Goal: Task Accomplishment & Management: Complete application form

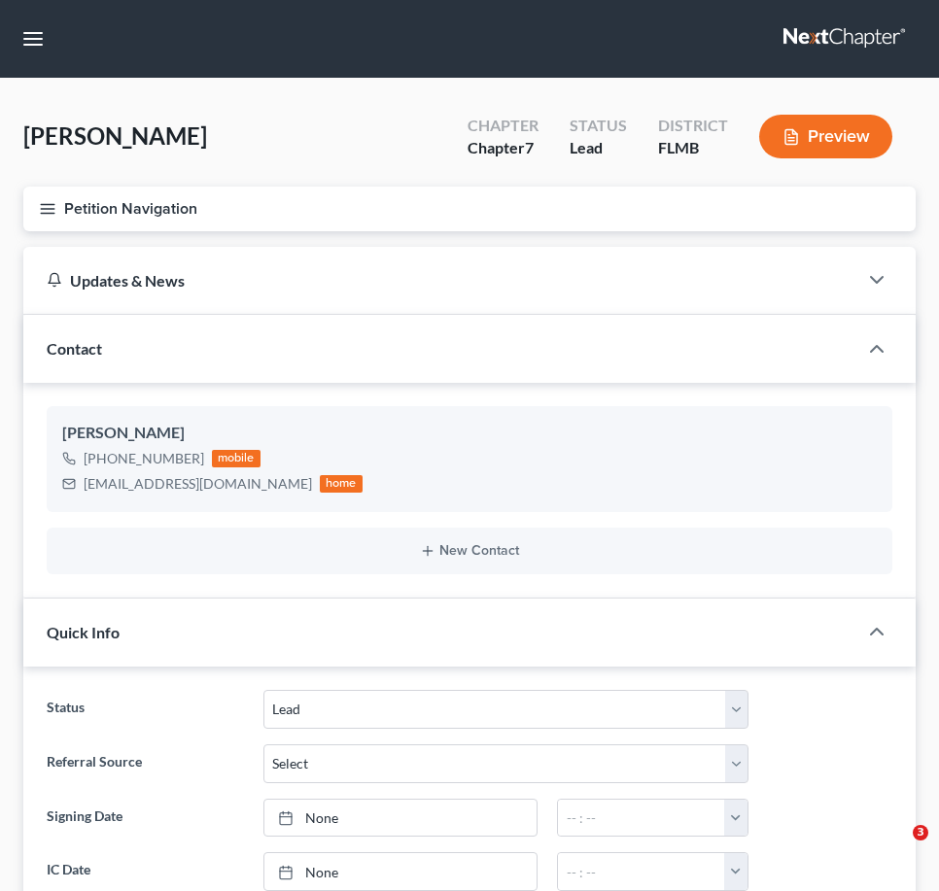
select select "4"
click at [848, 37] on link at bounding box center [845, 38] width 124 height 35
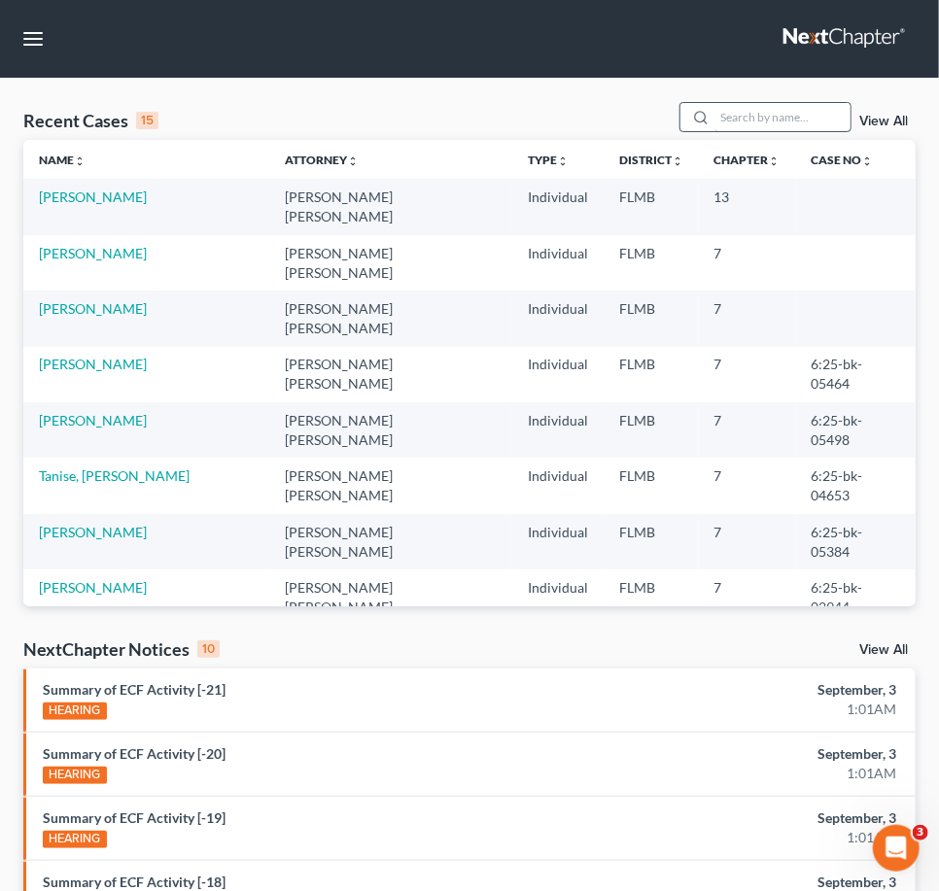
click at [782, 118] on input "search" at bounding box center [782, 117] width 136 height 28
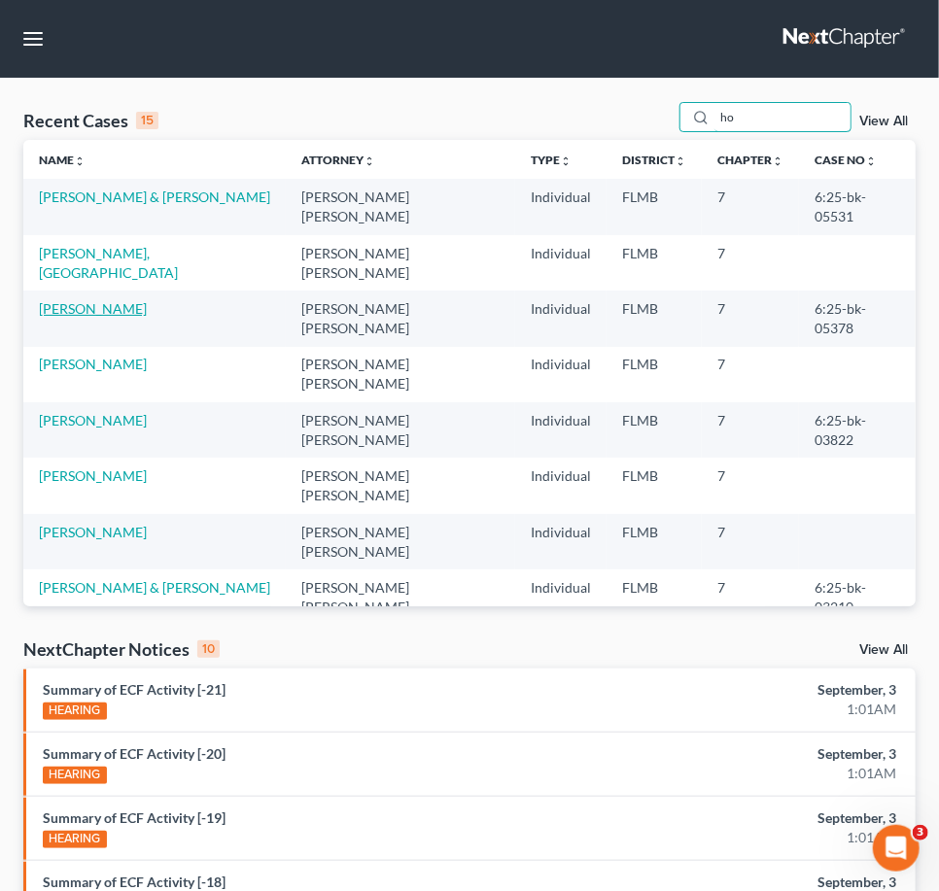
type input "ho"
click at [109, 300] on link "[PERSON_NAME]" at bounding box center [93, 308] width 108 height 17
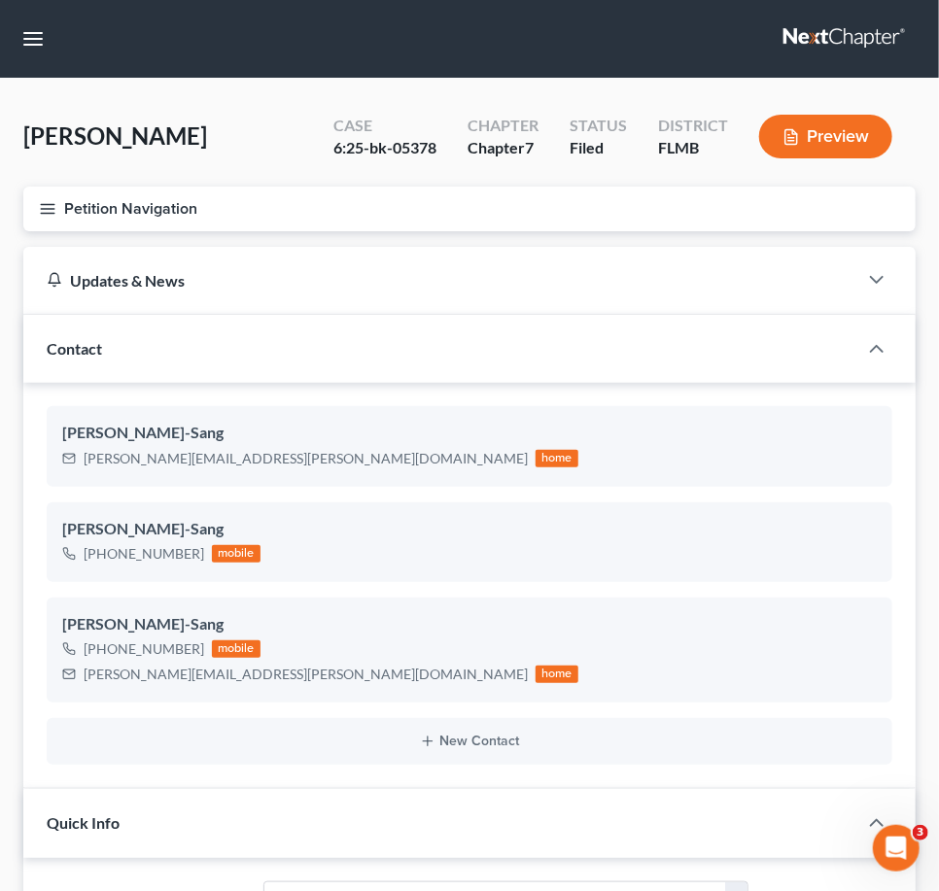
click at [53, 210] on icon "button" at bounding box center [47, 208] width 17 height 17
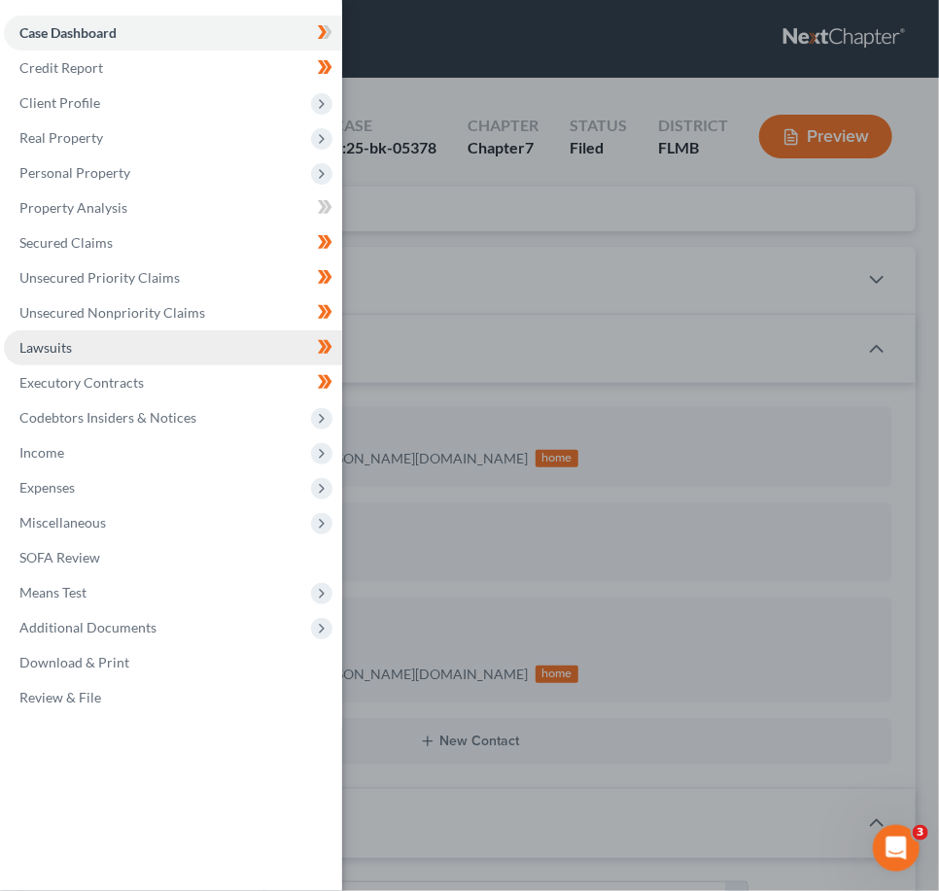
click at [62, 350] on span "Lawsuits" at bounding box center [45, 347] width 52 height 17
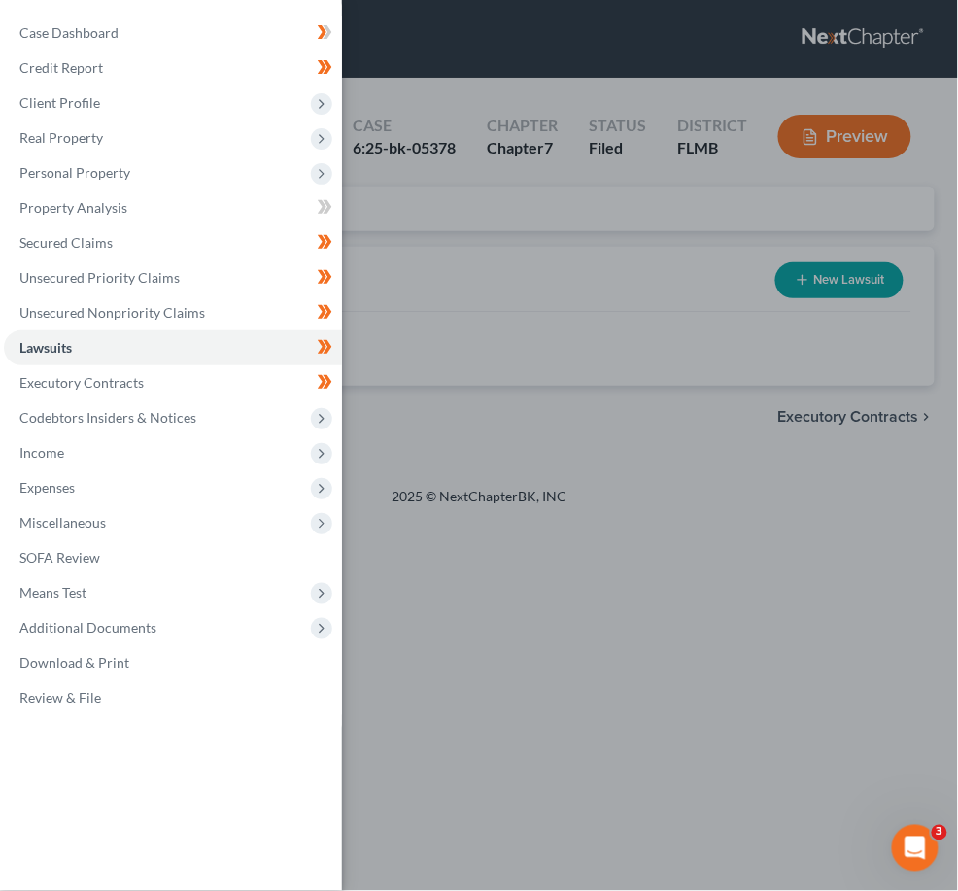
click at [469, 277] on div "Case Dashboard Payments Invoices Payments Payments Credit Report Client Profile" at bounding box center [479, 445] width 958 height 891
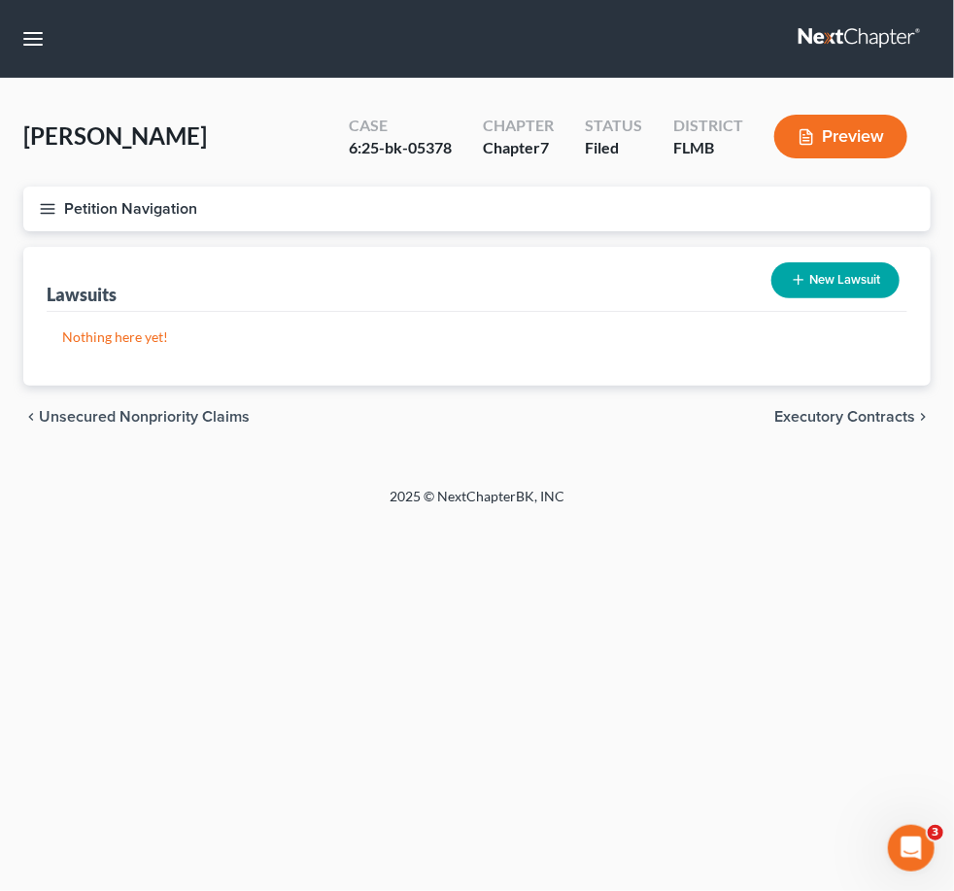
click at [799, 40] on link at bounding box center [861, 38] width 124 height 35
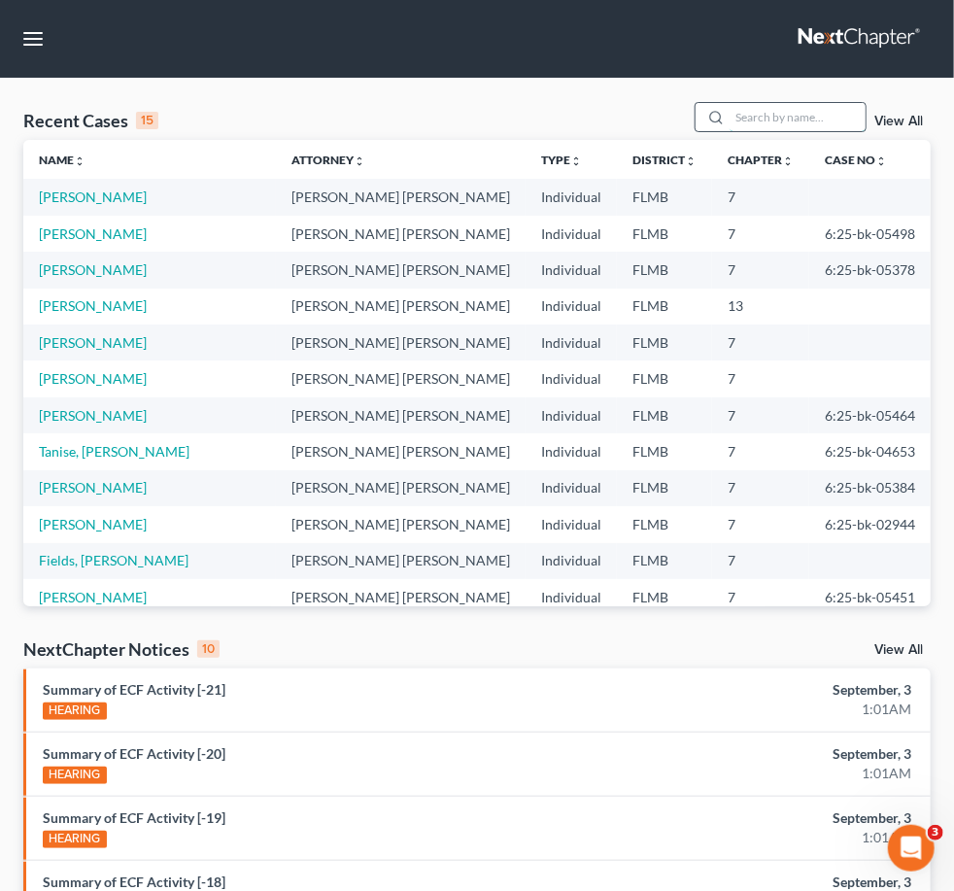
click at [730, 131] on input "search" at bounding box center [798, 117] width 136 height 28
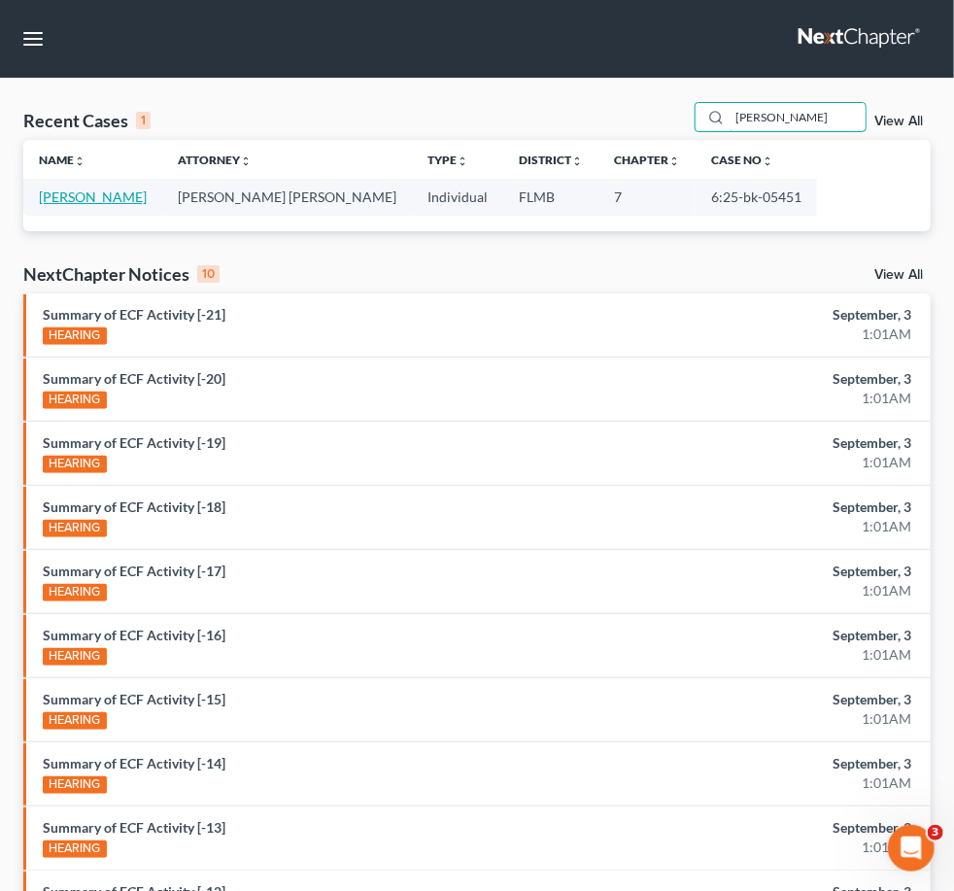
type input "[PERSON_NAME]"
click at [67, 205] on link "[PERSON_NAME]" at bounding box center [93, 197] width 108 height 17
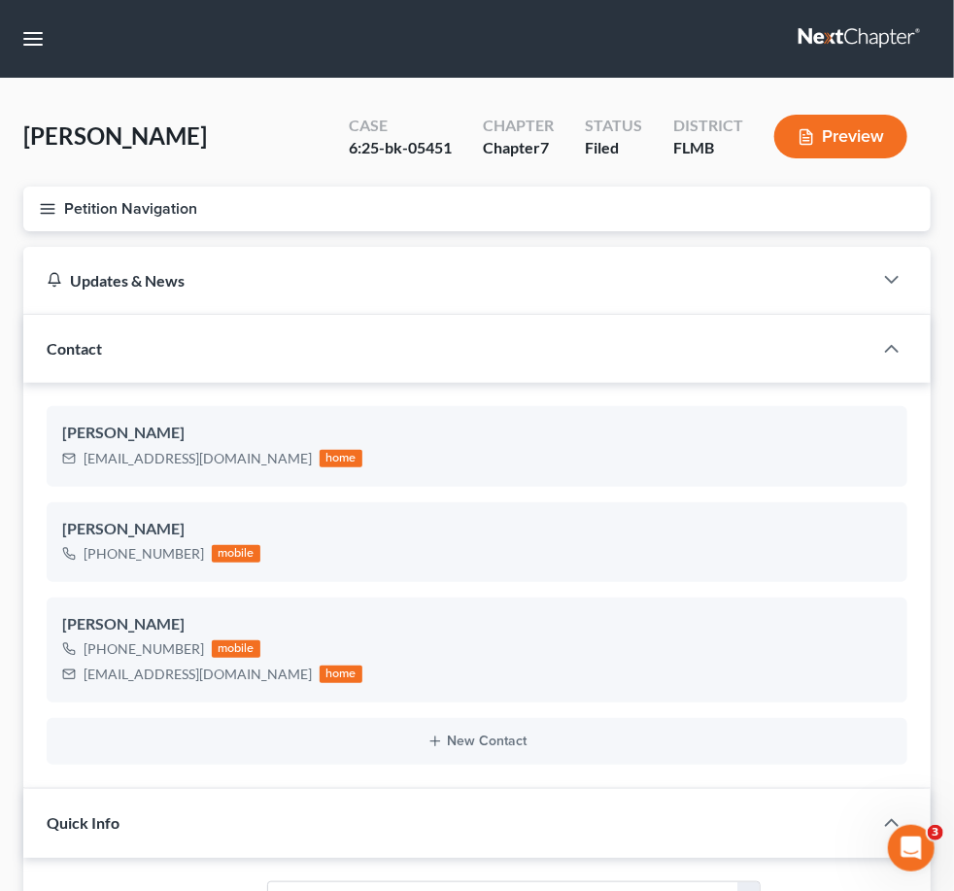
click at [0, 0] on link "Lawsuits" at bounding box center [0, 0] width 0 height 0
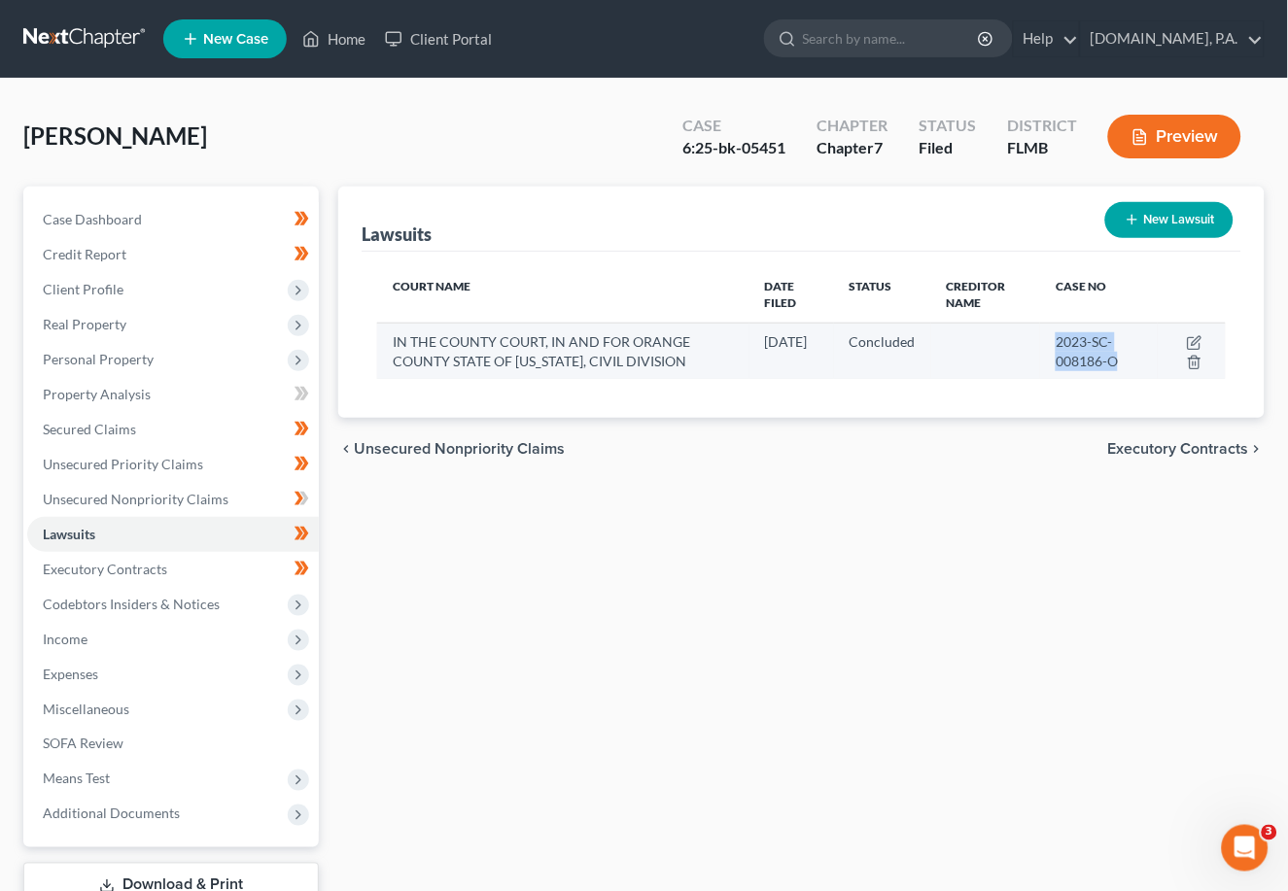
drag, startPoint x: 1053, startPoint y: 337, endPoint x: 1117, endPoint y: 360, distance: 67.0
click at [973, 360] on td "2023-SC-008186-O" at bounding box center [1099, 351] width 118 height 56
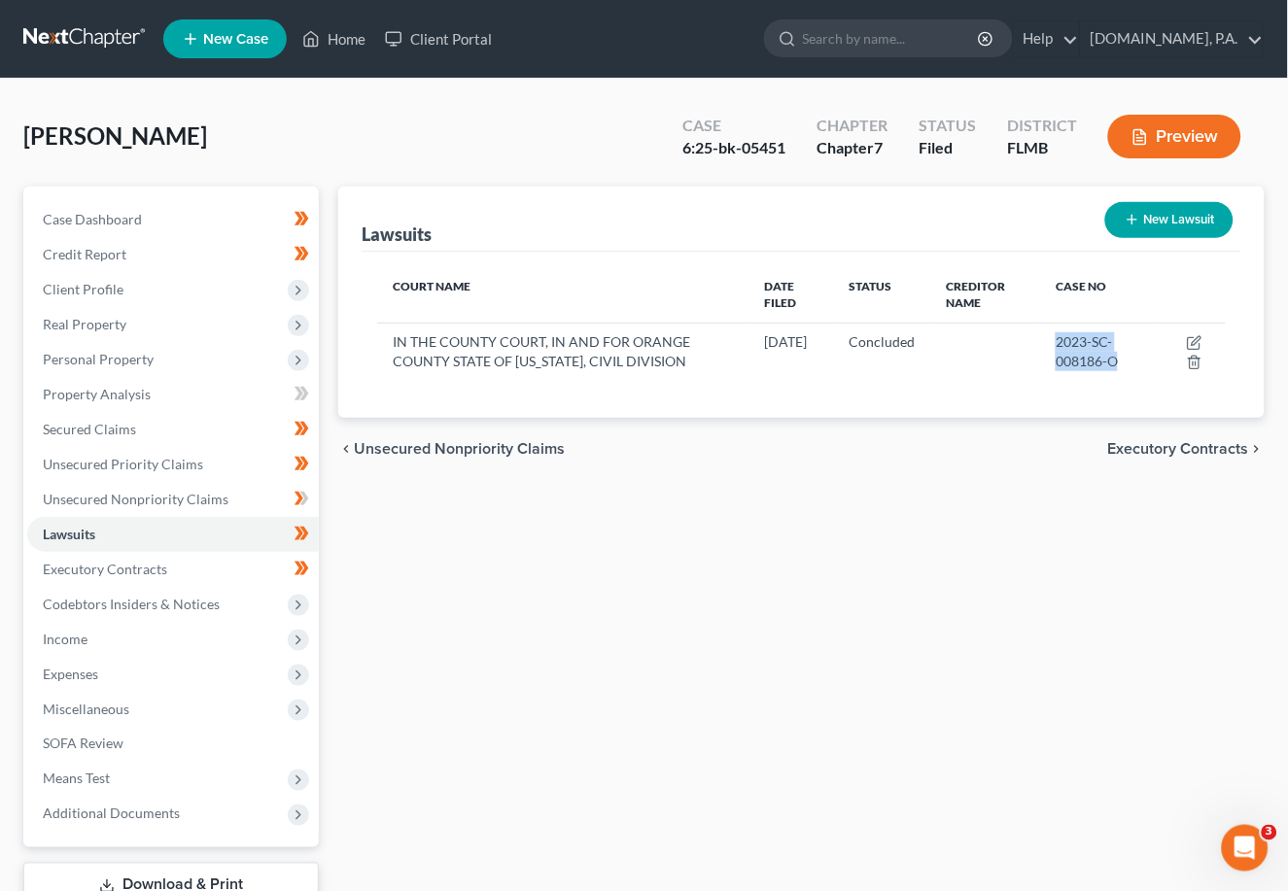
copy span "2023-SC-008186-O"
click at [973, 388] on div "Court Name Date Filed Status Creditor Name Case No IN THE COUNTY COURT, IN AND …" at bounding box center [801, 335] width 879 height 167
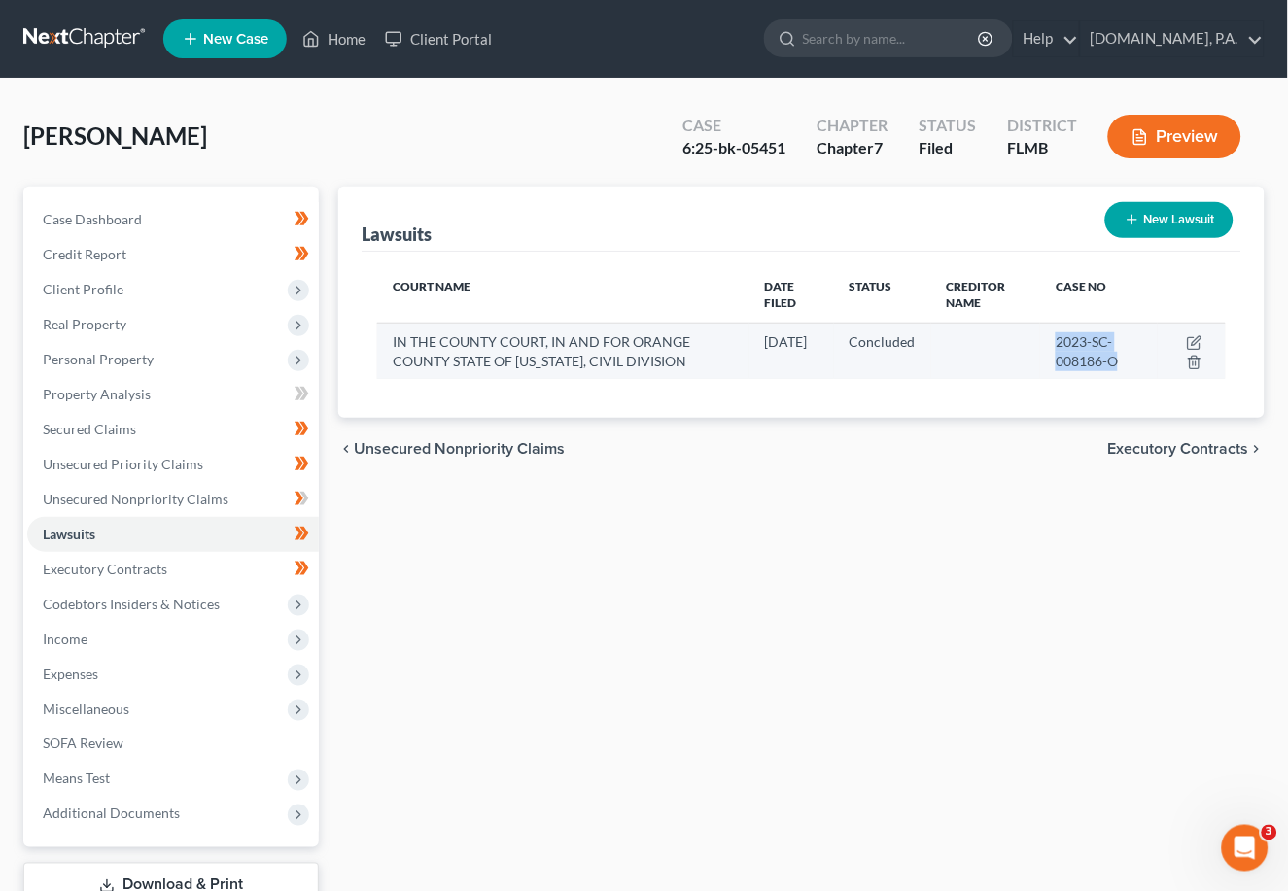
drag, startPoint x: 1037, startPoint y: 341, endPoint x: 1130, endPoint y: 358, distance: 94.7
click at [973, 358] on tr "IN THE COUNTY COURT, IN AND FOR ORANGE COUNTY STATE OF FLORIDA, CIVIL DIVISION …" at bounding box center [801, 351] width 848 height 56
copy span "2023-SC-008186-O"
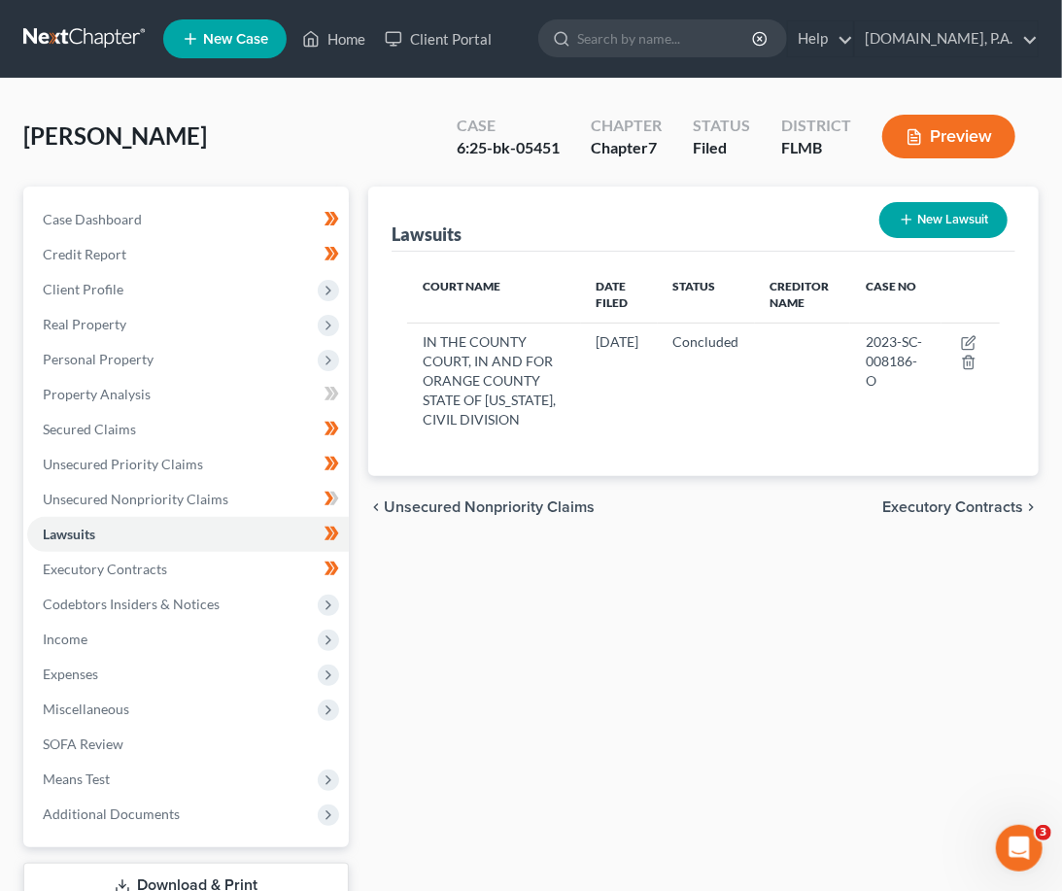
click at [315, 121] on div "Denning, Michelle Upgraded Case 6:25-bk-05451 Chapter Chapter 7 Status Filed Di…" at bounding box center [531, 144] width 1016 height 85
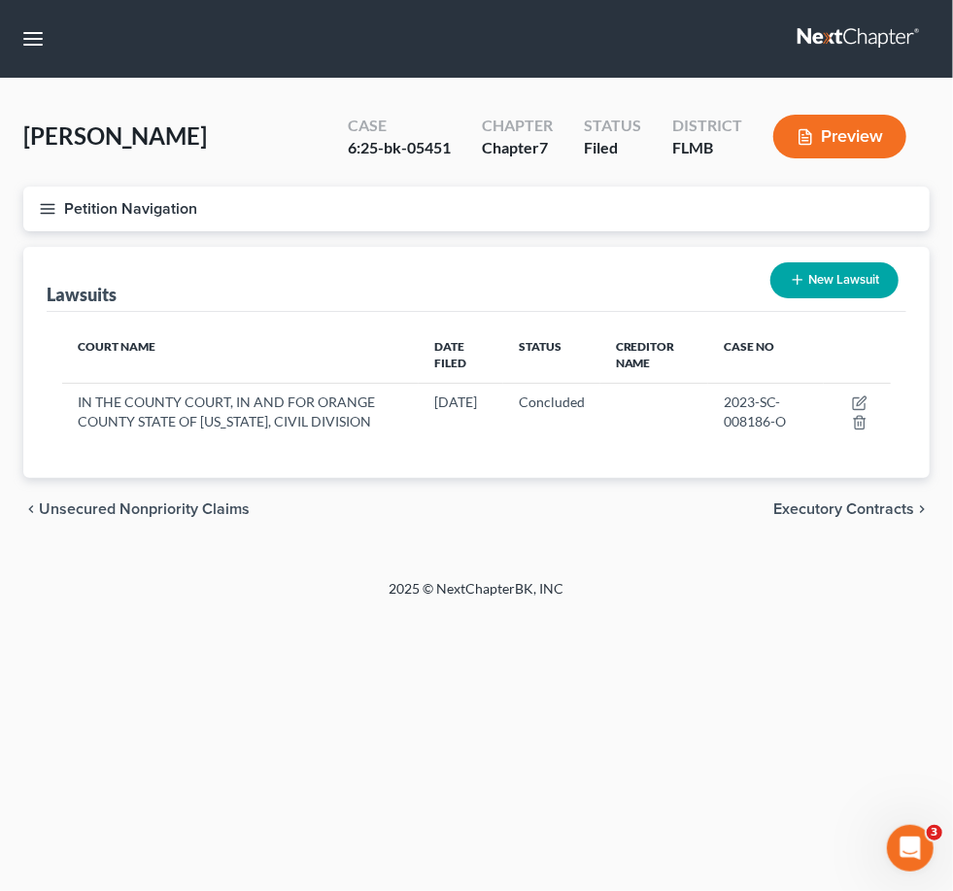
click at [844, 24] on link at bounding box center [860, 38] width 124 height 35
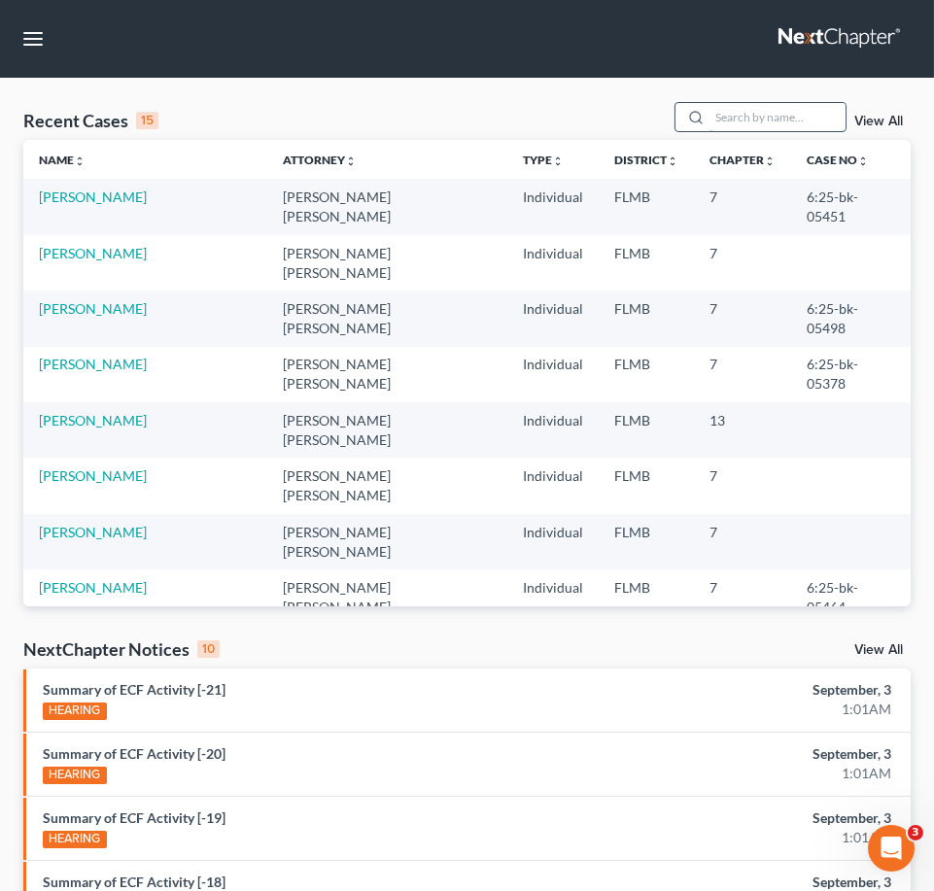
click at [742, 123] on input "search" at bounding box center [777, 117] width 136 height 28
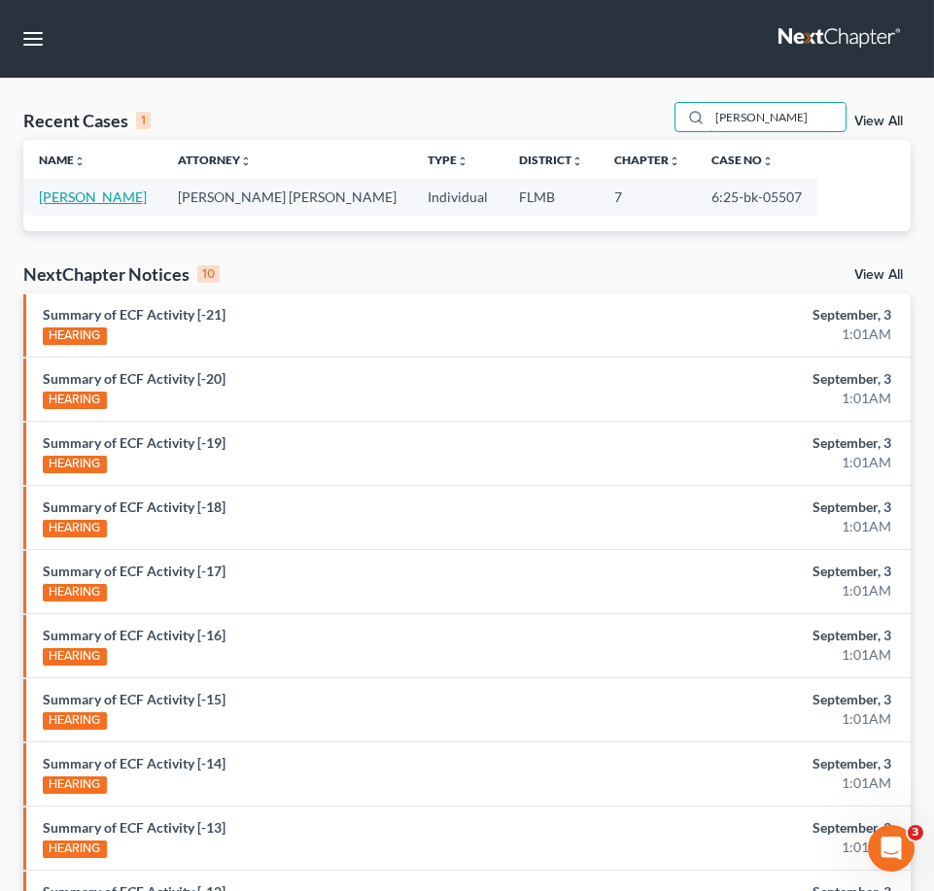
type input "ambrose"
click at [119, 202] on link "[PERSON_NAME]" at bounding box center [93, 197] width 108 height 17
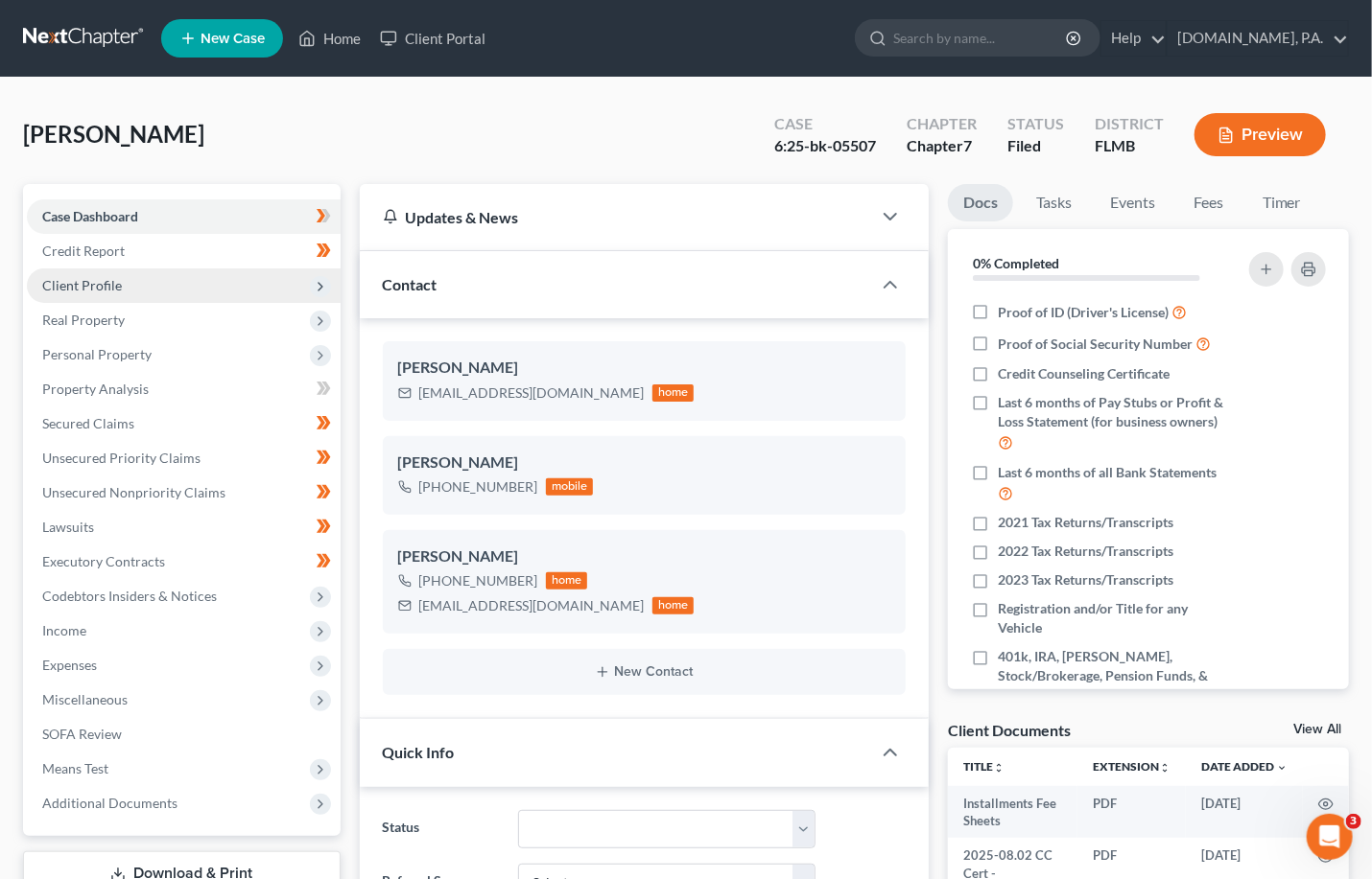
click at [90, 273] on span "Client Profile" at bounding box center [184, 285] width 314 height 35
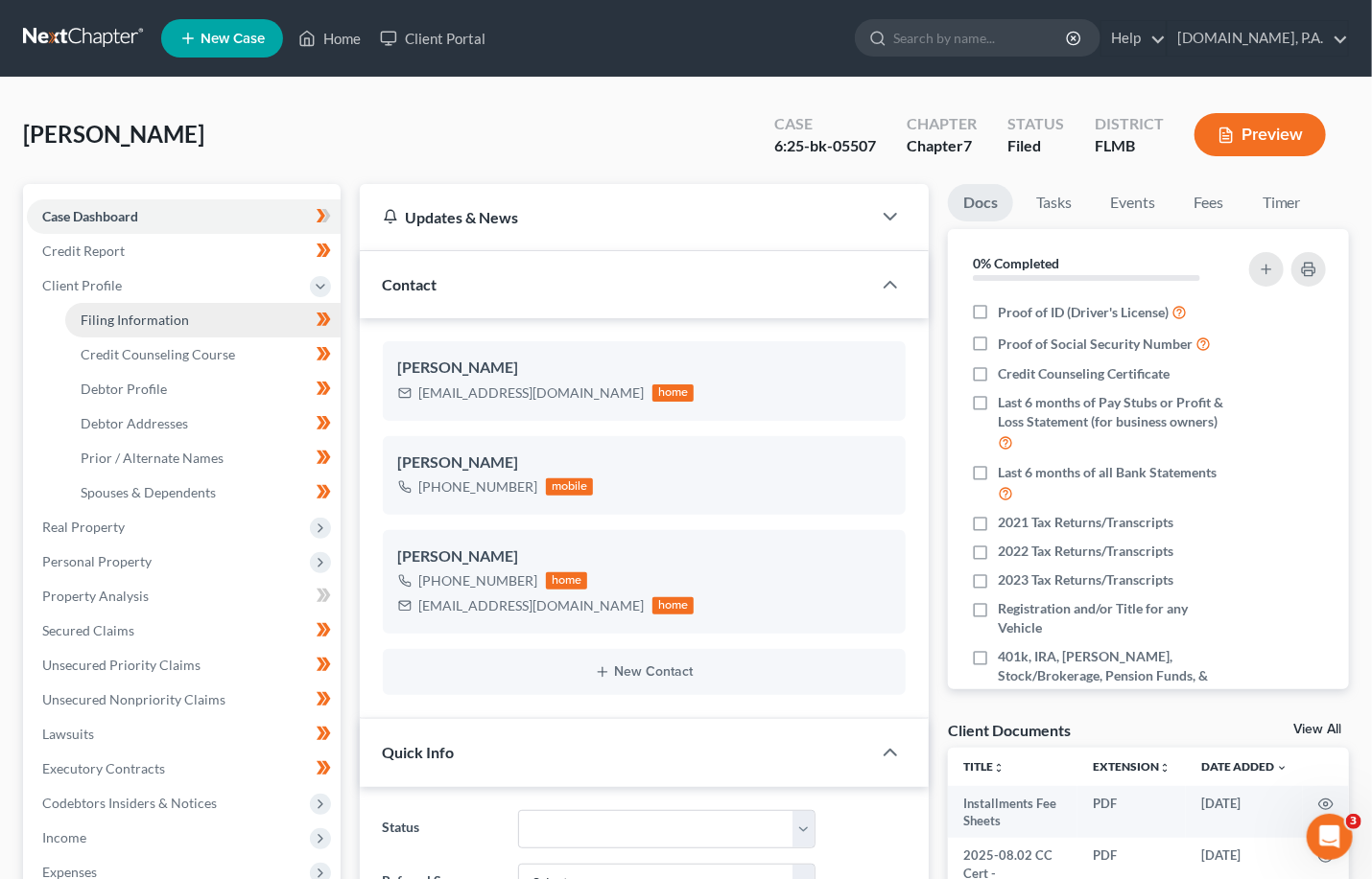
click at [138, 317] on span "Filing Information" at bounding box center [135, 320] width 109 height 17
select select "1"
select select "0"
select select "9"
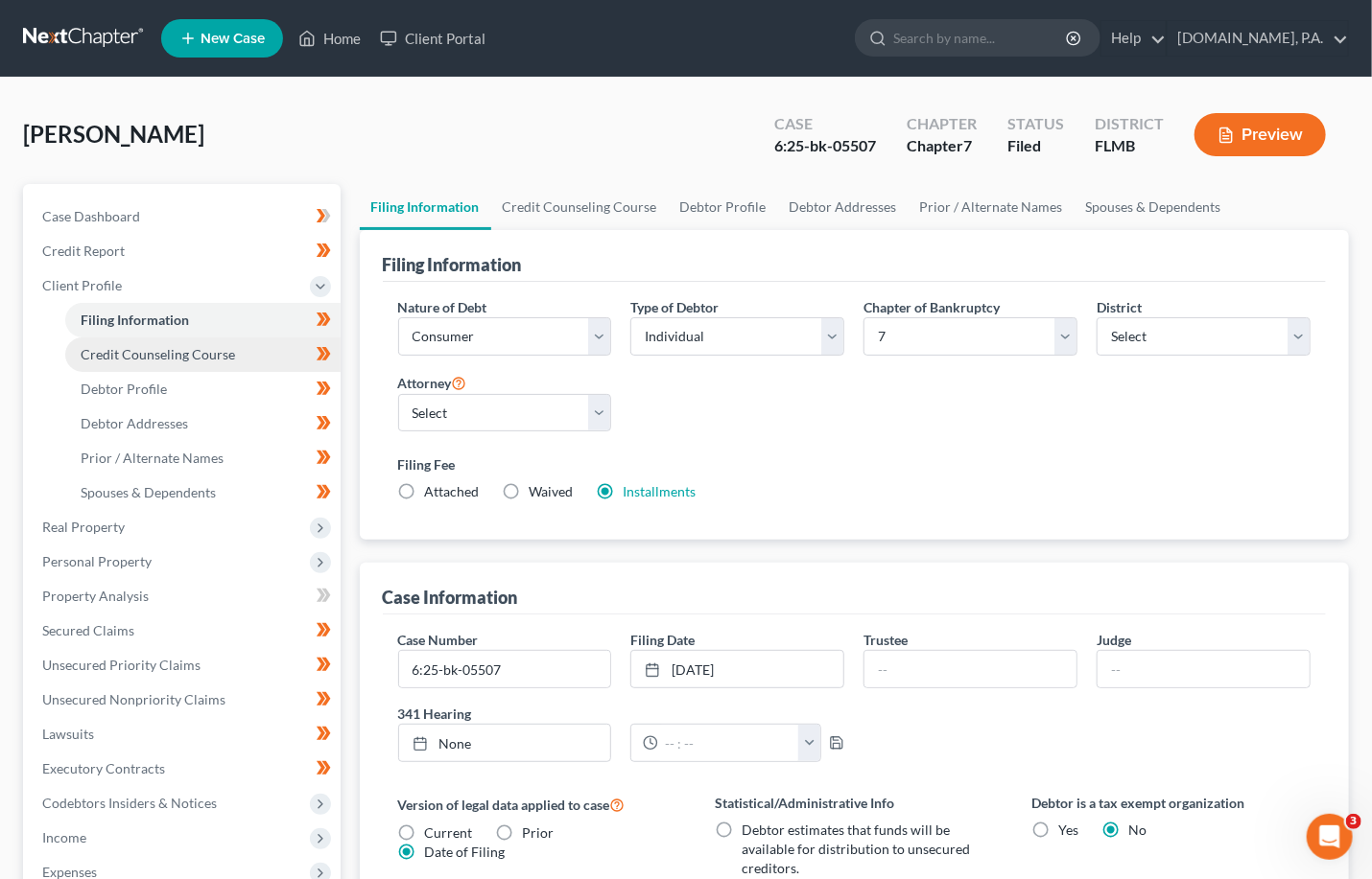
click at [142, 353] on span "Credit Counseling Course" at bounding box center [158, 354] width 154 height 17
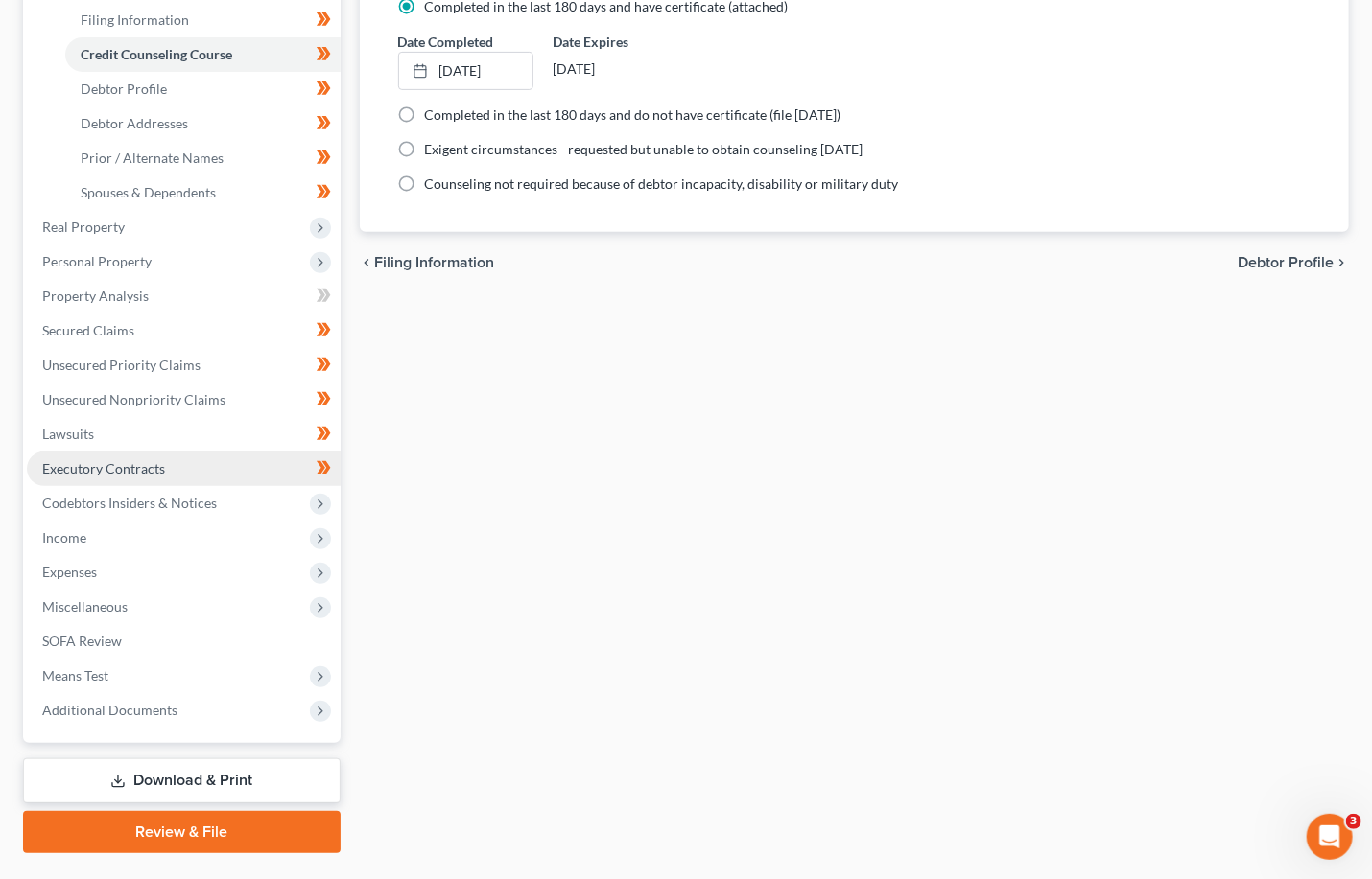
scroll to position [345, 0]
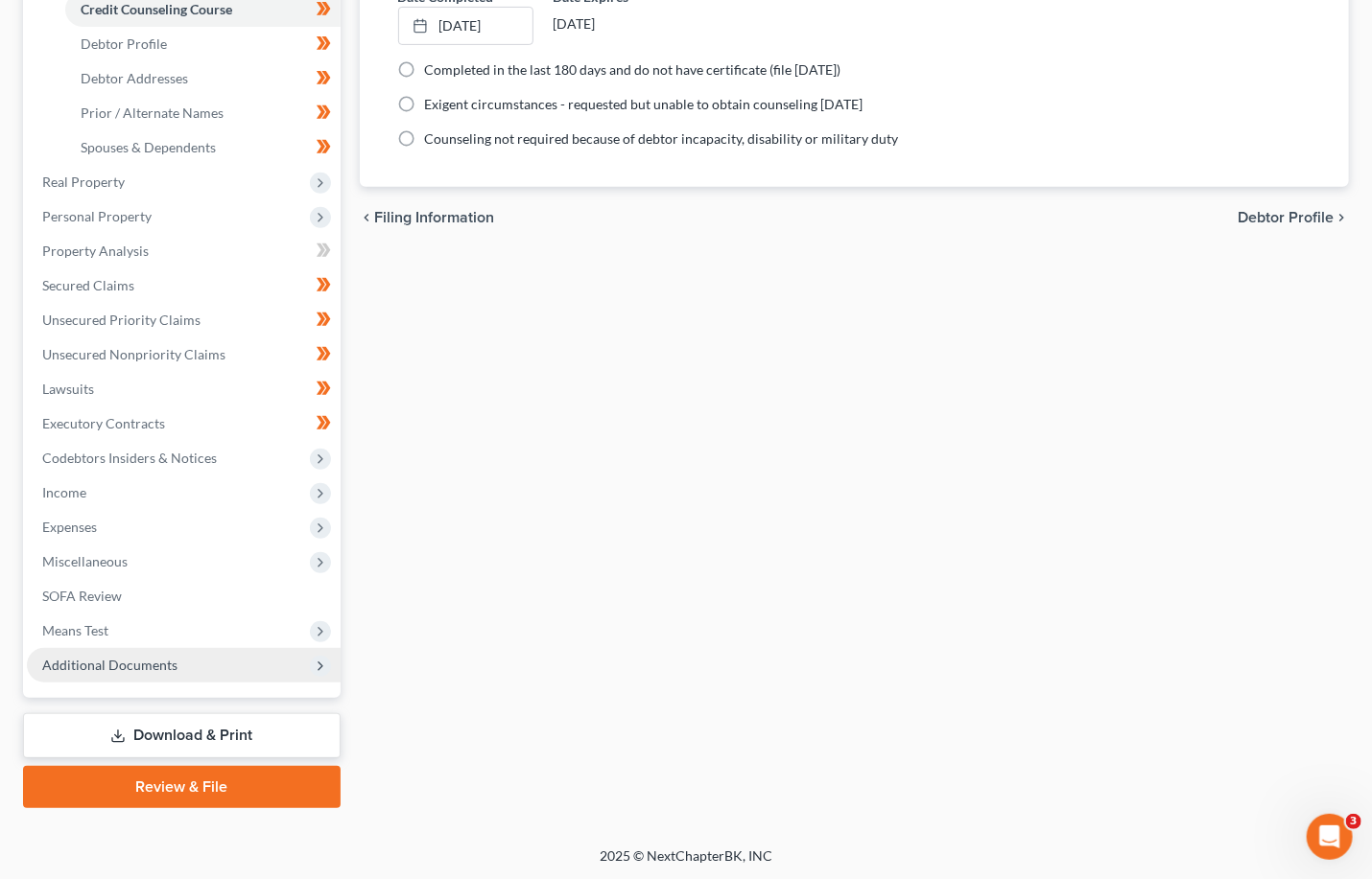
click at [106, 662] on span "Additional Documents" at bounding box center [110, 665] width 135 height 17
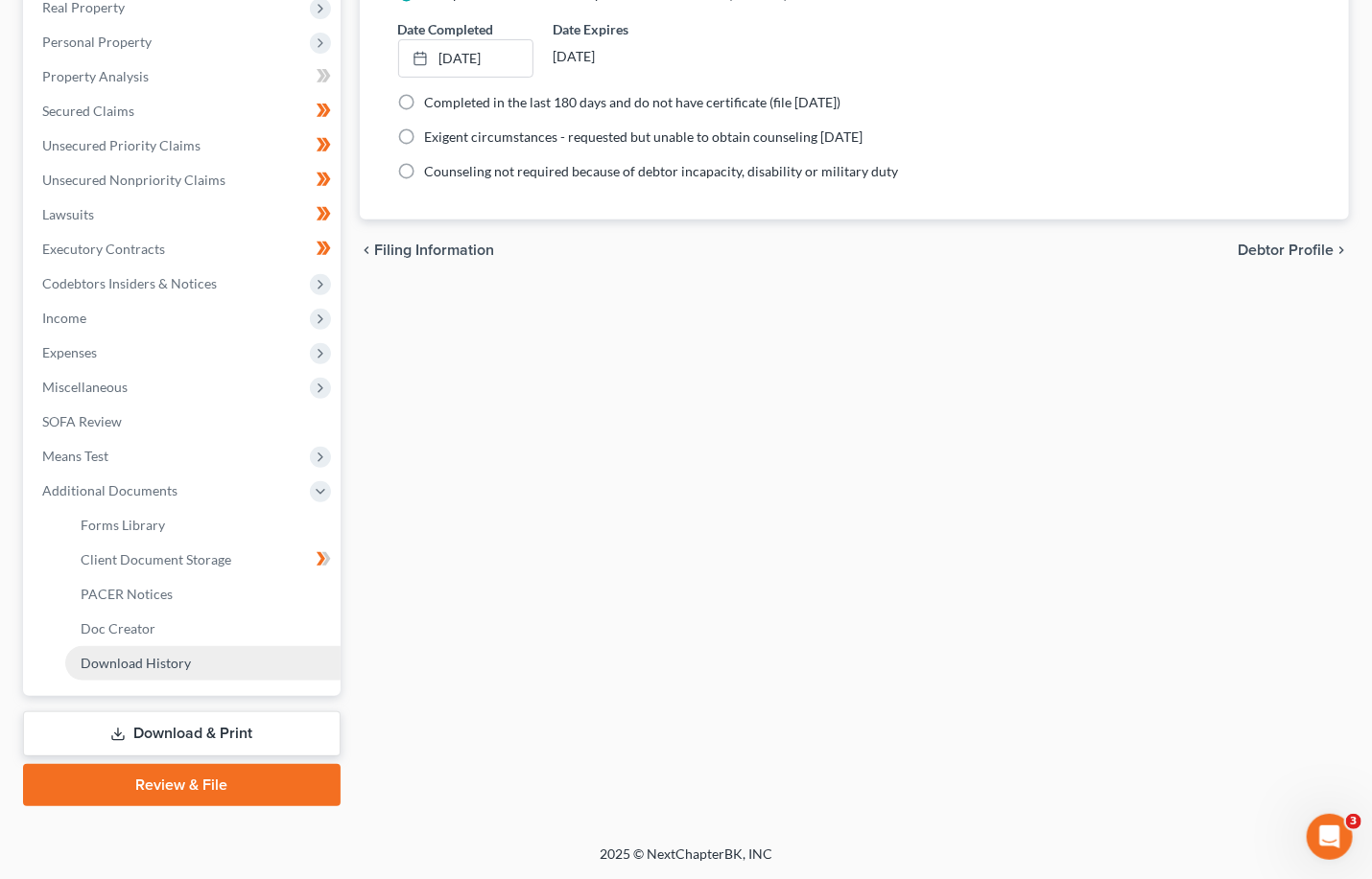
scroll to position [311, 0]
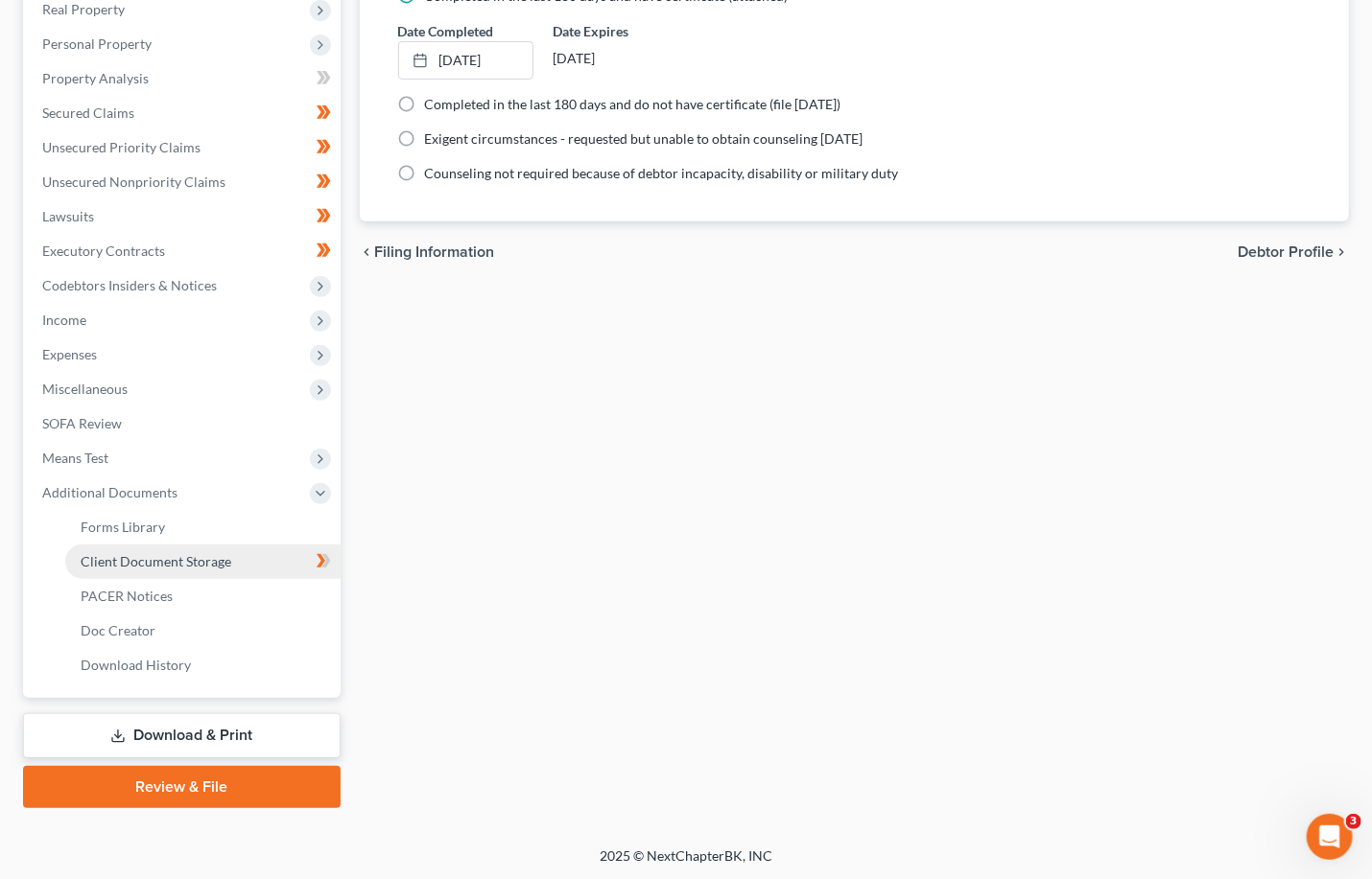
click at [142, 557] on span "Client Document Storage" at bounding box center [156, 561] width 151 height 17
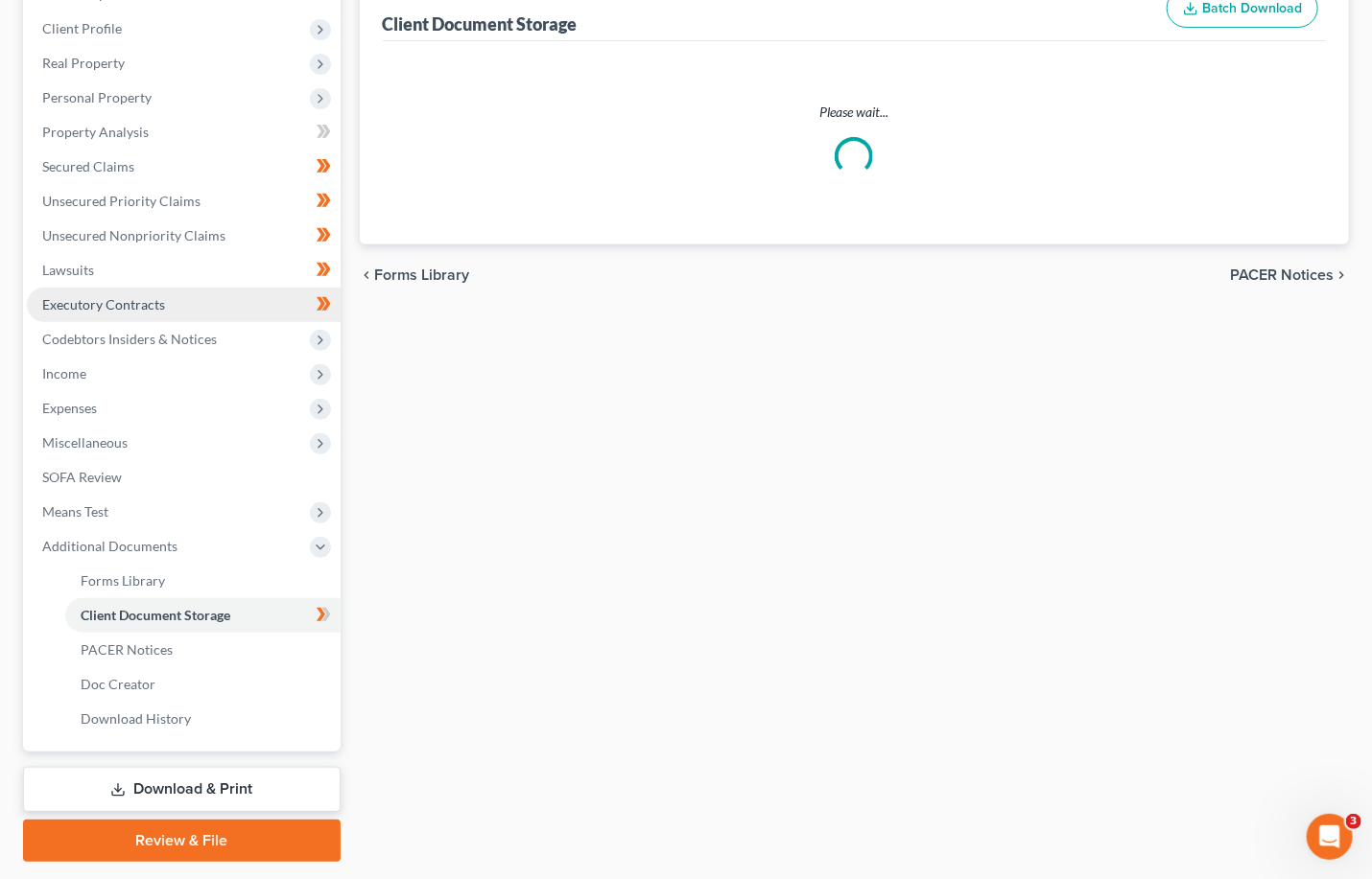
scroll to position [12, 0]
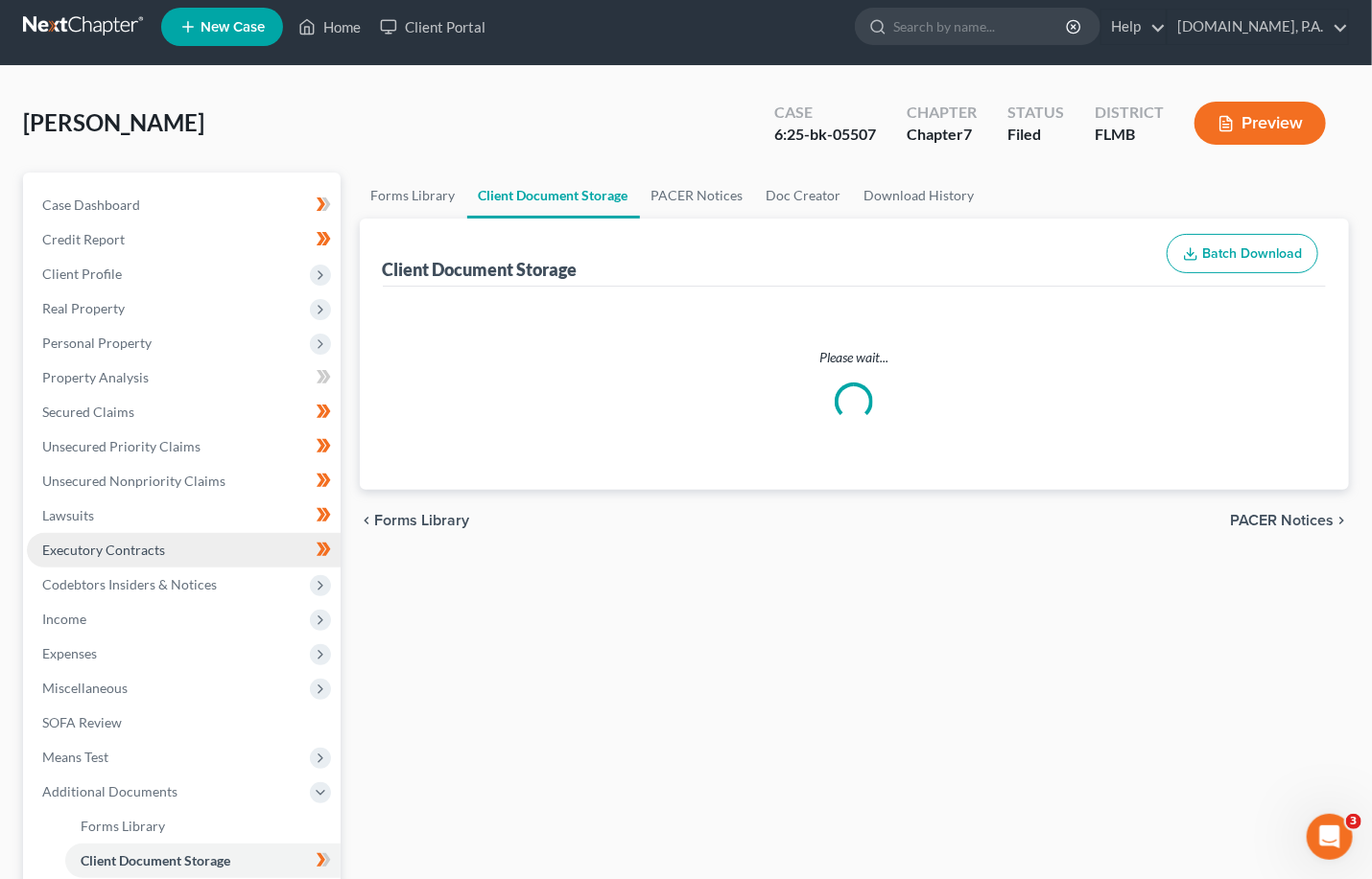
select select "9"
select select "4"
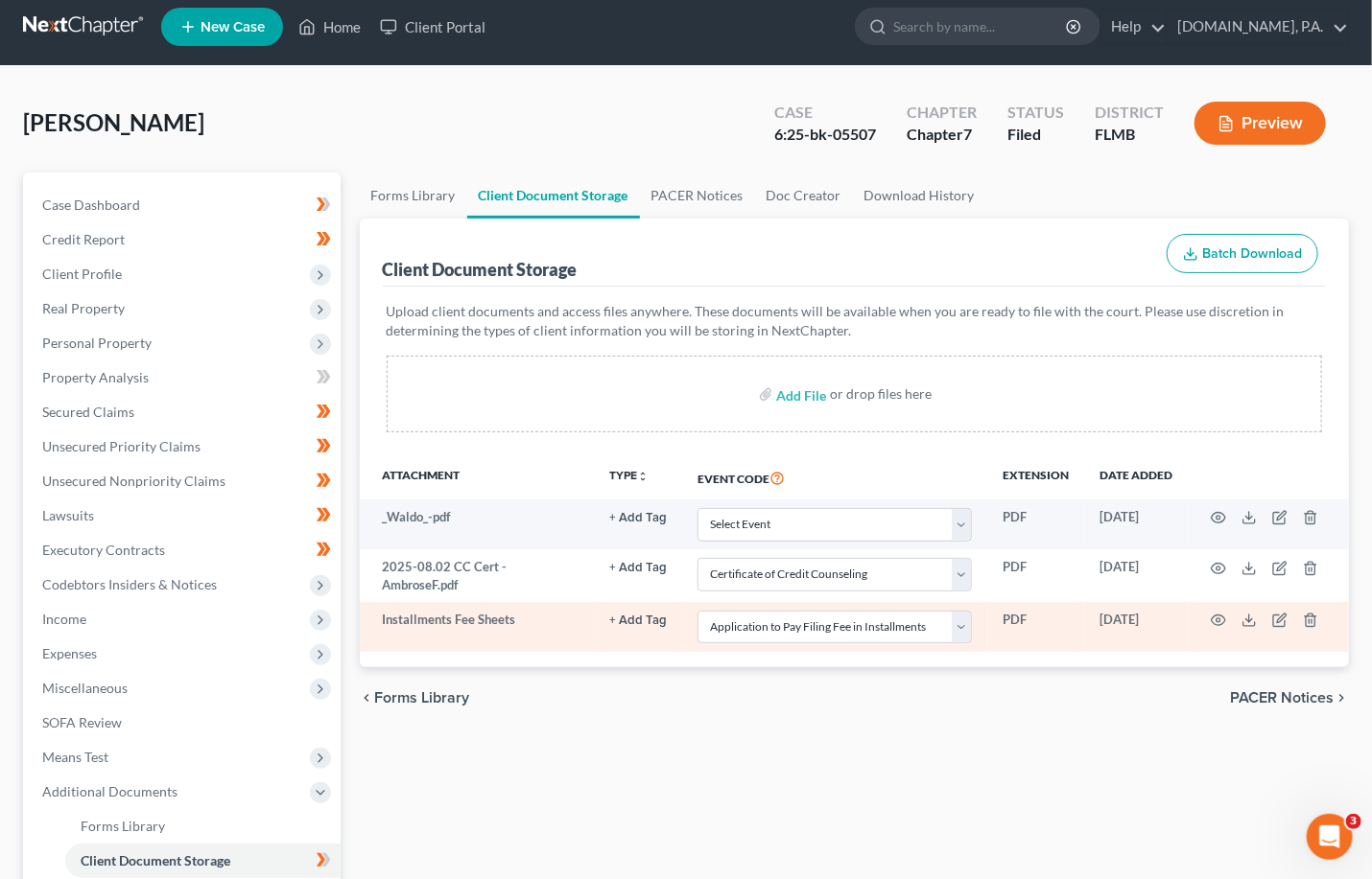
scroll to position [0, 0]
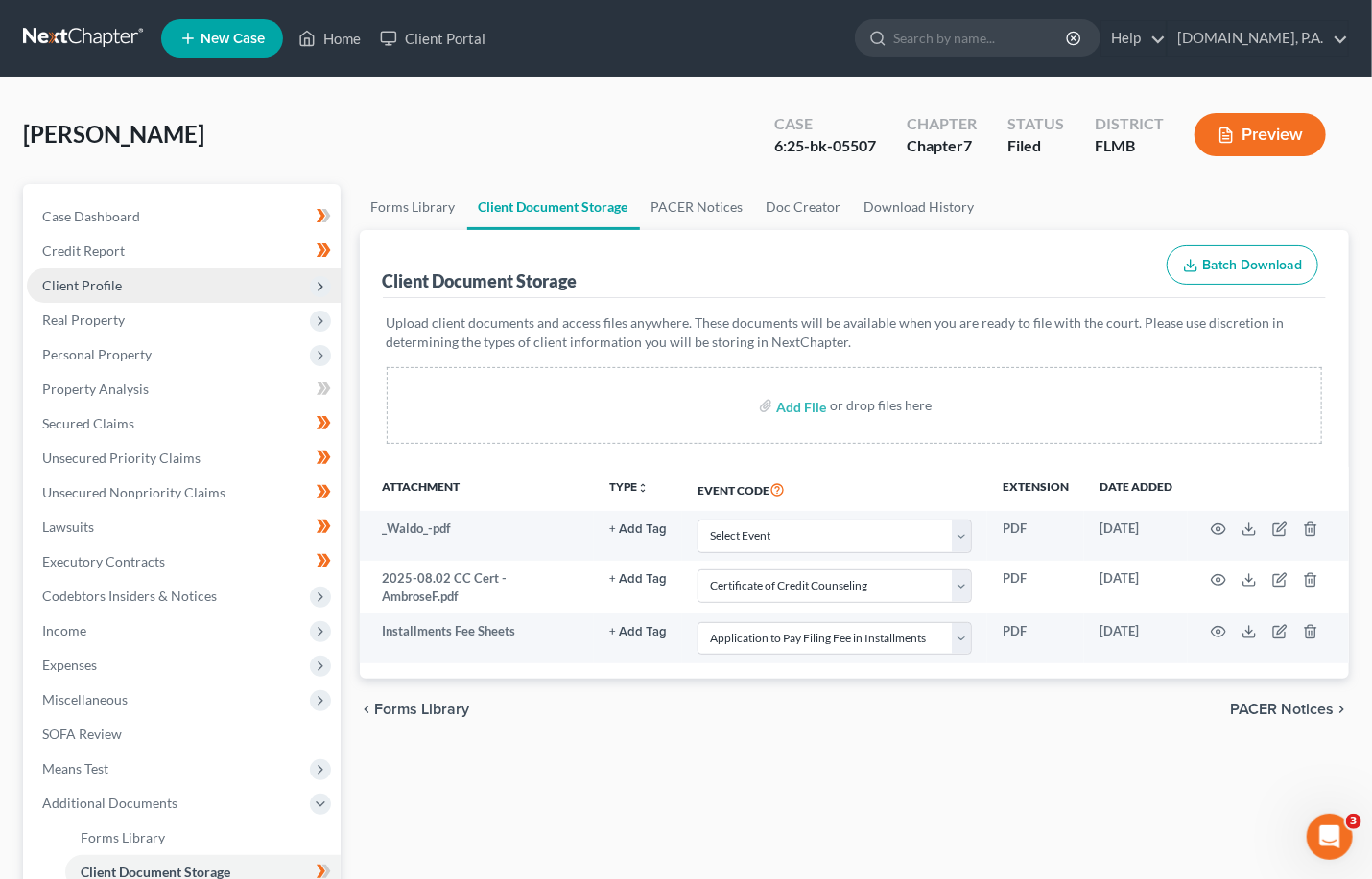
click at [86, 281] on span "Client Profile" at bounding box center [82, 285] width 80 height 17
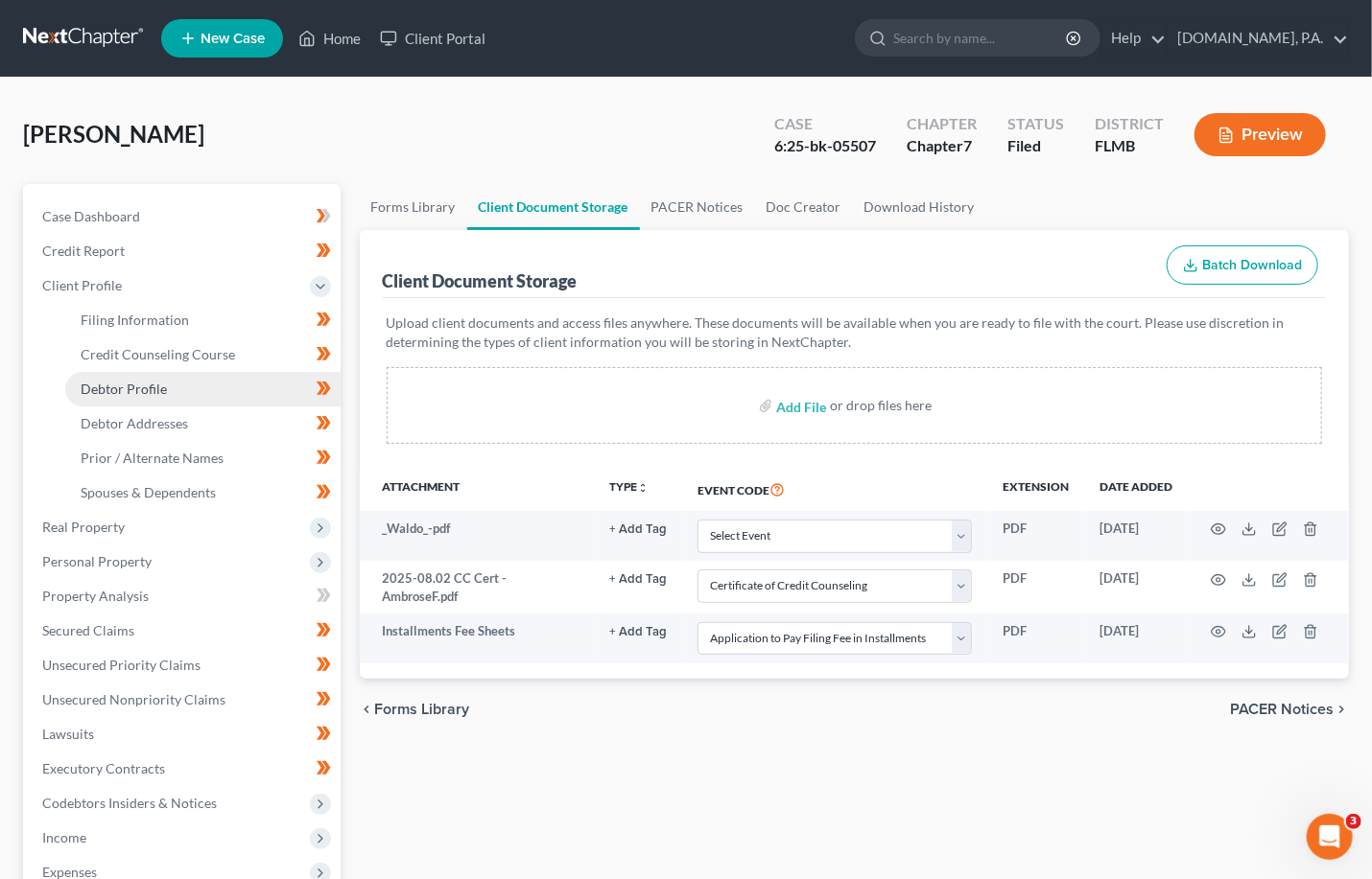
click at [128, 385] on span "Debtor Profile" at bounding box center [123, 389] width 86 height 17
select select "1"
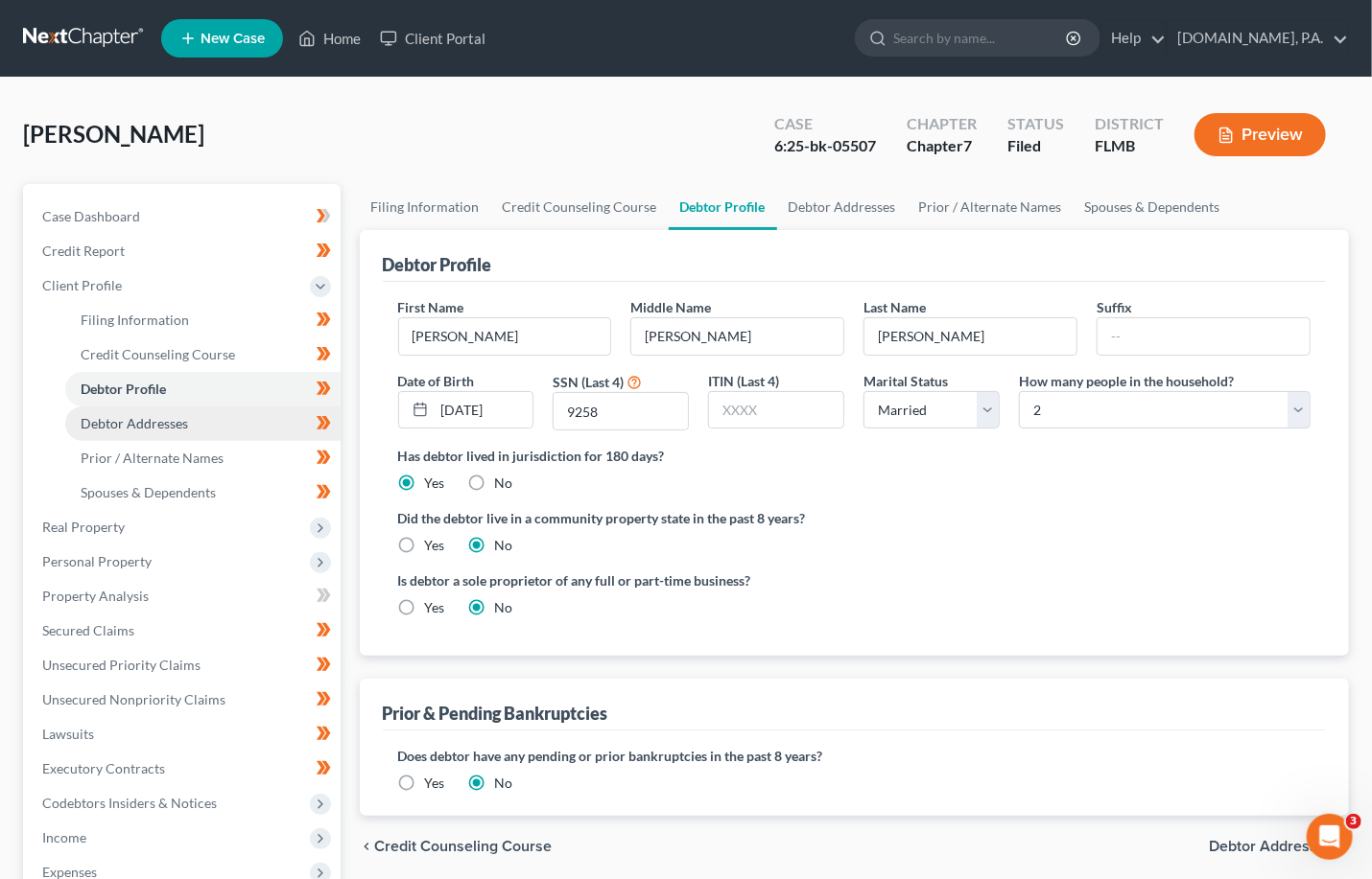
click at [140, 423] on span "Debtor Addresses" at bounding box center [134, 423] width 108 height 17
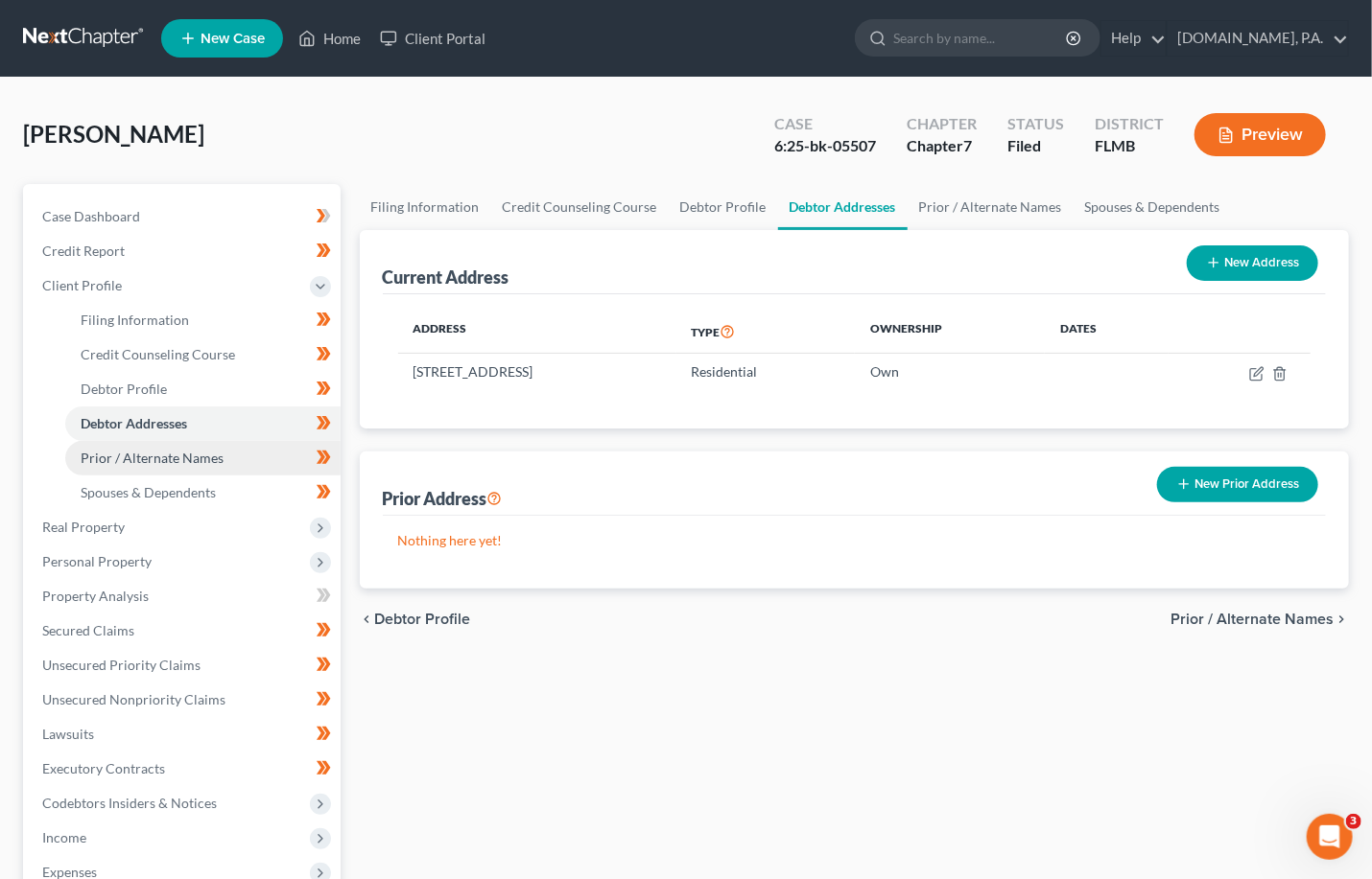
click at [164, 459] on span "Prior / Alternate Names" at bounding box center [152, 458] width 143 height 17
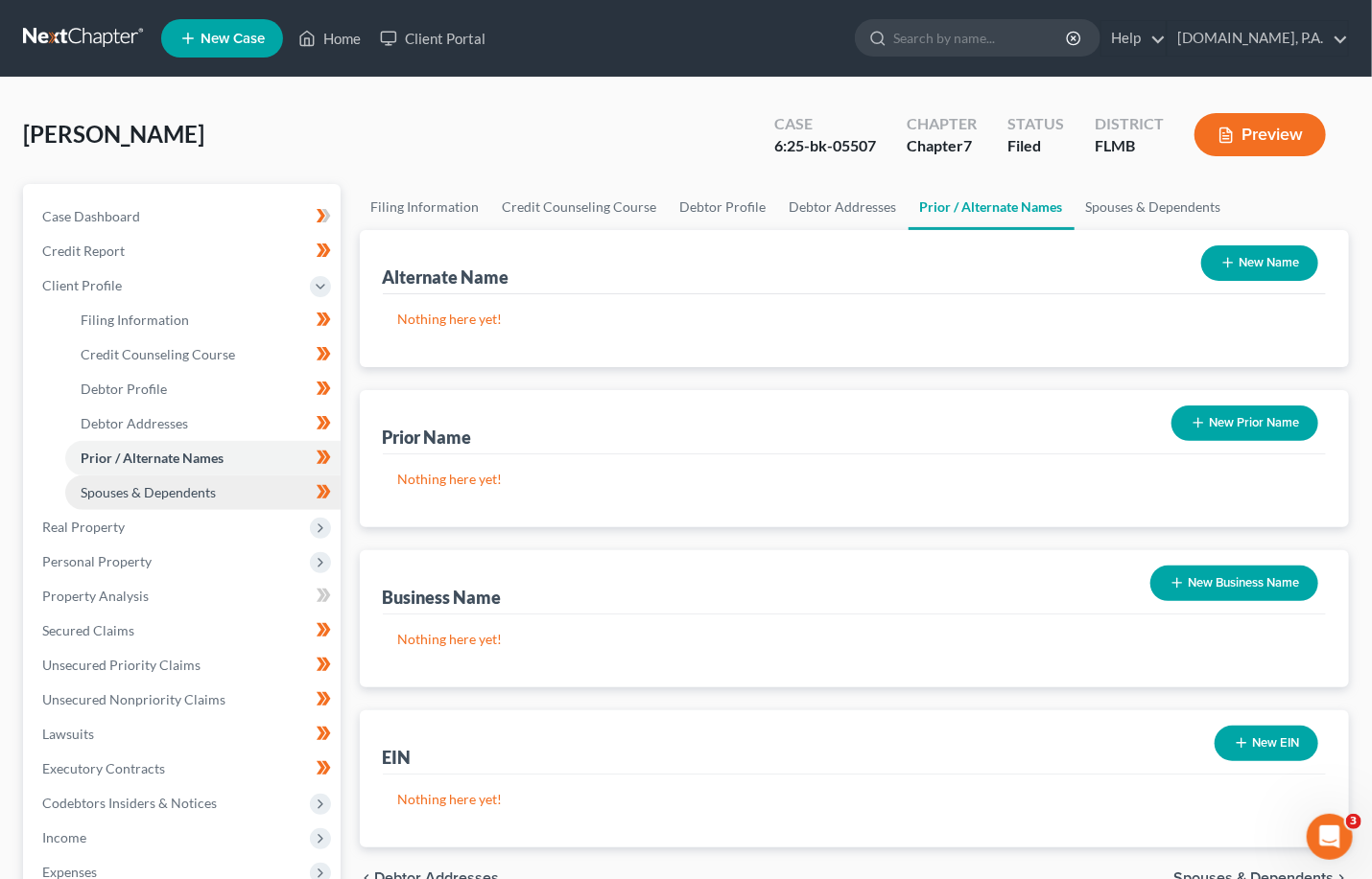
click at [175, 487] on span "Spouses & Dependents" at bounding box center [148, 492] width 135 height 17
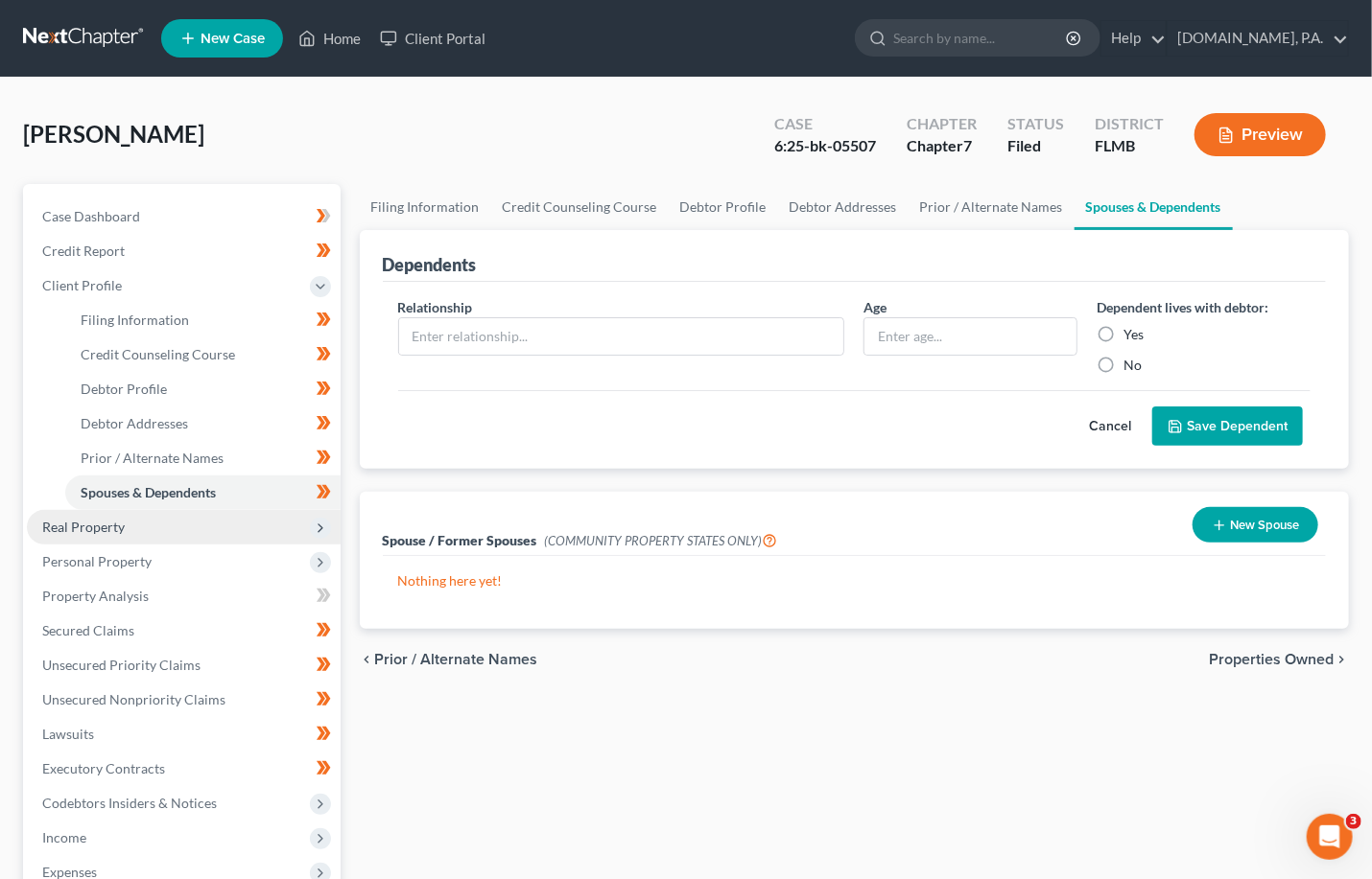
click at [125, 530] on span "Real Property" at bounding box center [184, 527] width 314 height 35
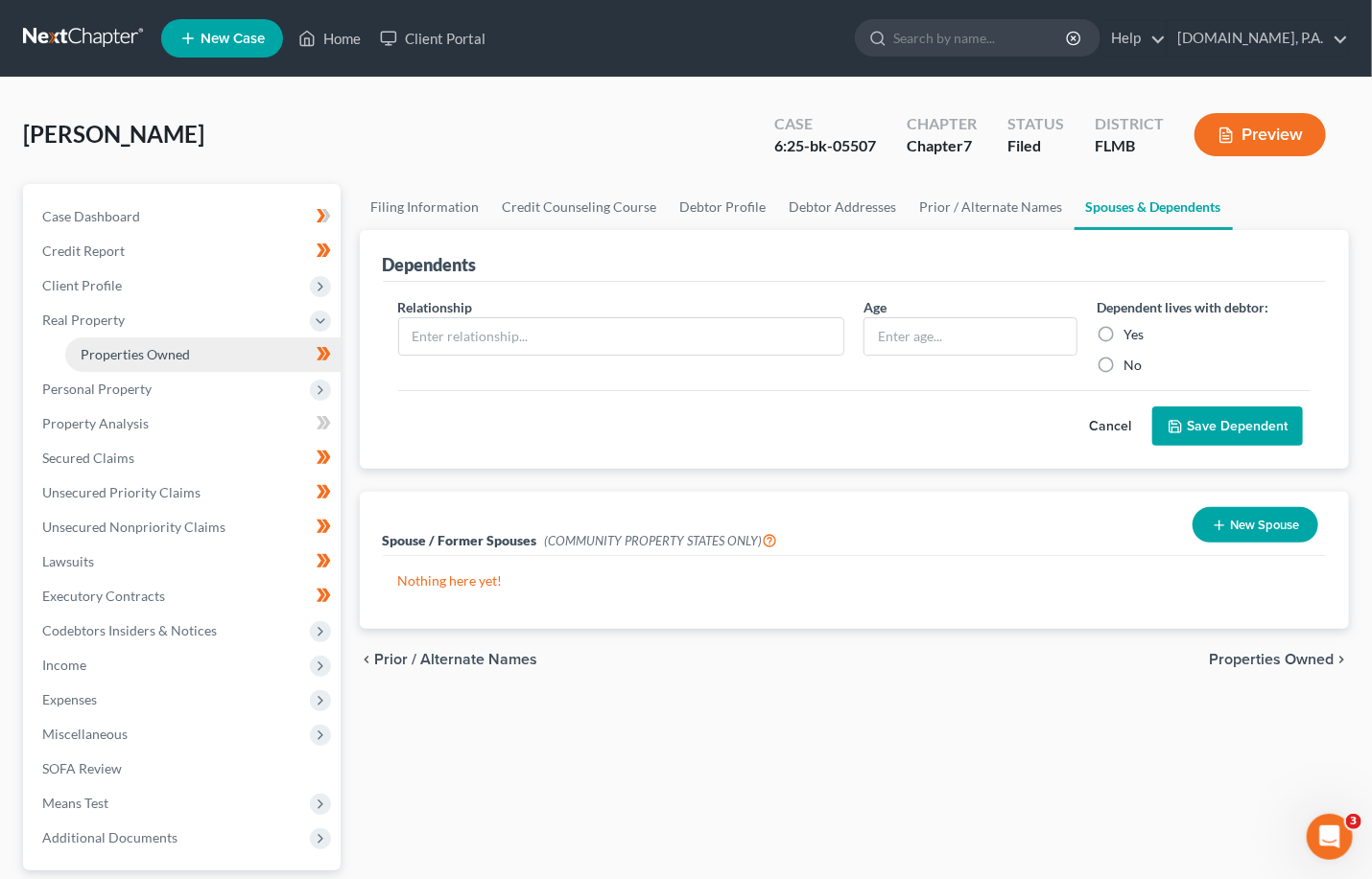
click at [164, 359] on span "Properties Owned" at bounding box center [135, 354] width 110 height 17
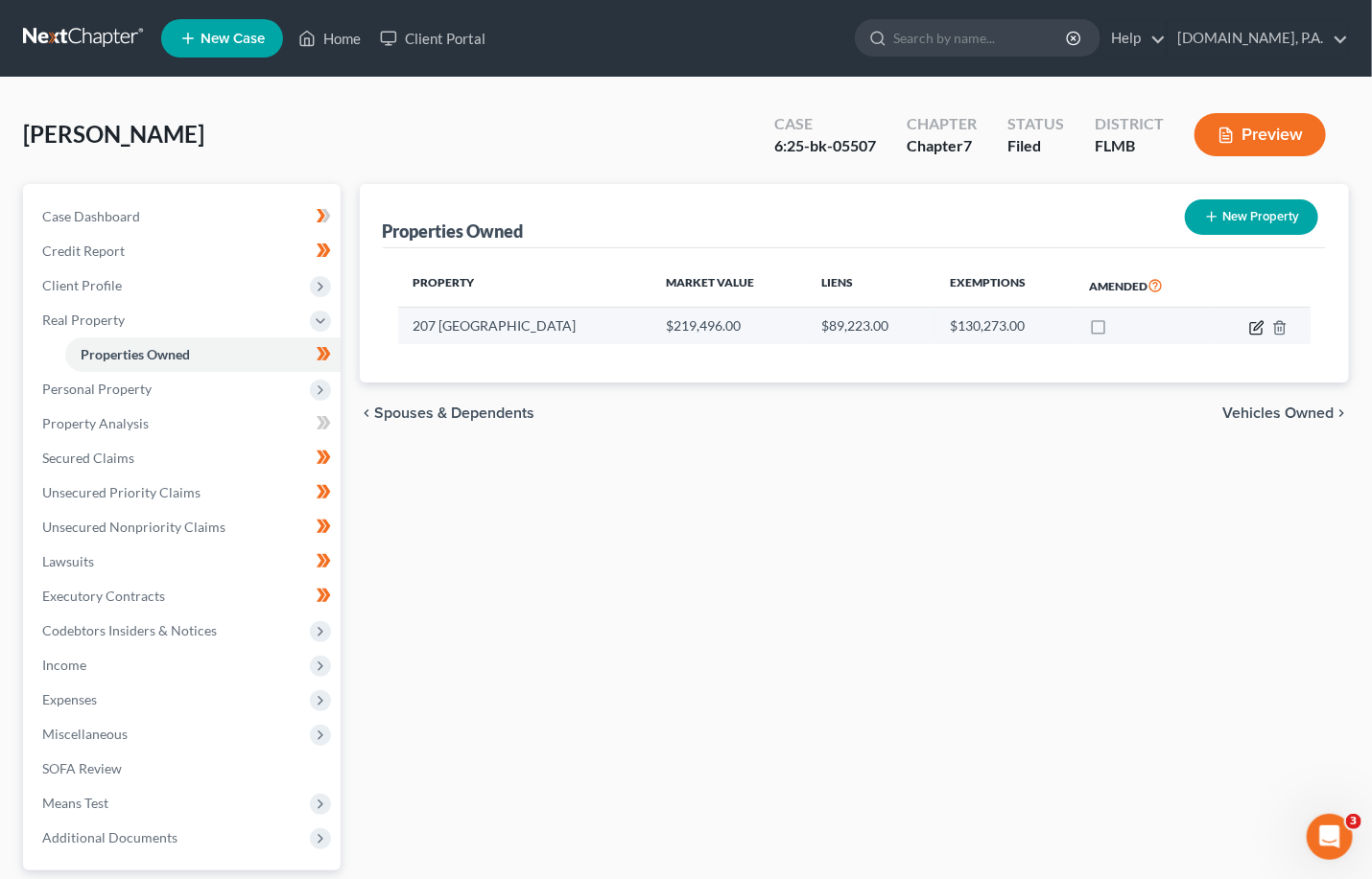
click at [940, 329] on icon "button" at bounding box center [1257, 329] width 16 height 16
select select "9"
select select "3"
select select "6"
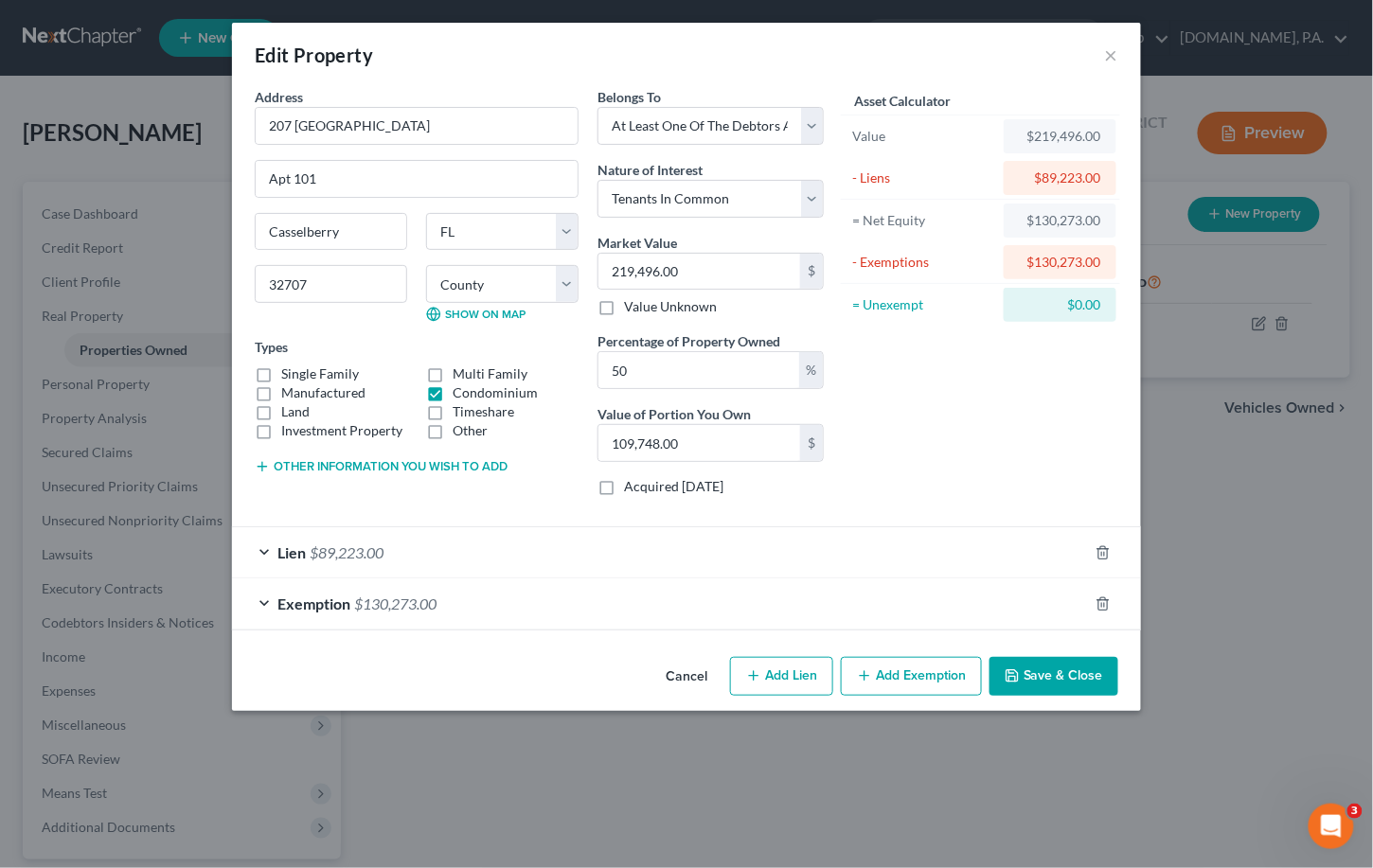
click at [269, 553] on div "Lien $89,223.00" at bounding box center [660, 552] width 857 height 51
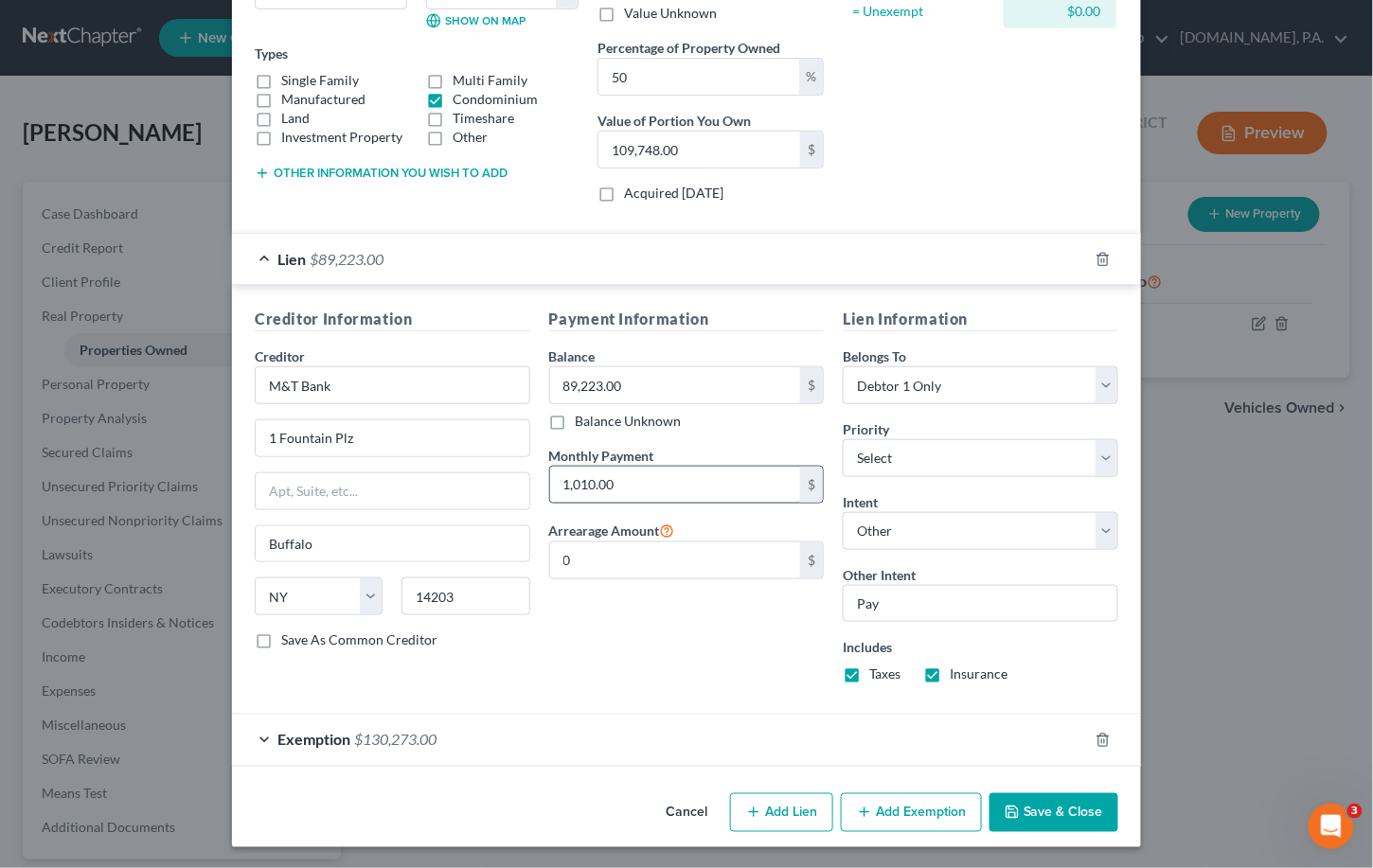
scroll to position [296, 0]
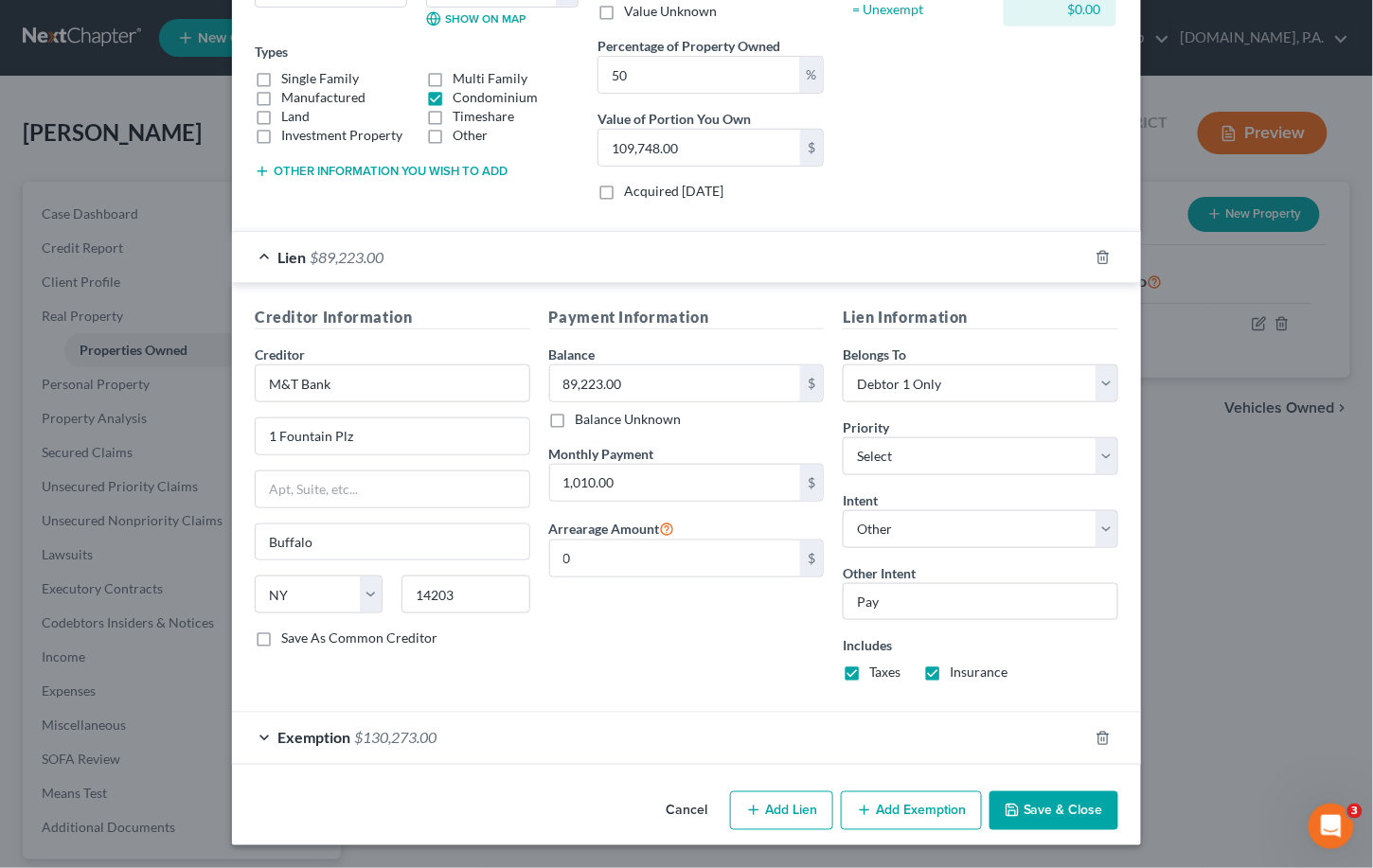
click at [254, 735] on div "Exemption $130,273.00" at bounding box center [660, 738] width 857 height 51
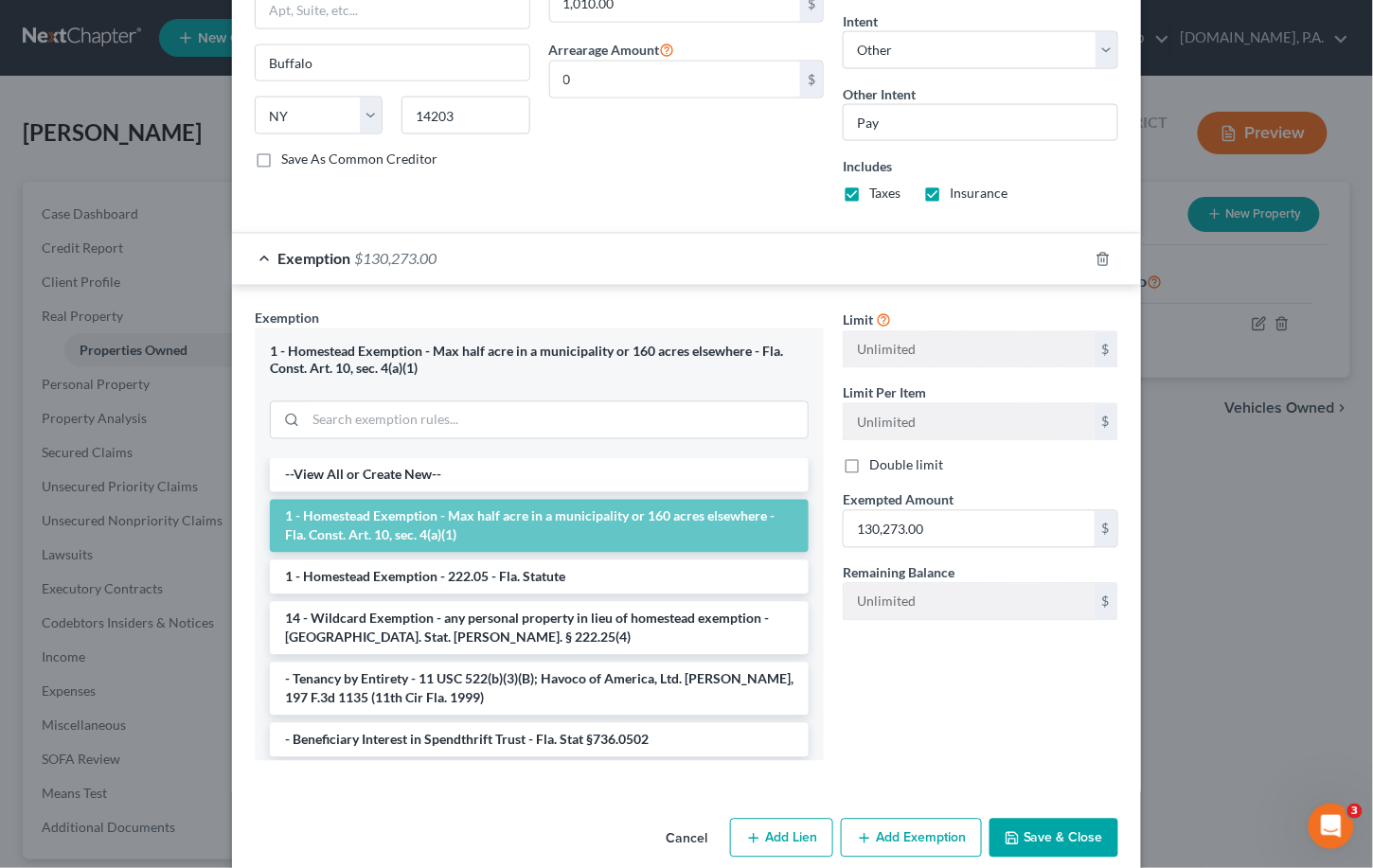
scroll to position [801, 0]
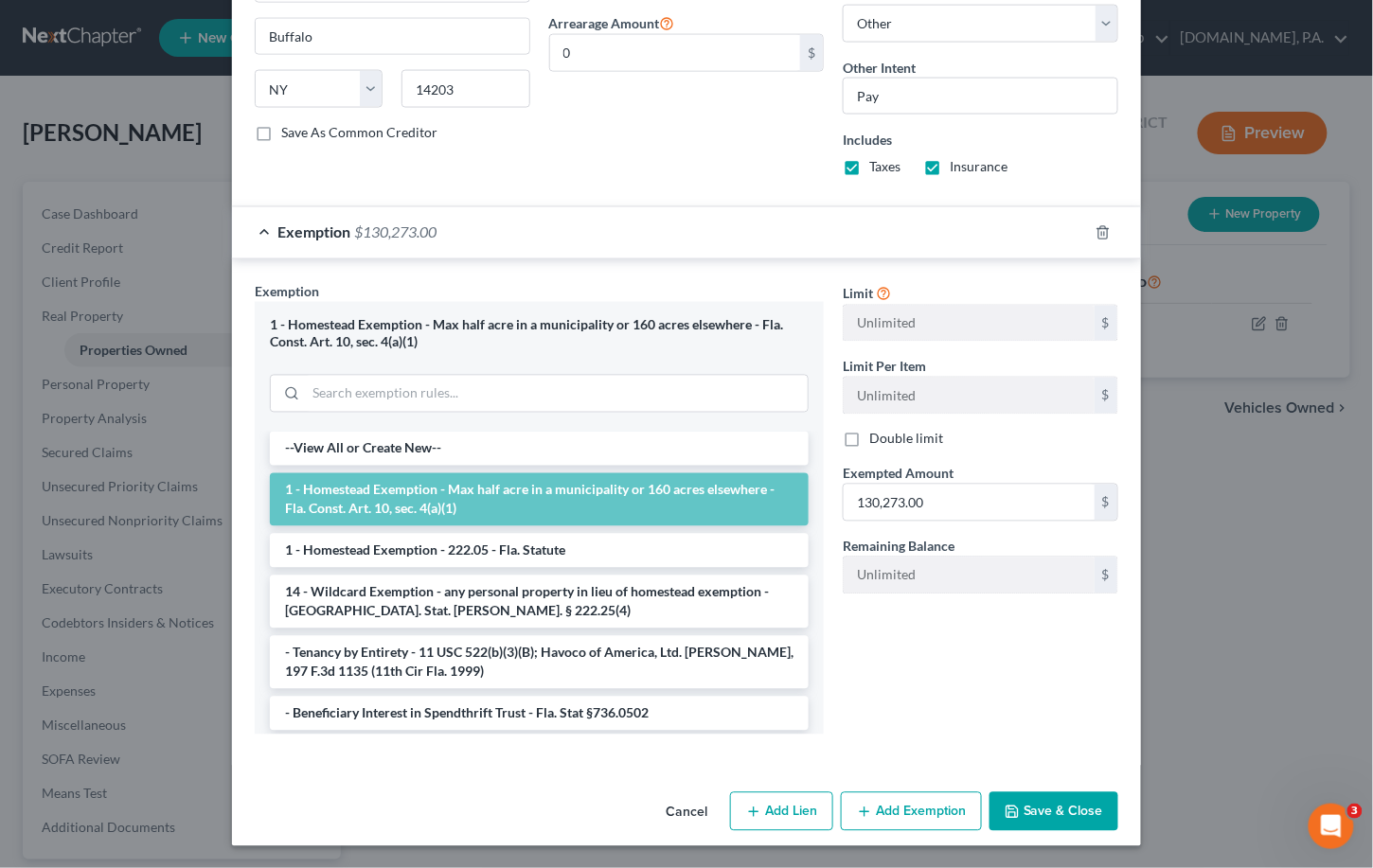
click at [928, 804] on button "Save & Close" at bounding box center [1054, 811] width 129 height 40
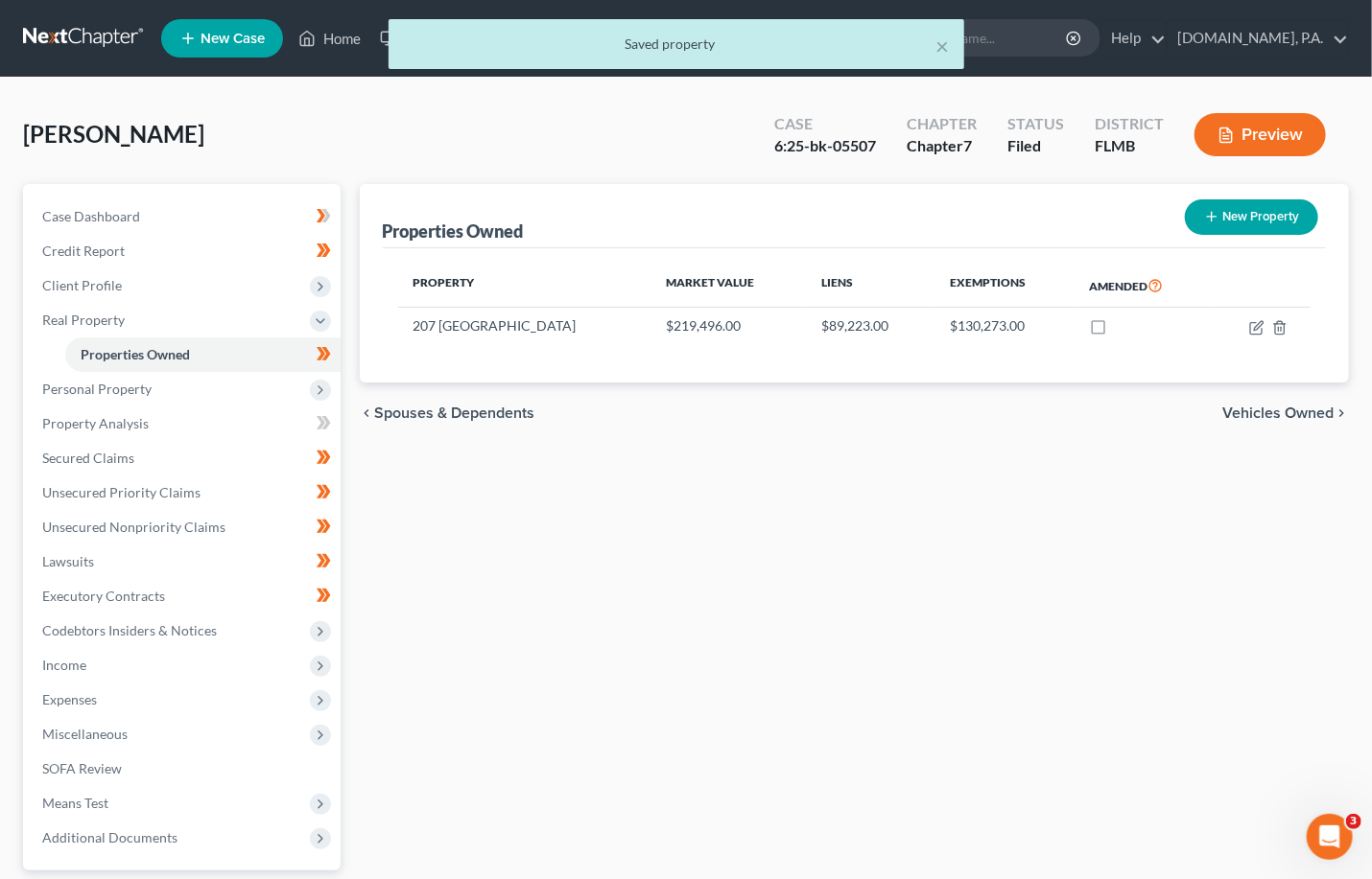
click at [940, 411] on span "Vehicles Owned" at bounding box center [1277, 413] width 112 height 16
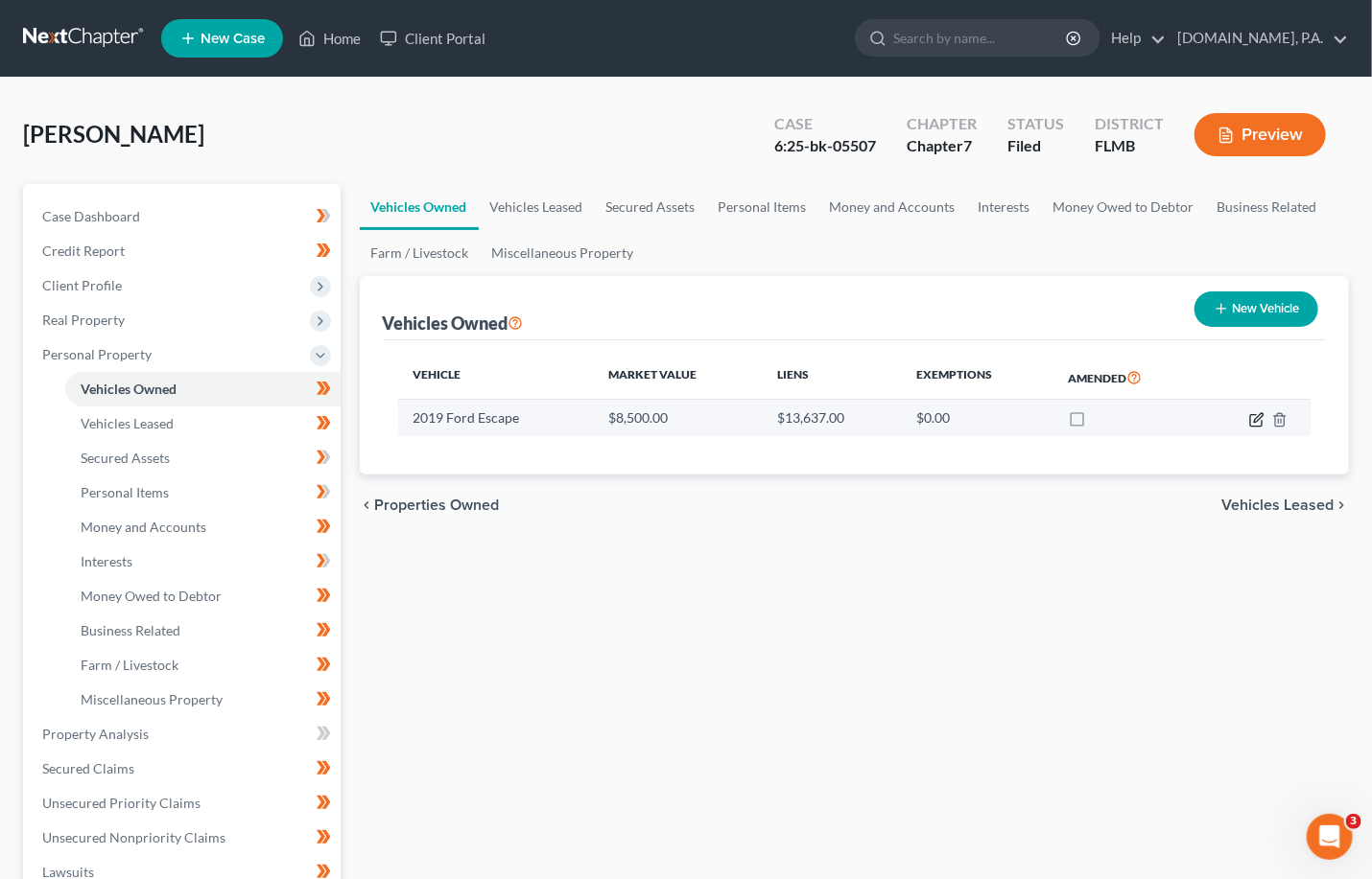
click at [940, 413] on icon "button" at bounding box center [1258, 417] width 9 height 9
select select "0"
select select "7"
select select "3"
select select "0"
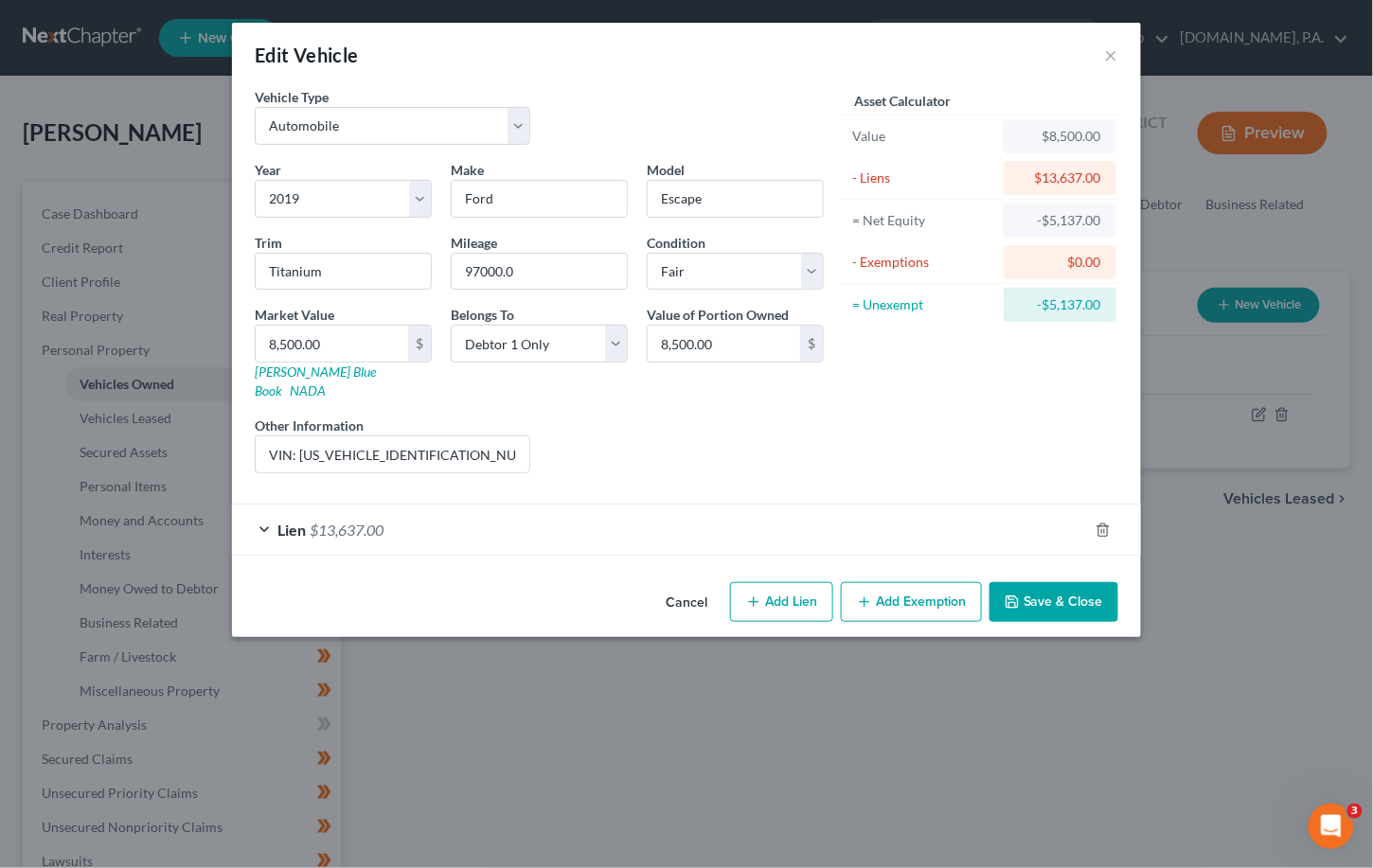
click at [264, 512] on div "Lien $13,637.00" at bounding box center [660, 530] width 857 height 51
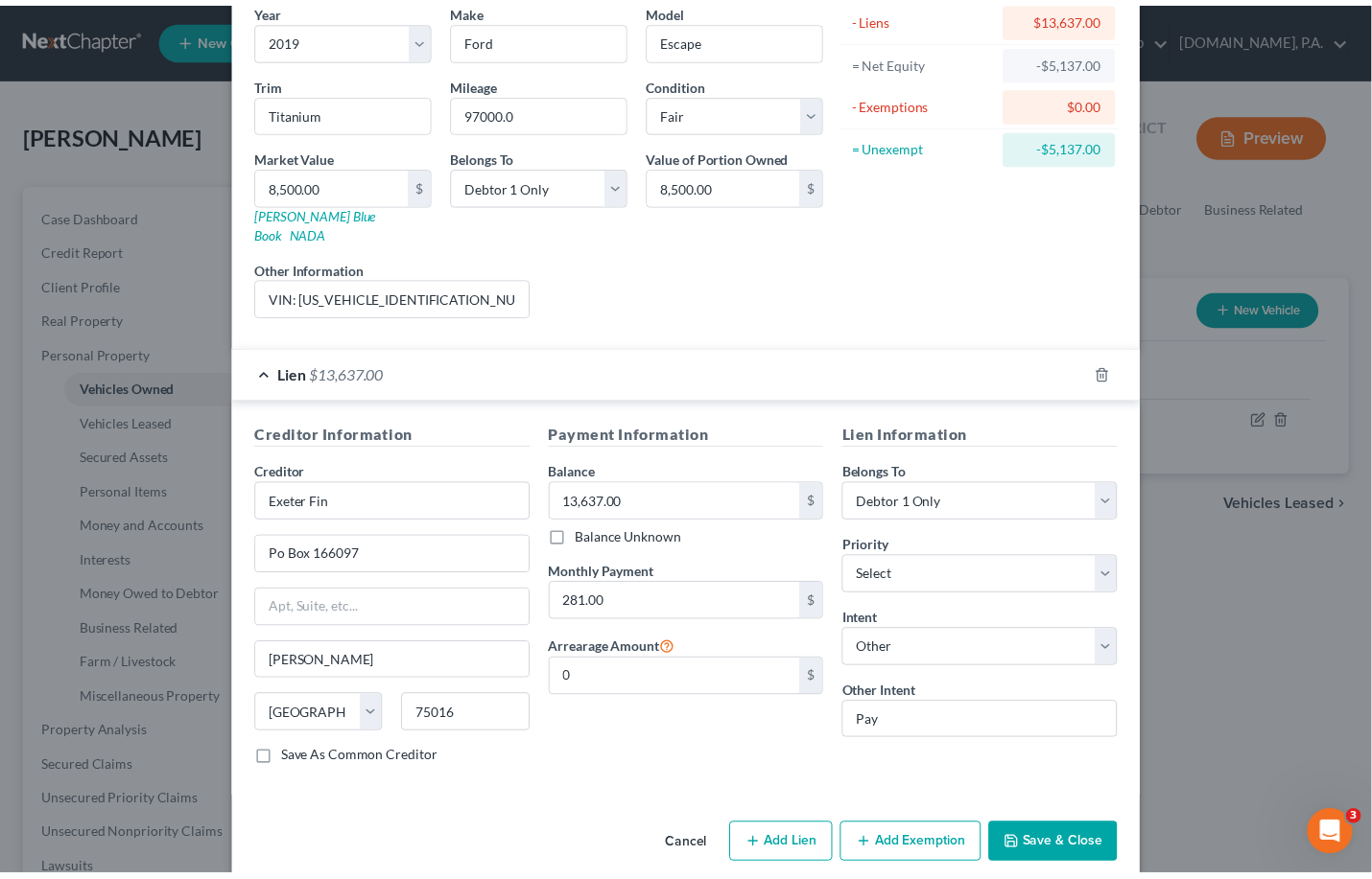
scroll to position [171, 0]
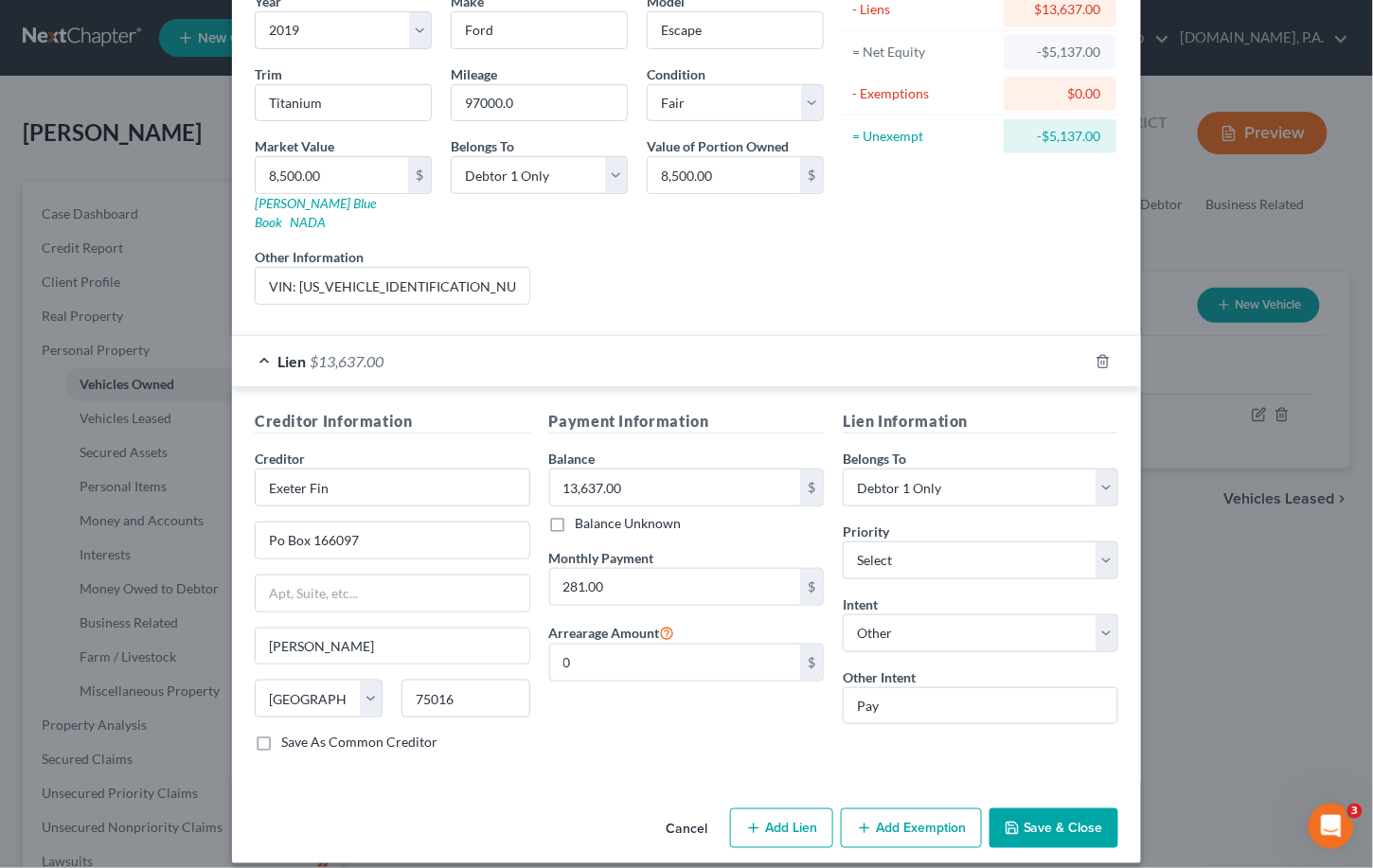
click at [928, 809] on button "Save & Close" at bounding box center [1054, 828] width 129 height 40
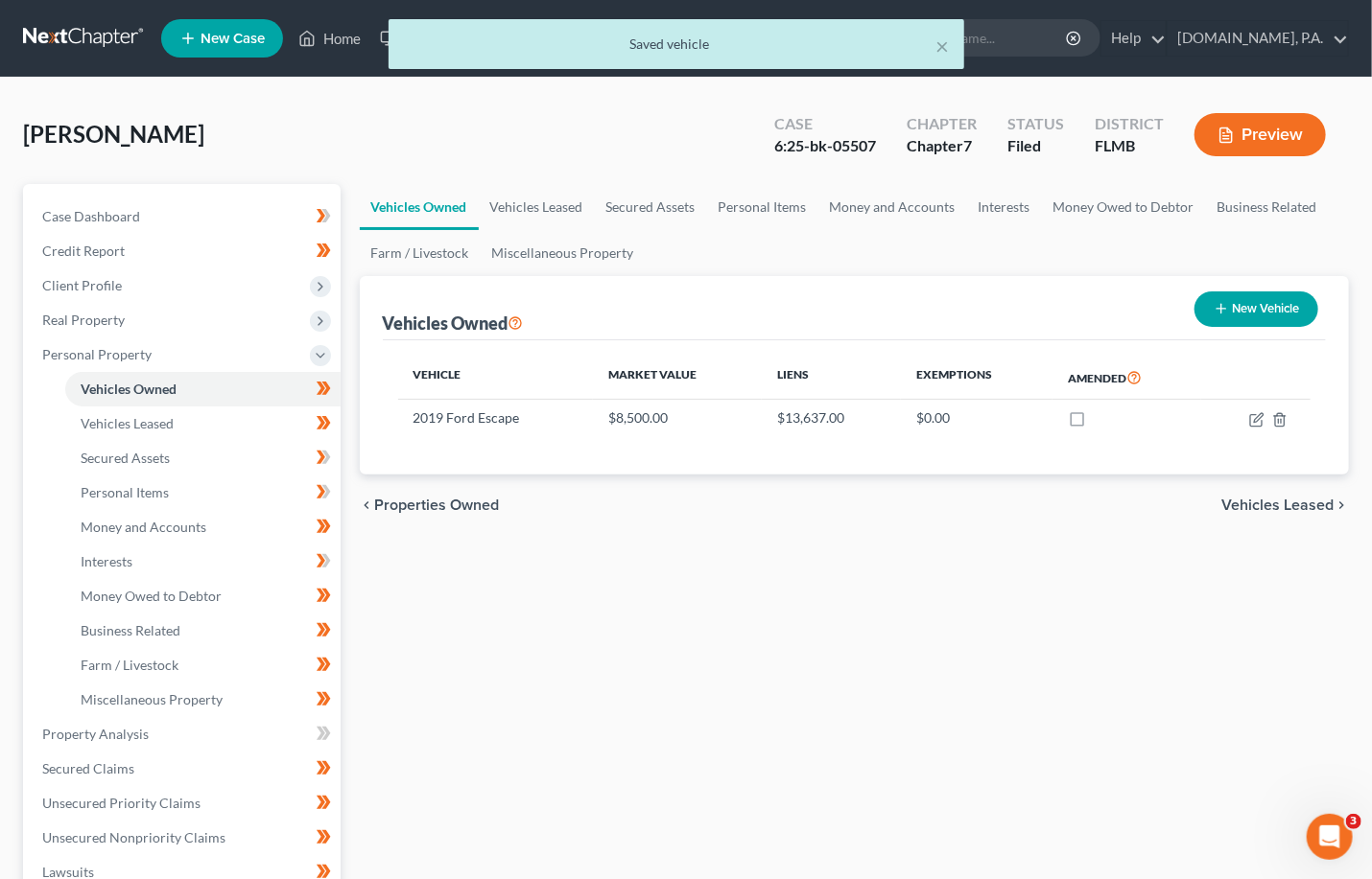
click at [940, 507] on span "Vehicles Leased" at bounding box center [1277, 505] width 113 height 16
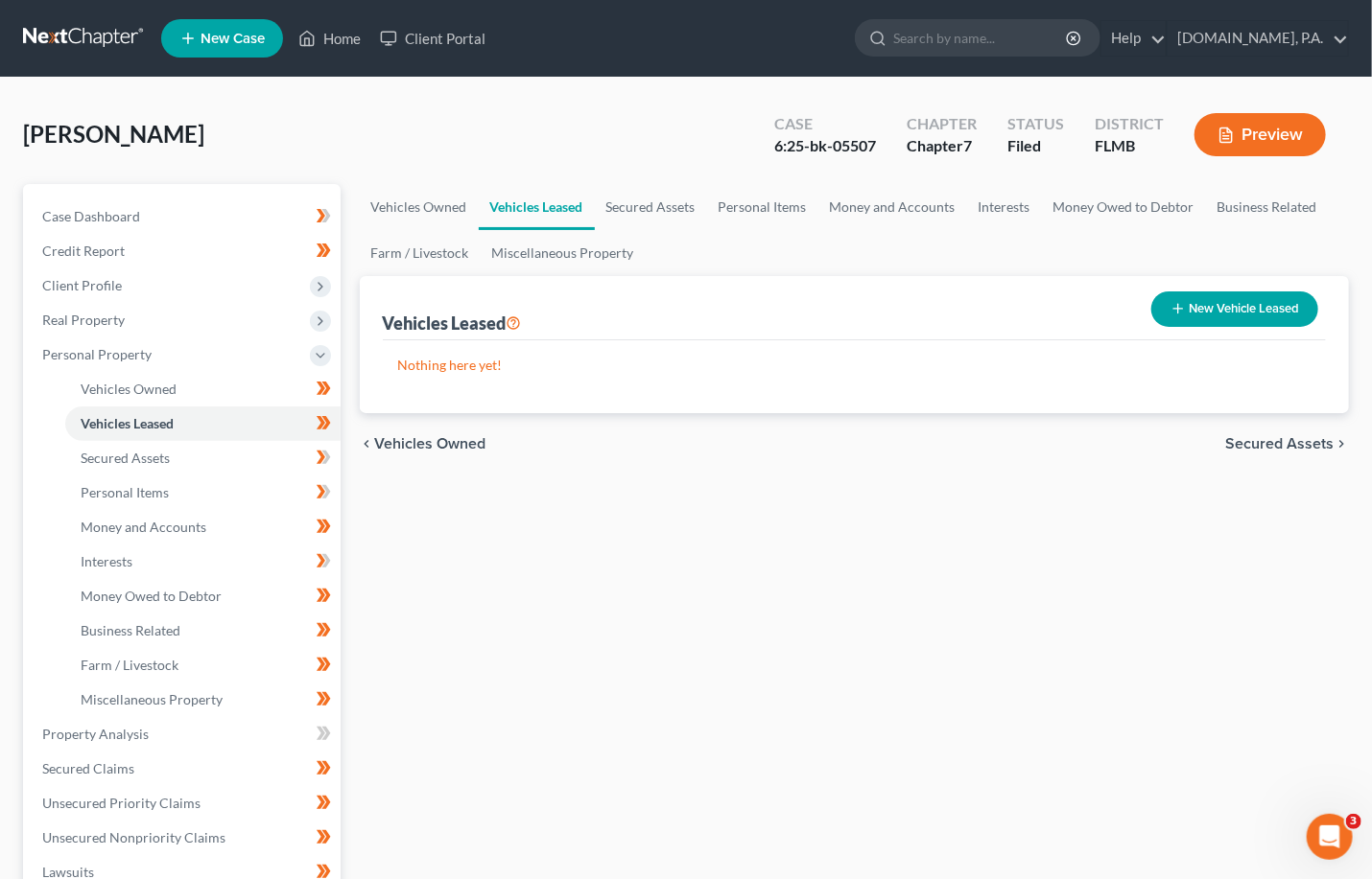
click at [940, 443] on span "Secured Assets" at bounding box center [1279, 444] width 109 height 16
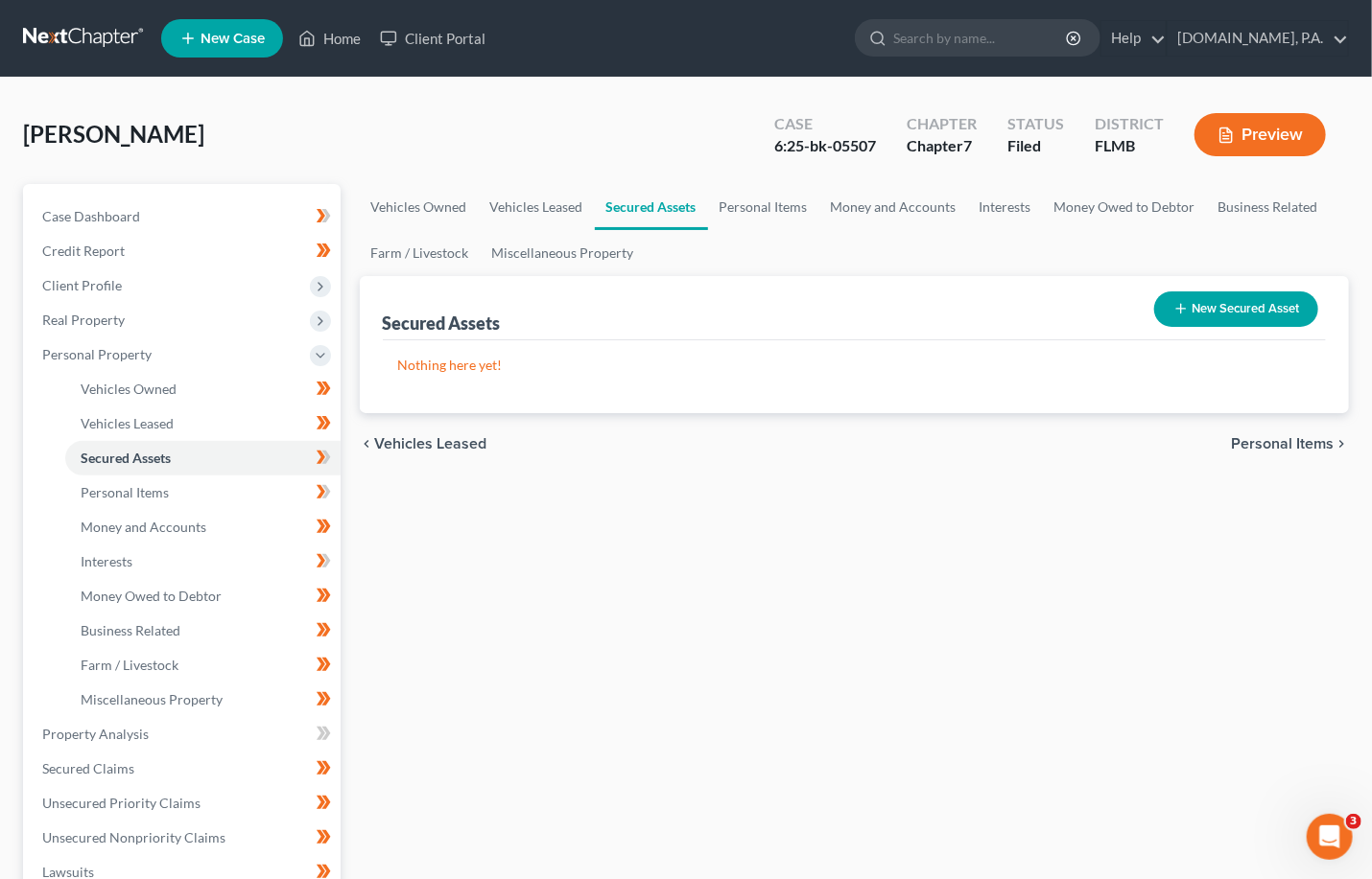
click at [940, 442] on span "Personal Items" at bounding box center [1282, 444] width 103 height 16
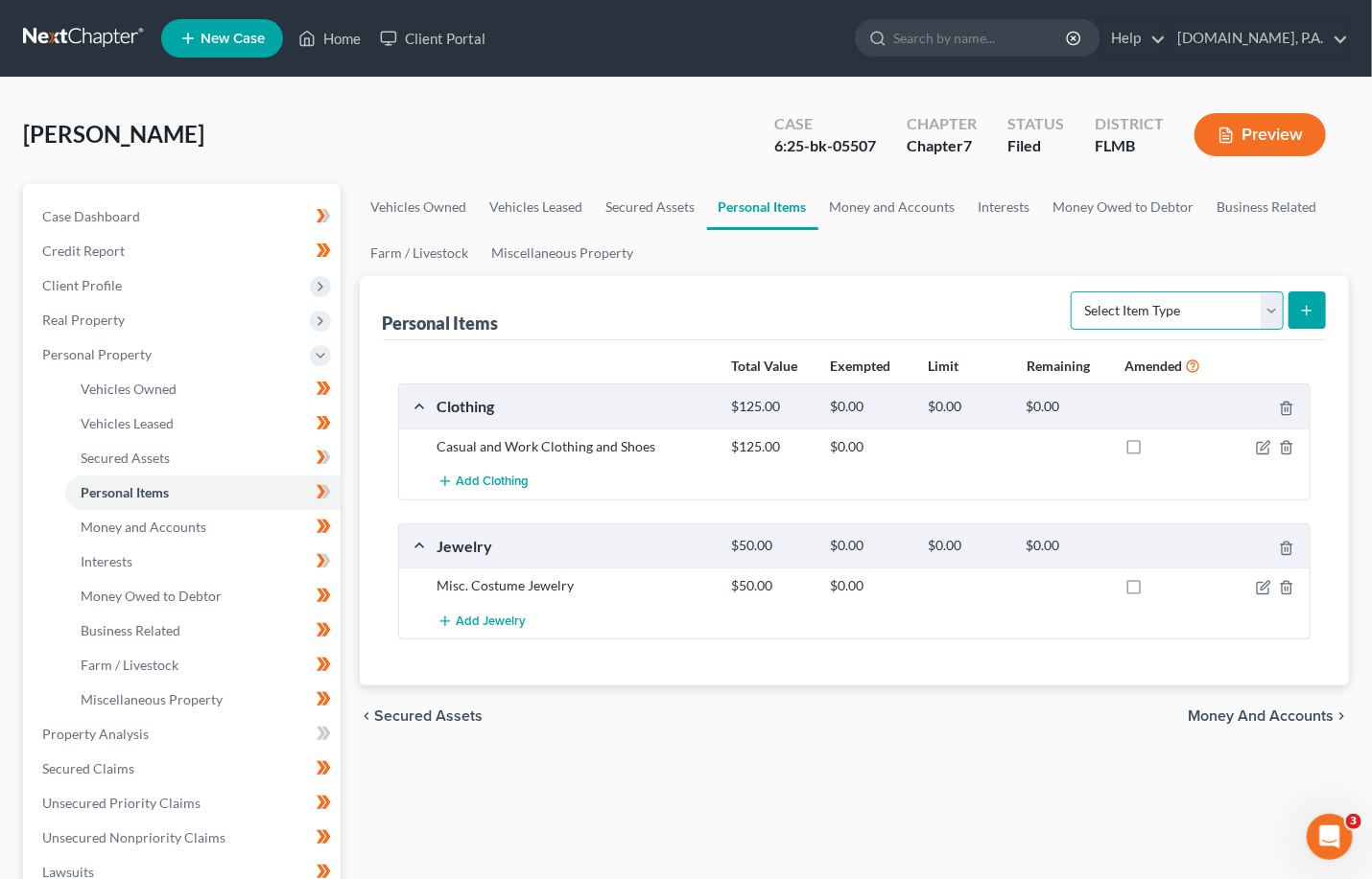
click at [940, 320] on select "Select Item Type Clothing Collectibles Of Value Electronics Firearms Household …" at bounding box center [1178, 310] width 213 height 38
select select "household_goods"
click at [940, 291] on select "Select Item Type Clothing Collectibles Of Value Electronics Firearms Household …" at bounding box center [1178, 310] width 213 height 38
click at [940, 303] on icon "submit" at bounding box center [1307, 311] width 16 height 16
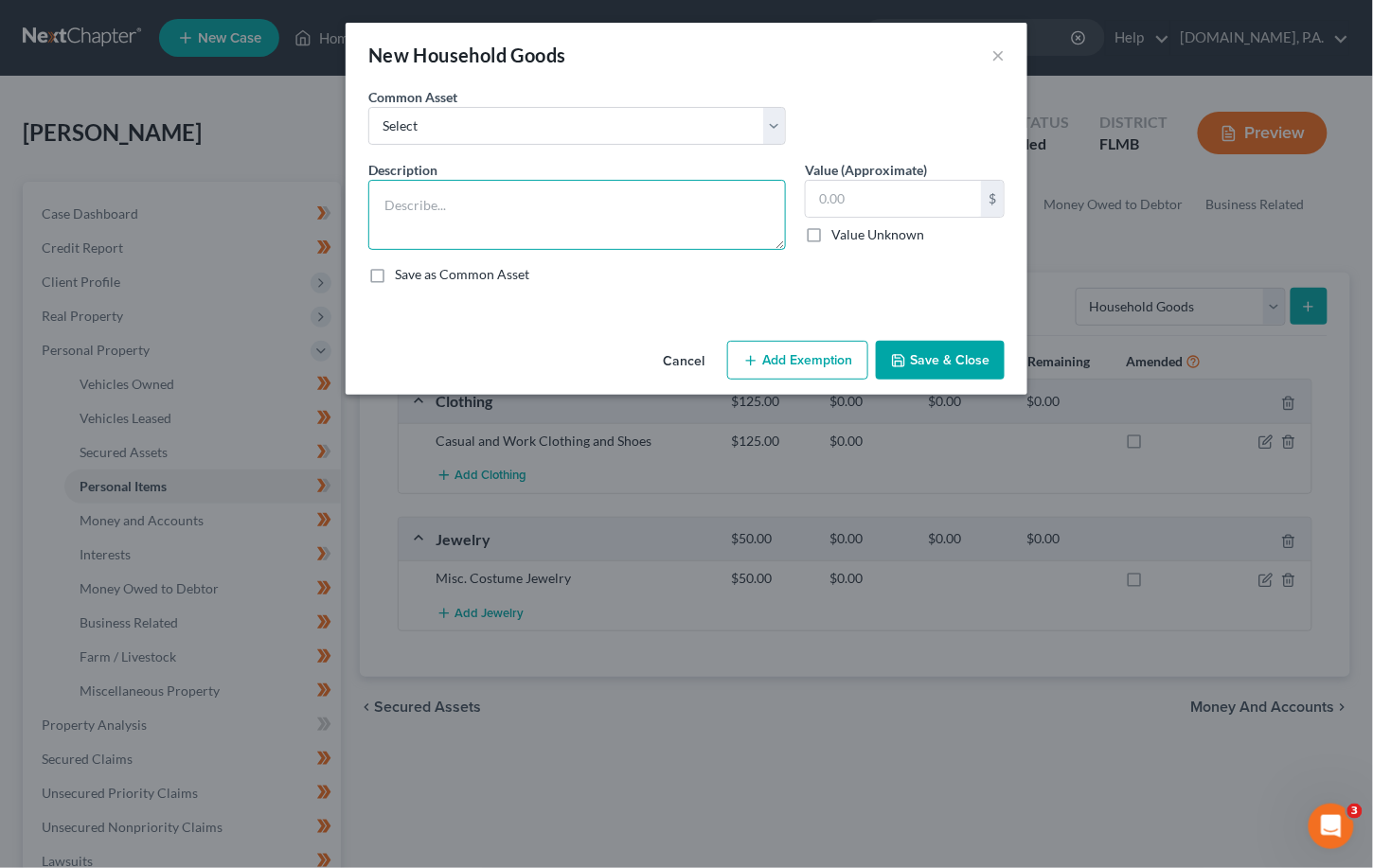
click at [396, 198] on textarea at bounding box center [577, 215] width 418 height 70
click at [734, 204] on textarea "1 Couch, 1 Recliner, 3 Bookshelves, 1 Desk, 2 Tables & chairs," at bounding box center [577, 215] width 418 height 70
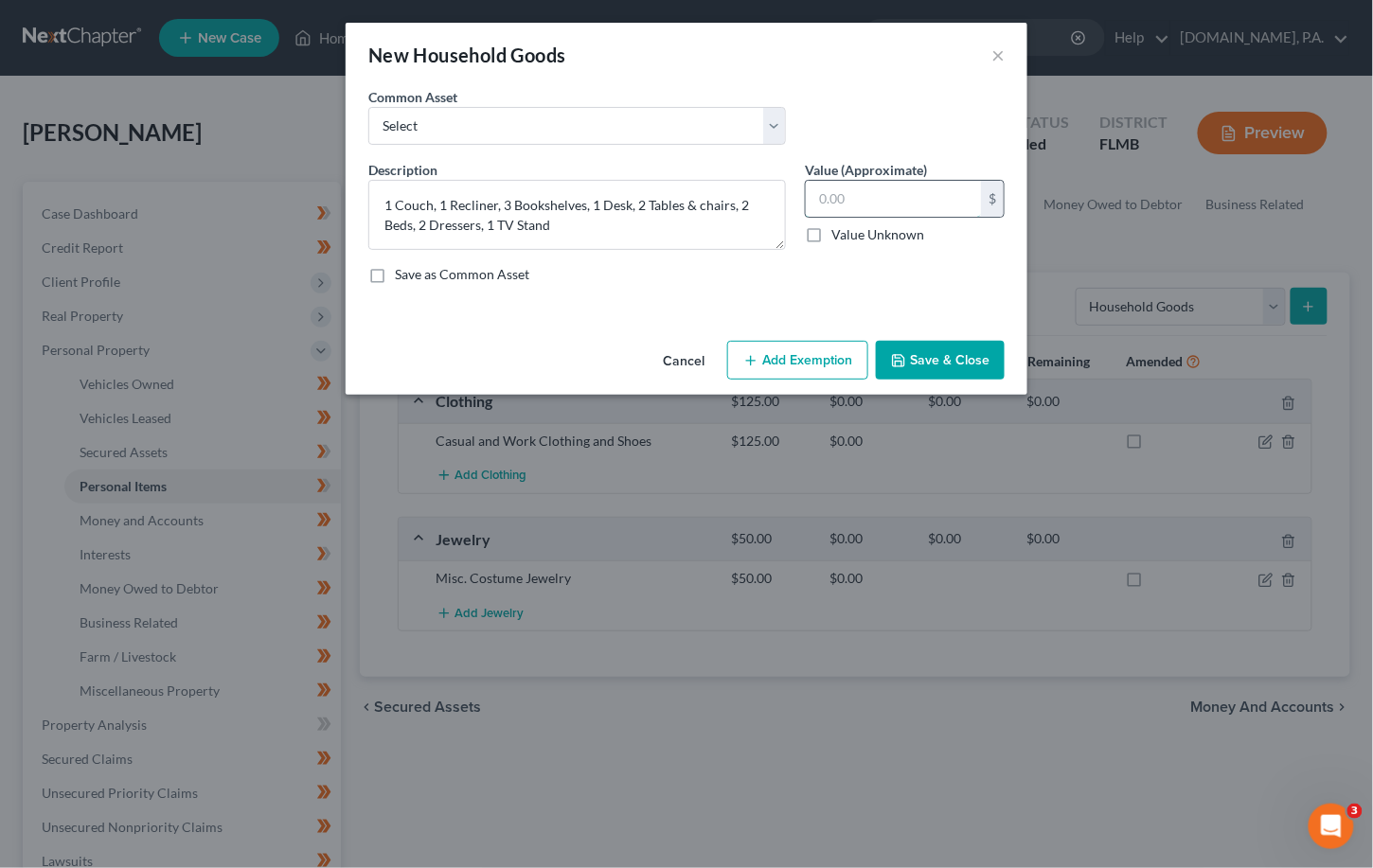
click at [828, 194] on input "text" at bounding box center [894, 199] width 175 height 36
click at [728, 198] on textarea "1 Couch, 1 Recliner, 3 Bookshelves, 1 Desk, 2 Tables & chairs, 2 Beds, 2 Dresse…" at bounding box center [577, 215] width 418 height 70
type textarea "1 Couch, 1 Recliner, 3 Bookshelves, 1 Desk, 2 Tables & chairs sets, 2 Beds, 2 D…"
click at [850, 198] on input "text" at bounding box center [894, 199] width 175 height 36
type input "325"
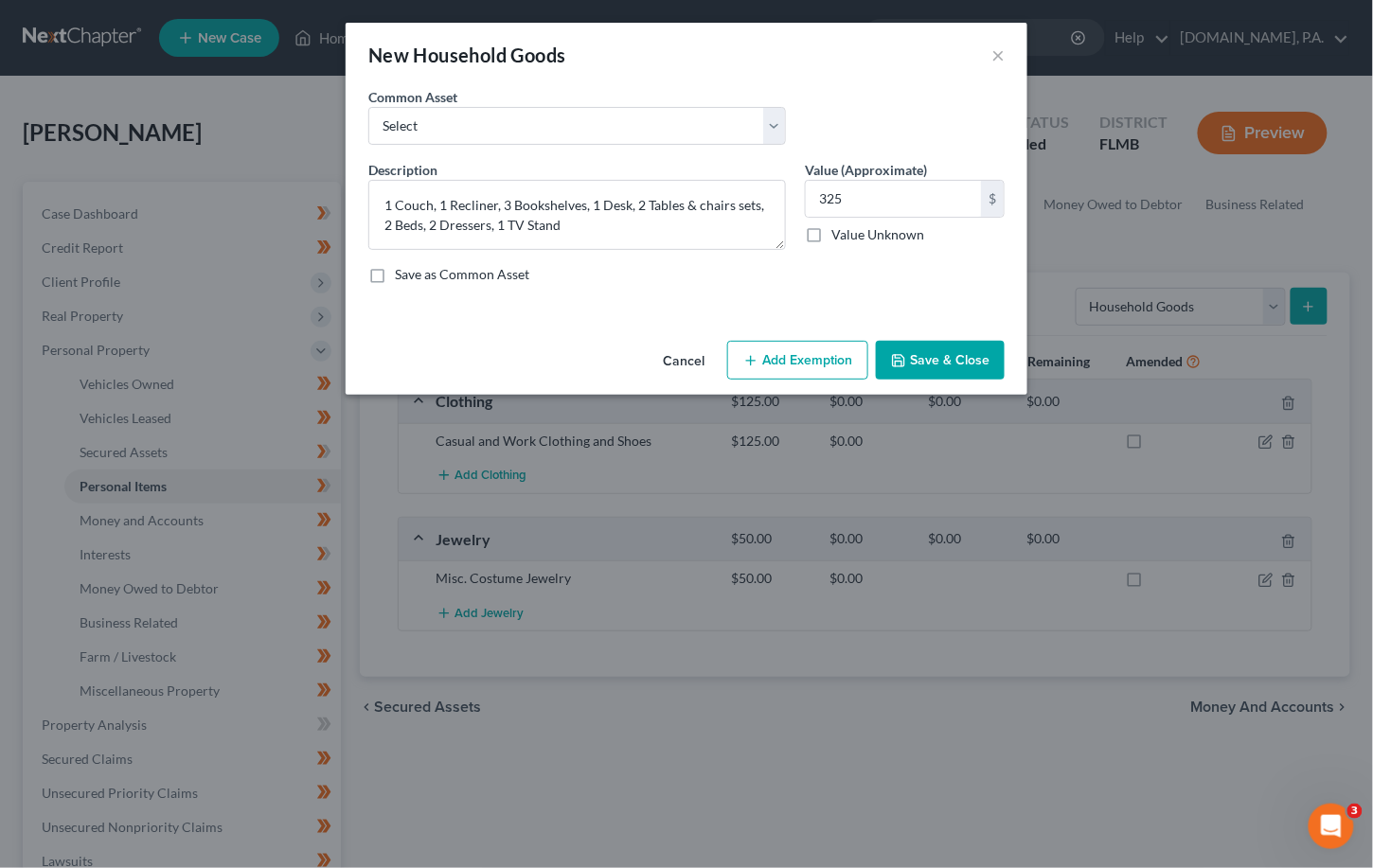
click at [812, 359] on button "Add Exemption" at bounding box center [797, 360] width 141 height 40
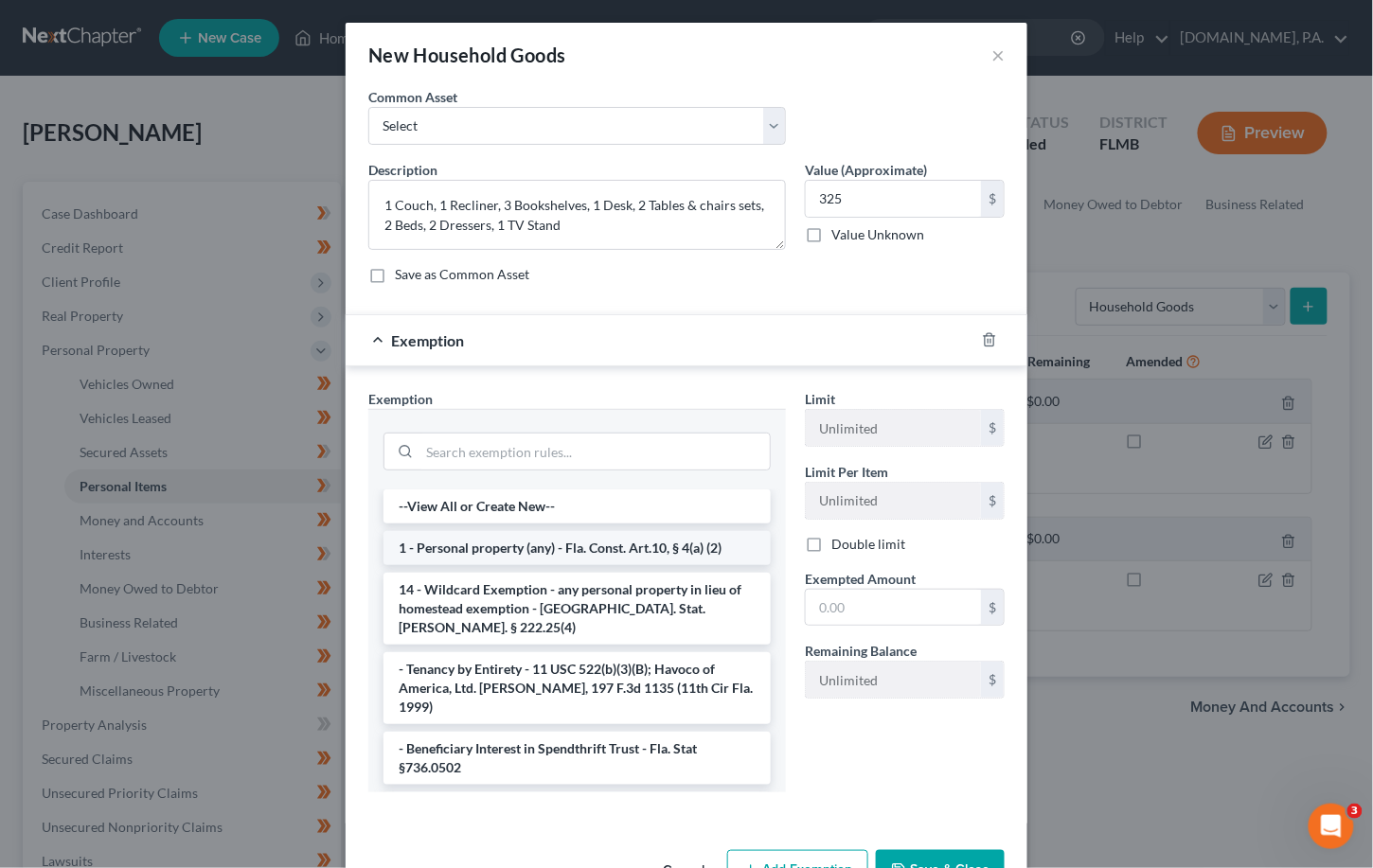
click at [518, 550] on li "1 - Personal property (any) - Fla. Const. Art.10, § 4(a) (2)" at bounding box center [577, 547] width 387 height 34
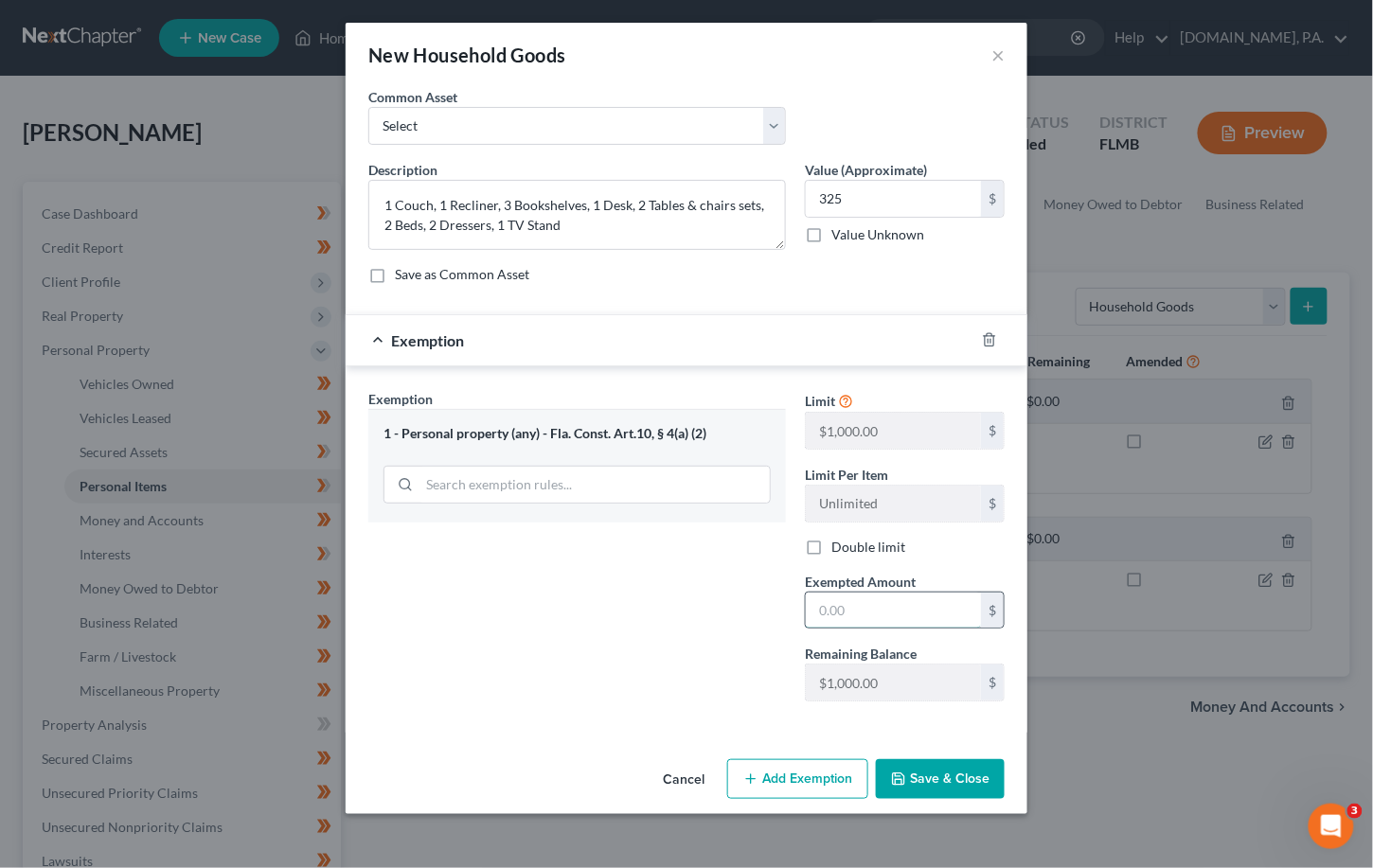
click at [890, 604] on input "text" at bounding box center [894, 610] width 175 height 36
type input "325"
click at [928, 776] on button "Save & Close" at bounding box center [940, 778] width 129 height 40
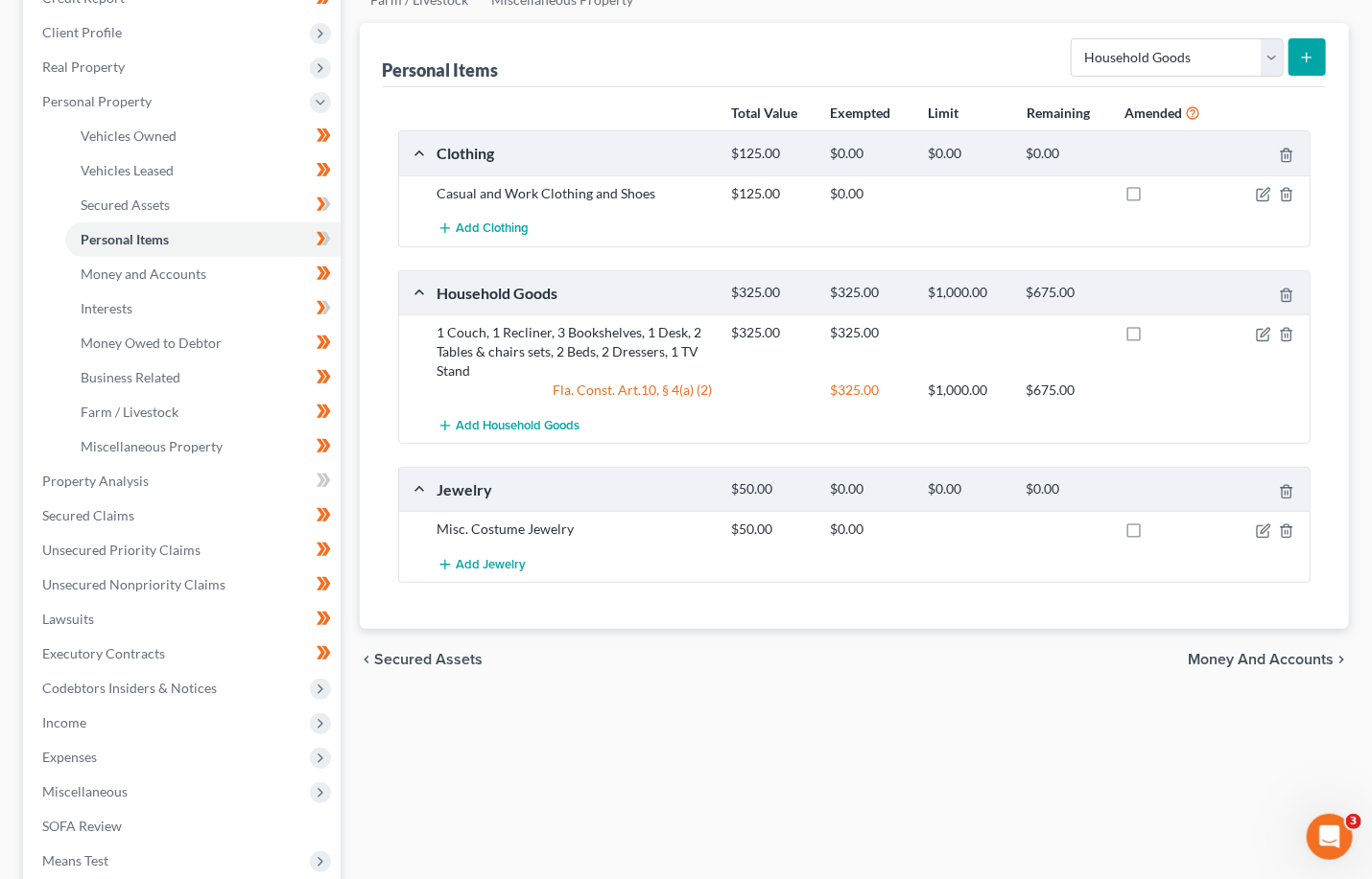
scroll to position [255, 0]
click at [940, 54] on select "Select Item Type Clothing Collectibles Of Value Electronics Firearms Household …" at bounding box center [1178, 55] width 213 height 38
select select "electronics"
click at [940, 37] on select "Select Item Type Clothing Collectibles Of Value Electronics Firearms Household …" at bounding box center [1178, 55] width 213 height 38
click at [940, 51] on line "submit" at bounding box center [1307, 55] width 0 height 9
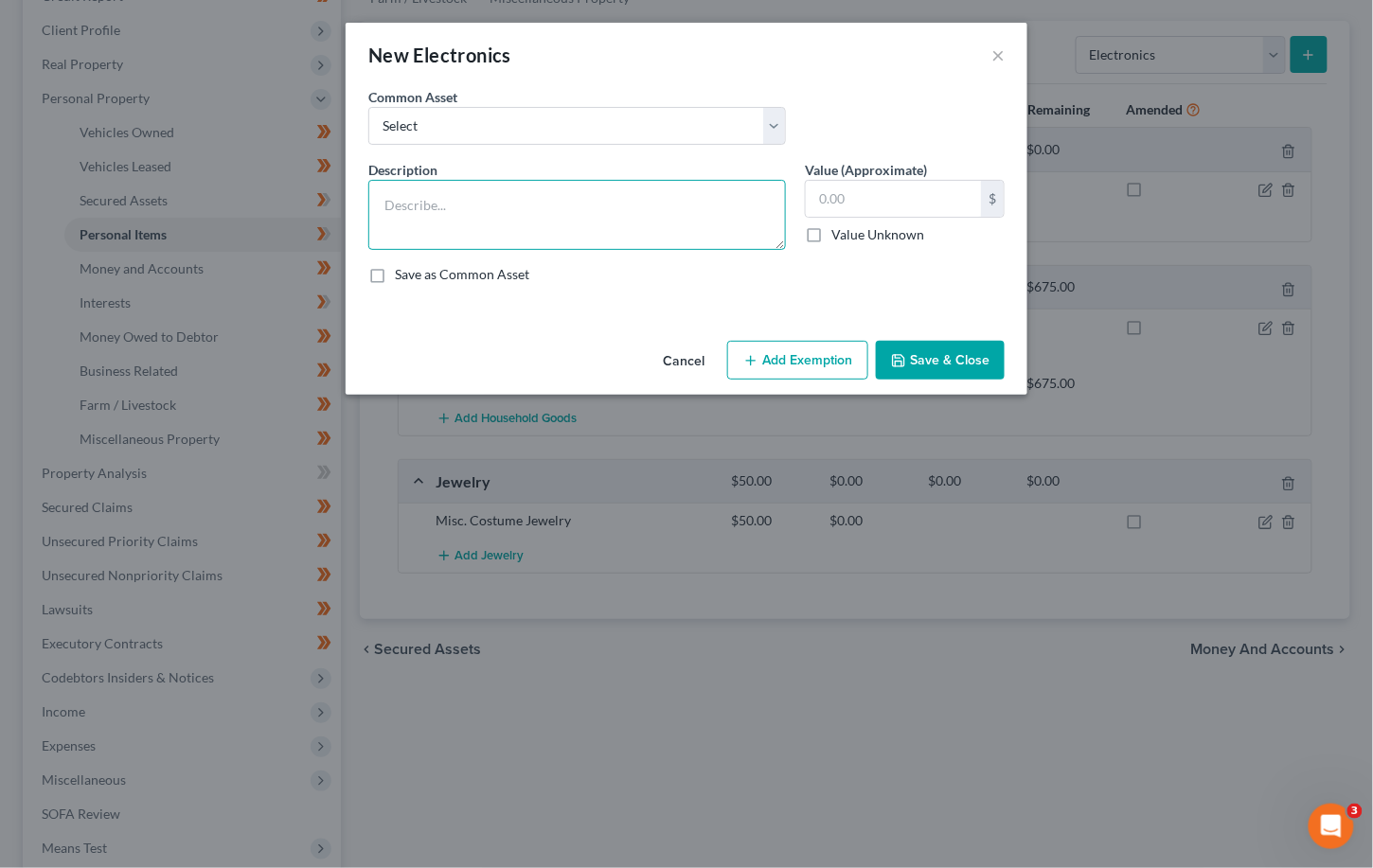
click at [407, 192] on textarea at bounding box center [577, 215] width 418 height 70
type textarea "2 TV's, 1 DVD Player, 1 Gaming Console, 1 Cell Phone"
click at [843, 199] on input "text" at bounding box center [894, 199] width 175 height 36
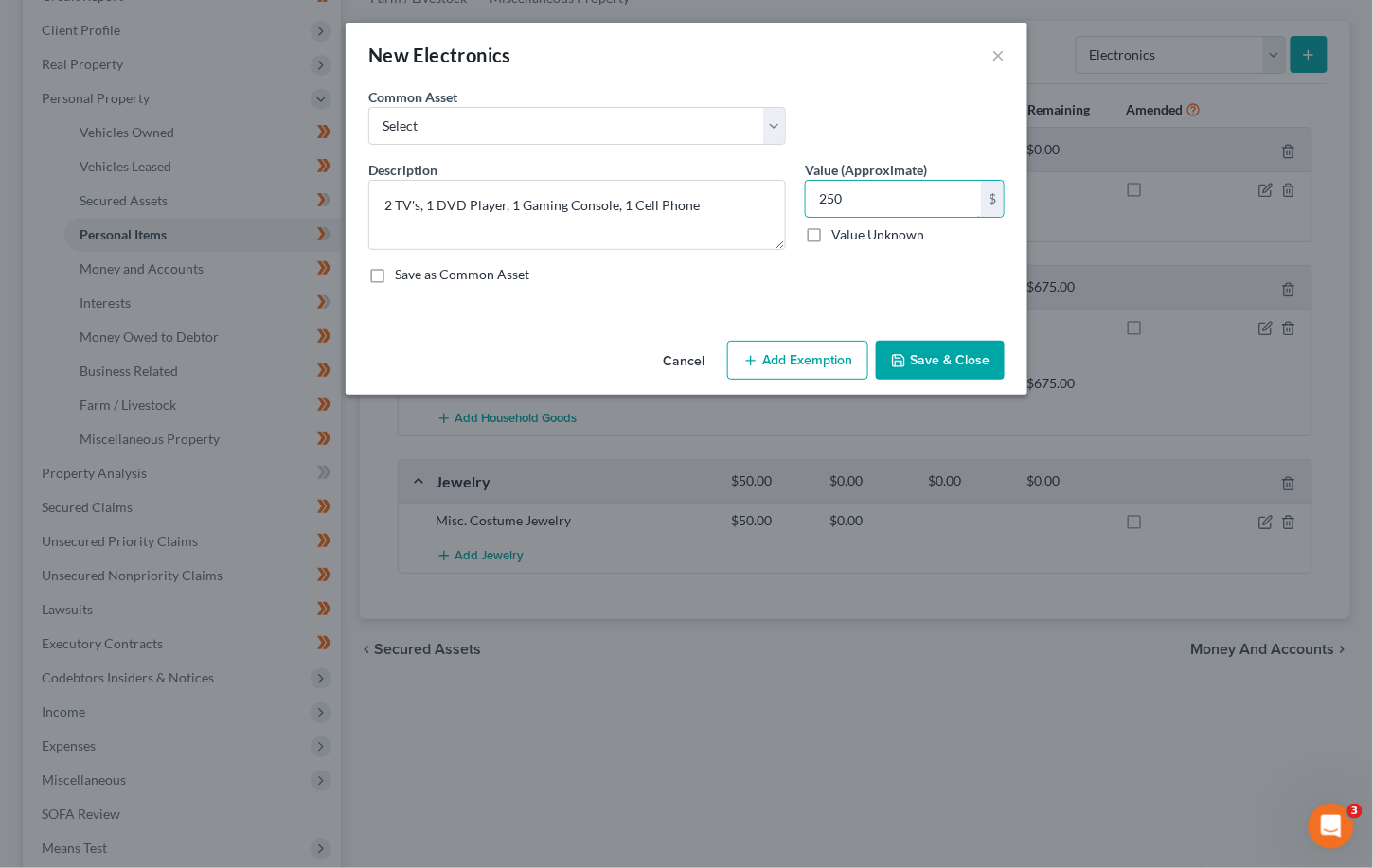
type input "250"
click at [790, 362] on button "Add Exemption" at bounding box center [797, 360] width 141 height 40
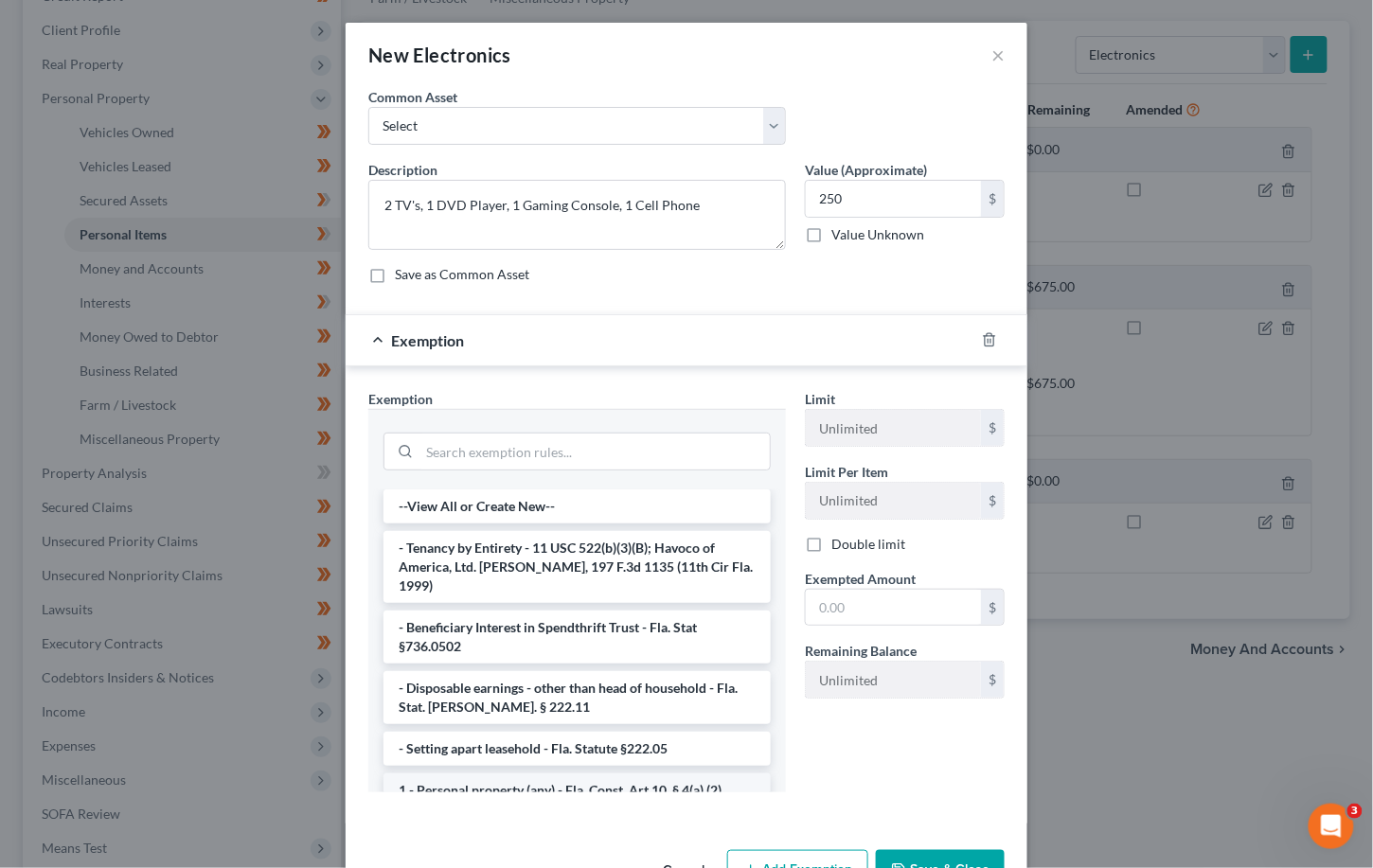
click at [465, 774] on li "1 - Personal property (any) - Fla. Const. Art.10, § 4(a) (2)" at bounding box center [577, 790] width 387 height 34
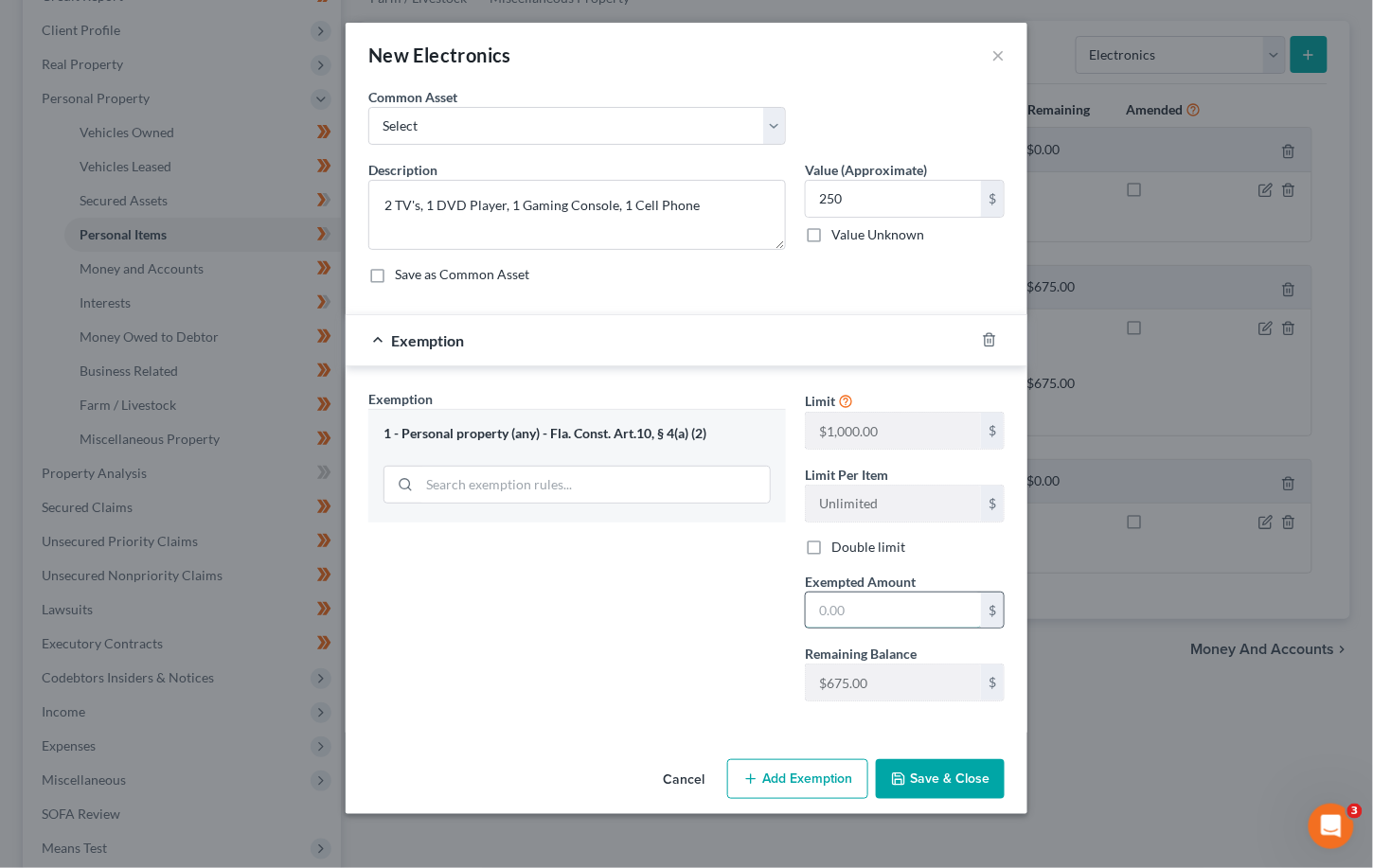
click at [905, 603] on input "text" at bounding box center [894, 610] width 175 height 36
type input "250"
click at [928, 782] on button "Save & Close" at bounding box center [940, 778] width 129 height 40
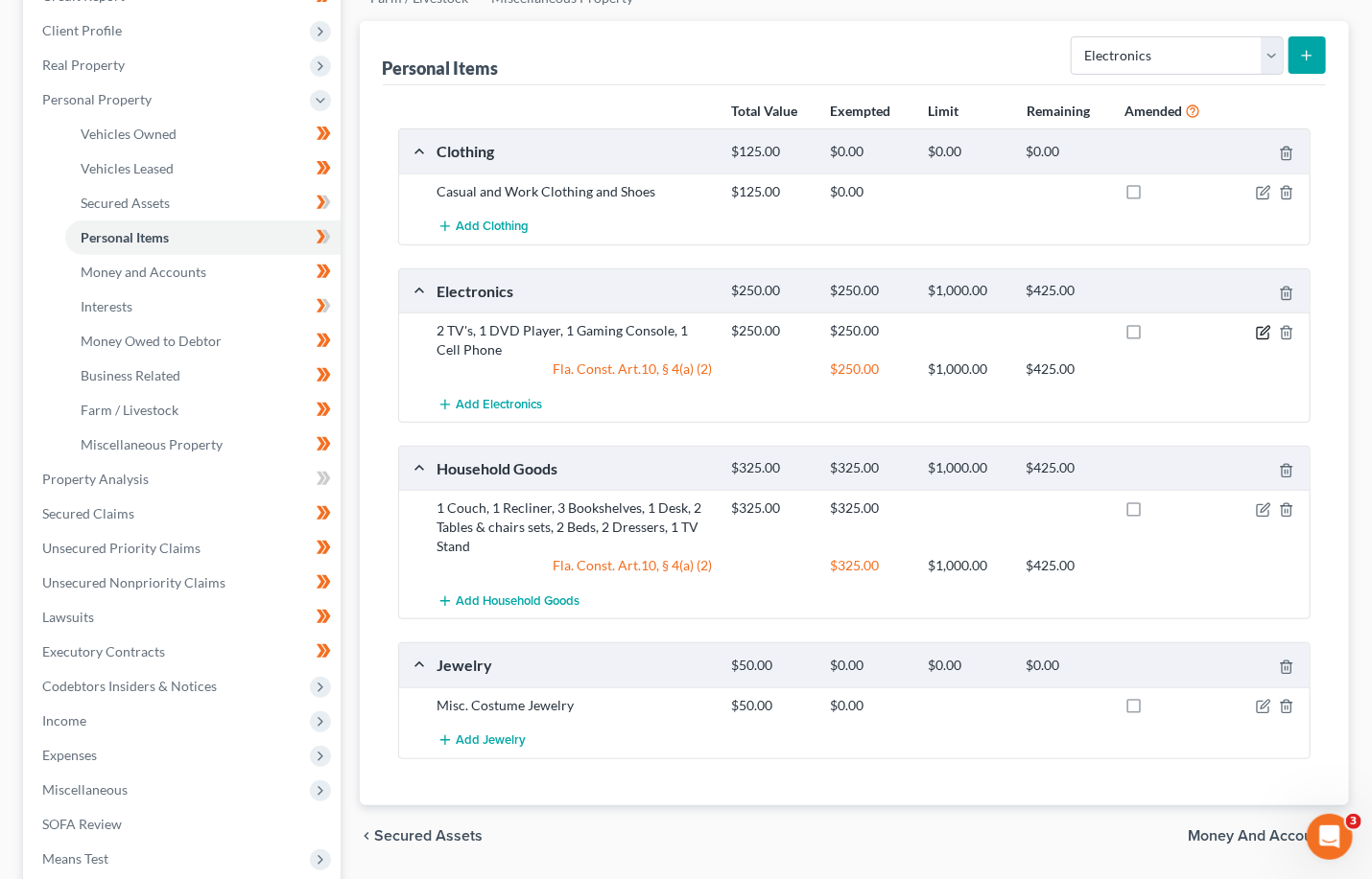
click at [940, 332] on icon "button" at bounding box center [1263, 332] width 16 height 16
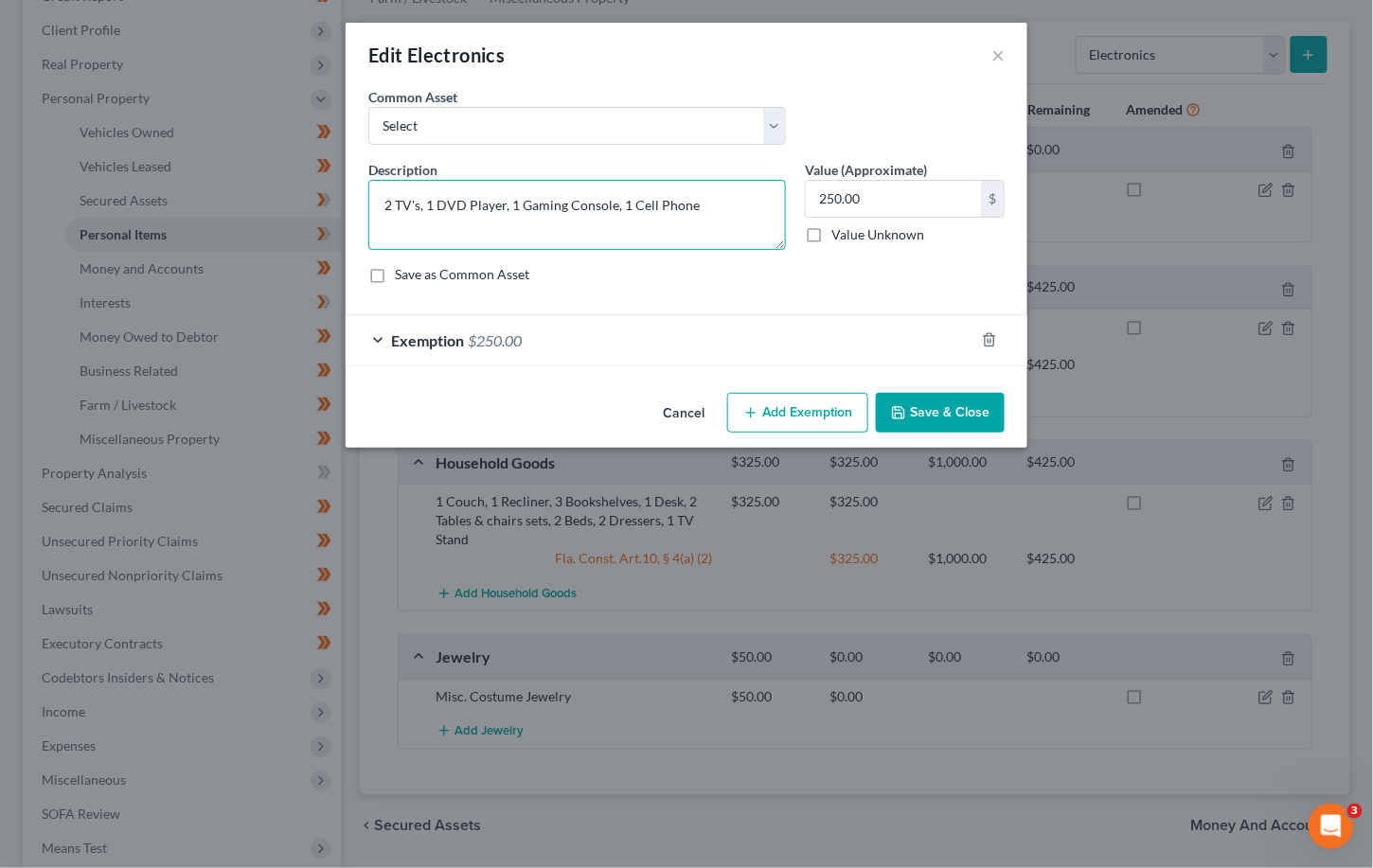
click at [705, 204] on textarea "2 TV's, 1 DVD Player, 1 Gaming Console, 1 Cell Phone" at bounding box center [577, 215] width 418 height 70
type textarea "2 TV's, 1 DVD Player, 1 Gaming Console, 1 Cell Phone 1 Computer"
click at [875, 204] on input "250.00" at bounding box center [894, 199] width 175 height 36
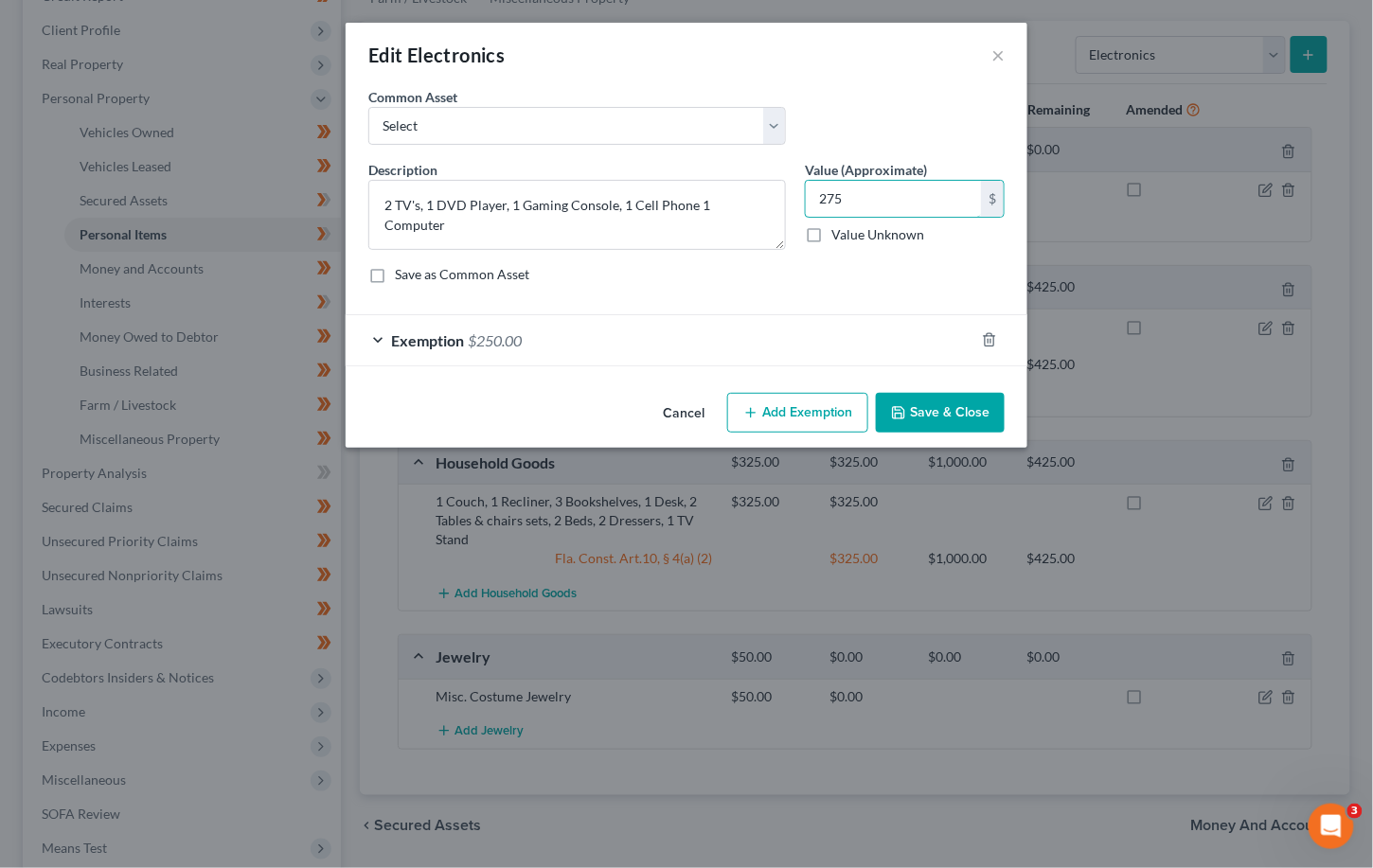
type input "275"
click at [786, 400] on button "Add Exemption" at bounding box center [797, 412] width 141 height 40
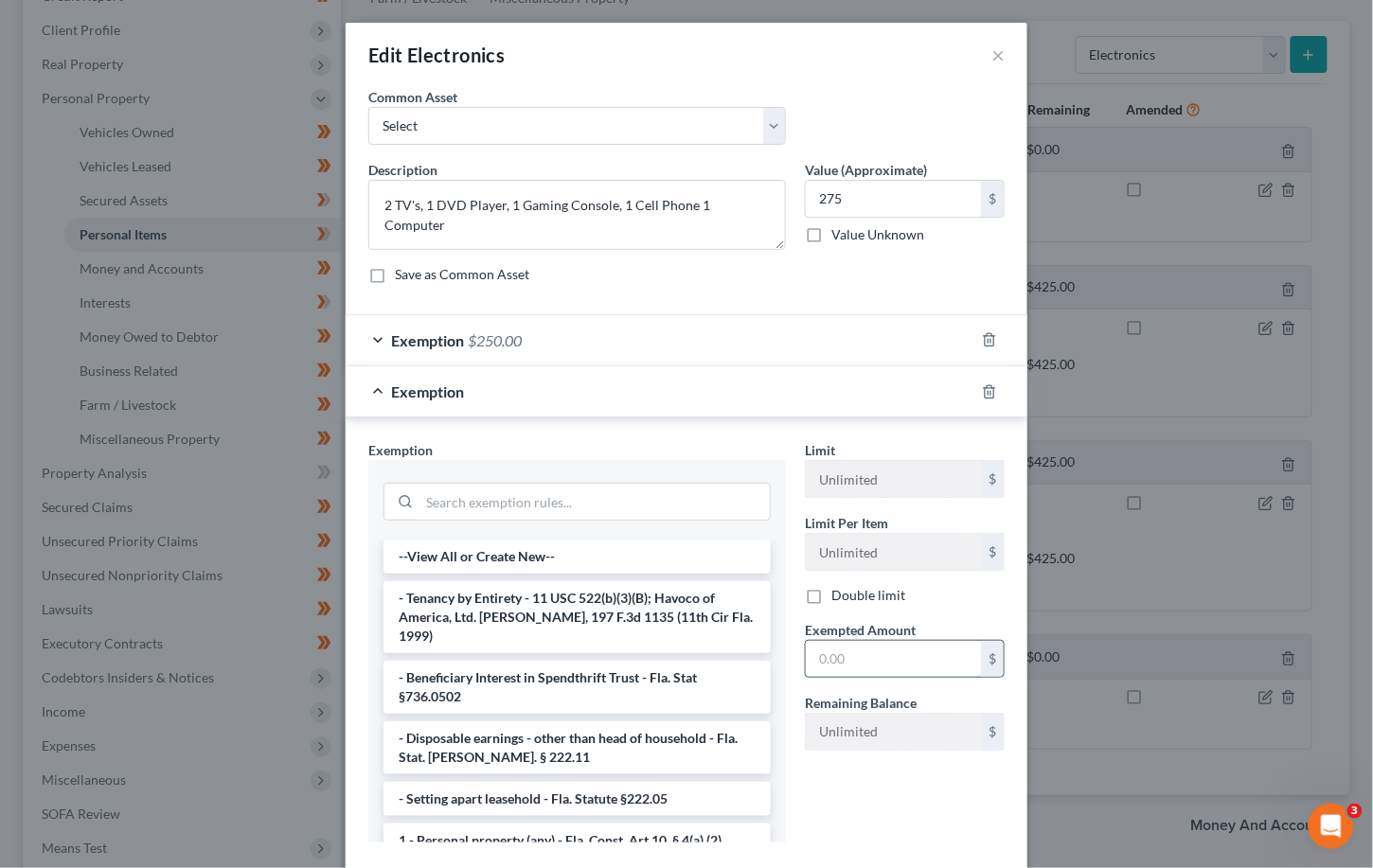
click at [865, 661] on input "text" at bounding box center [894, 659] width 175 height 36
type input "275"
click at [580, 825] on li "1 - Personal property (any) - Fla. Const. Art.10, § 4(a) (2)" at bounding box center [577, 840] width 387 height 34
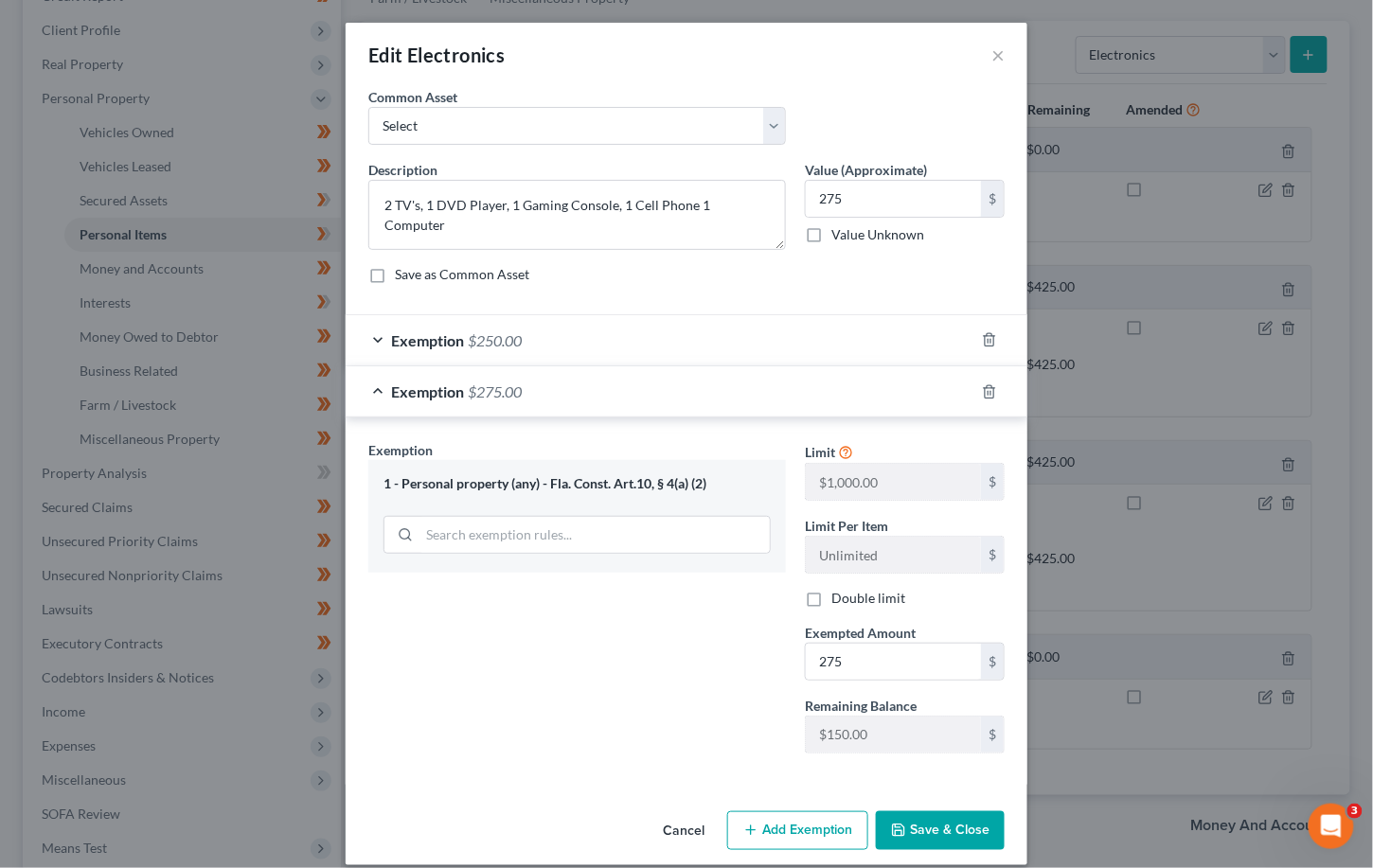
click at [928, 831] on button "Save & Close" at bounding box center [940, 831] width 129 height 40
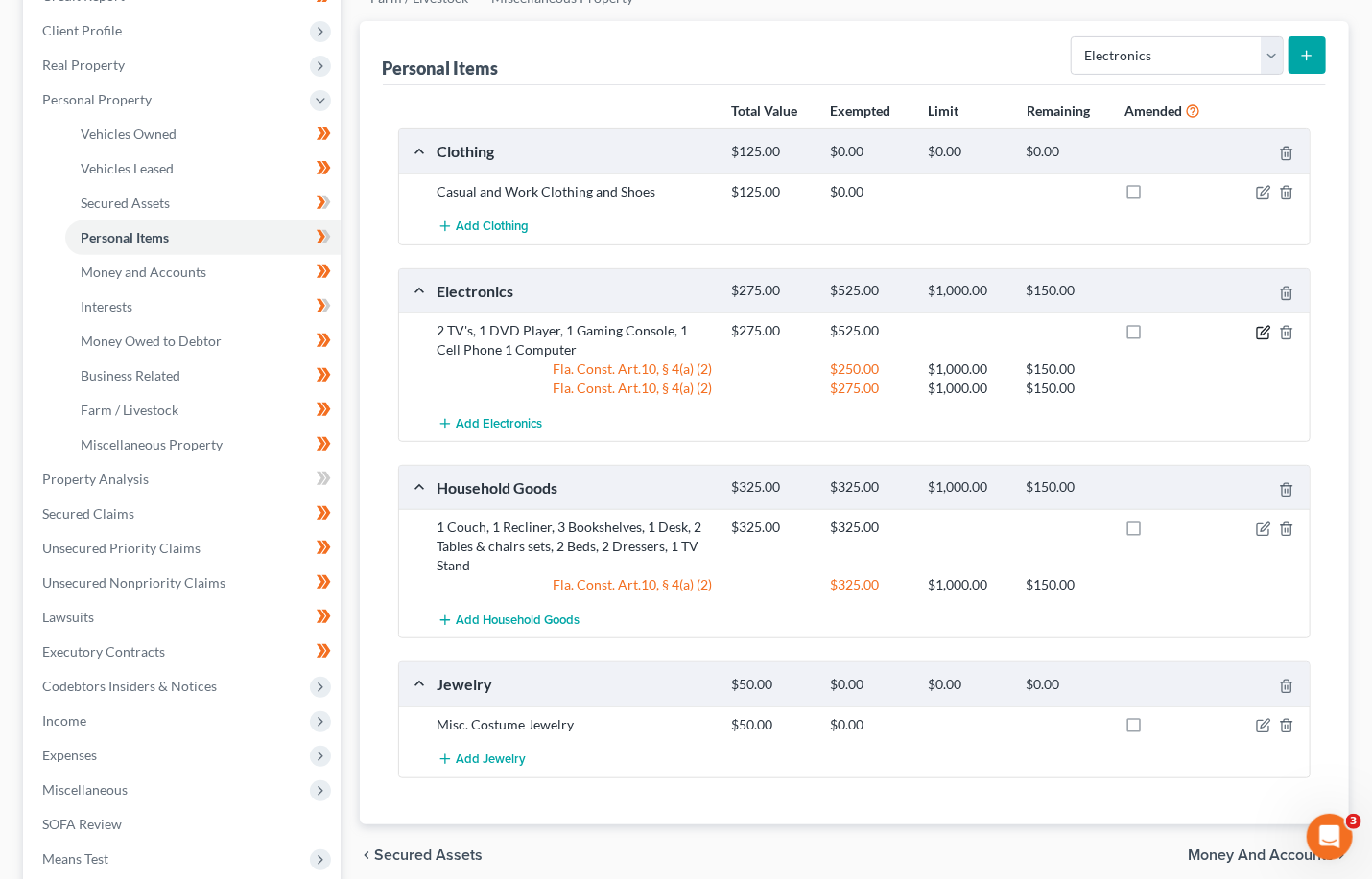
click at [940, 329] on icon "button" at bounding box center [1263, 332] width 16 height 16
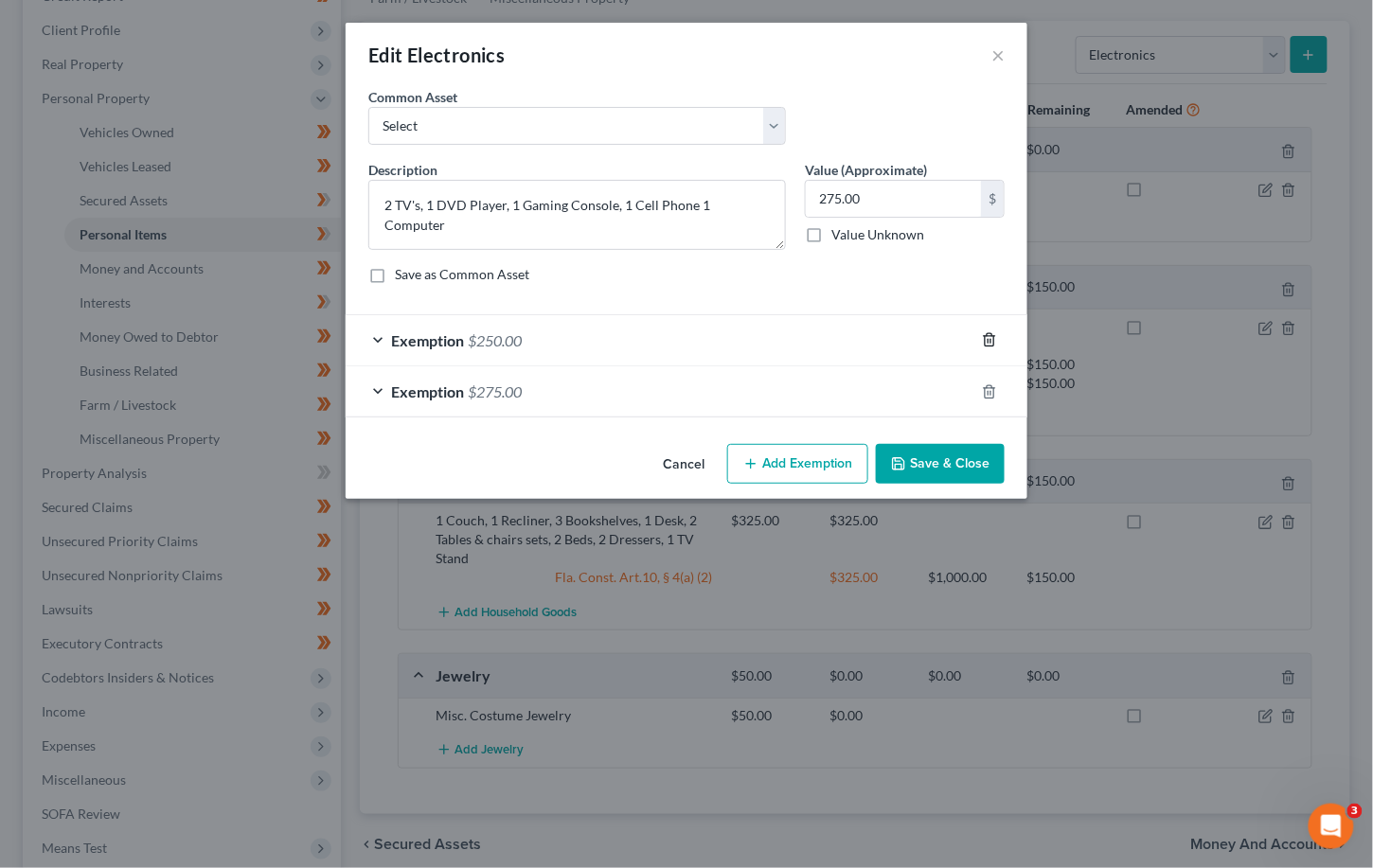
click at [928, 337] on icon "button" at bounding box center [989, 340] width 9 height 13
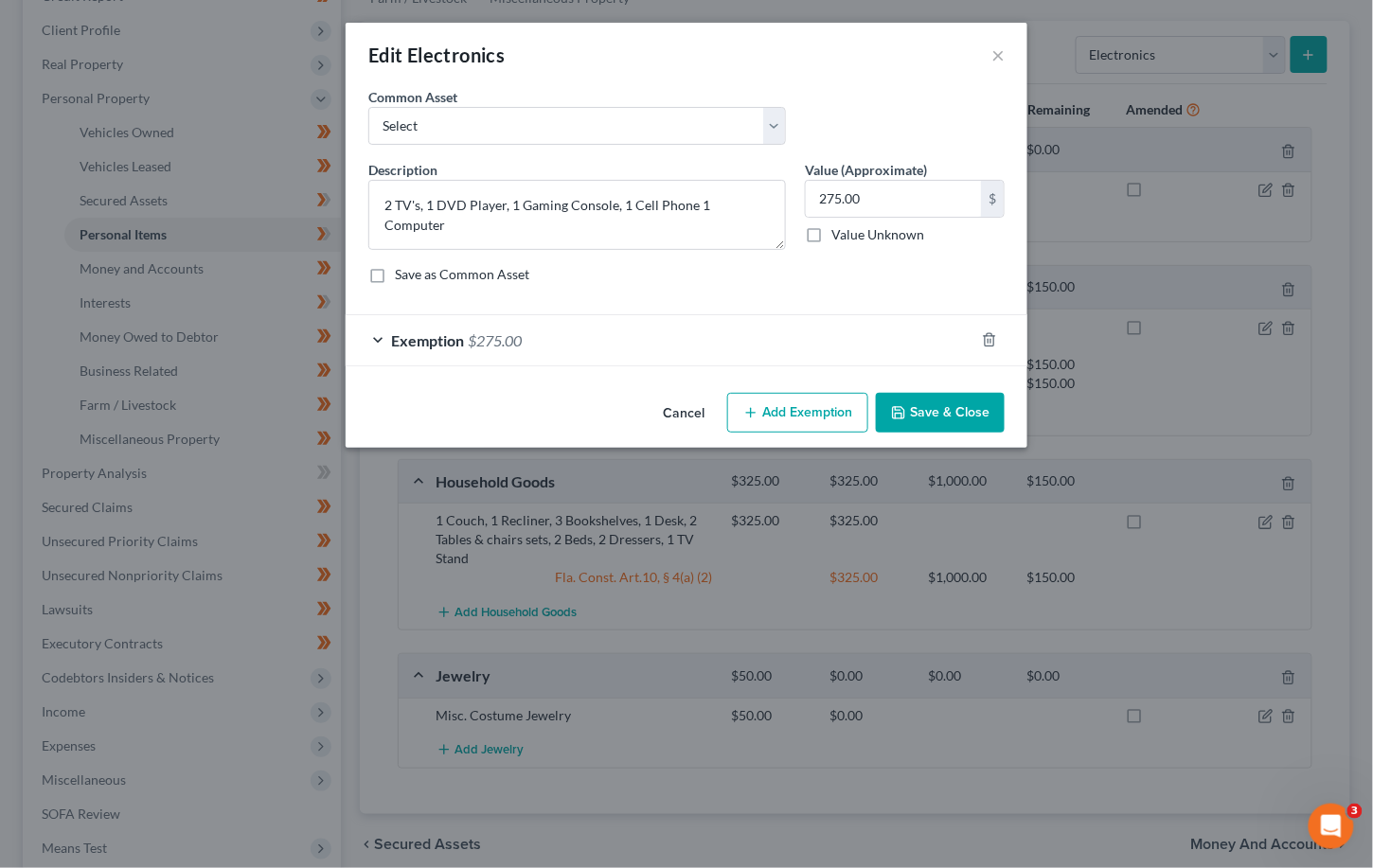
click at [928, 408] on button "Save & Close" at bounding box center [940, 412] width 129 height 40
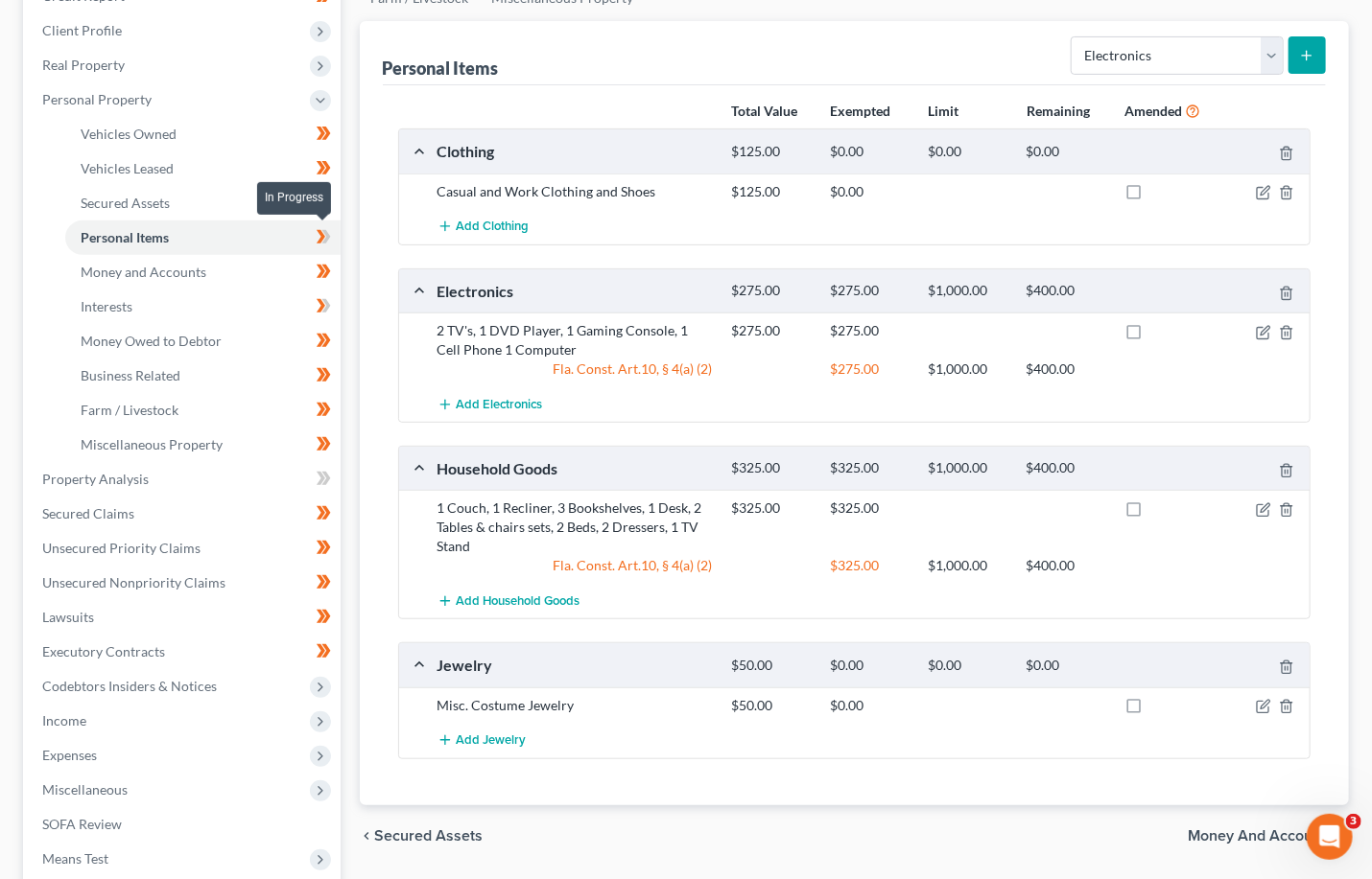
click at [323, 232] on icon at bounding box center [321, 237] width 9 height 14
click at [940, 703] on icon "button" at bounding box center [1263, 706] width 16 height 16
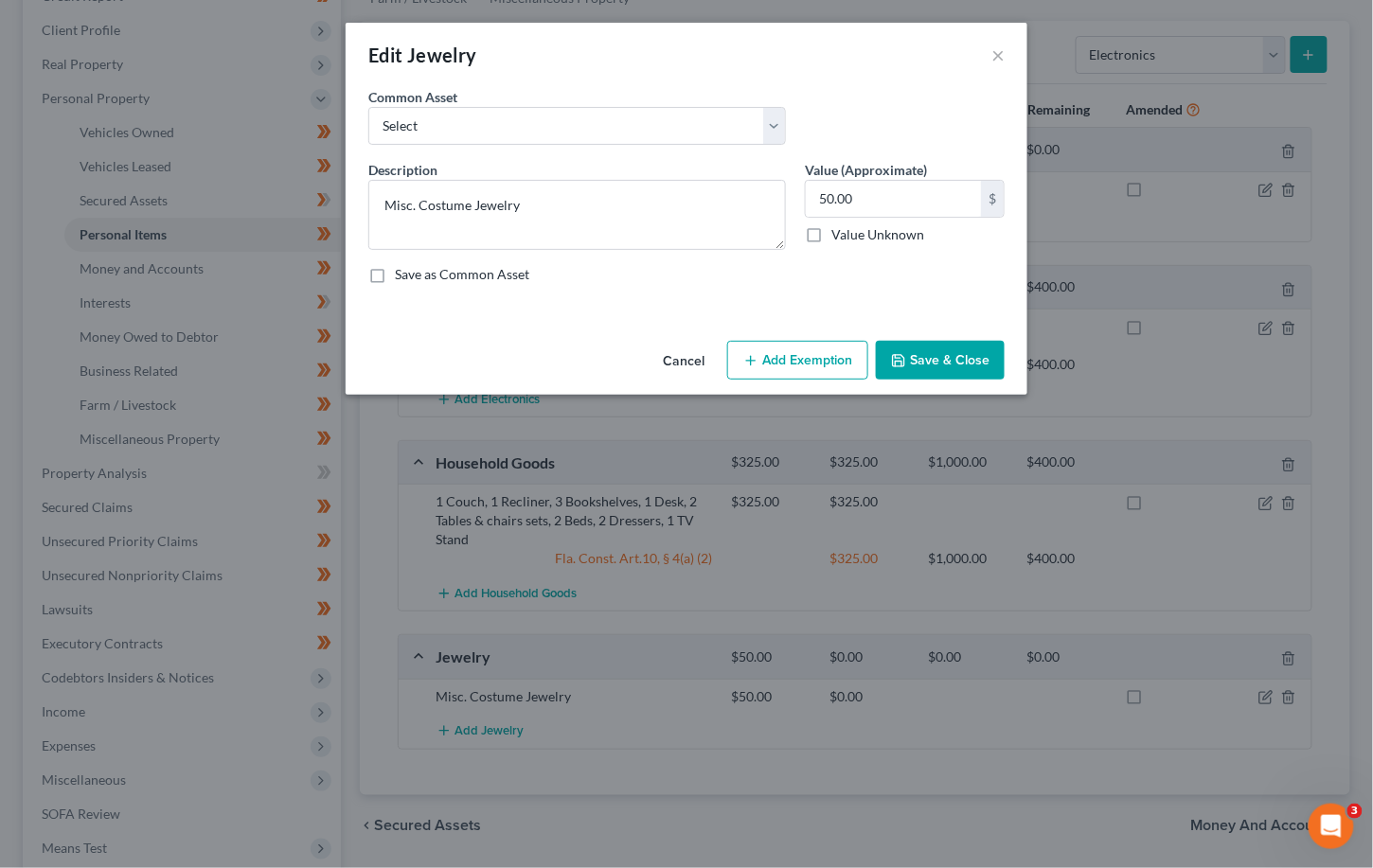
click at [783, 358] on button "Add Exemption" at bounding box center [797, 360] width 141 height 40
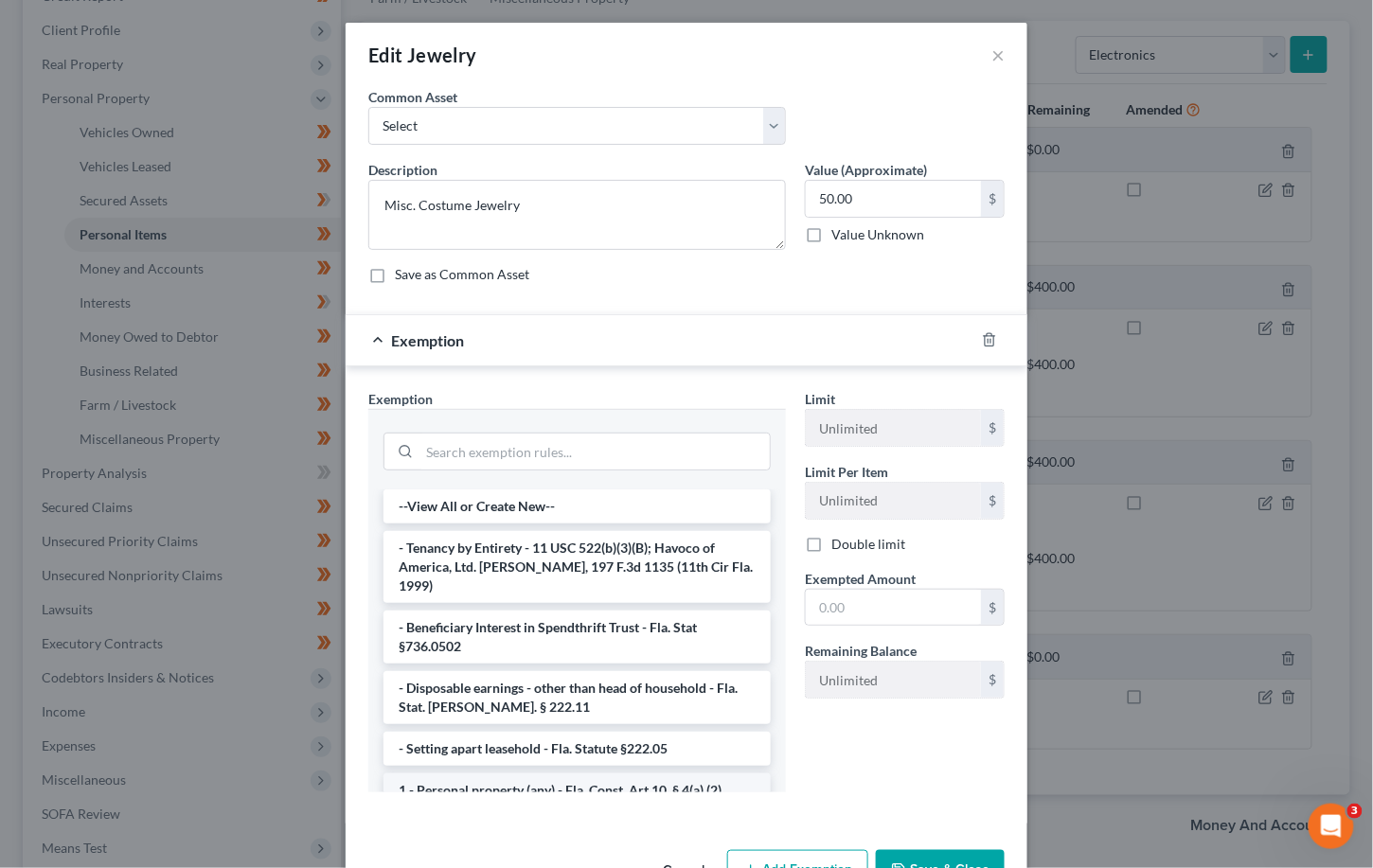
click at [528, 774] on li "1 - Personal property (any) - Fla. Const. Art.10, § 4(a) (2)" at bounding box center [577, 790] width 387 height 34
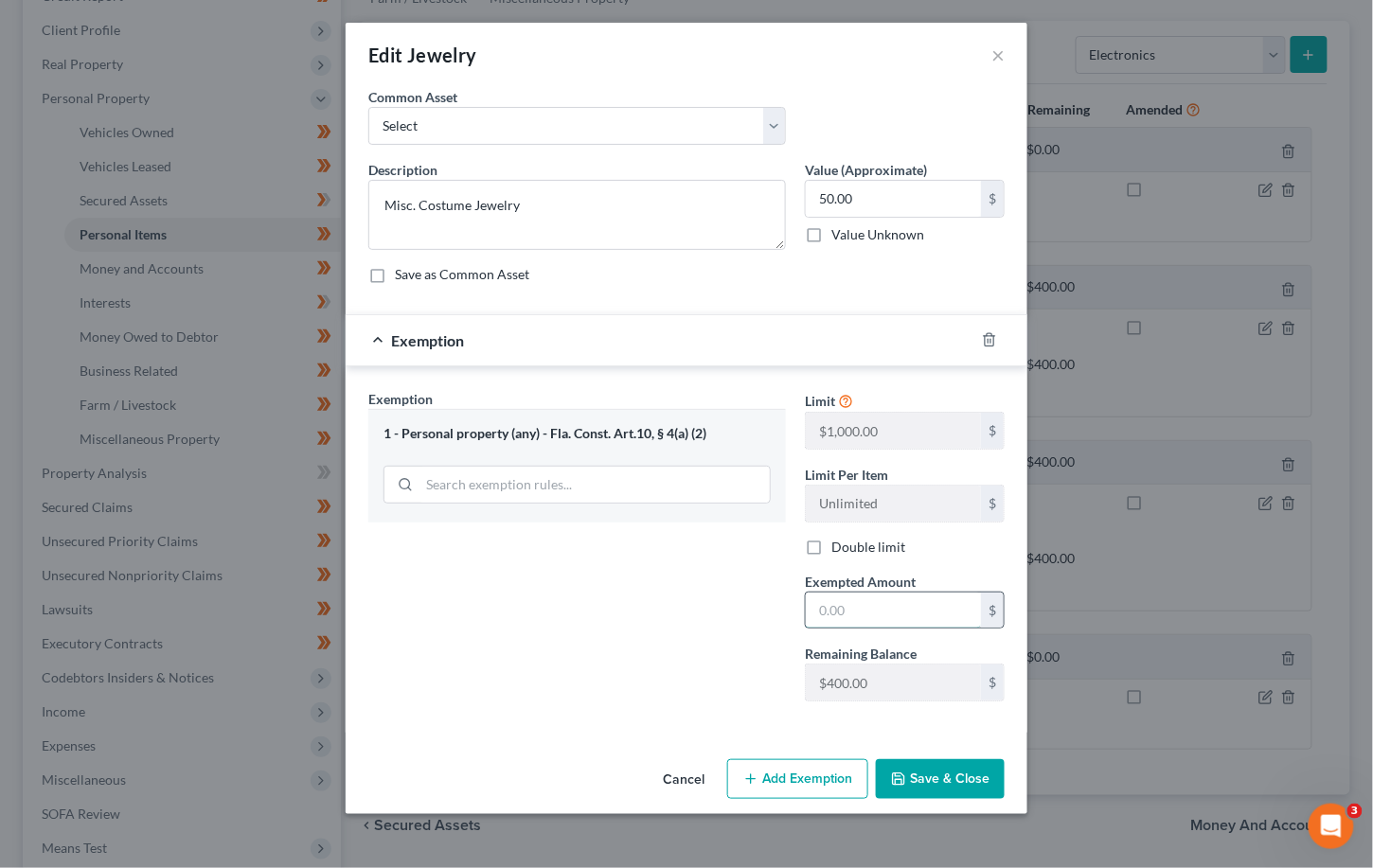
click at [882, 608] on input "text" at bounding box center [894, 610] width 175 height 36
type input "50"
click at [928, 774] on button "Save & Close" at bounding box center [940, 778] width 129 height 40
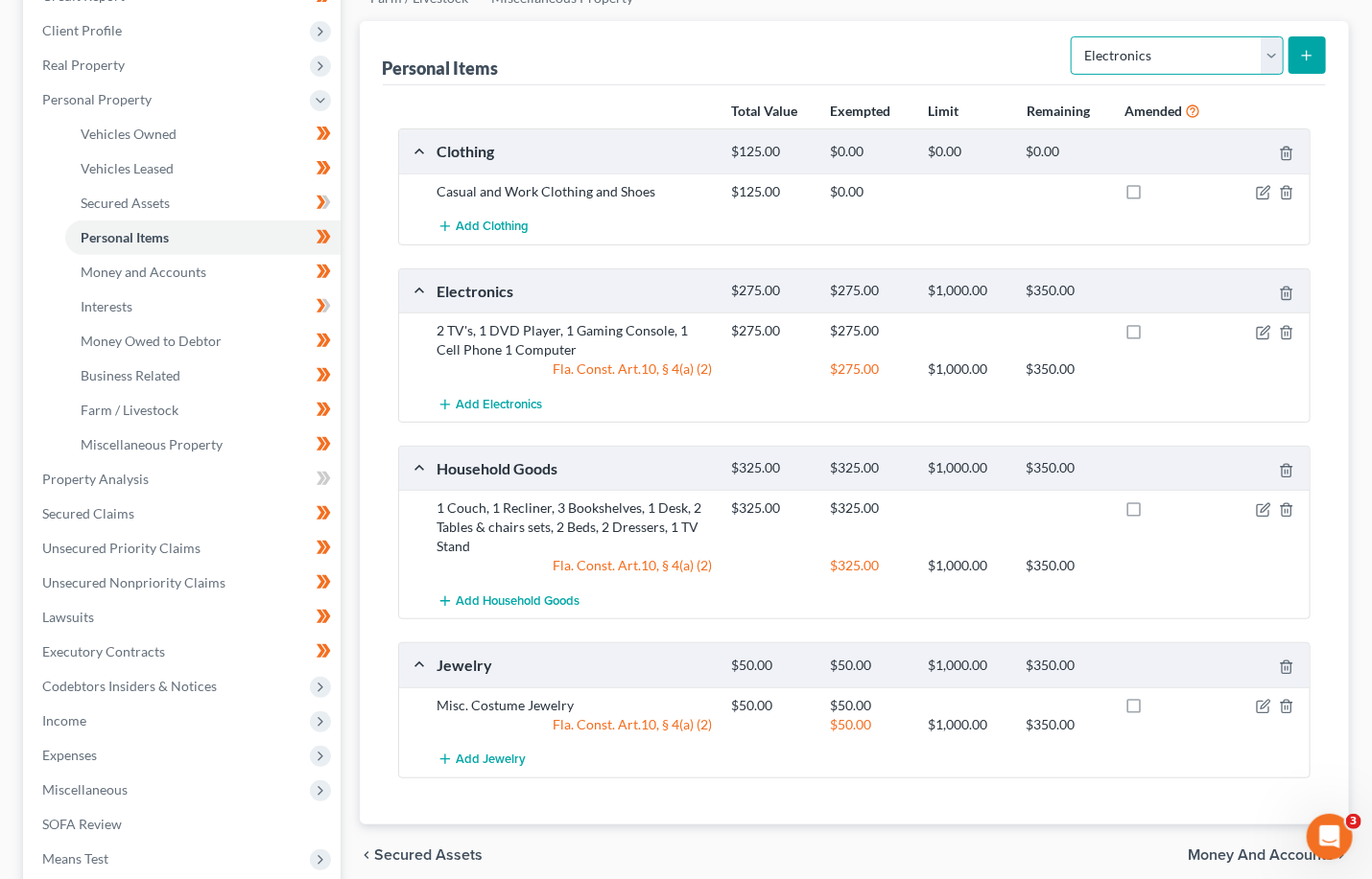
click at [940, 51] on select "Select Item Type Clothing Collectibles Of Value Electronics Firearms Household …" at bounding box center [1178, 55] width 213 height 38
select select "sports_and_hobby_equipment"
click at [940, 37] on select "Select Item Type Clothing Collectibles Of Value Electronics Firearms Household …" at bounding box center [1178, 55] width 213 height 38
click at [940, 65] on button "submit" at bounding box center [1307, 55] width 38 height 37
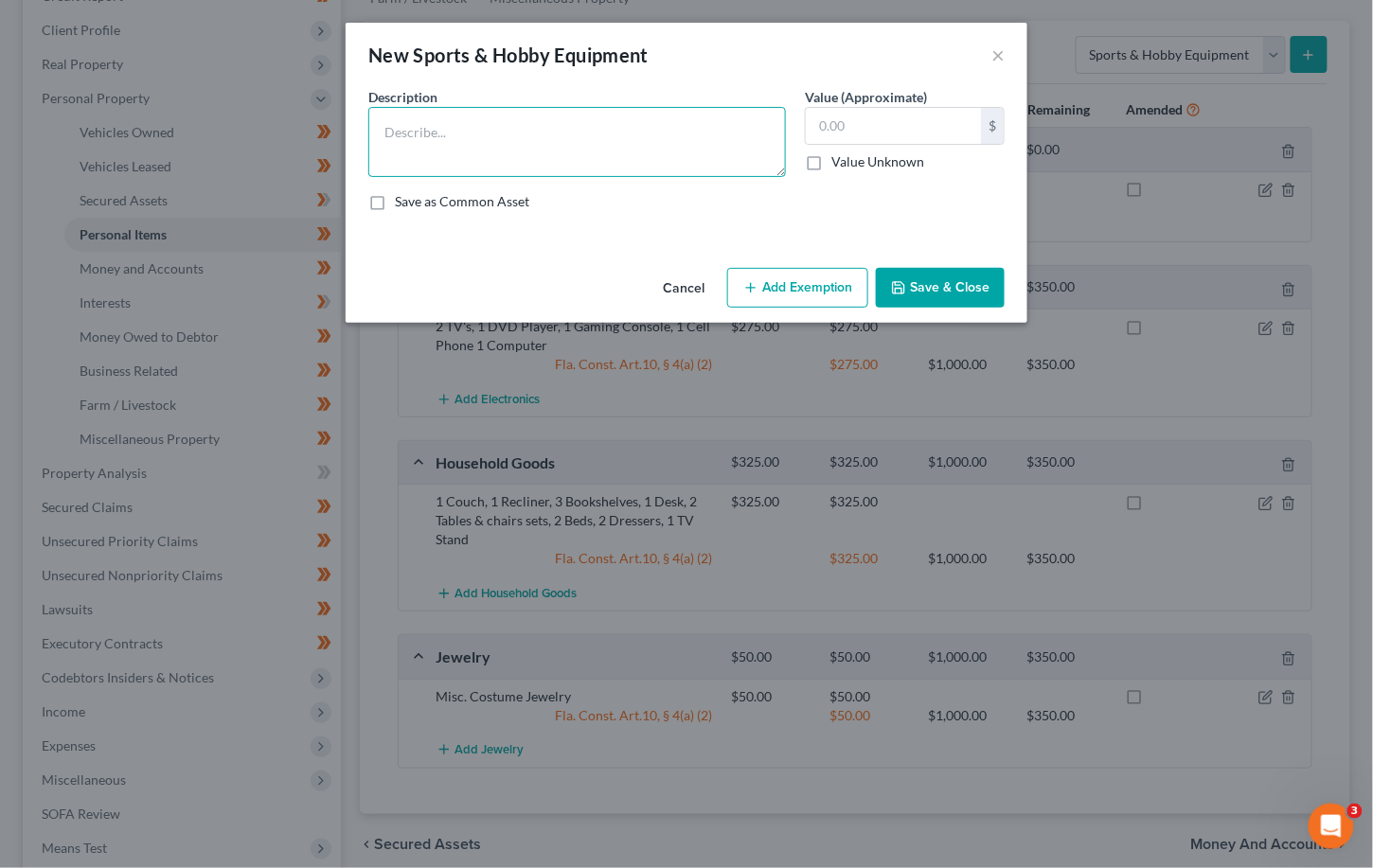
click at [407, 130] on textarea at bounding box center [577, 142] width 418 height 70
drag, startPoint x: 477, startPoint y: 136, endPoint x: 384, endPoint y: 135, distance: 93.0
click at [384, 135] on textarea "Golf Clubs" at bounding box center [577, 142] width 418 height 70
click at [525, 123] on textarea "Golf Clubs" at bounding box center [577, 142] width 418 height 70
type textarea "Golf Clubs"
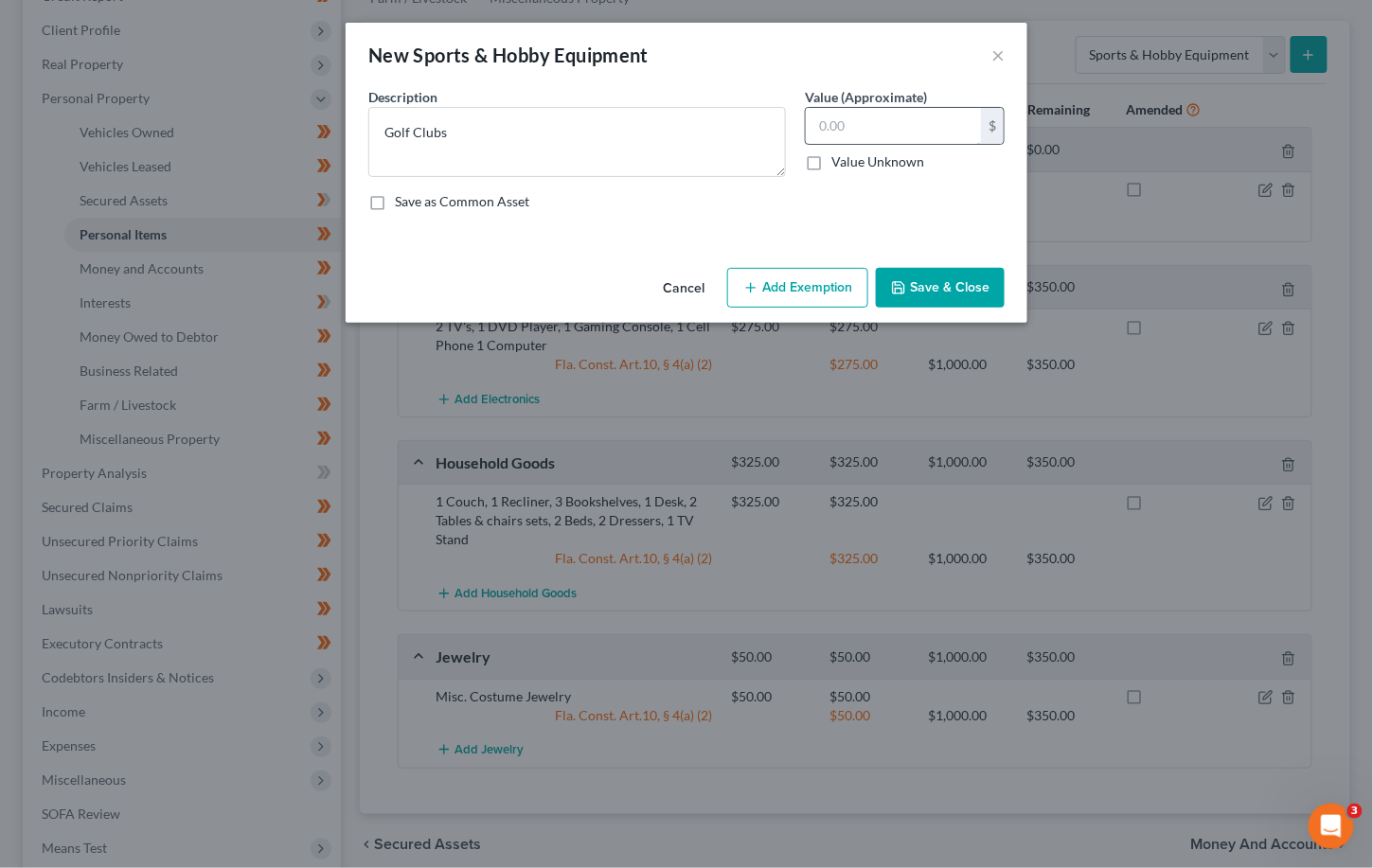
click at [825, 117] on input "text" at bounding box center [894, 126] width 175 height 36
type input "50"
click at [804, 288] on button "Add Exemption" at bounding box center [797, 287] width 141 height 40
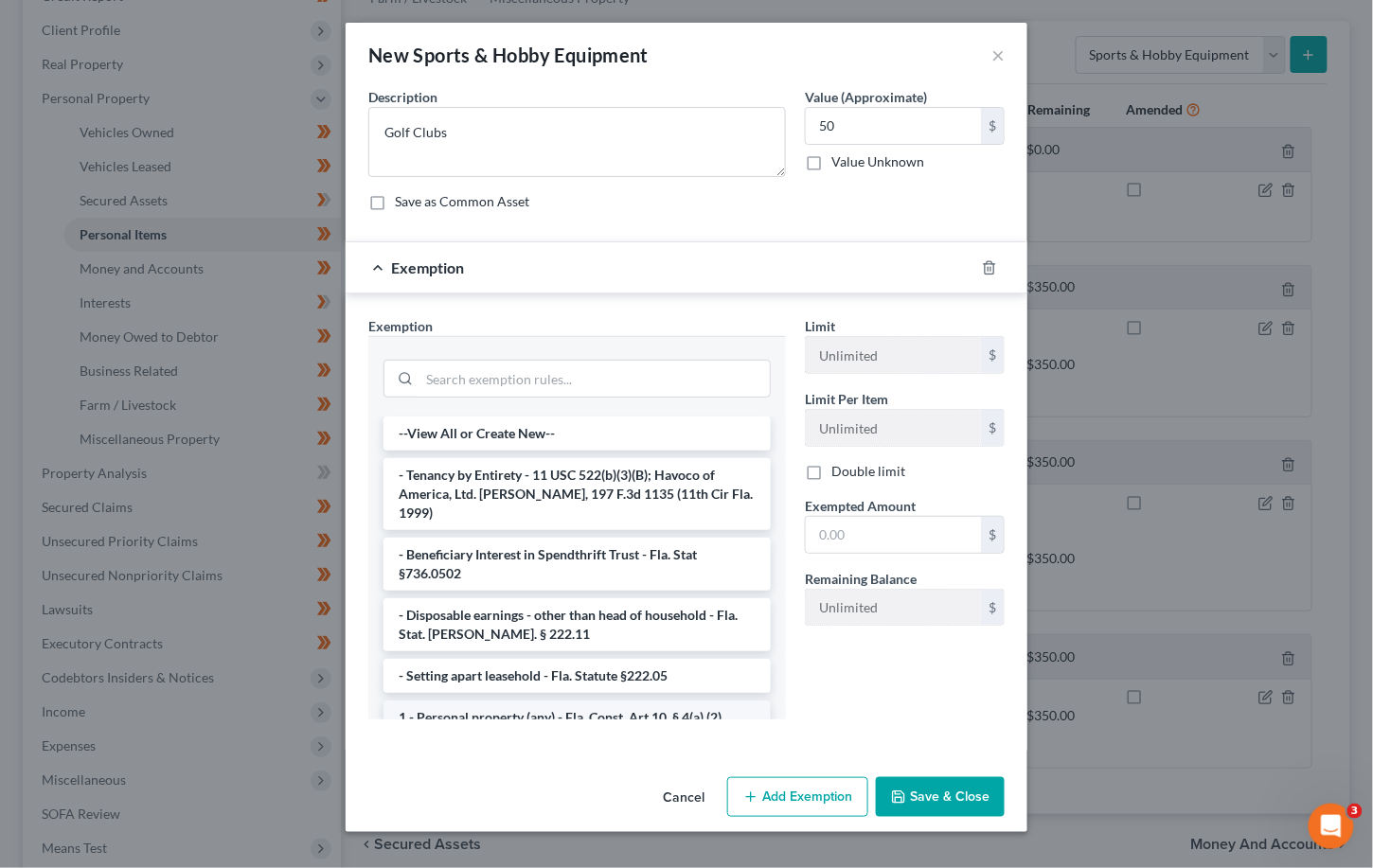
click at [535, 700] on li "1 - Personal property (any) - Fla. Const. Art.10, § 4(a) (2)" at bounding box center [577, 717] width 387 height 34
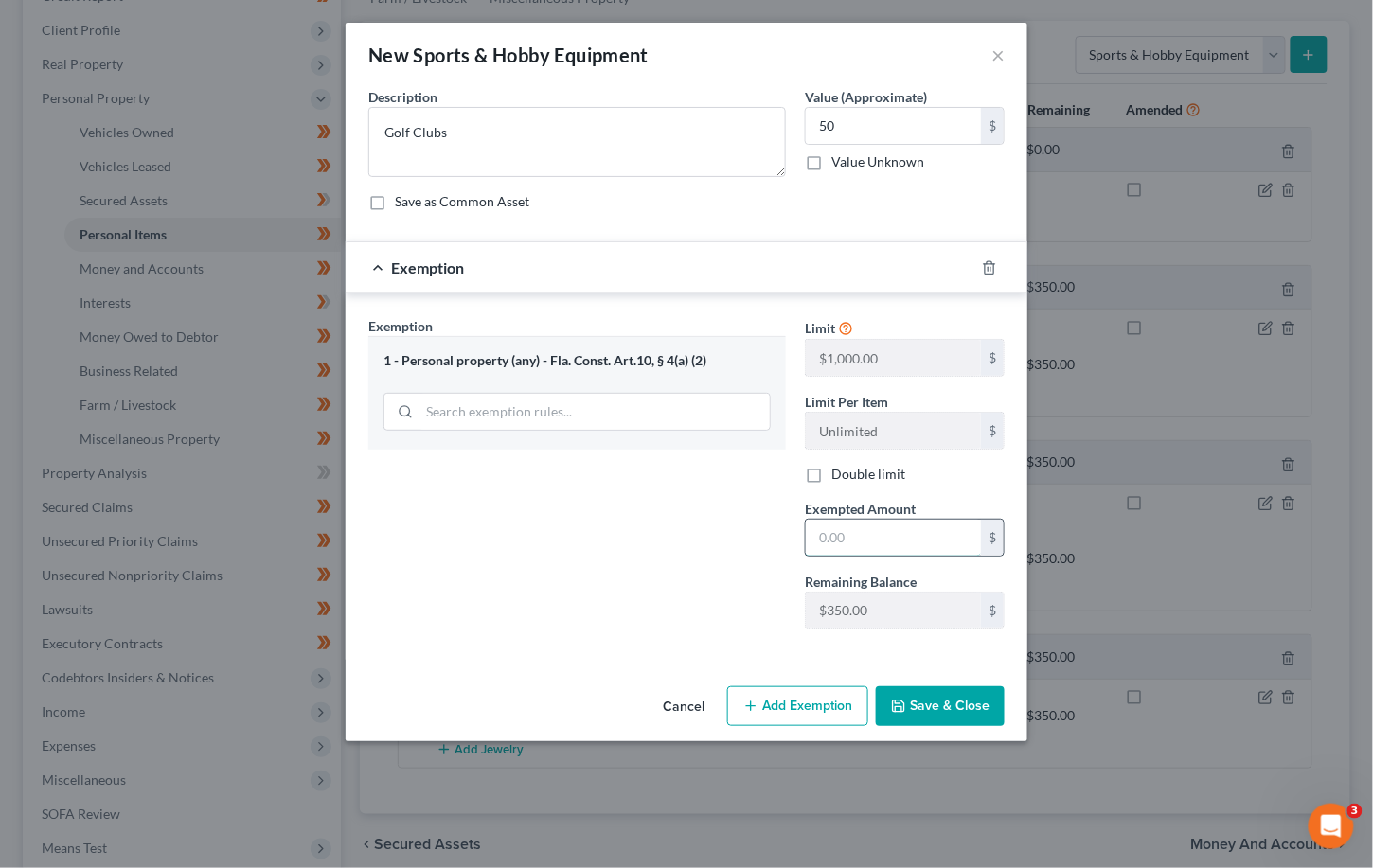
click at [854, 529] on input "text" at bounding box center [894, 538] width 175 height 36
type input "50"
drag, startPoint x: 734, startPoint y: 564, endPoint x: 744, endPoint y: 569, distance: 11.2
click at [734, 564] on div "Exemption Set must be selected for CA. Exemption * 1 - Personal property (any) …" at bounding box center [577, 480] width 437 height 327
click at [921, 718] on button "Save & Close" at bounding box center [940, 706] width 129 height 40
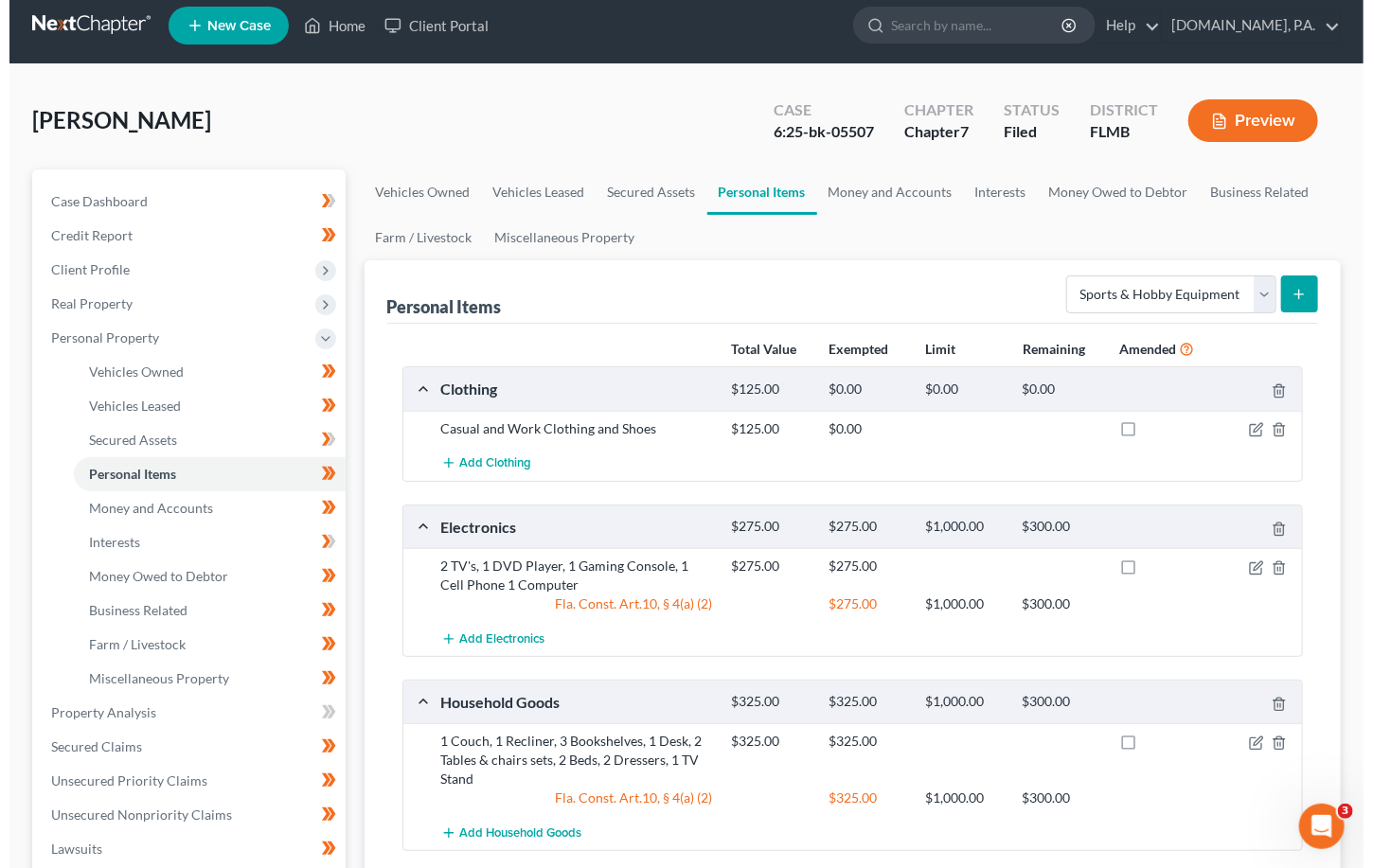
scroll to position [0, 0]
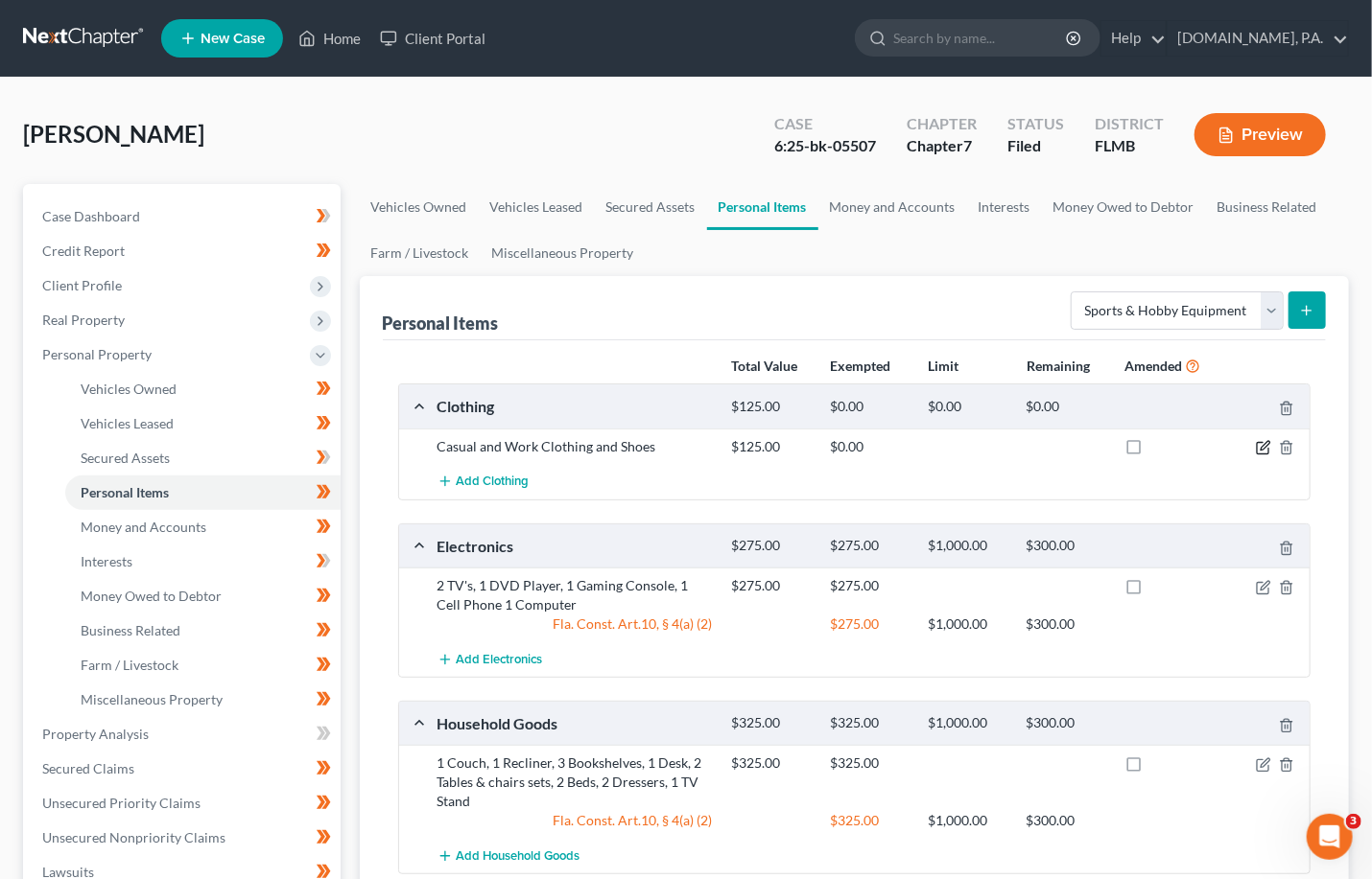
click at [940, 451] on icon "button" at bounding box center [1263, 448] width 16 height 16
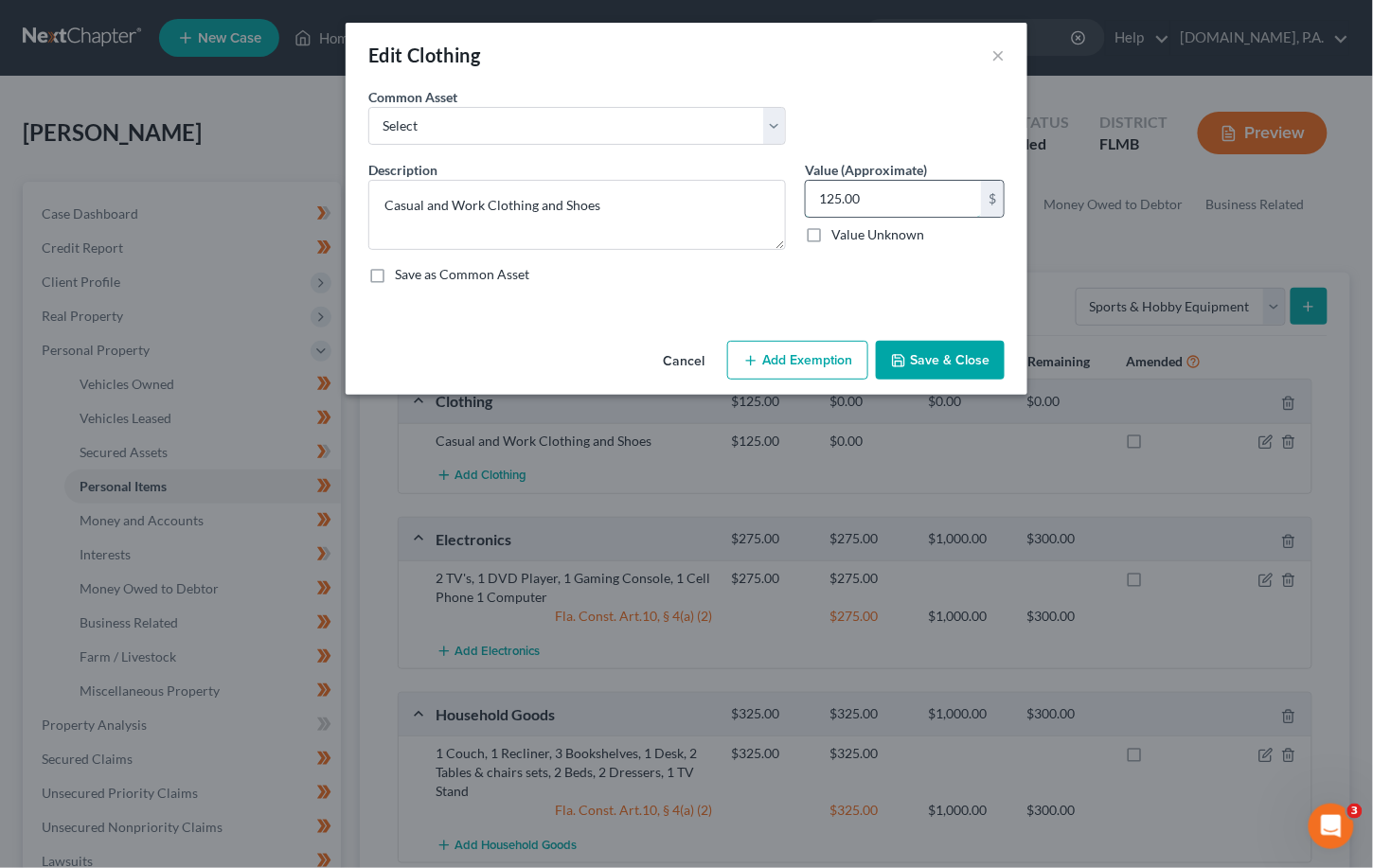
click at [880, 201] on input "125.00" at bounding box center [894, 199] width 175 height 36
type input "5"
type input "125"
click at [792, 351] on button "Add Exemption" at bounding box center [797, 360] width 141 height 40
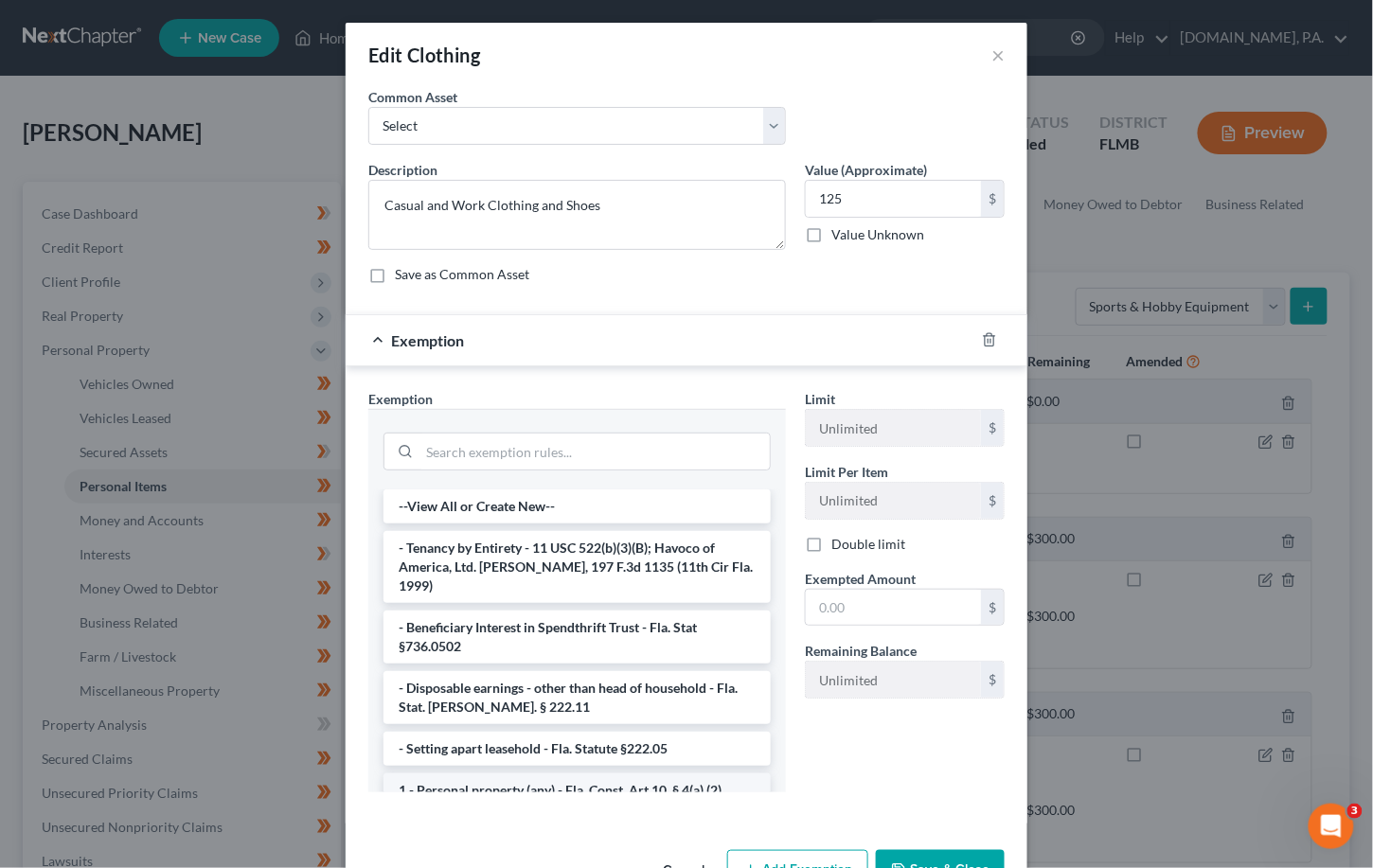
click at [502, 774] on li "1 - Personal property (any) - Fla. Const. Art.10, § 4(a) (2)" at bounding box center [577, 790] width 387 height 34
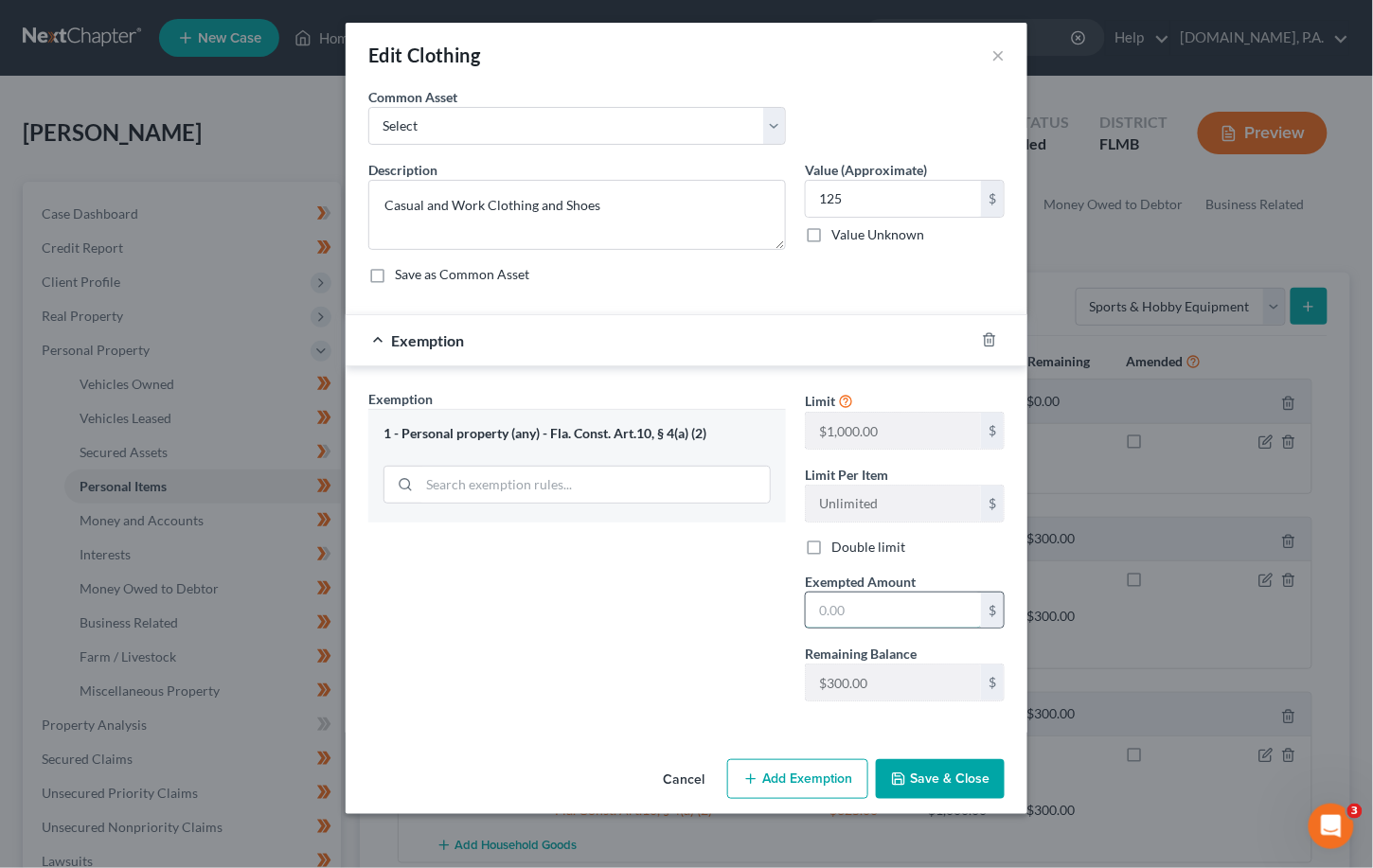
drag, startPoint x: 891, startPoint y: 616, endPoint x: 909, endPoint y: 605, distance: 21.1
click at [891, 616] on input "text" at bounding box center [894, 610] width 175 height 36
type input "125"
click at [789, 778] on button "Add Exemption" at bounding box center [797, 778] width 141 height 40
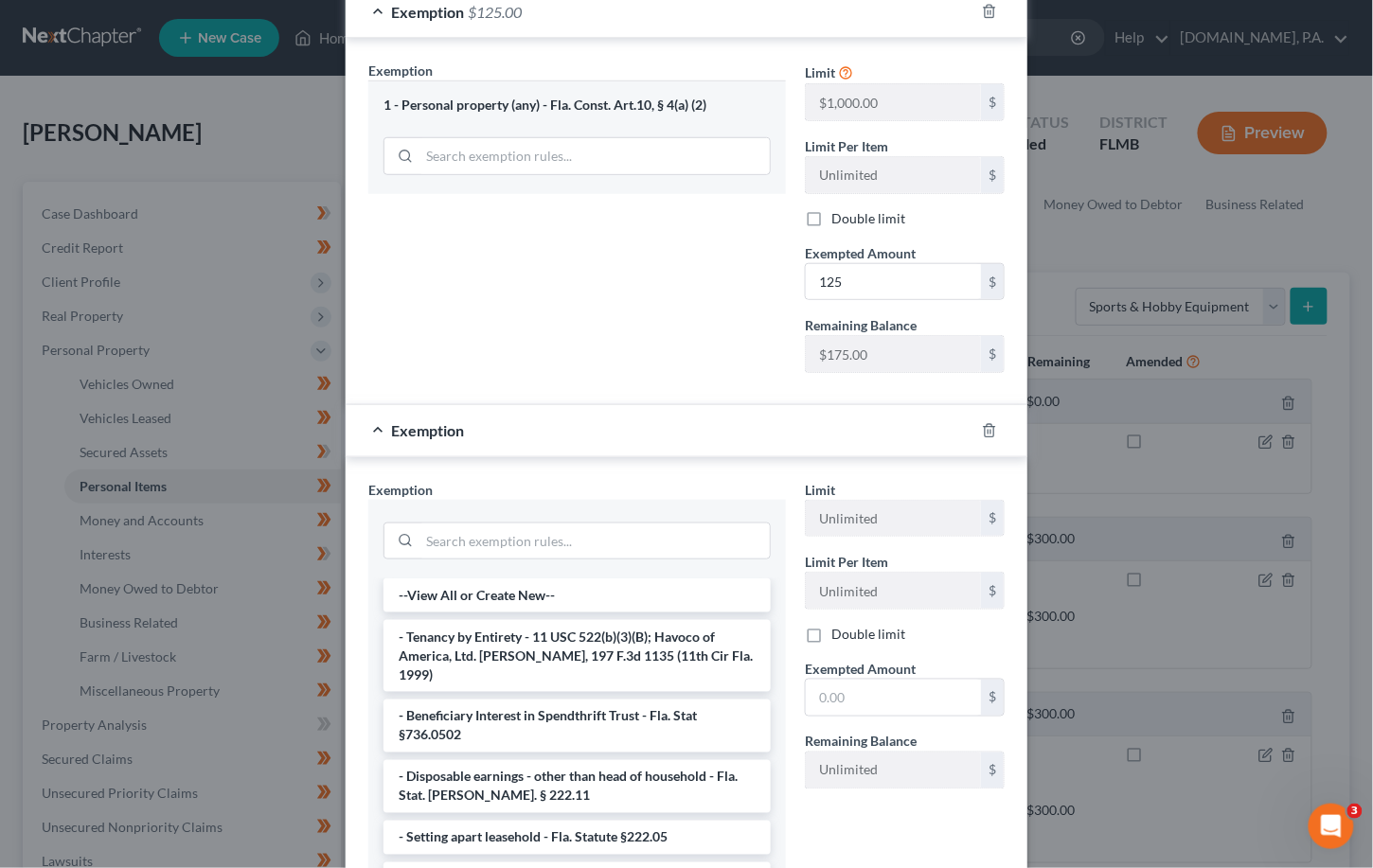
scroll to position [478, 0]
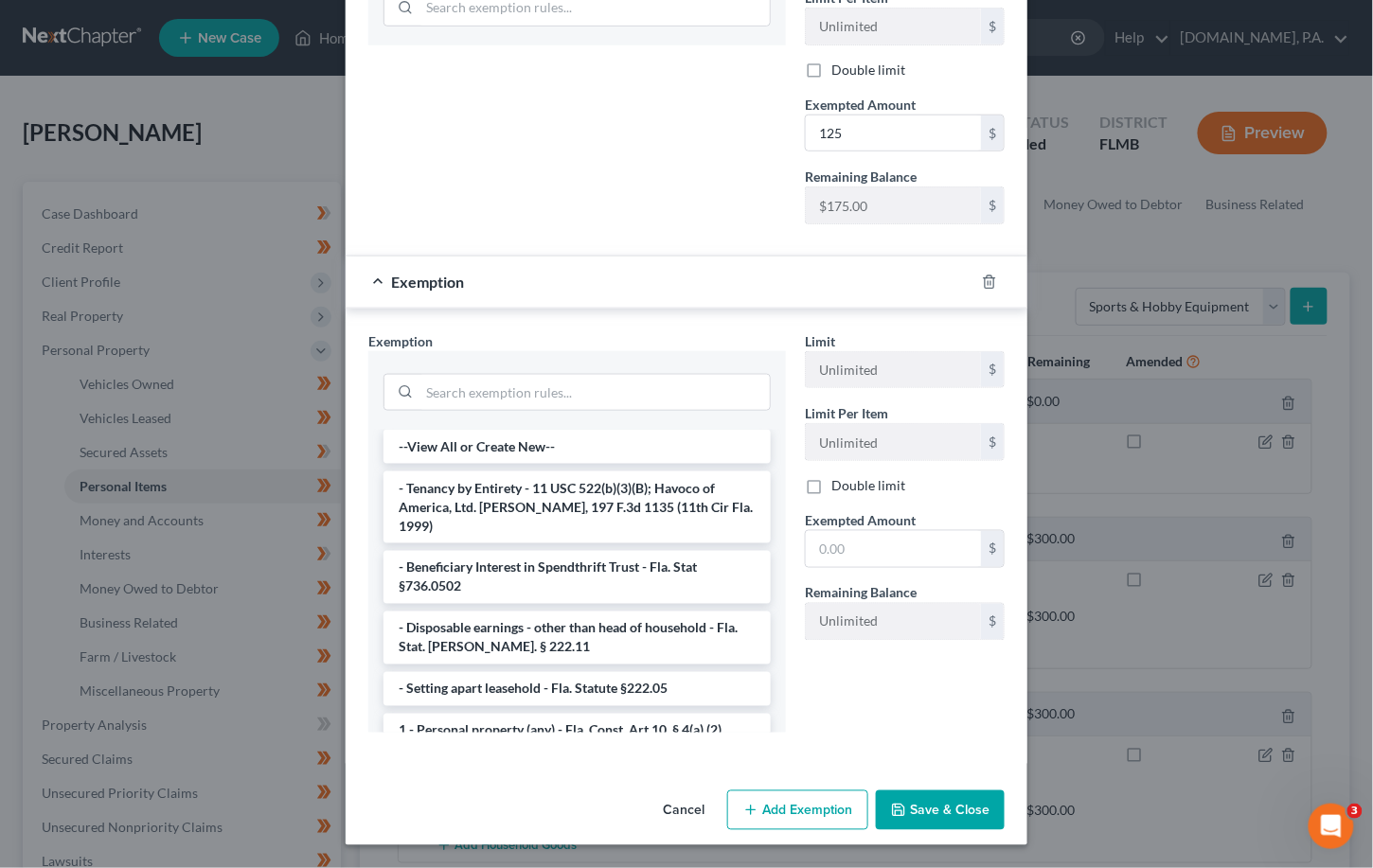
click at [927, 811] on button "Save & Close" at bounding box center [940, 810] width 129 height 40
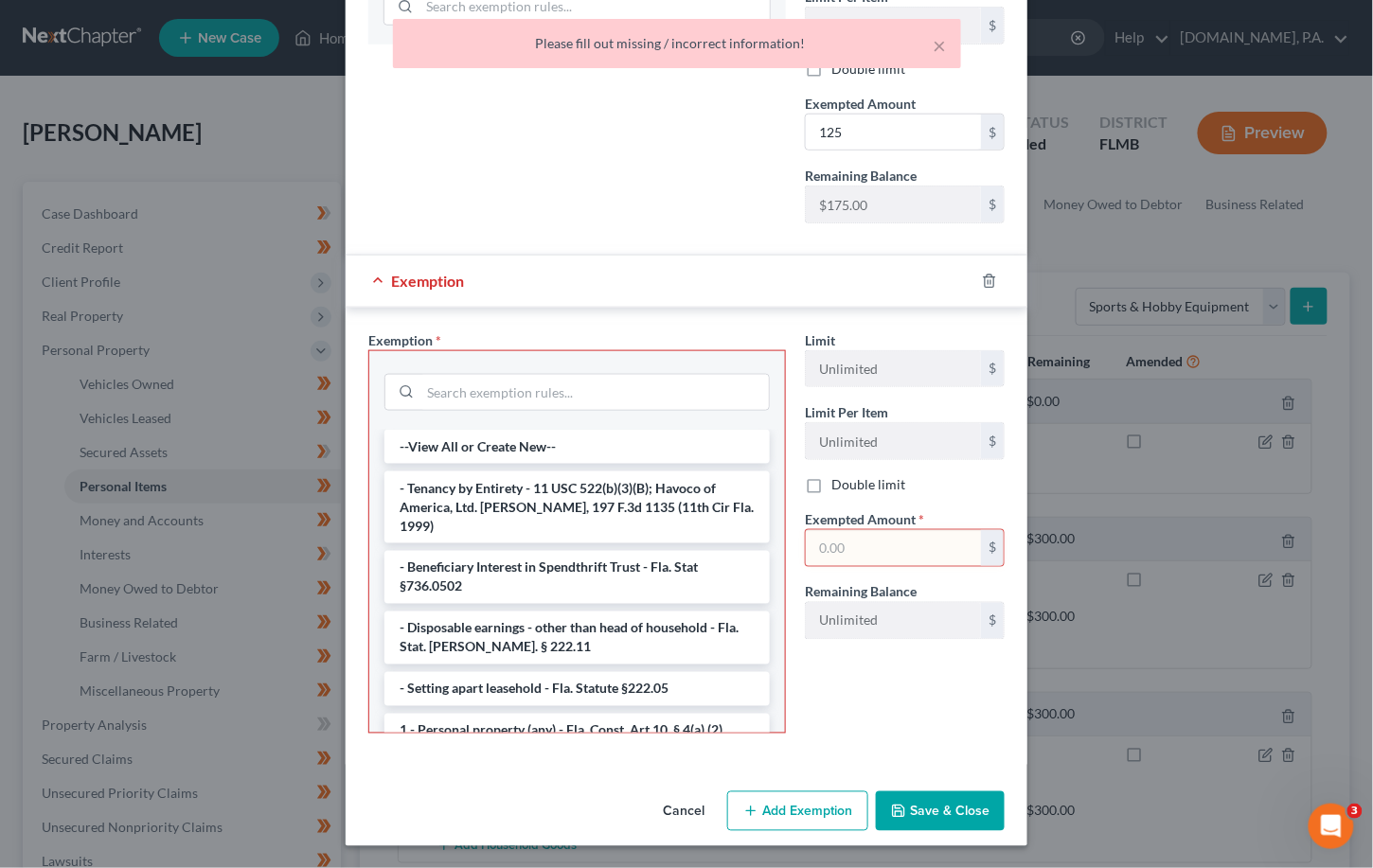
click at [857, 545] on input "text" at bounding box center [894, 547] width 175 height 36
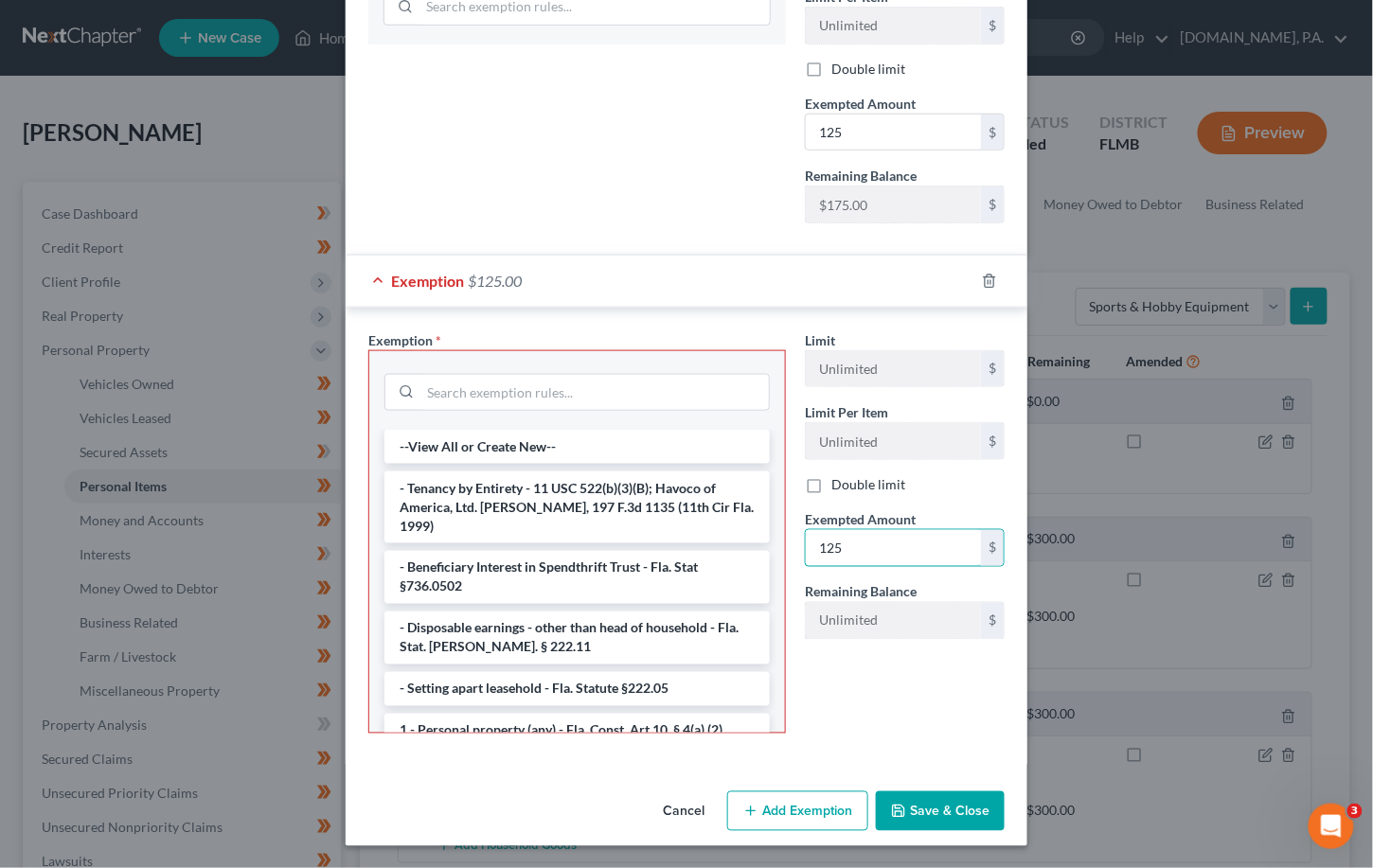
type input "125"
click at [928, 805] on button "Save & Close" at bounding box center [940, 811] width 129 height 40
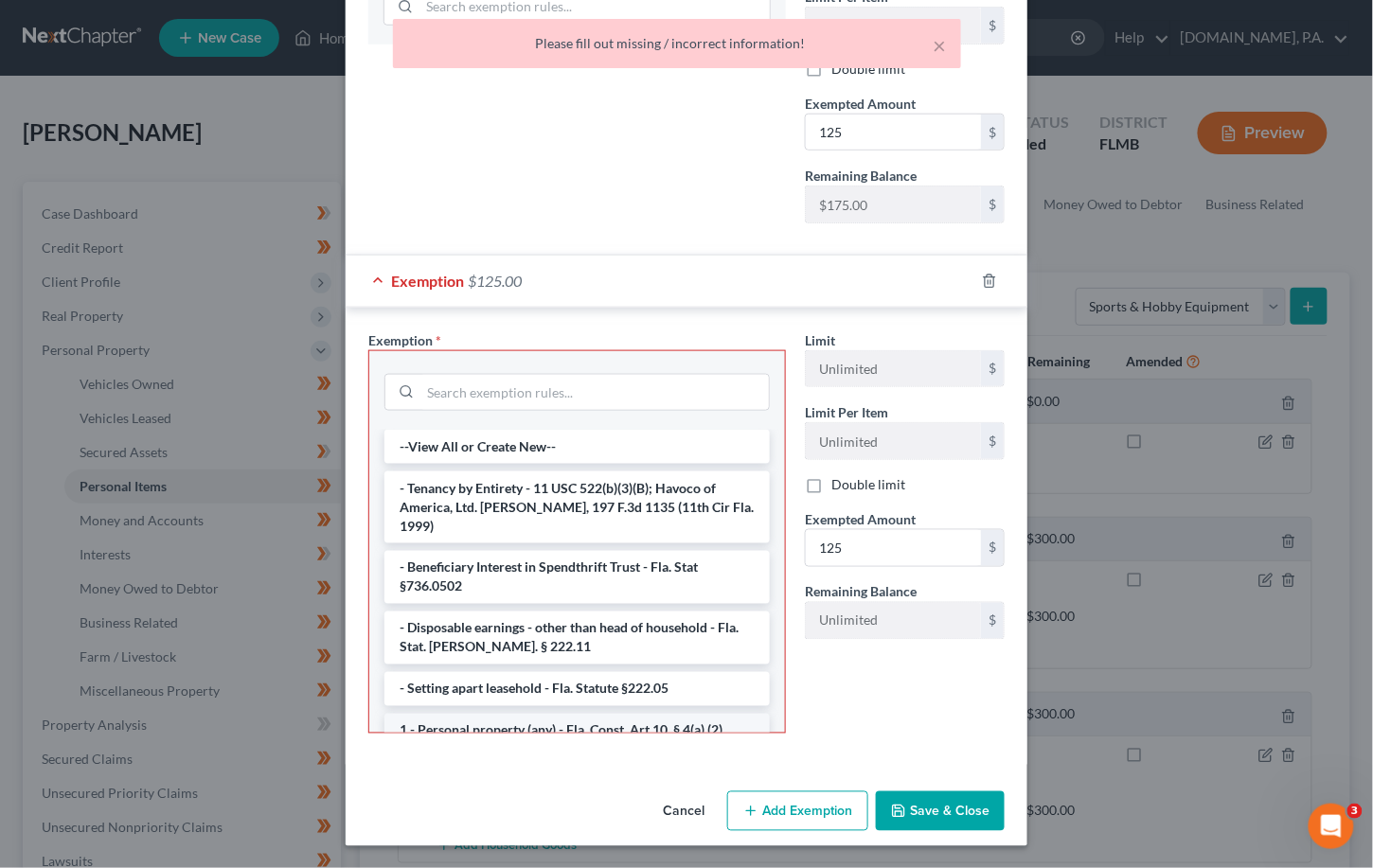
click at [474, 718] on li "1 - Personal property (any) - Fla. Const. Art.10, § 4(a) (2)" at bounding box center [578, 731] width 386 height 34
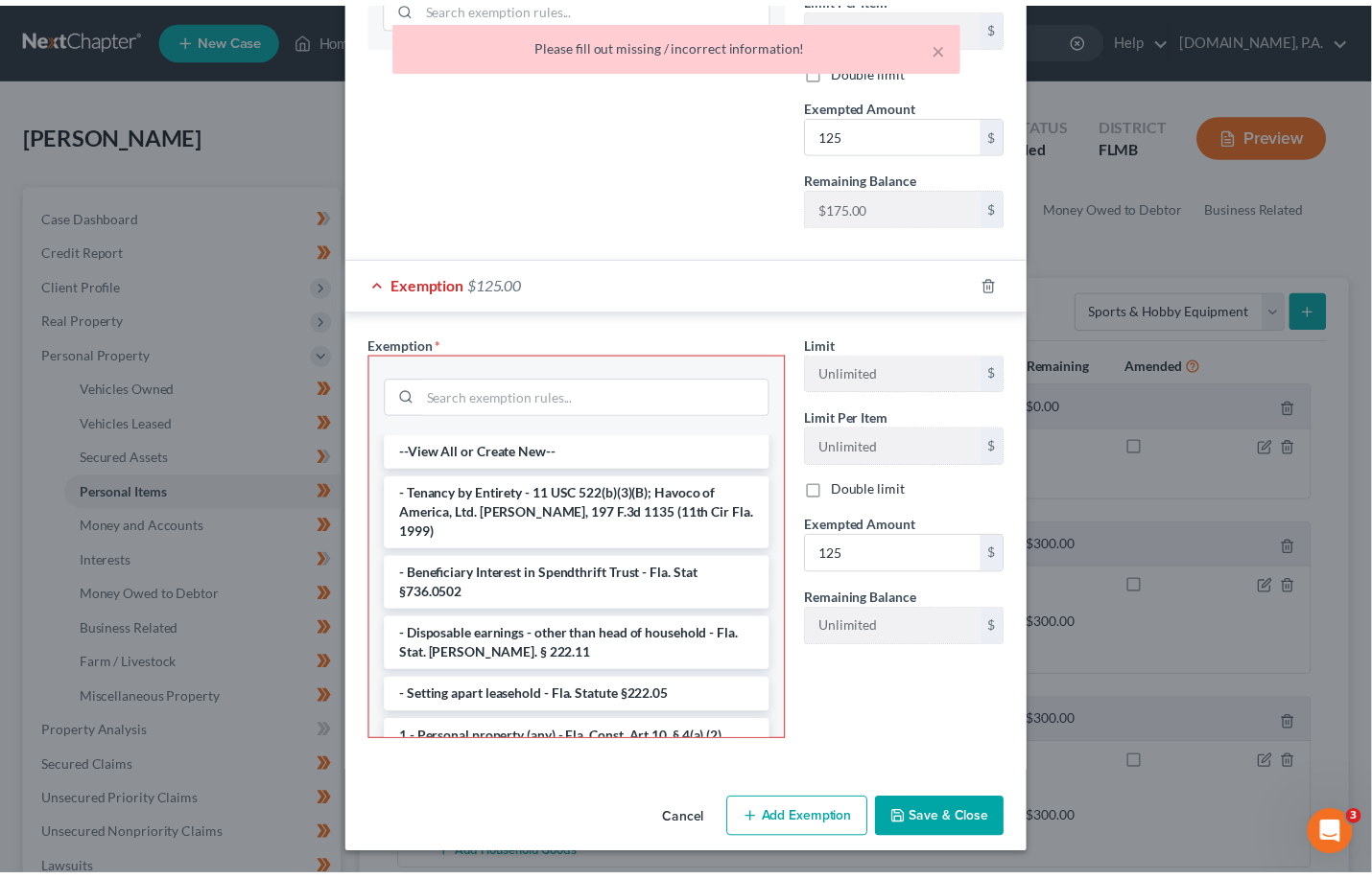
scroll to position [394, 0]
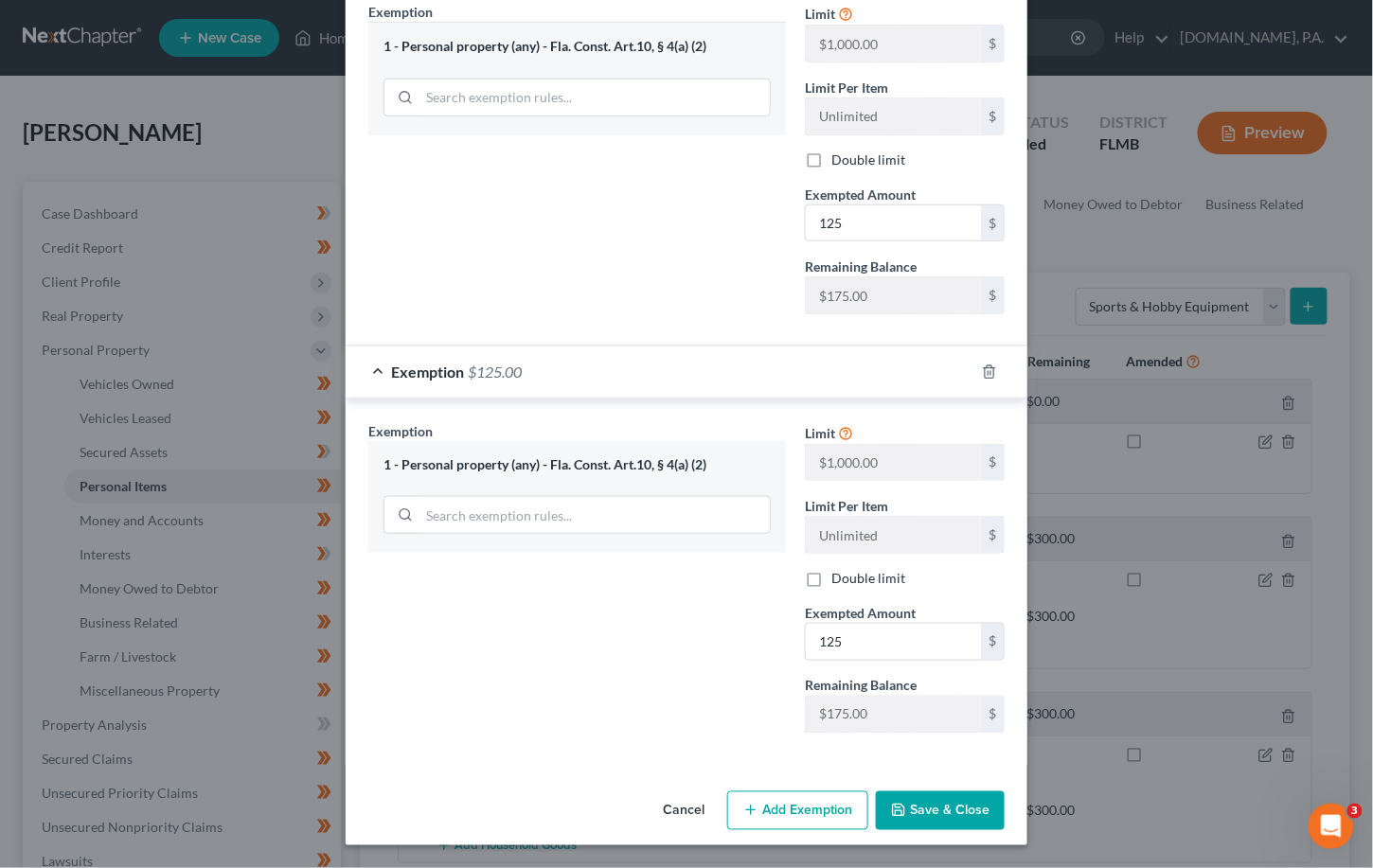
click at [928, 807] on button "Save & Close" at bounding box center [940, 811] width 129 height 40
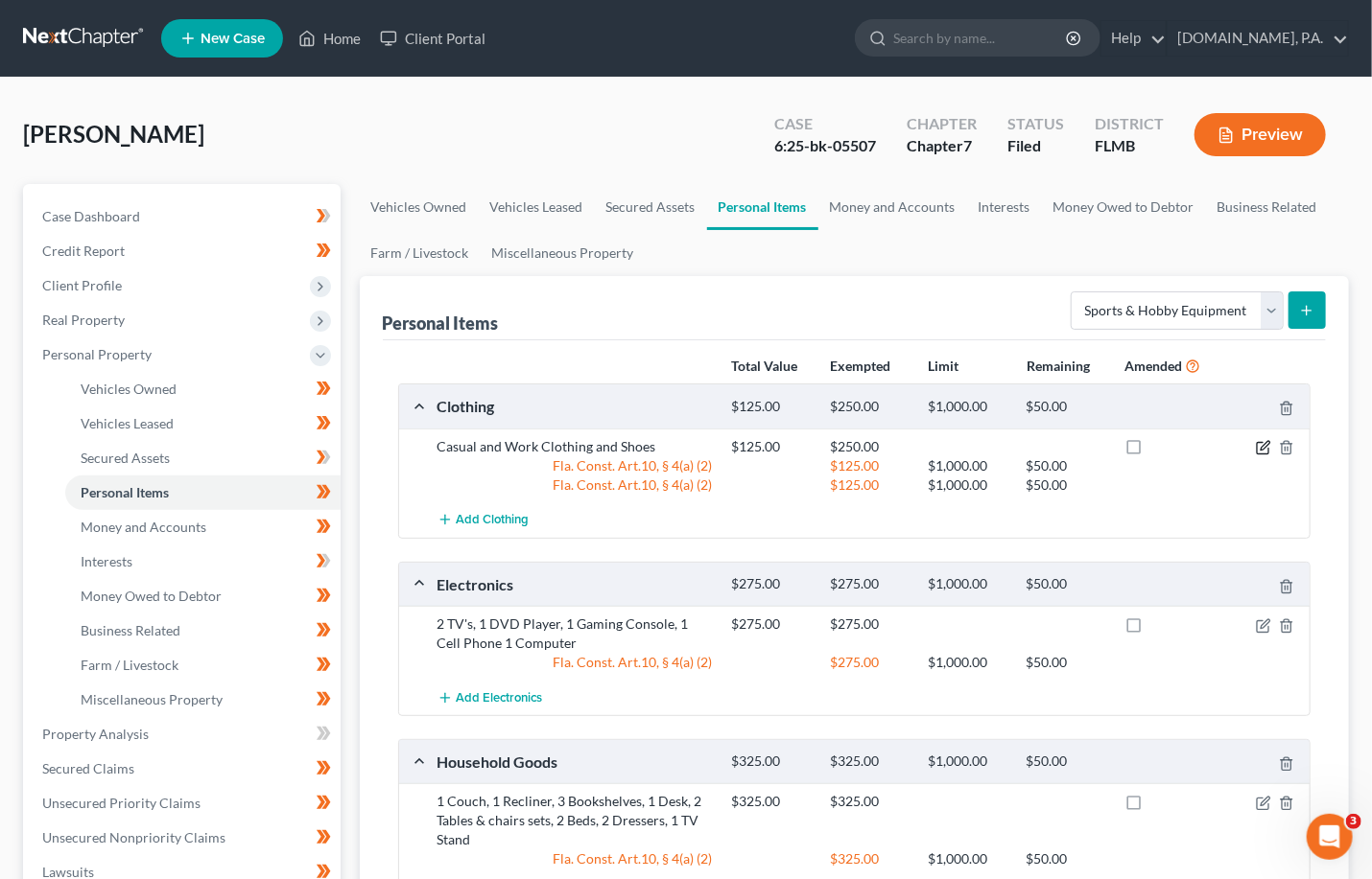
click at [940, 449] on icon "button" at bounding box center [1263, 448] width 16 height 16
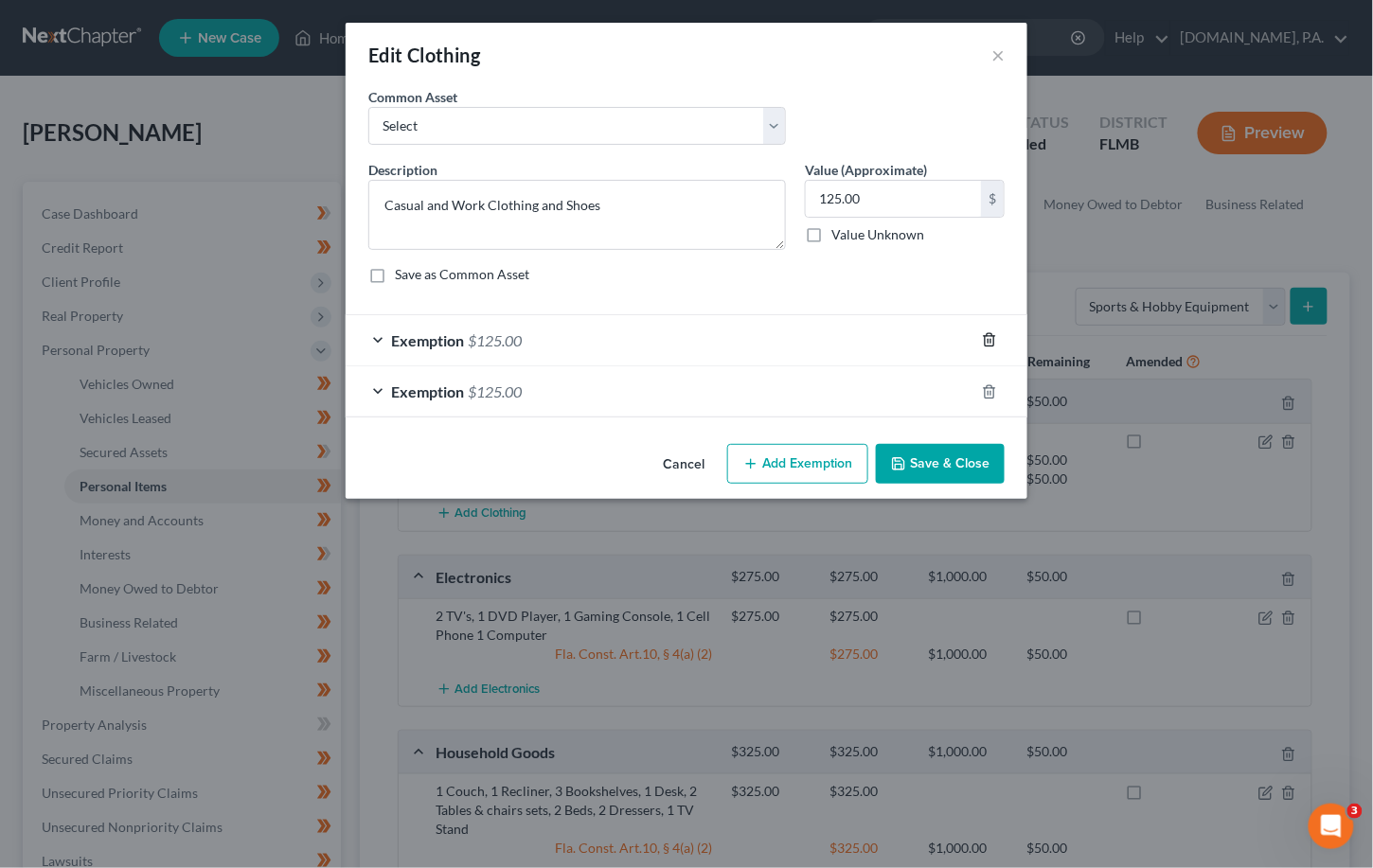
click at [928, 346] on icon "button" at bounding box center [989, 340] width 9 height 13
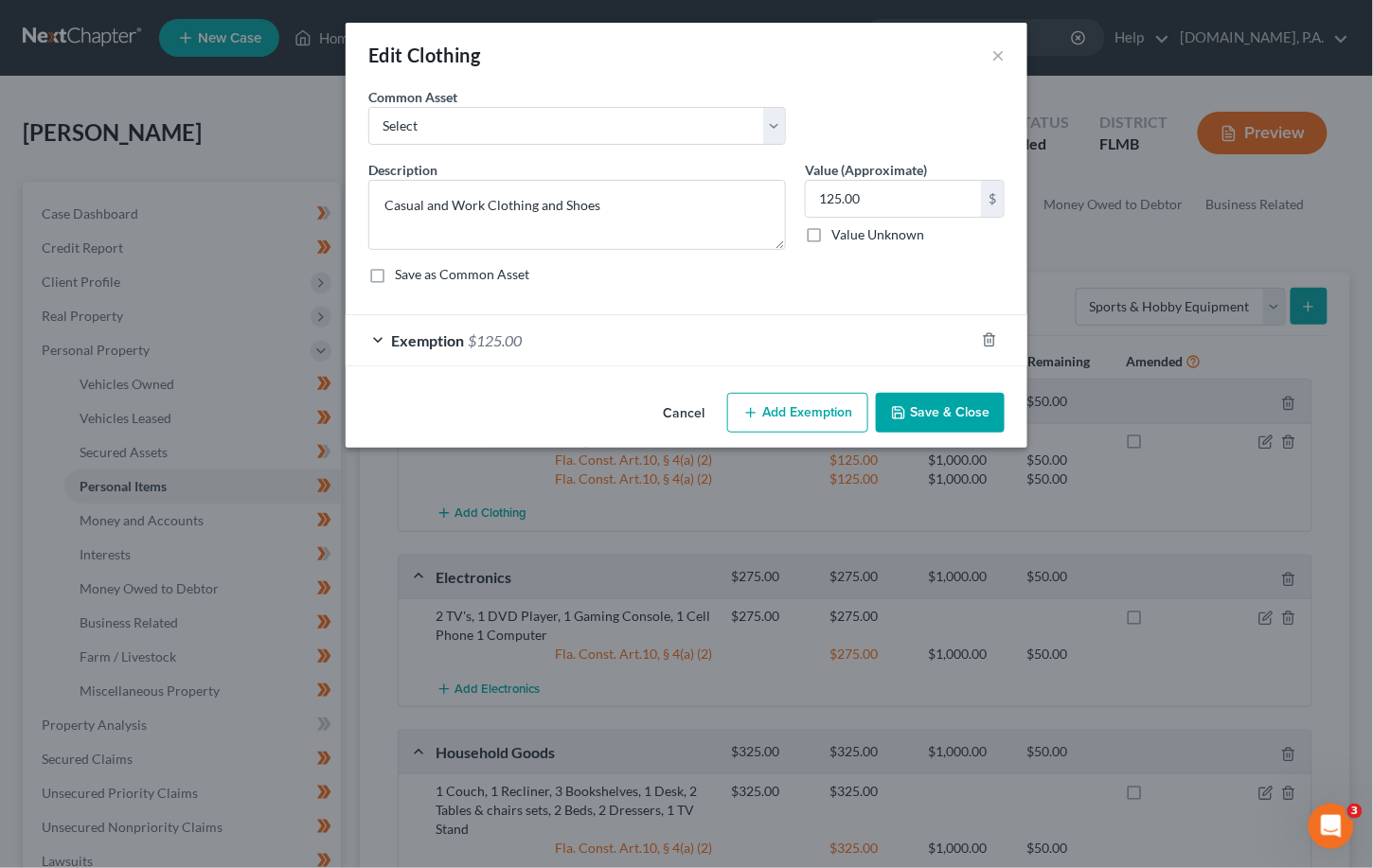
click at [909, 408] on button "Save & Close" at bounding box center [940, 412] width 129 height 40
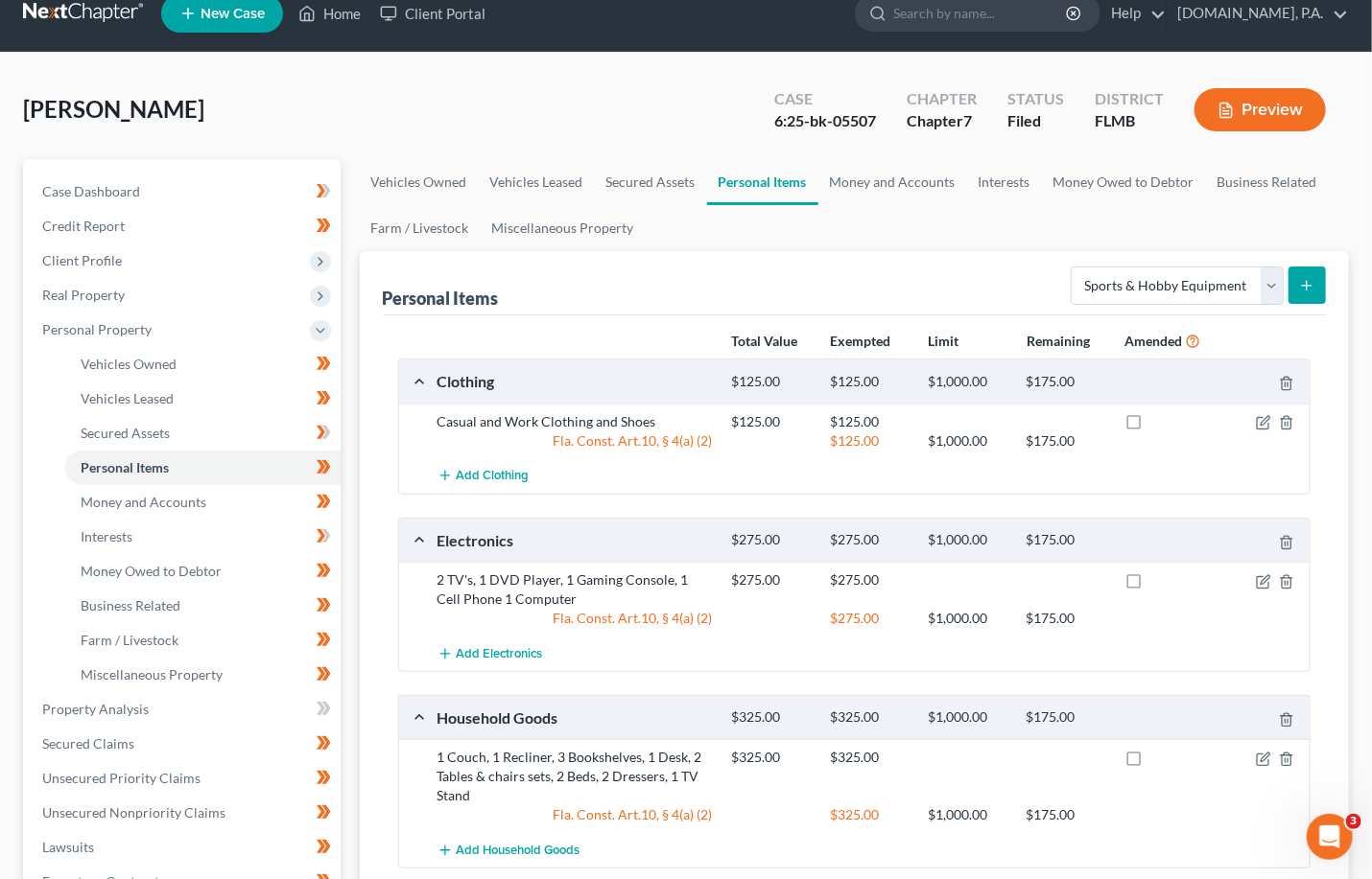
scroll to position [1, 0]
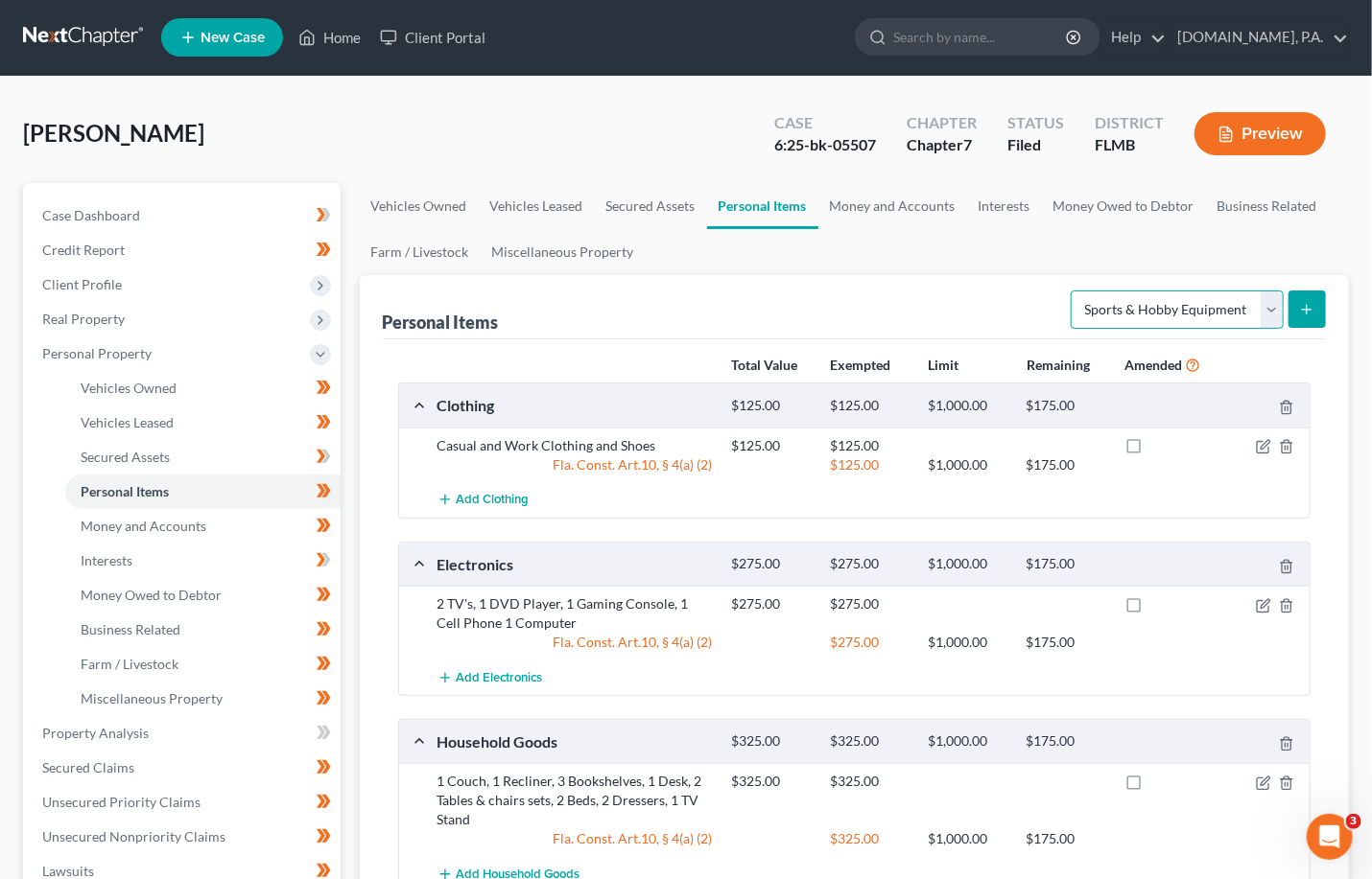
click at [940, 299] on select "Select Item Type Clothing Collectibles Of Value Electronics Firearms Household …" at bounding box center [1178, 309] width 213 height 38
select select "pets"
click at [940, 290] on select "Select Item Type Clothing Collectibles Of Value Electronics Firearms Household …" at bounding box center [1178, 309] width 213 height 38
click at [940, 309] on icon "submit" at bounding box center [1307, 310] width 16 height 16
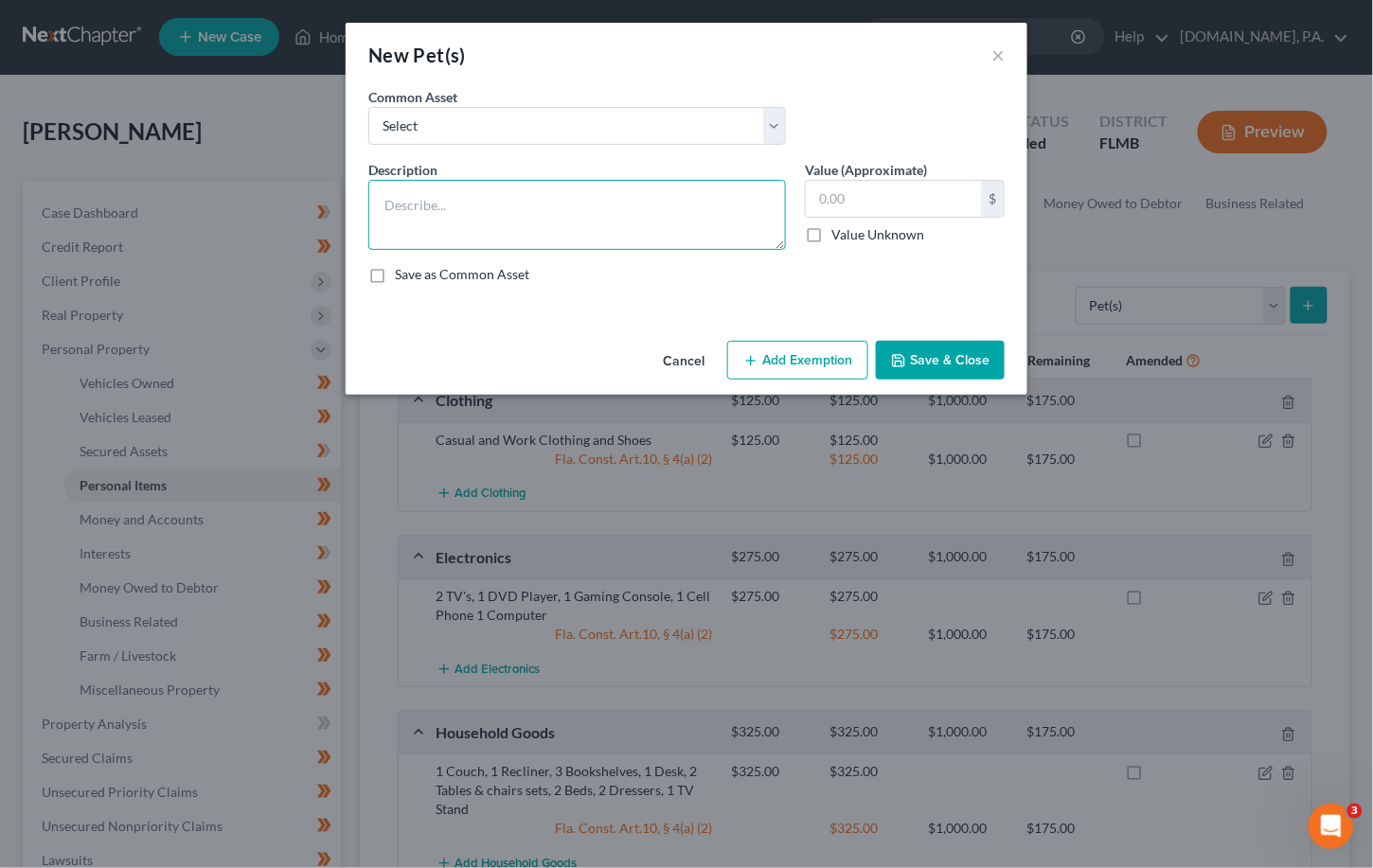
click at [424, 208] on textarea at bounding box center [577, 215] width 418 height 70
type textarea "1 cat"
click at [858, 183] on input "text" at bounding box center [894, 199] width 175 height 36
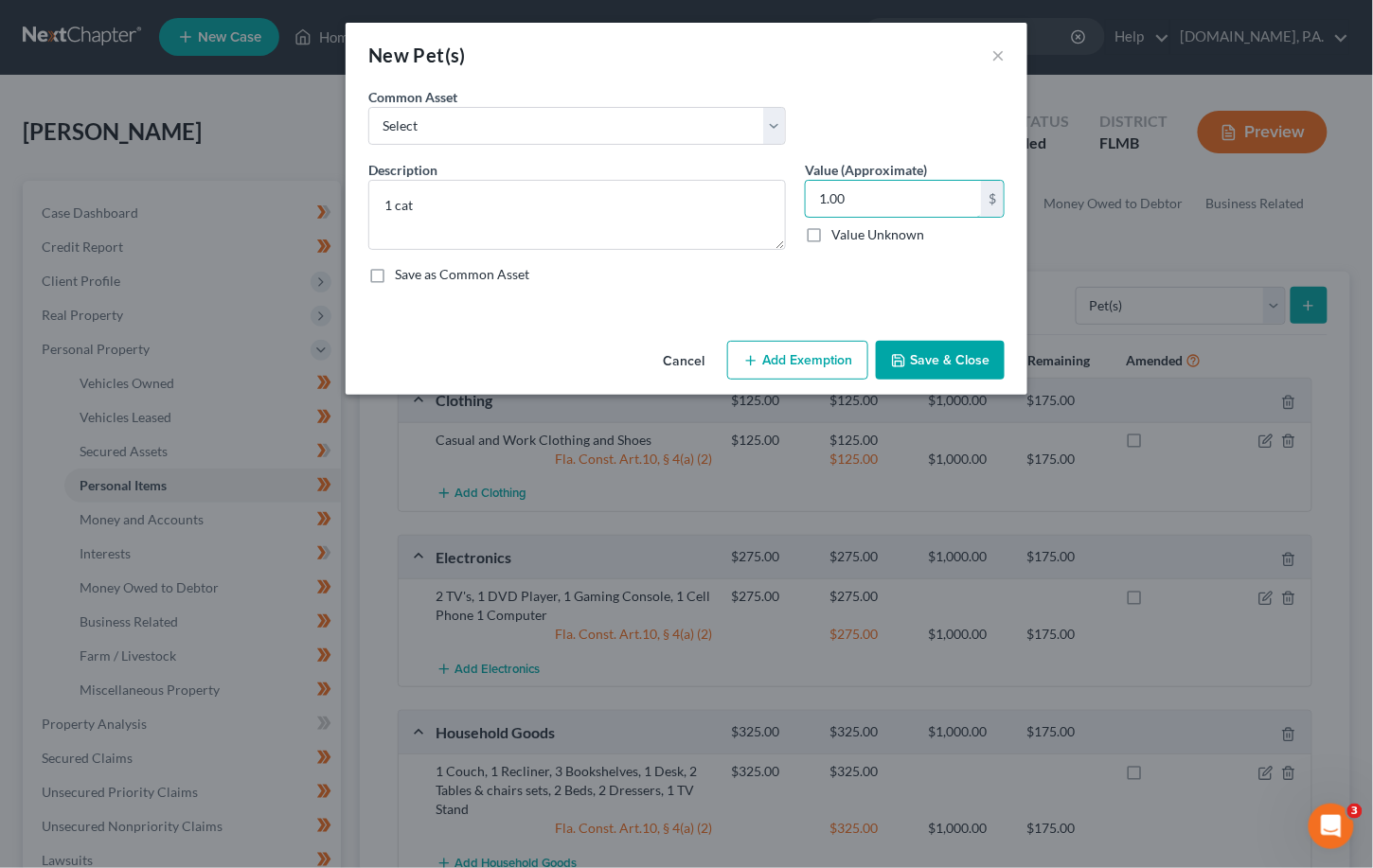
type input "1.00"
click at [816, 354] on button "Add Exemption" at bounding box center [797, 360] width 141 height 40
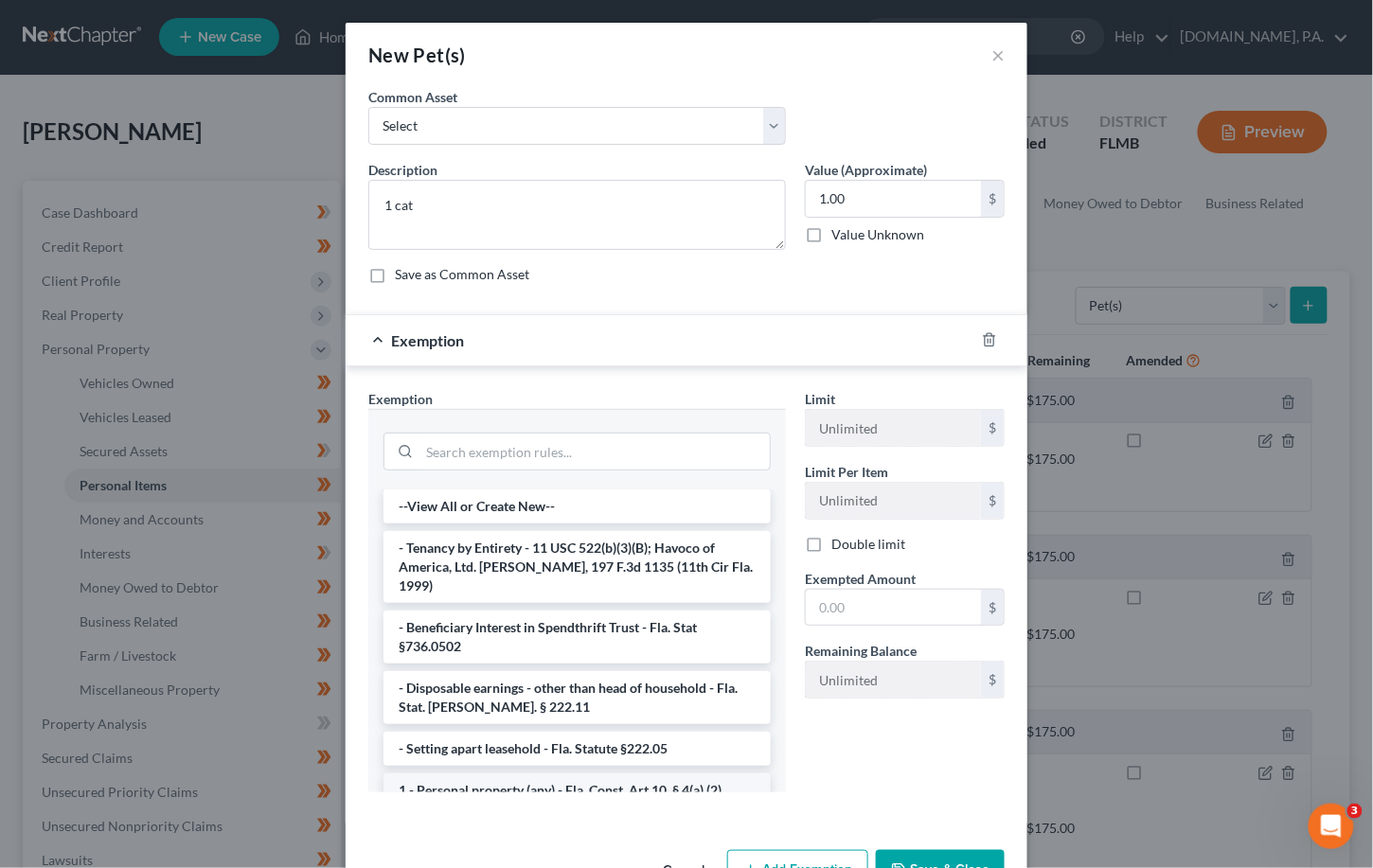
click at [465, 774] on li "1 - Personal property (any) - Fla. Const. Art.10, § 4(a) (2)" at bounding box center [577, 790] width 387 height 34
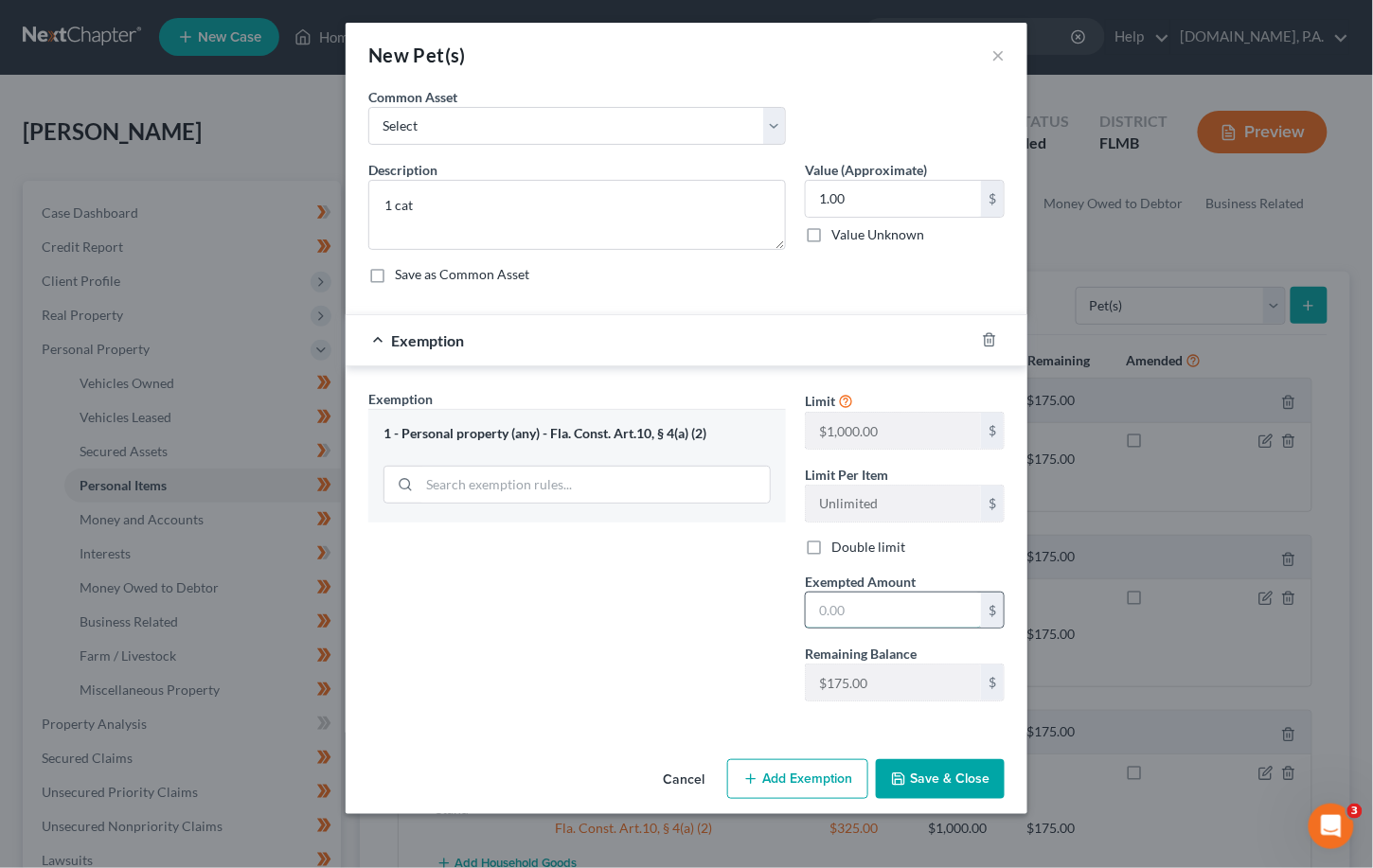
drag, startPoint x: 856, startPoint y: 618, endPoint x: 882, endPoint y: 603, distance: 30.0
click at [858, 614] on input "text" at bounding box center [894, 610] width 175 height 36
type input "1.00"
click at [928, 781] on button "Save & Close" at bounding box center [940, 778] width 129 height 40
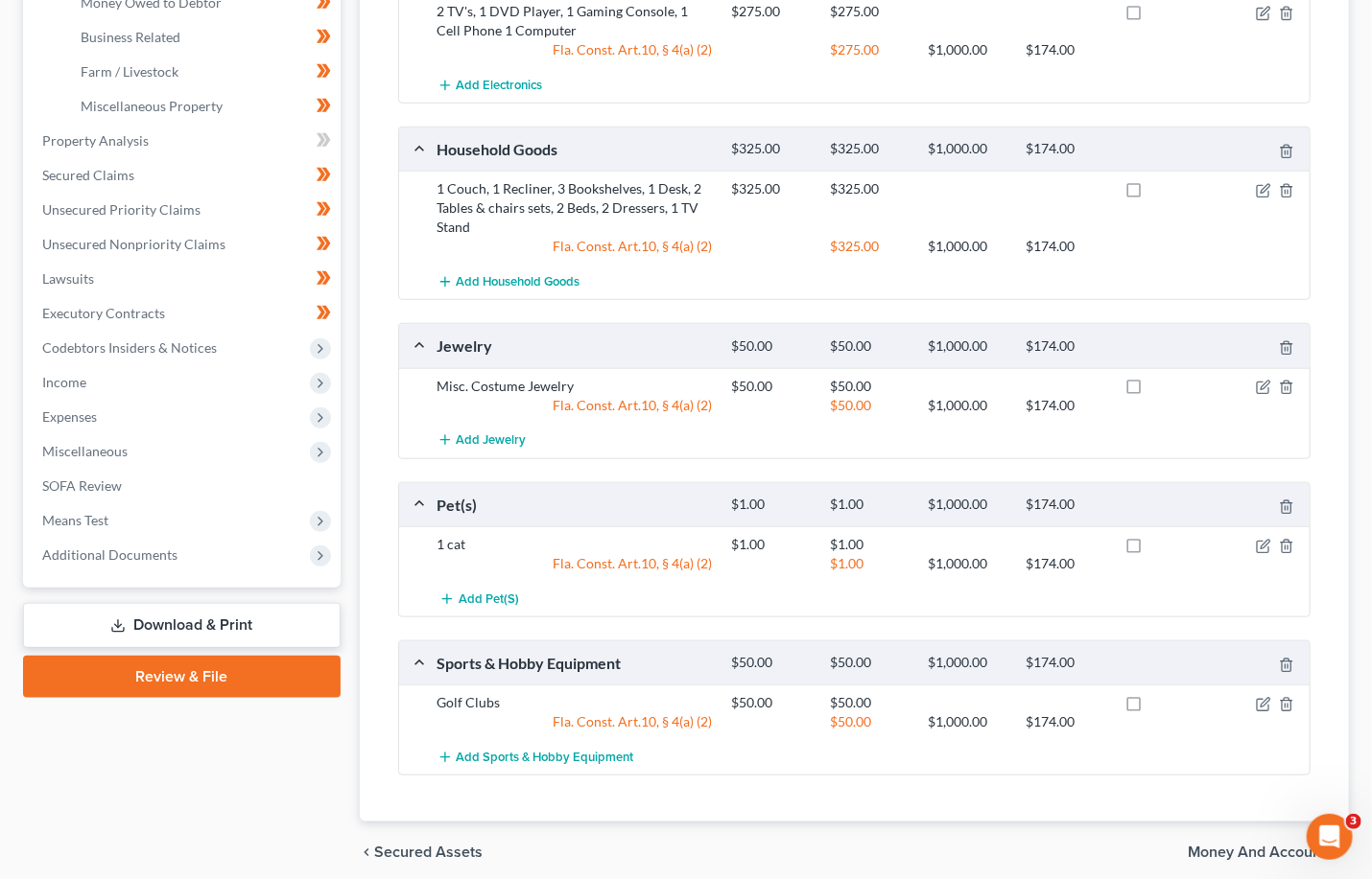
scroll to position [670, 0]
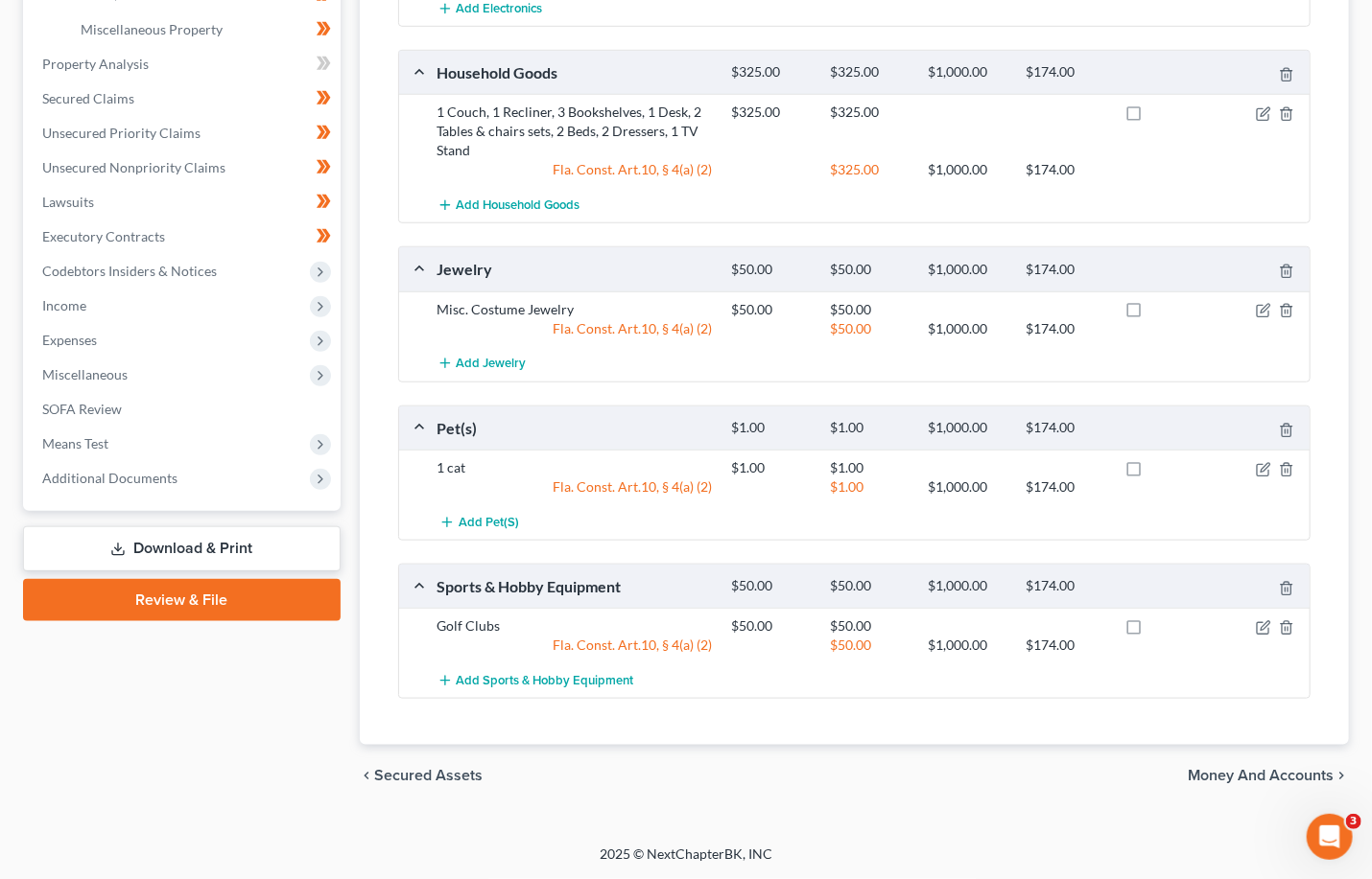
click at [940, 770] on span "Money and Accounts" at bounding box center [1260, 775] width 146 height 16
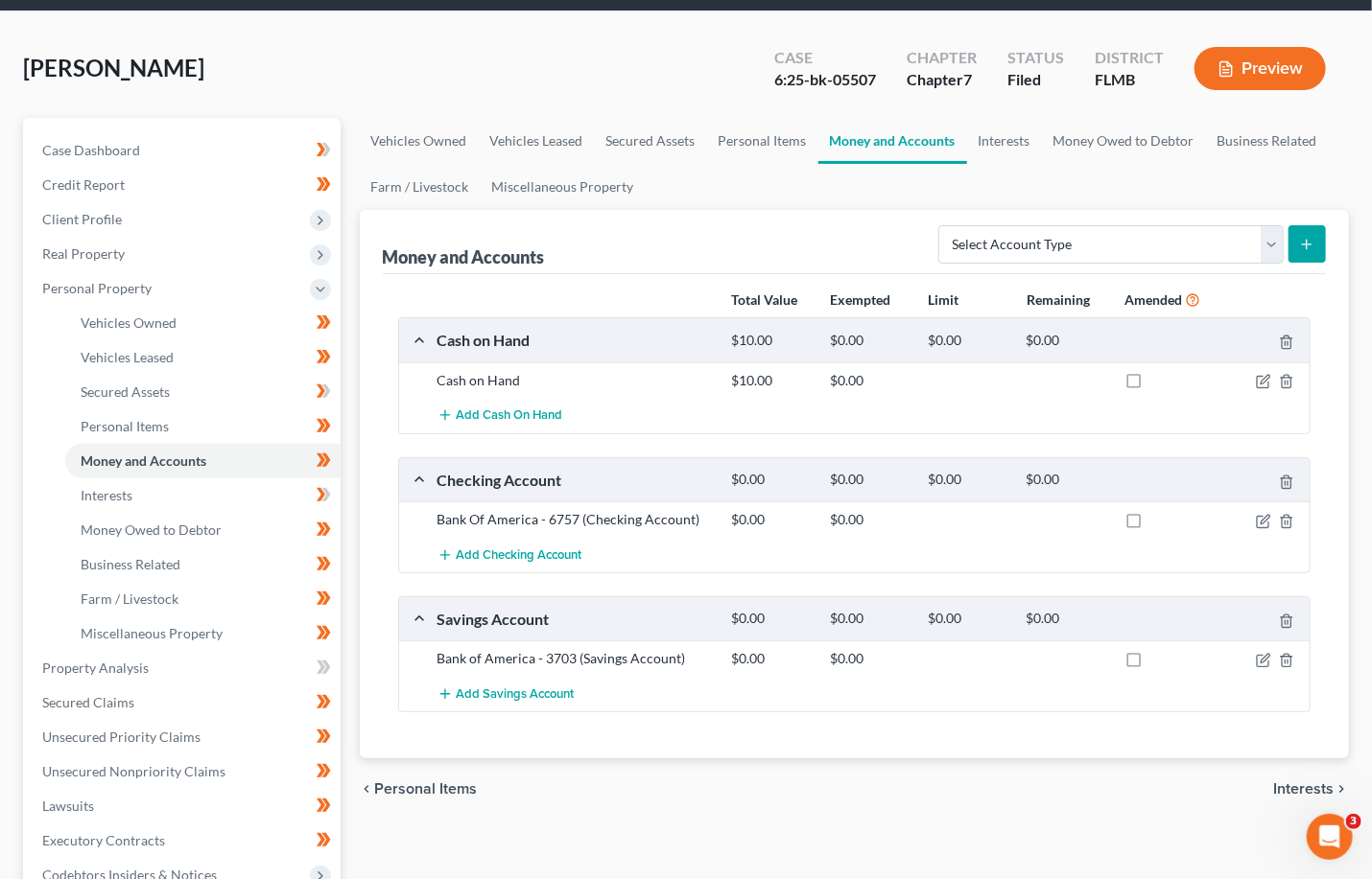
scroll to position [127, 0]
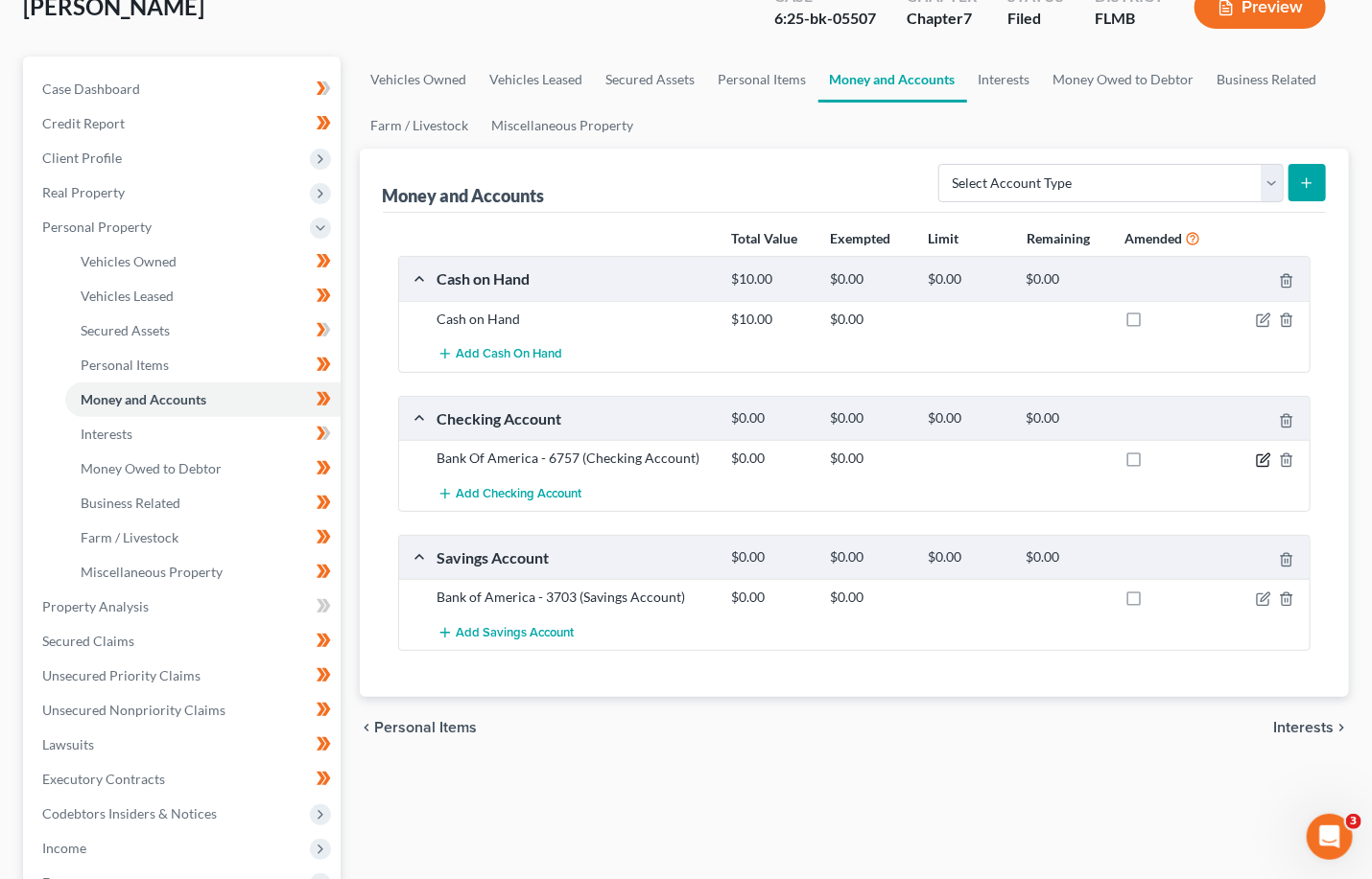
click at [940, 459] on icon "button" at bounding box center [1264, 458] width 9 height 9
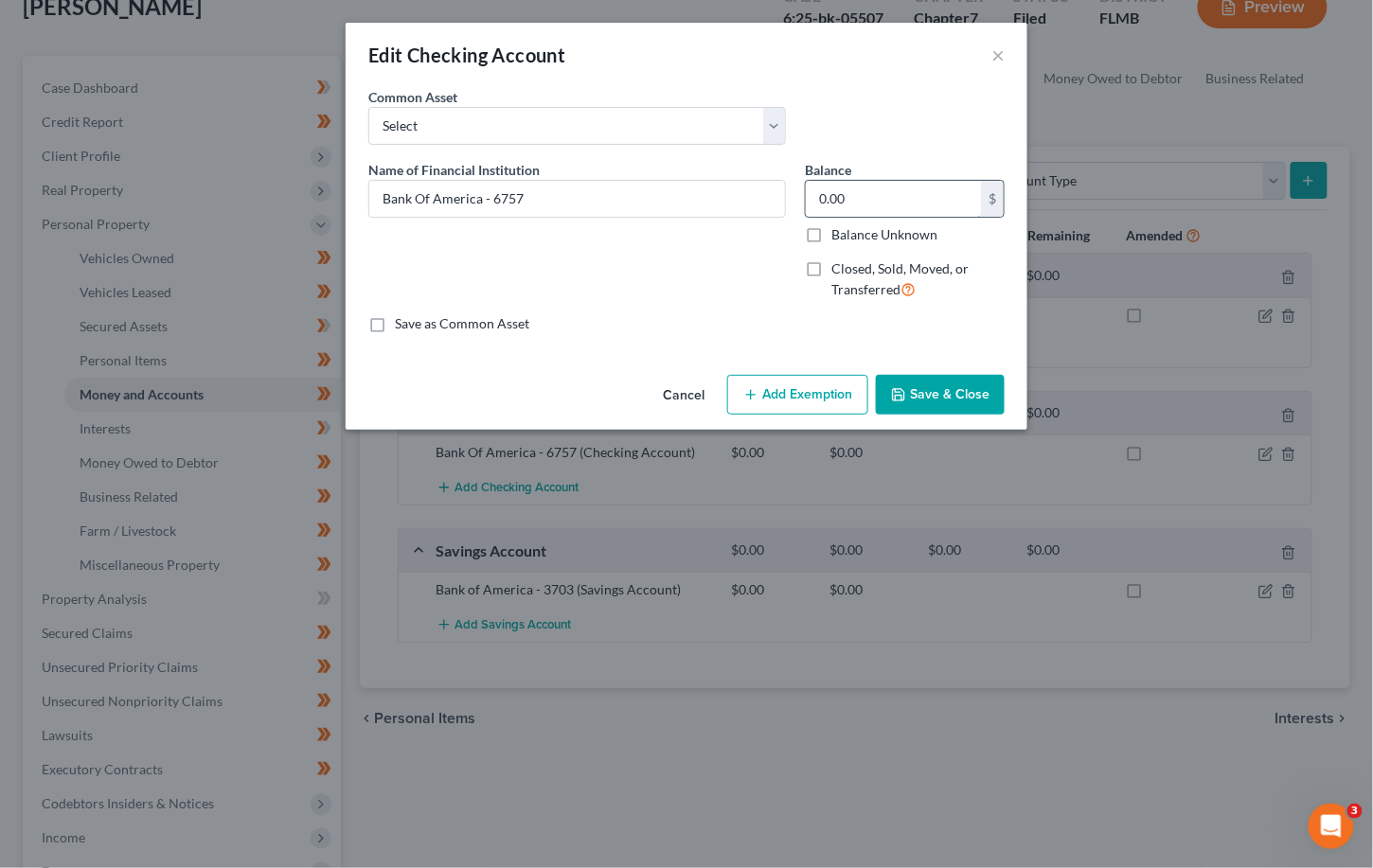
click at [854, 204] on input "0.00" at bounding box center [894, 199] width 175 height 36
type input "703.21"
click at [928, 391] on button "Save & Close" at bounding box center [940, 395] width 129 height 40
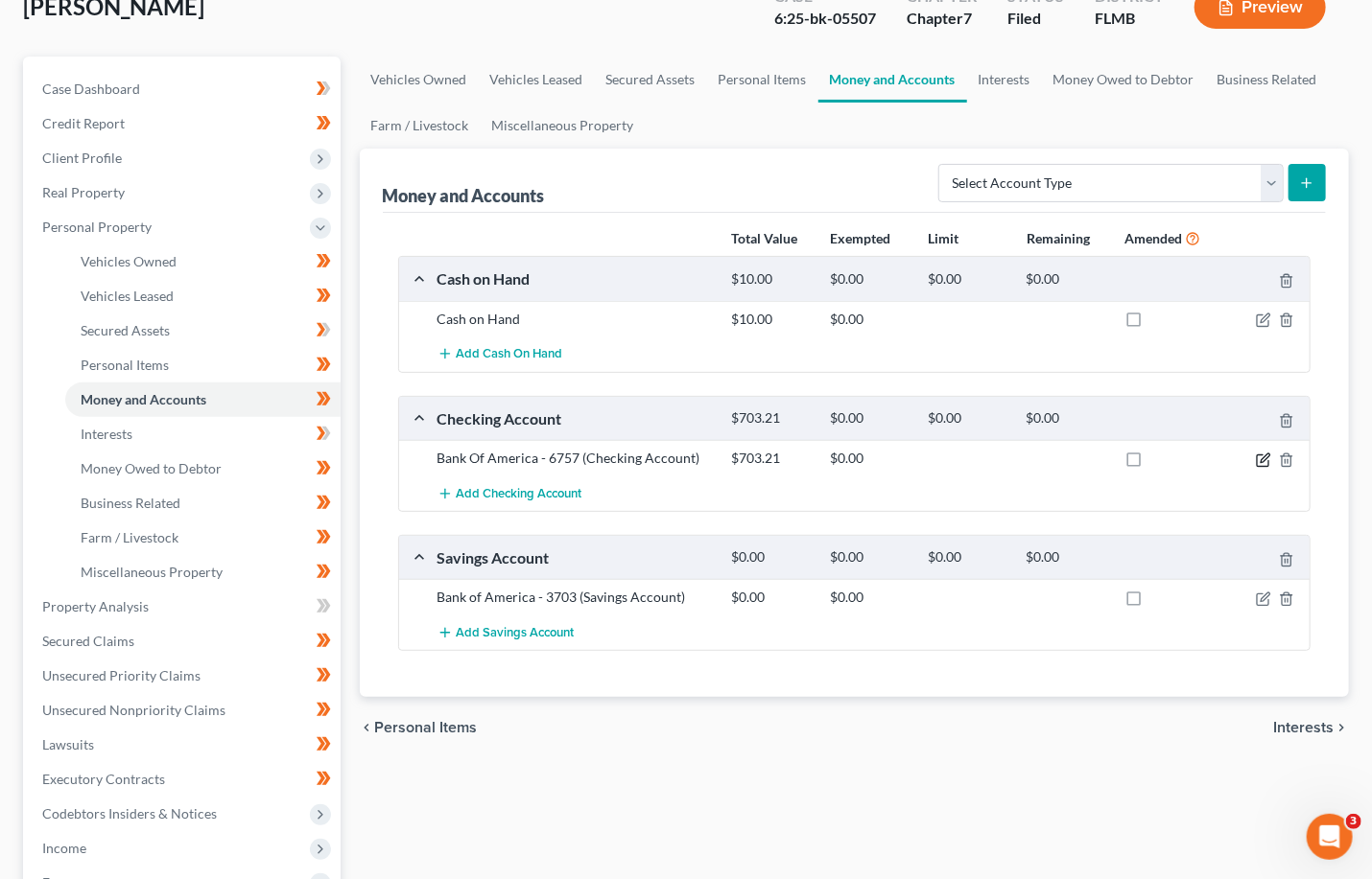
click at [940, 458] on icon "button" at bounding box center [1263, 461] width 16 height 16
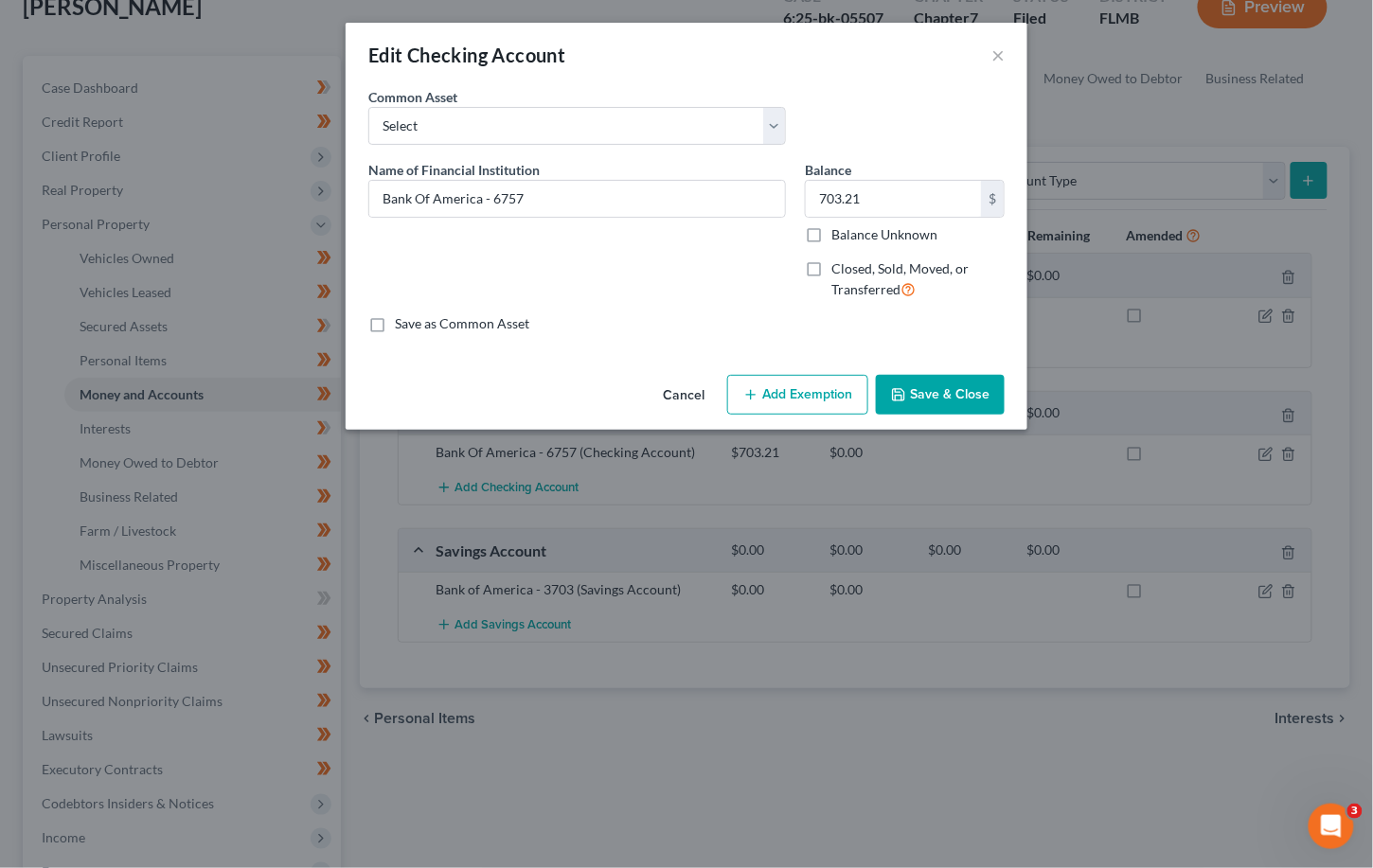
click at [813, 387] on button "Add Exemption" at bounding box center [797, 395] width 141 height 40
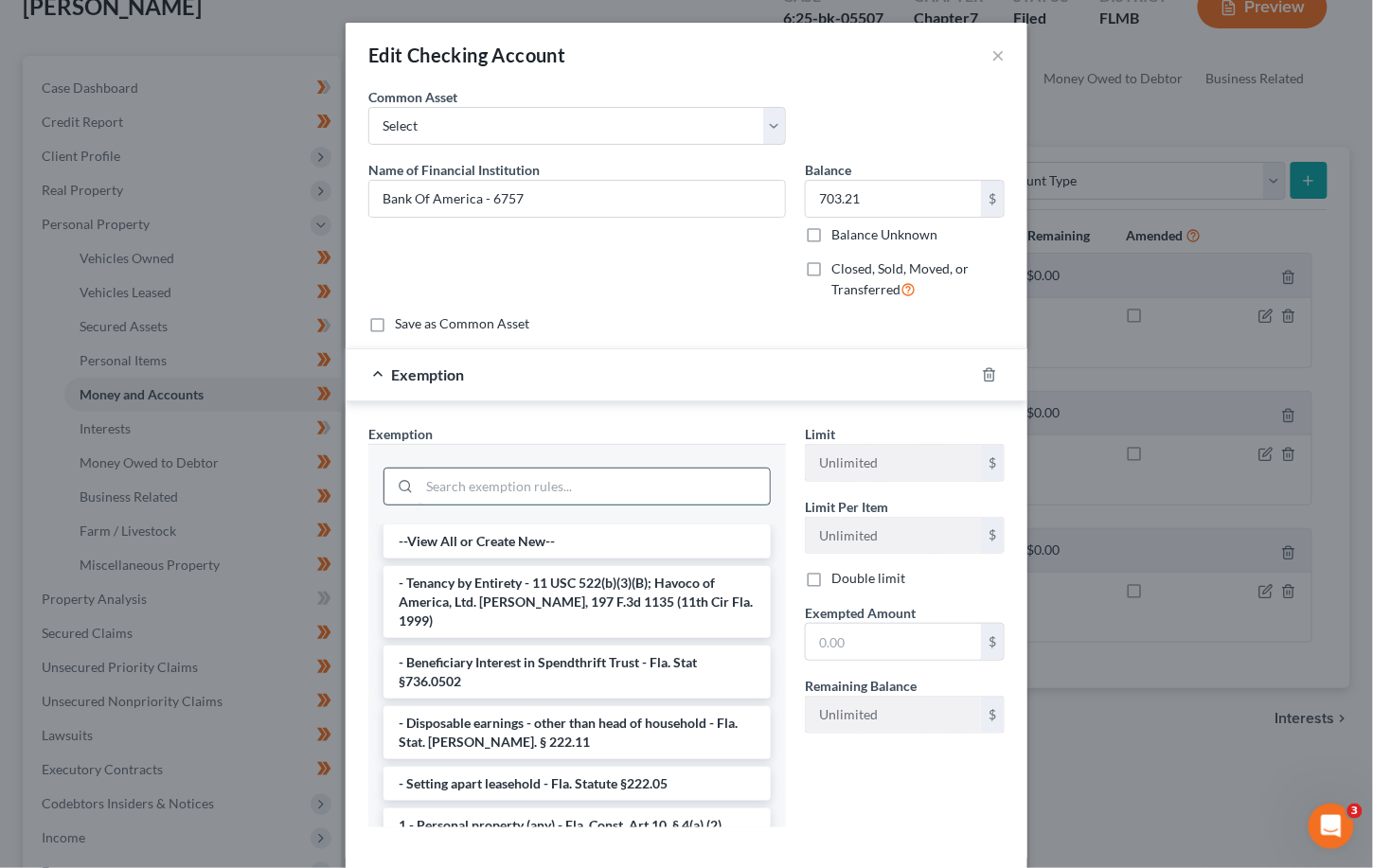
click at [495, 481] on input "search" at bounding box center [595, 486] width 351 height 36
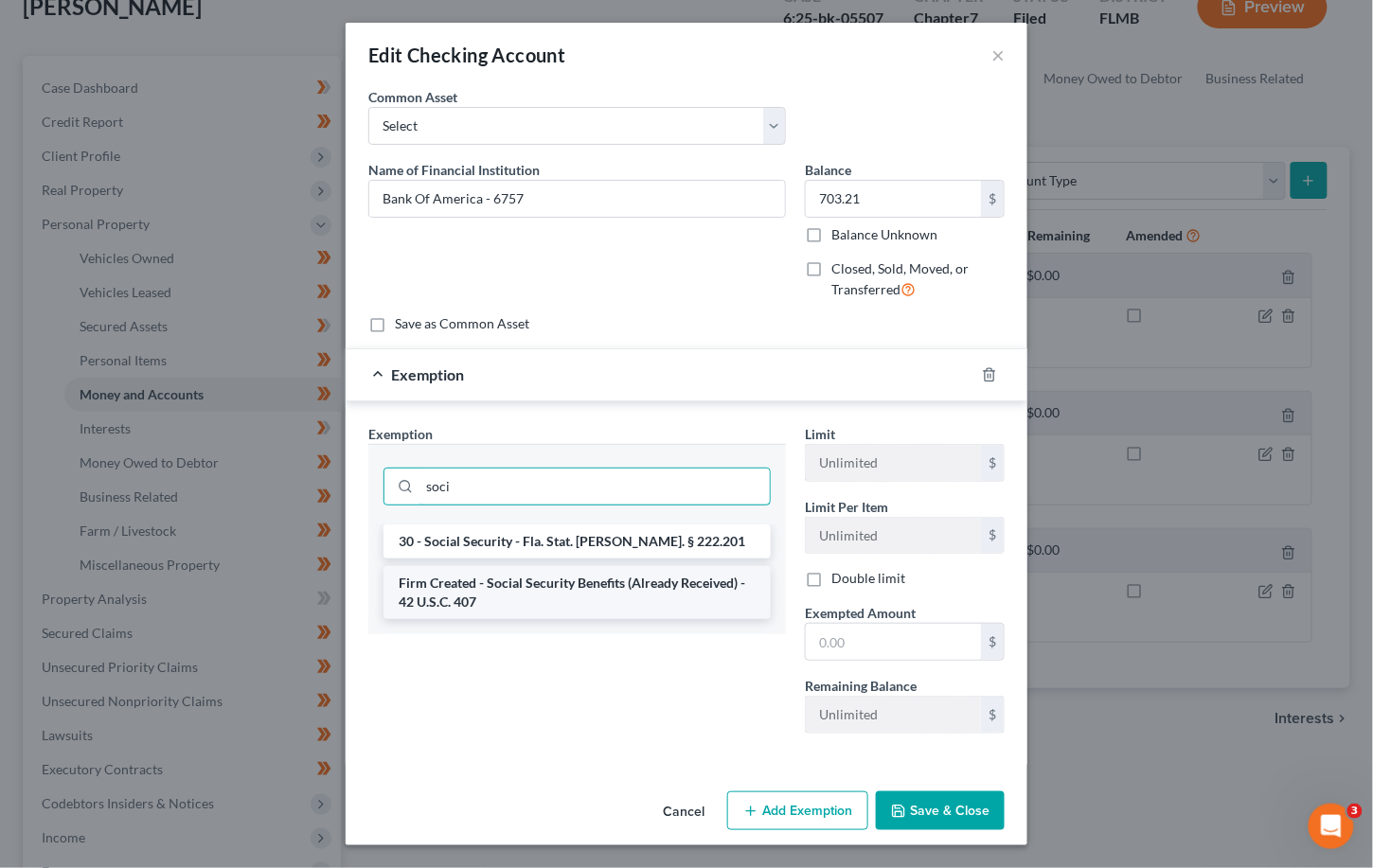
type input "soci"
click at [488, 591] on li "Firm Created - Social Security Benefits (Already Received) - 42 U.S.C. 407" at bounding box center [577, 592] width 387 height 53
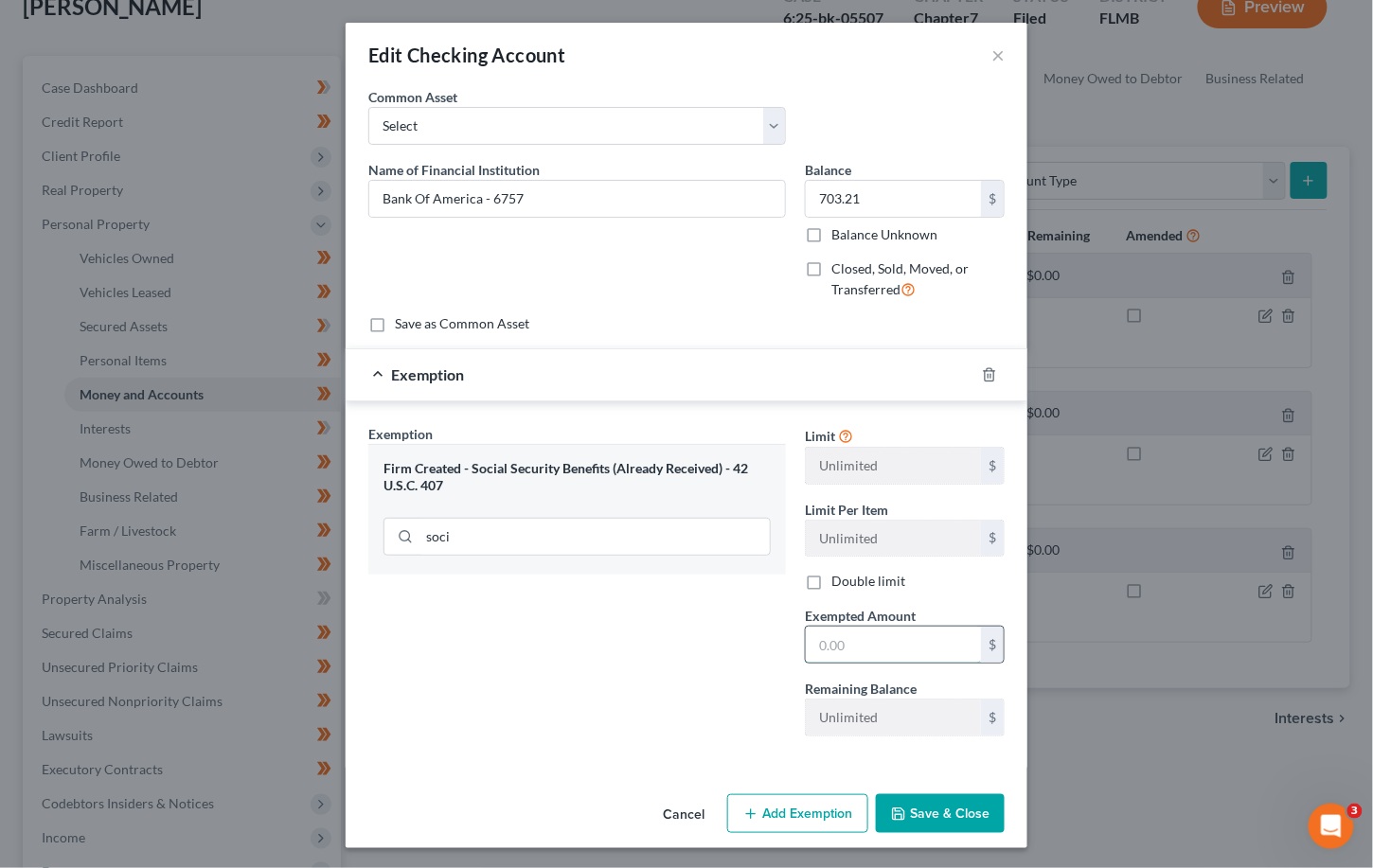
click at [875, 646] on input "text" at bounding box center [894, 644] width 175 height 36
type input "703.21"
click at [928, 812] on button "Save & Close" at bounding box center [940, 813] width 129 height 40
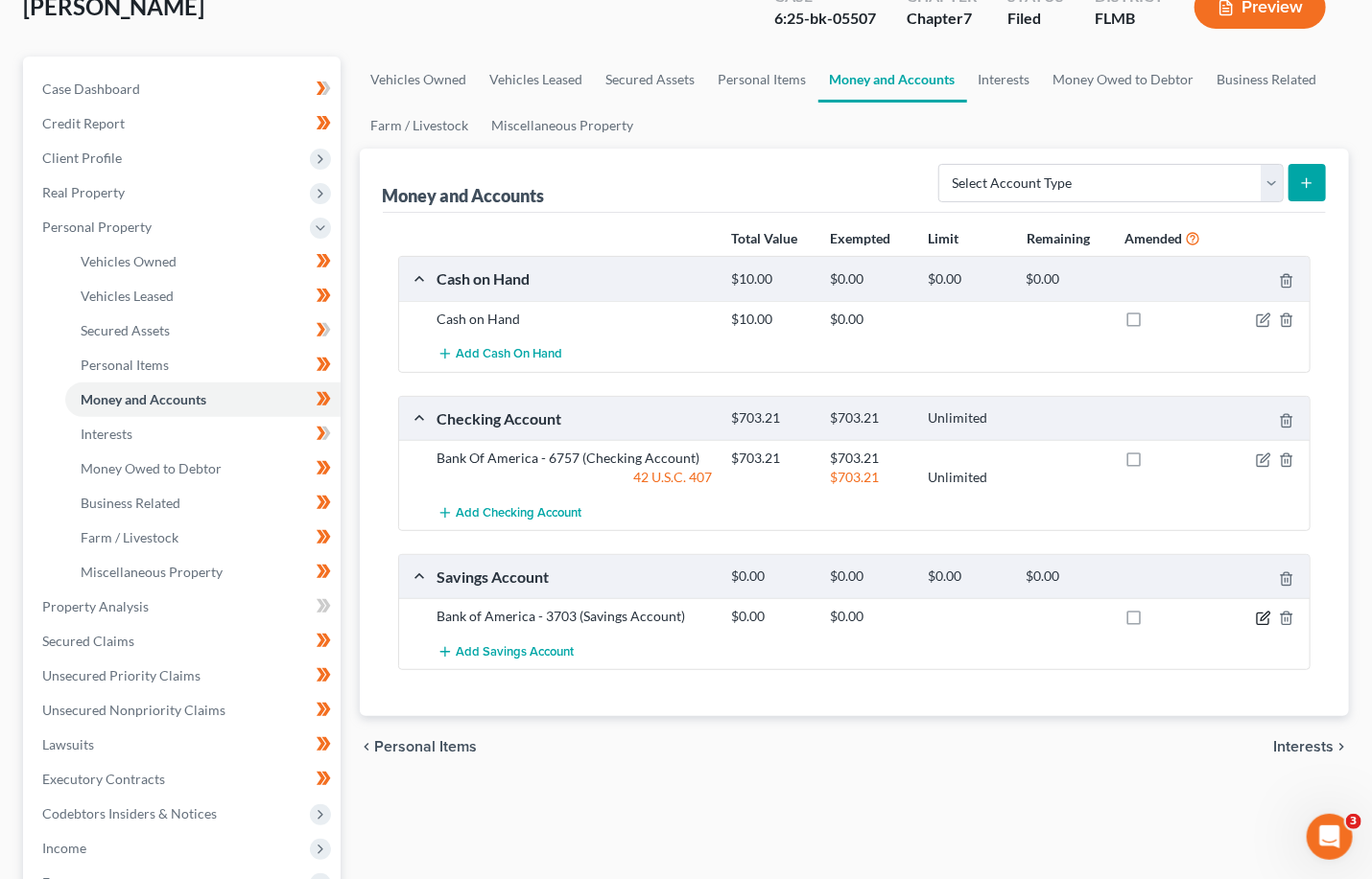
click at [940, 613] on icon "button" at bounding box center [1263, 619] width 16 height 16
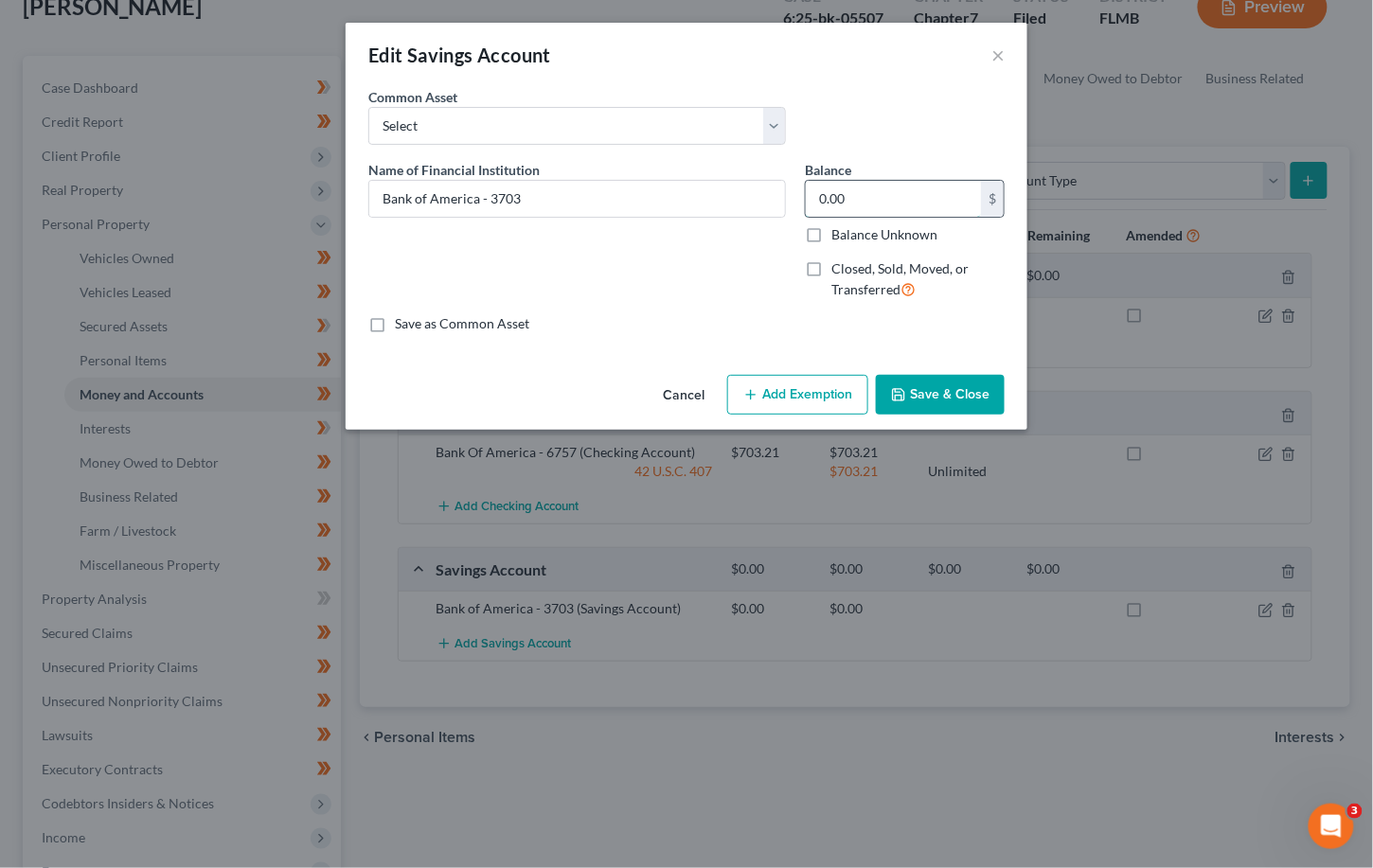
click at [874, 201] on input "0.00" at bounding box center [894, 199] width 175 height 36
type input "10.20"
click at [811, 389] on button "Add Exemption" at bounding box center [797, 395] width 141 height 40
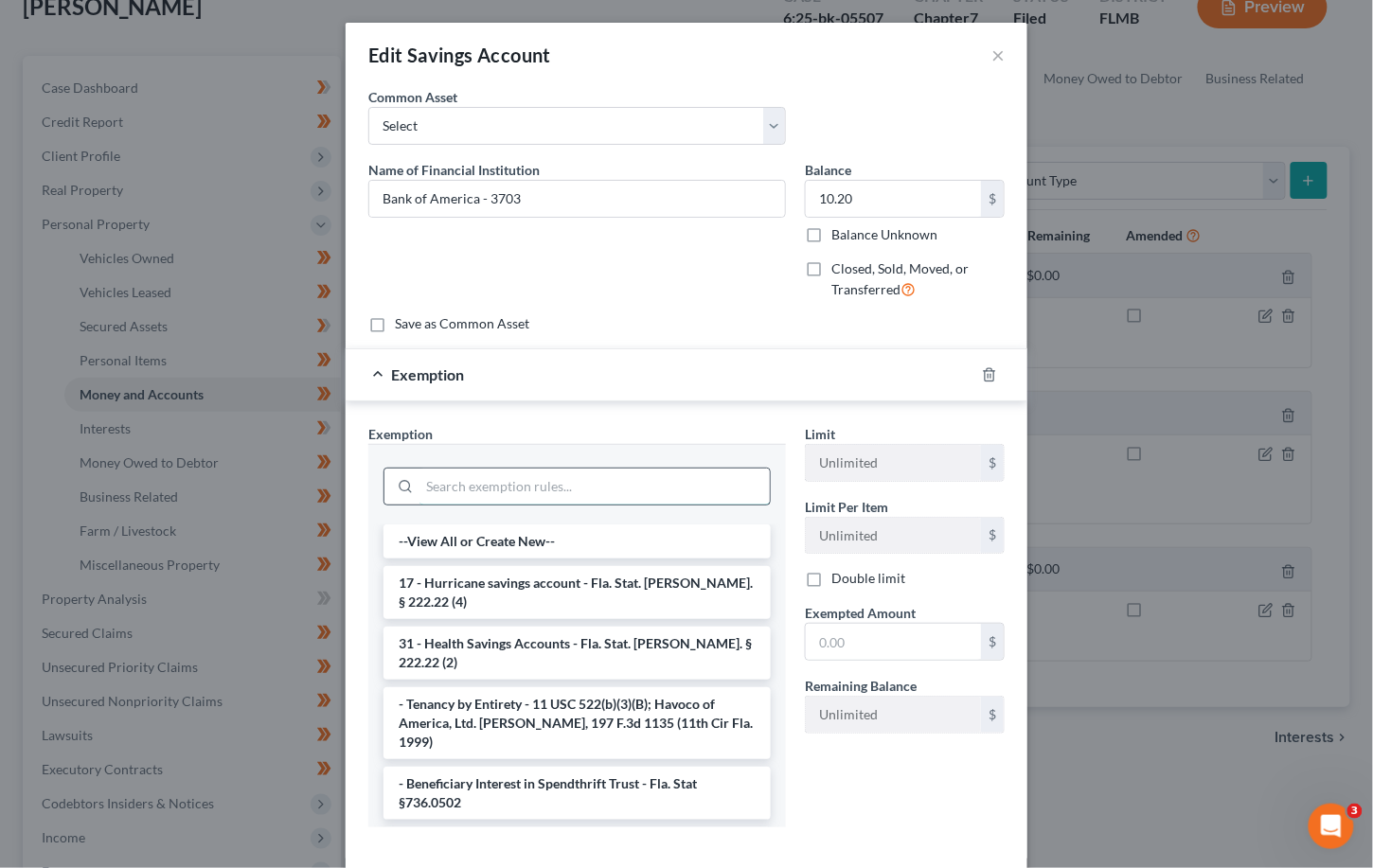
click at [498, 493] on input "search" at bounding box center [595, 486] width 351 height 36
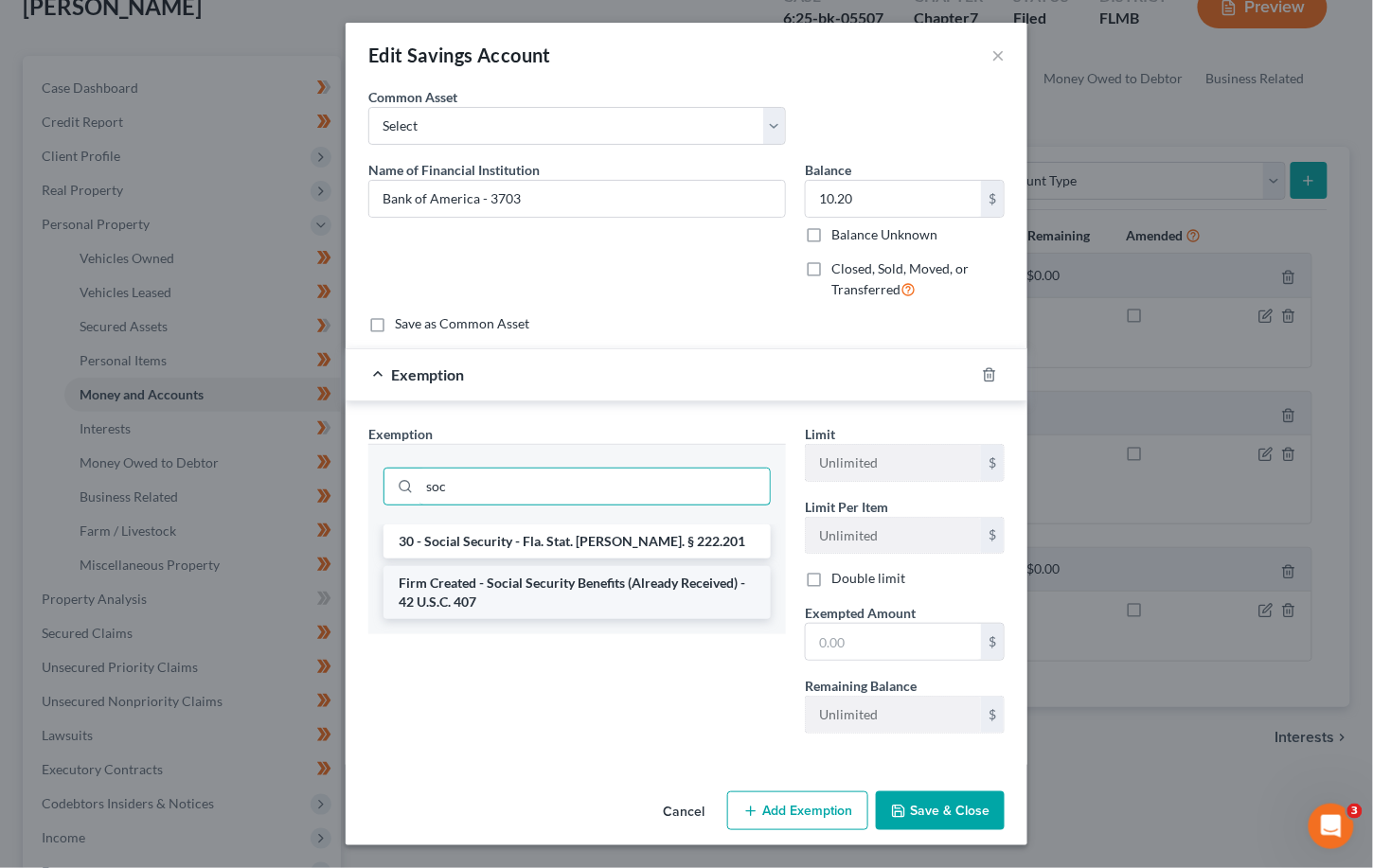
type input "soc"
click at [511, 592] on li "Firm Created - Social Security Benefits (Already Received) - 42 U.S.C. 407" at bounding box center [577, 592] width 387 height 53
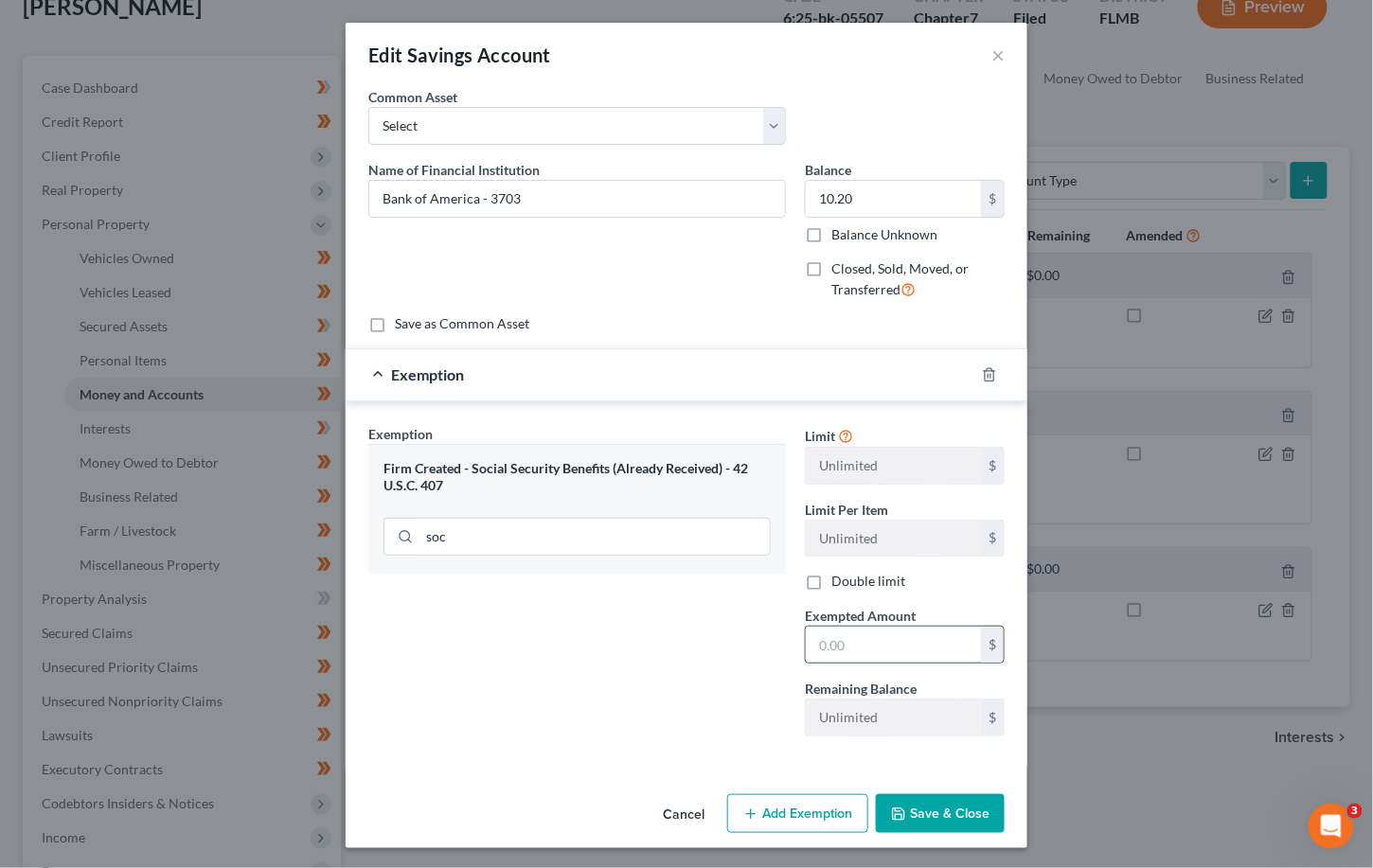
click at [871, 649] on input "text" at bounding box center [894, 644] width 175 height 36
type input "10.20"
click at [927, 810] on button "Save & Close" at bounding box center [940, 813] width 129 height 40
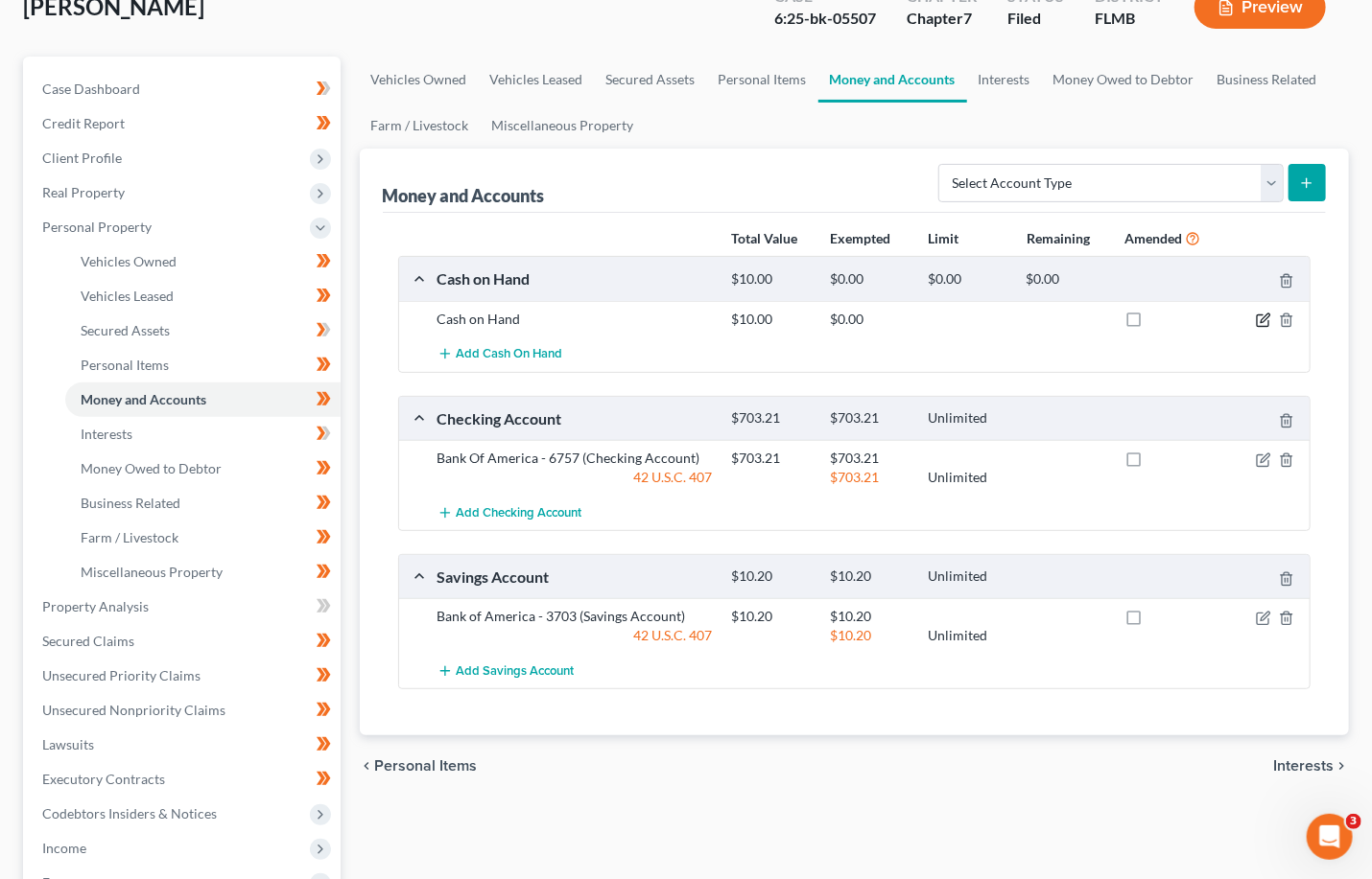
click at [940, 319] on icon "button" at bounding box center [1264, 318] width 9 height 9
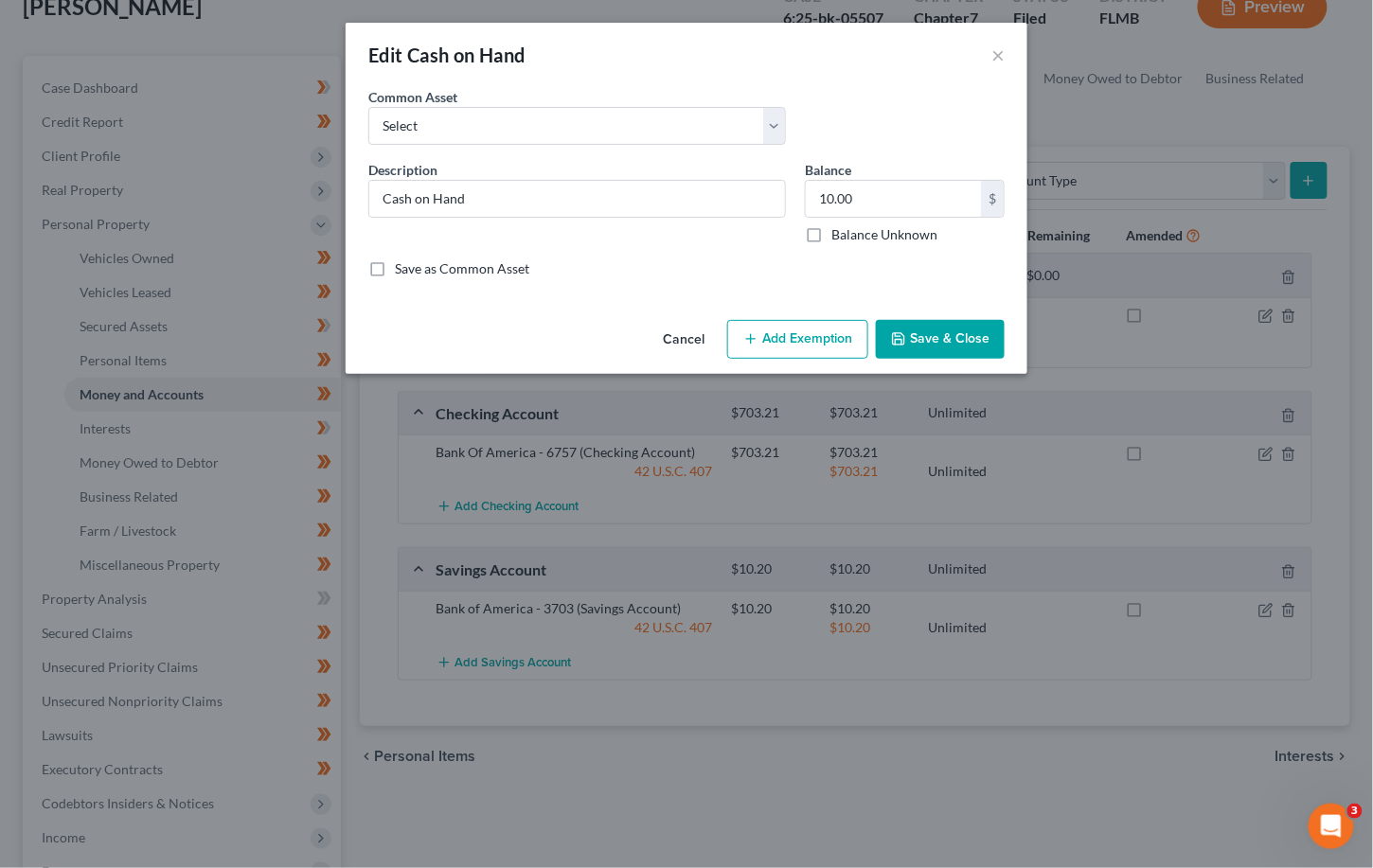
click at [789, 334] on button "Add Exemption" at bounding box center [797, 339] width 141 height 40
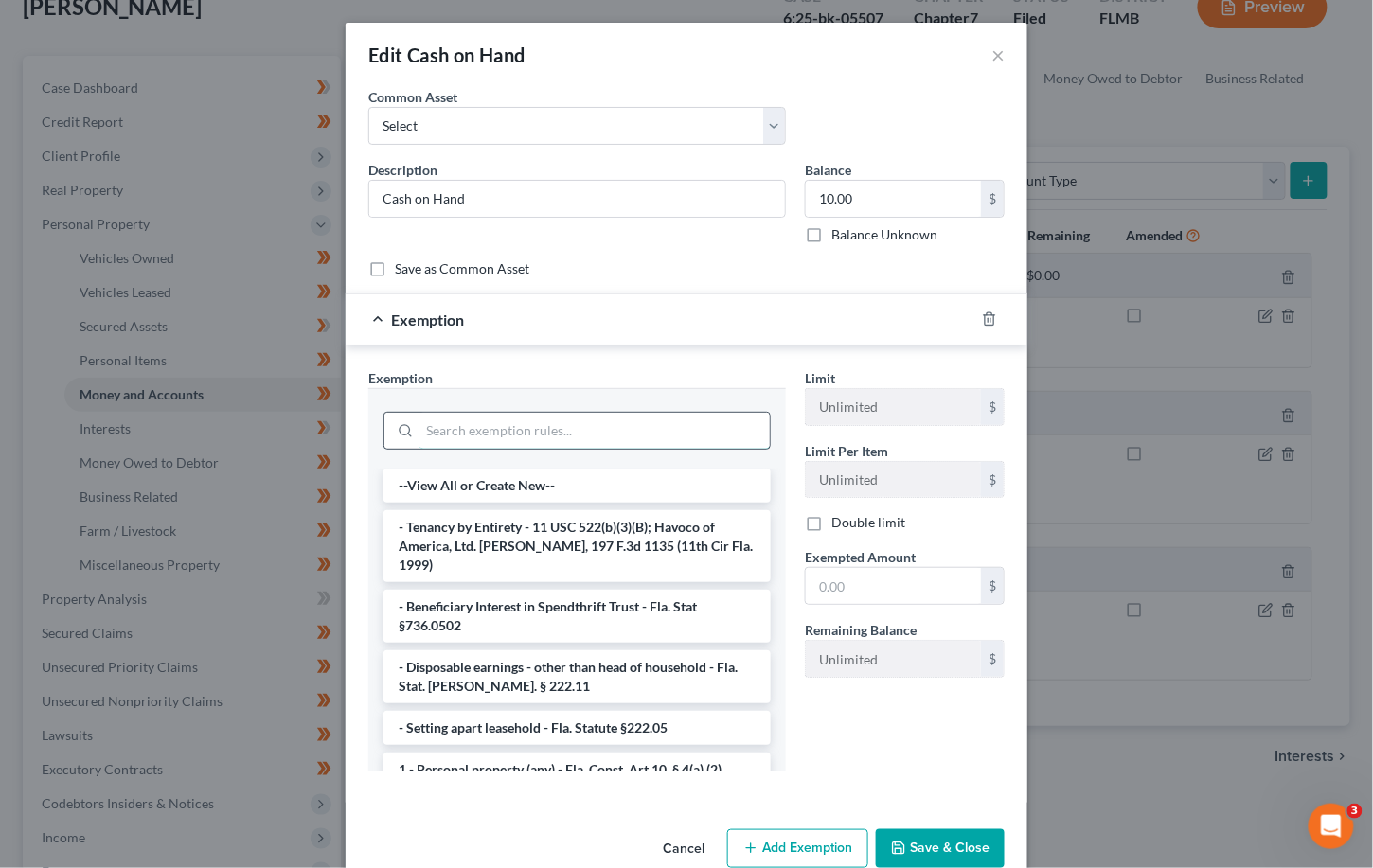
click at [507, 430] on input "search" at bounding box center [595, 431] width 351 height 36
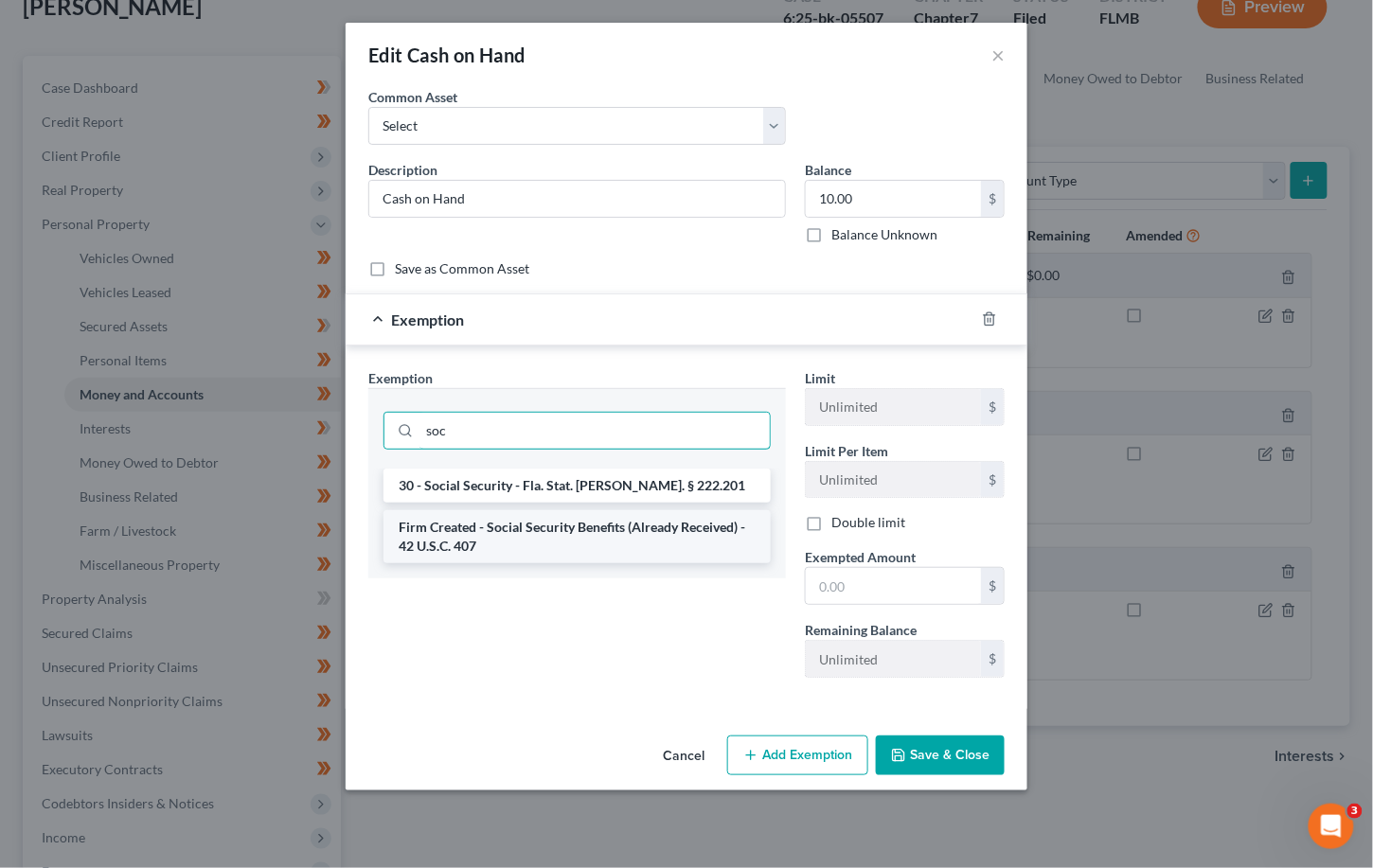
type input "soc"
click at [544, 542] on li "Firm Created - Social Security Benefits (Already Received) - 42 U.S.C. 407" at bounding box center [577, 537] width 387 height 53
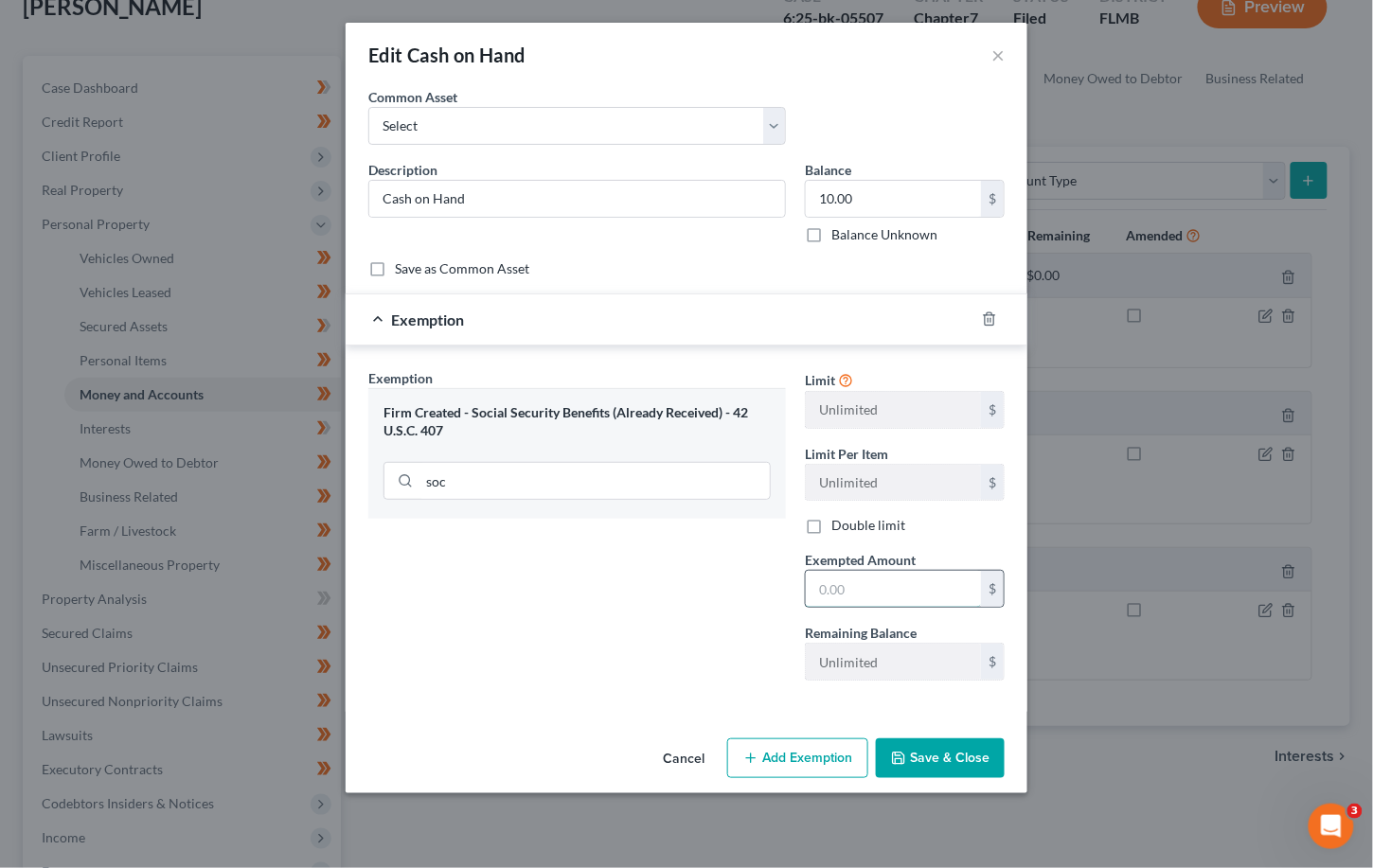
drag, startPoint x: 824, startPoint y: 585, endPoint x: 846, endPoint y: 574, distance: 24.6
click at [824, 585] on input "text" at bounding box center [894, 588] width 175 height 36
type input "10.00"
click at [928, 755] on button "Save & Close" at bounding box center [940, 758] width 129 height 40
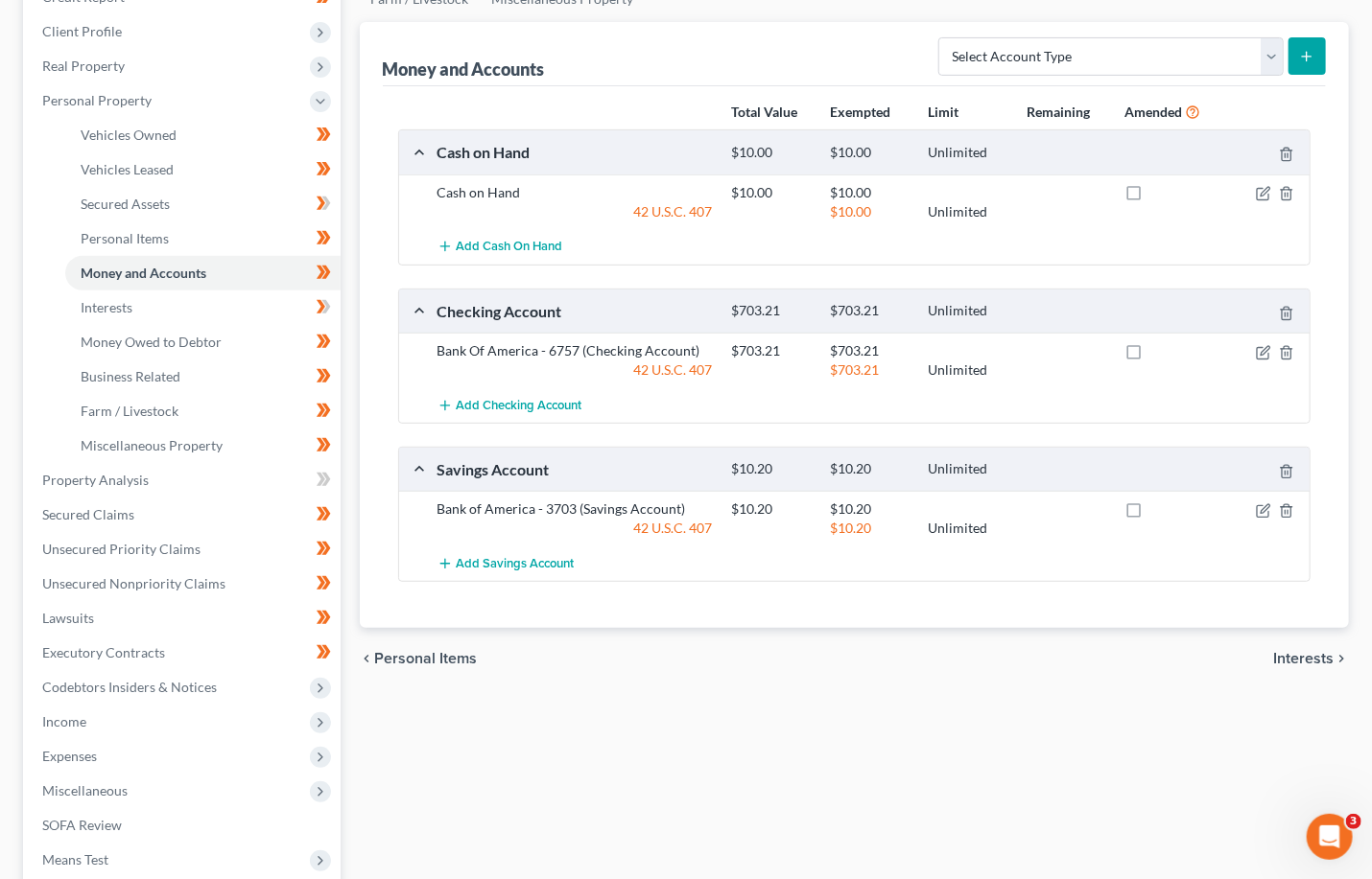
scroll to position [255, 0]
click at [940, 659] on span "Interests" at bounding box center [1303, 658] width 60 height 16
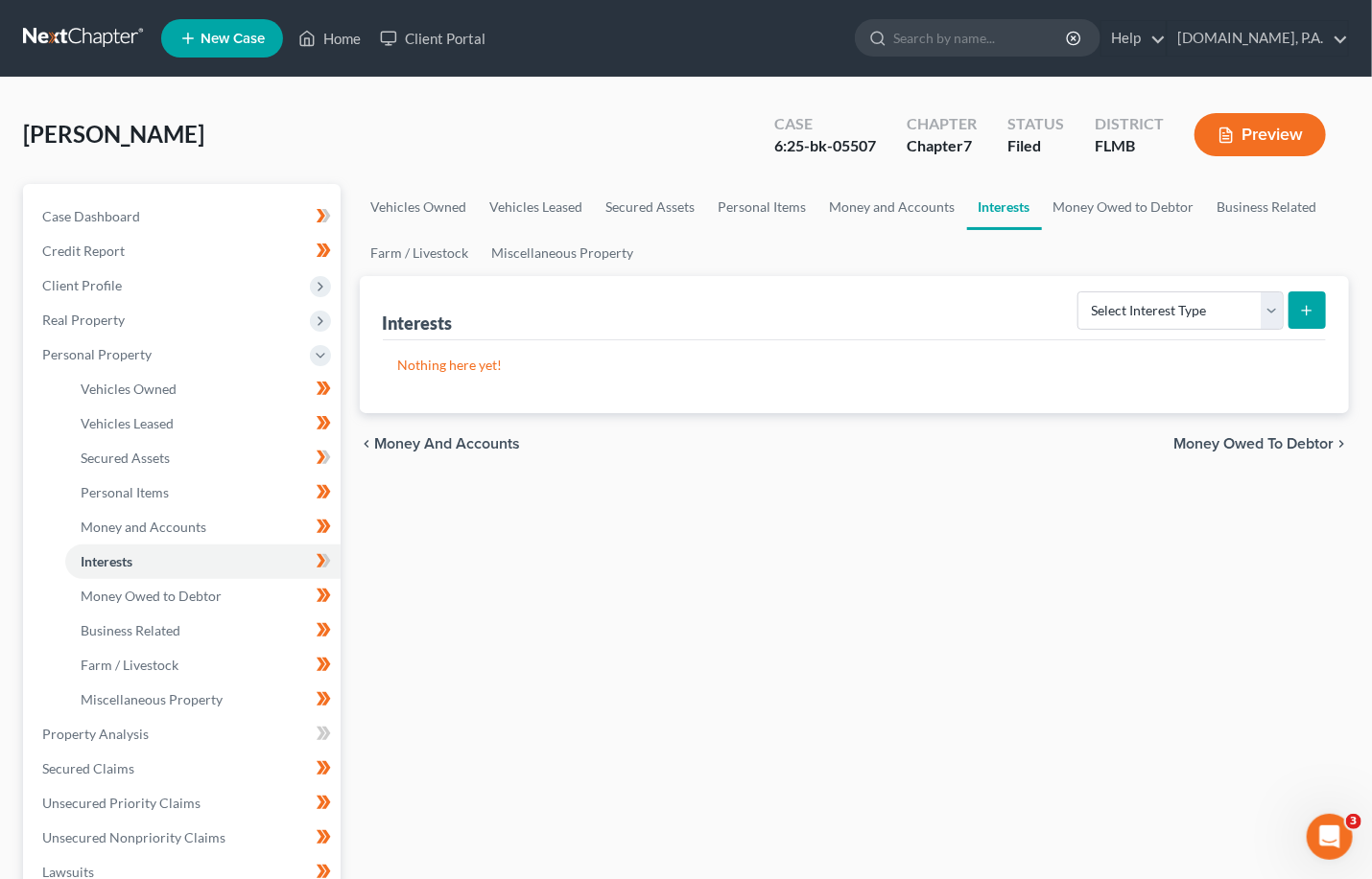
click at [940, 445] on span "Money Owed to Debtor" at bounding box center [1254, 444] width 160 height 16
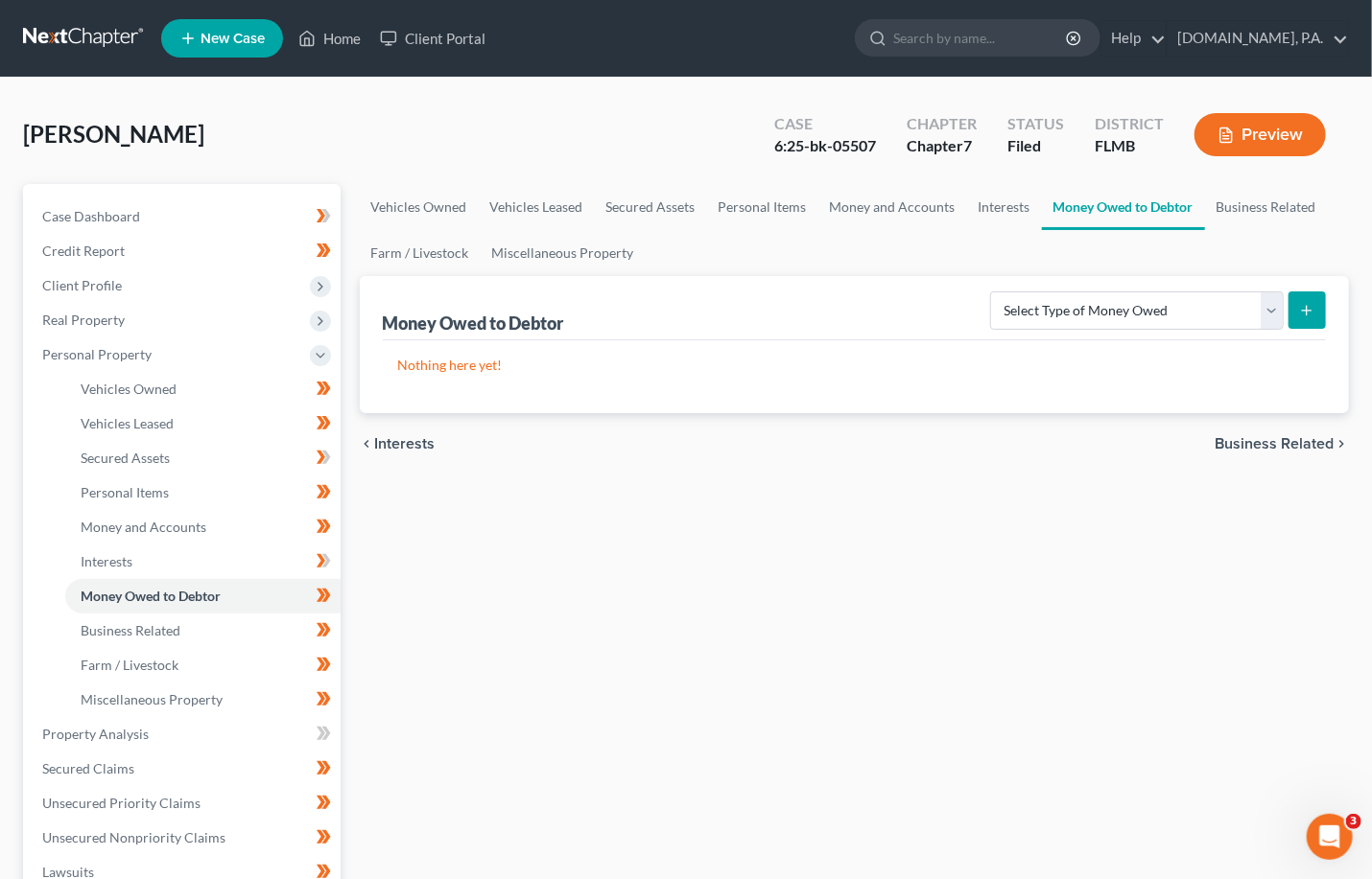
click at [940, 444] on span "Business Related" at bounding box center [1273, 444] width 119 height 16
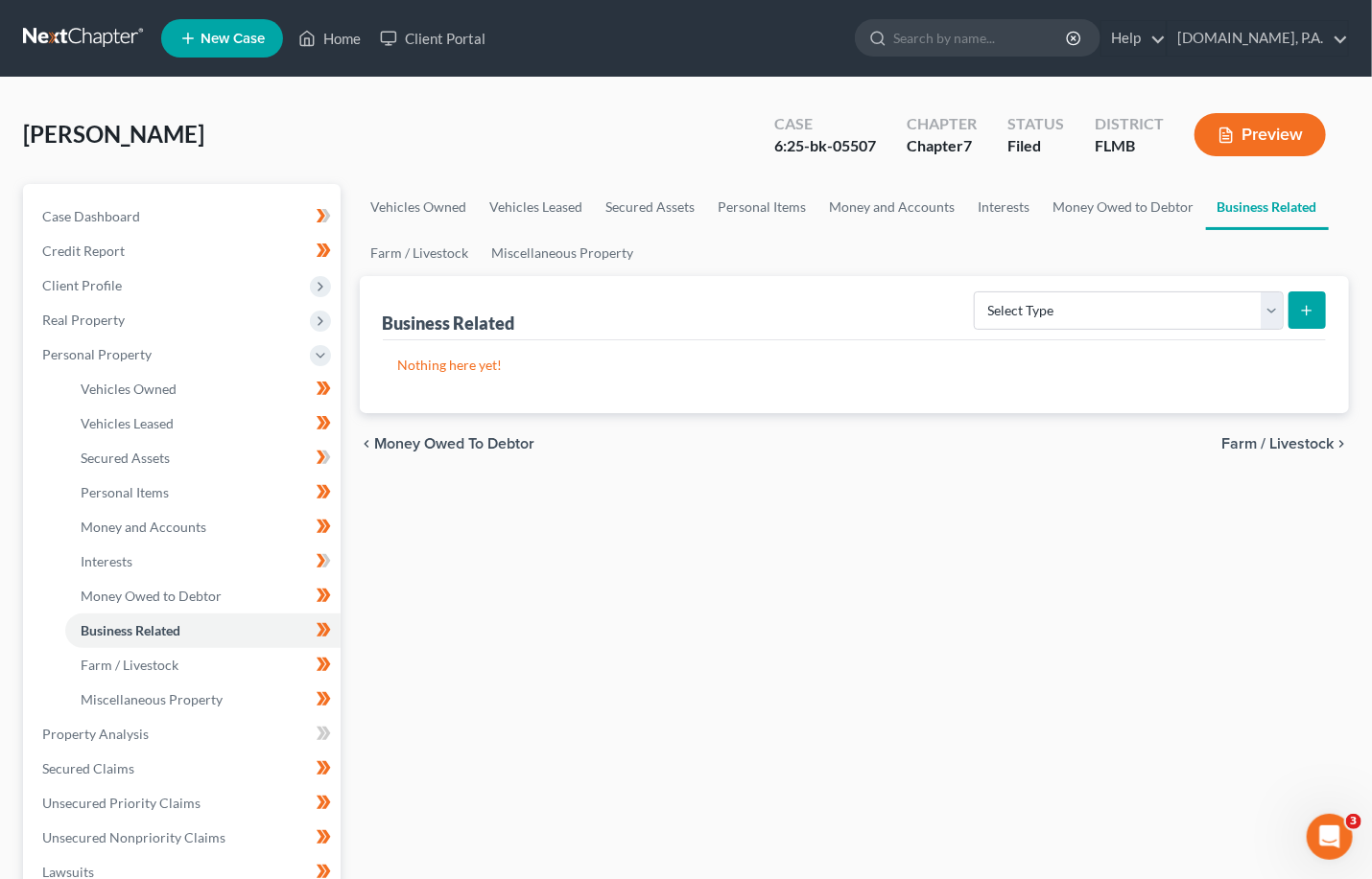
click at [940, 445] on span "Farm / Livestock" at bounding box center [1277, 444] width 113 height 16
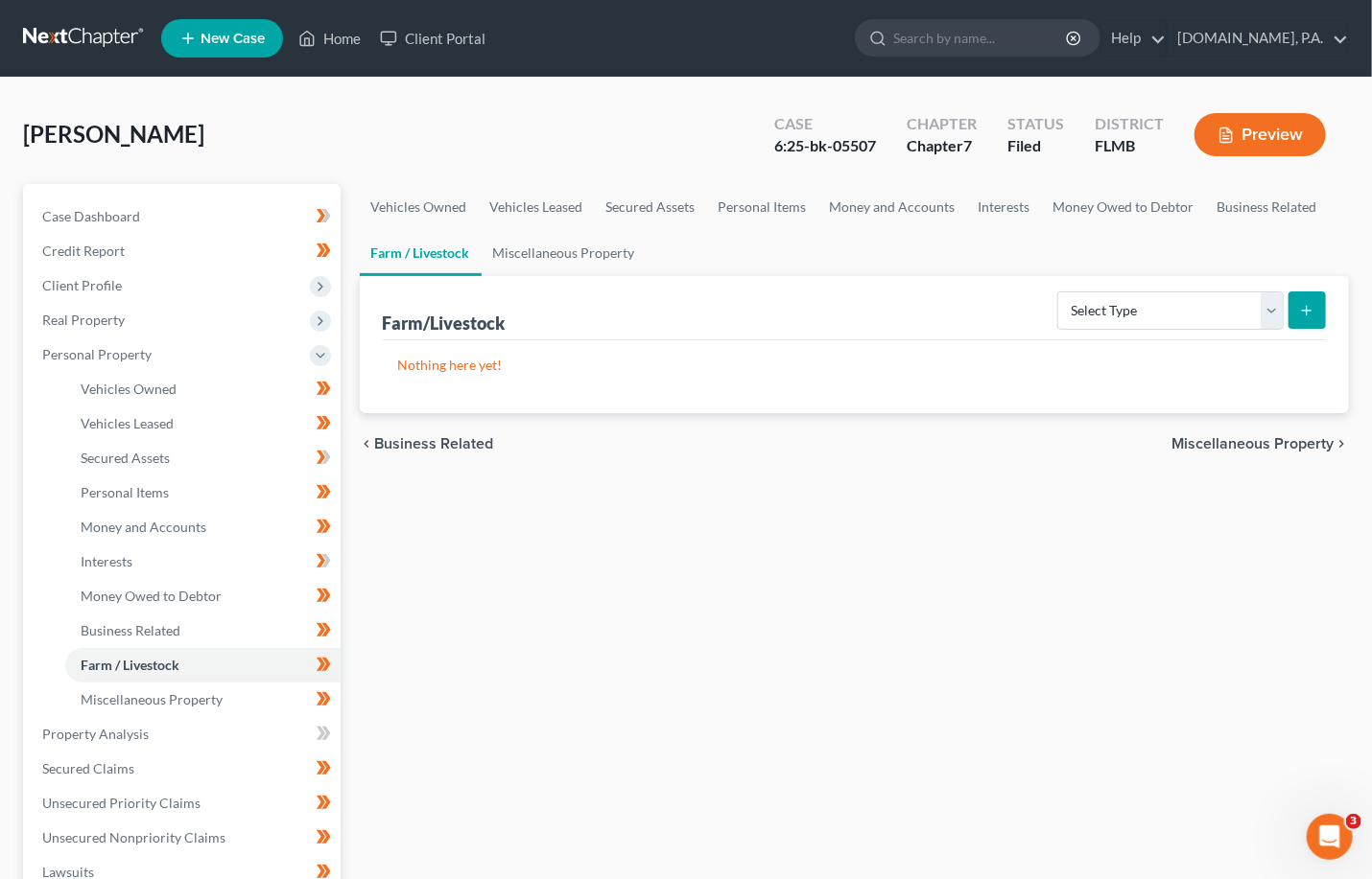
click at [940, 446] on span "Miscellaneous Property" at bounding box center [1253, 444] width 162 height 16
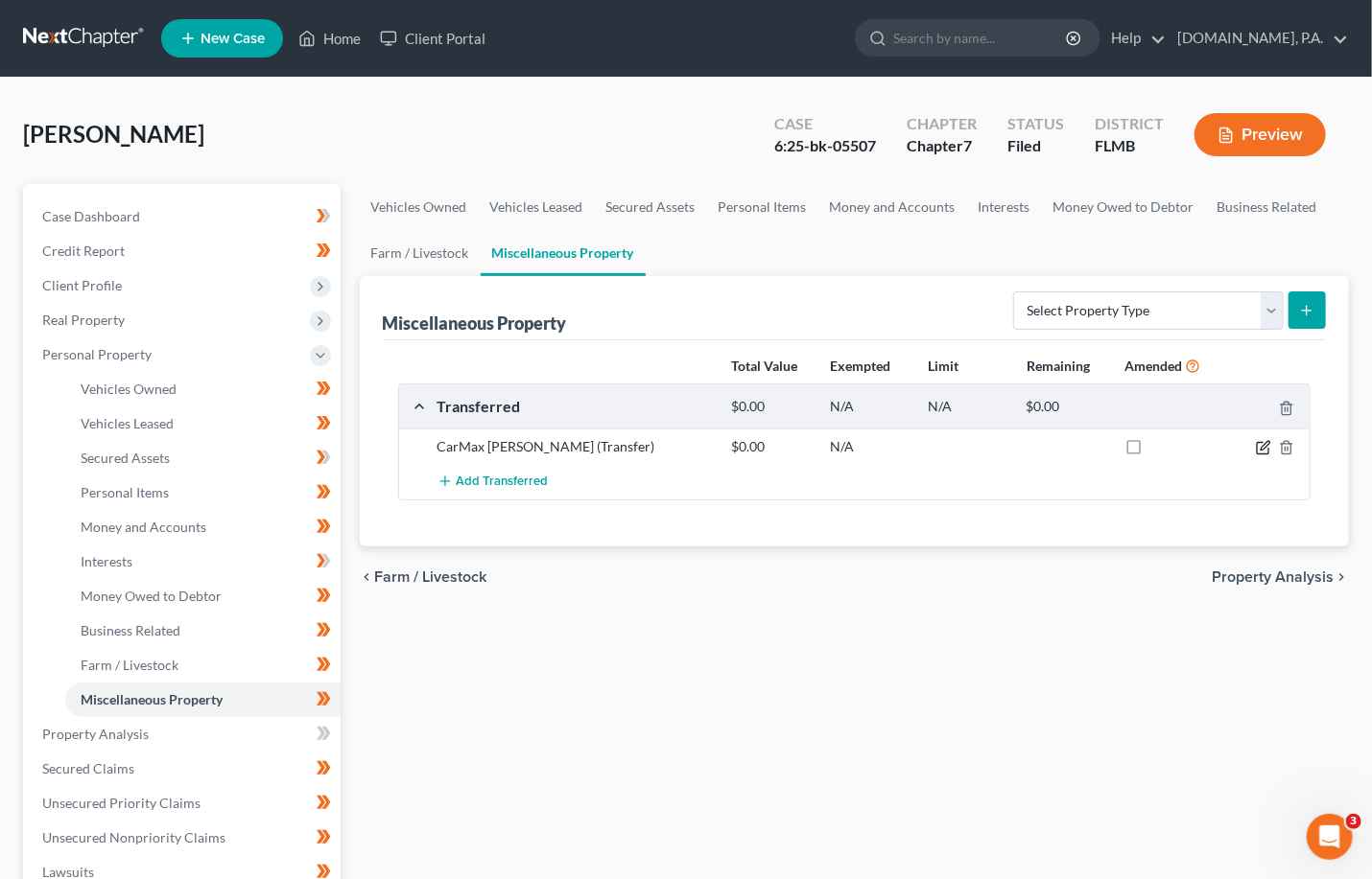
click at [940, 442] on icon "button" at bounding box center [1263, 448] width 16 height 16
select select "Ordinary (within 2 years)"
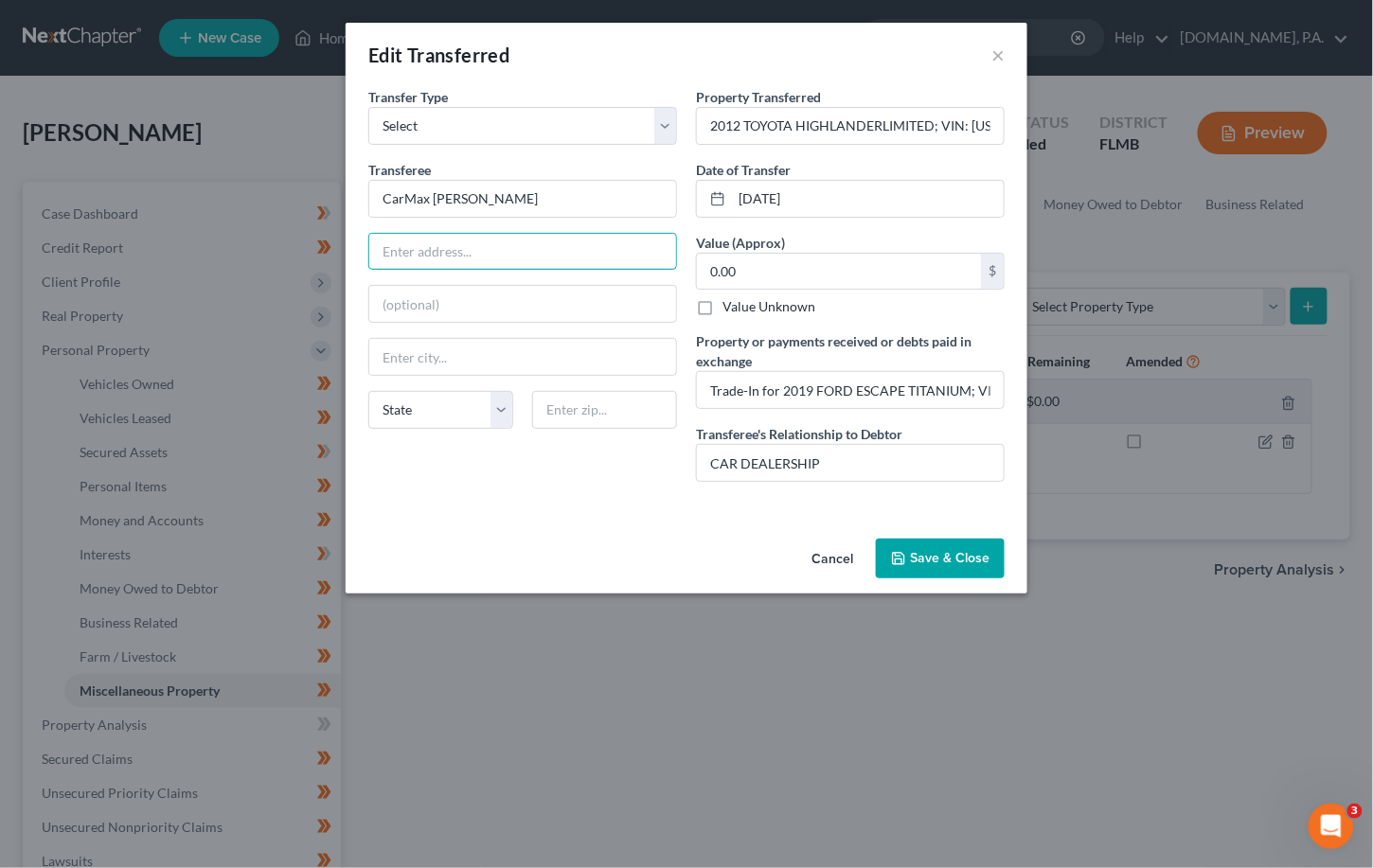
drag, startPoint x: 486, startPoint y: 258, endPoint x: 561, endPoint y: 218, distance: 85.0
click at [487, 258] on input "text" at bounding box center [522, 251] width 307 height 36
type input "901 Towne Center Blvd"
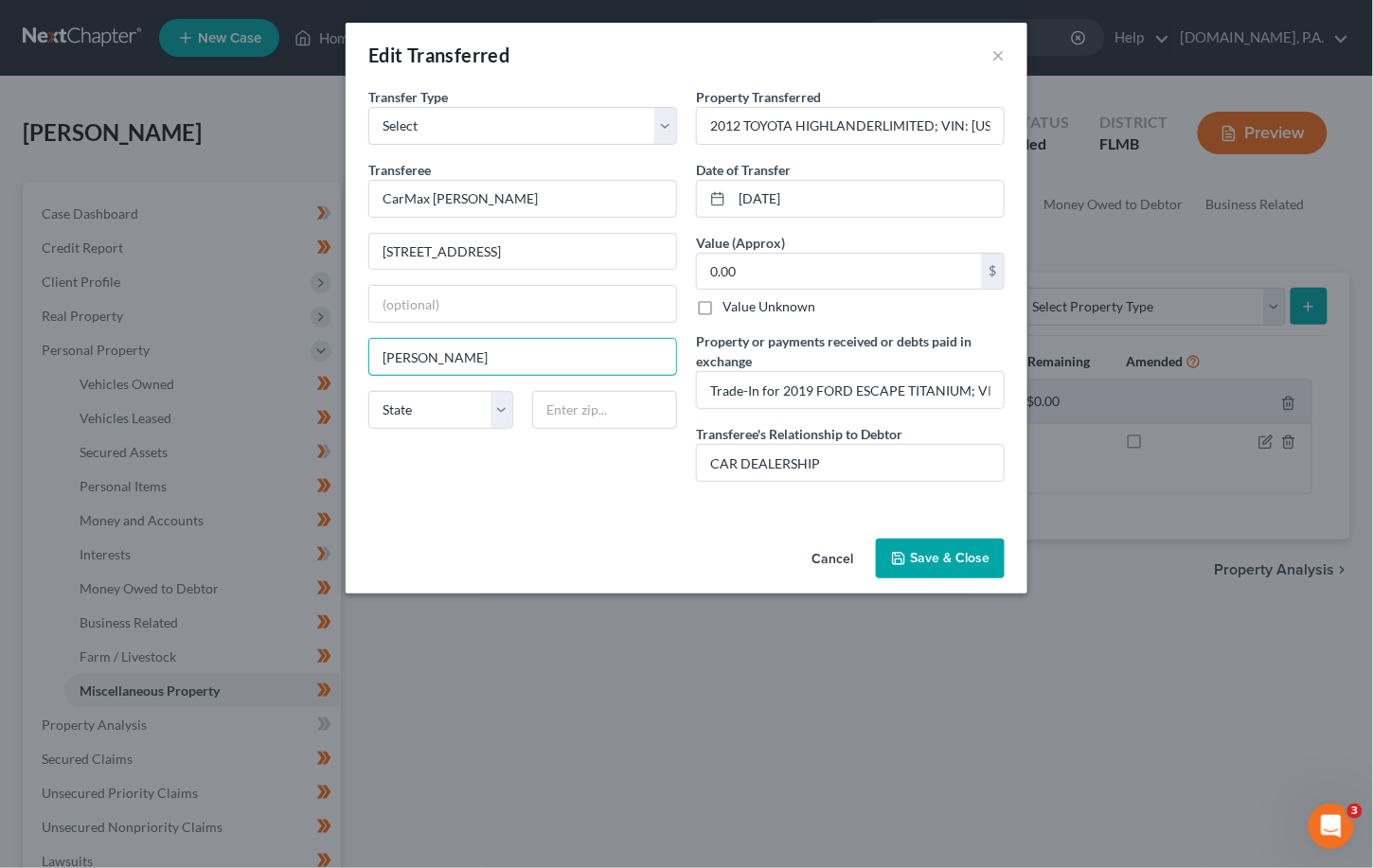
type input "Sanford"
select select "9"
type input "32771"
click at [928, 547] on button "Save & Close" at bounding box center [940, 558] width 129 height 40
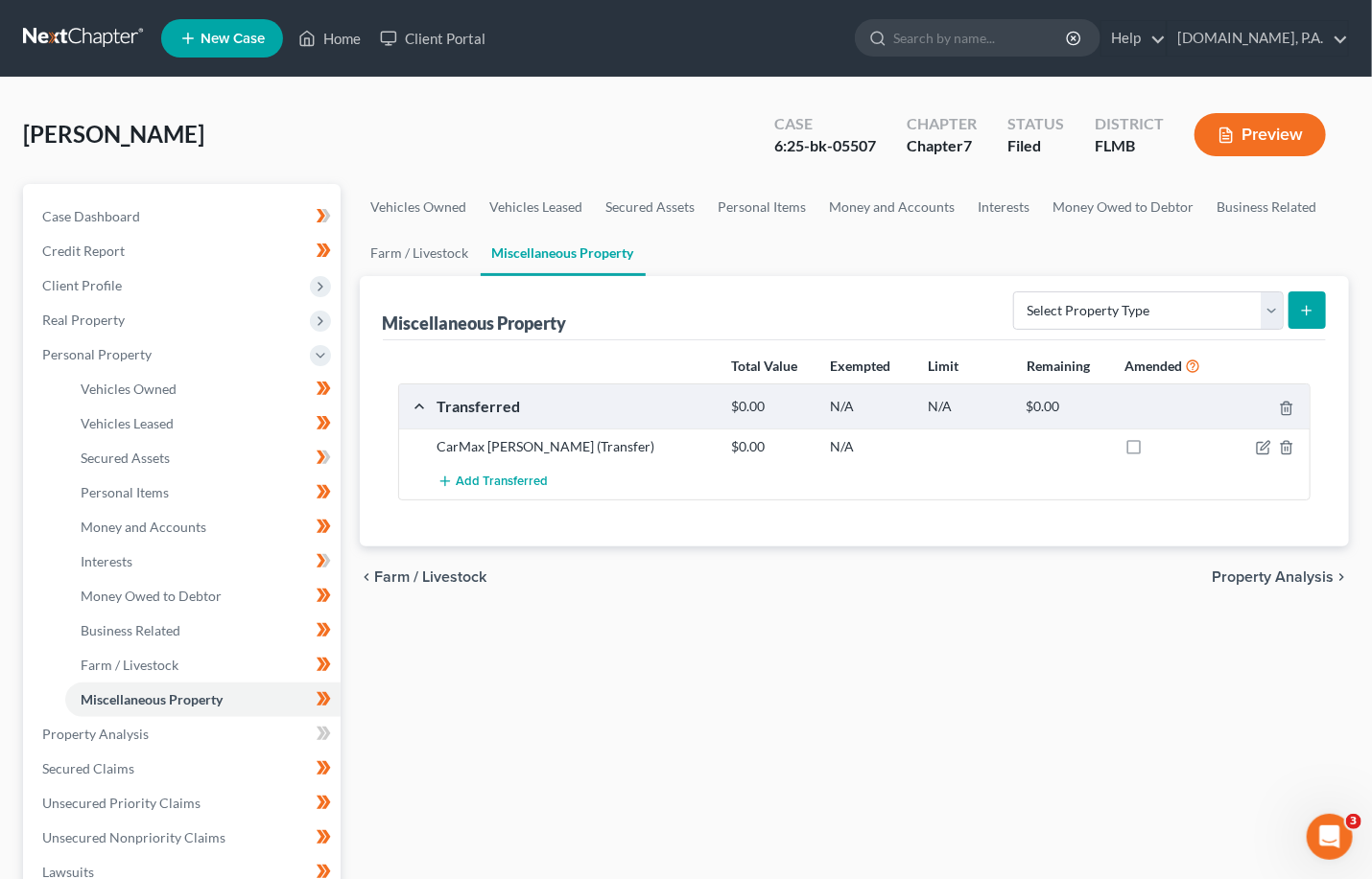
click at [940, 577] on span "Property Analysis" at bounding box center [1271, 577] width 121 height 16
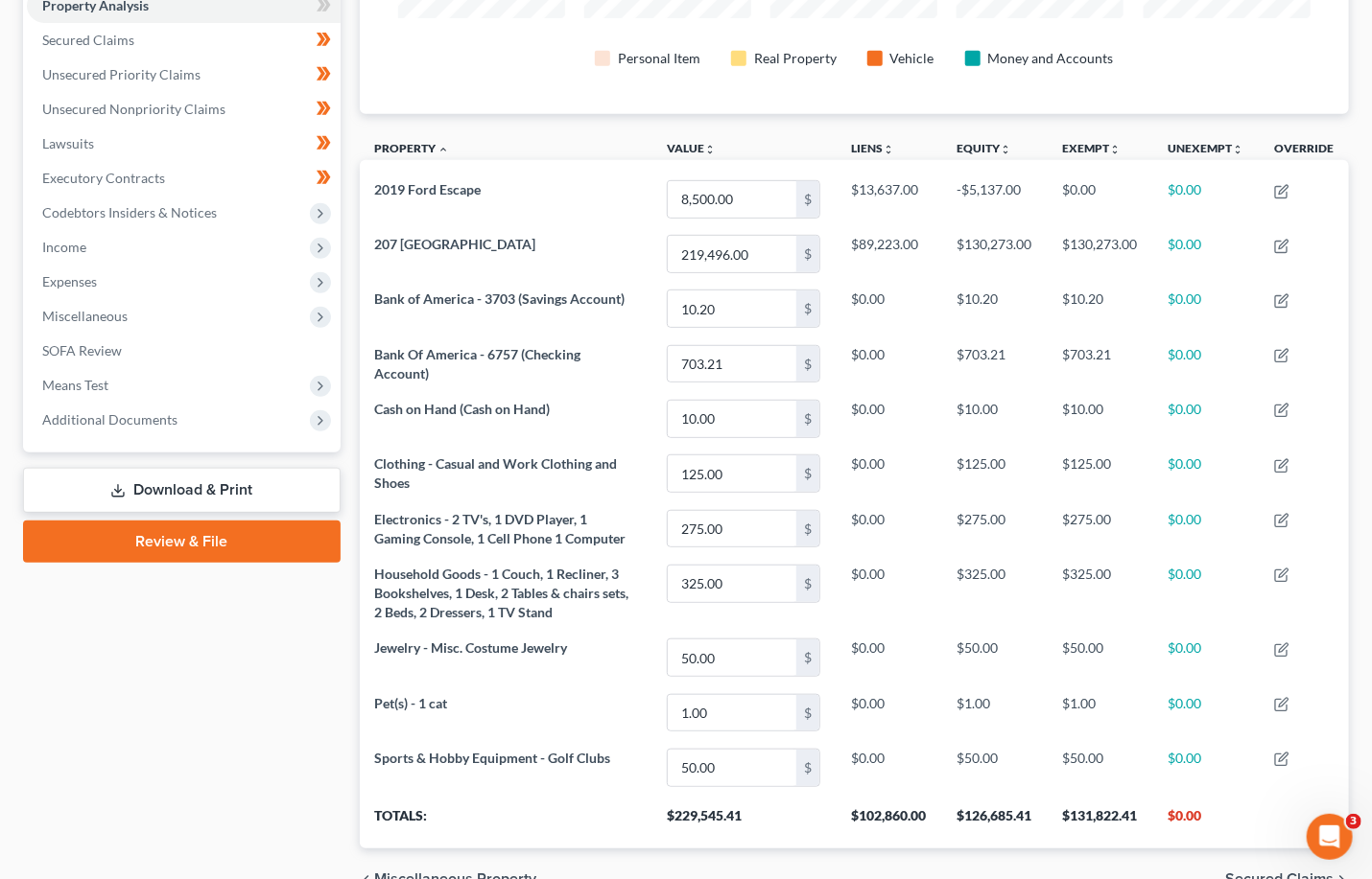
scroll to position [486, 0]
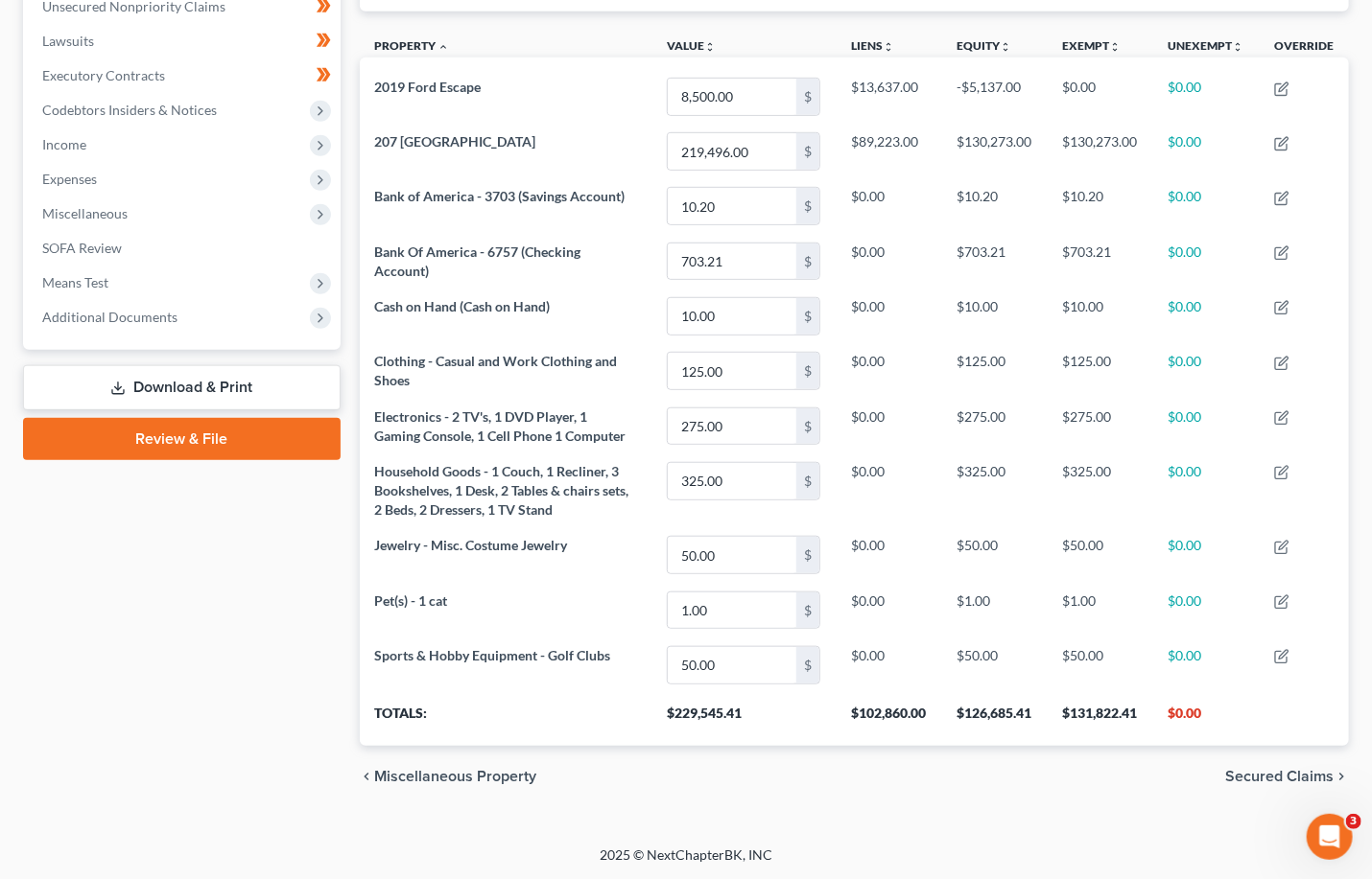
click at [940, 772] on span "Secured Claims" at bounding box center [1279, 776] width 109 height 16
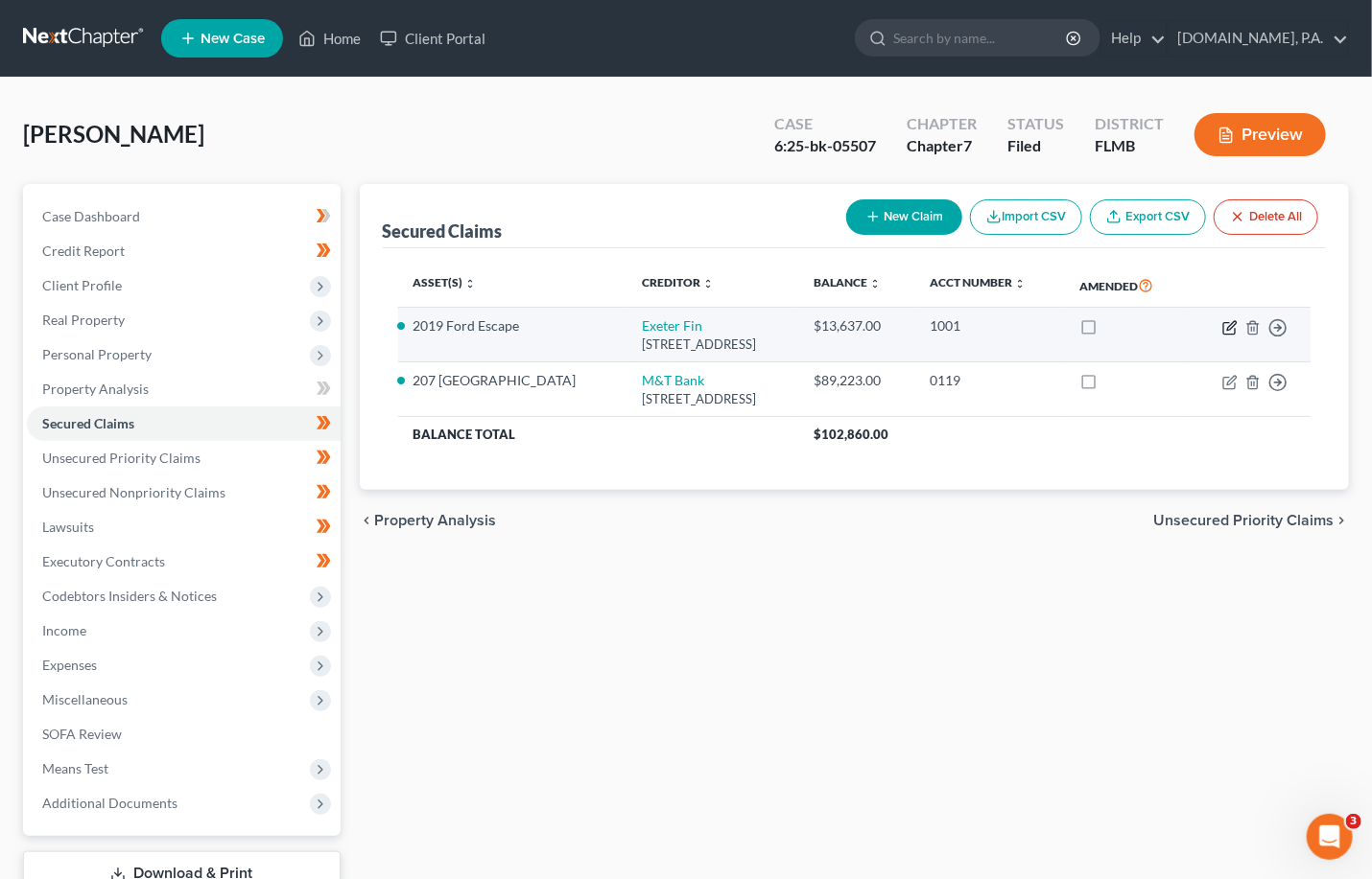
click at [940, 323] on icon "button" at bounding box center [1230, 329] width 16 height 16
select select "45"
select select "4"
select select "0"
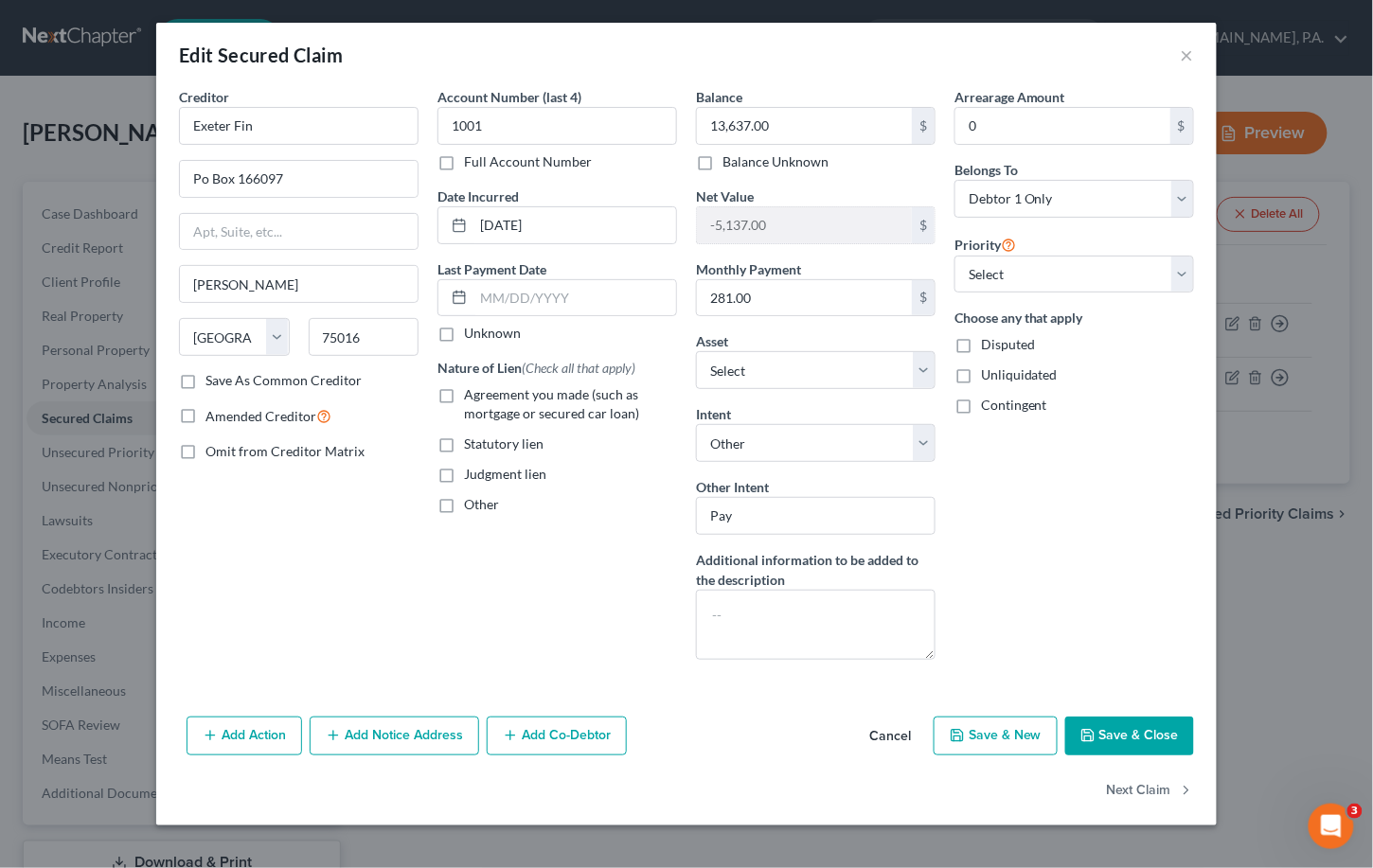
click at [464, 397] on label "Agreement you made (such as mortgage or secured car loan)" at bounding box center [570, 404] width 213 height 38
click at [472, 397] on input "Agreement you made (such as mortgage or secured car loan)" at bounding box center [477, 392] width 13 height 13
checkbox input "true"
click at [928, 727] on button "Save & Close" at bounding box center [1129, 736] width 129 height 40
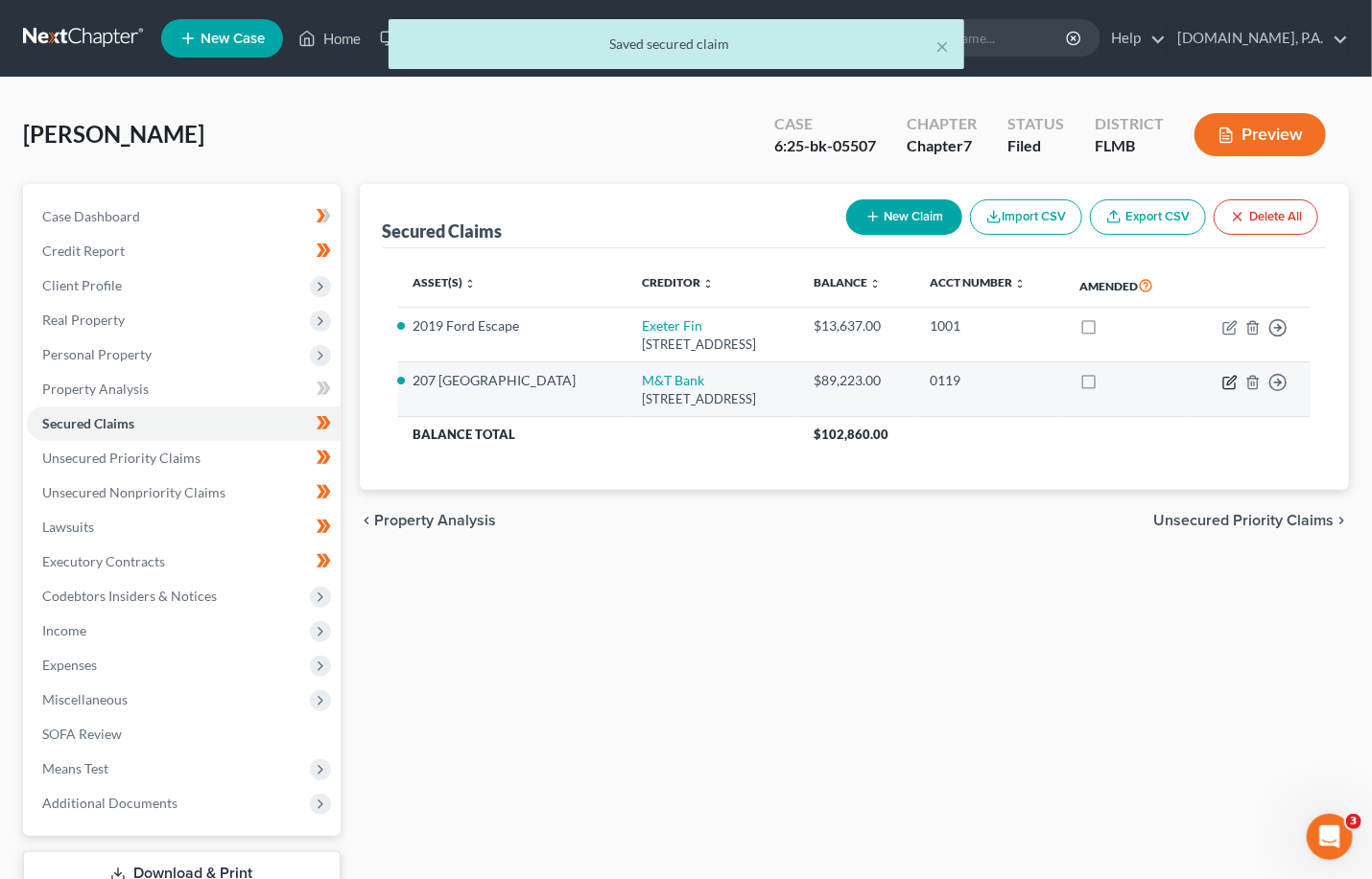
click at [940, 380] on icon "button" at bounding box center [1230, 383] width 16 height 16
select select "35"
select select "5"
select select "4"
select select "0"
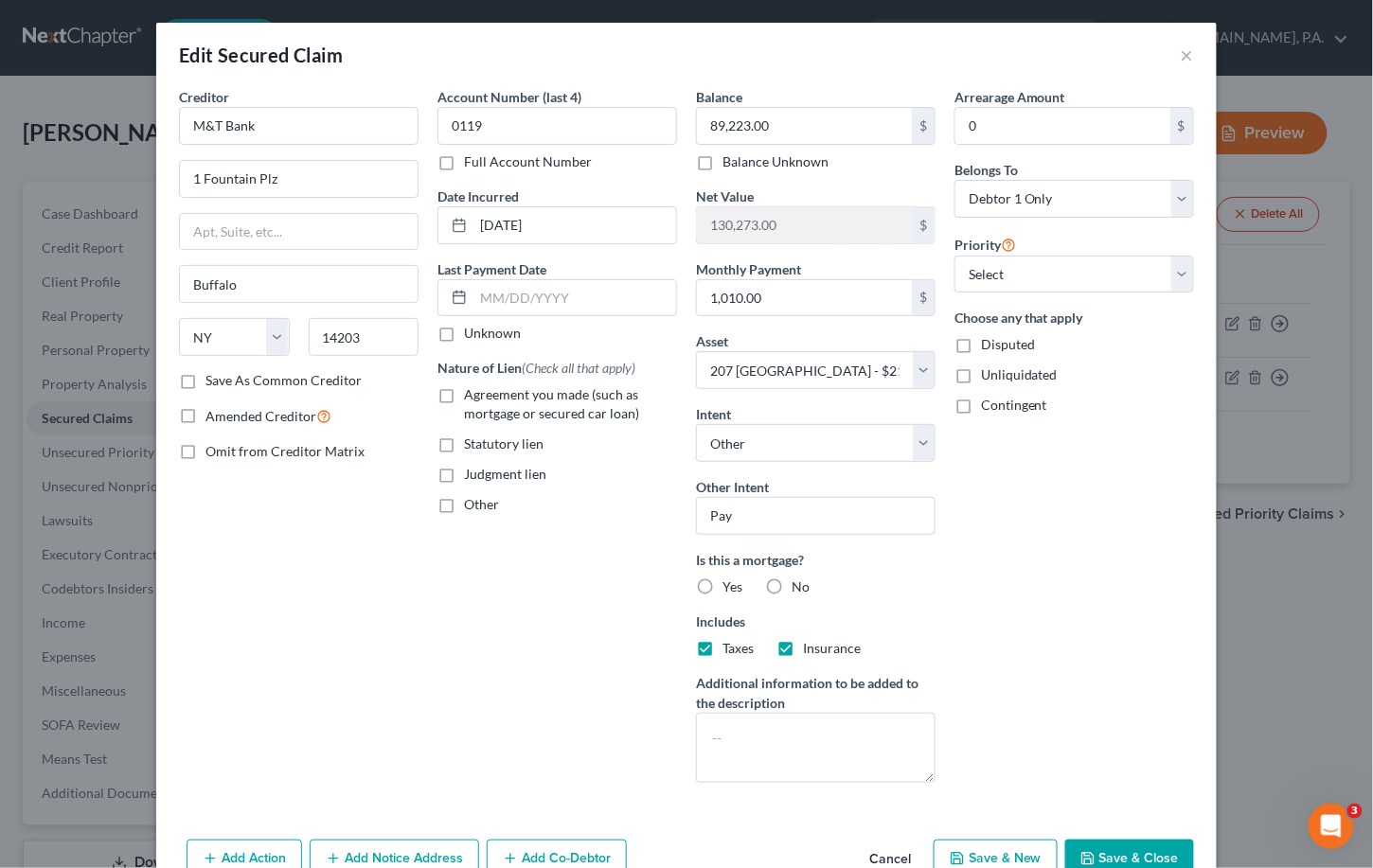
click at [791, 591] on label "No" at bounding box center [800, 586] width 18 height 19
click at [799, 589] on input "No" at bounding box center [805, 584] width 13 height 13
radio input "true"
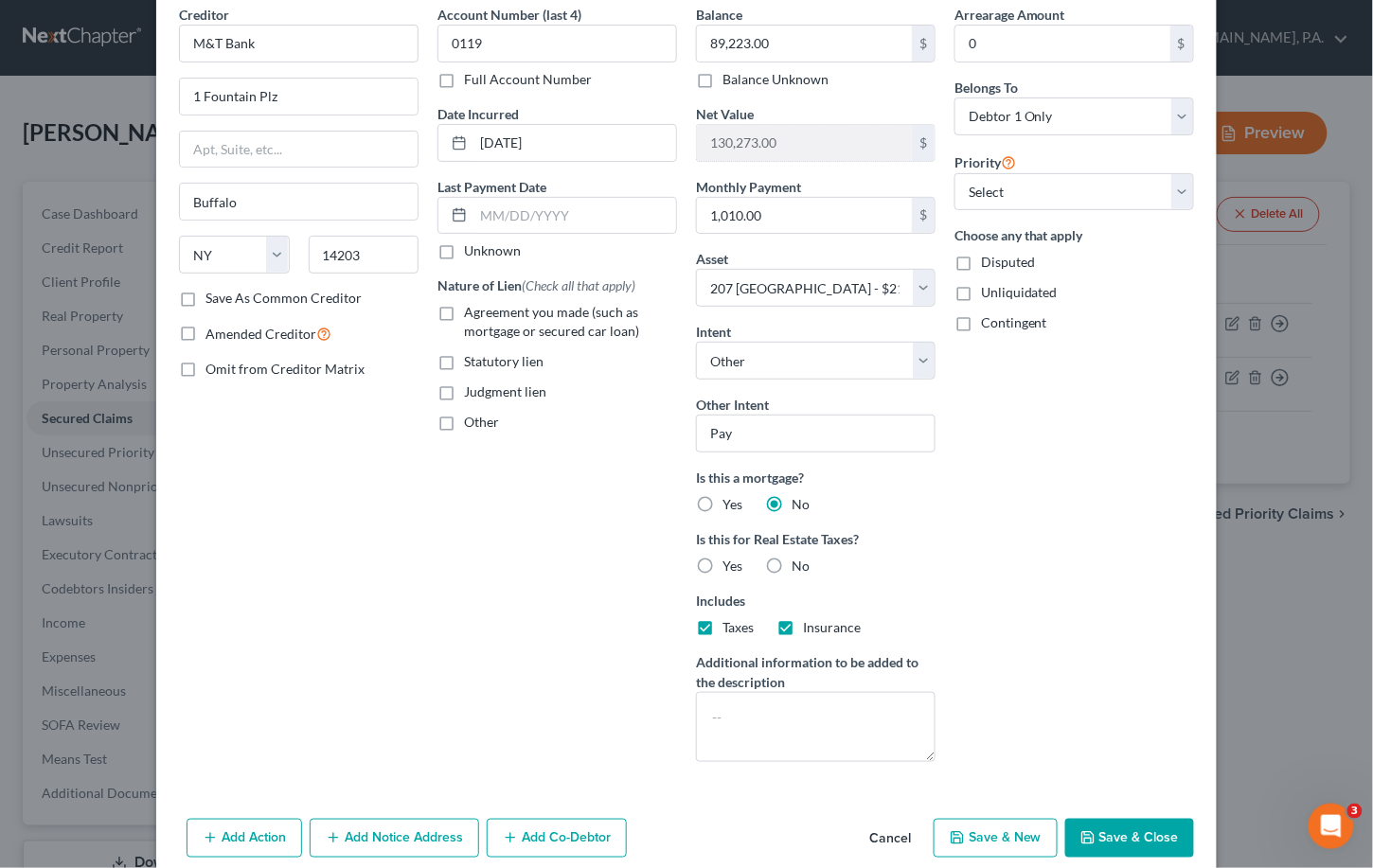
scroll to position [126, 0]
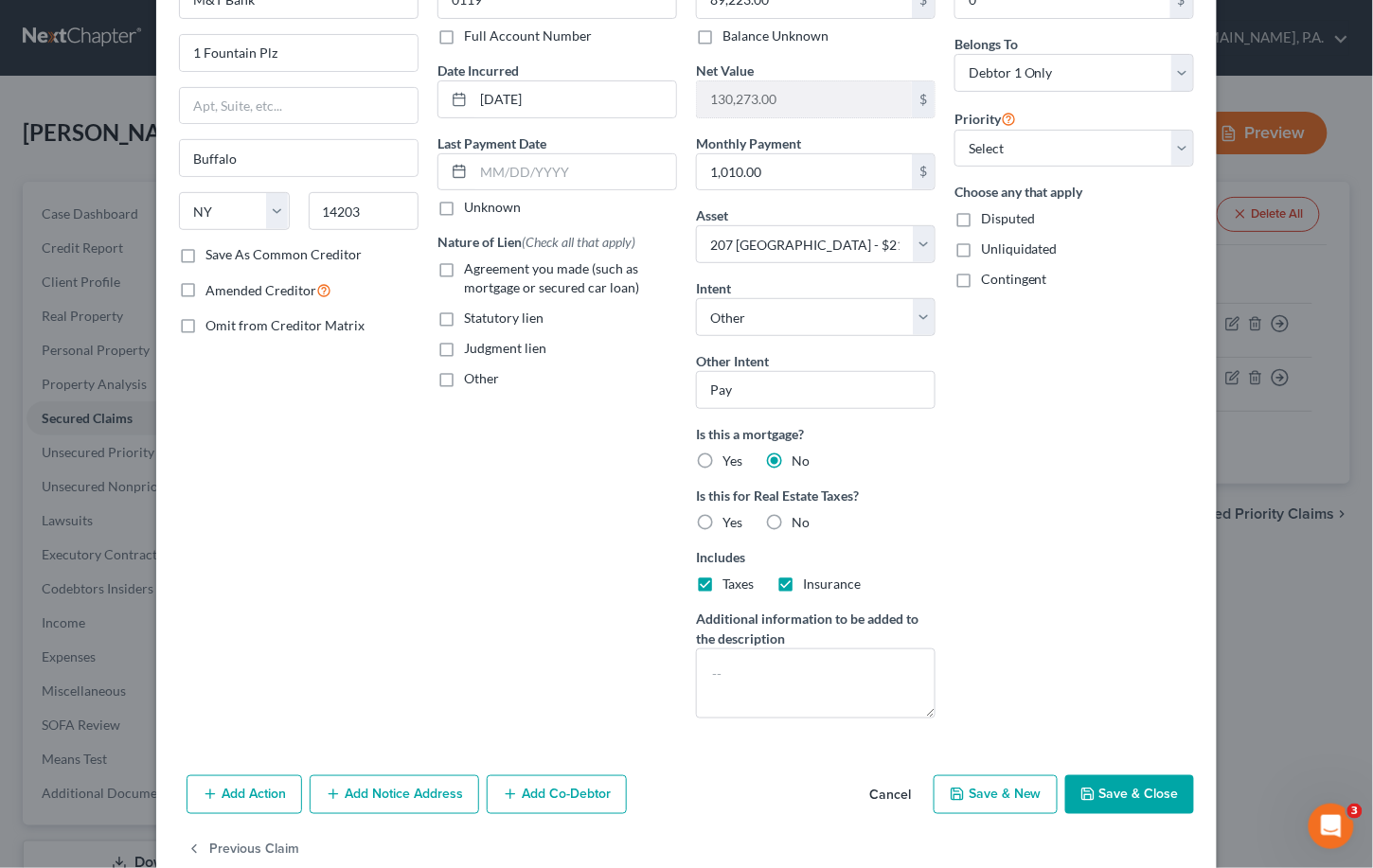
click at [791, 524] on label "No" at bounding box center [800, 522] width 18 height 19
click at [799, 524] on input "No" at bounding box center [805, 519] width 13 height 13
radio input "true"
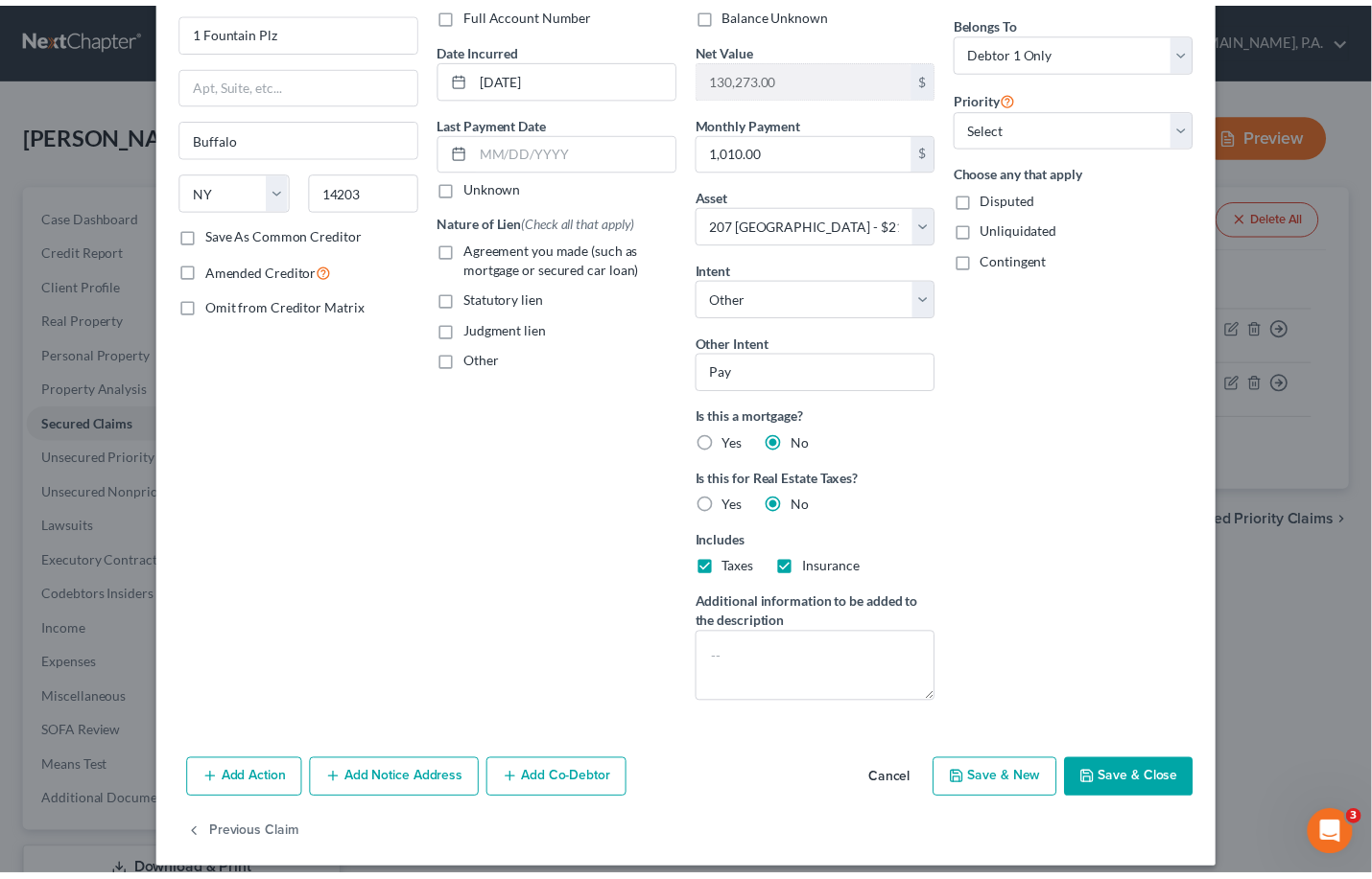
scroll to position [167, 0]
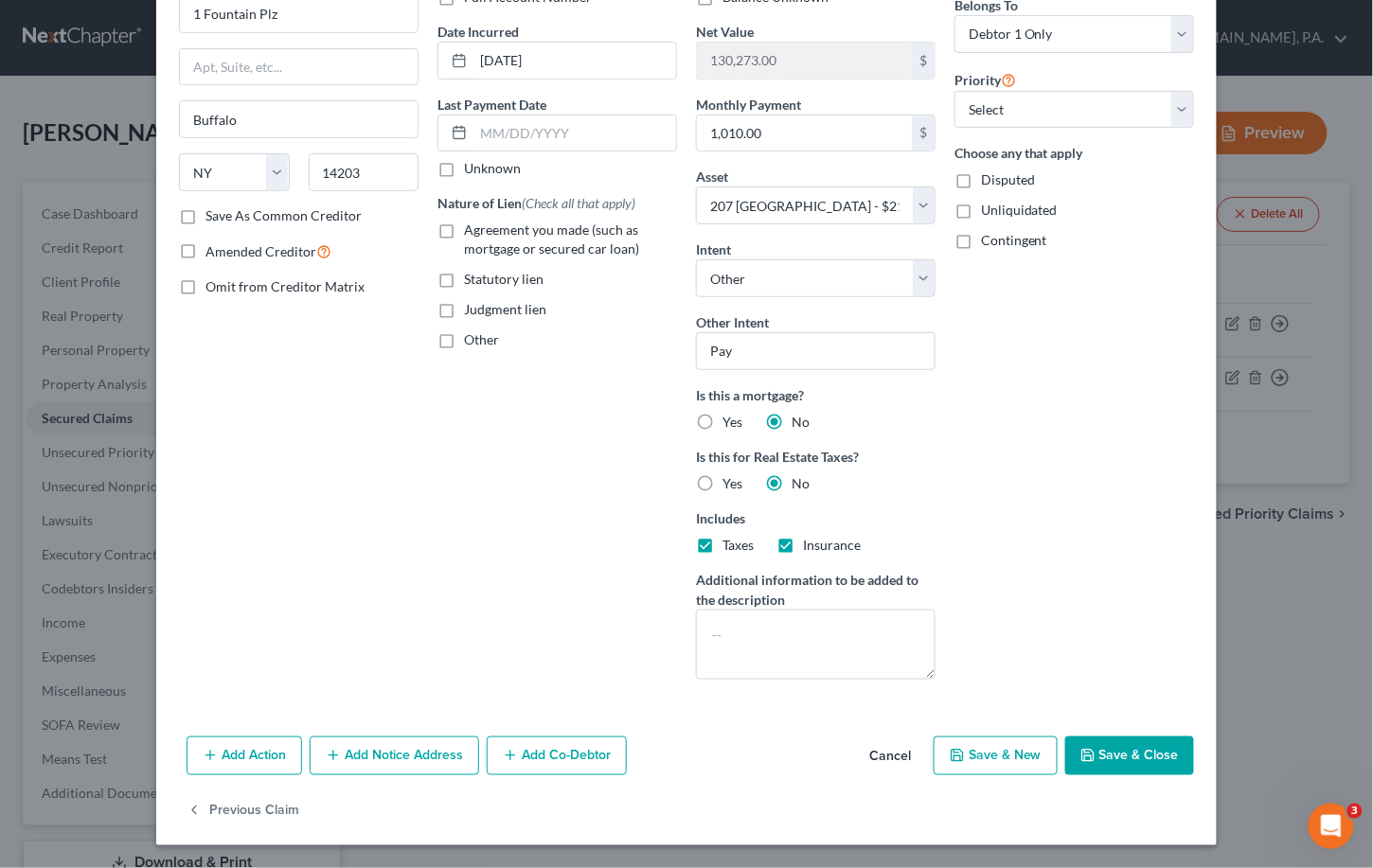
click at [928, 759] on button "Save & Close" at bounding box center [1129, 756] width 129 height 40
select select
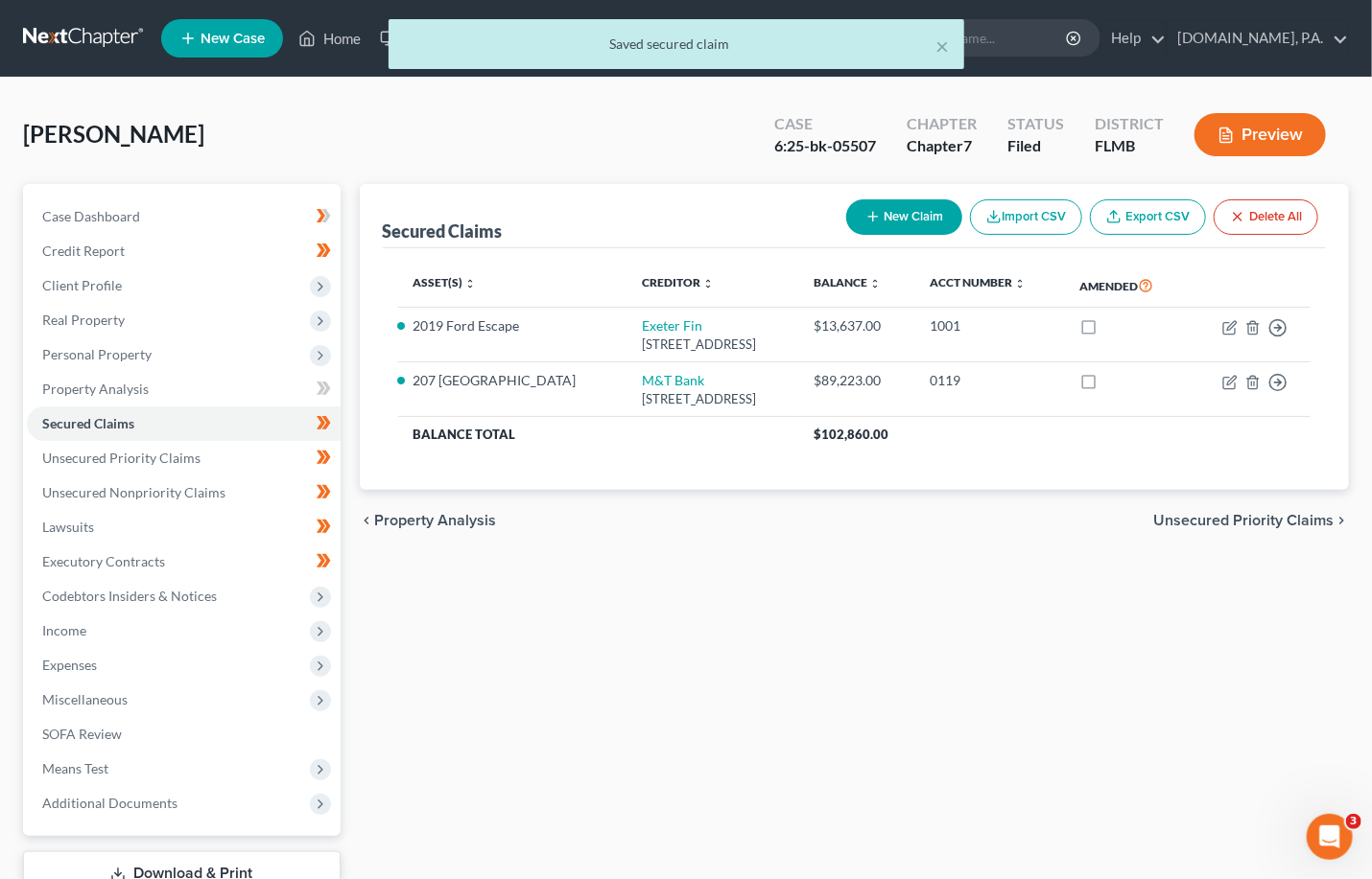
click at [940, 518] on span "Unsecured Priority Claims" at bounding box center [1243, 521] width 181 height 16
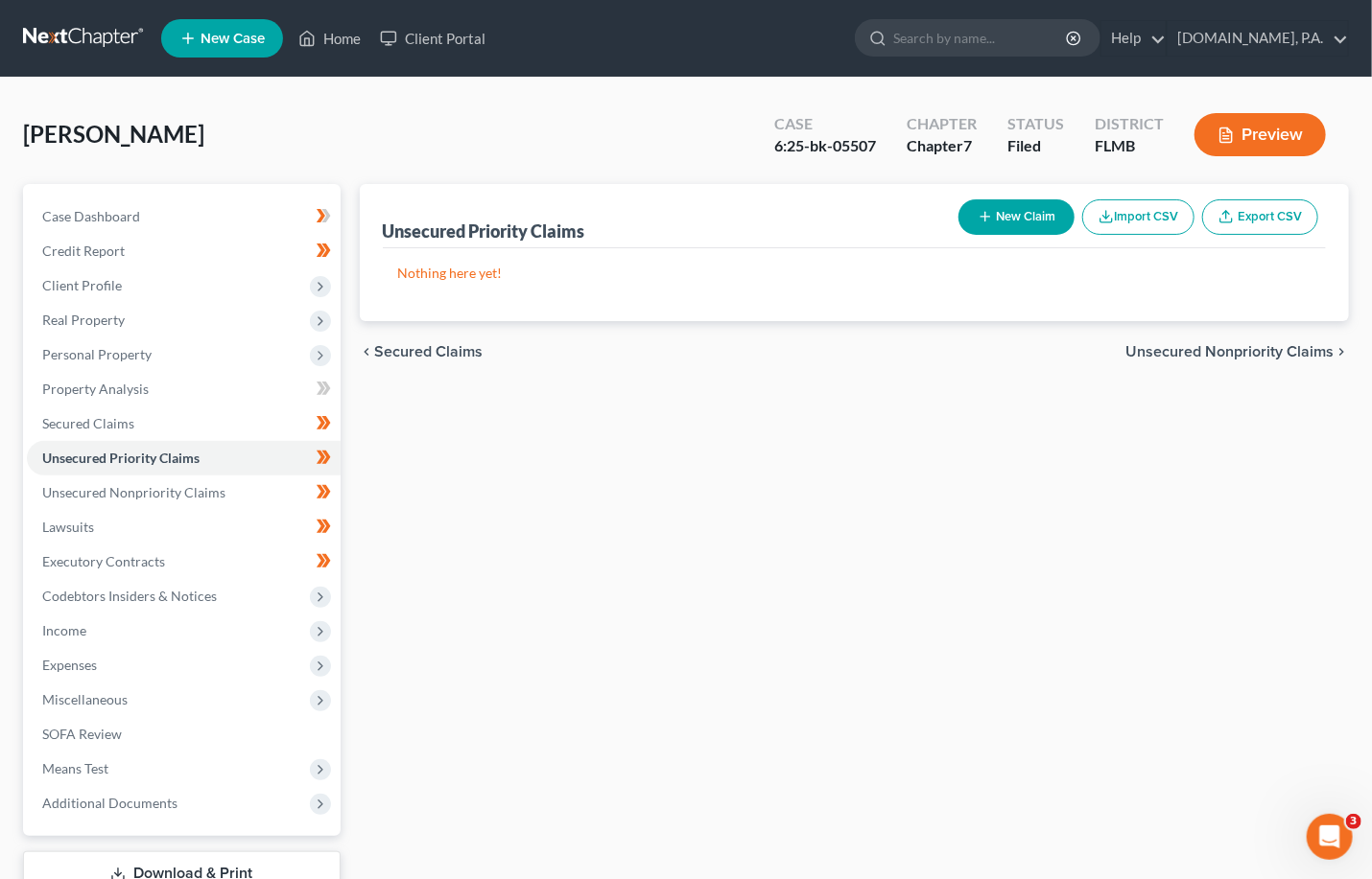
click at [940, 355] on span "Unsecured Nonpriority Claims" at bounding box center [1229, 352] width 208 height 16
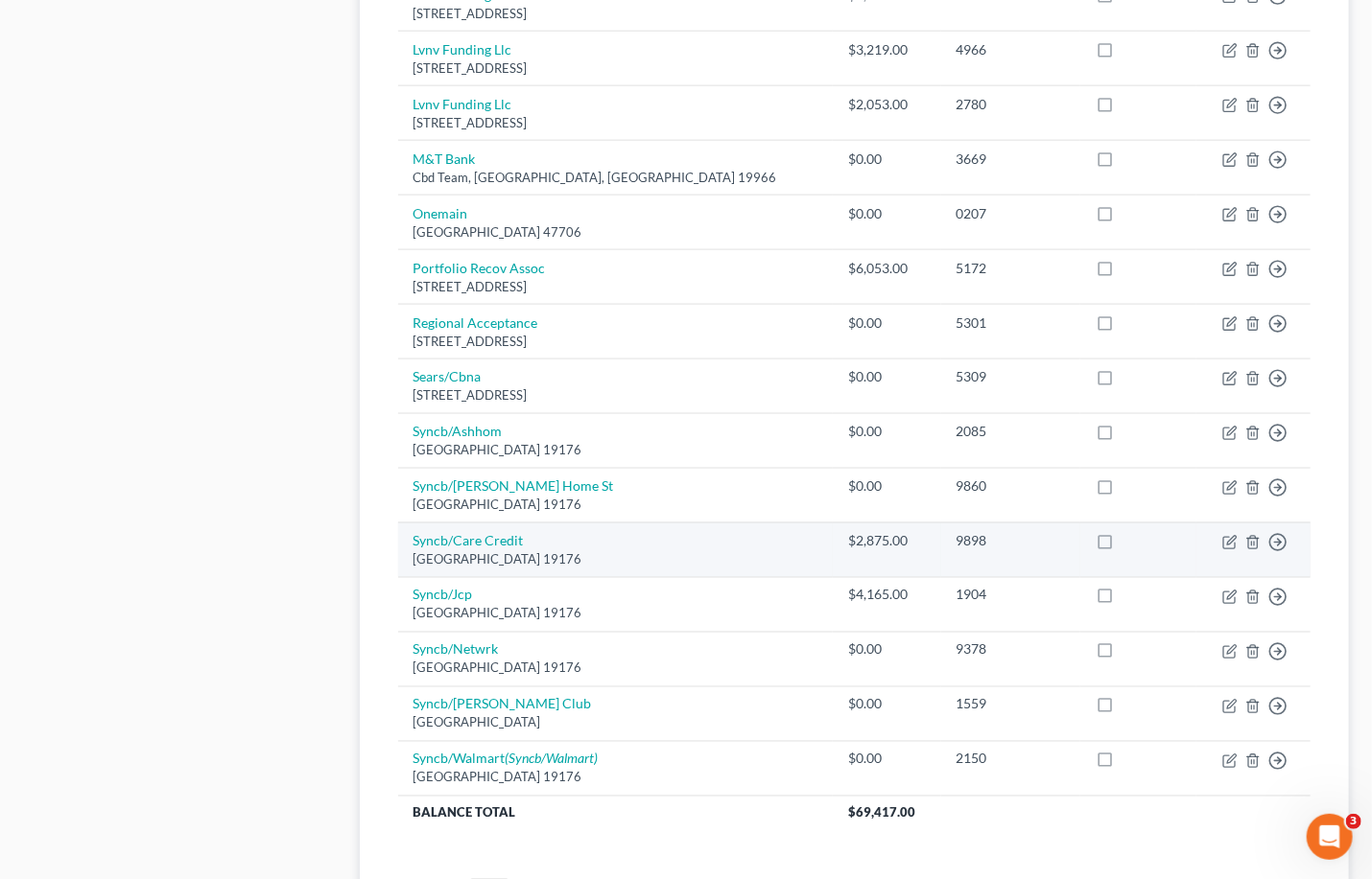
scroll to position [1278, 0]
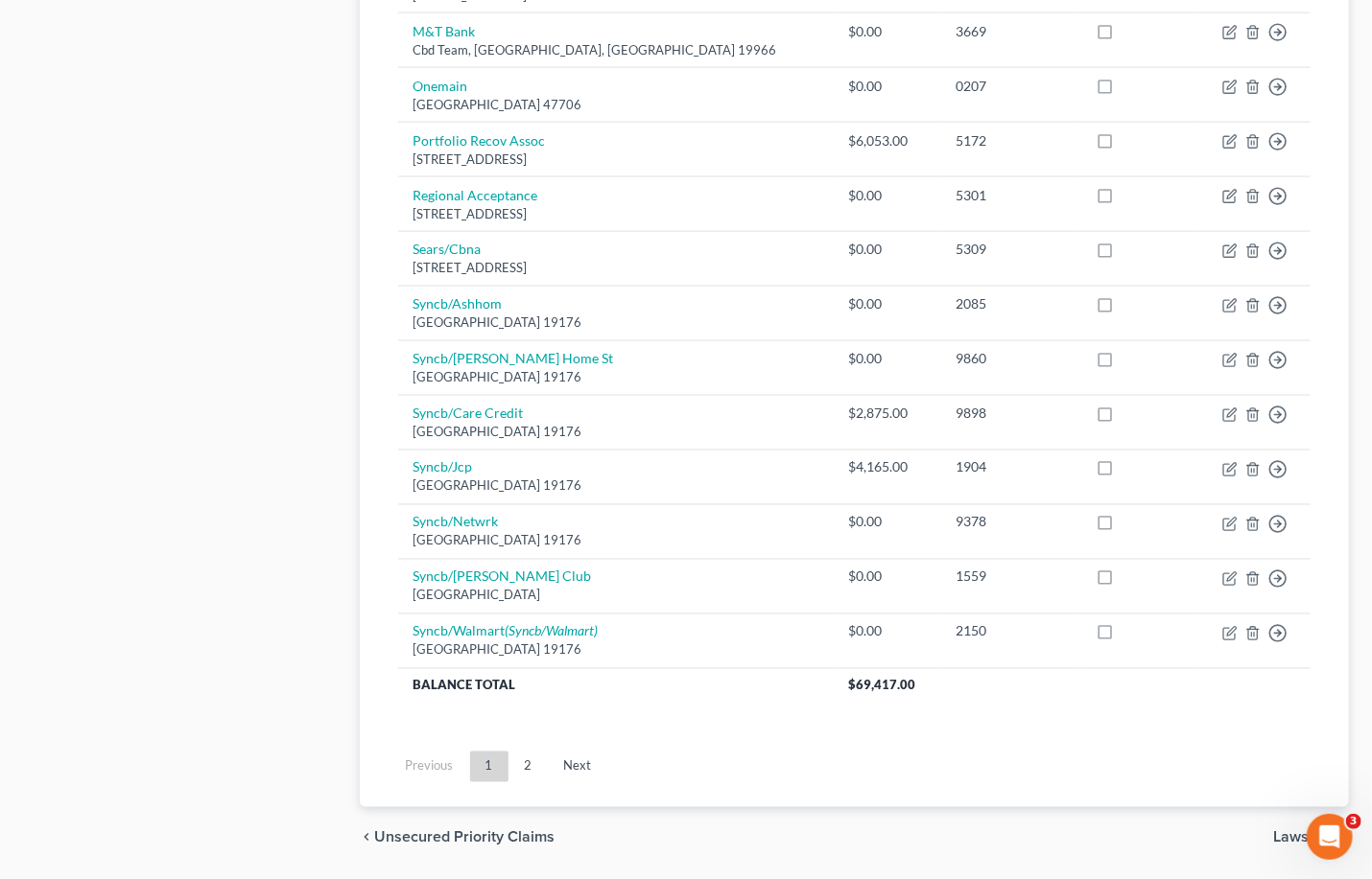
click at [532, 767] on link "2" at bounding box center [528, 767] width 38 height 31
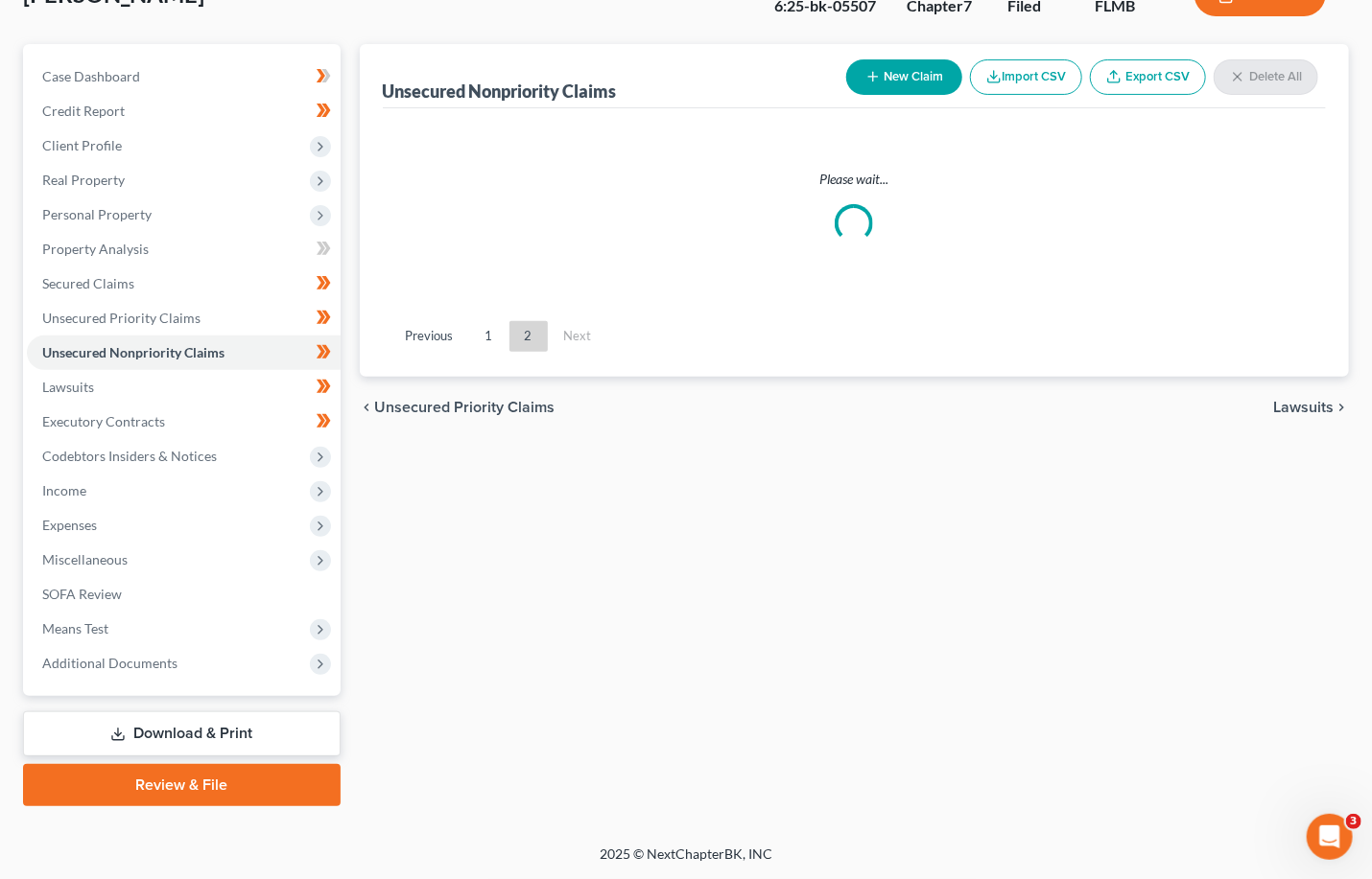
scroll to position [139, 0]
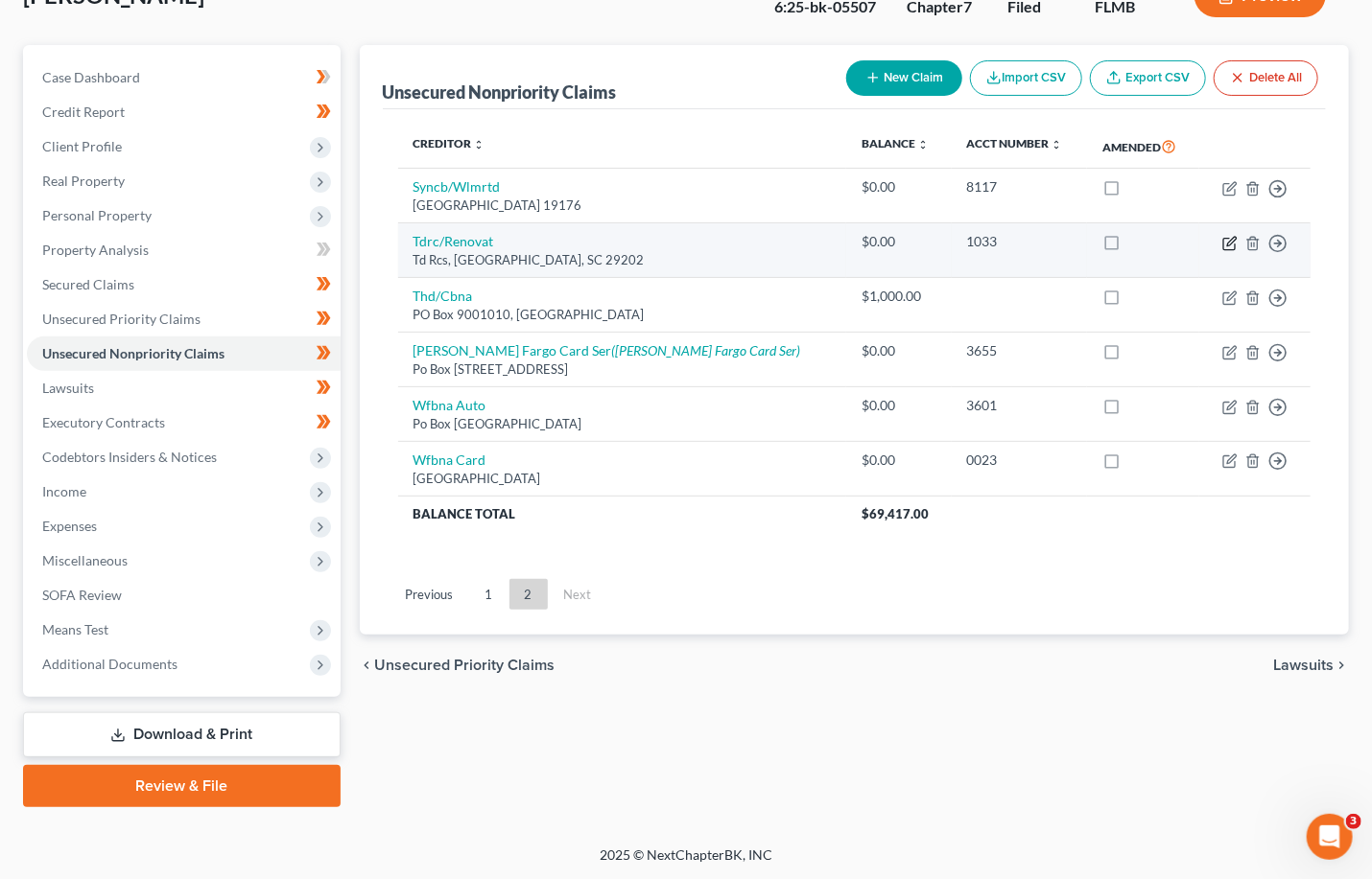
click at [940, 238] on icon "button" at bounding box center [1230, 244] width 16 height 16
select select "42"
select select "2"
select select "0"
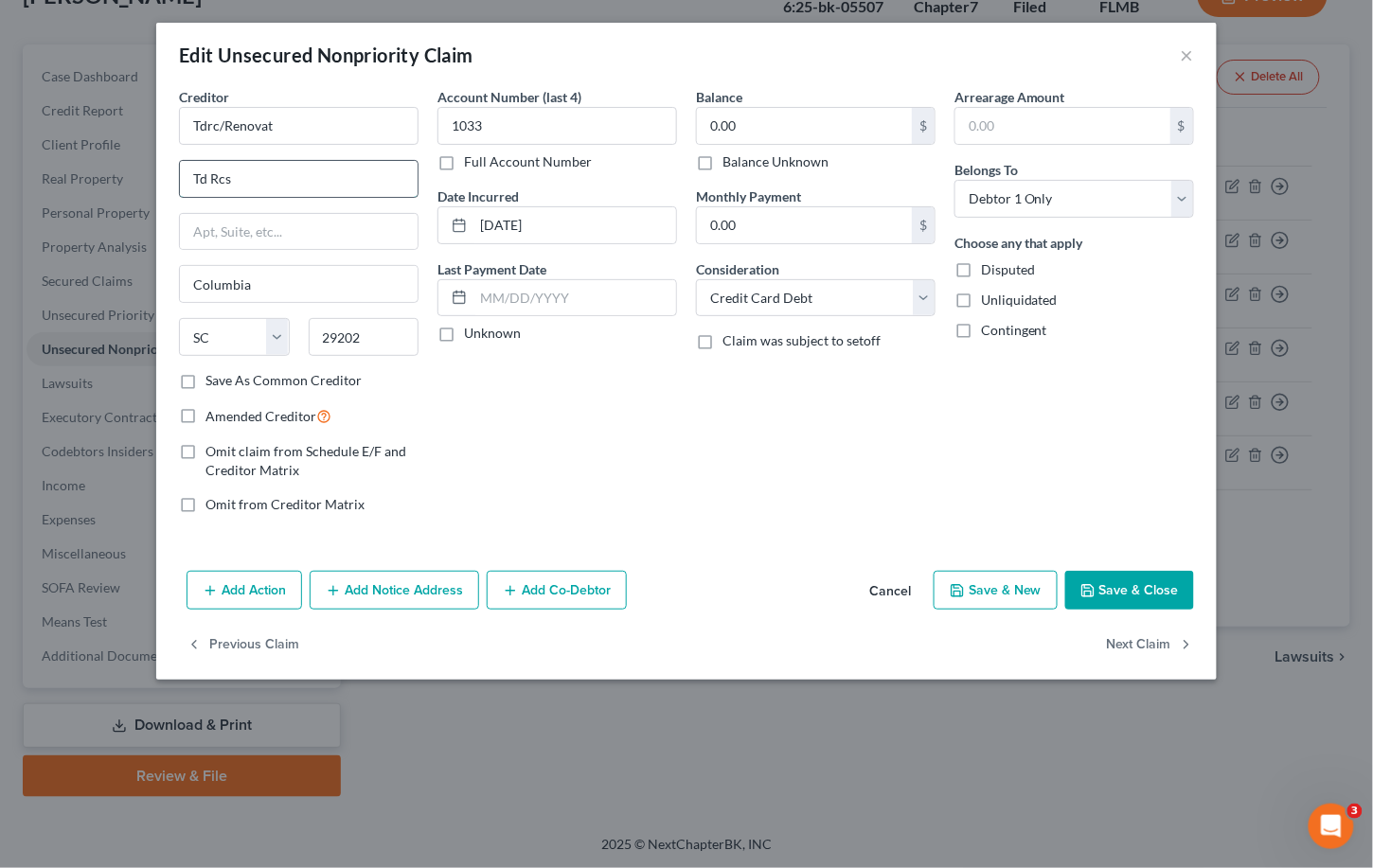
drag, startPoint x: 269, startPoint y: 181, endPoint x: 179, endPoint y: 183, distance: 90.0
click at [180, 183] on input "Td Rcs" at bounding box center [299, 178] width 238 height 36
type input "PO Box 100270"
click at [928, 587] on button "Save & Close" at bounding box center [1129, 590] width 129 height 40
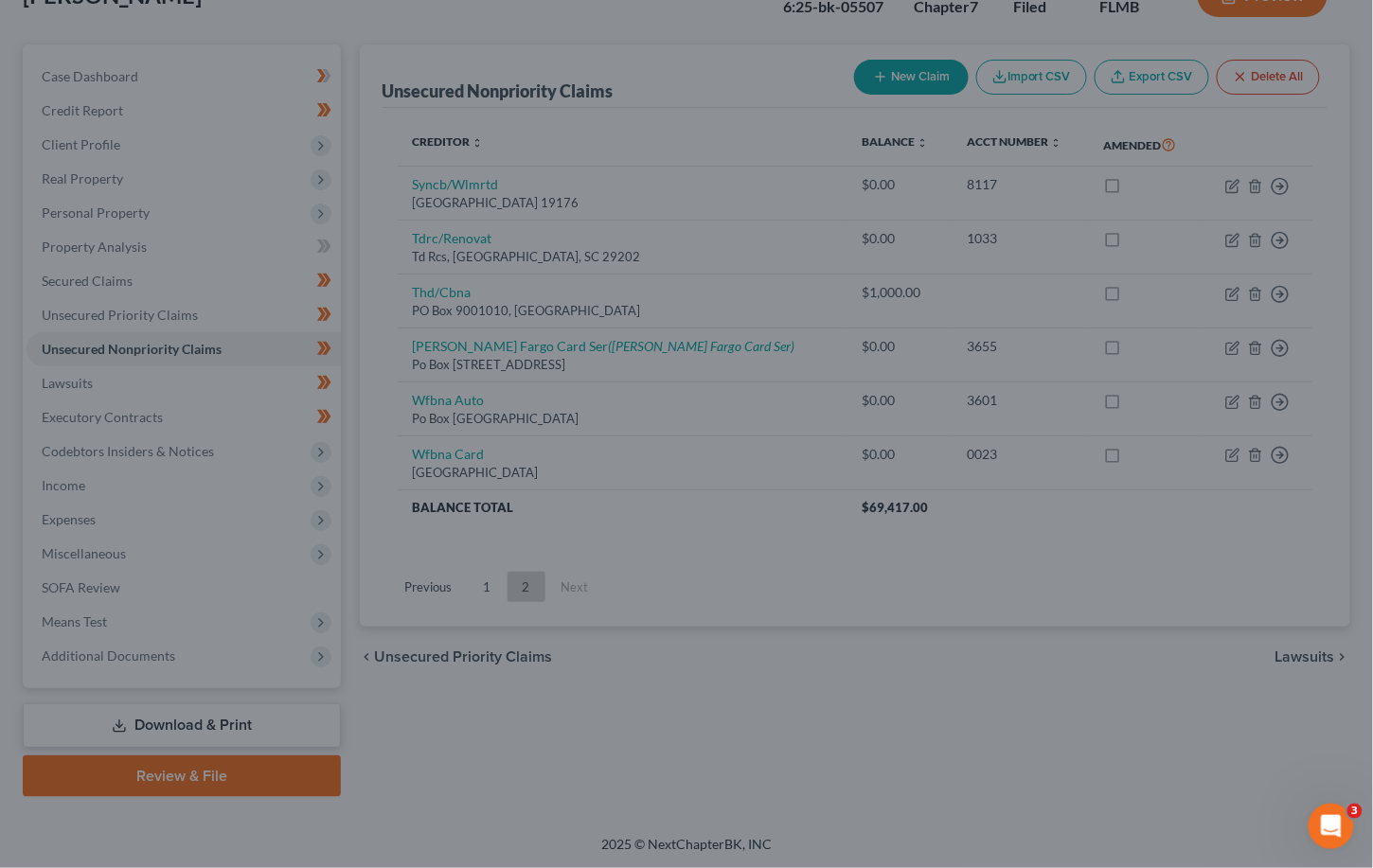
type input "0"
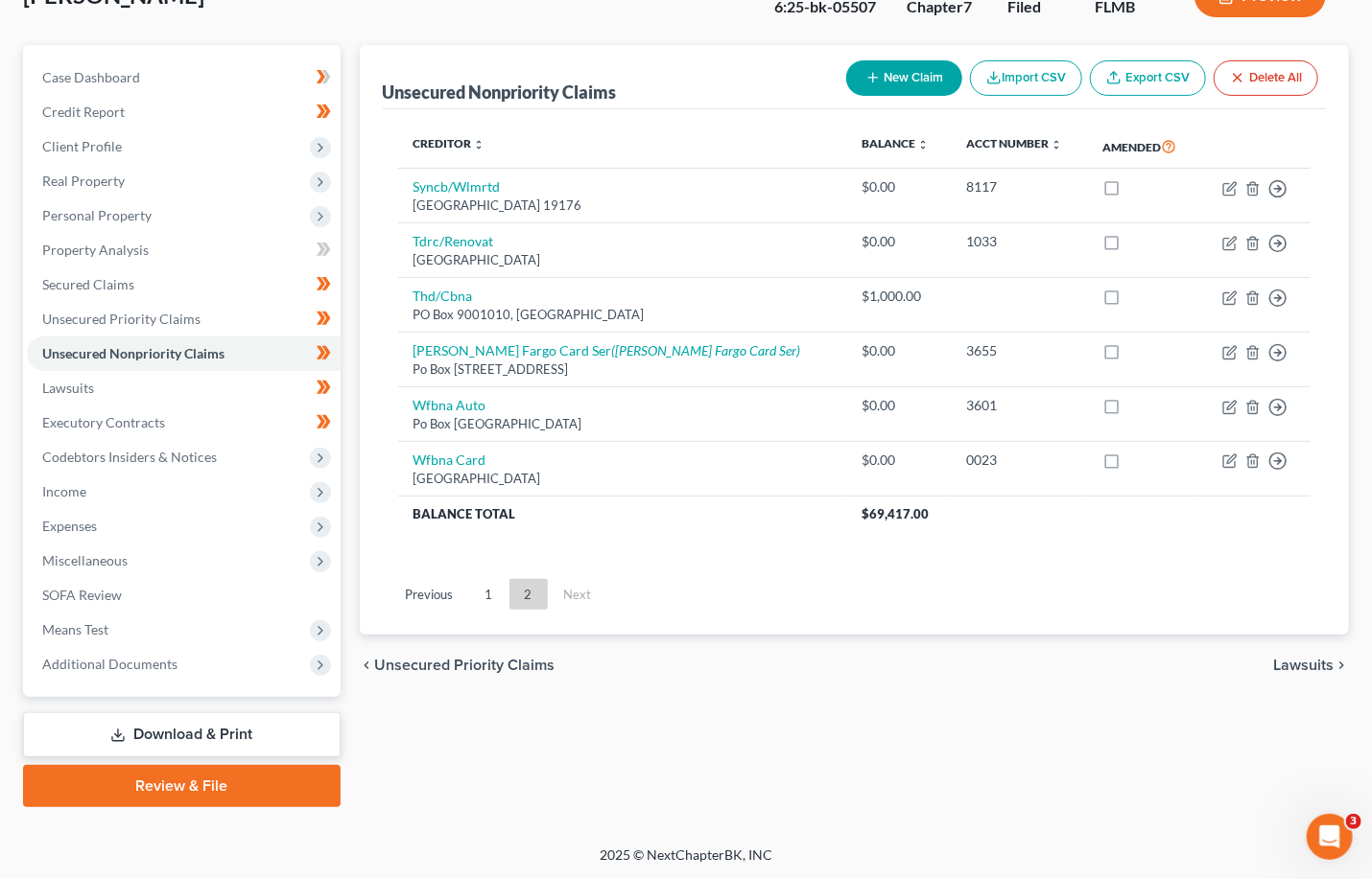
click at [940, 664] on span "Lawsuits" at bounding box center [1303, 666] width 60 height 16
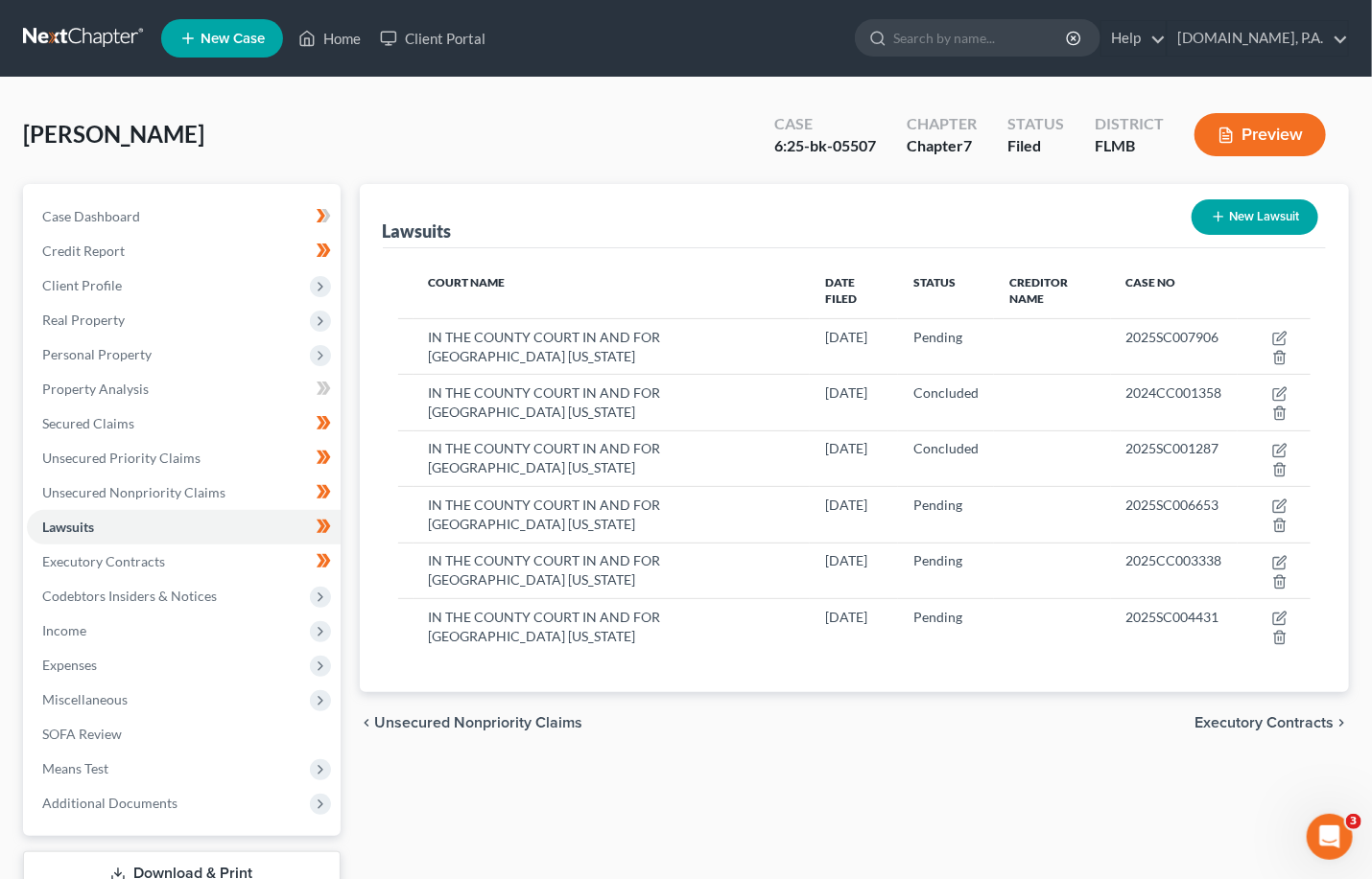
click at [620, 114] on div "Ambrose, Frederick Upgraded Case 6:25-bk-05507 Chapter Chapter 7 Status Filed D…" at bounding box center [685, 142] width 1326 height 84
click at [940, 719] on span "Executory Contracts" at bounding box center [1263, 723] width 139 height 16
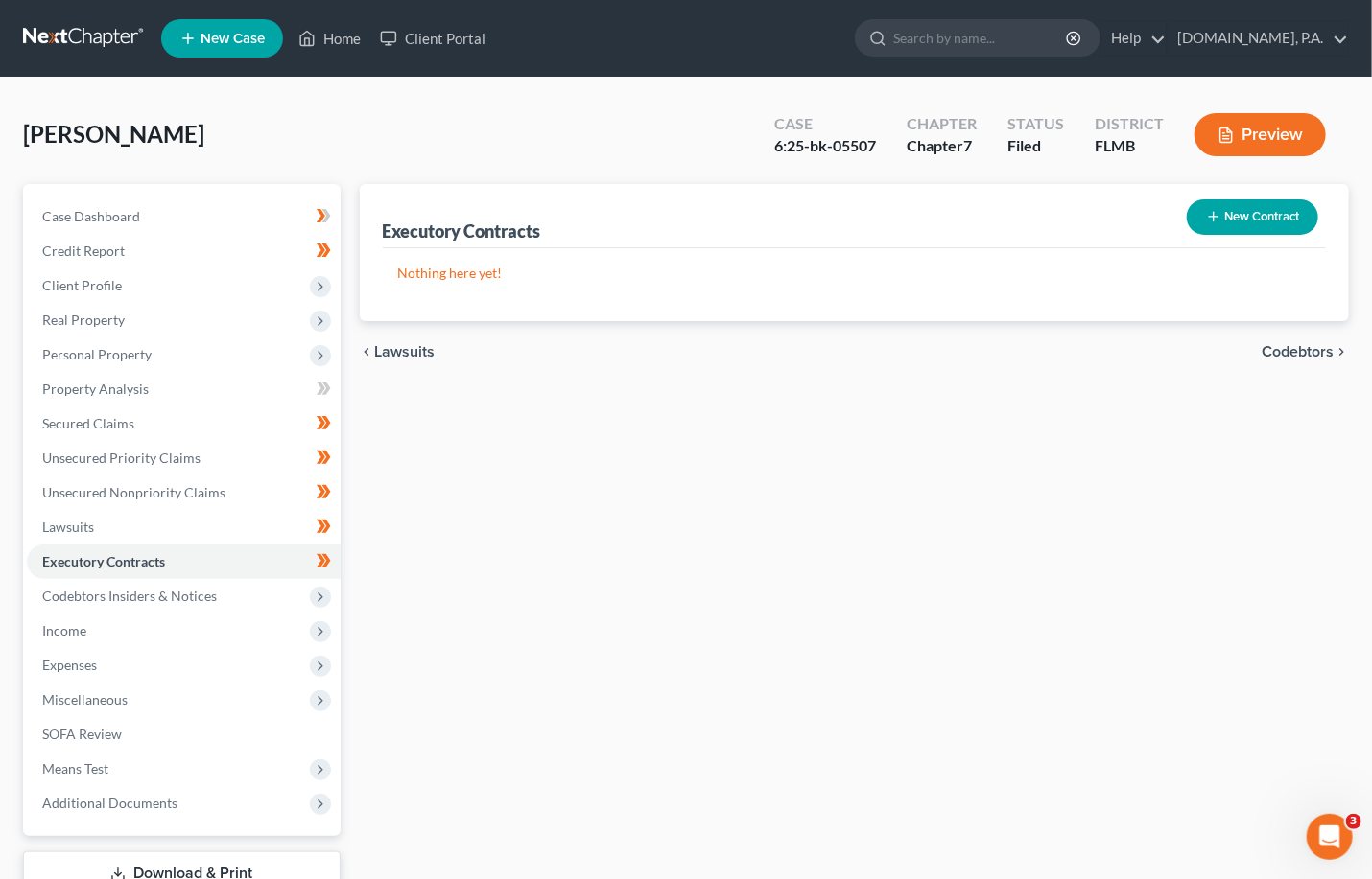
click at [940, 350] on span "Codebtors" at bounding box center [1297, 352] width 72 height 16
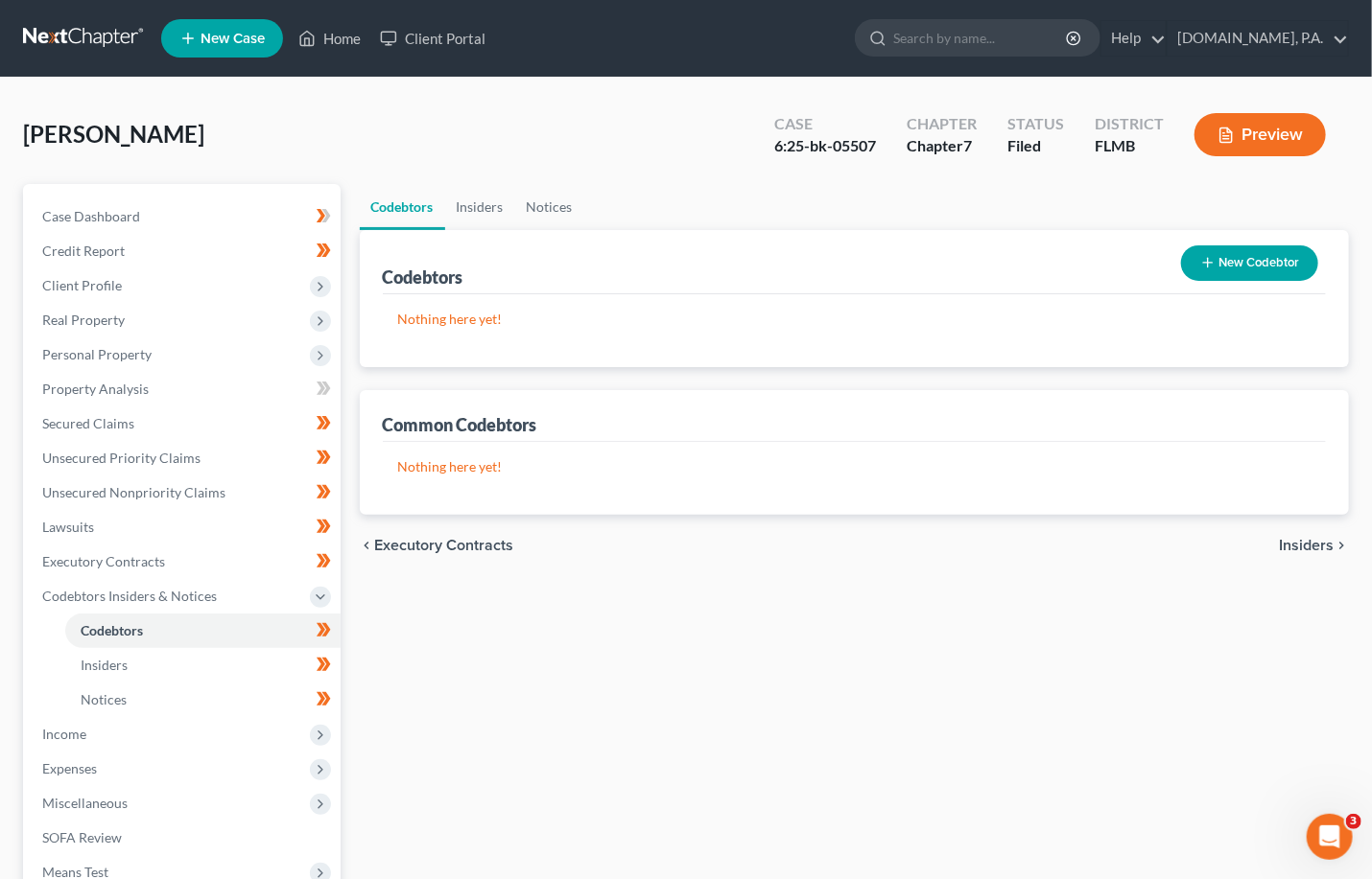
click at [940, 542] on span "Insiders" at bounding box center [1305, 546] width 54 height 16
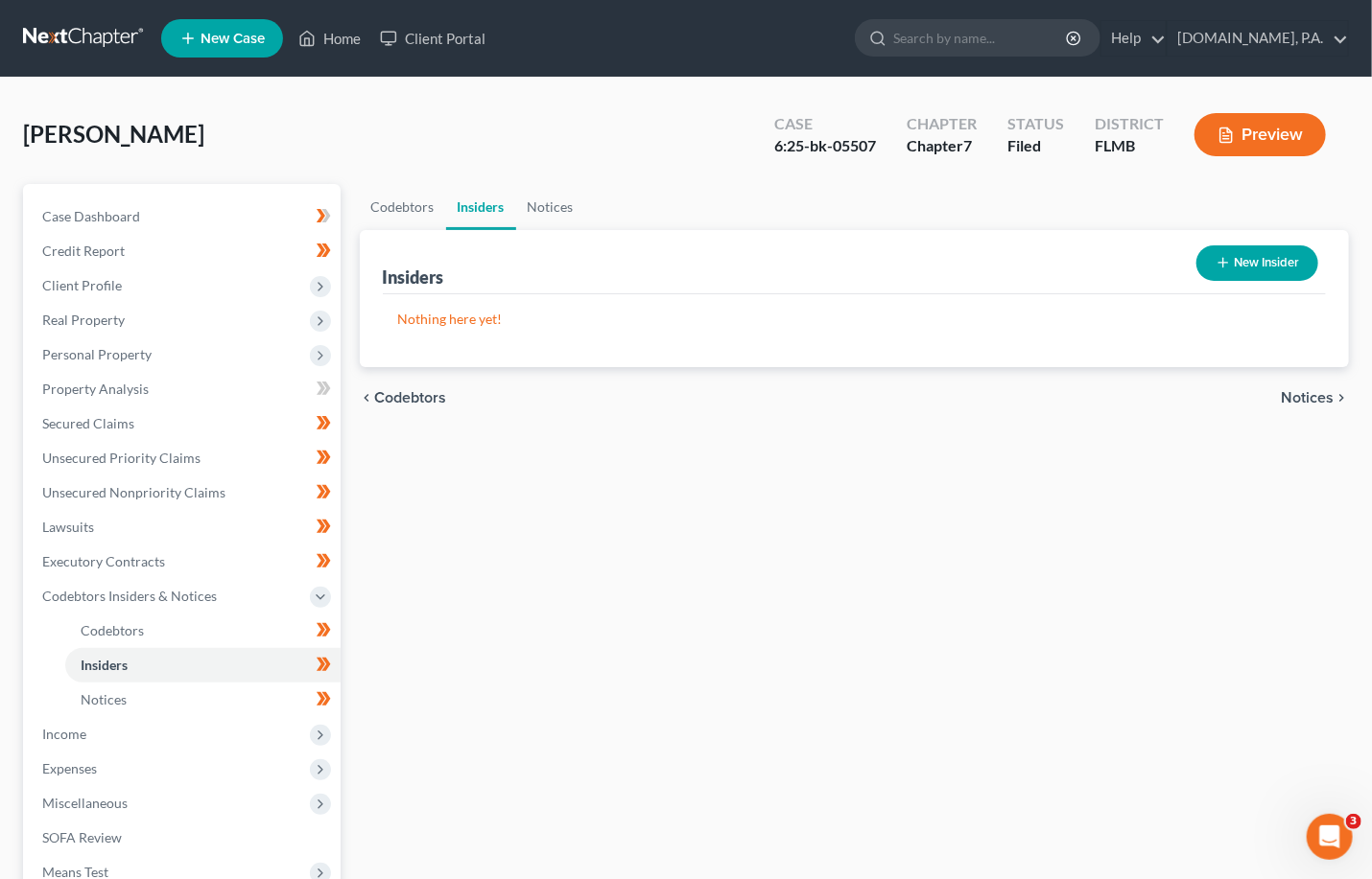
click at [940, 398] on span "Notices" at bounding box center [1306, 399] width 52 height 16
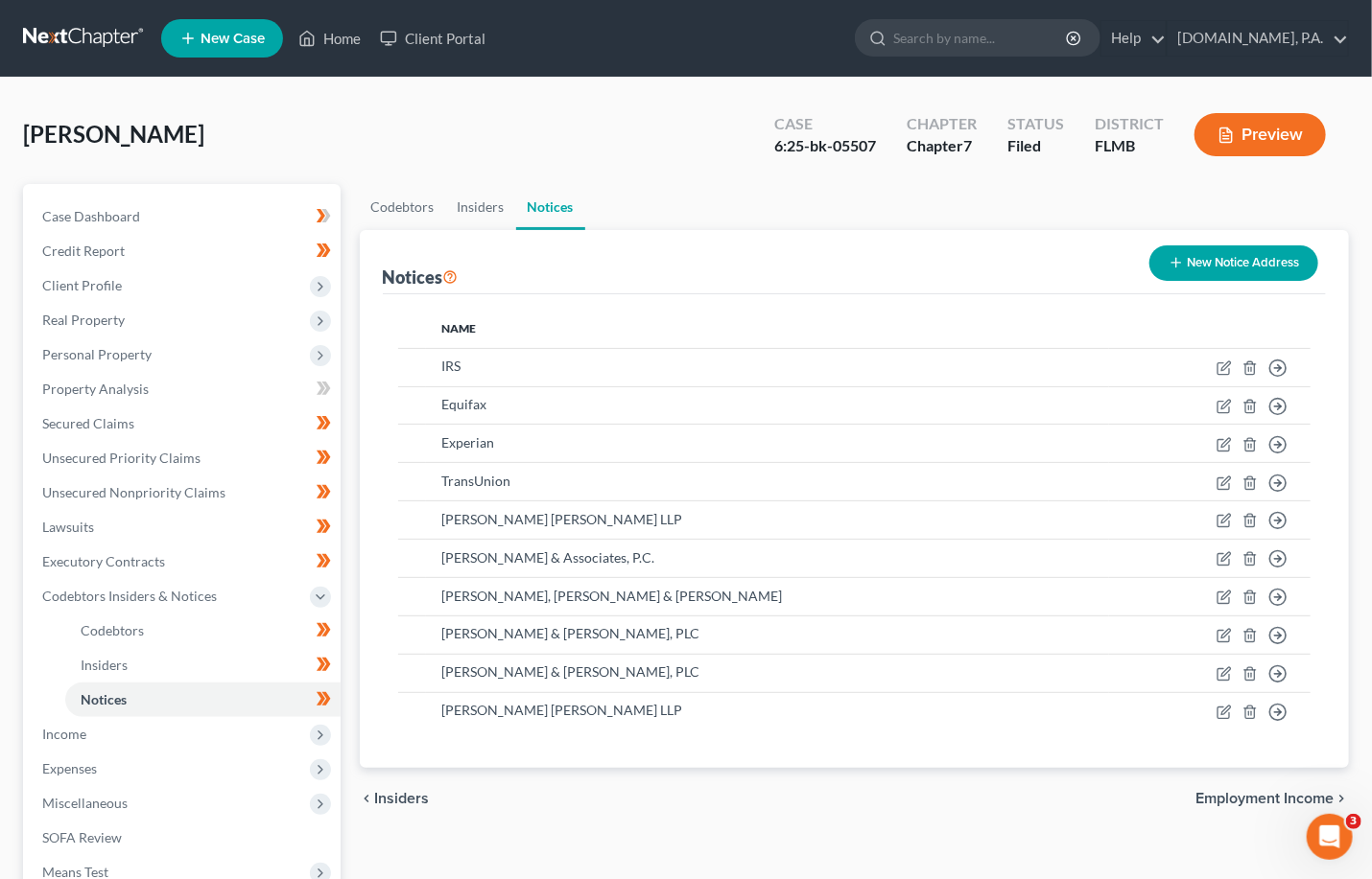
click at [940, 795] on span "Employment Income" at bounding box center [1264, 799] width 138 height 16
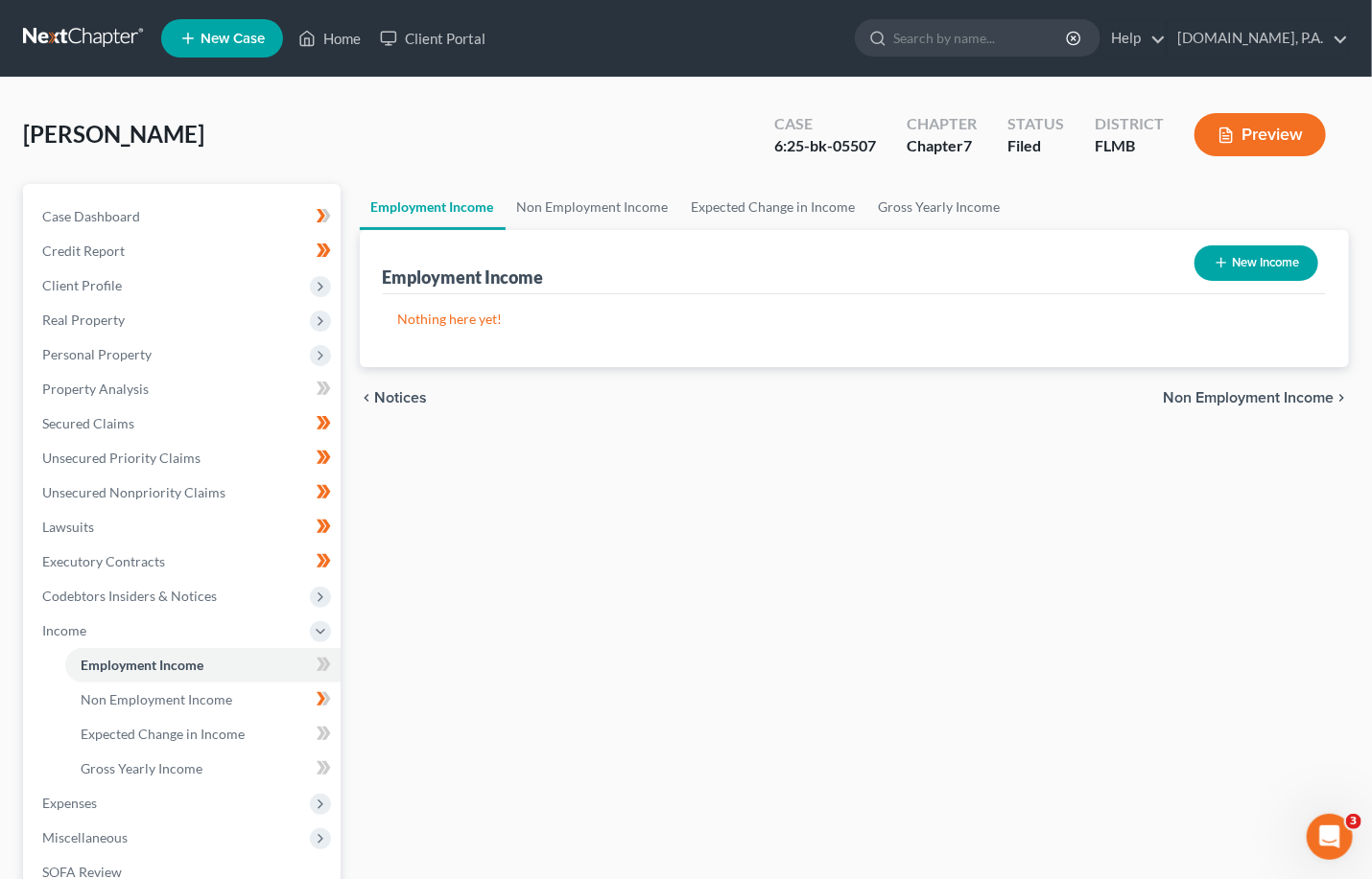
click at [940, 395] on span "Non Employment Income" at bounding box center [1248, 399] width 171 height 16
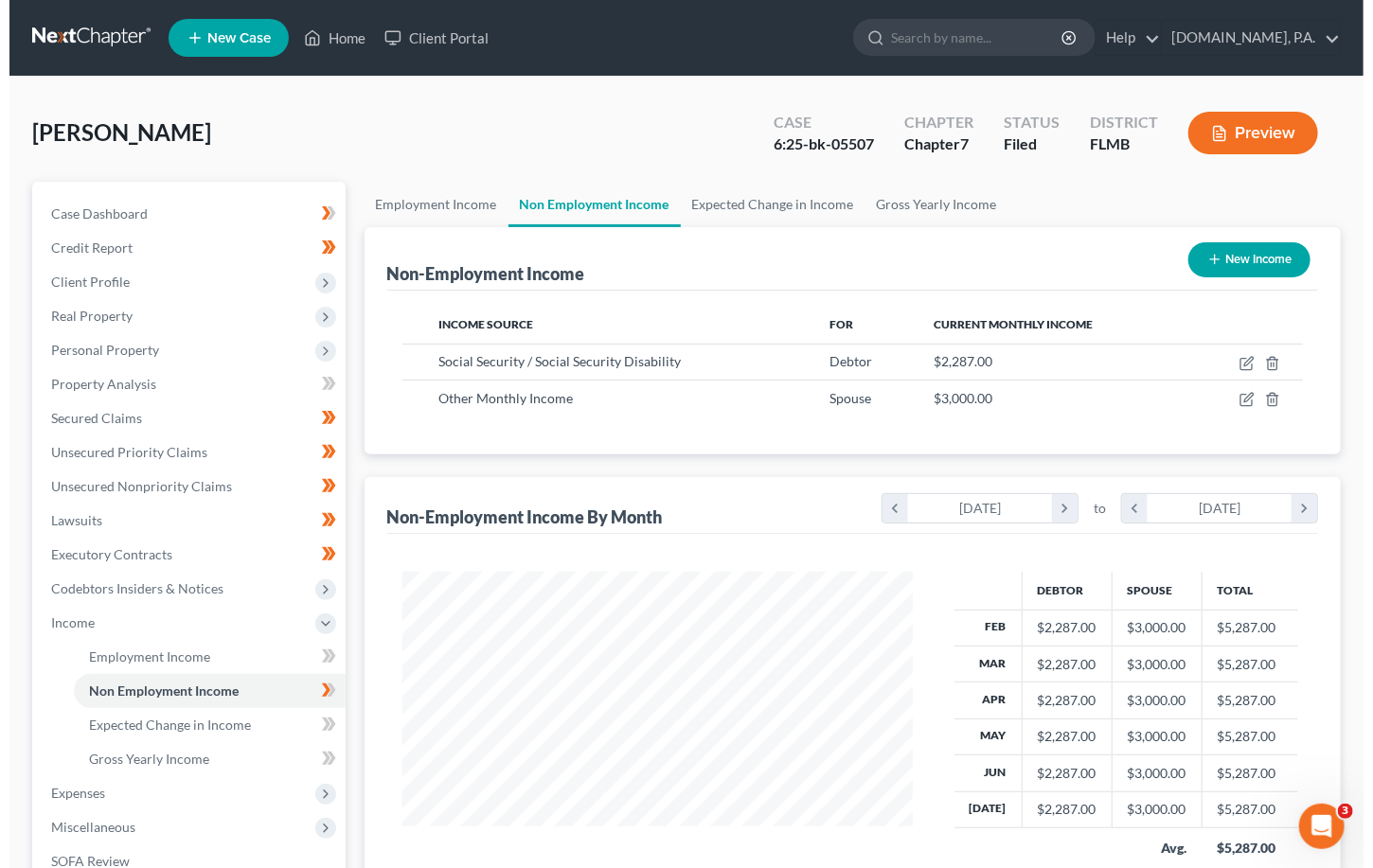
scroll to position [340, 549]
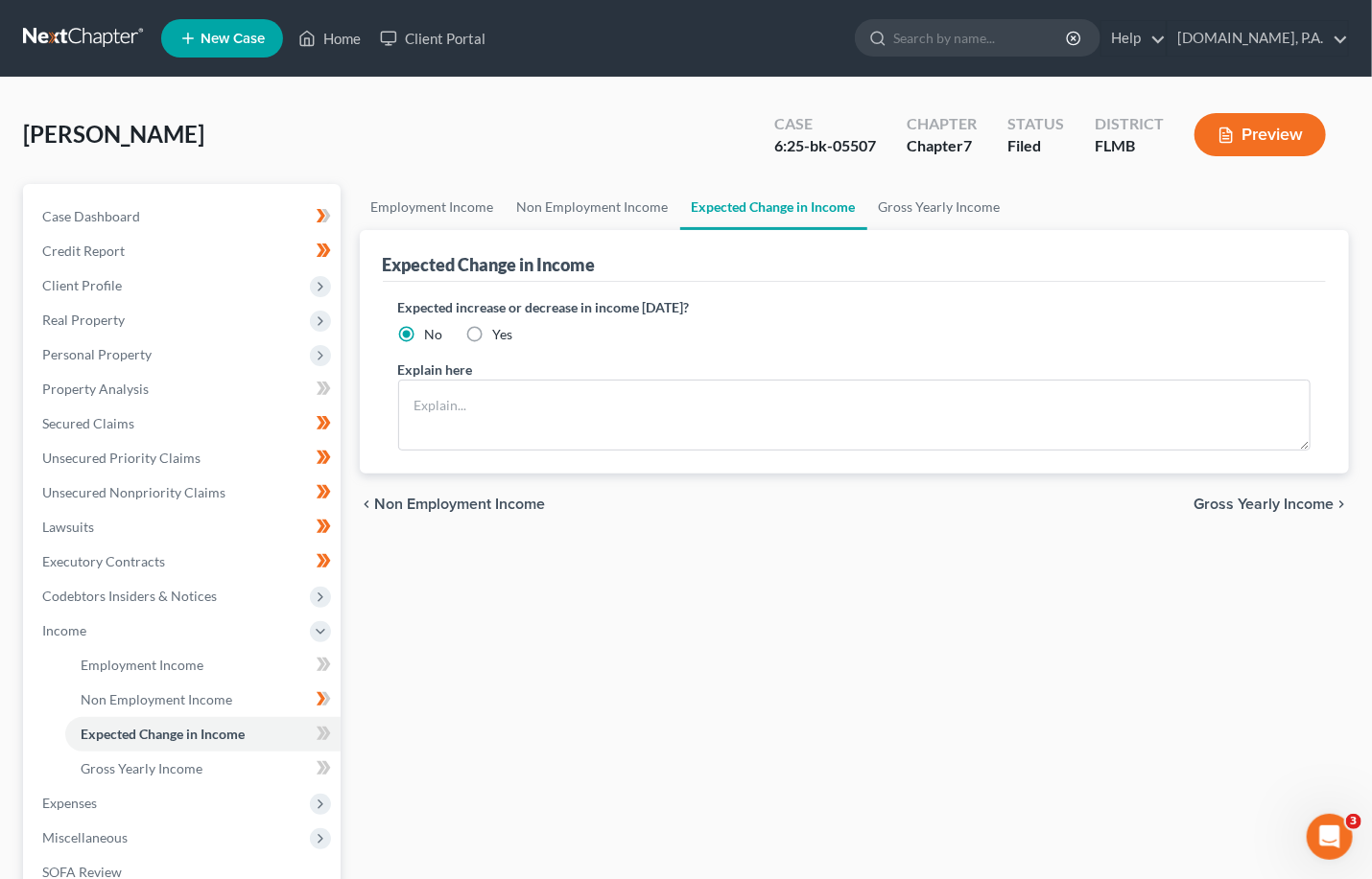
click at [940, 504] on span "Gross Yearly Income" at bounding box center [1263, 504] width 140 height 16
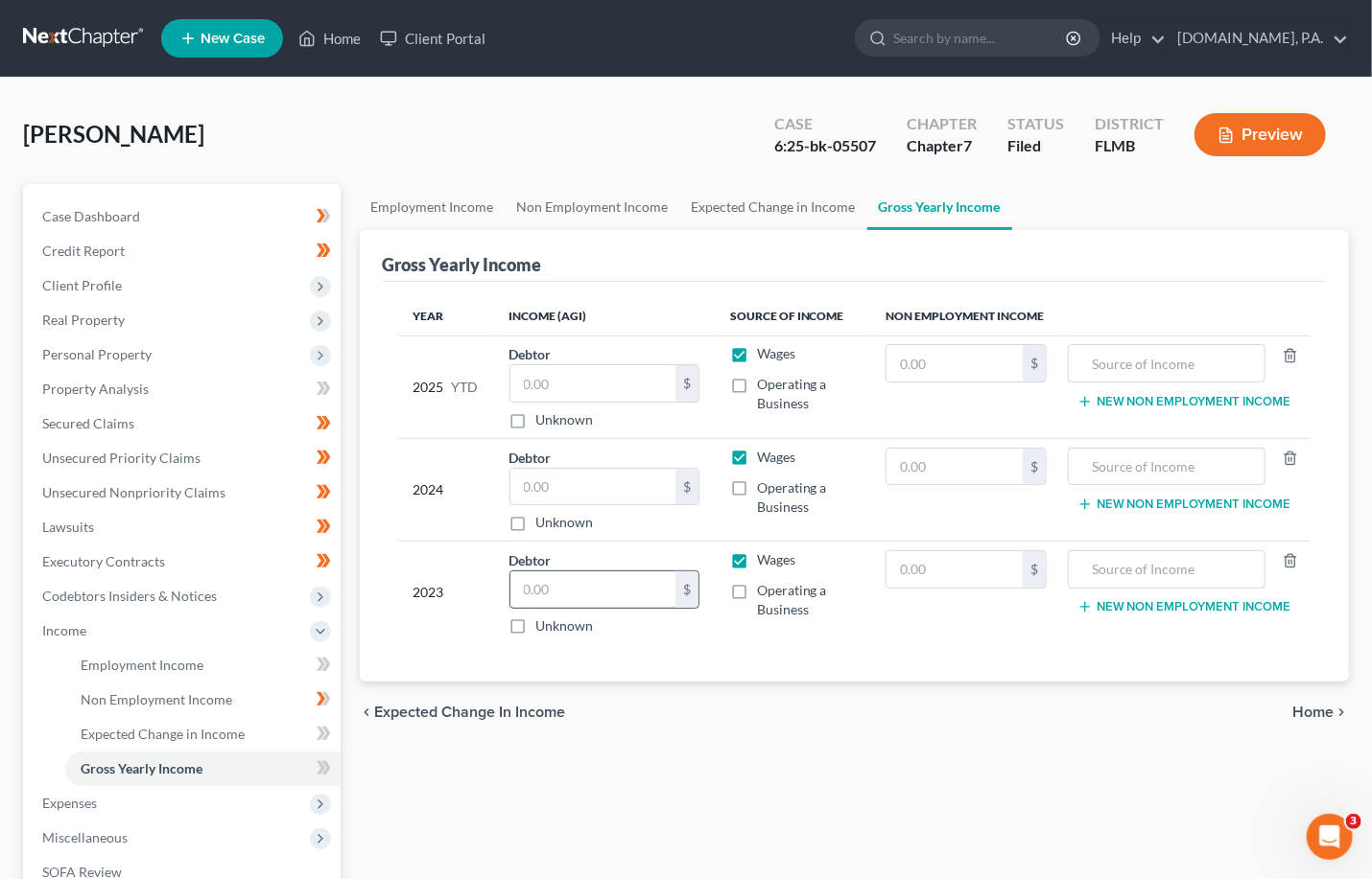
click at [576, 592] on input "text" at bounding box center [592, 589] width 165 height 37
type input "26,194.00"
click at [757, 558] on label "Wages" at bounding box center [776, 559] width 38 height 19
click at [765, 558] on input "Wages" at bounding box center [771, 556] width 13 height 13
checkbox input "false"
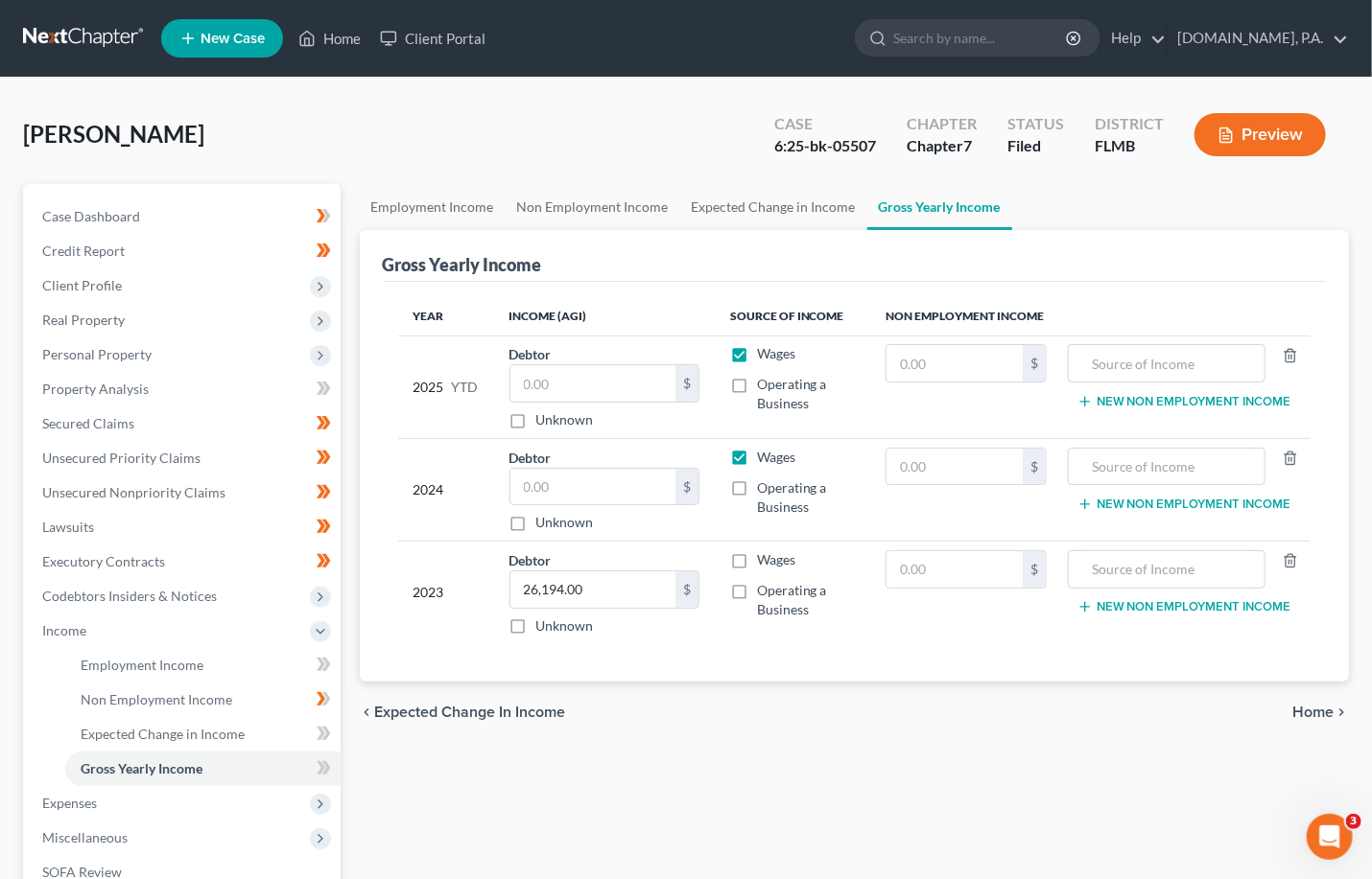
click at [765, 661] on div "Year Income (AGI) Source of Income Non Employment Income 2025 YTD Debtor $ Unkn…" at bounding box center [855, 482] width 944 height 401
click at [584, 486] on input "text" at bounding box center [592, 486] width 165 height 37
click at [940, 469] on input "text" at bounding box center [954, 467] width 136 height 37
click at [757, 455] on label "Wages" at bounding box center [776, 457] width 38 height 19
click at [765, 455] on input "Wages" at bounding box center [771, 454] width 13 height 13
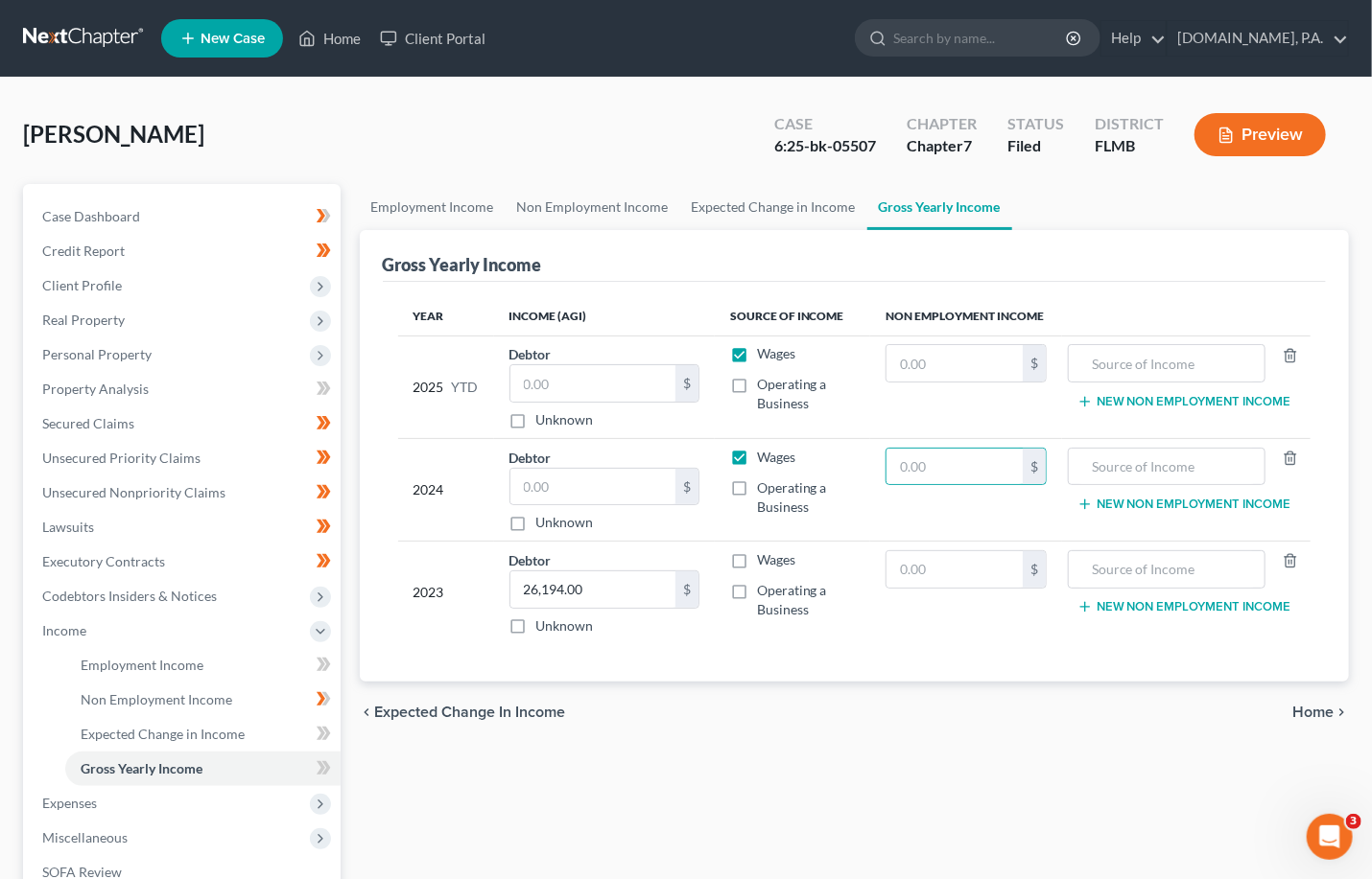
checkbox input "false"
click at [923, 460] on input "text" at bounding box center [954, 467] width 136 height 37
click at [921, 467] on input "text" at bounding box center [954, 467] width 136 height 37
type input "26,780.40"
click at [940, 459] on input "text" at bounding box center [1166, 467] width 177 height 37
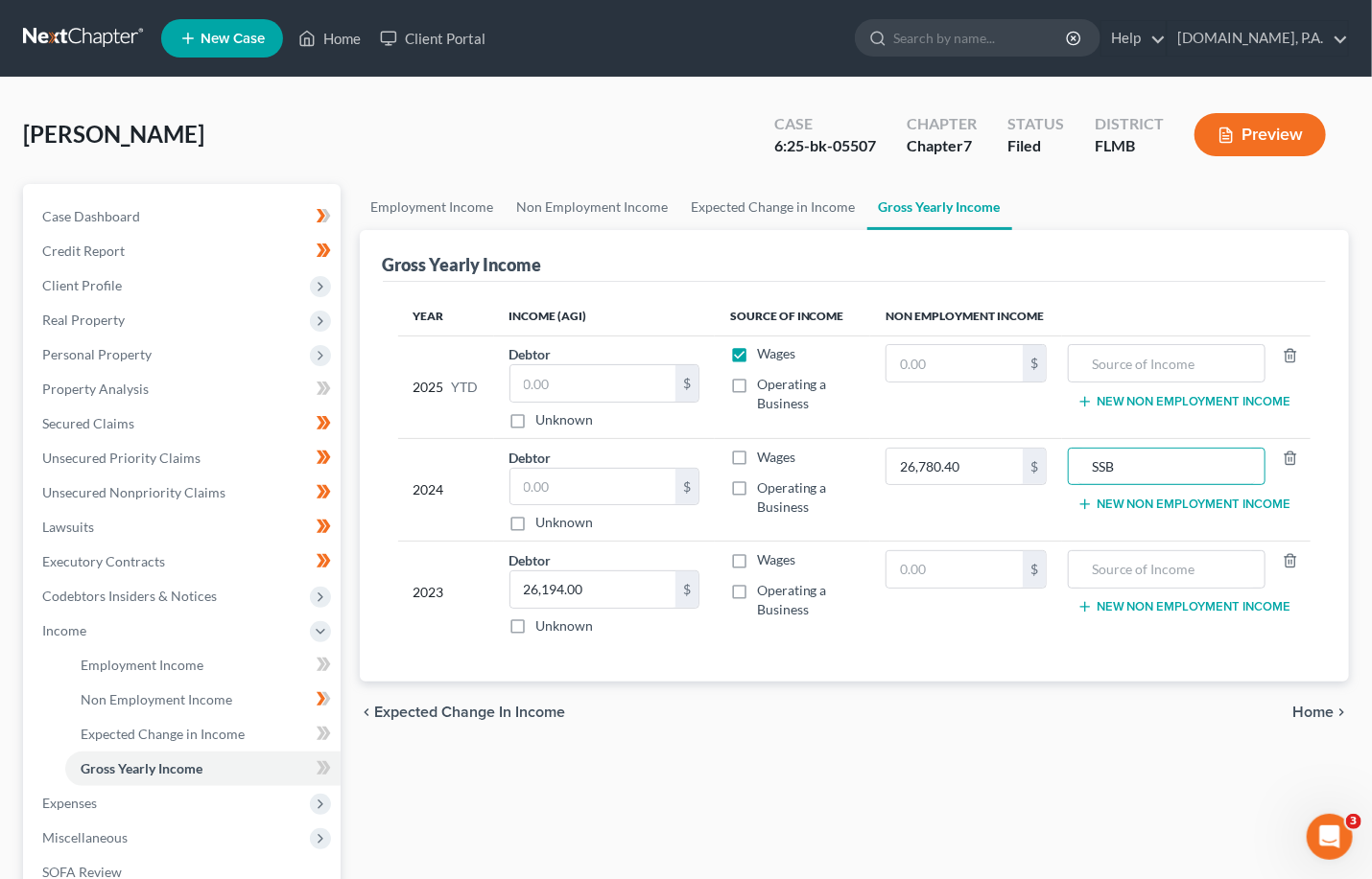
type input "SSB"
click at [757, 353] on label "Wages" at bounding box center [776, 353] width 38 height 19
click at [765, 353] on input "Wages" at bounding box center [771, 350] width 13 height 13
checkbox input "false"
click at [913, 361] on input "text" at bounding box center [954, 363] width 136 height 37
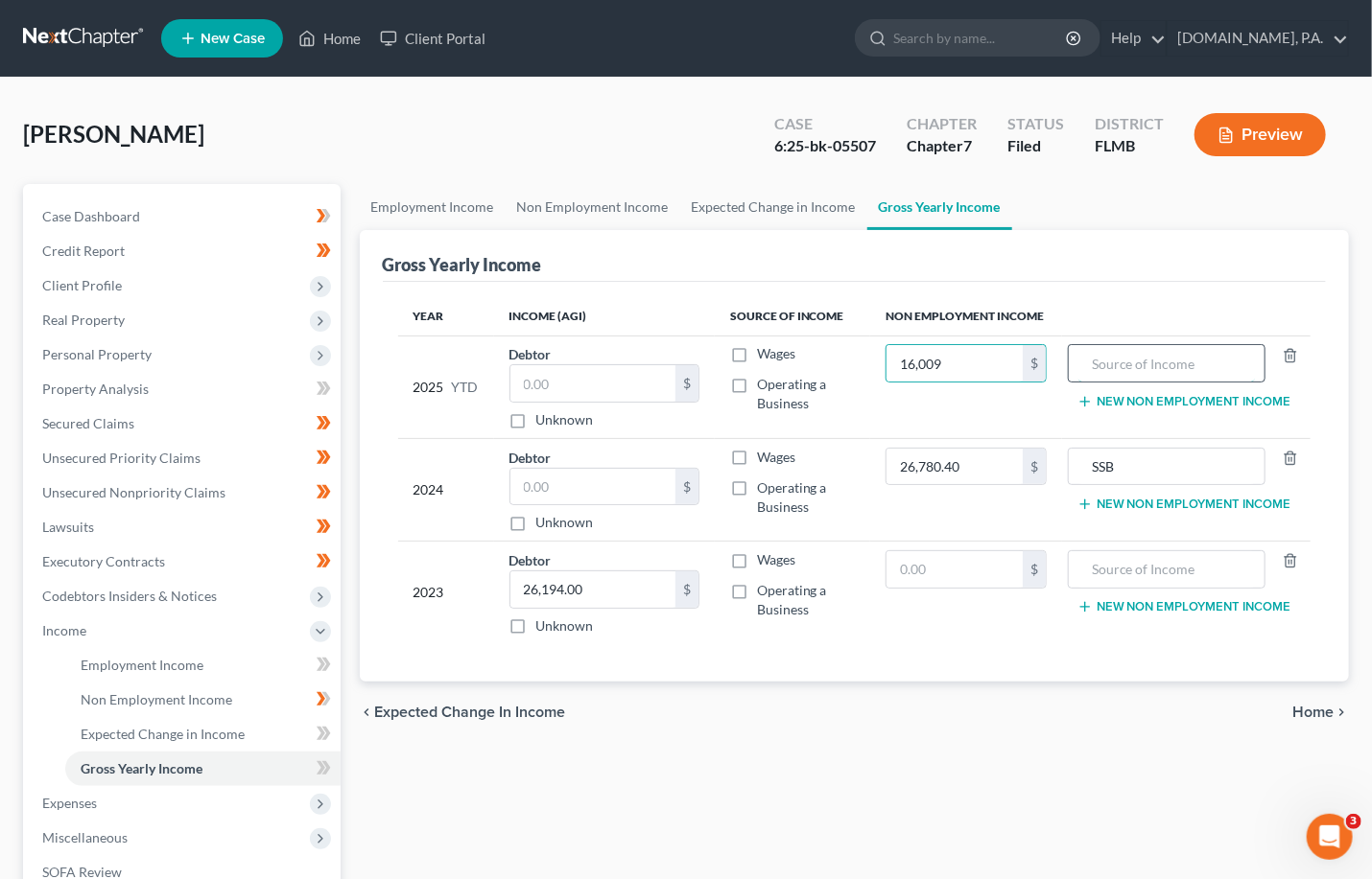
click at [940, 364] on input "text" at bounding box center [1166, 363] width 177 height 37
click at [940, 357] on input "16,009" at bounding box center [954, 363] width 136 height 37
click at [940, 349] on input "16,009" at bounding box center [954, 363] width 136 height 37
type input "16,009.00"
click at [940, 365] on input "text" at bounding box center [1166, 363] width 177 height 37
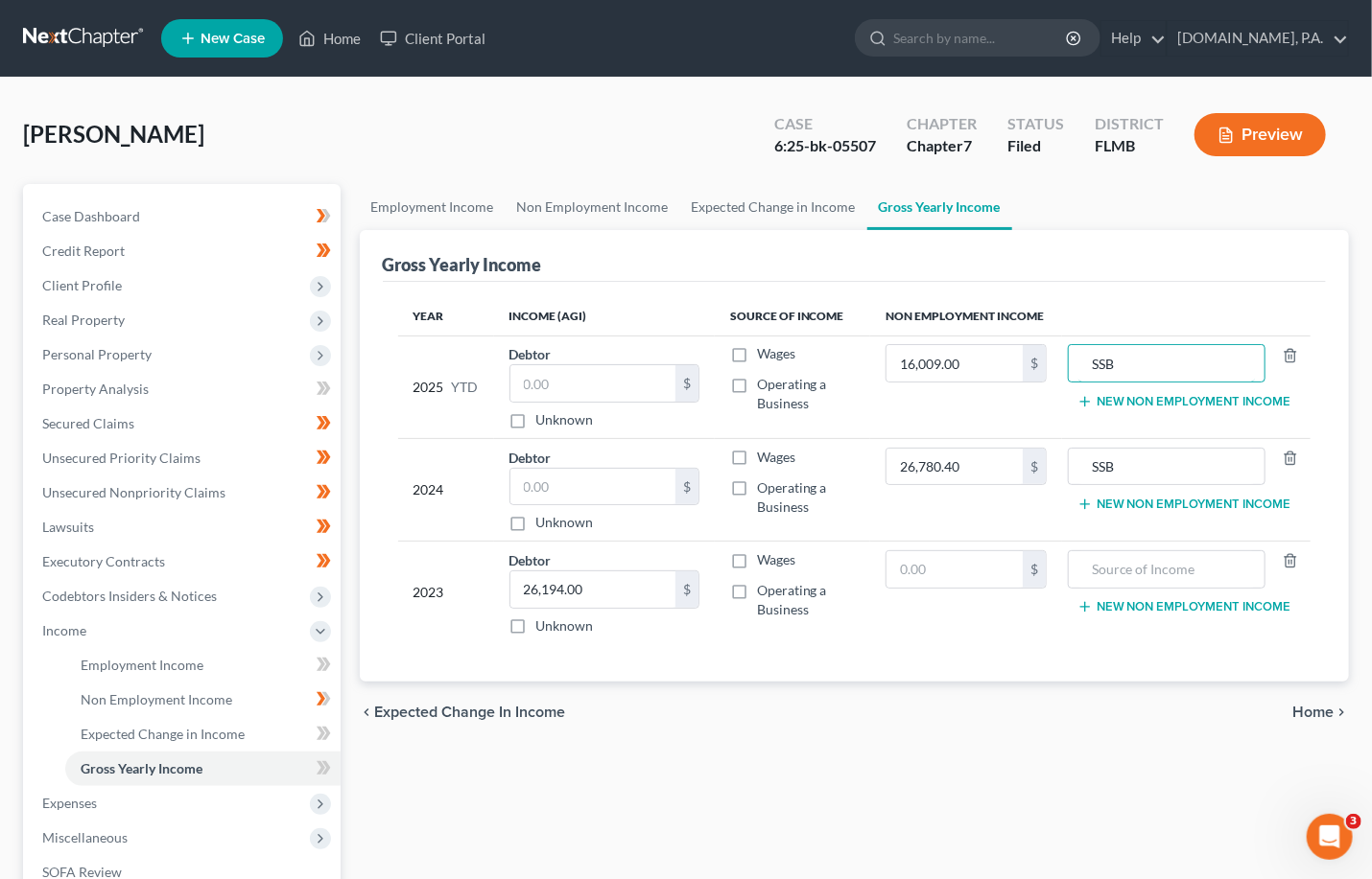
type input "SSB"
click at [934, 633] on td "$" at bounding box center [964, 593] width 191 height 103
click at [940, 715] on span "Home" at bounding box center [1313, 712] width 41 height 16
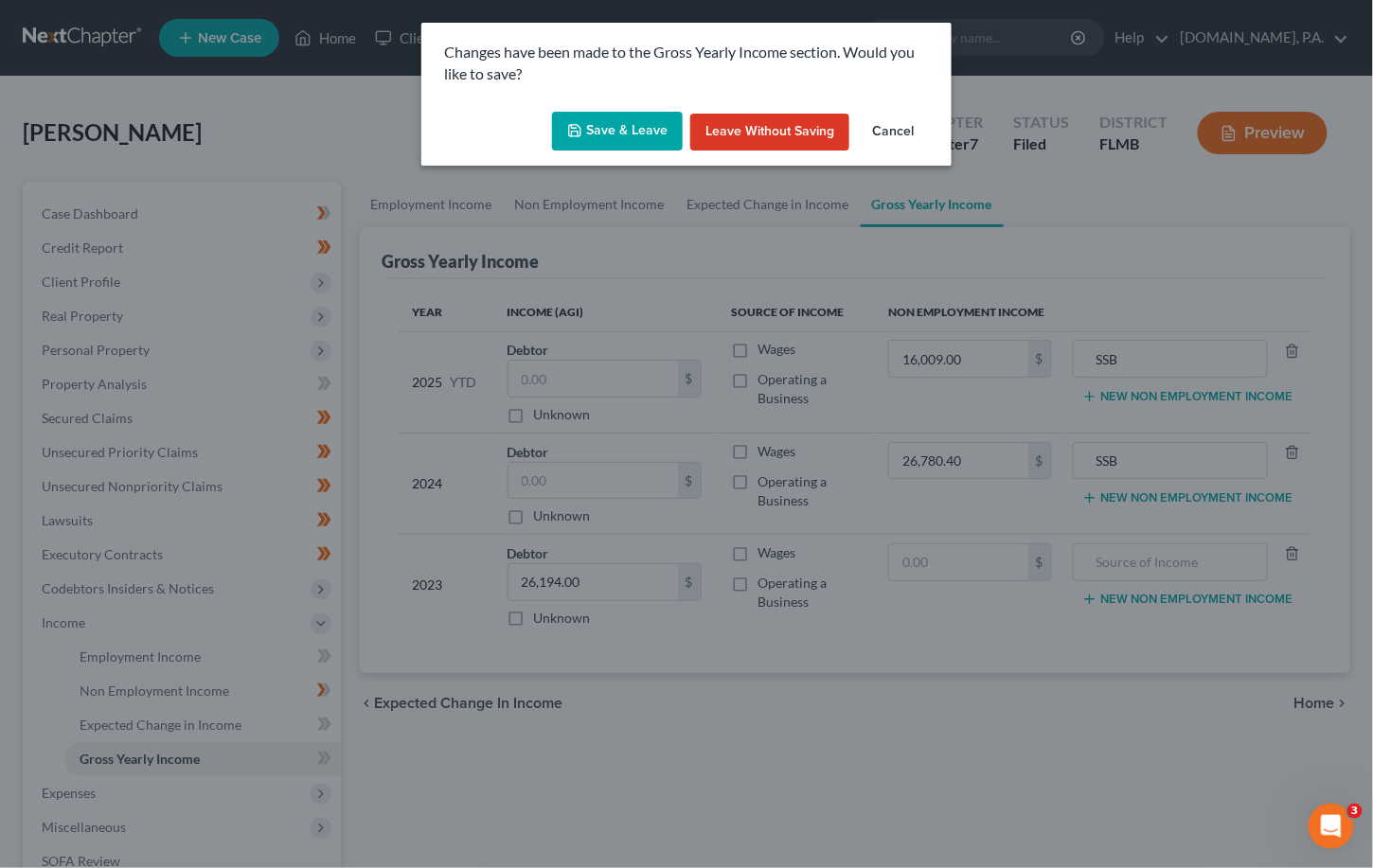
click at [622, 132] on button "Save & Leave" at bounding box center [618, 132] width 131 height 40
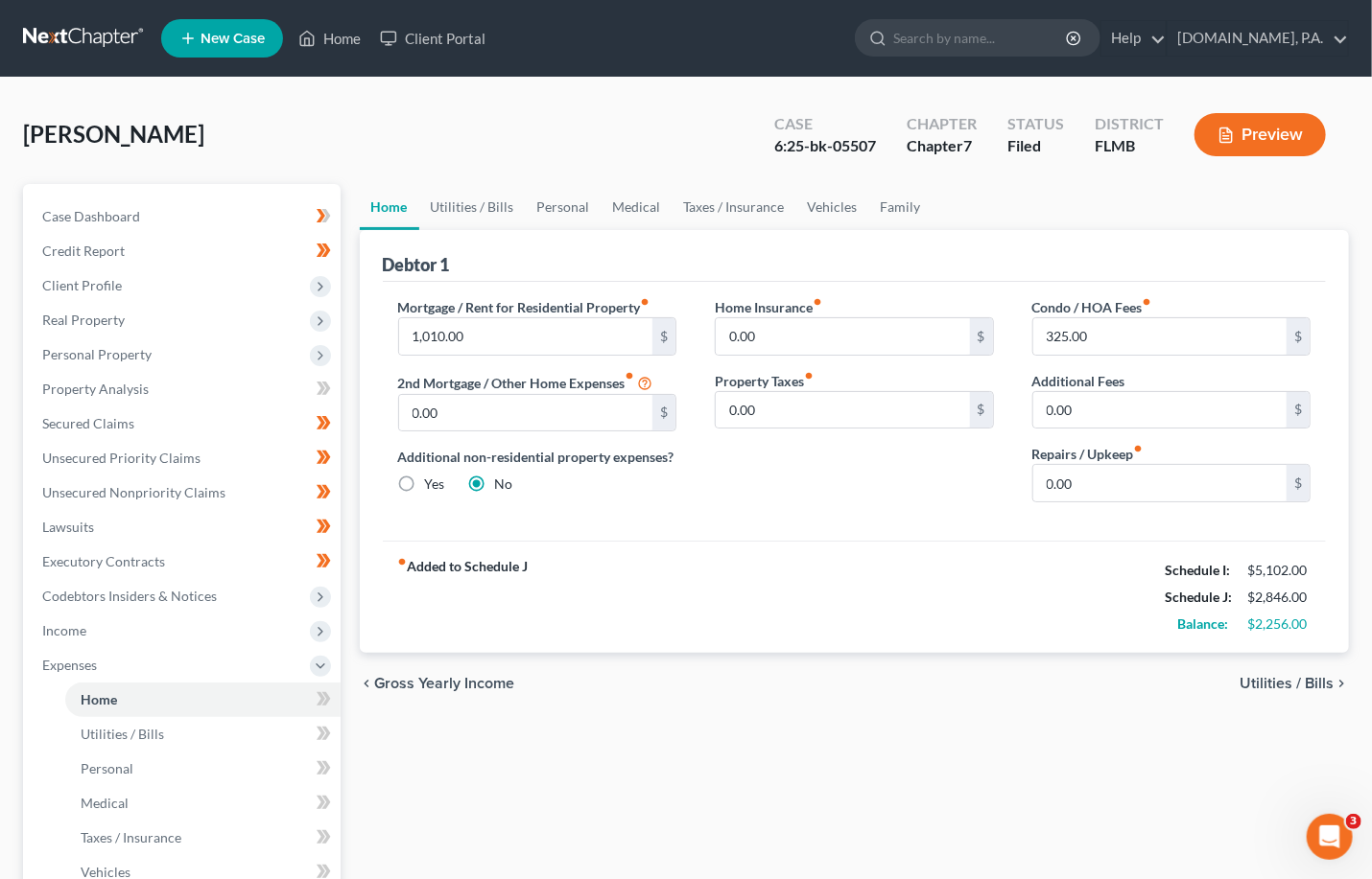
click at [940, 677] on span "Utilities / Bills" at bounding box center [1286, 684] width 94 height 16
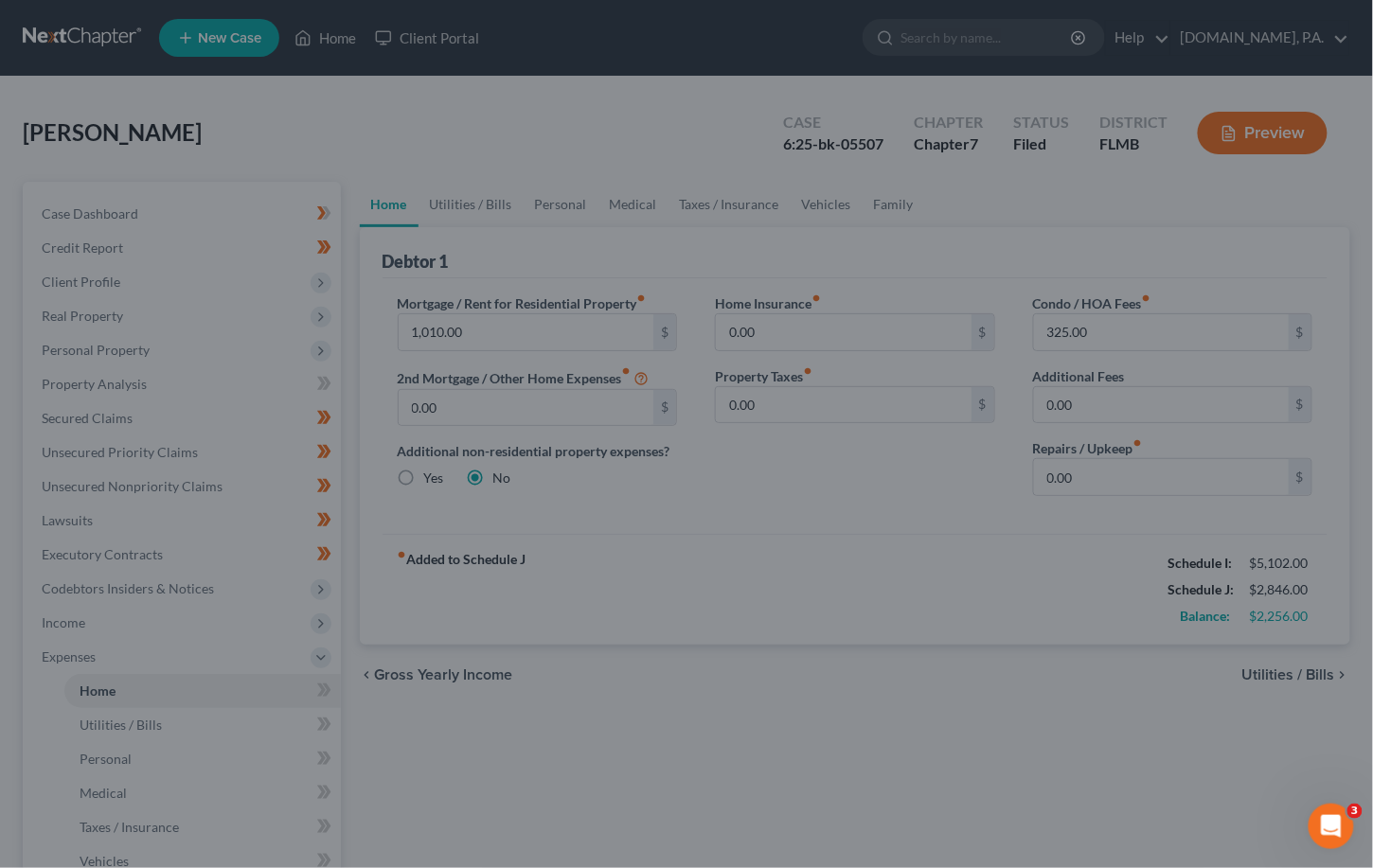
click at [550, 121] on div at bounding box center [686, 434] width 1373 height 868
click at [928, 709] on div at bounding box center [686, 434] width 1373 height 868
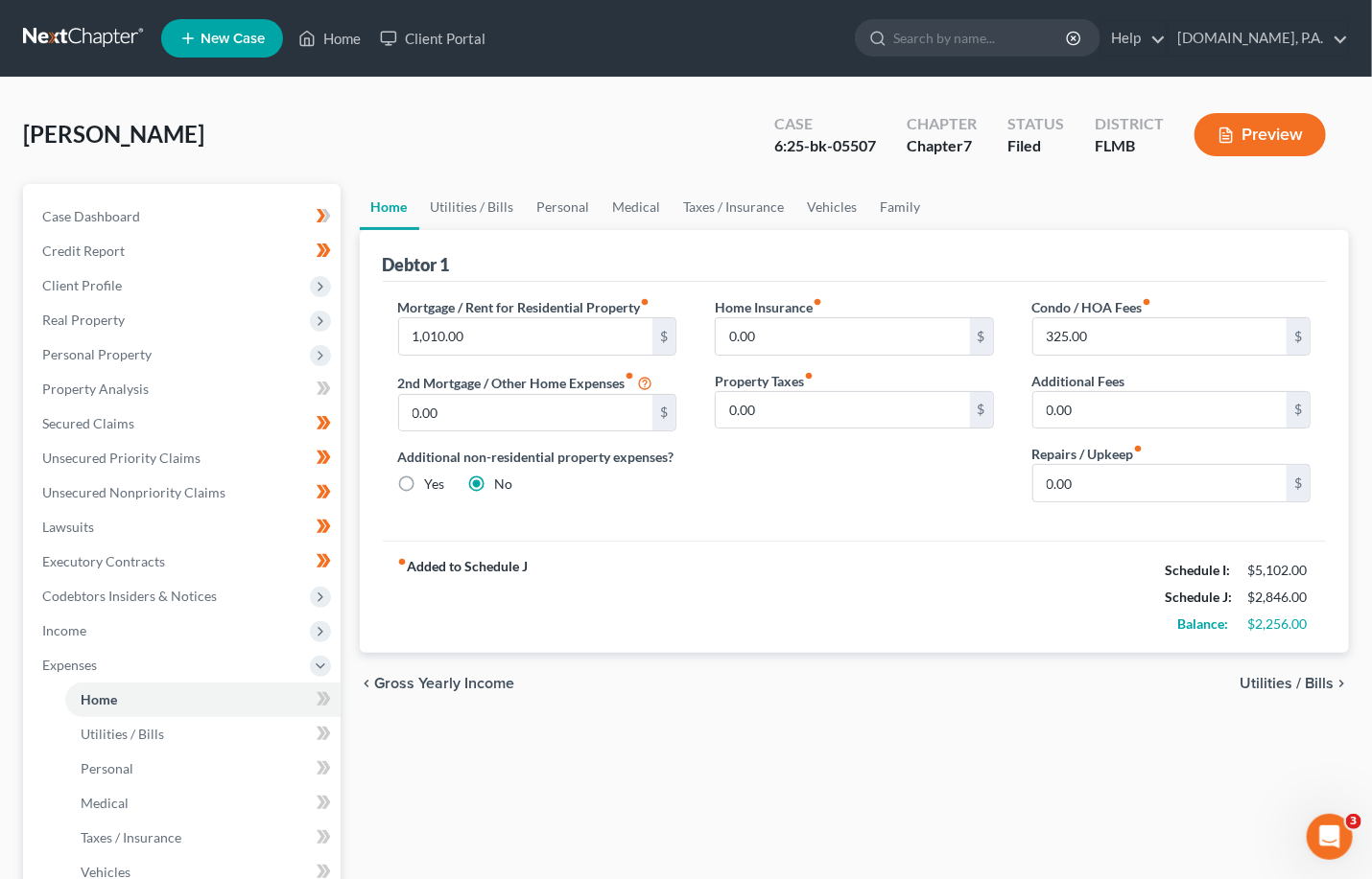
click at [1269, 684] on span "Utilities / Bills" at bounding box center [1286, 684] width 94 height 16
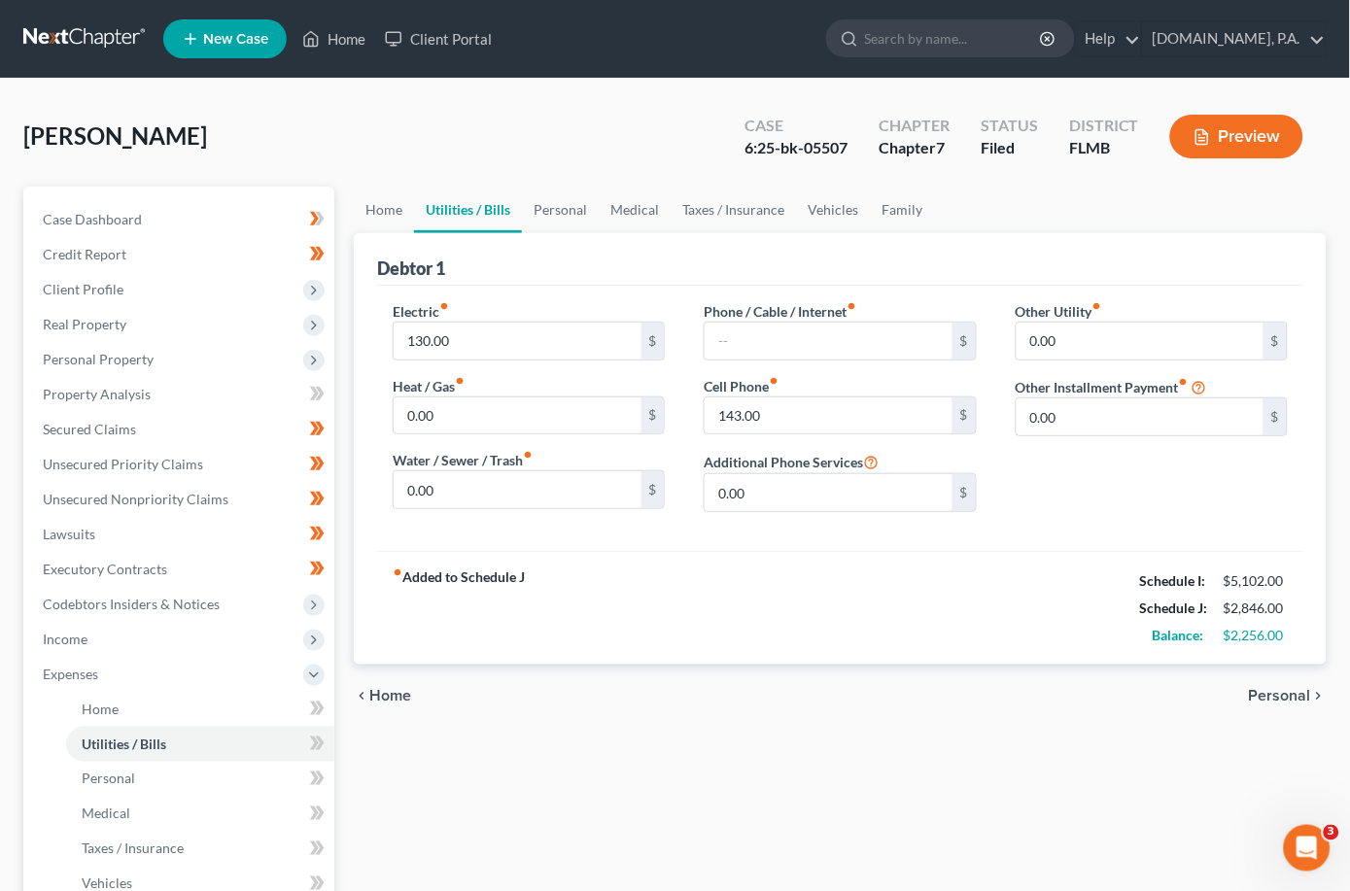
click at [393, 700] on span "Home" at bounding box center [390, 696] width 42 height 16
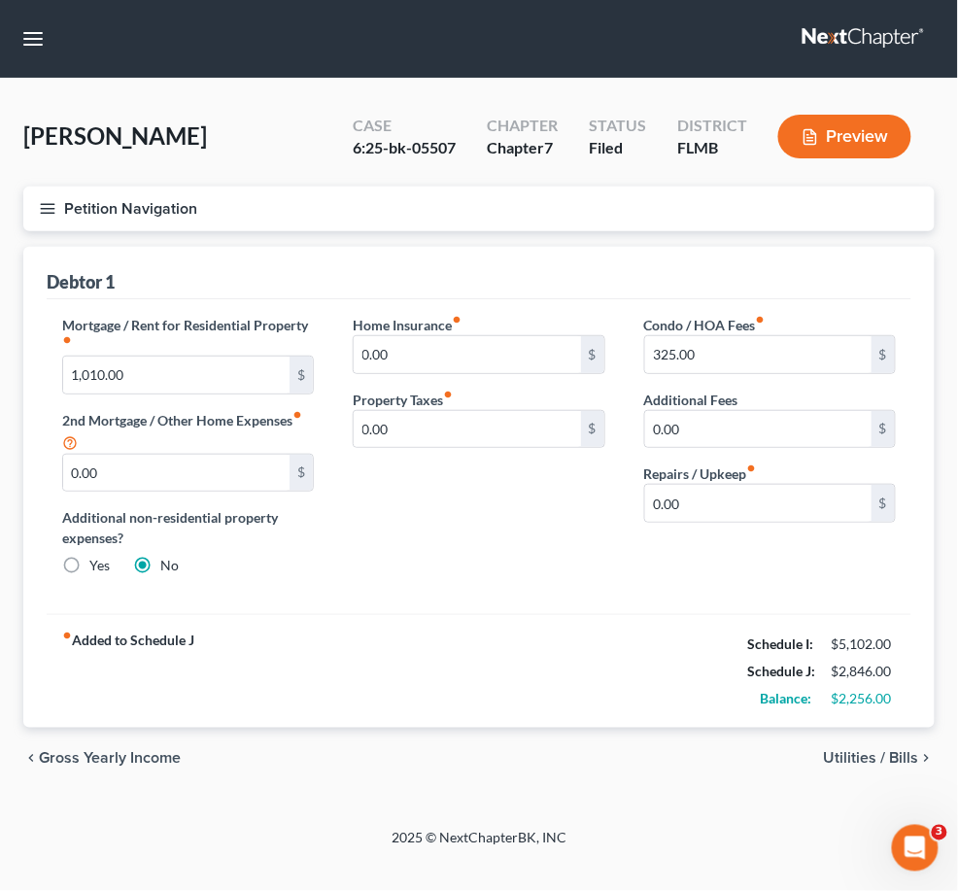
click at [840, 31] on link at bounding box center [865, 38] width 124 height 35
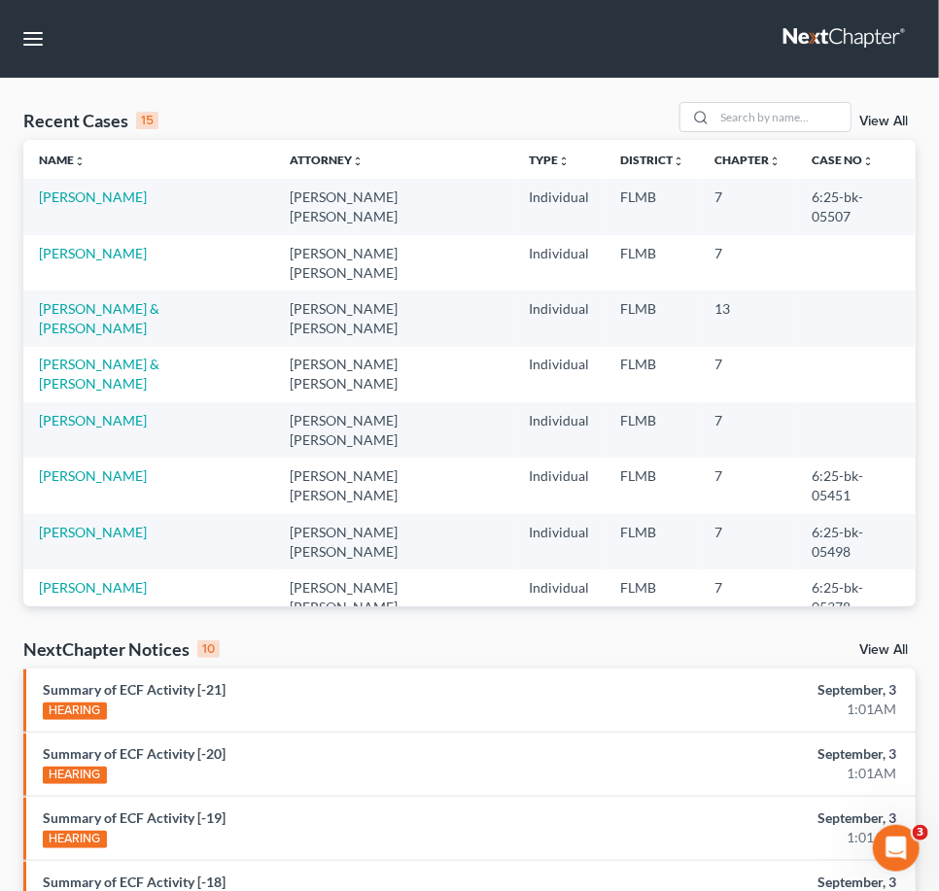
click at [848, 44] on link at bounding box center [845, 38] width 124 height 35
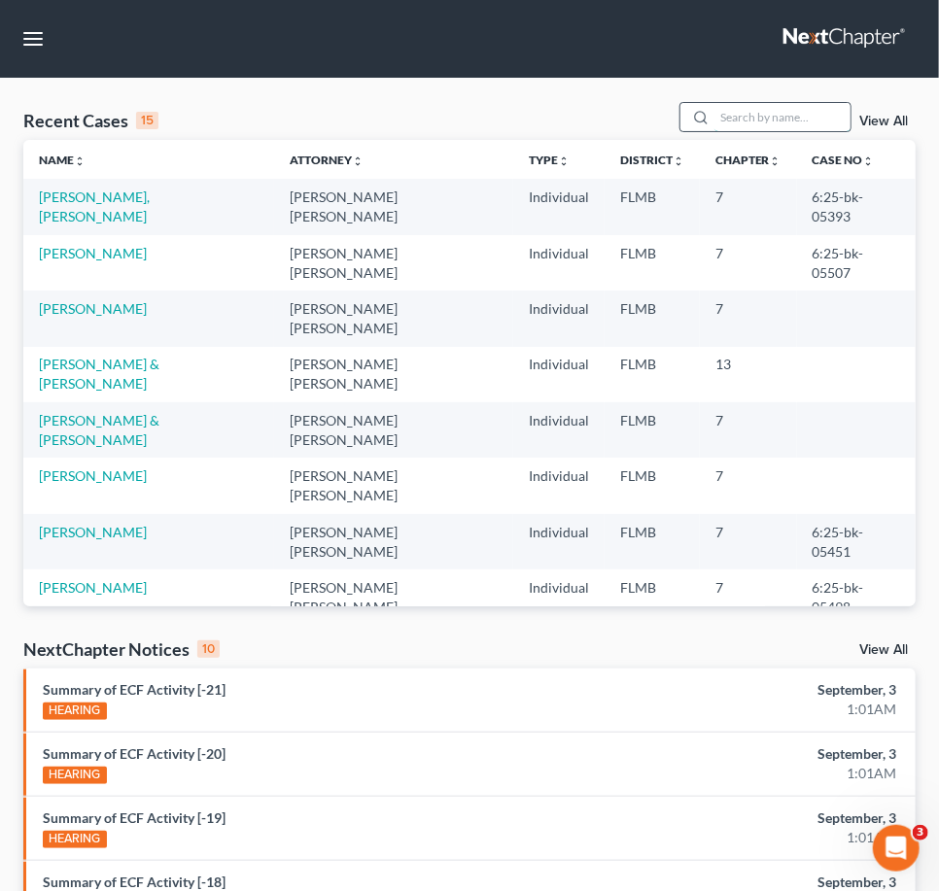
click at [768, 115] on input "search" at bounding box center [782, 117] width 136 height 28
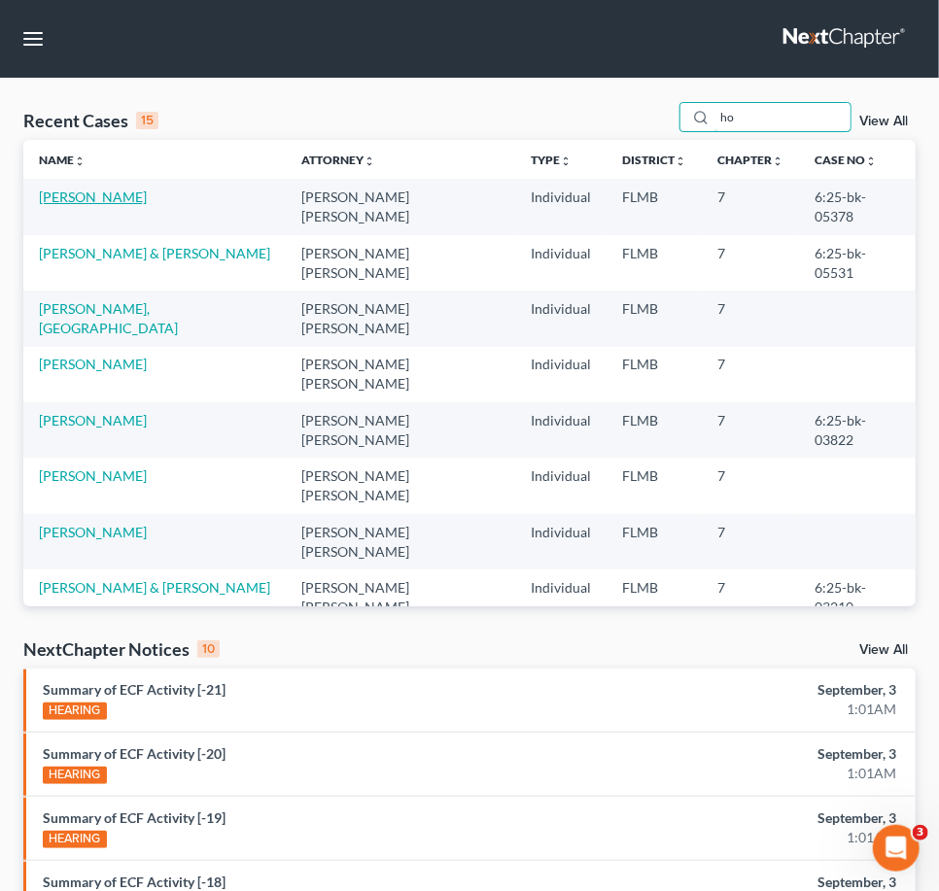
type input "ho"
click at [119, 193] on link "[PERSON_NAME]" at bounding box center [93, 197] width 108 height 17
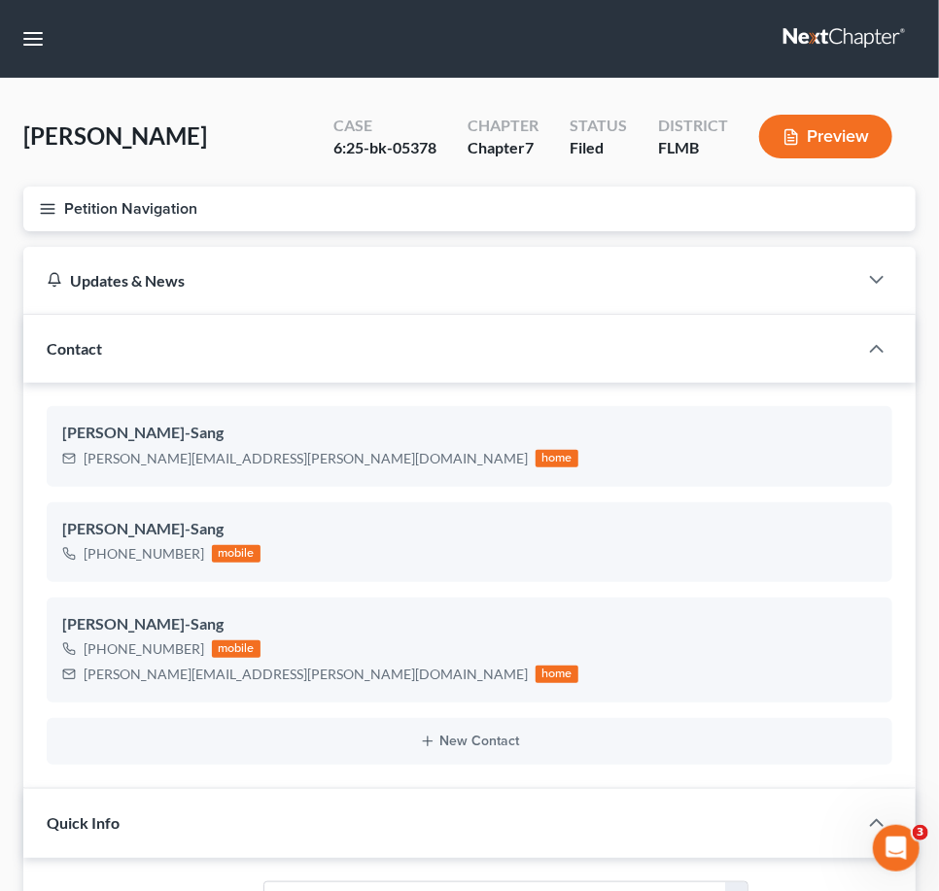
click at [852, 43] on link at bounding box center [845, 38] width 124 height 35
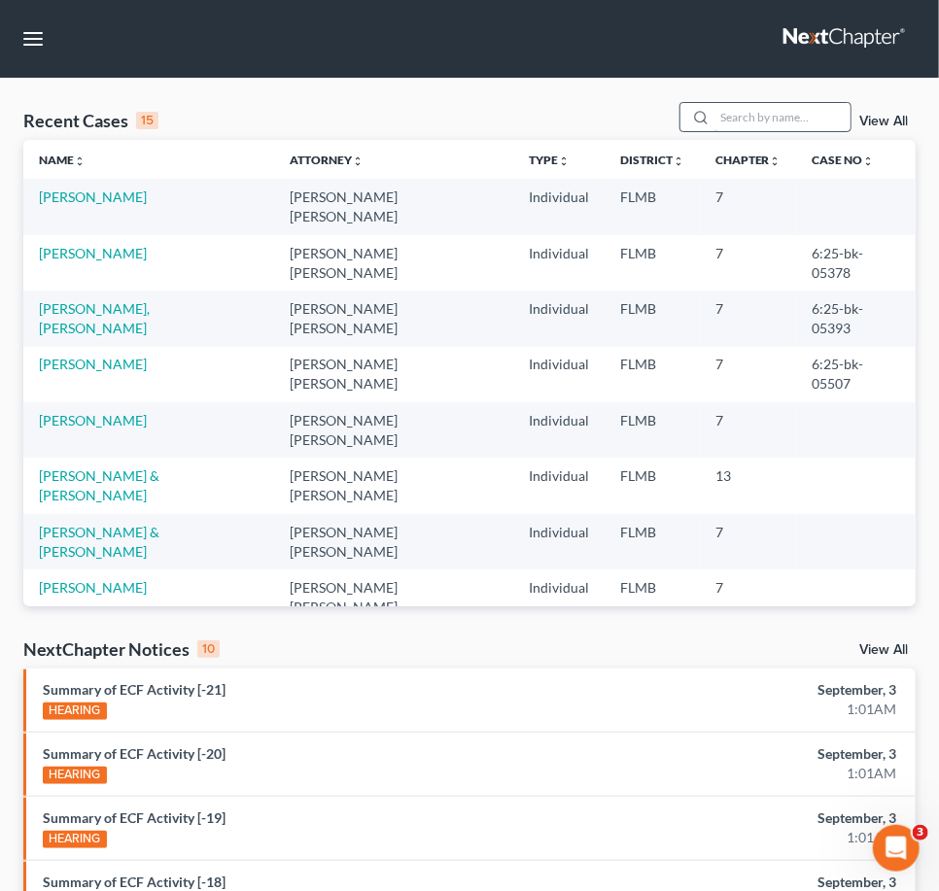
click at [732, 111] on input "search" at bounding box center [782, 117] width 136 height 28
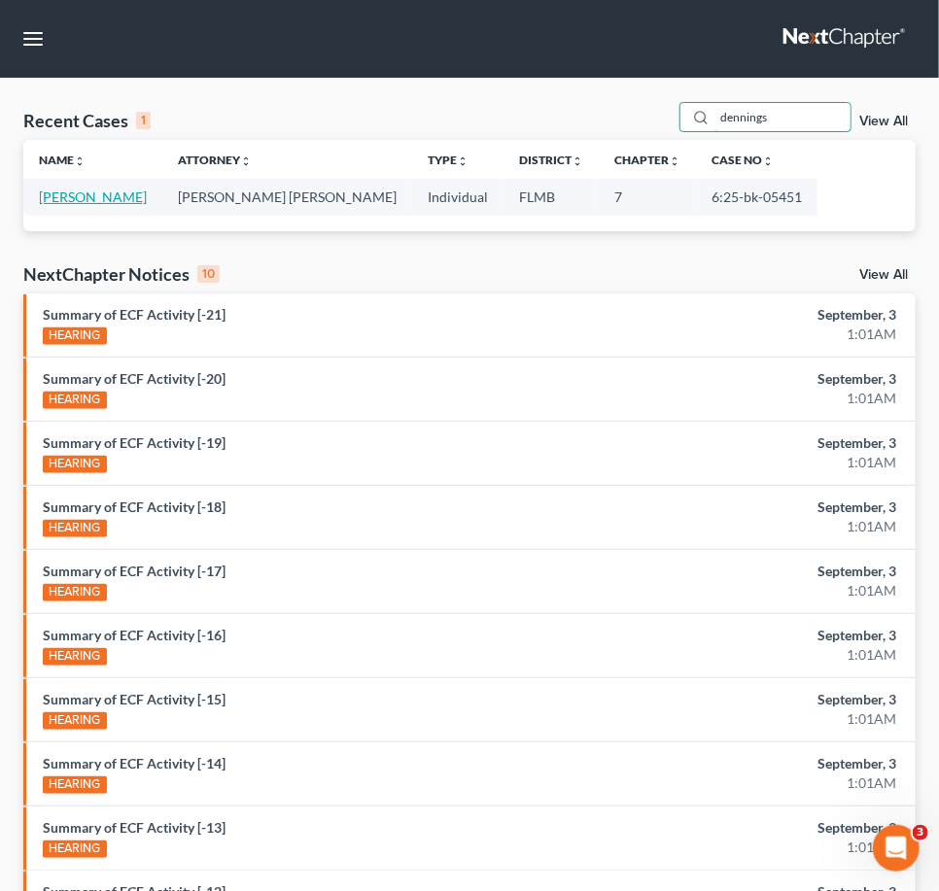
type input "dennings"
click at [119, 203] on link "[PERSON_NAME]" at bounding box center [93, 197] width 108 height 17
select select "2"
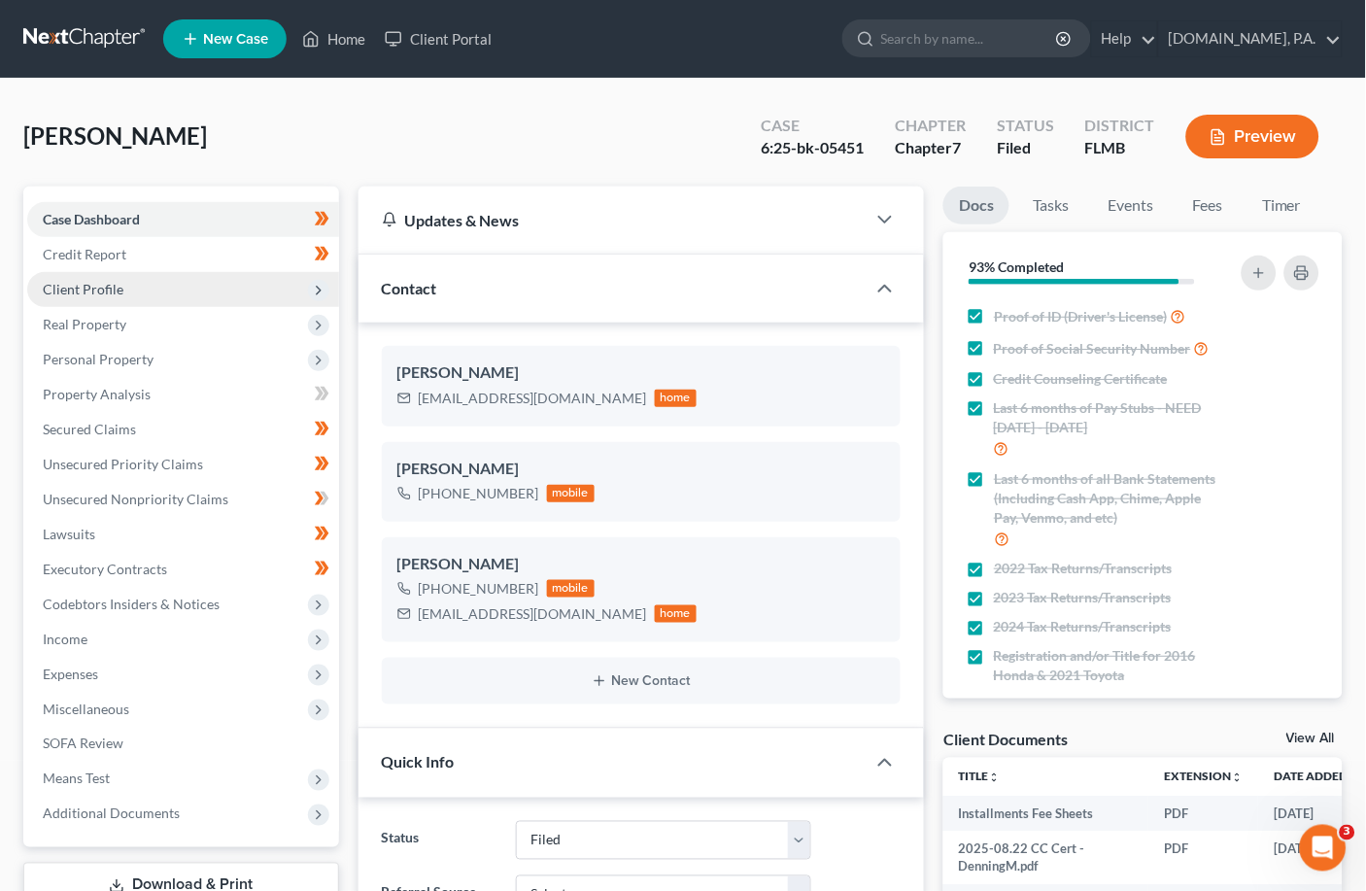
click at [90, 290] on span "Client Profile" at bounding box center [83, 289] width 81 height 17
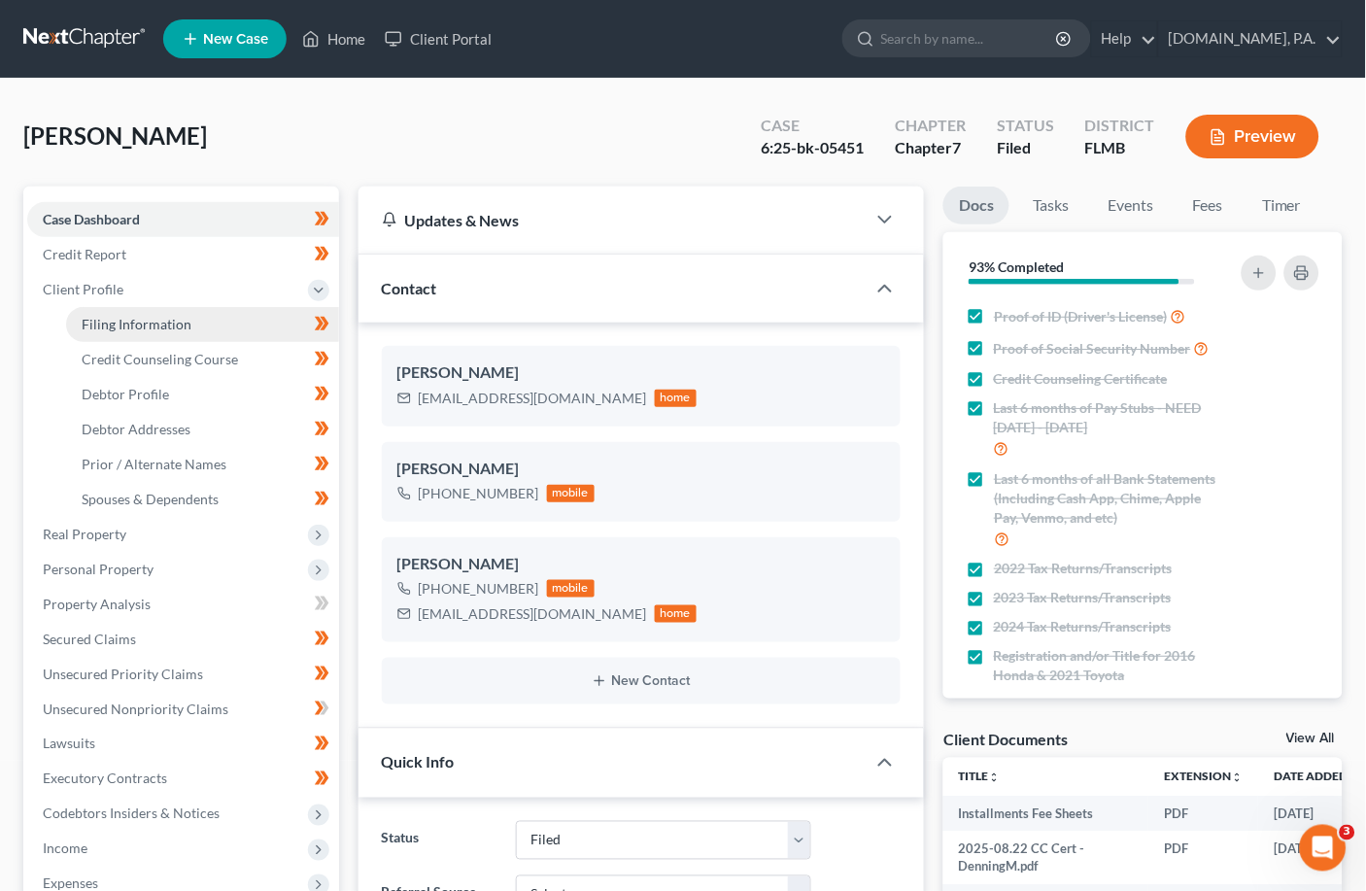
click at [176, 316] on span "Filing Information" at bounding box center [137, 324] width 110 height 17
select select "1"
select select "0"
select select "9"
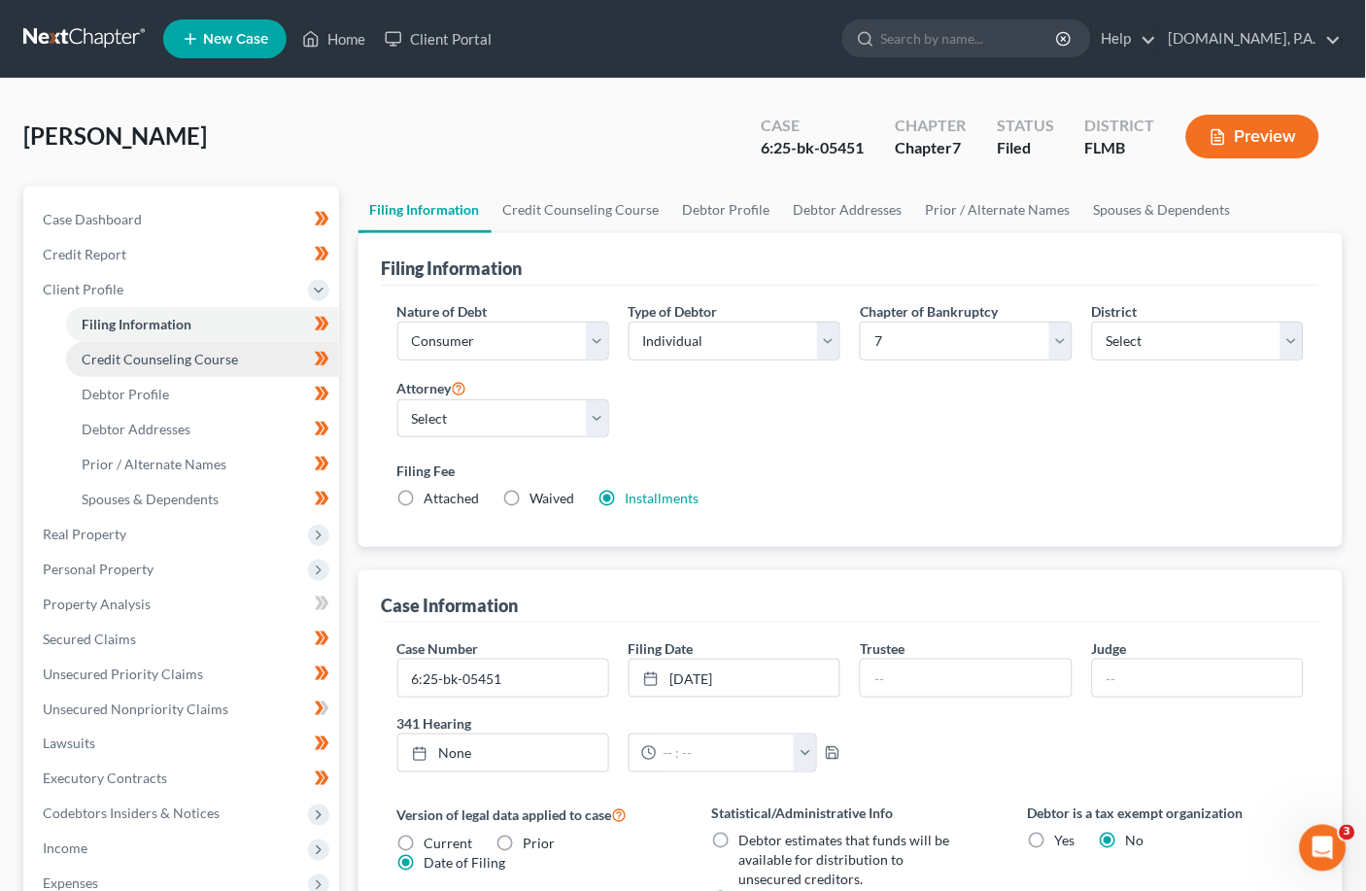
click at [132, 353] on span "Credit Counseling Course" at bounding box center [160, 359] width 156 height 17
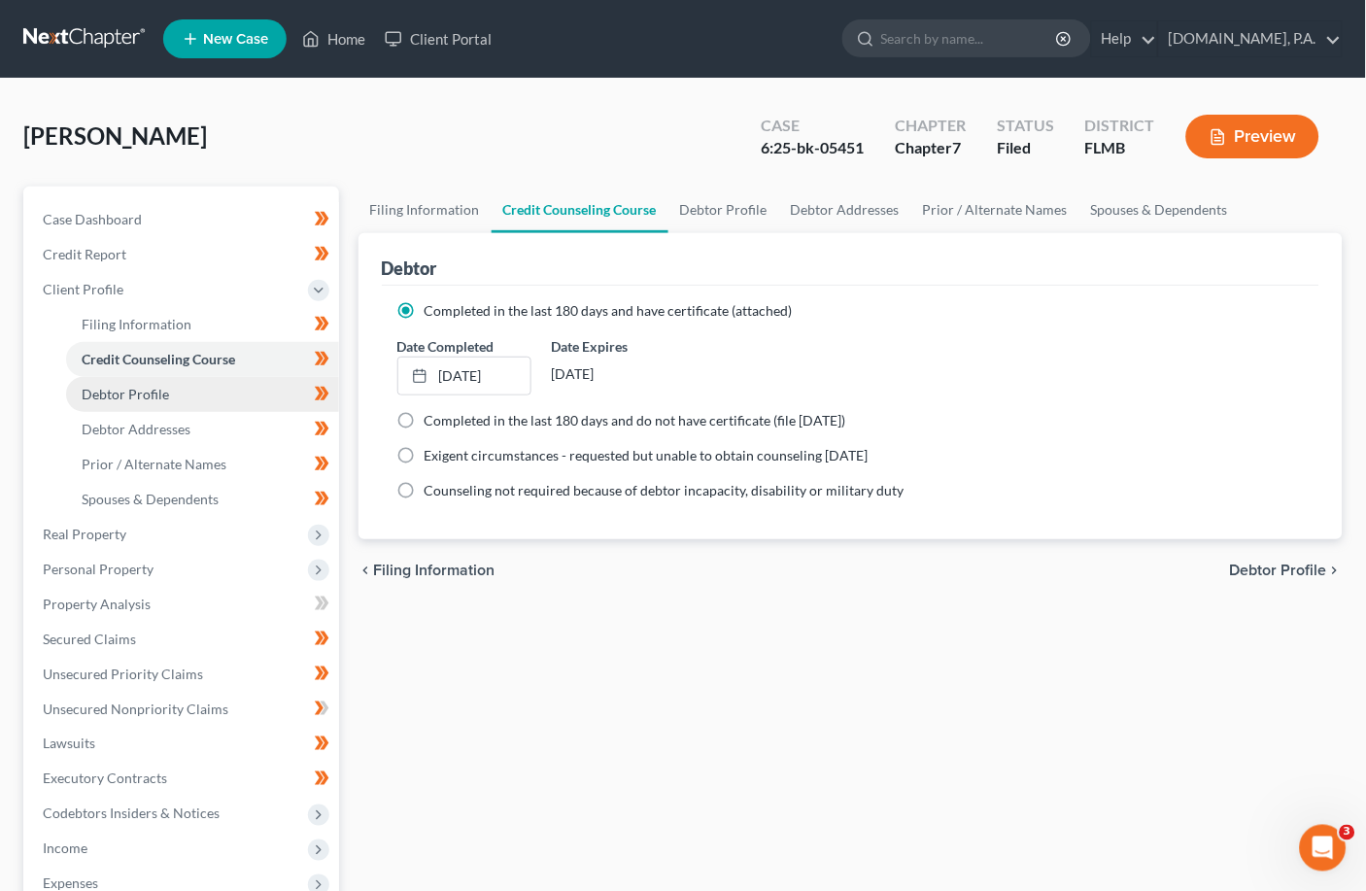
click at [143, 393] on span "Debtor Profile" at bounding box center [125, 394] width 87 height 17
select select "0"
select select "4"
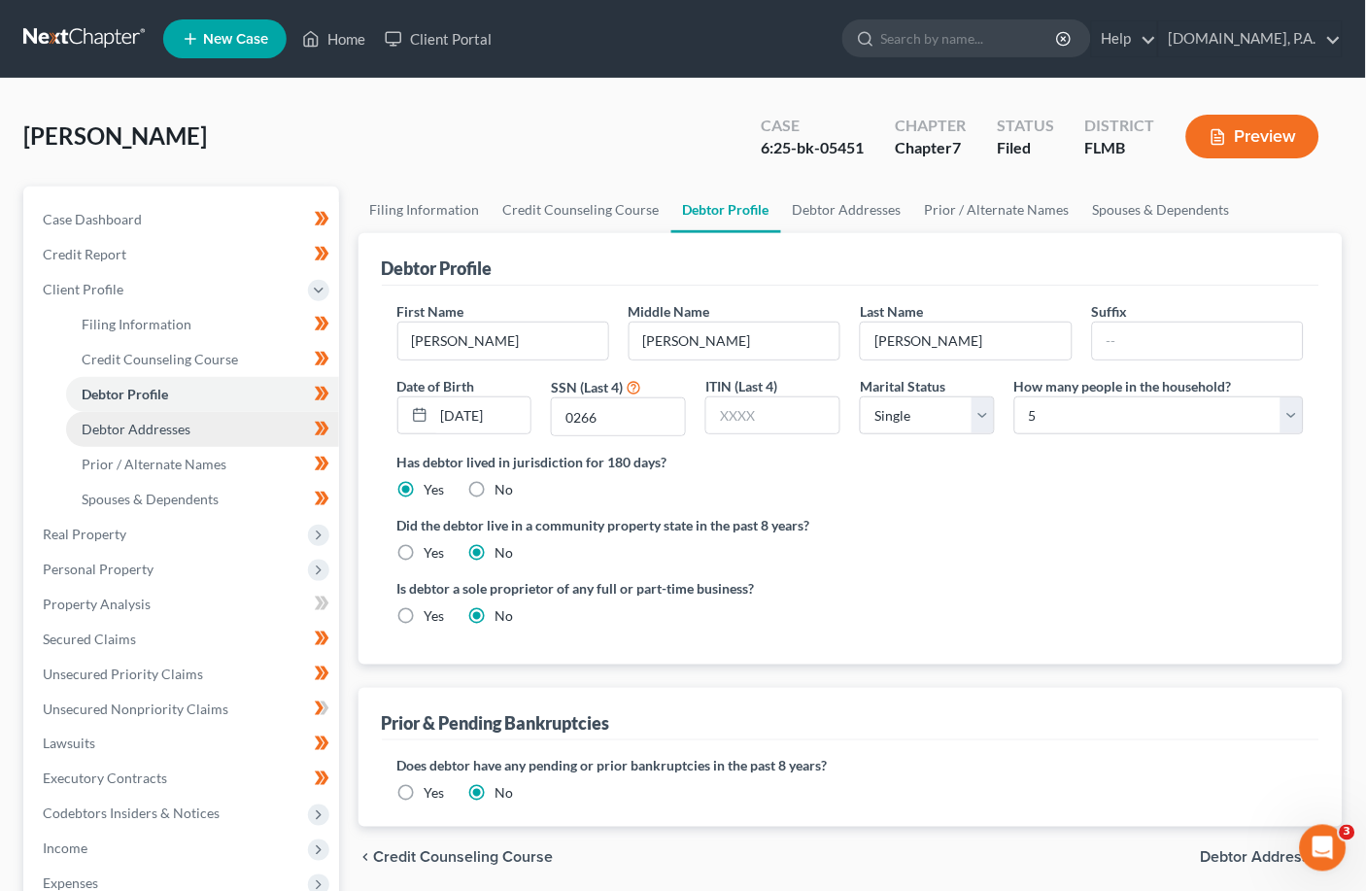
click at [118, 428] on span "Debtor Addresses" at bounding box center [136, 429] width 109 height 17
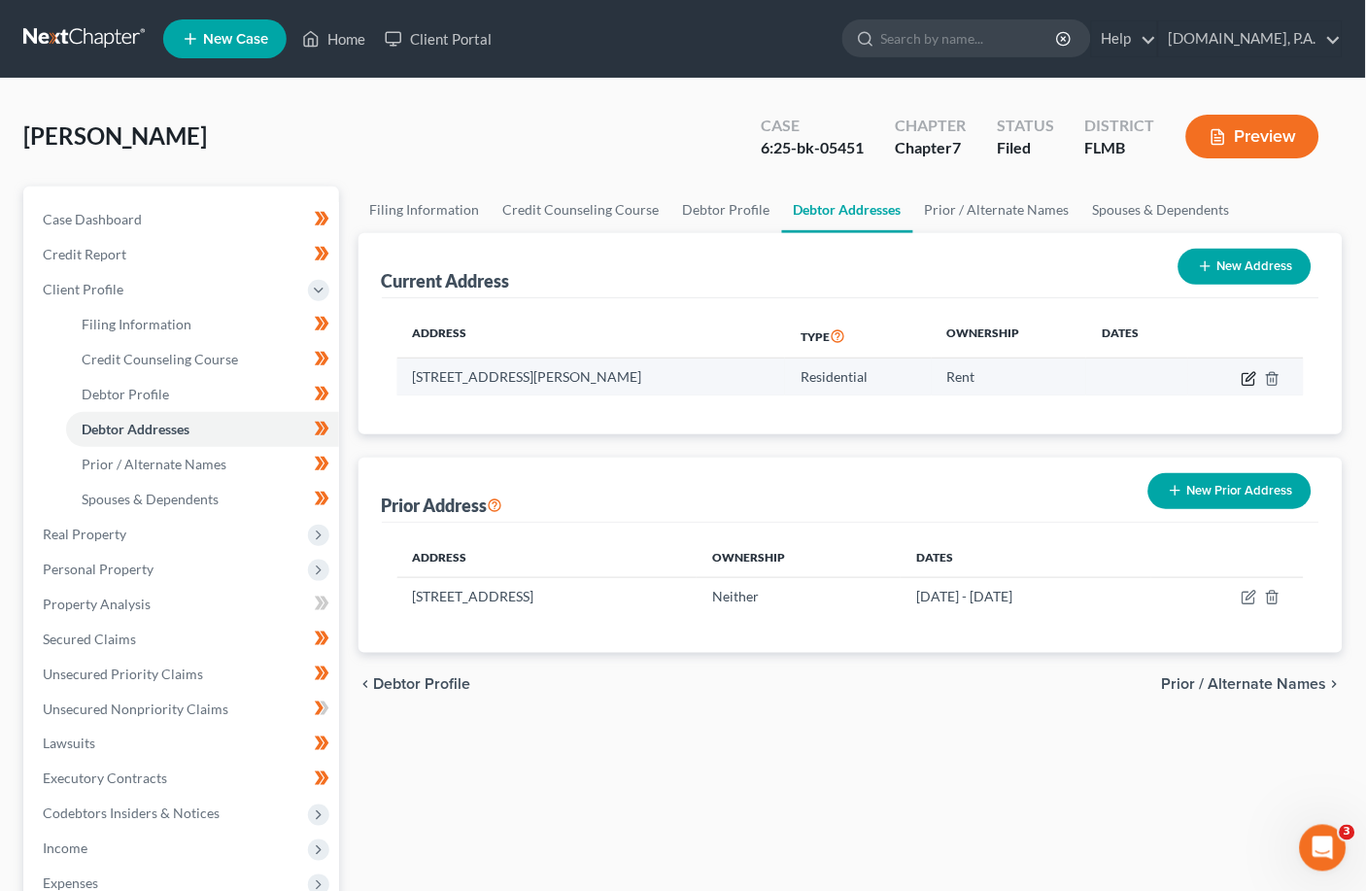
click at [957, 374] on icon "button" at bounding box center [1250, 379] width 16 height 16
select select "9"
select select "0"
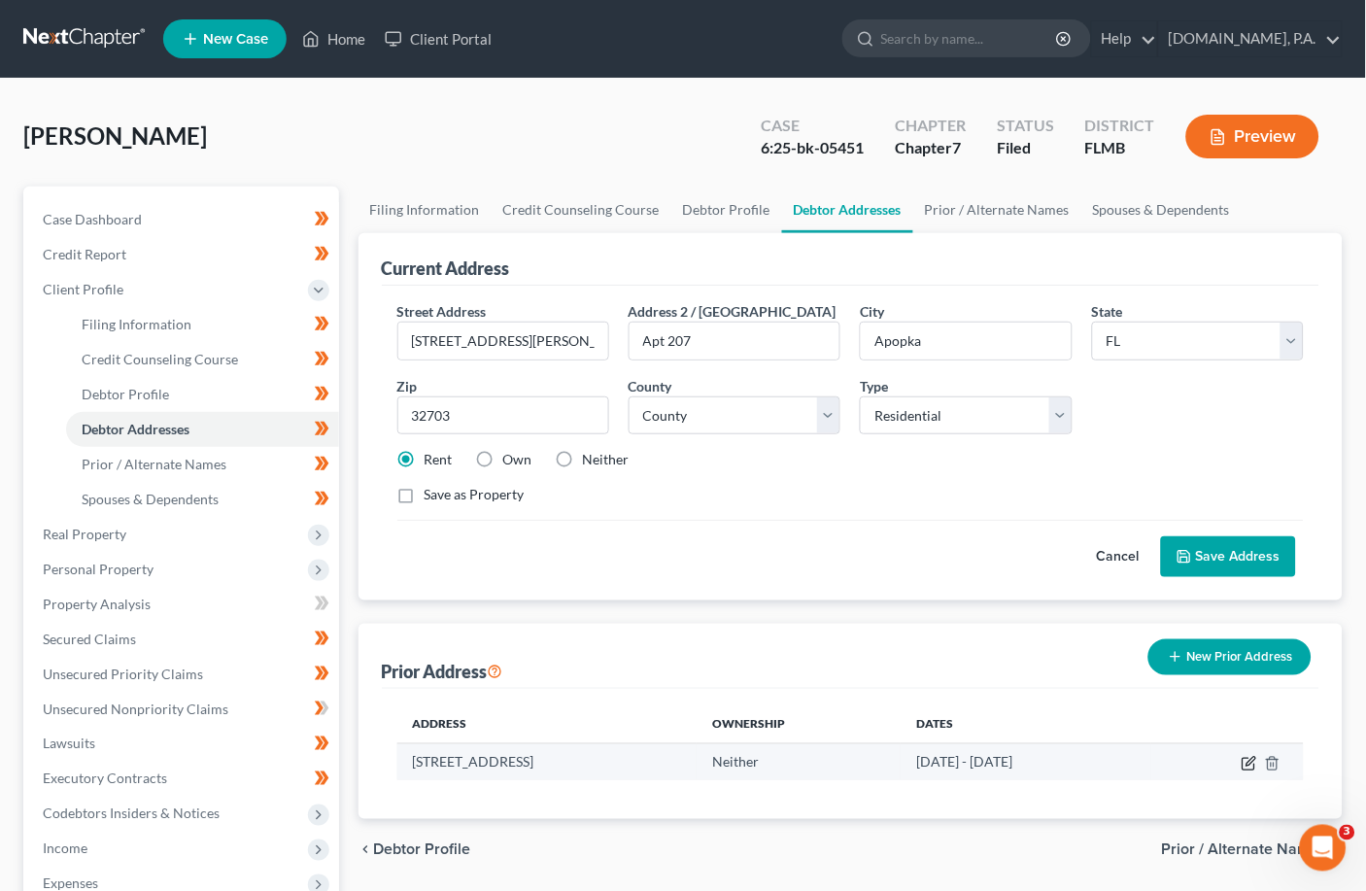
click at [957, 767] on icon "button" at bounding box center [1249, 765] width 12 height 12
select select "9"
select select "47"
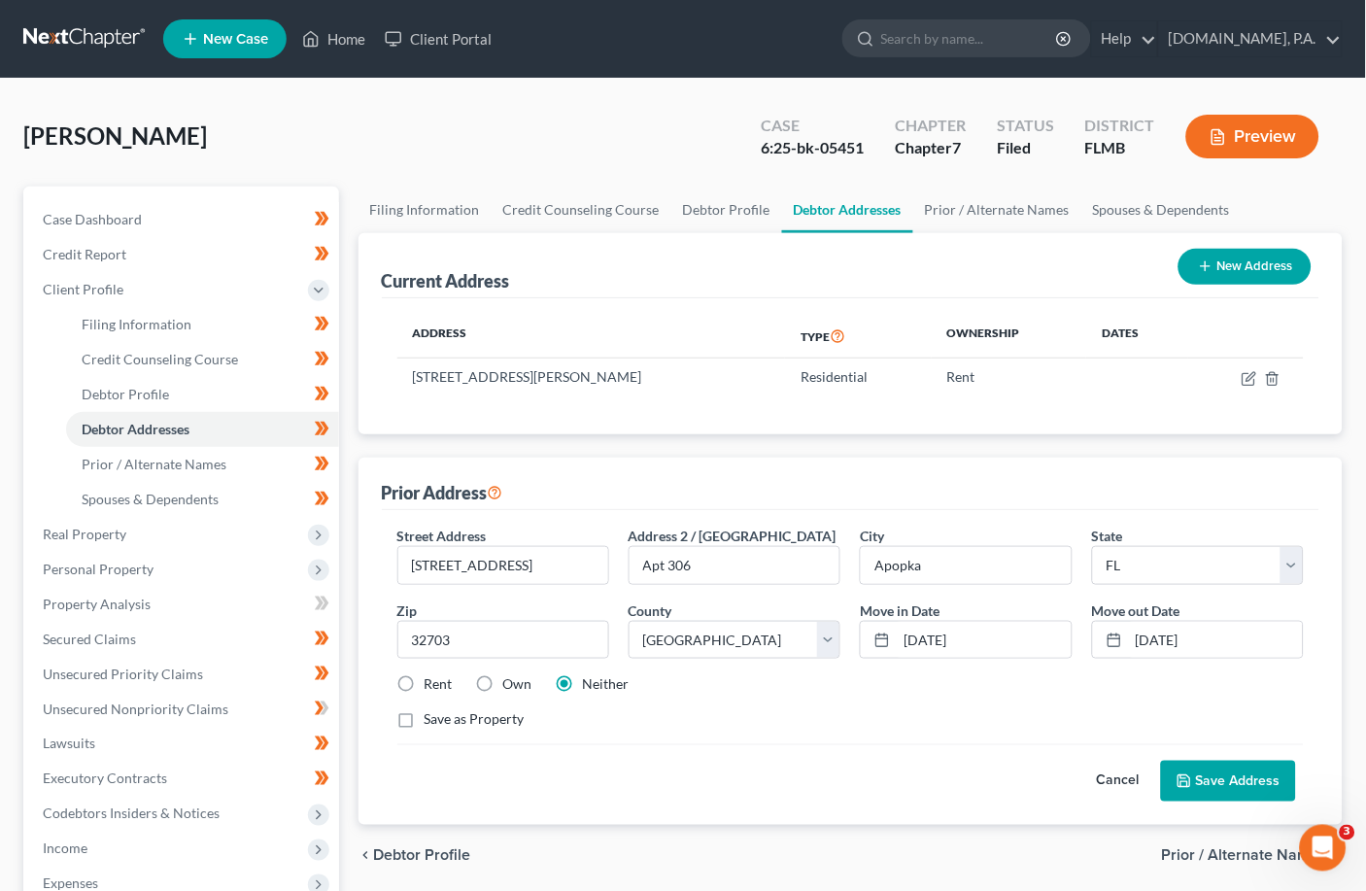
scroll to position [129, 0]
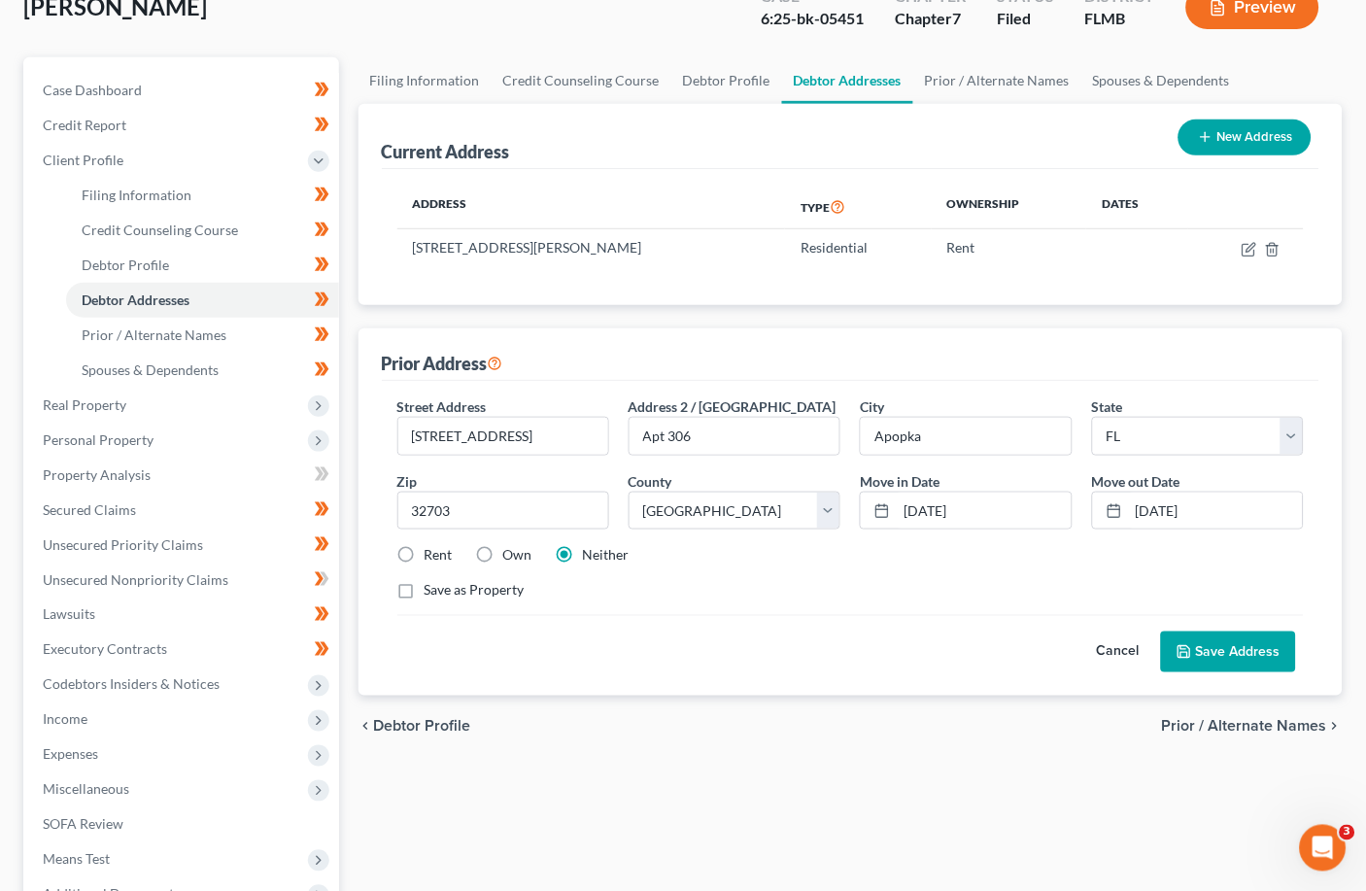
click at [957, 648] on button "Save Address" at bounding box center [1228, 652] width 135 height 41
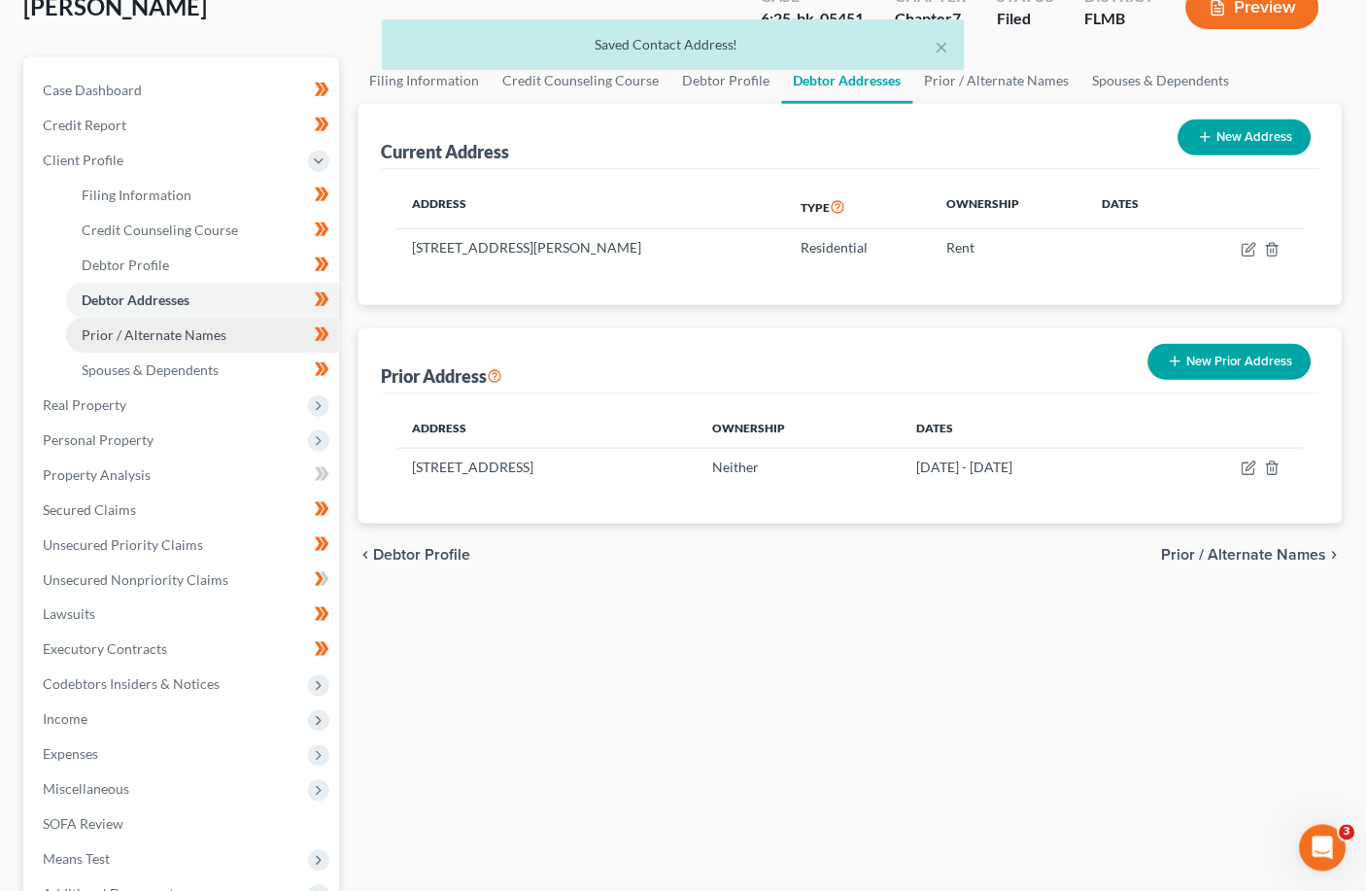
click at [142, 333] on span "Prior / Alternate Names" at bounding box center [154, 335] width 145 height 17
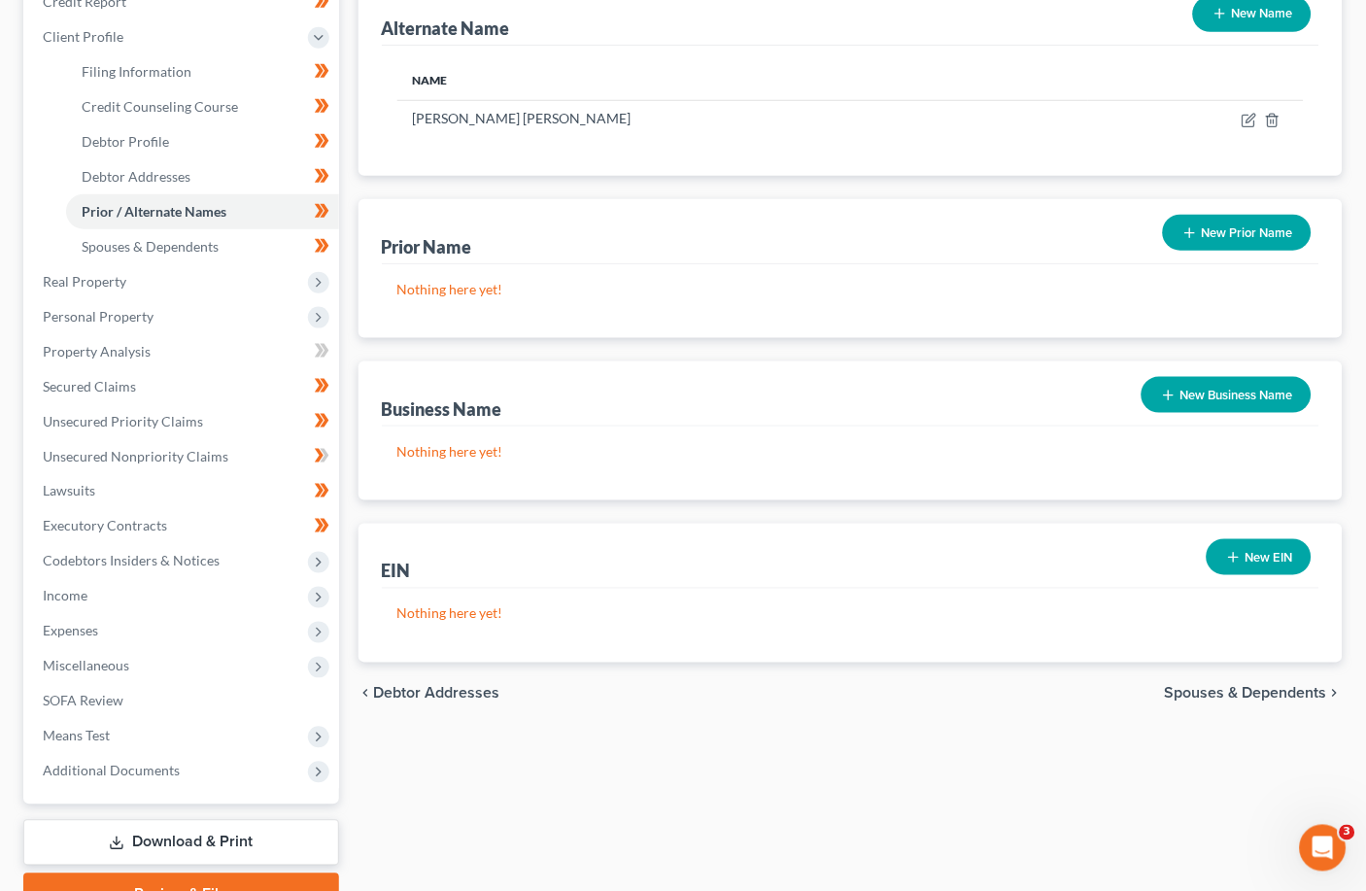
scroll to position [258, 0]
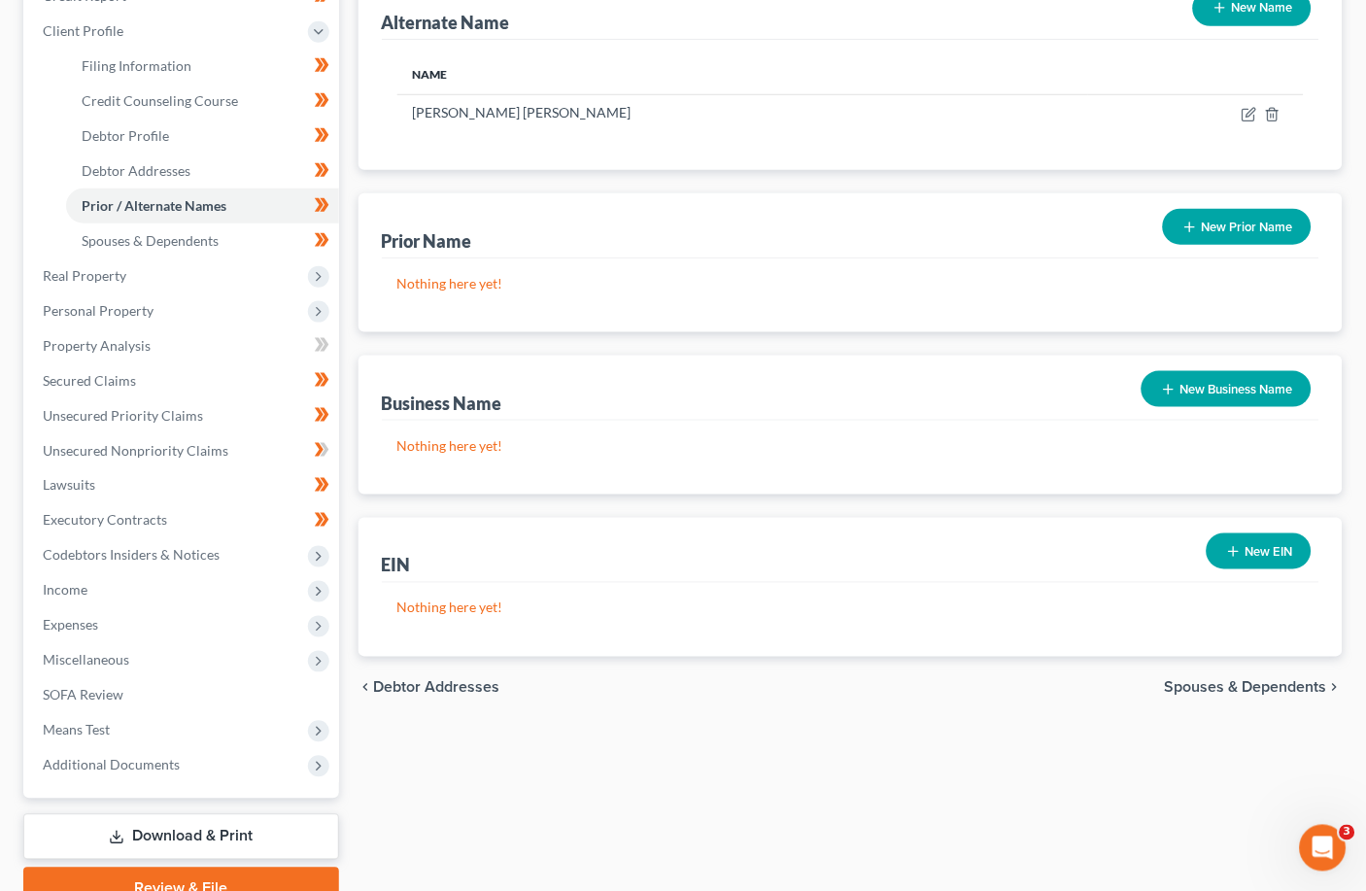
click at [957, 688] on span "Spouses & Dependents" at bounding box center [1246, 688] width 162 height 16
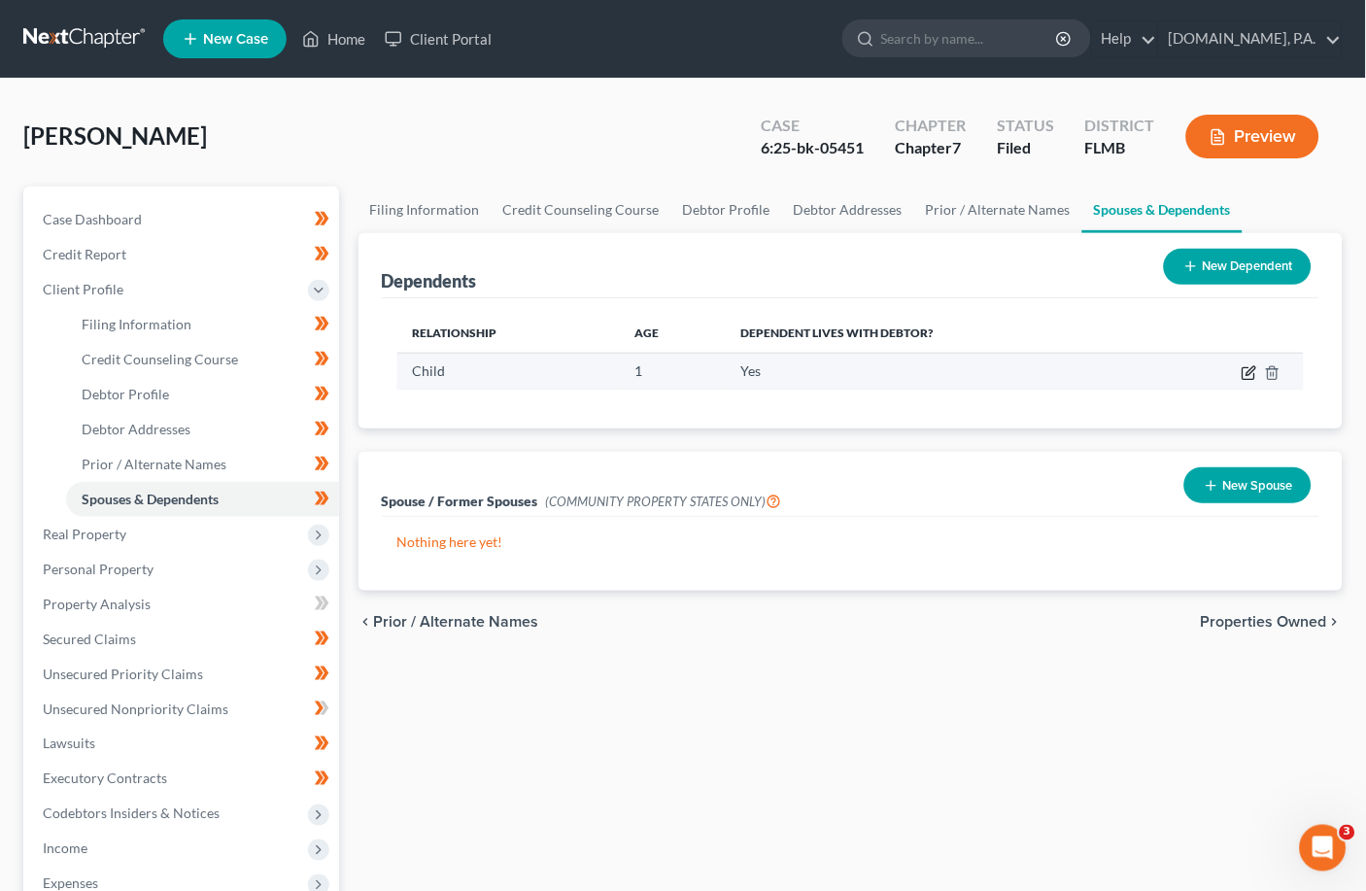
click at [957, 370] on icon "button" at bounding box center [1250, 373] width 16 height 16
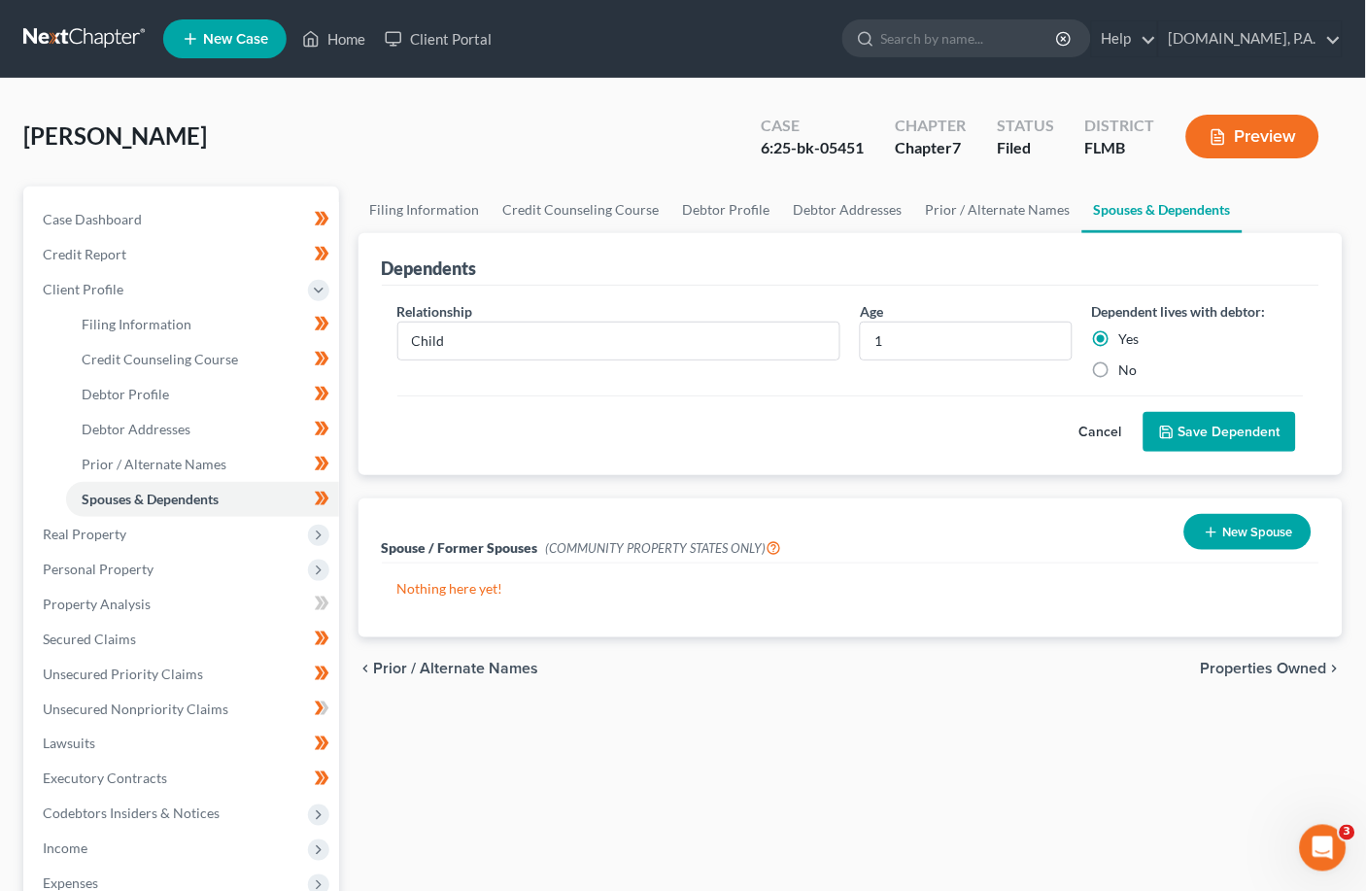
click at [957, 430] on button "Save Dependent" at bounding box center [1220, 432] width 153 height 41
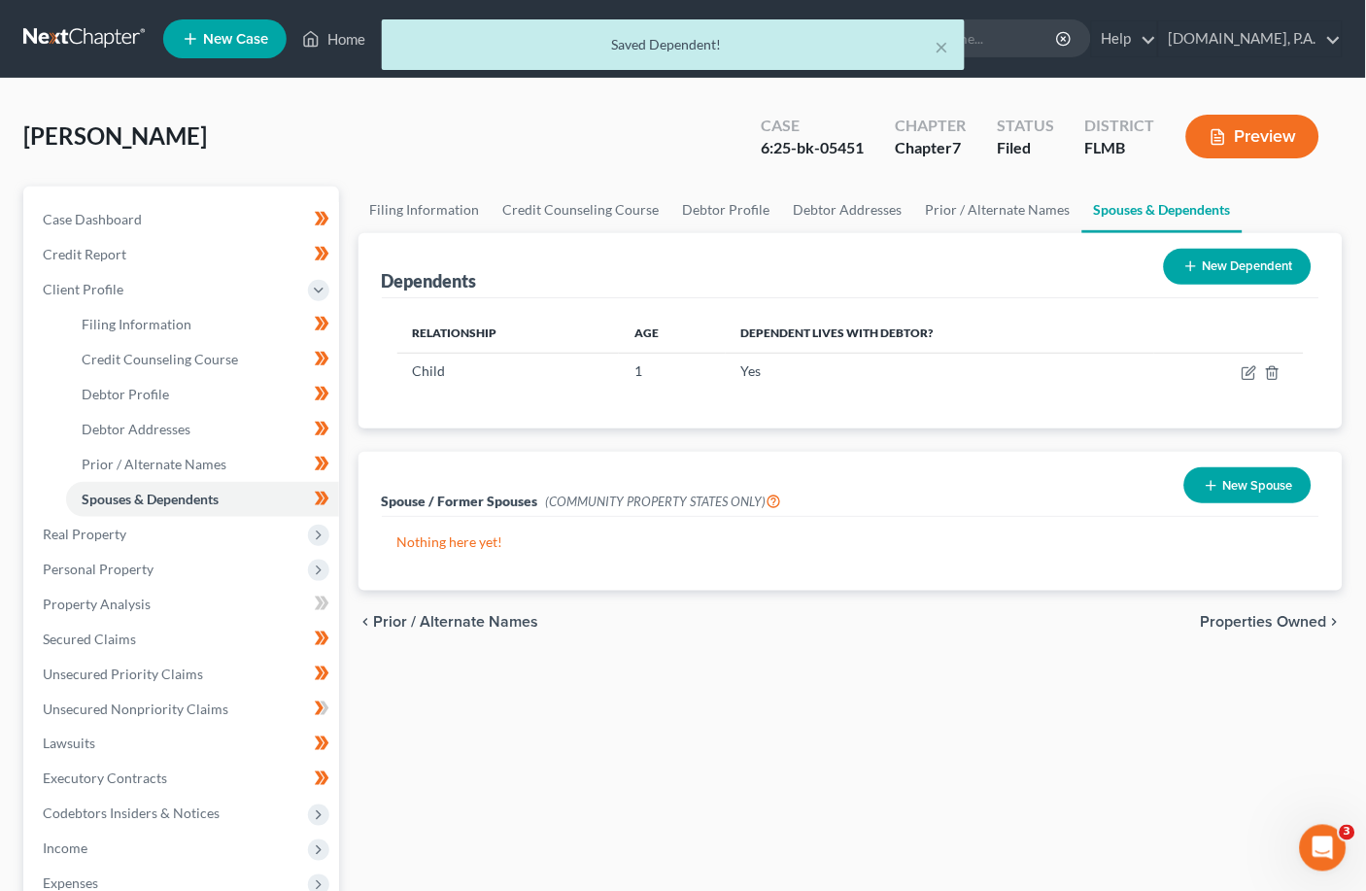
click at [957, 617] on span "Properties Owned" at bounding box center [1264, 622] width 126 height 16
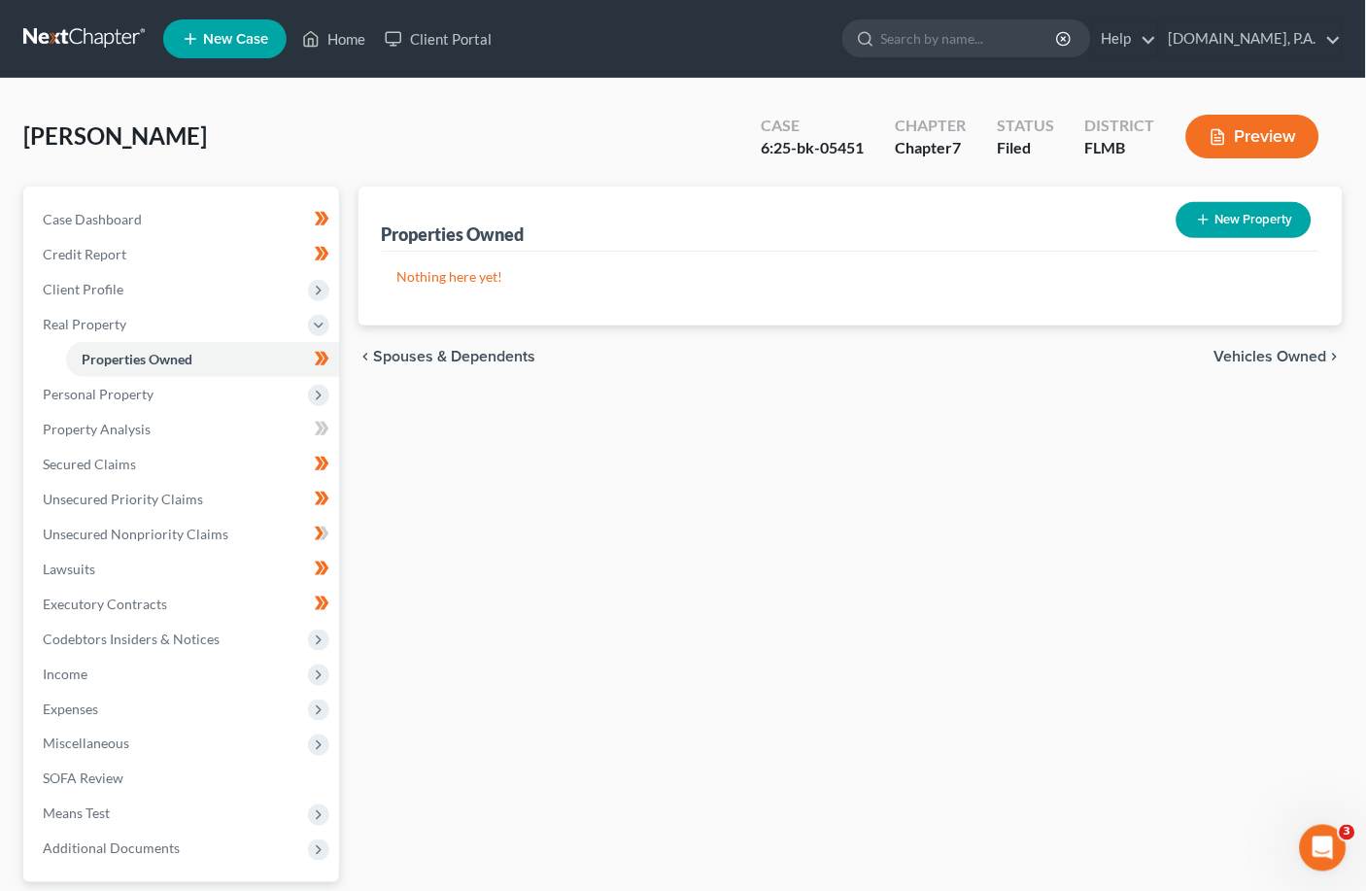
click at [957, 353] on span "Vehicles Owned" at bounding box center [1271, 357] width 113 height 16
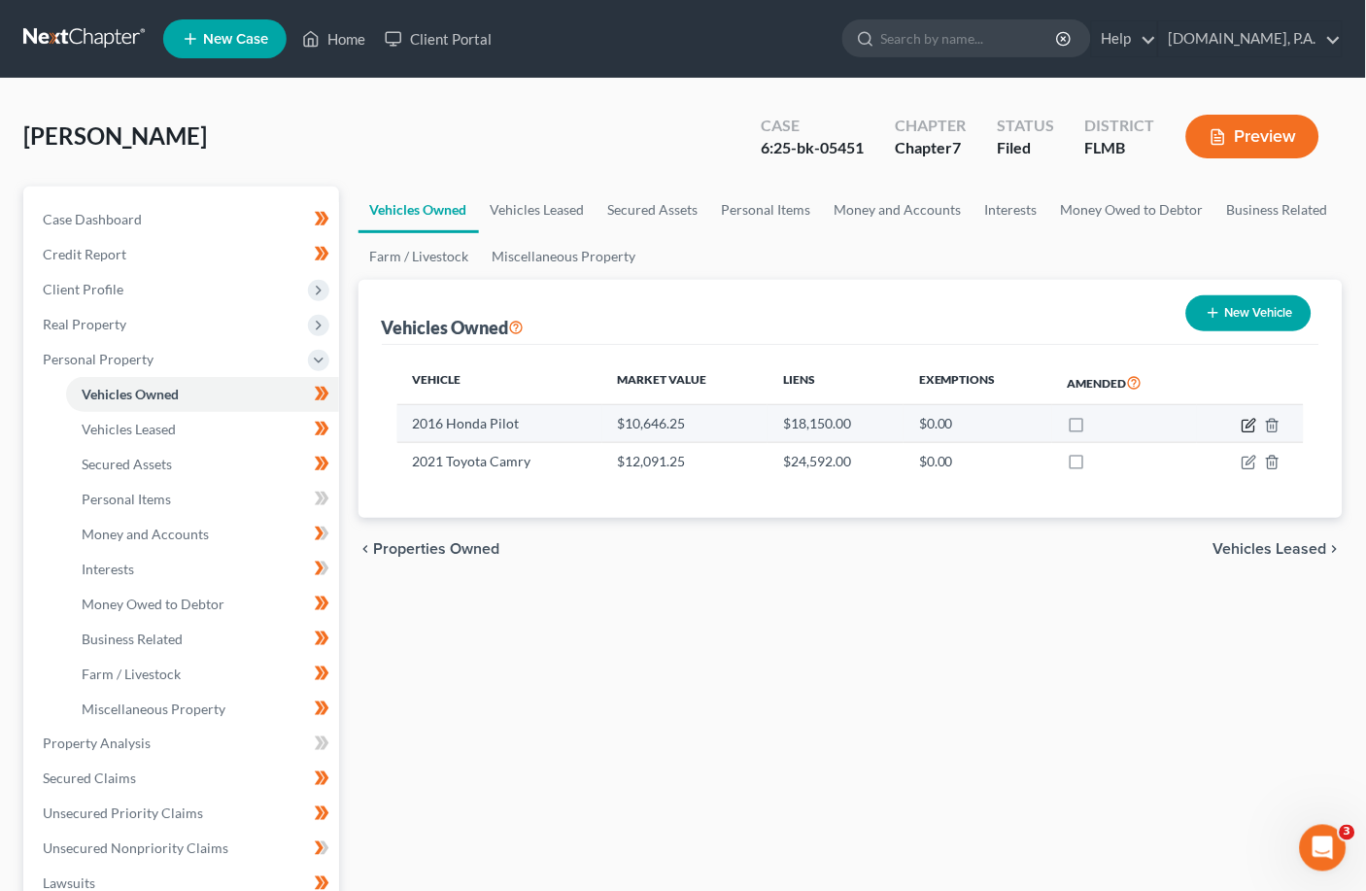
click at [957, 427] on icon "button" at bounding box center [1250, 426] width 16 height 16
select select "0"
select select "10"
select select "3"
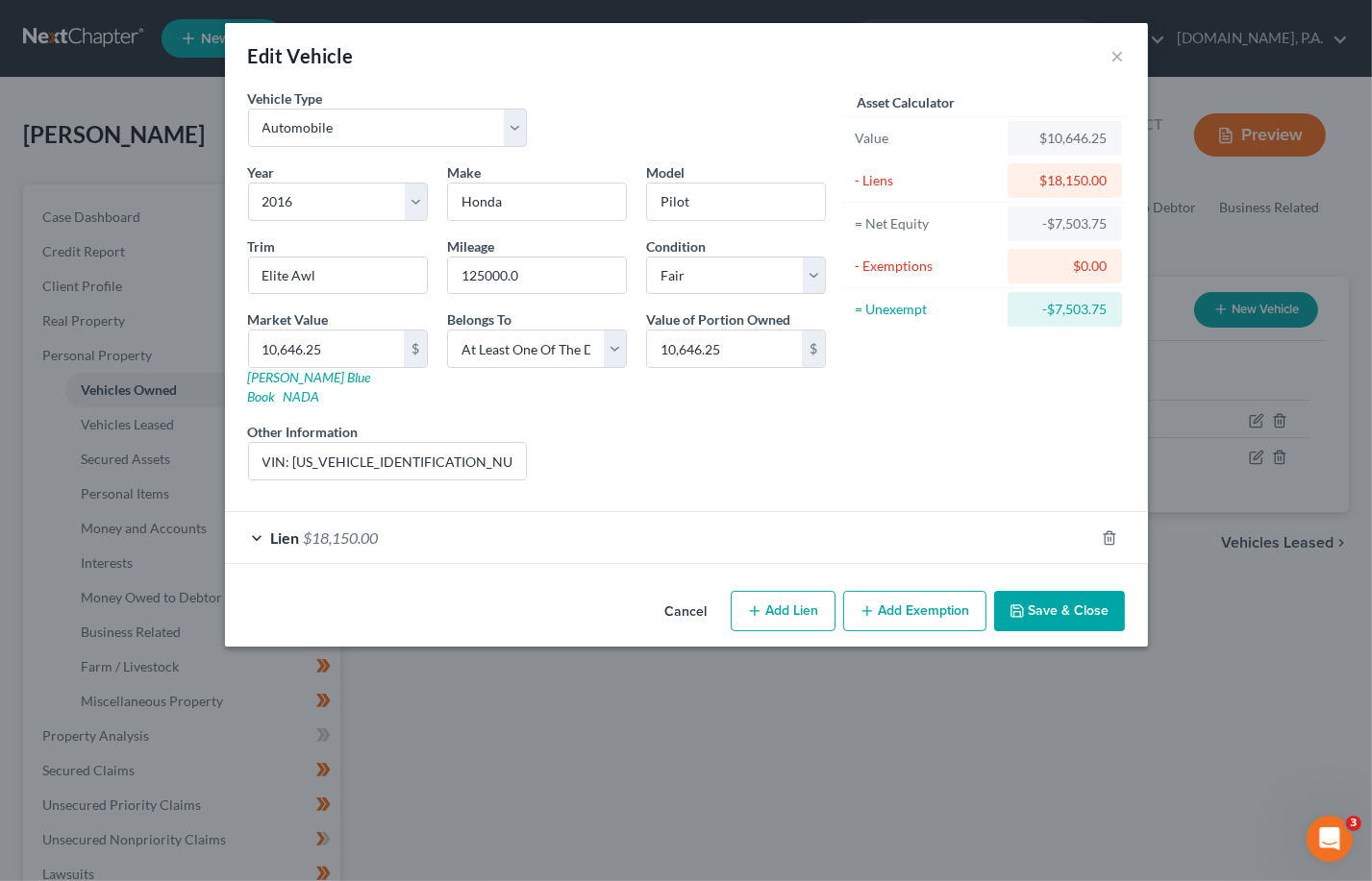
click at [255, 521] on div "Lien $18,150.00" at bounding box center [659, 538] width 869 height 51
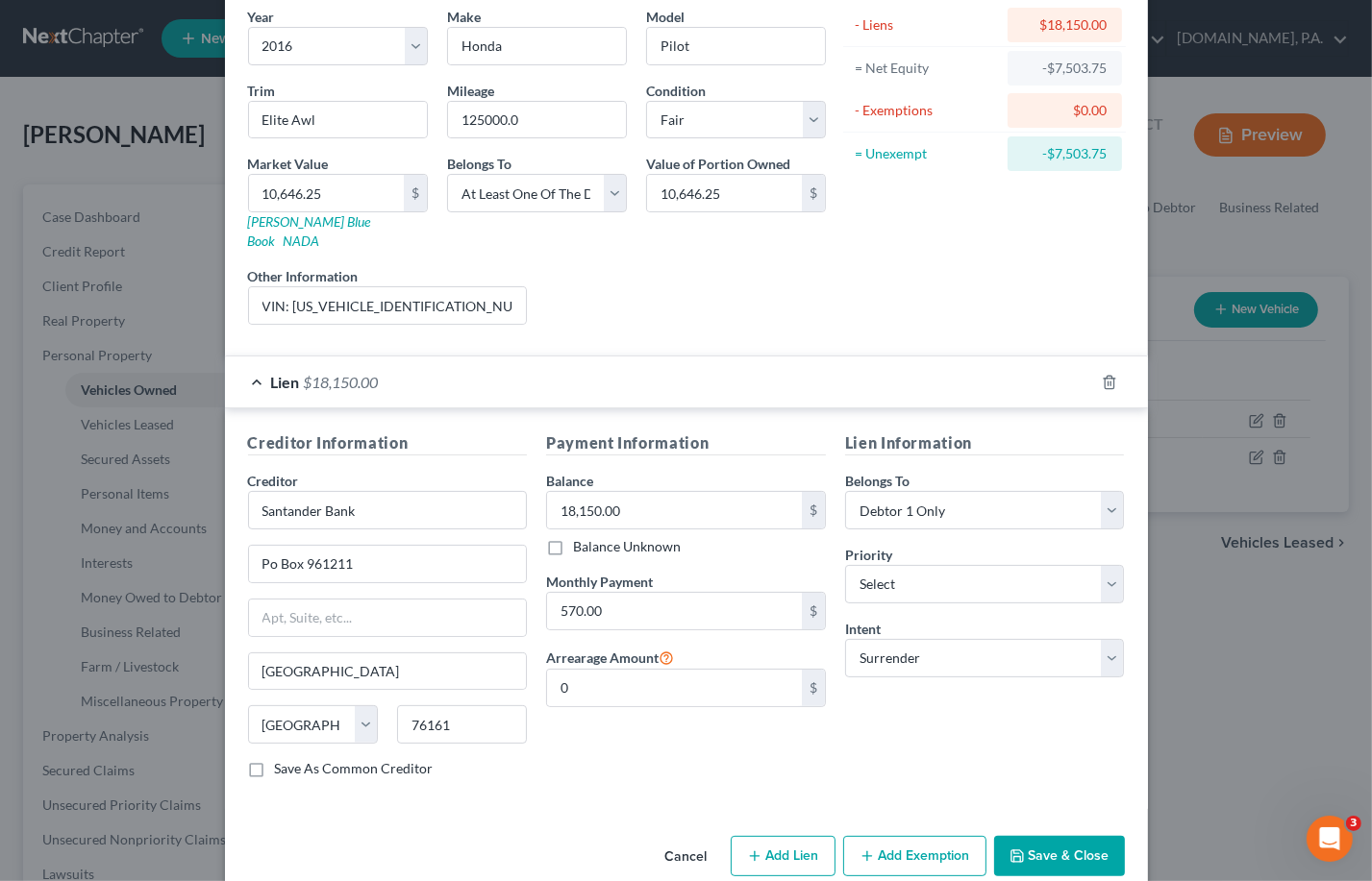
scroll to position [171, 0]
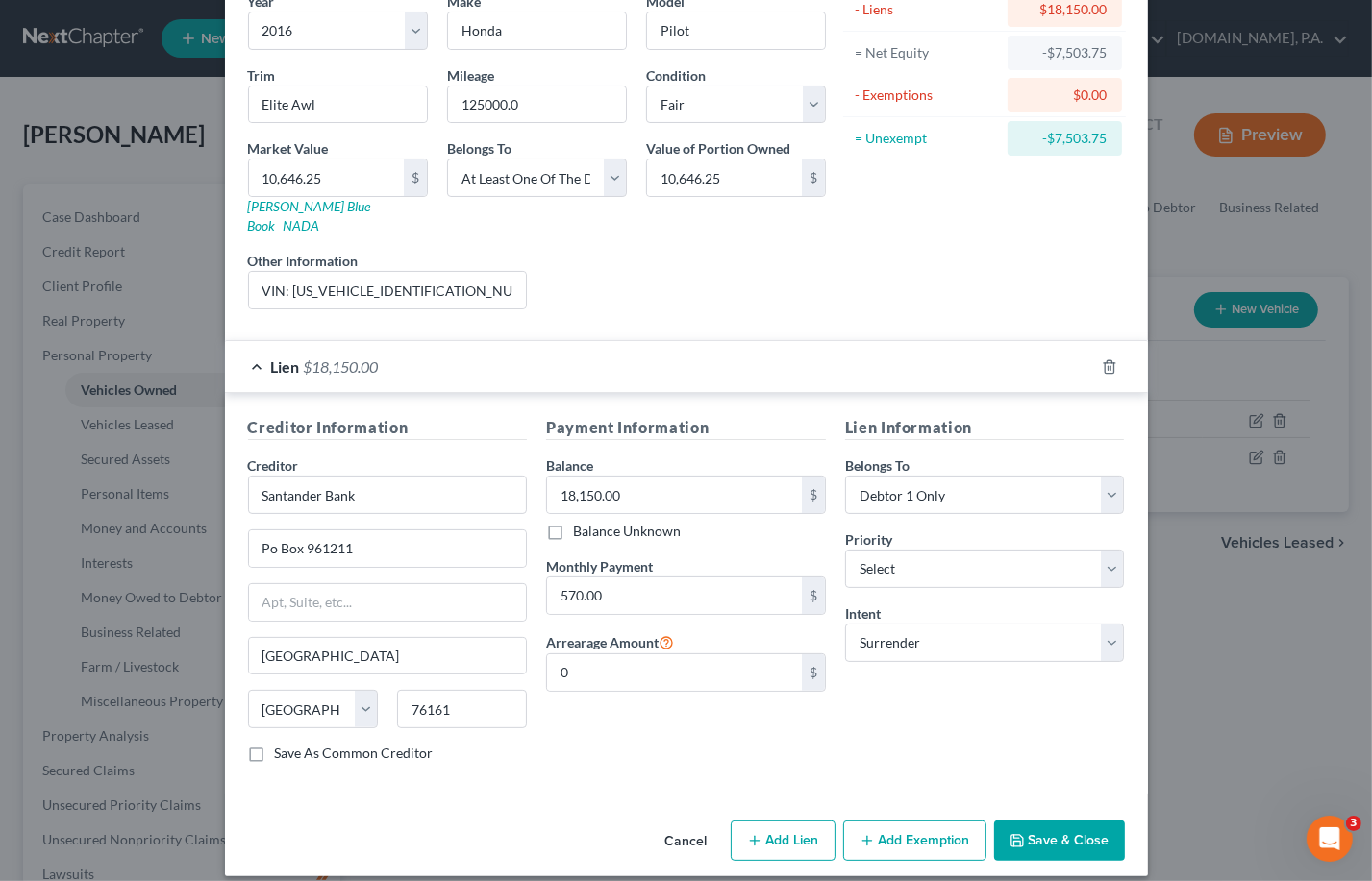
click at [947, 823] on button "Save & Close" at bounding box center [1059, 840] width 131 height 41
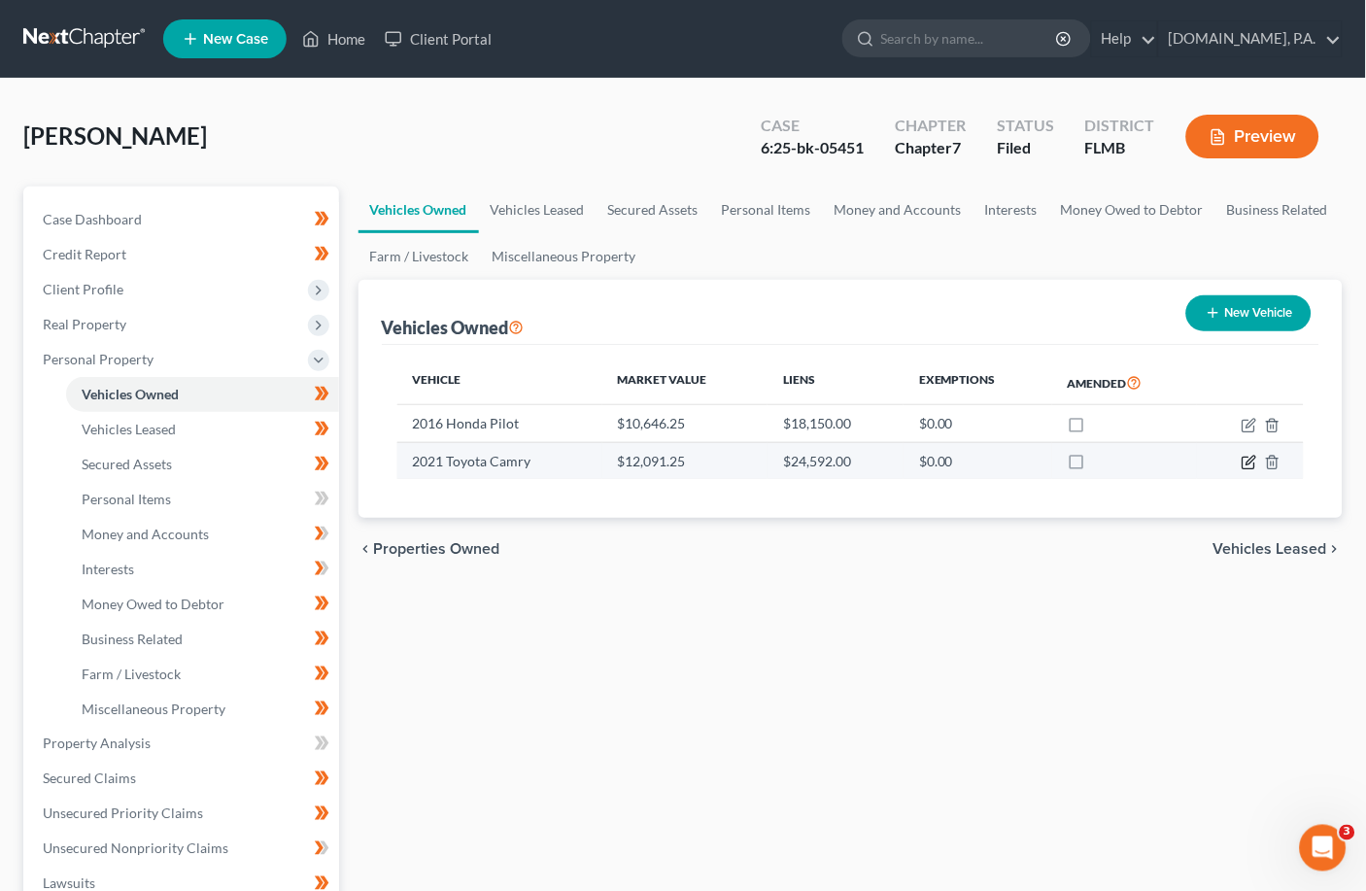
click at [957, 460] on icon "button" at bounding box center [1251, 460] width 9 height 9
select select "0"
select select "5"
select select "3"
select select "0"
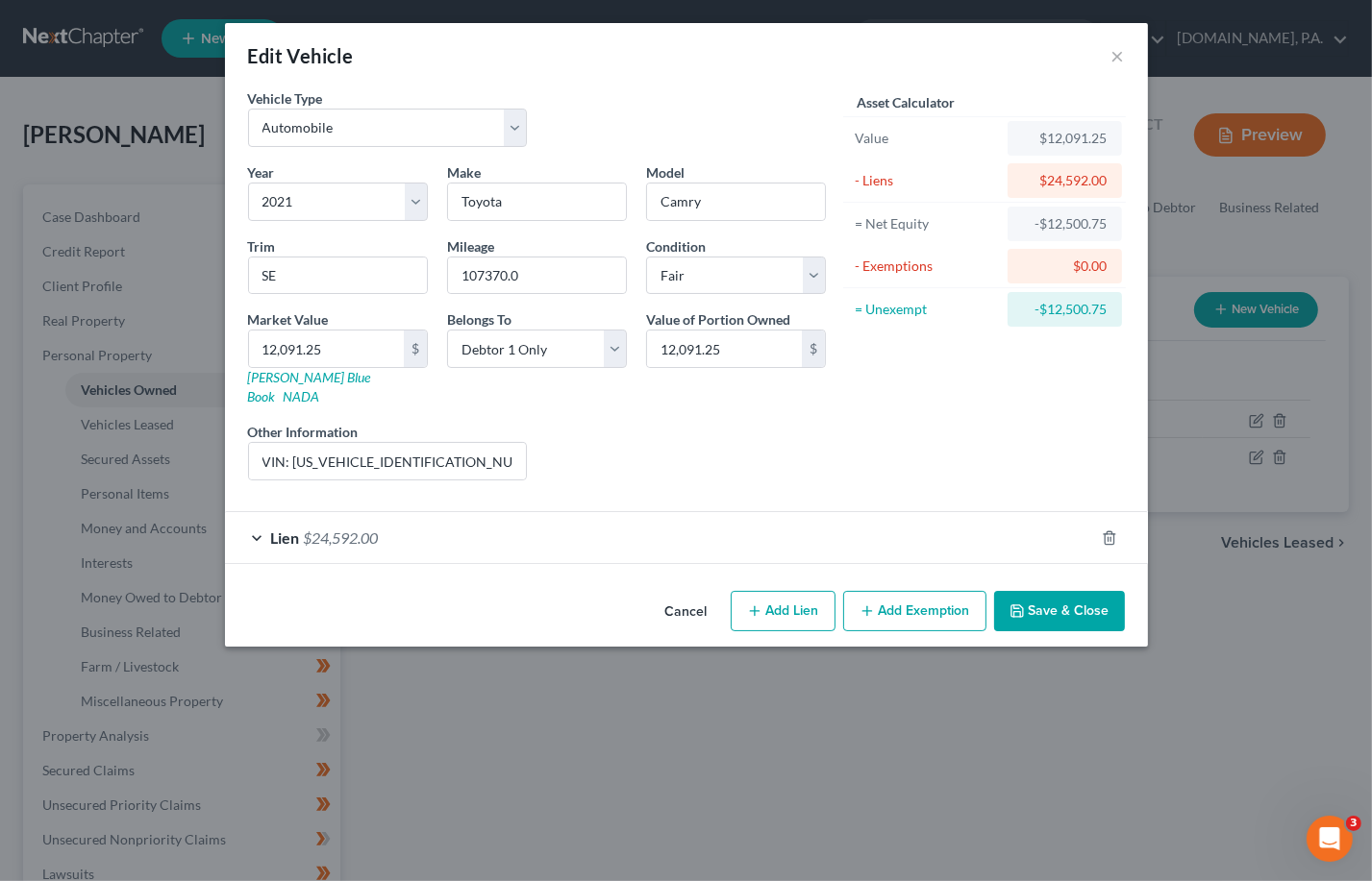
click at [947, 596] on button "Save & Close" at bounding box center [1059, 611] width 131 height 41
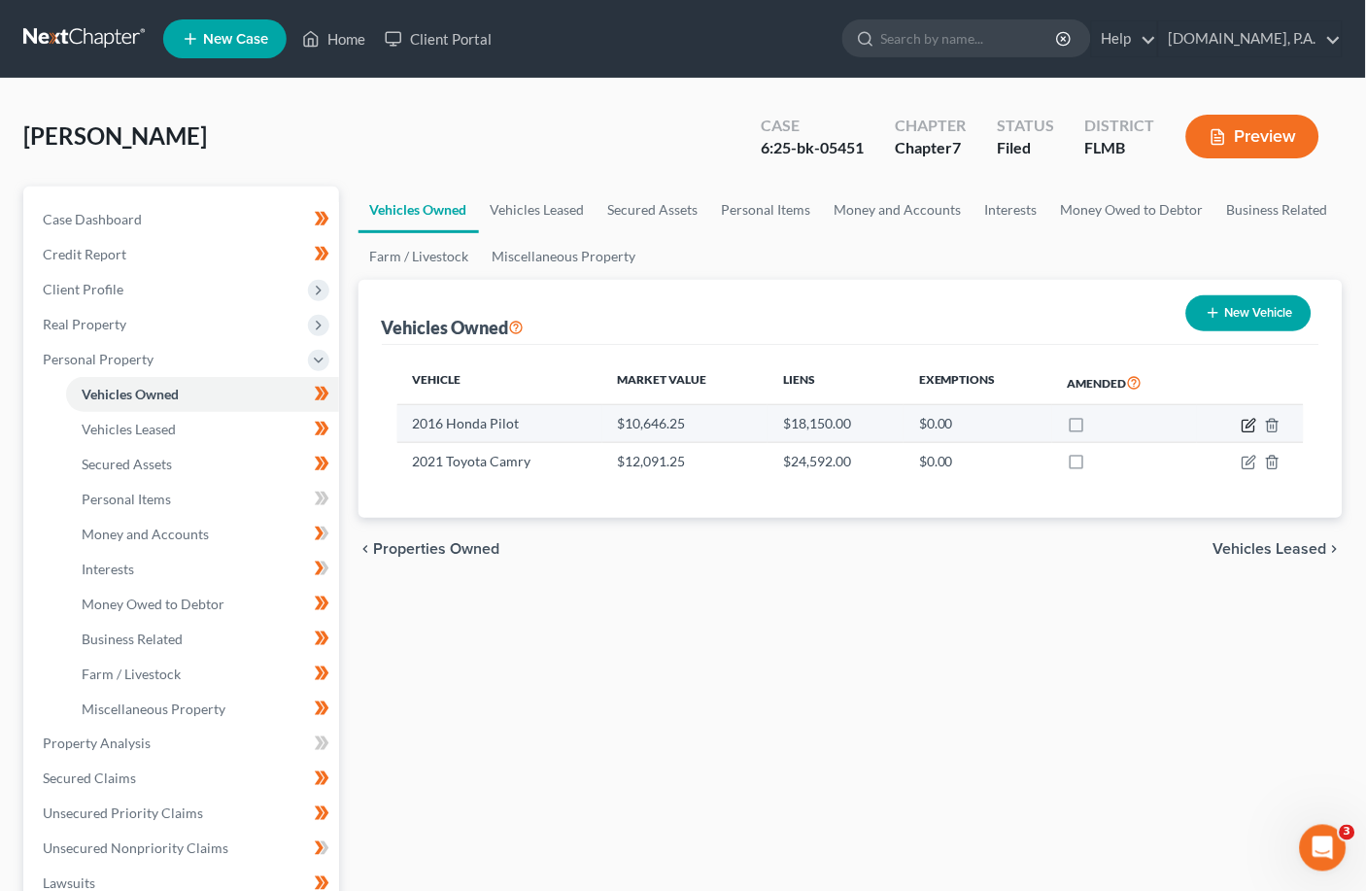
click at [957, 425] on icon "button" at bounding box center [1251, 423] width 9 height 9
select select "0"
select select "10"
select select "3"
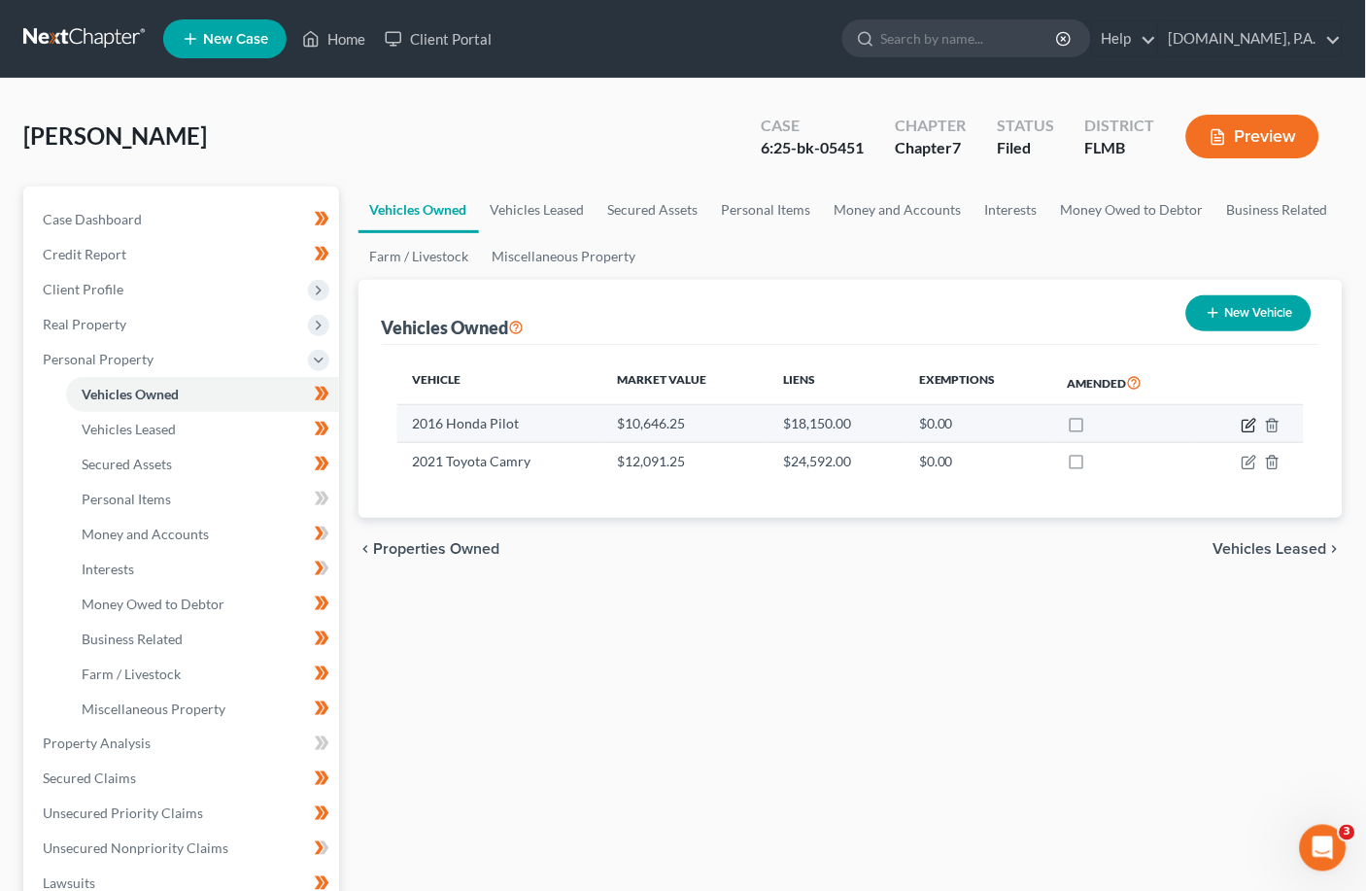
select select "45"
select select "0"
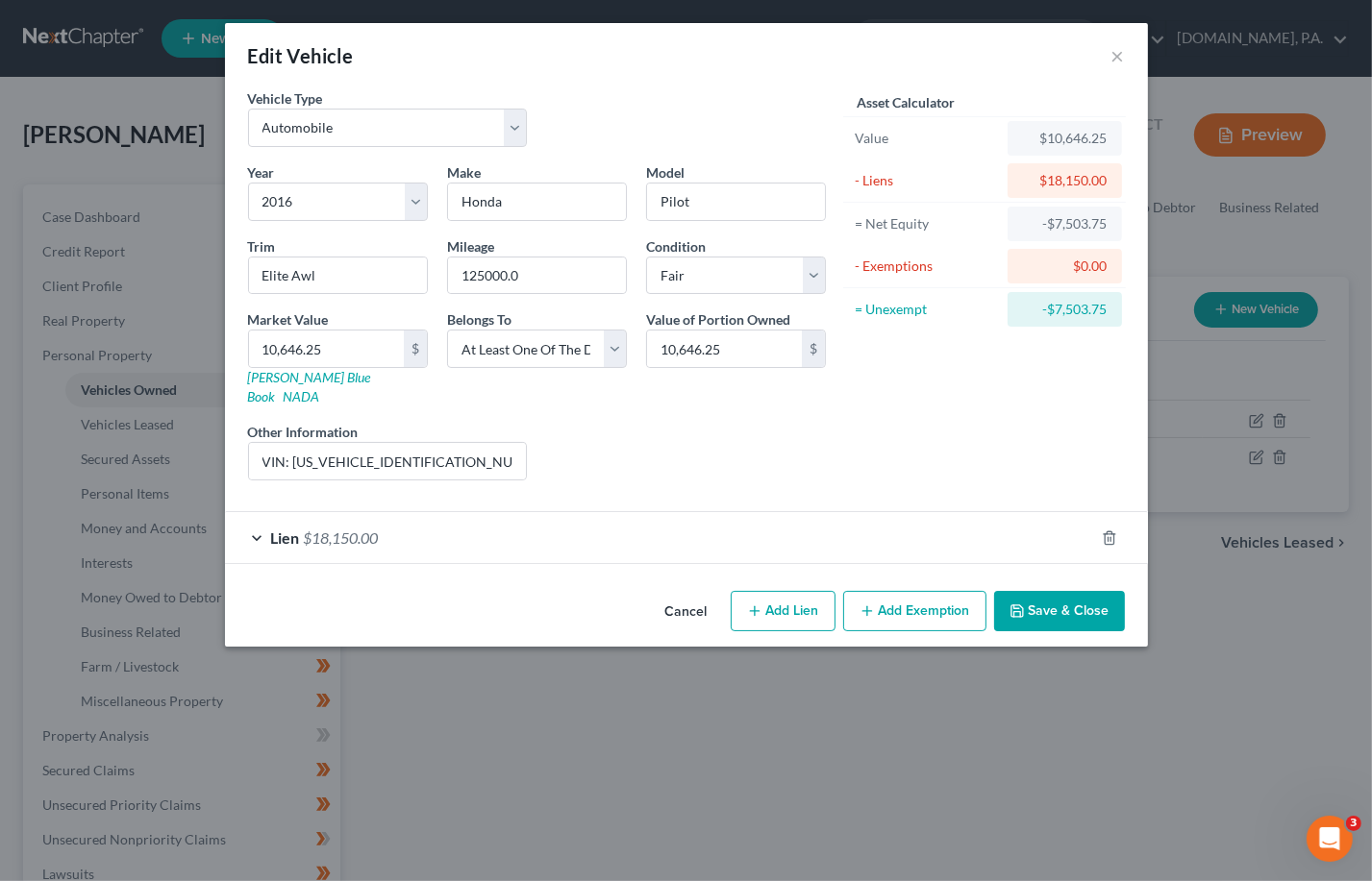
click at [262, 524] on div "Lien $18,150.00" at bounding box center [659, 538] width 869 height 51
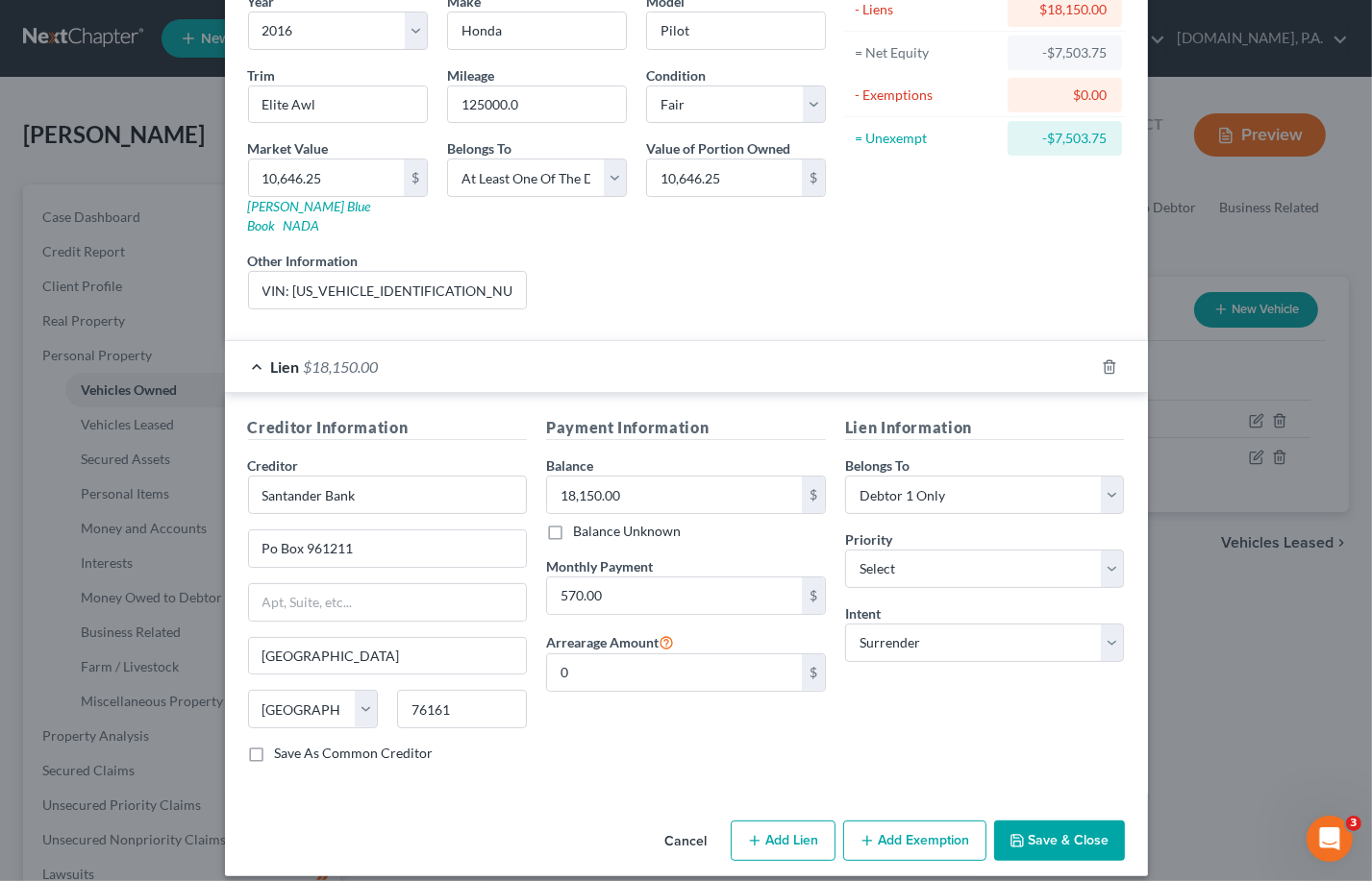
click at [947, 821] on button "Save & Close" at bounding box center [1059, 840] width 131 height 41
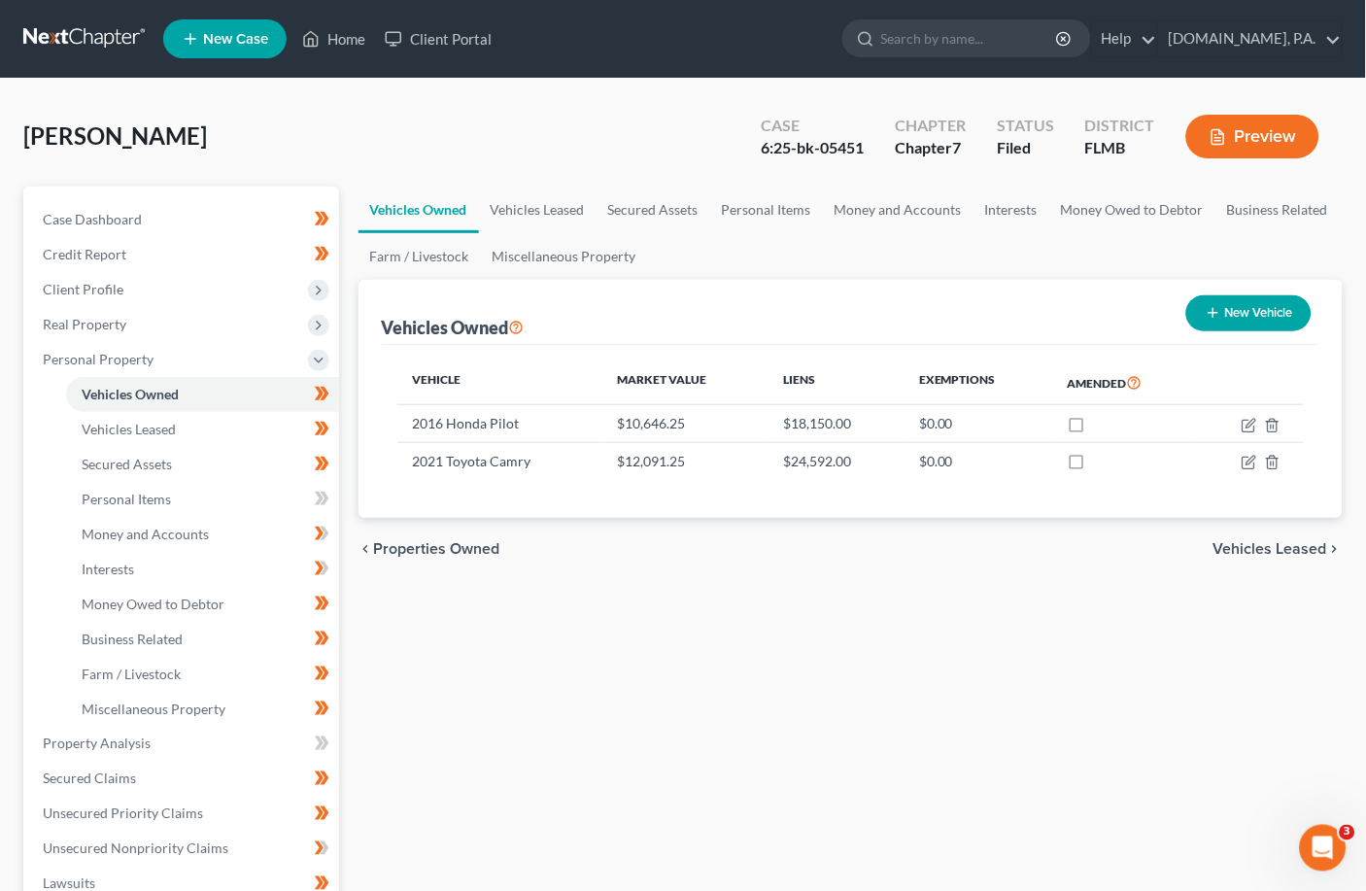
click at [957, 546] on span "Vehicles Leased" at bounding box center [1271, 549] width 114 height 16
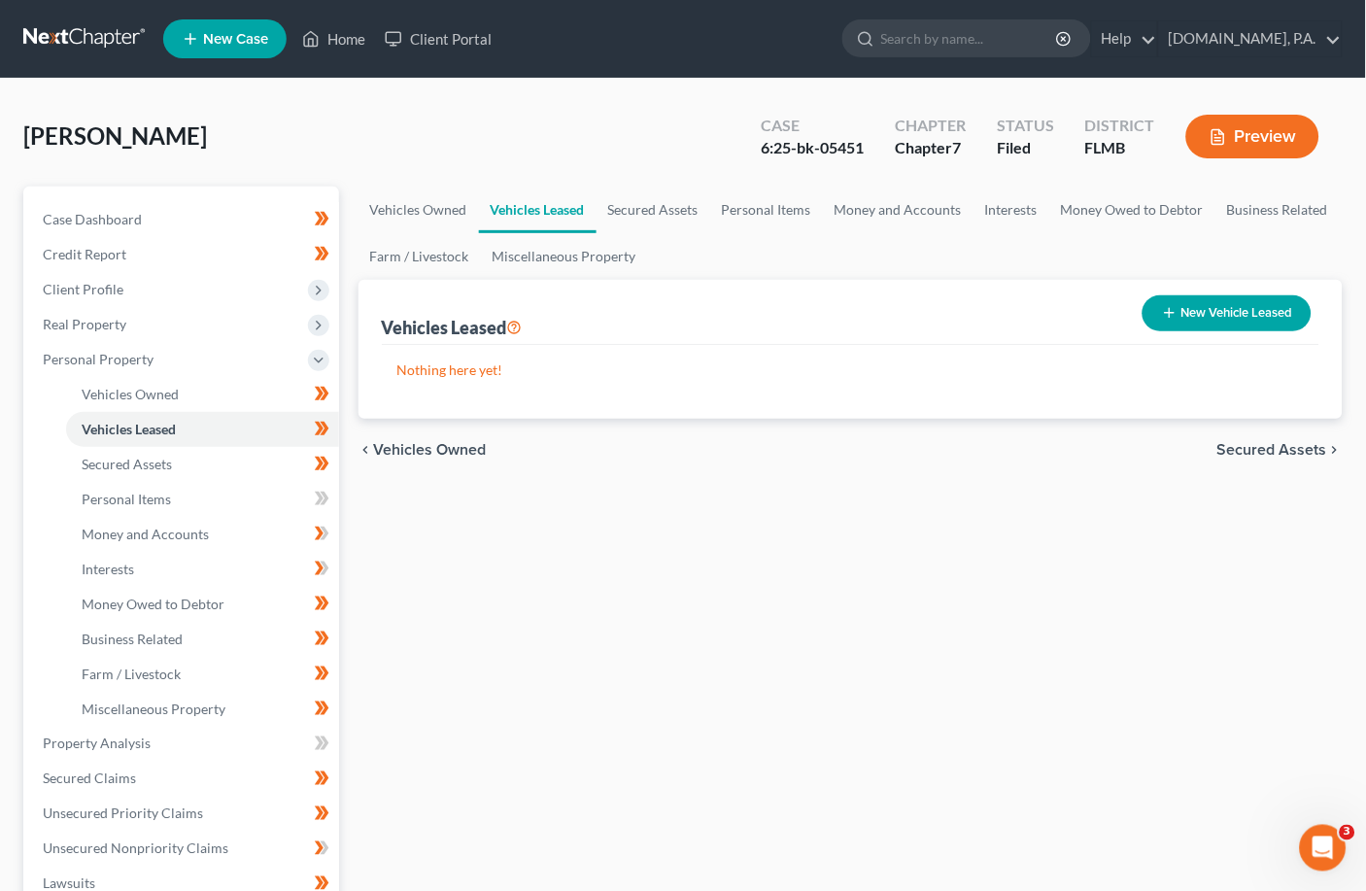
click at [957, 447] on span "Secured Assets" at bounding box center [1273, 450] width 110 height 16
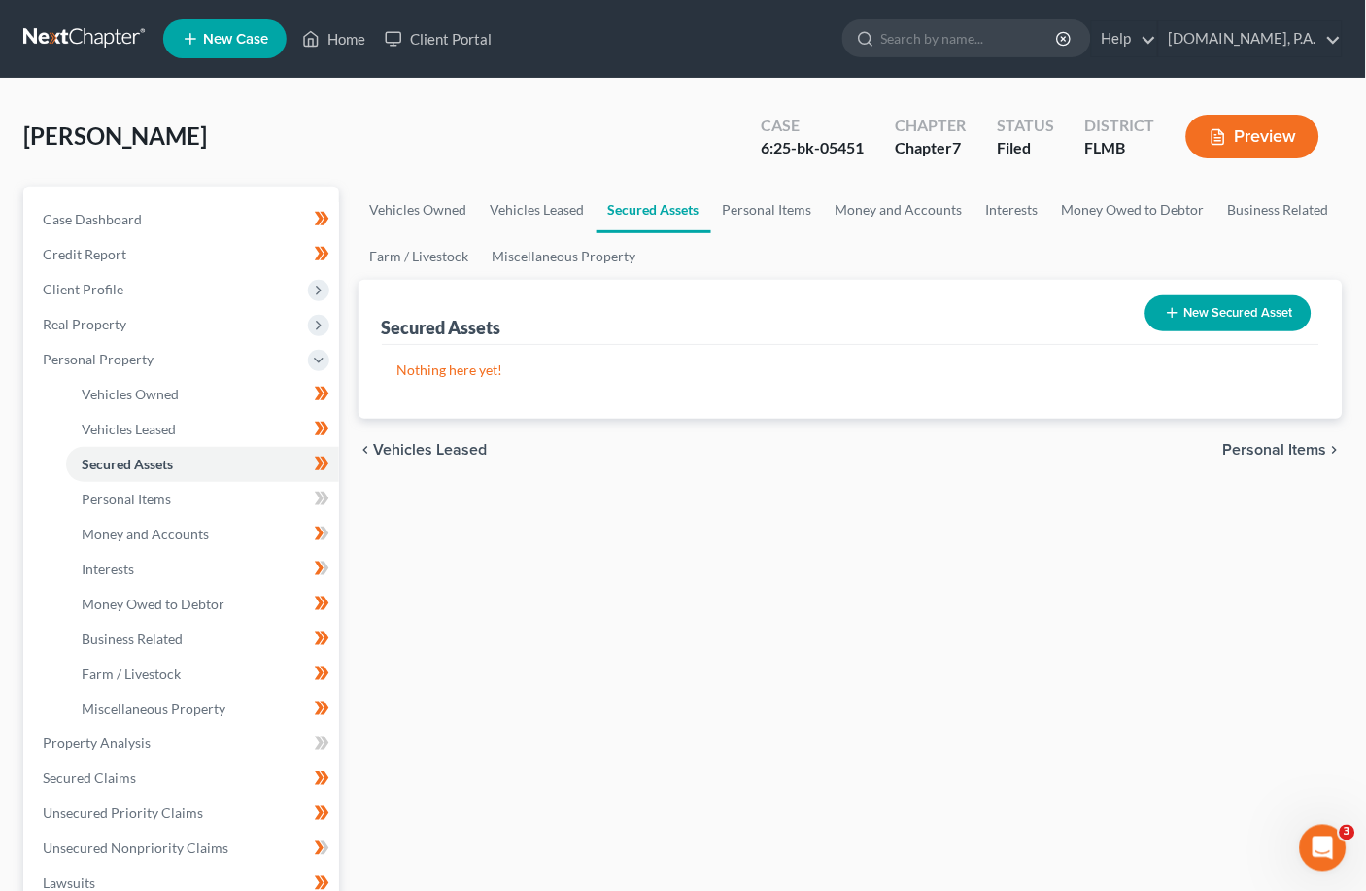
click at [957, 447] on span "Personal Items" at bounding box center [1275, 450] width 104 height 16
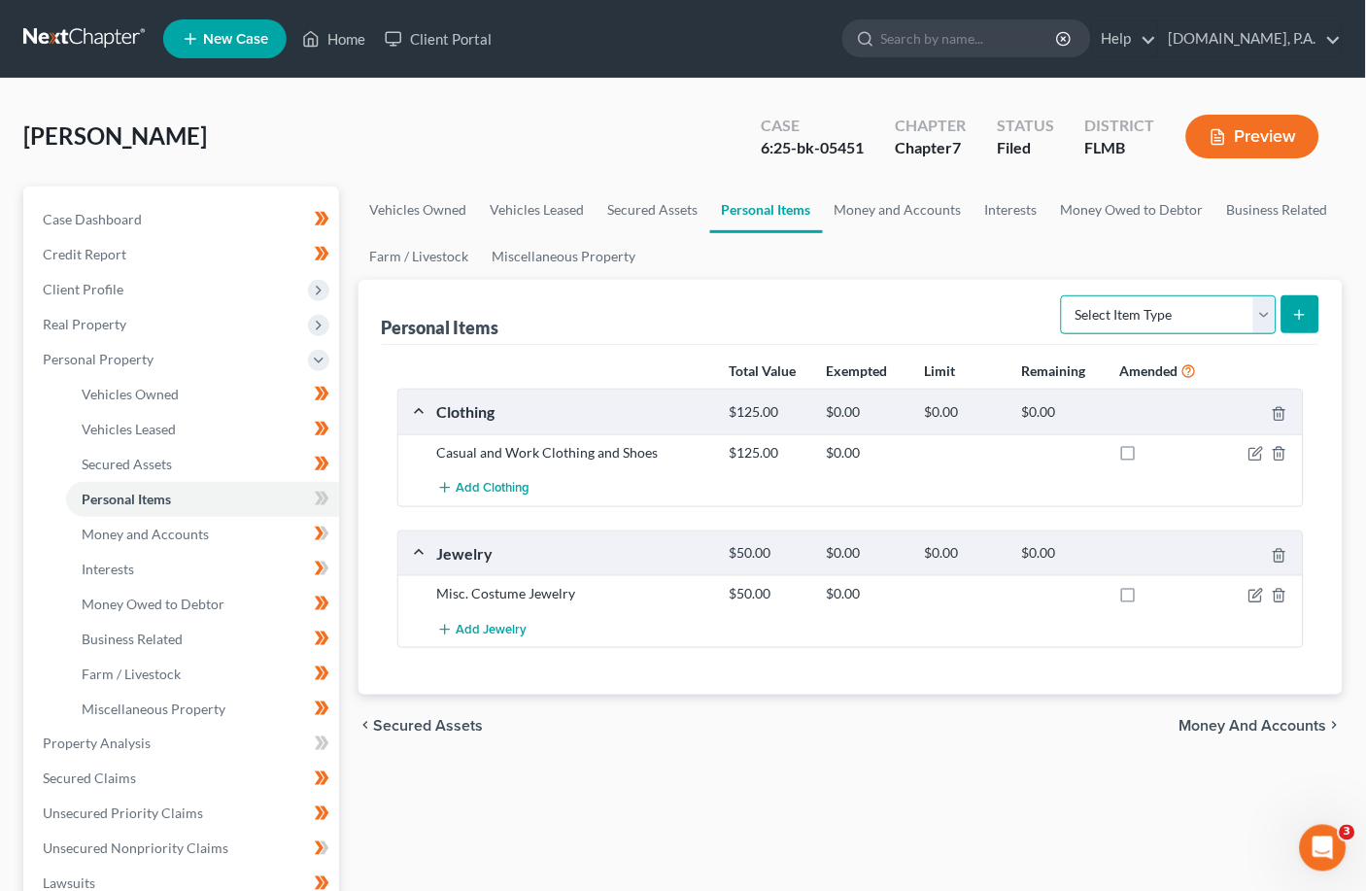
click at [957, 312] on select "Select Item Type Clothing Collectibles Of Value Electronics Firearms Household …" at bounding box center [1169, 314] width 216 height 39
select select "household_goods"
click at [957, 295] on select "Select Item Type Clothing Collectibles Of Value Electronics Firearms Household …" at bounding box center [1169, 314] width 216 height 39
click at [957, 312] on line "submit" at bounding box center [1300, 314] width 0 height 9
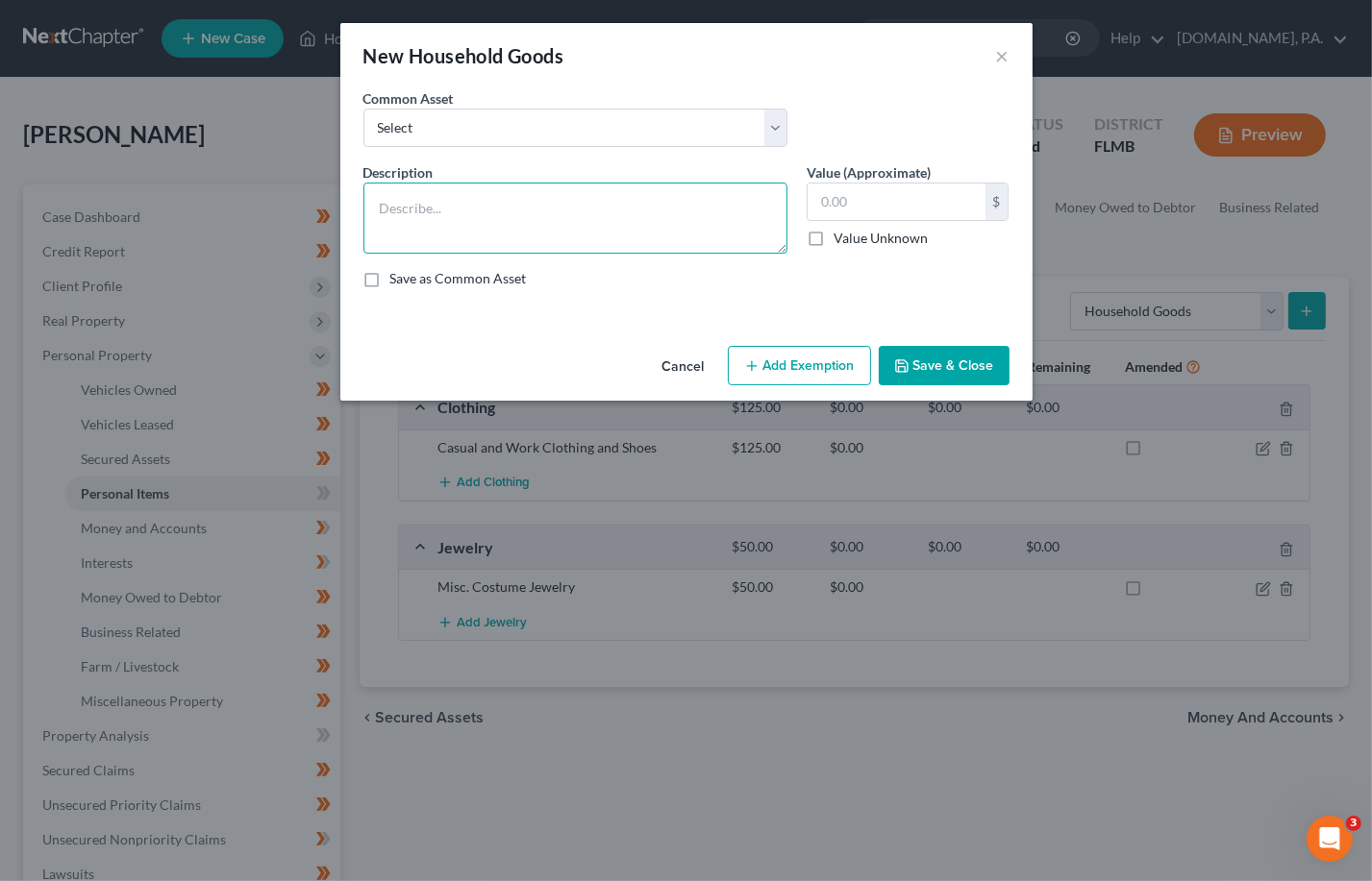
click at [373, 193] on textarea at bounding box center [575, 219] width 424 height 71
click at [558, 199] on textarea "1 Couch, 1 Lamp, 1 Desk," at bounding box center [575, 219] width 424 height 71
type textarea "1 Couch, 1 Lamp, 1 Desk, 1 dining table w/chair set, 1 nightstand"
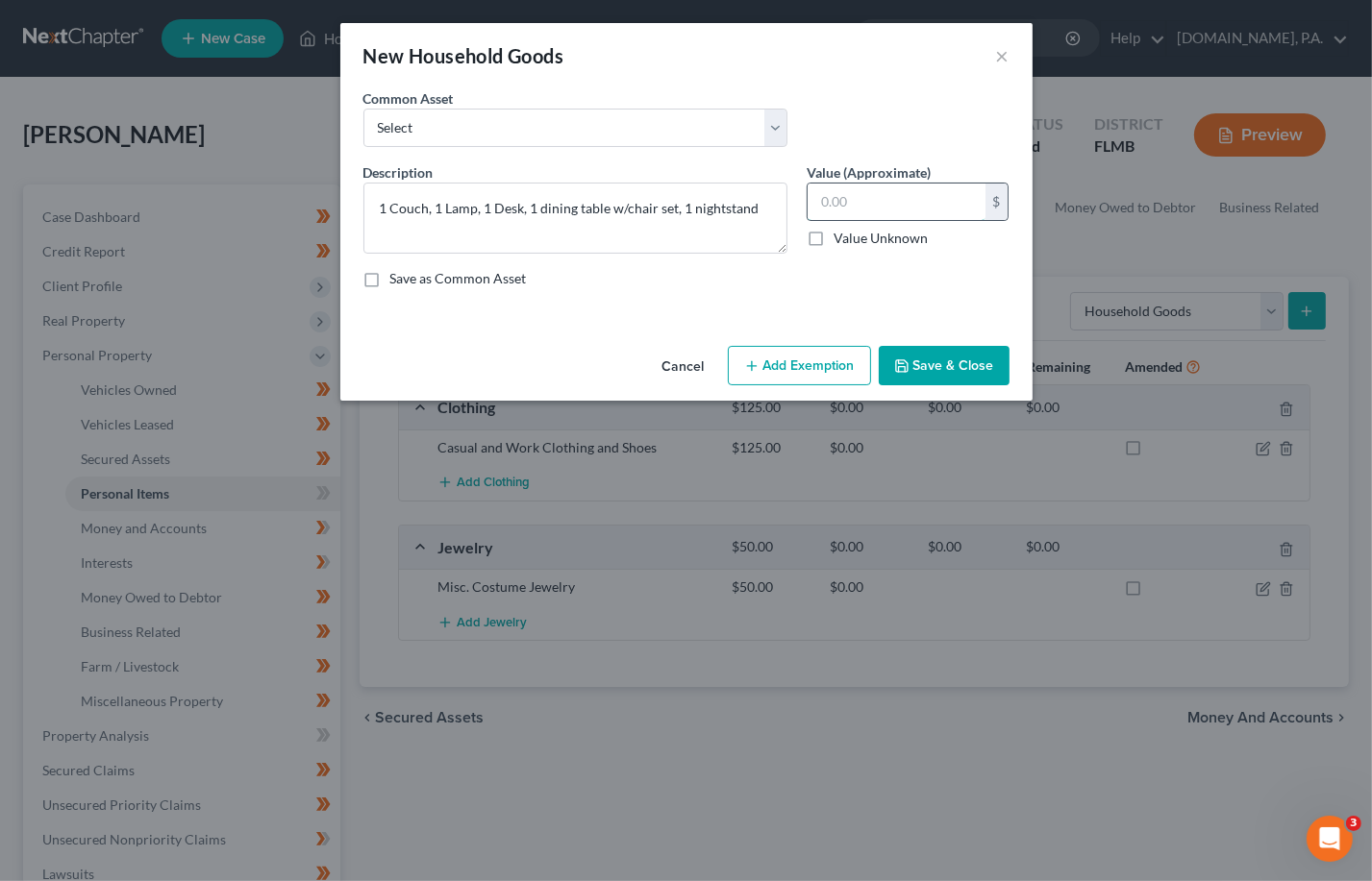
click at [853, 201] on input "text" at bounding box center [896, 202] width 178 height 37
type input "150.00"
click at [808, 371] on button "Add Exemption" at bounding box center [799, 366] width 143 height 41
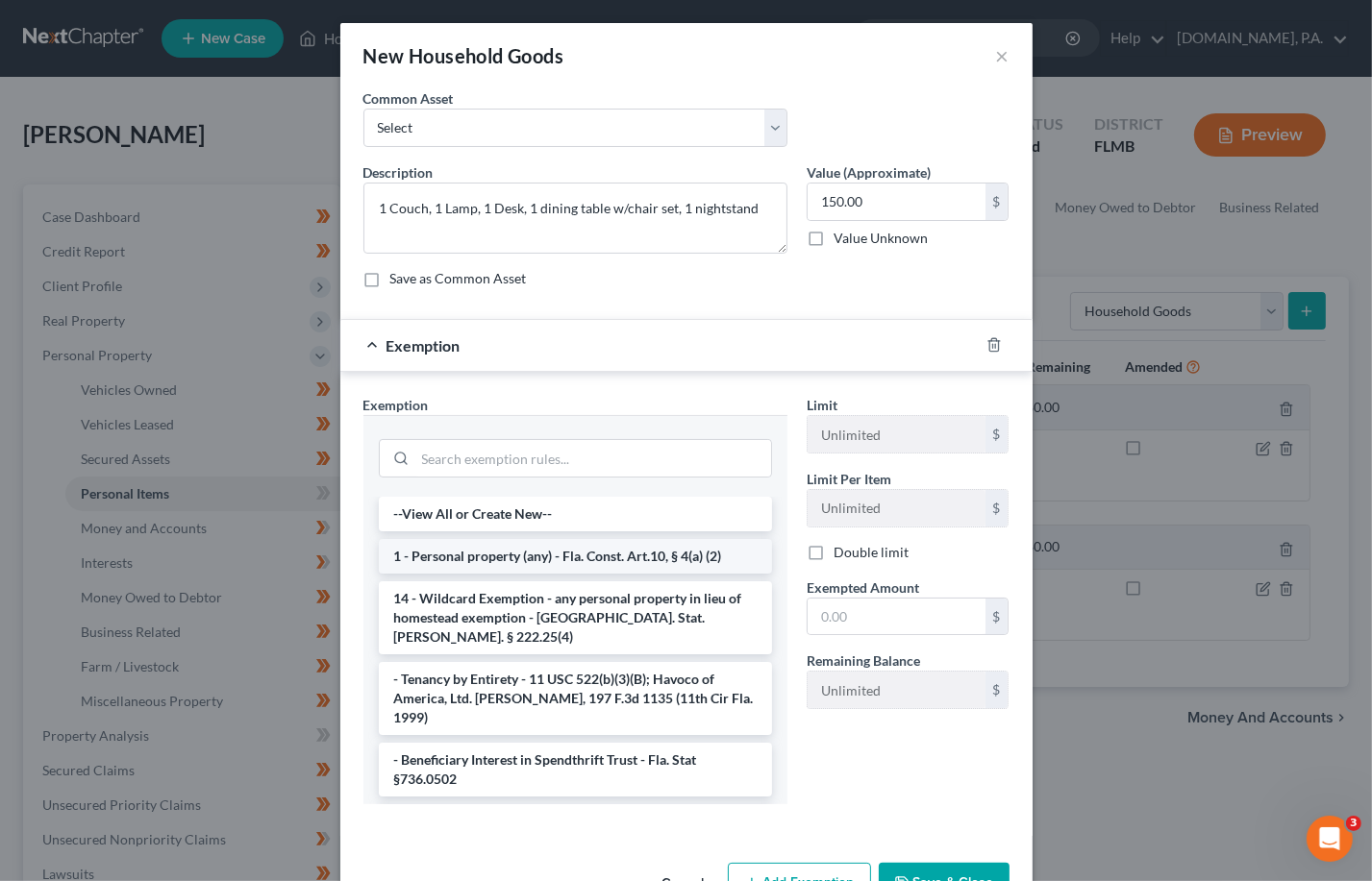
click at [495, 552] on li "1 - Personal property (any) - Fla. Const. Art.10, § 4(a) (2)" at bounding box center [575, 556] width 393 height 35
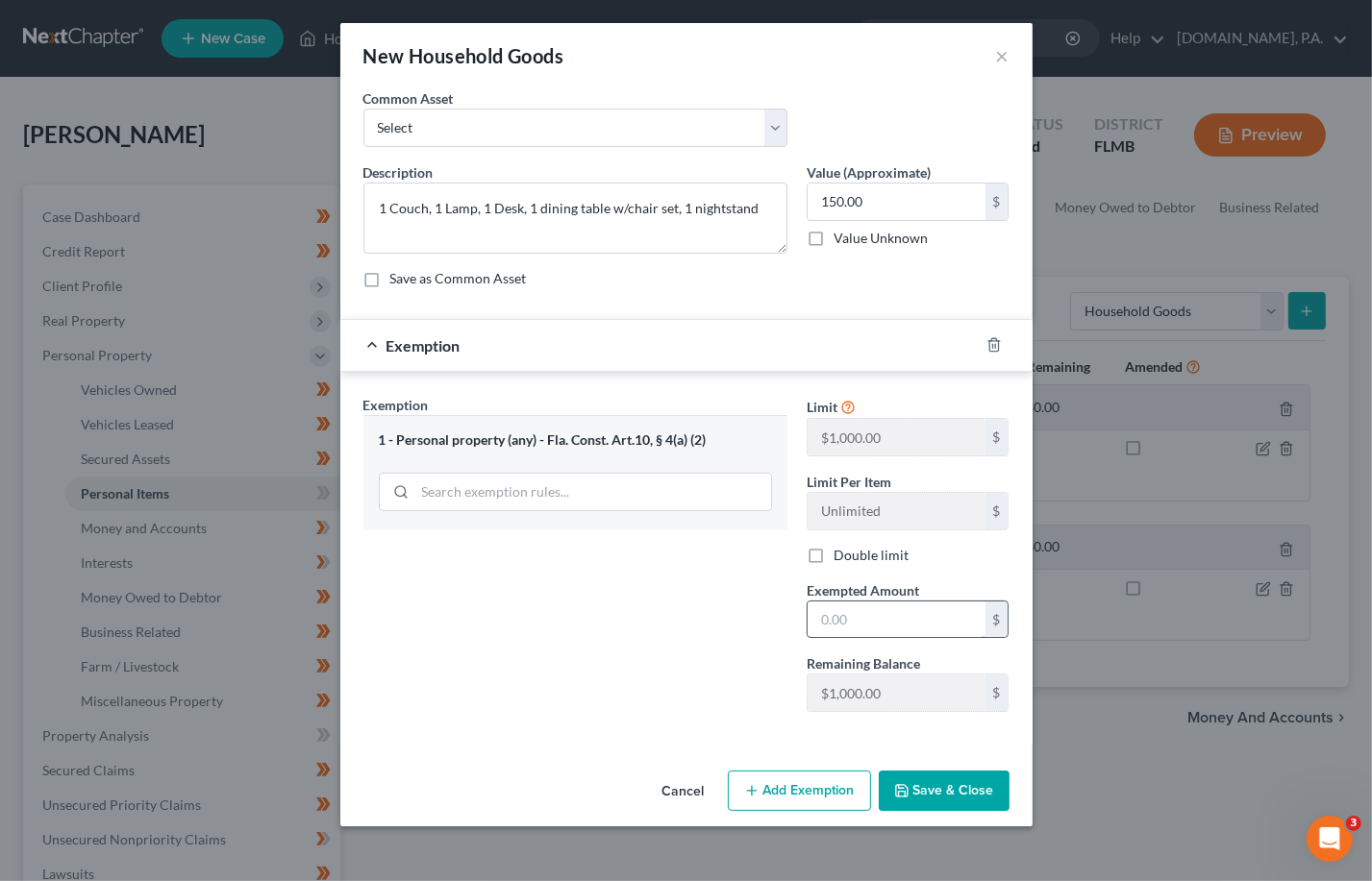
click at [852, 617] on input "text" at bounding box center [896, 619] width 178 height 37
type input "150.00"
click at [947, 788] on button "Save & Close" at bounding box center [944, 790] width 131 height 41
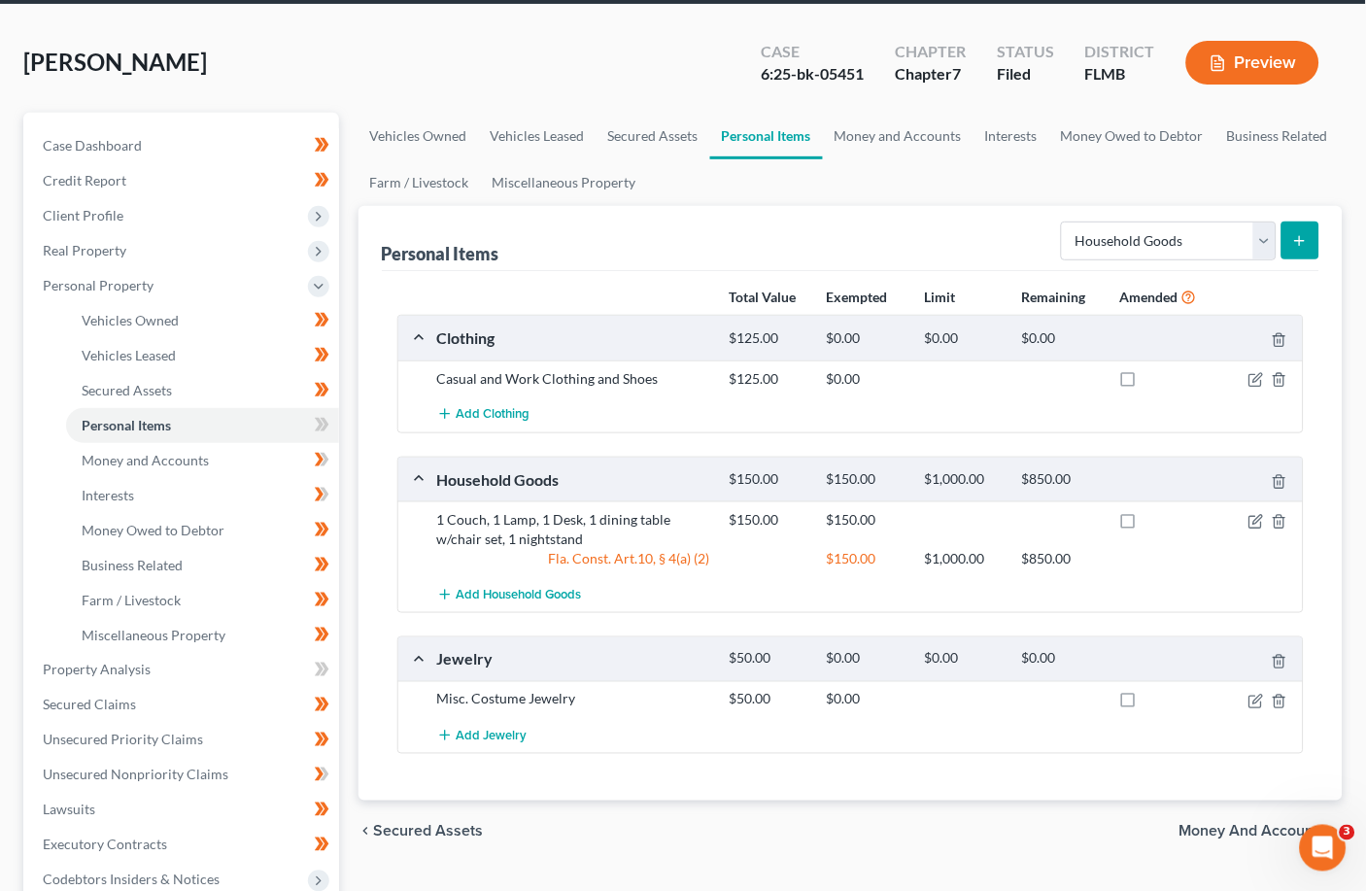
scroll to position [129, 0]
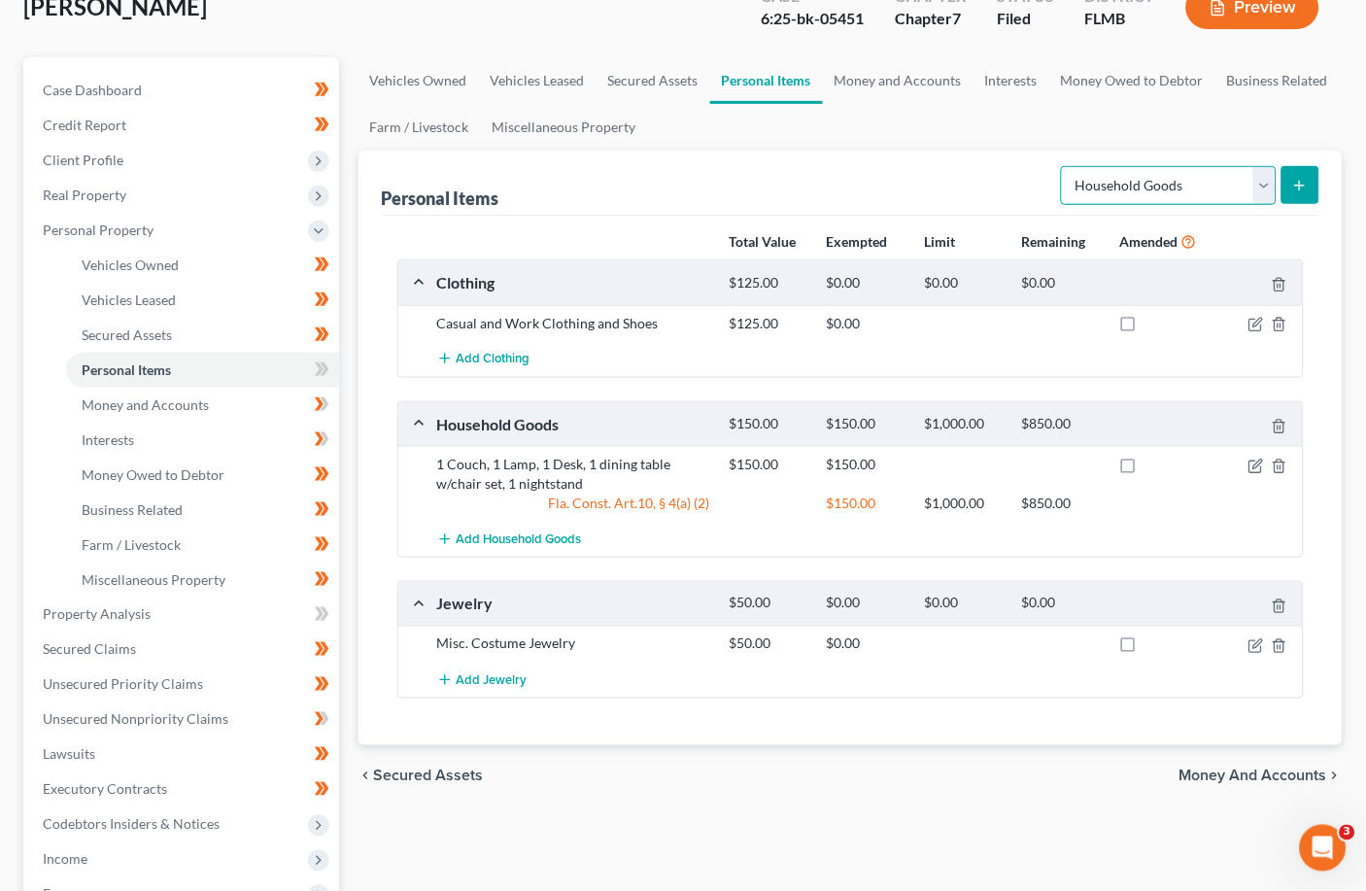
click at [957, 176] on select "Select Item Type Clothing Collectibles Of Value Electronics Firearms Household …" at bounding box center [1169, 185] width 216 height 39
select select "electronics"
click at [957, 166] on select "Select Item Type Clothing Collectibles Of Value Electronics Firearms Household …" at bounding box center [1169, 185] width 216 height 39
click at [957, 179] on icon "submit" at bounding box center [1300, 186] width 16 height 16
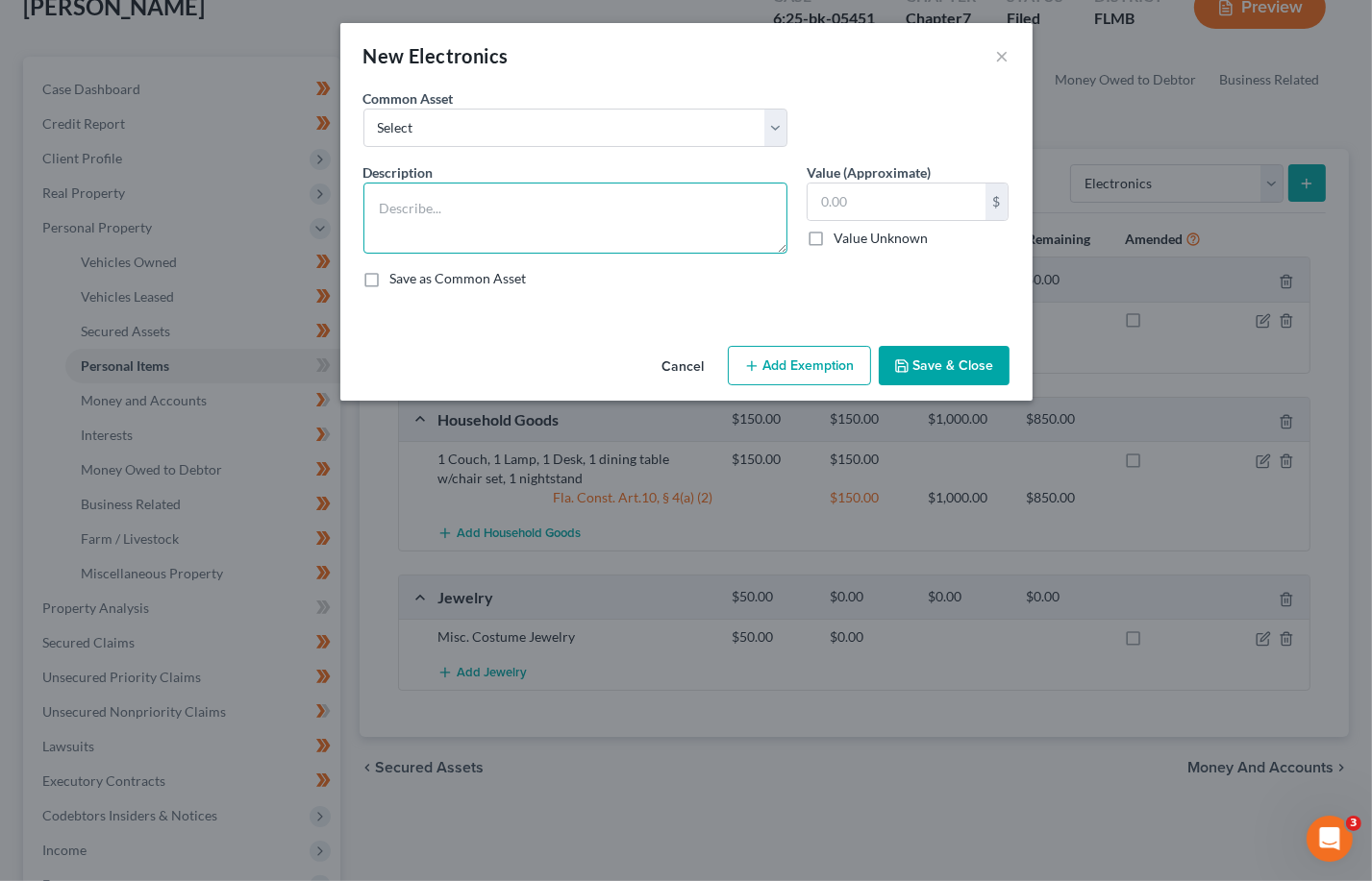
click at [397, 206] on textarea at bounding box center [575, 219] width 424 height 71
type textarea "2 TV's, 1 Speaker, 1 Gaming Console, 1 Cell Phone"
click at [868, 198] on input "text" at bounding box center [896, 202] width 178 height 37
click at [864, 204] on input "text" at bounding box center [896, 202] width 178 height 37
click at [849, 272] on div "Save as Common Asset" at bounding box center [686, 278] width 646 height 19
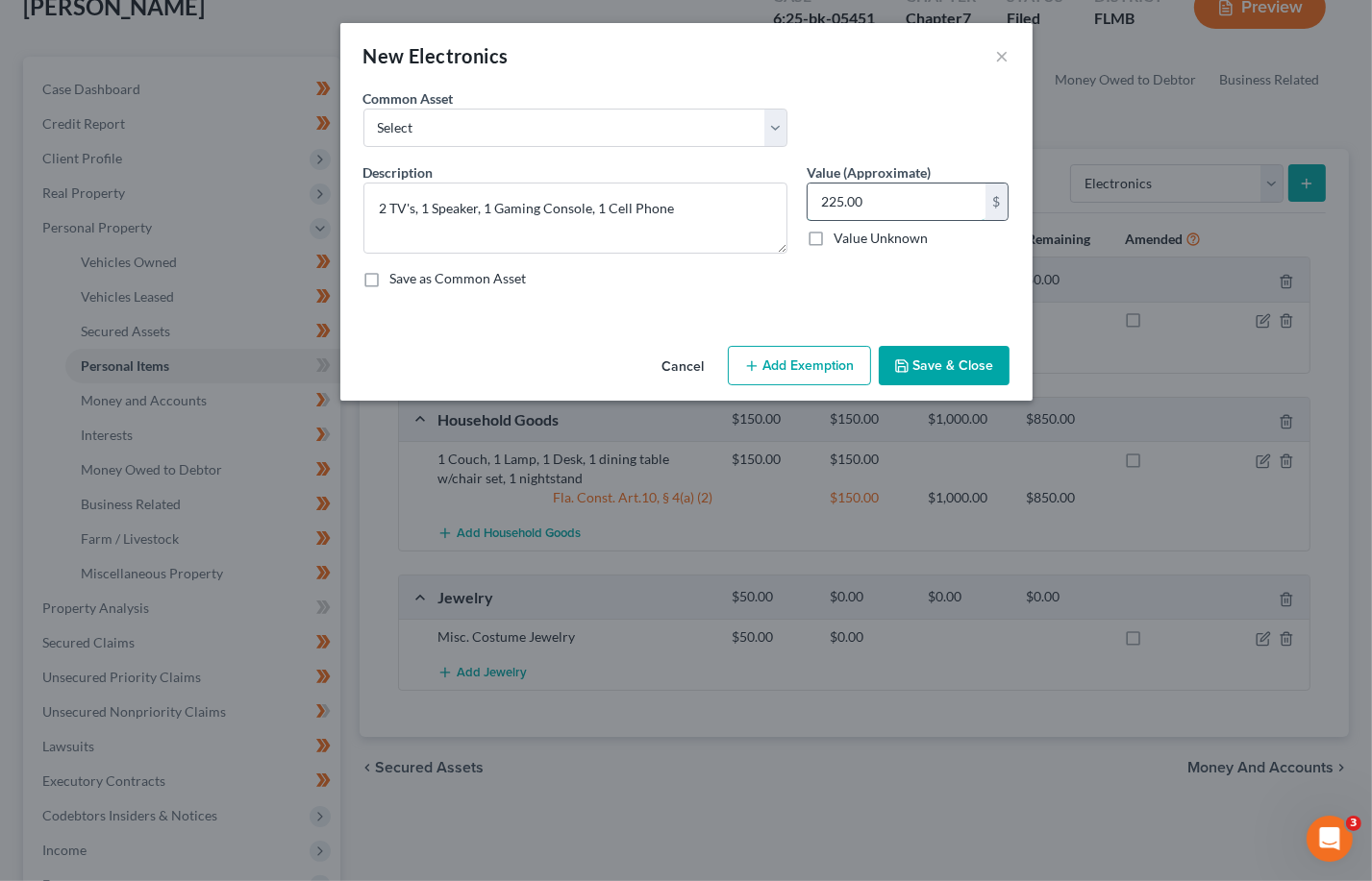
click at [838, 197] on input "225.00" at bounding box center [896, 202] width 178 height 37
type input "275.00"
click at [794, 285] on div "Save as Common Asset" at bounding box center [686, 278] width 646 height 19
click at [801, 365] on button "Add Exemption" at bounding box center [799, 366] width 143 height 41
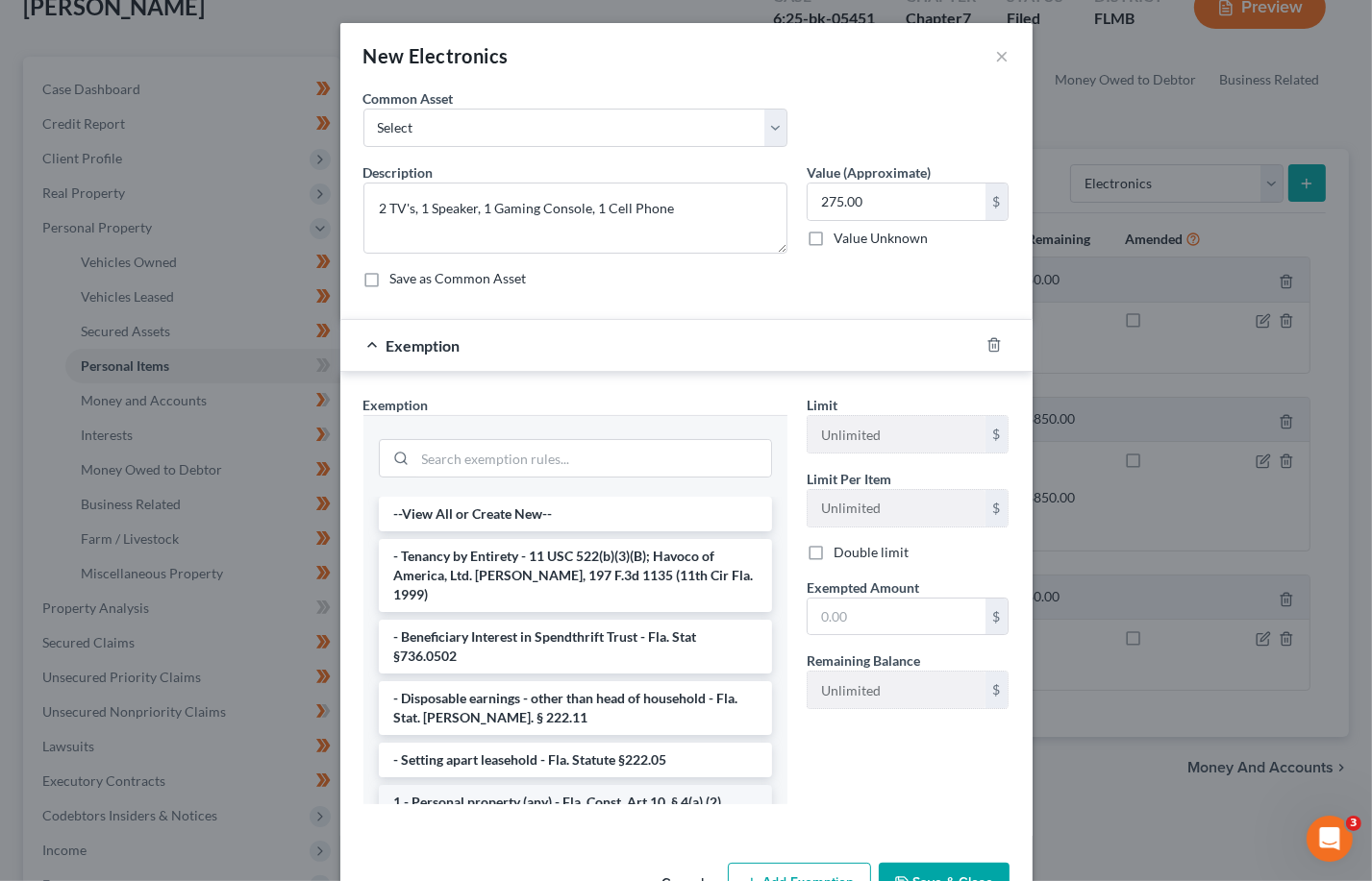
click at [487, 785] on li "1 - Personal property (any) - Fla. Const. Art.10, § 4(a) (2)" at bounding box center [575, 802] width 393 height 35
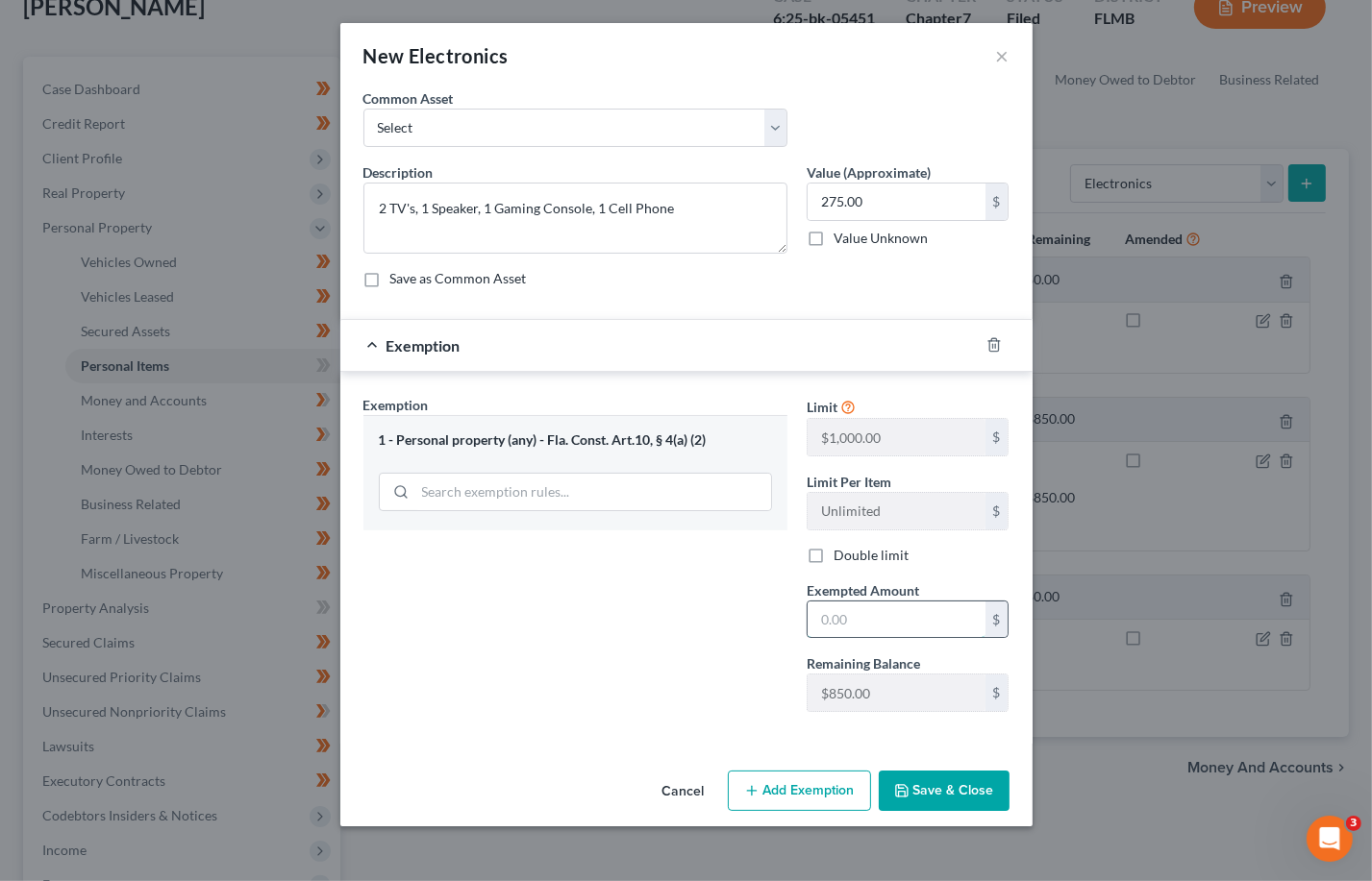
click at [878, 626] on input "text" at bounding box center [896, 619] width 178 height 37
type input "275.00"
click at [933, 789] on button "Save & Close" at bounding box center [944, 790] width 131 height 41
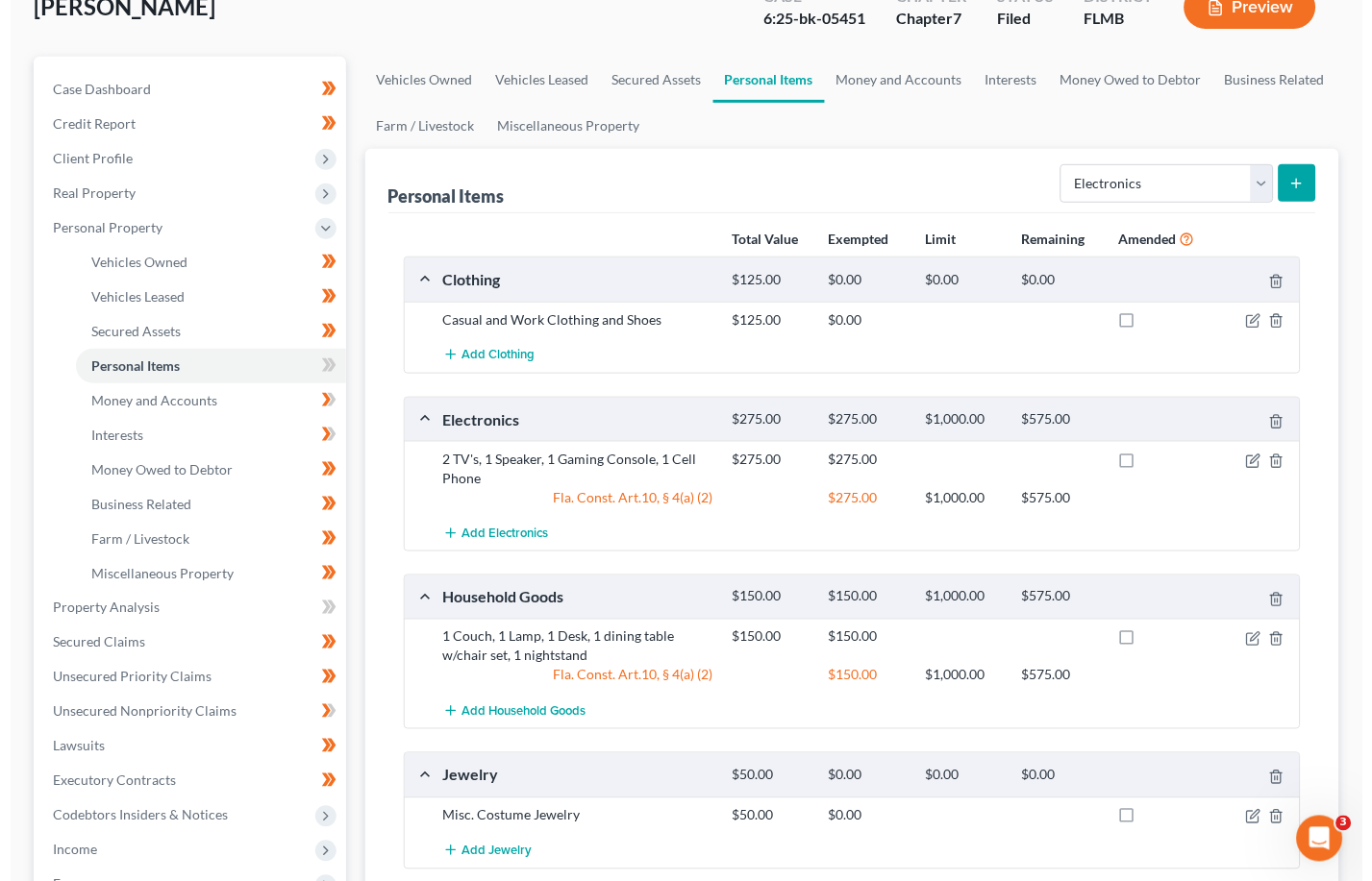
scroll to position [255, 0]
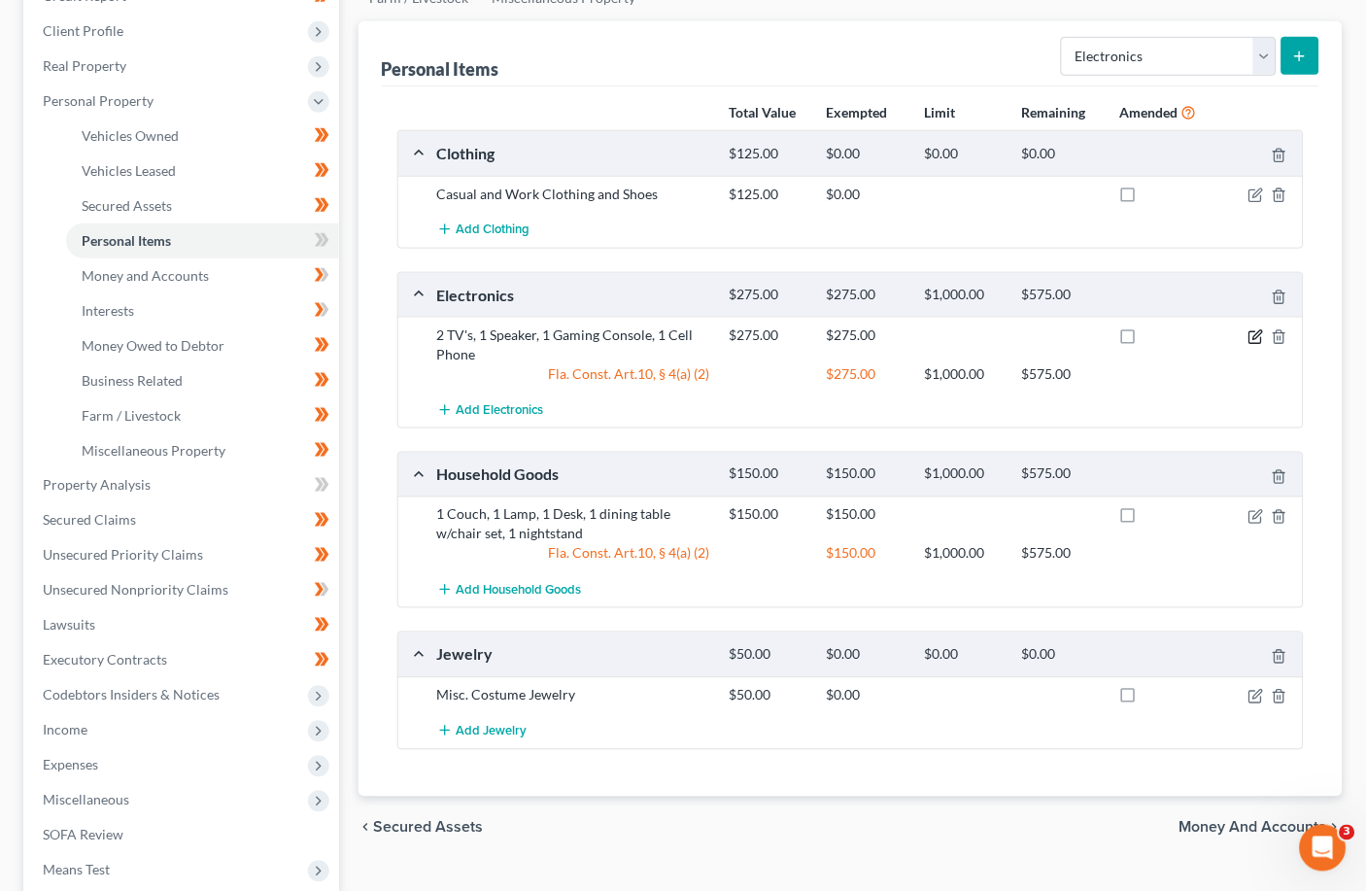
click at [957, 337] on icon "button" at bounding box center [1257, 337] width 16 height 16
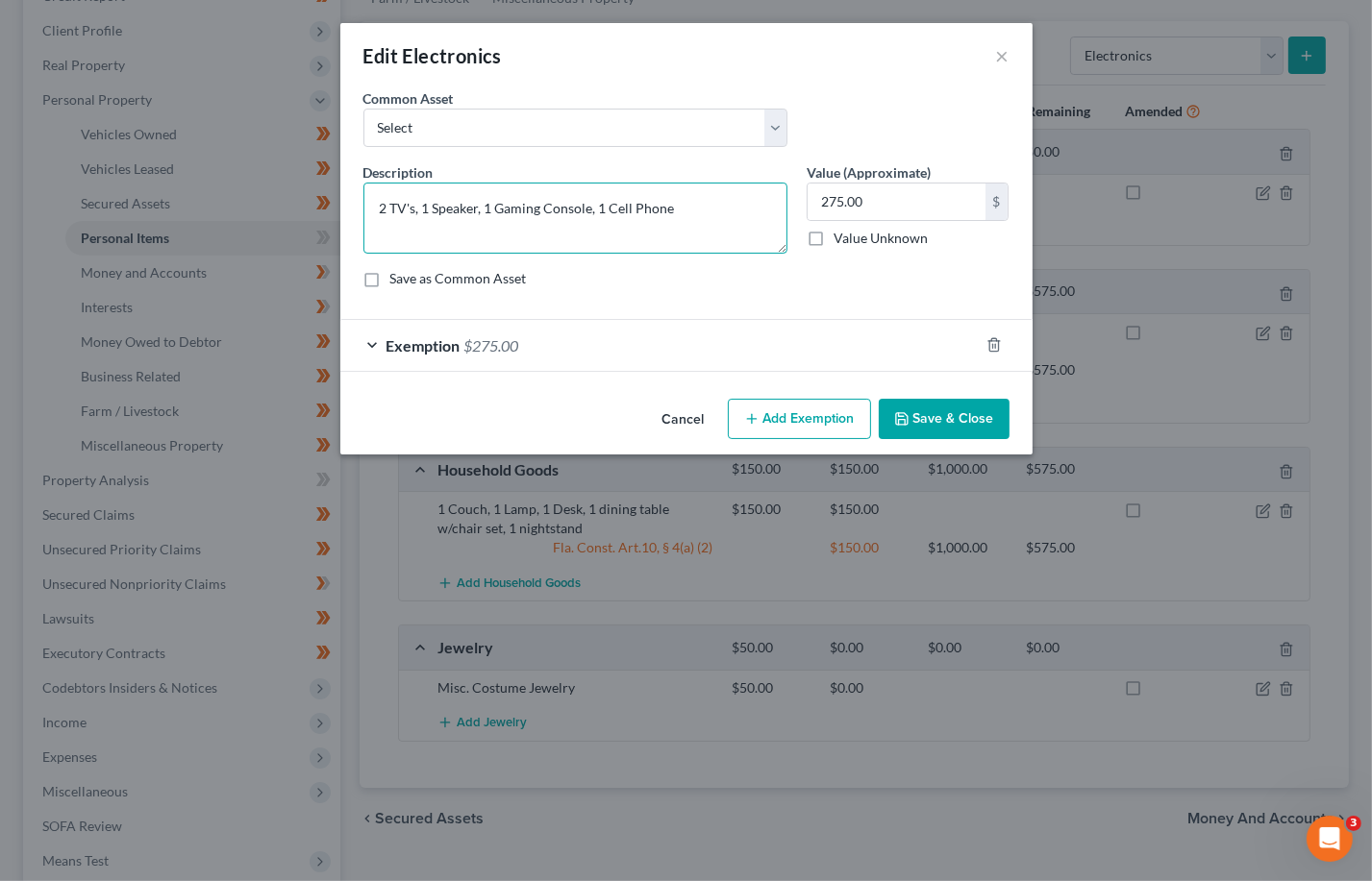
click at [707, 211] on textarea "2 TV's, 1 Speaker, 1 Gaming Console, 1 Cell Phone" at bounding box center [575, 219] width 424 height 71
type textarea "2 TV's, 1 Speaker, 1 Gaming Console, 1 Cell Phone, 1 iPad"
click at [870, 202] on input "275.00" at bounding box center [896, 202] width 178 height 37
click at [947, 53] on button "×" at bounding box center [1003, 55] width 14 height 23
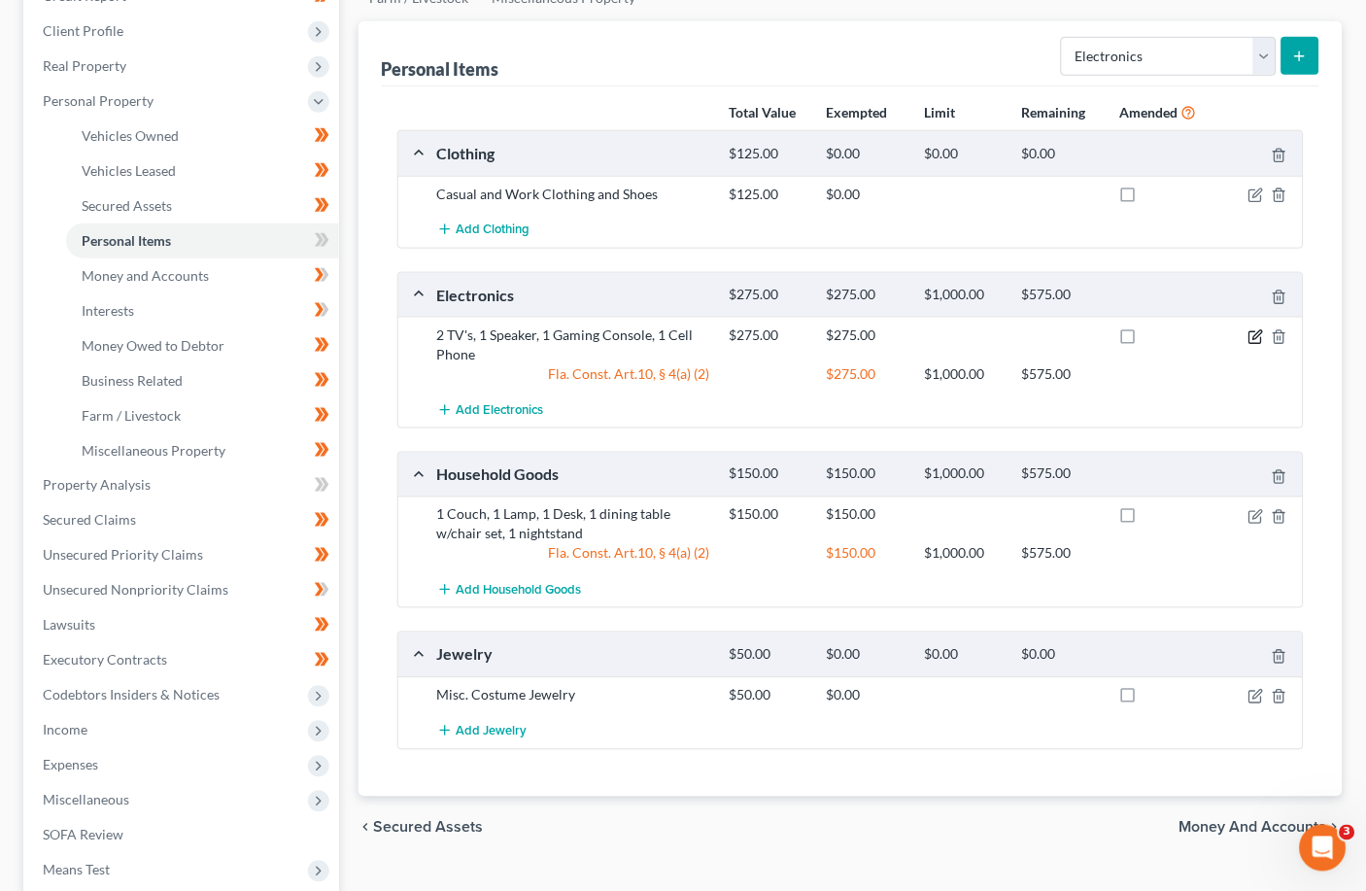
click at [957, 335] on icon "button" at bounding box center [1257, 337] width 16 height 16
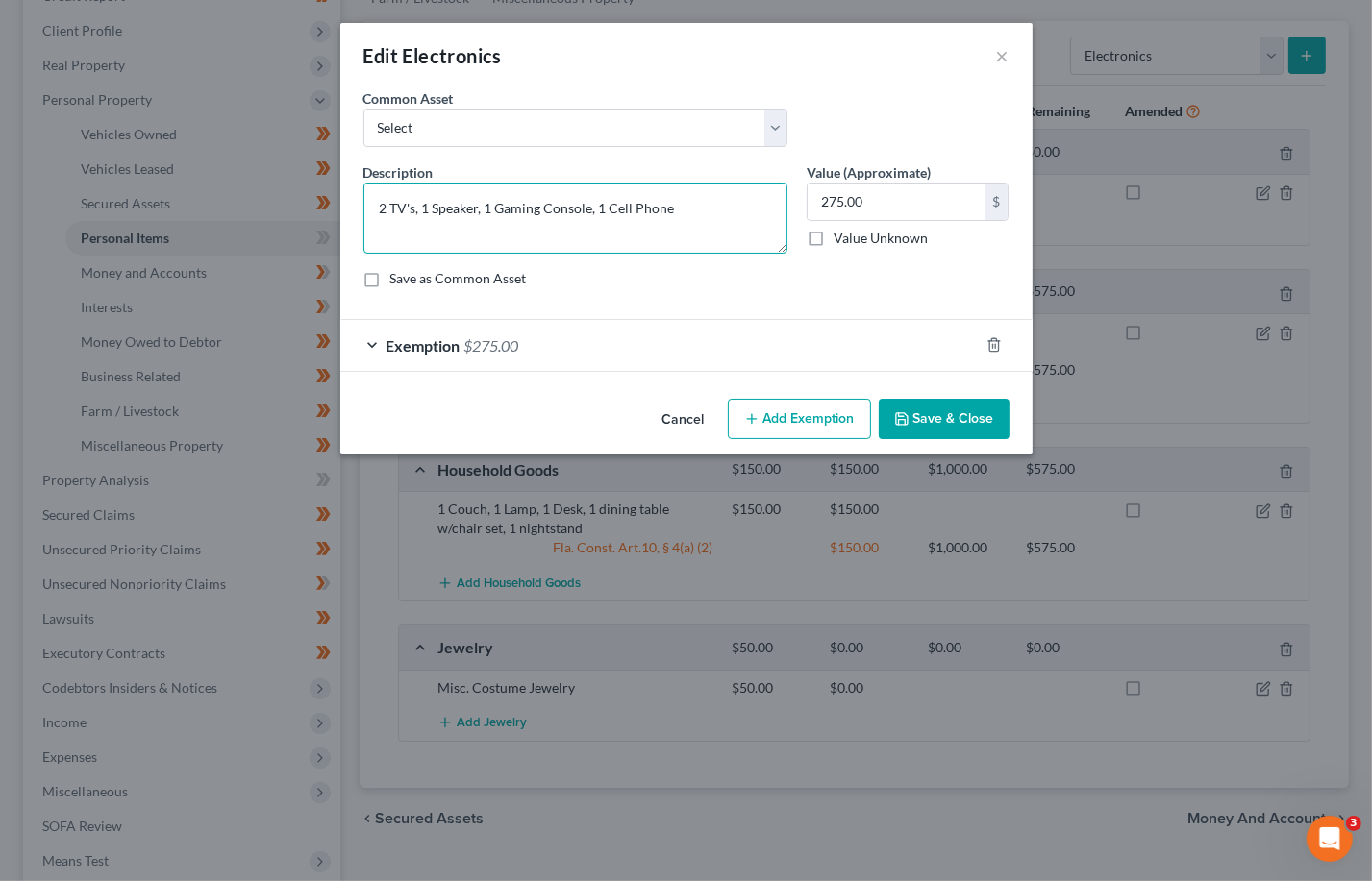
click at [696, 210] on textarea "2 TV's, 1 Speaker, 1 Gaming Console, 1 Cell Phone" at bounding box center [575, 219] width 424 height 71
type textarea "2 TV's, 1 Speaker, 1 Gaming Console, 1 Cell Phone, 1 iPad"
click at [864, 208] on input "275.00" at bounding box center [896, 202] width 178 height 37
type input "325"
click at [789, 422] on button "Add Exemption" at bounding box center [799, 418] width 143 height 41
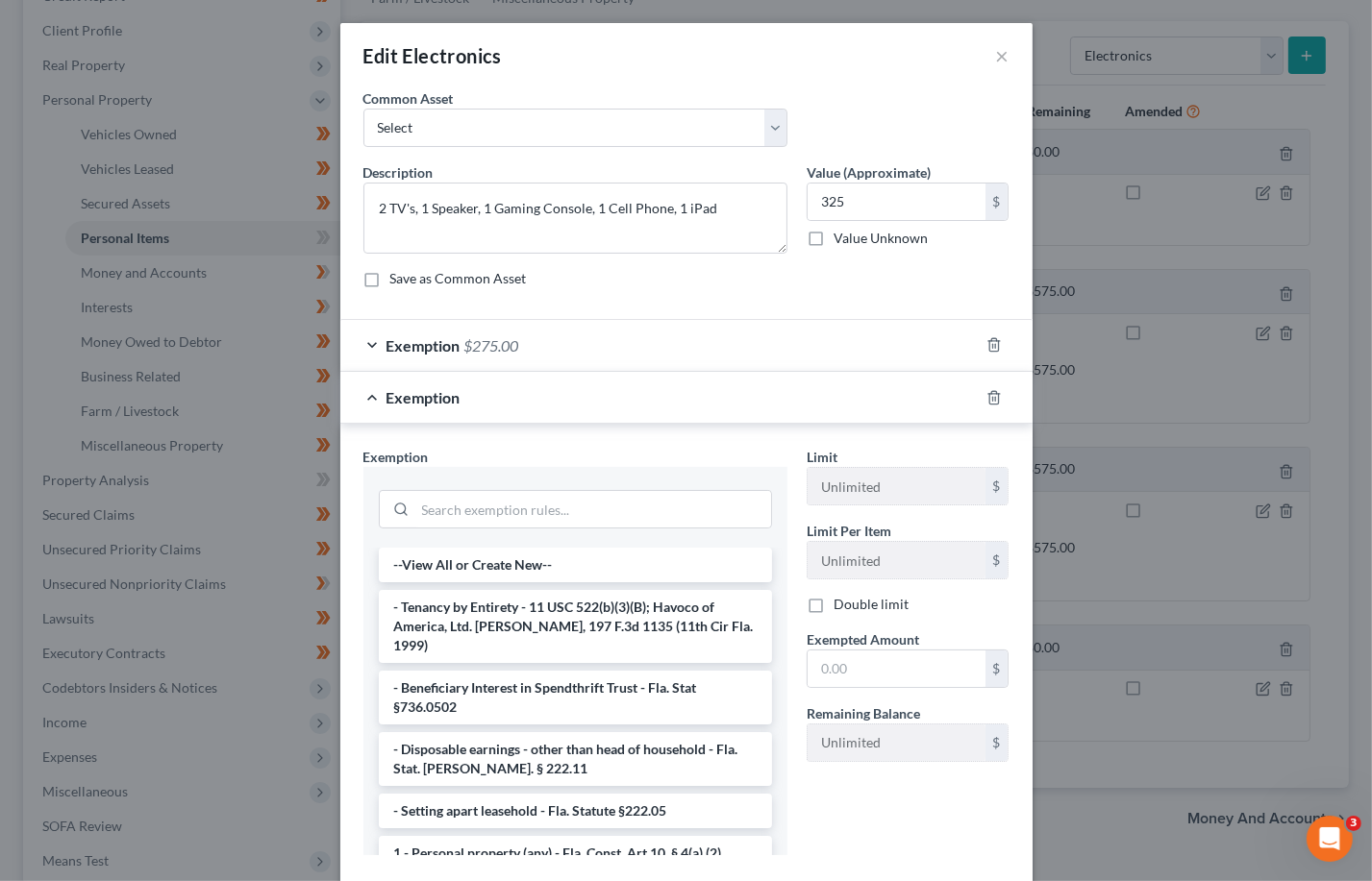
click at [516, 836] on li "1 - Personal property (any) - Fla. Const. Art.10, § 4(a) (2)" at bounding box center [575, 852] width 393 height 35
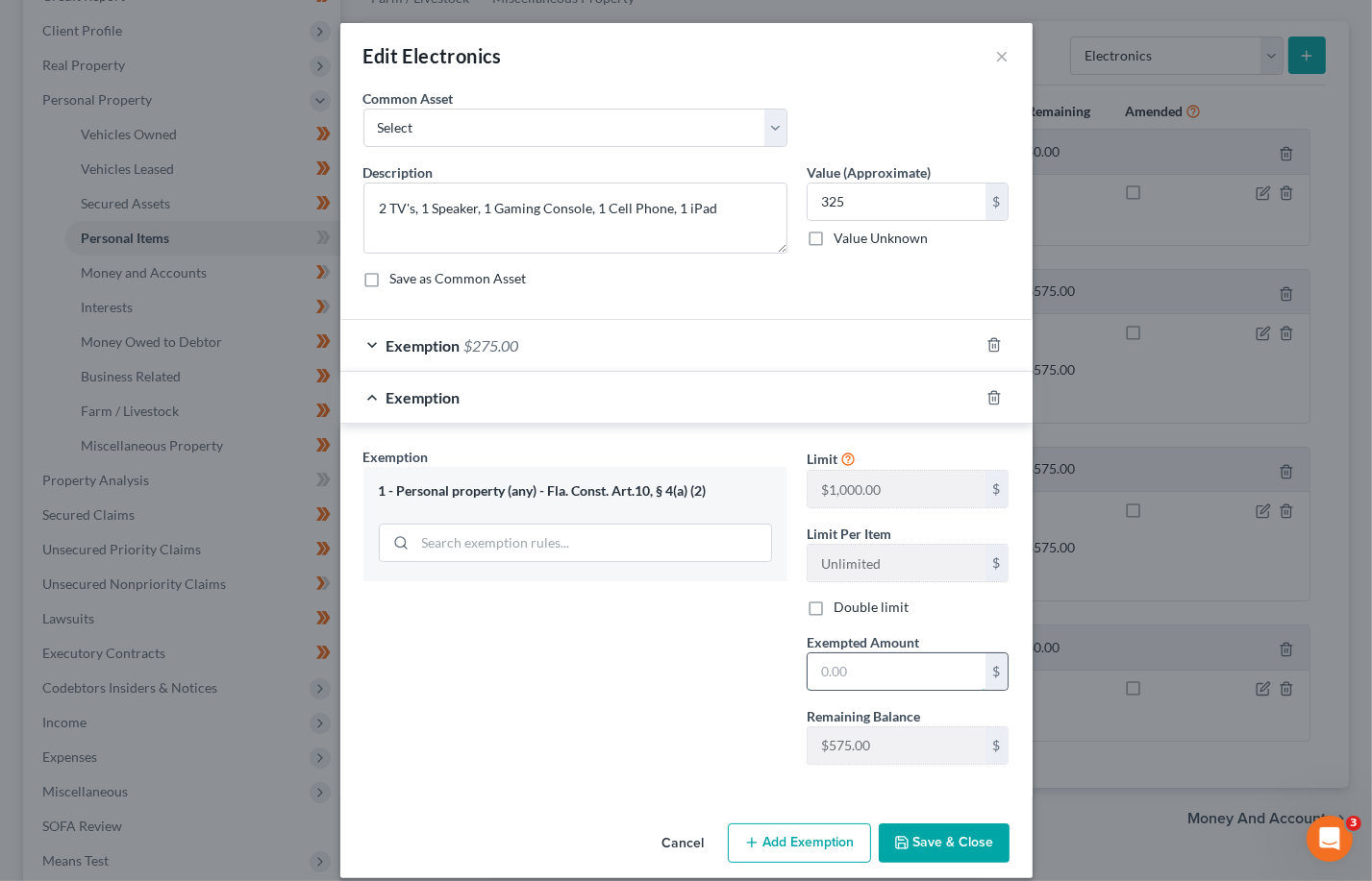
click at [851, 669] on input "text" at bounding box center [896, 671] width 178 height 37
type input "325"
click at [931, 843] on button "Save & Close" at bounding box center [944, 843] width 131 height 41
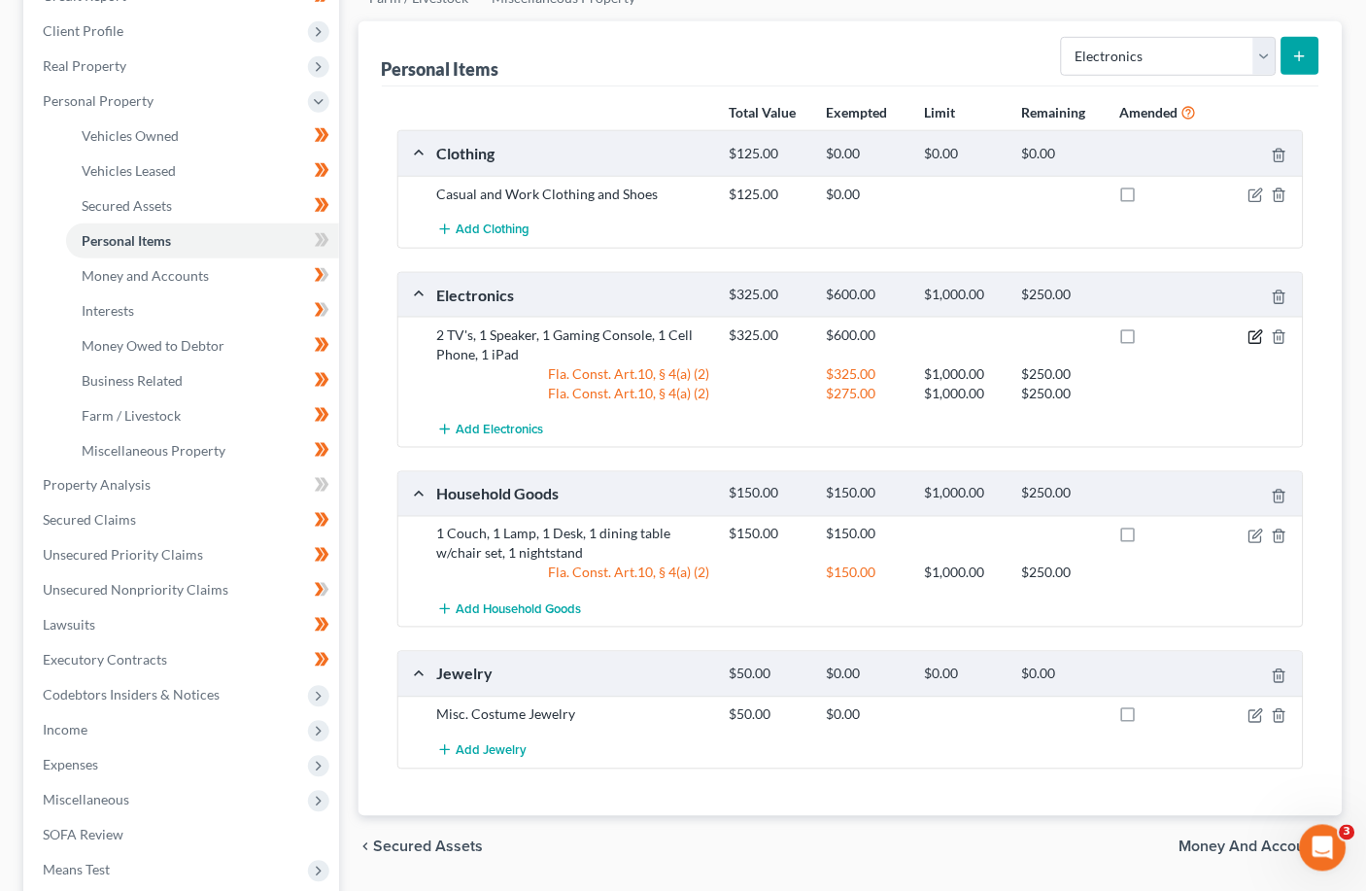
click at [957, 338] on icon "button" at bounding box center [1257, 337] width 16 height 16
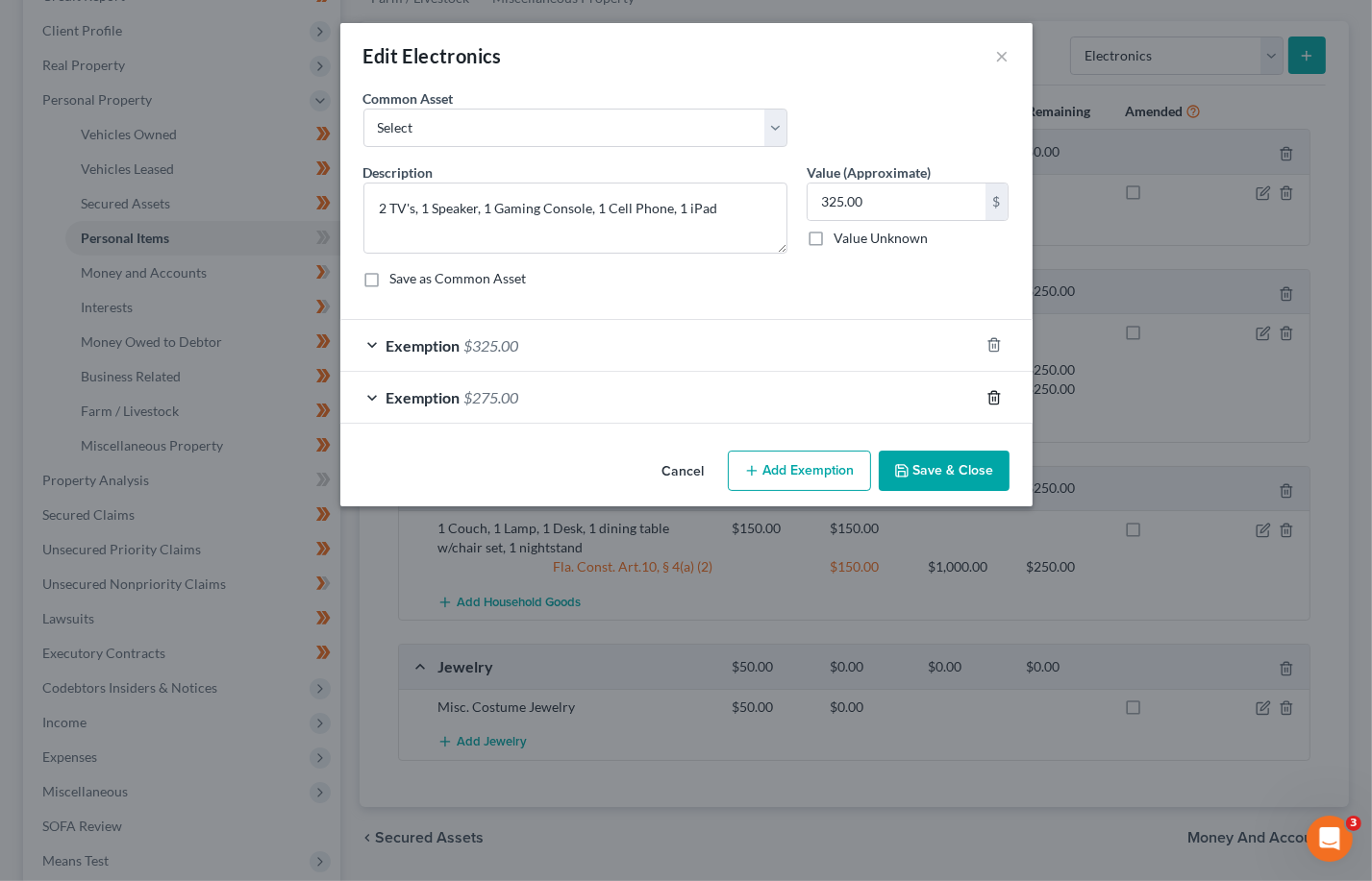
click at [947, 397] on icon "button" at bounding box center [993, 397] width 9 height 13
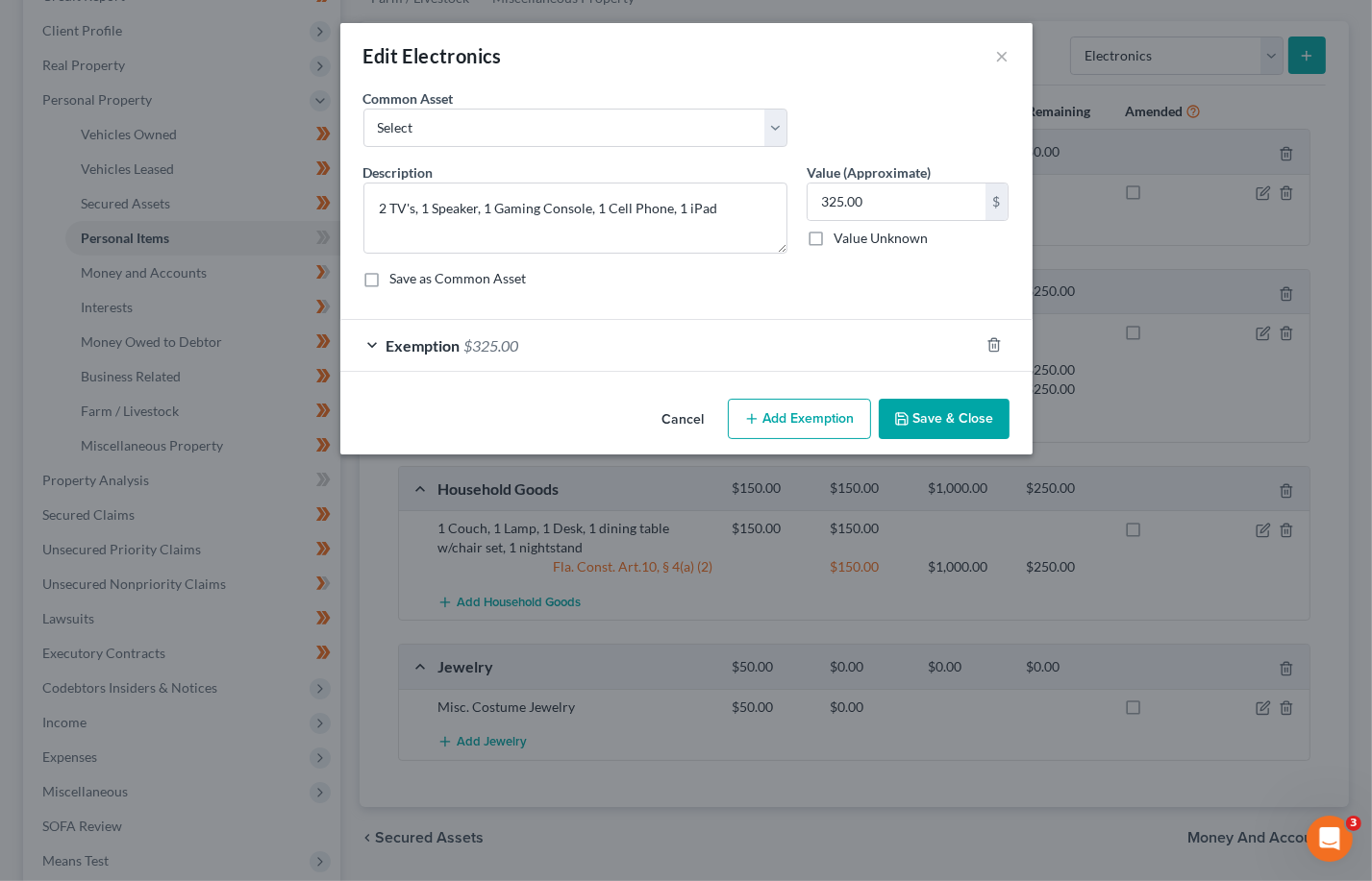
click at [947, 405] on button "Save & Close" at bounding box center [944, 418] width 131 height 41
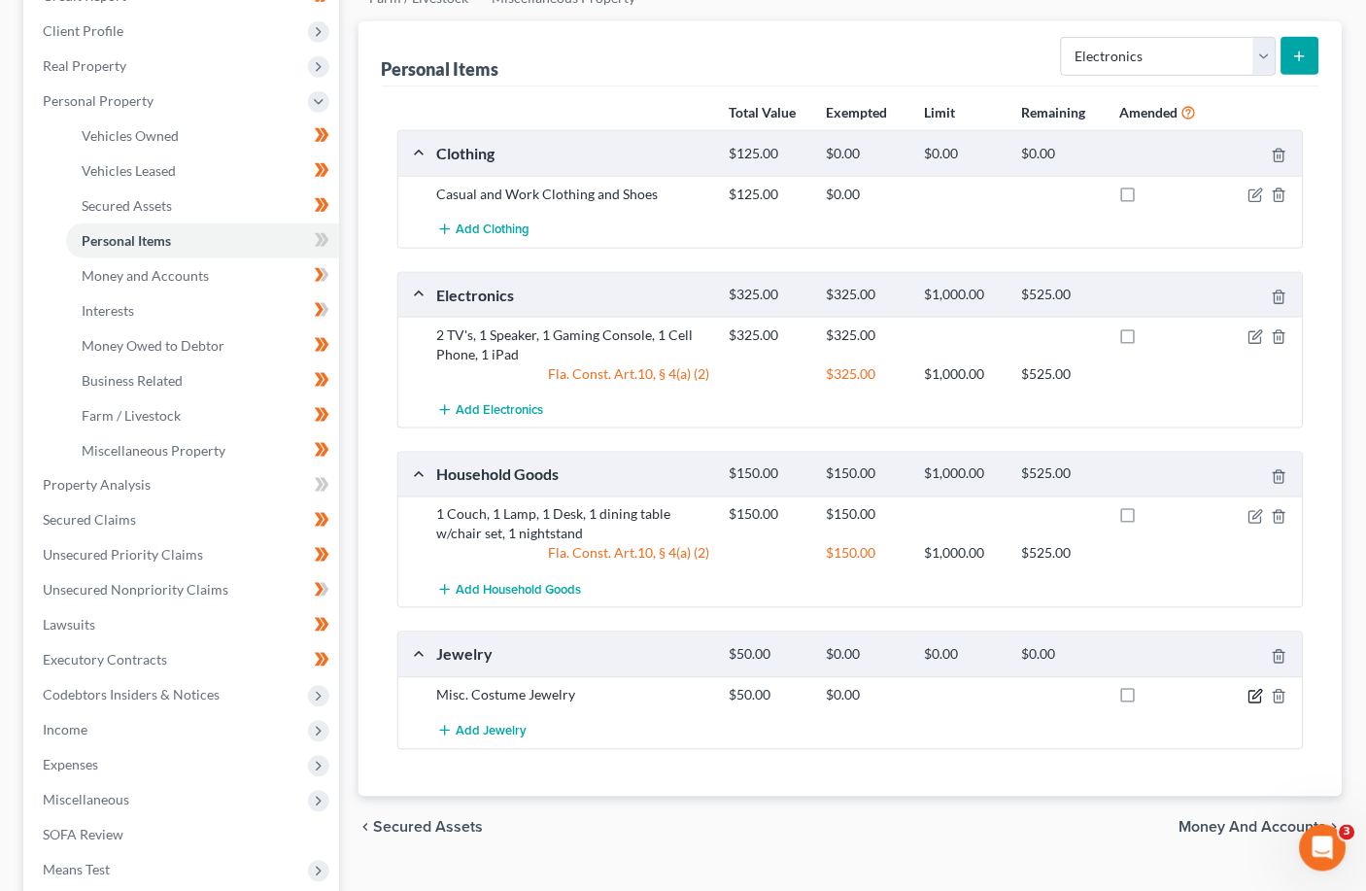
click at [957, 699] on icon "button" at bounding box center [1257, 697] width 16 height 16
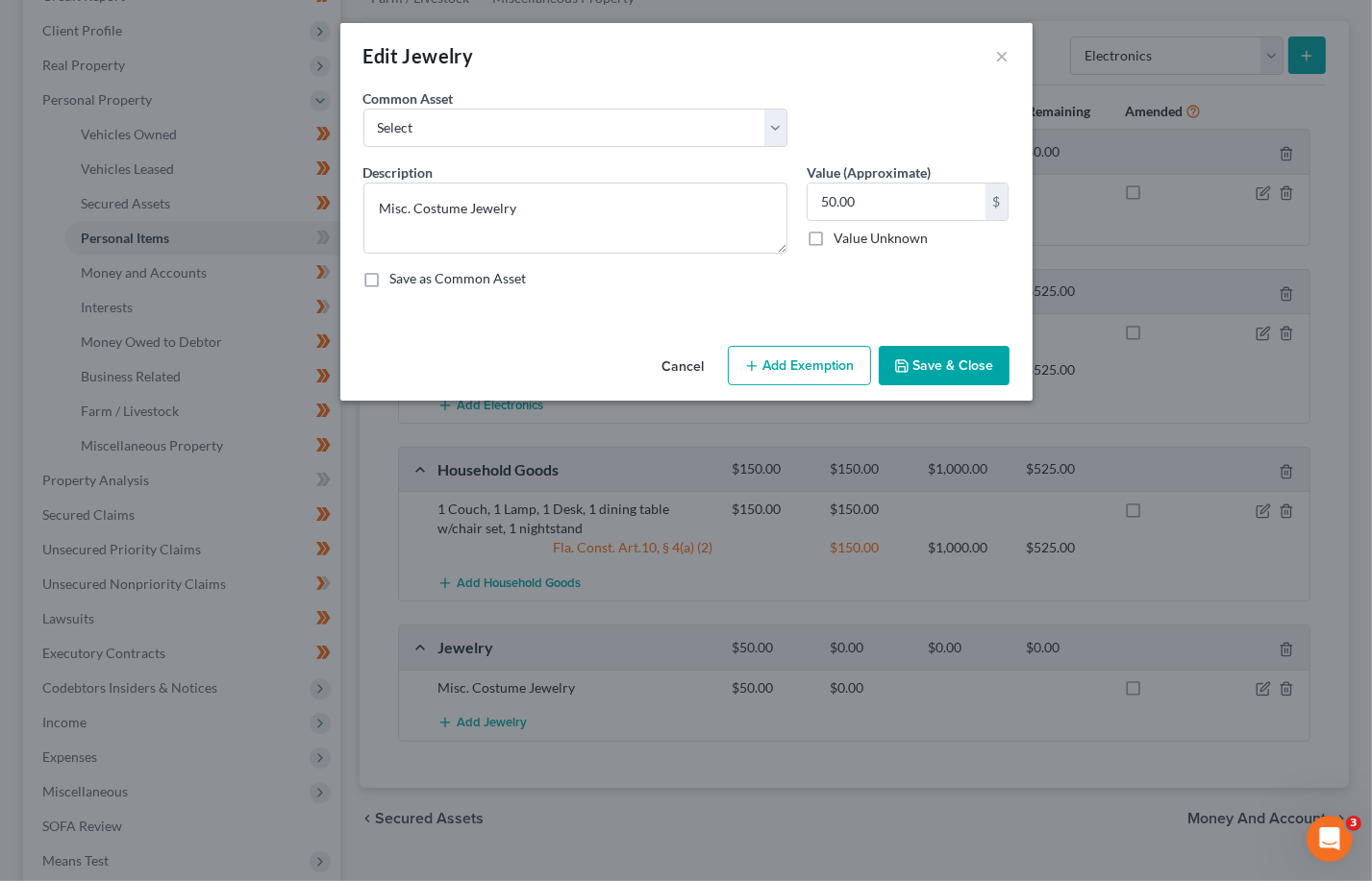
click at [779, 374] on button "Add Exemption" at bounding box center [799, 366] width 143 height 41
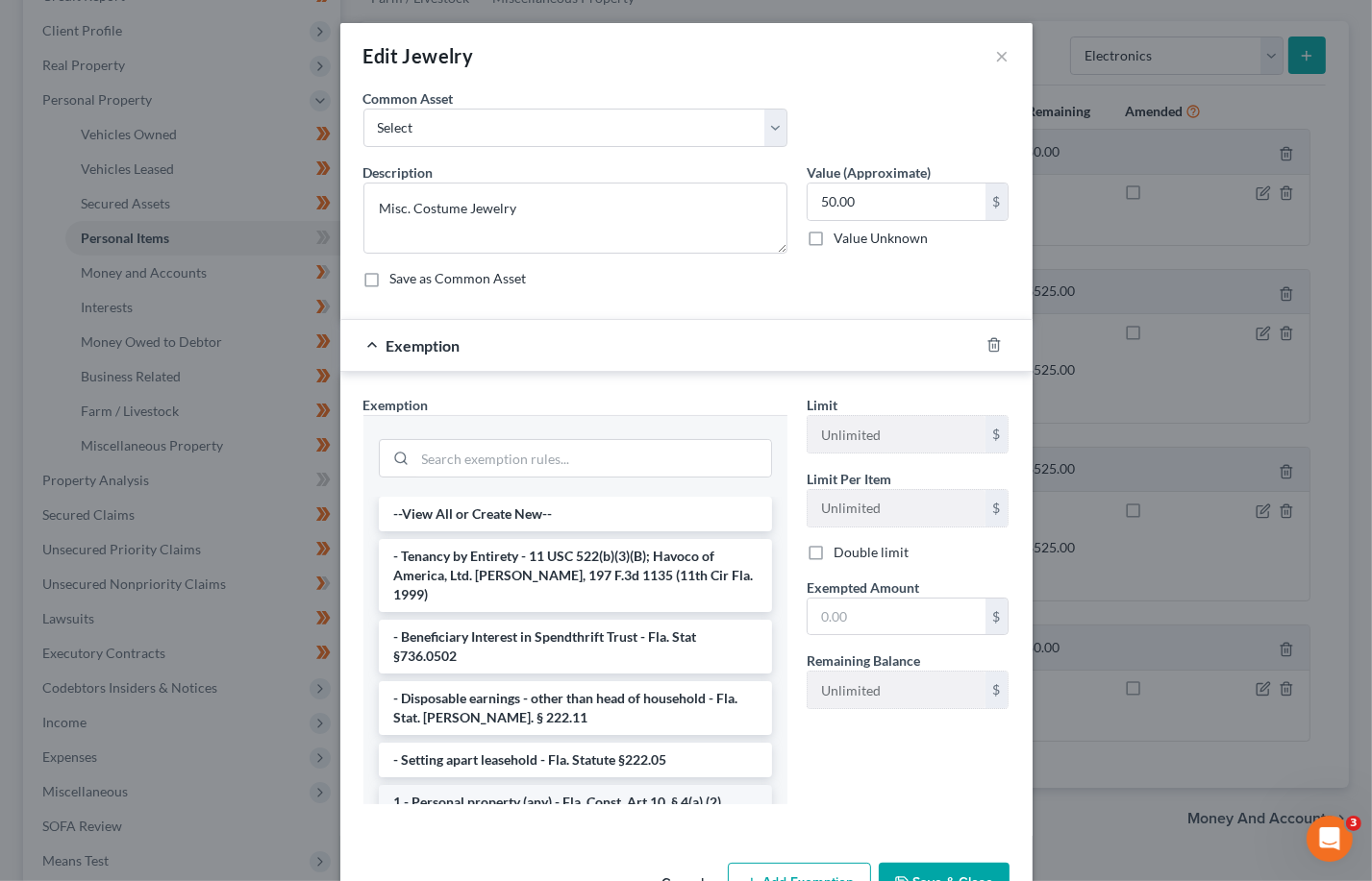
click at [494, 785] on li "1 - Personal property (any) - Fla. Const. Art.10, § 4(a) (2)" at bounding box center [575, 802] width 393 height 35
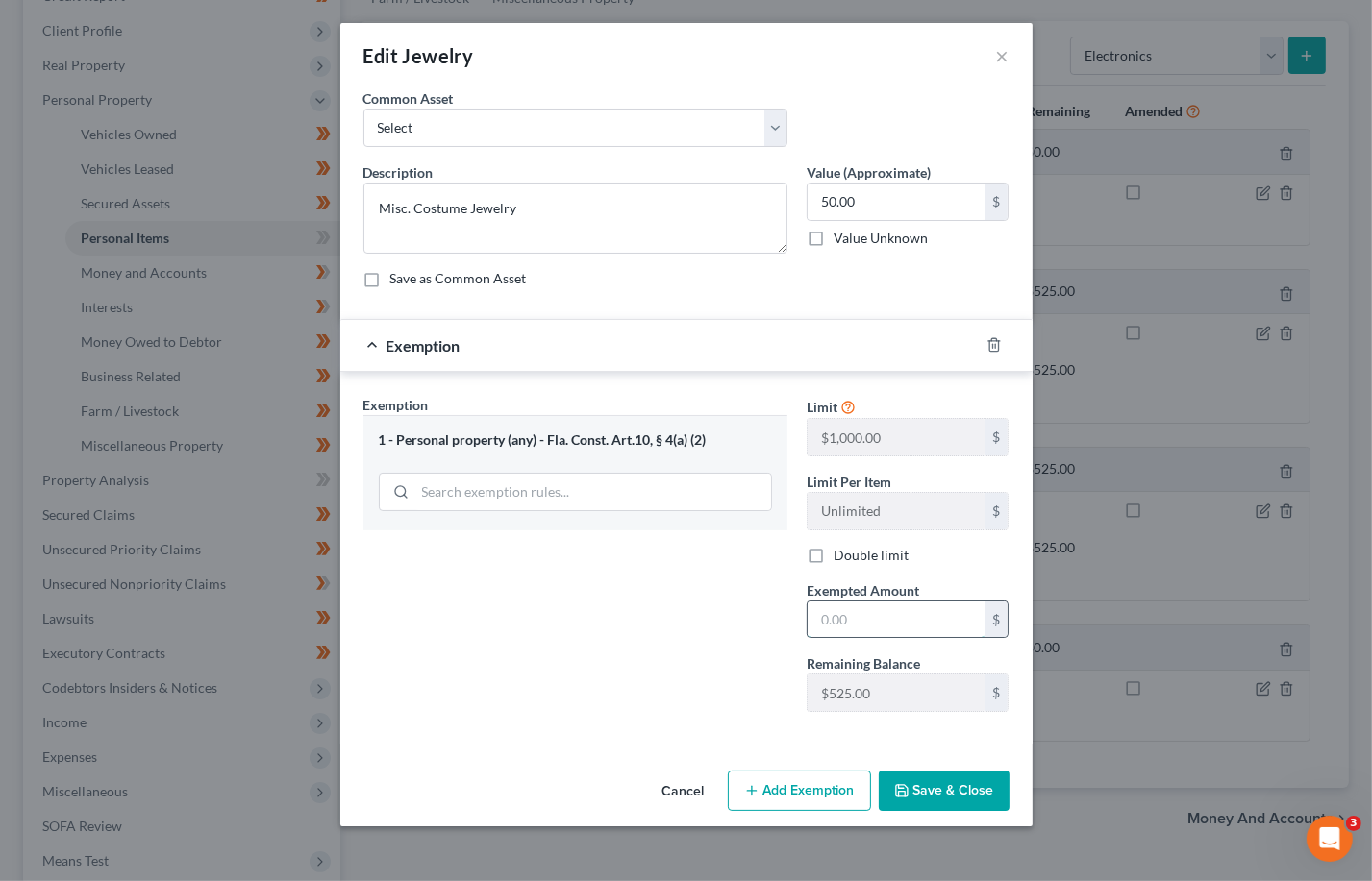
drag, startPoint x: 860, startPoint y: 614, endPoint x: 868, endPoint y: 604, distance: 12.8
click at [860, 613] on input "text" at bounding box center [896, 619] width 178 height 37
type input "50"
click at [657, 716] on div "Exemption Set must be selected for CA. Exemption * 1 - Personal property (any) …" at bounding box center [576, 561] width 443 height 332
click at [929, 784] on button "Save & Close" at bounding box center [944, 790] width 131 height 41
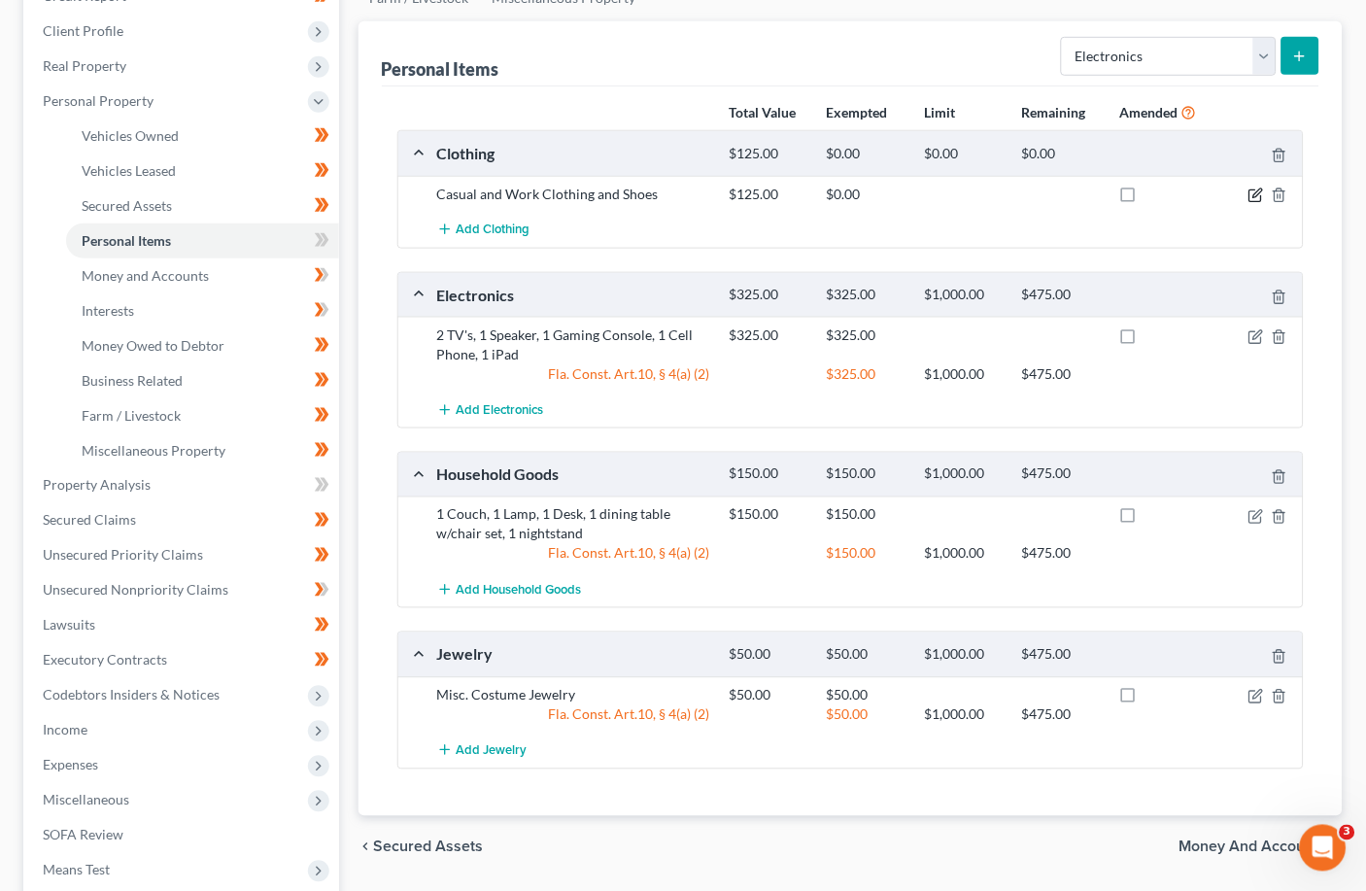
click at [957, 190] on icon "button" at bounding box center [1258, 193] width 9 height 9
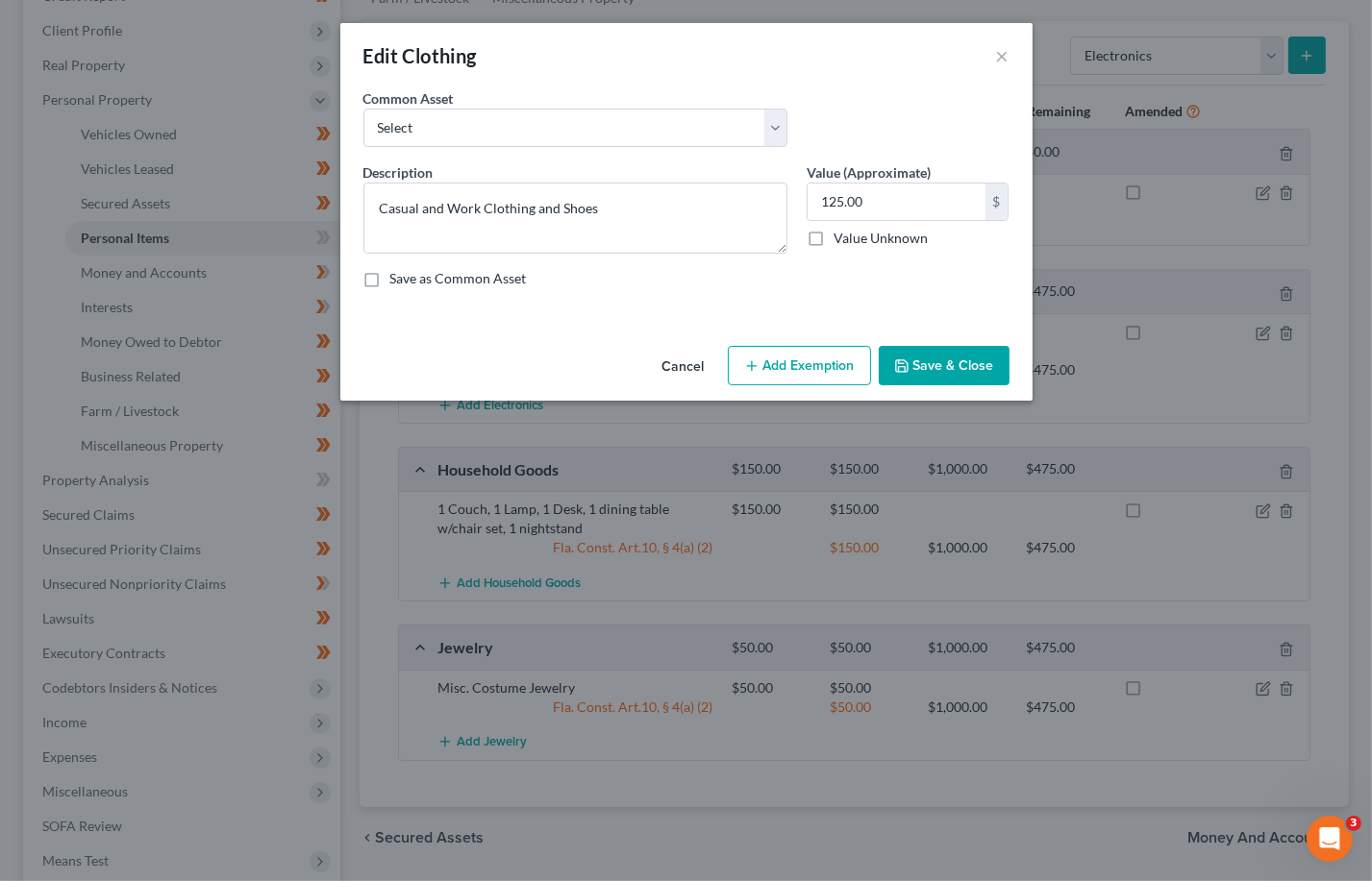
click at [802, 364] on button "Add Exemption" at bounding box center [799, 366] width 143 height 41
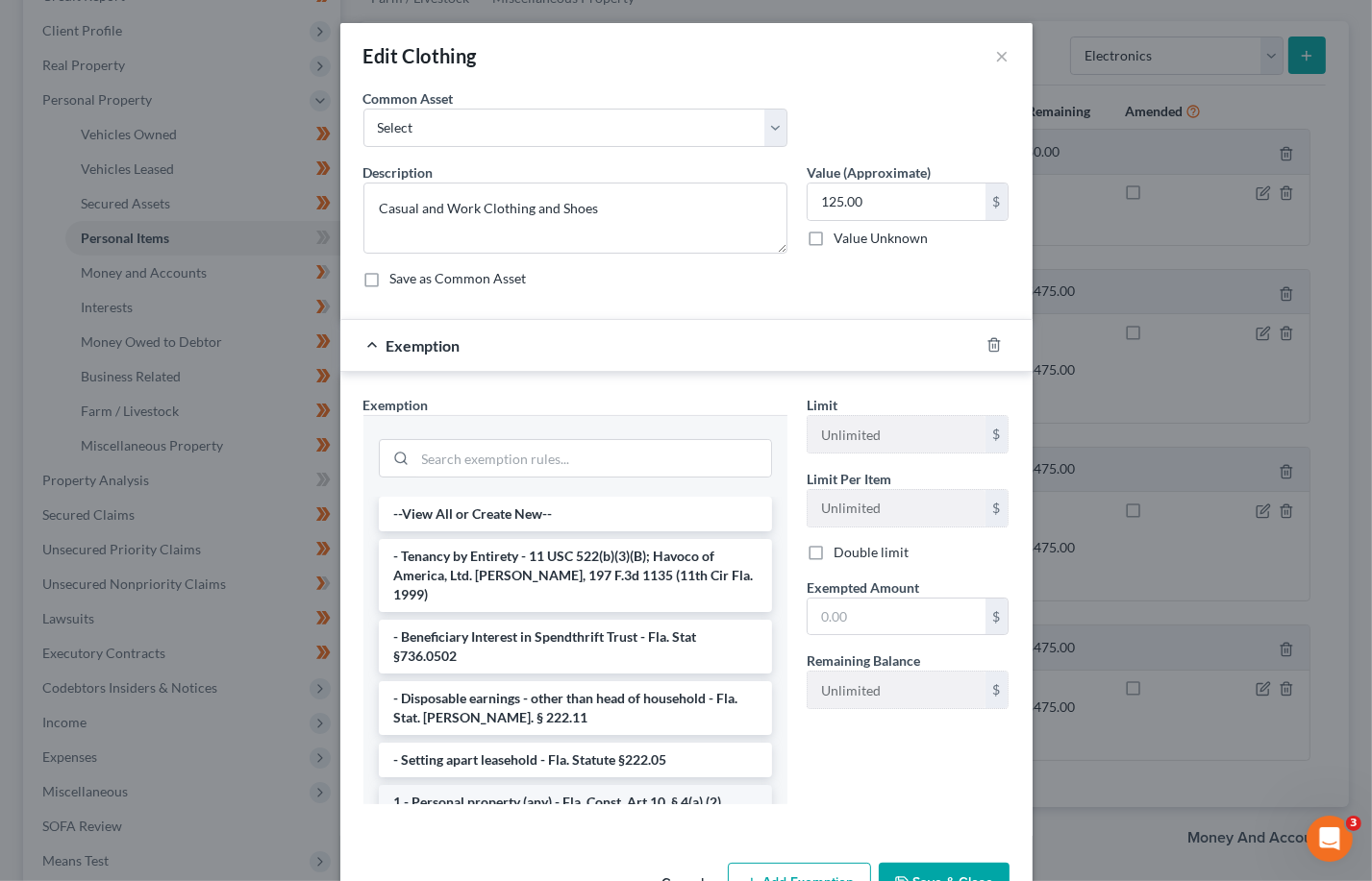
click at [508, 785] on li "1 - Personal property (any) - Fla. Const. Art.10, § 4(a) (2)" at bounding box center [575, 802] width 393 height 35
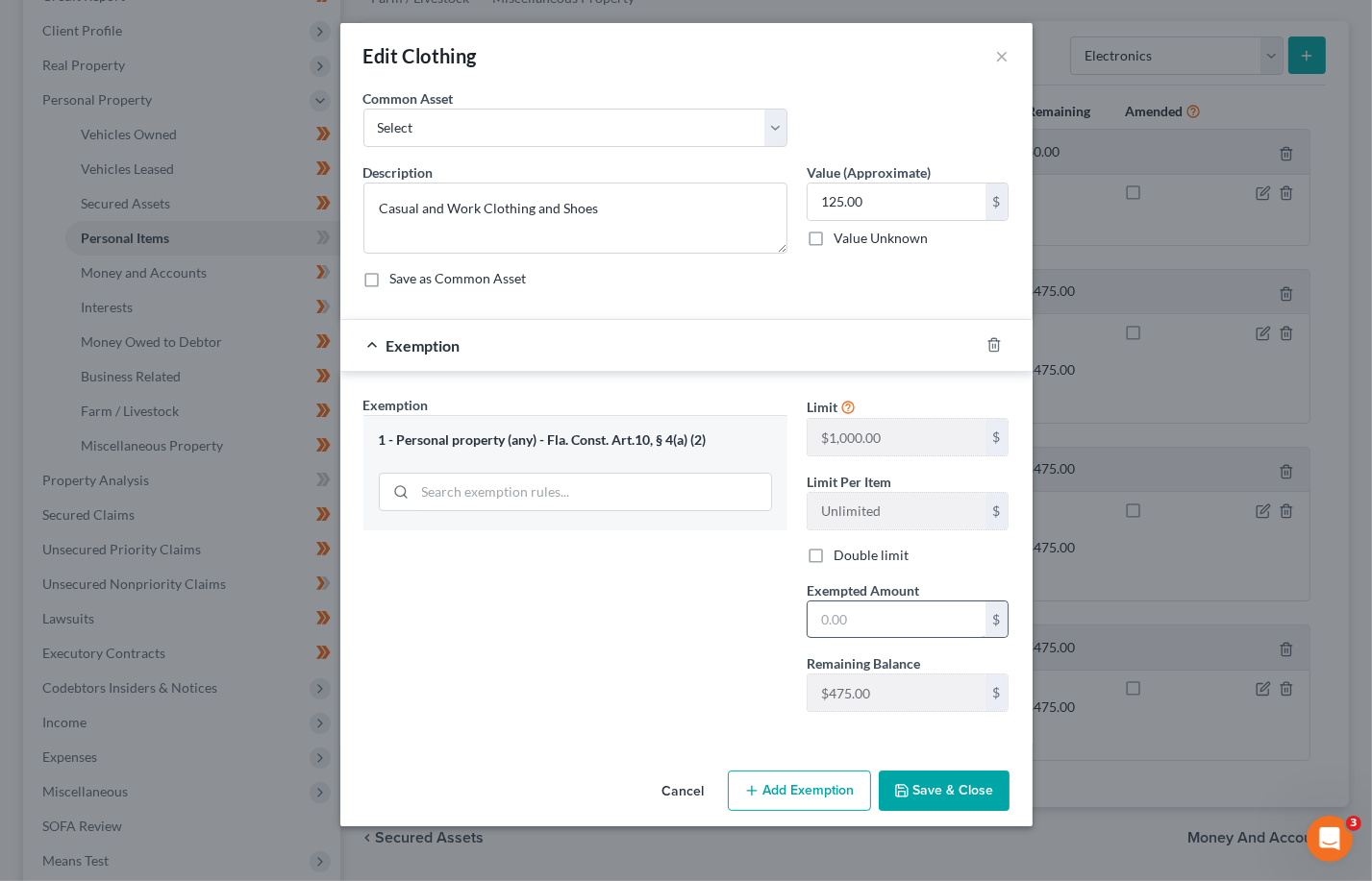
drag, startPoint x: 835, startPoint y: 615, endPoint x: 850, endPoint y: 607, distance: 17.0
click at [835, 614] on input "text" at bounding box center [896, 619] width 178 height 37
type input "125"
click at [770, 797] on button "Add Exemption" at bounding box center [799, 790] width 143 height 41
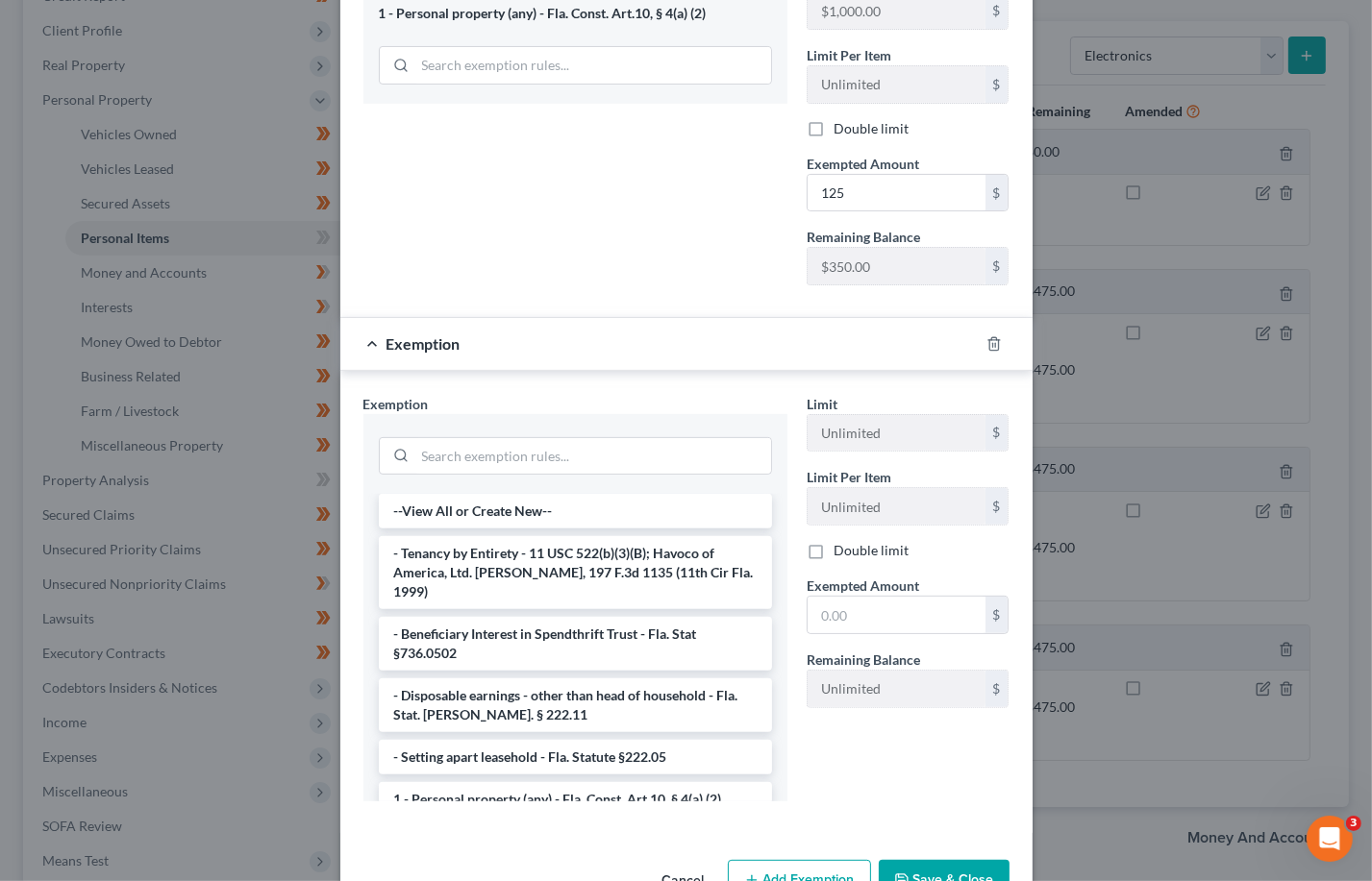
scroll to position [485, 0]
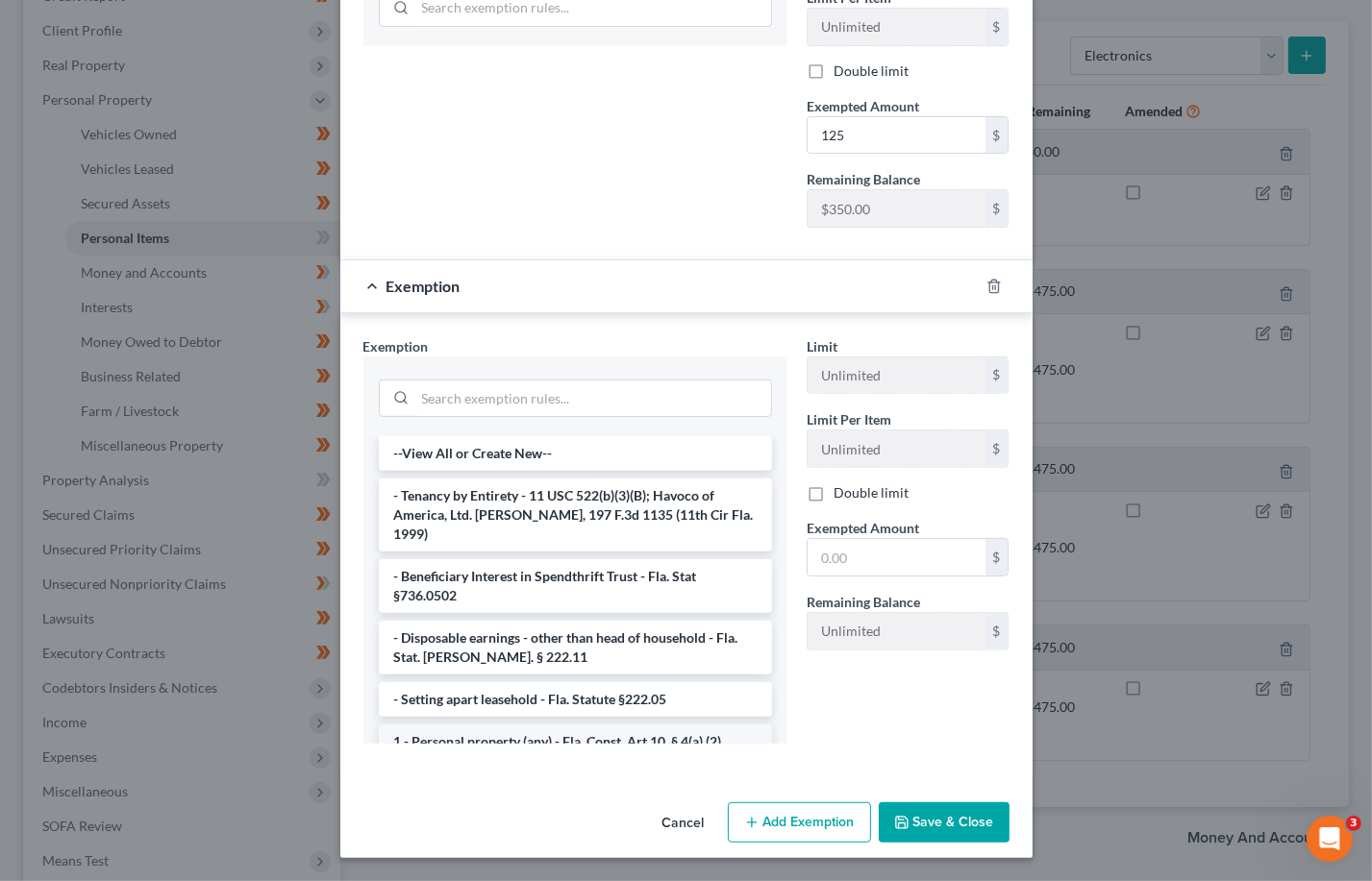
click at [465, 725] on li "1 - Personal property (any) - Fla. Const. Art.10, § 4(a) (2)" at bounding box center [575, 742] width 393 height 35
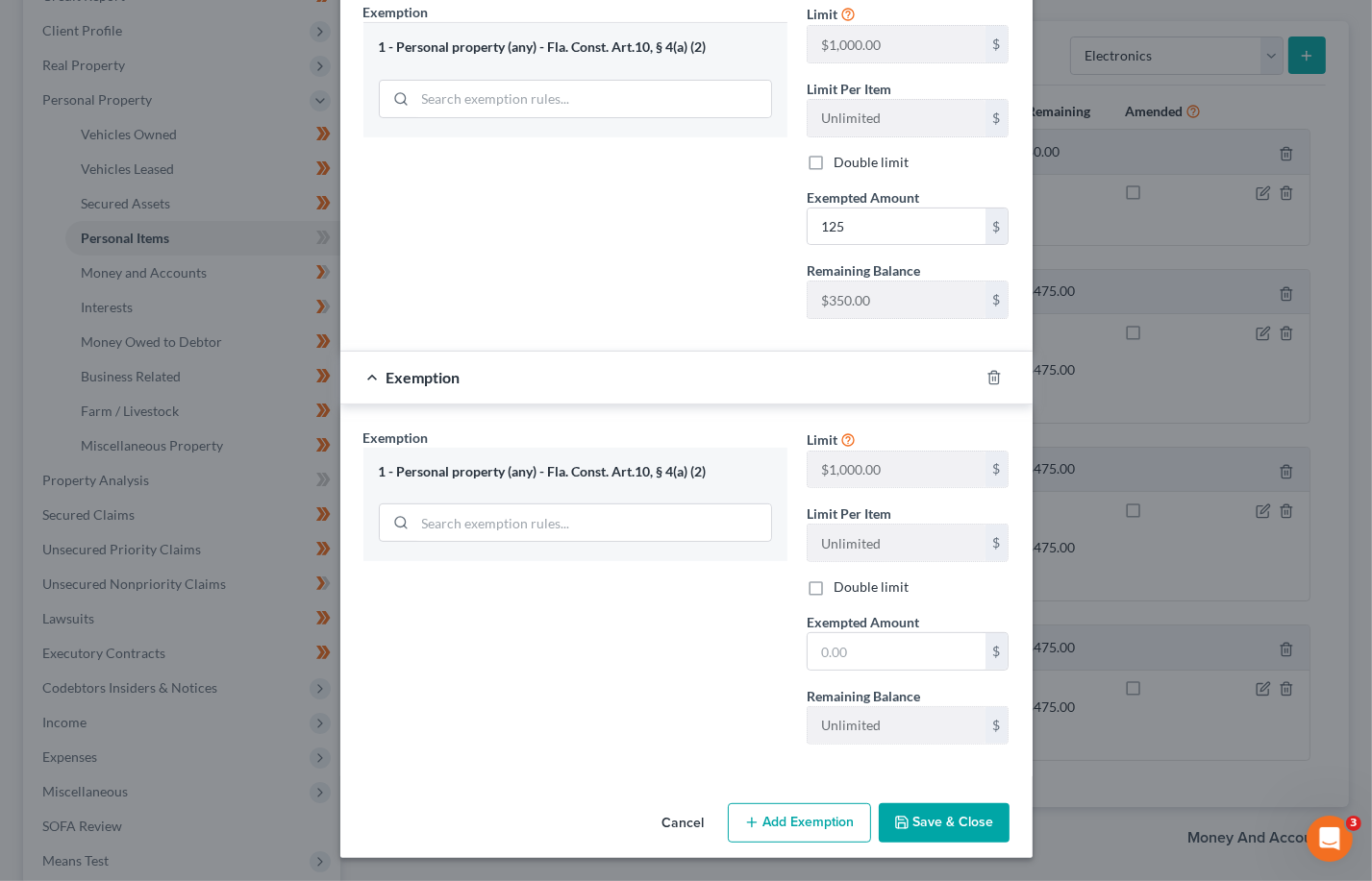
scroll to position [395, 0]
click at [677, 814] on button "Cancel" at bounding box center [684, 824] width 73 height 39
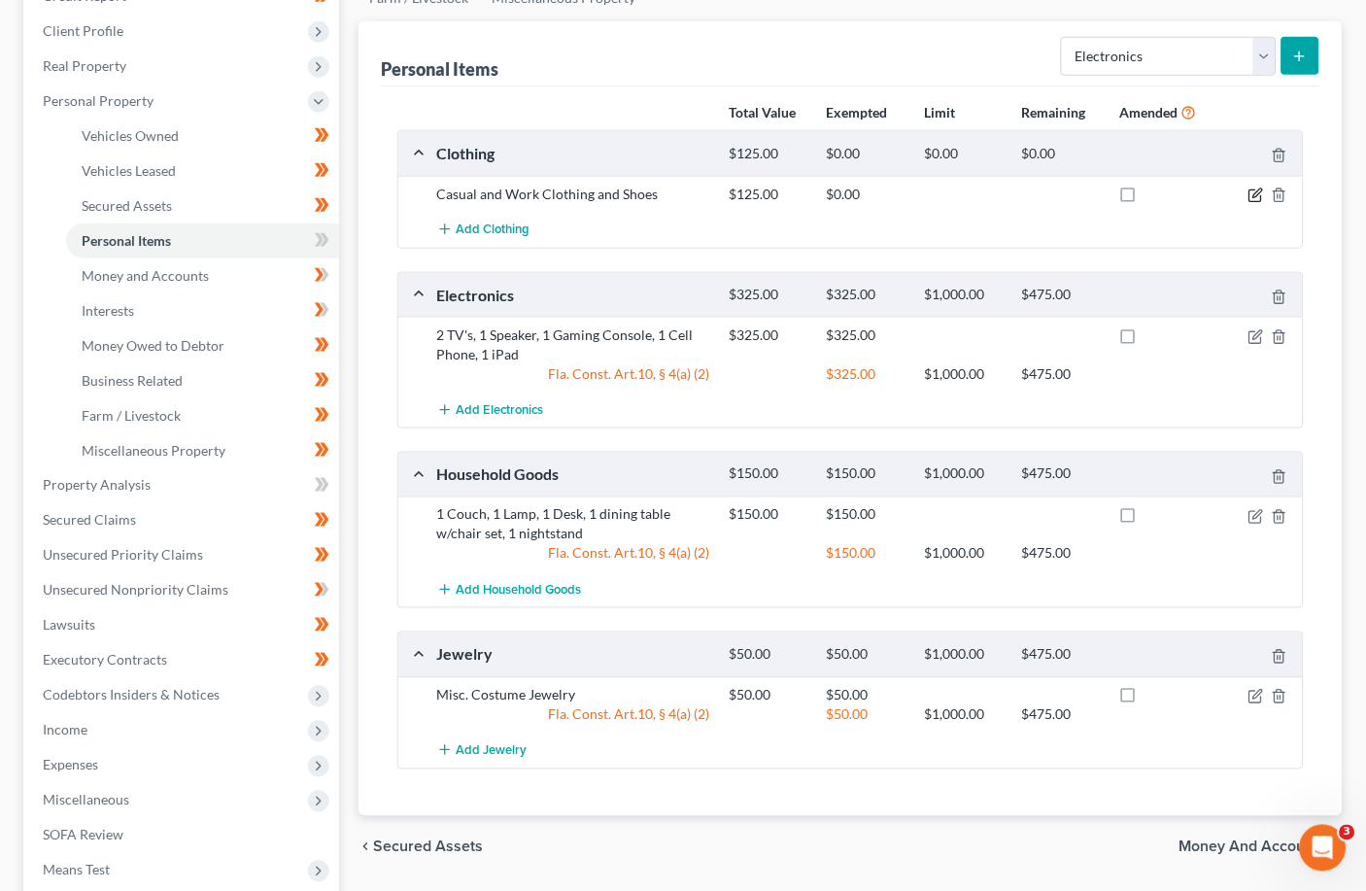
click at [957, 191] on icon "button" at bounding box center [1257, 196] width 16 height 16
click at [957, 191] on body "Home New Case Client Portal [DOMAIN_NAME], P.A. [EMAIL_ADDRESS][DOMAIN_NAME] My…" at bounding box center [683, 433] width 1366 height 1383
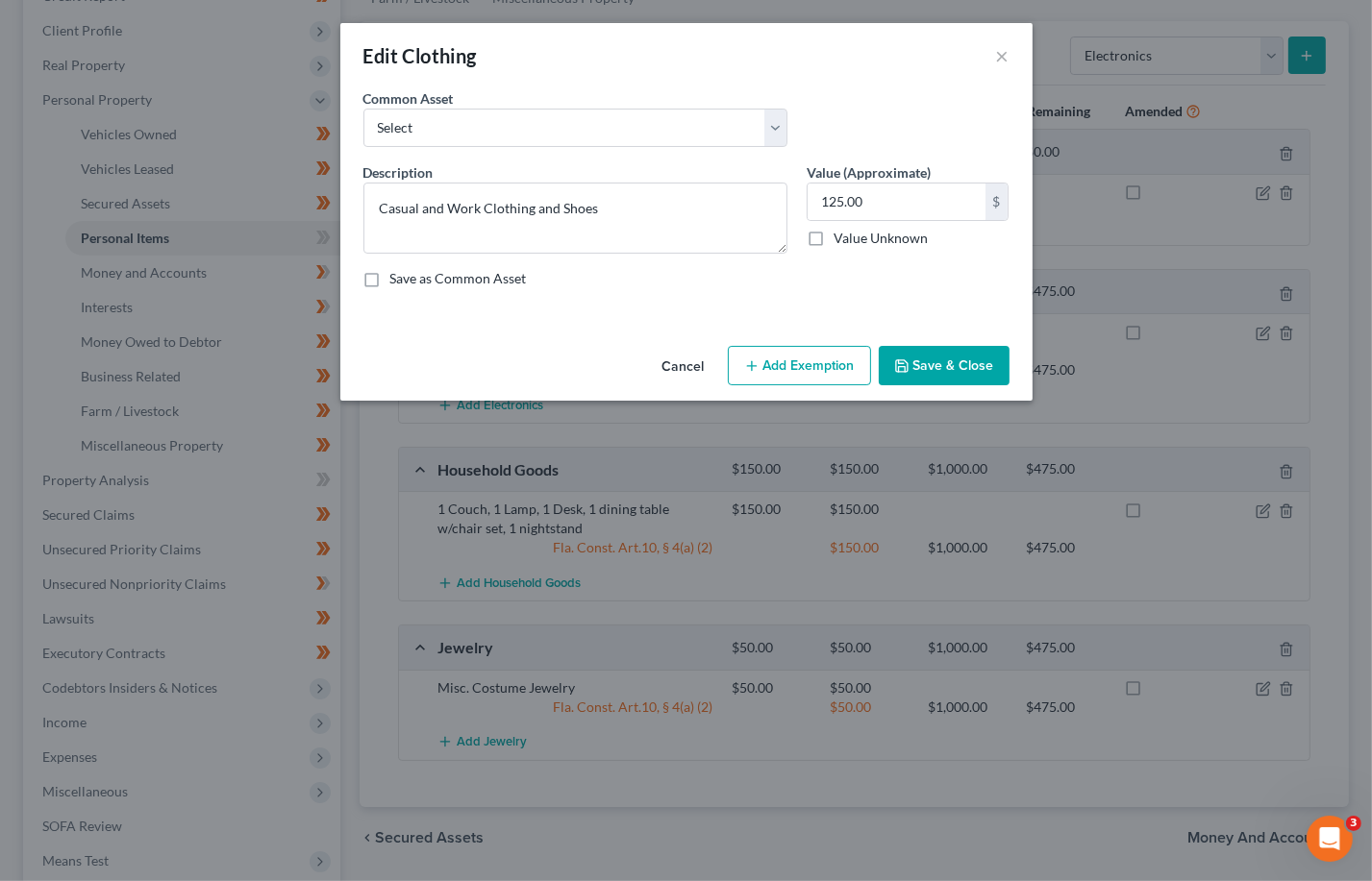
click at [806, 371] on button "Add Exemption" at bounding box center [799, 366] width 143 height 41
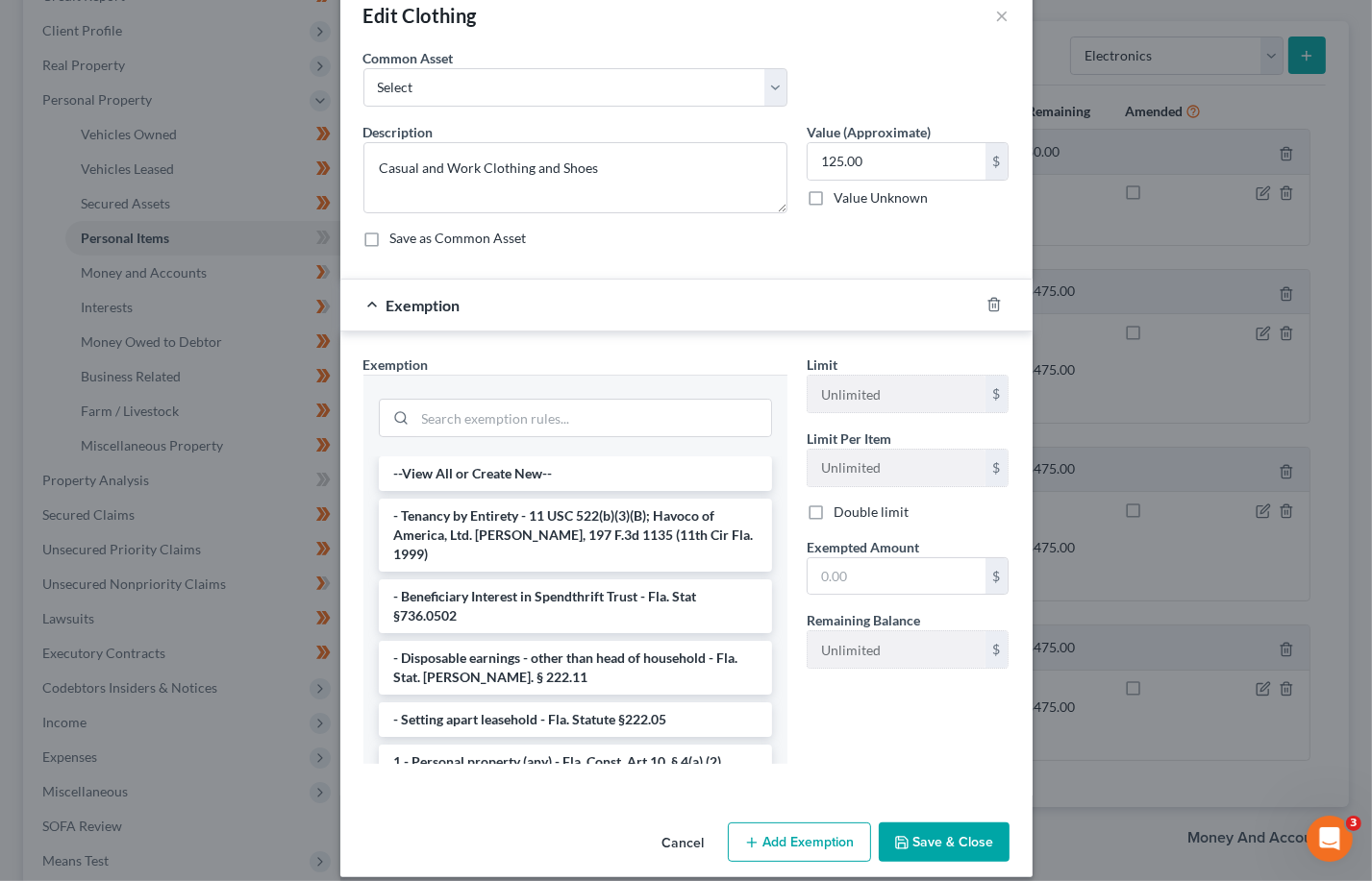
scroll to position [59, 0]
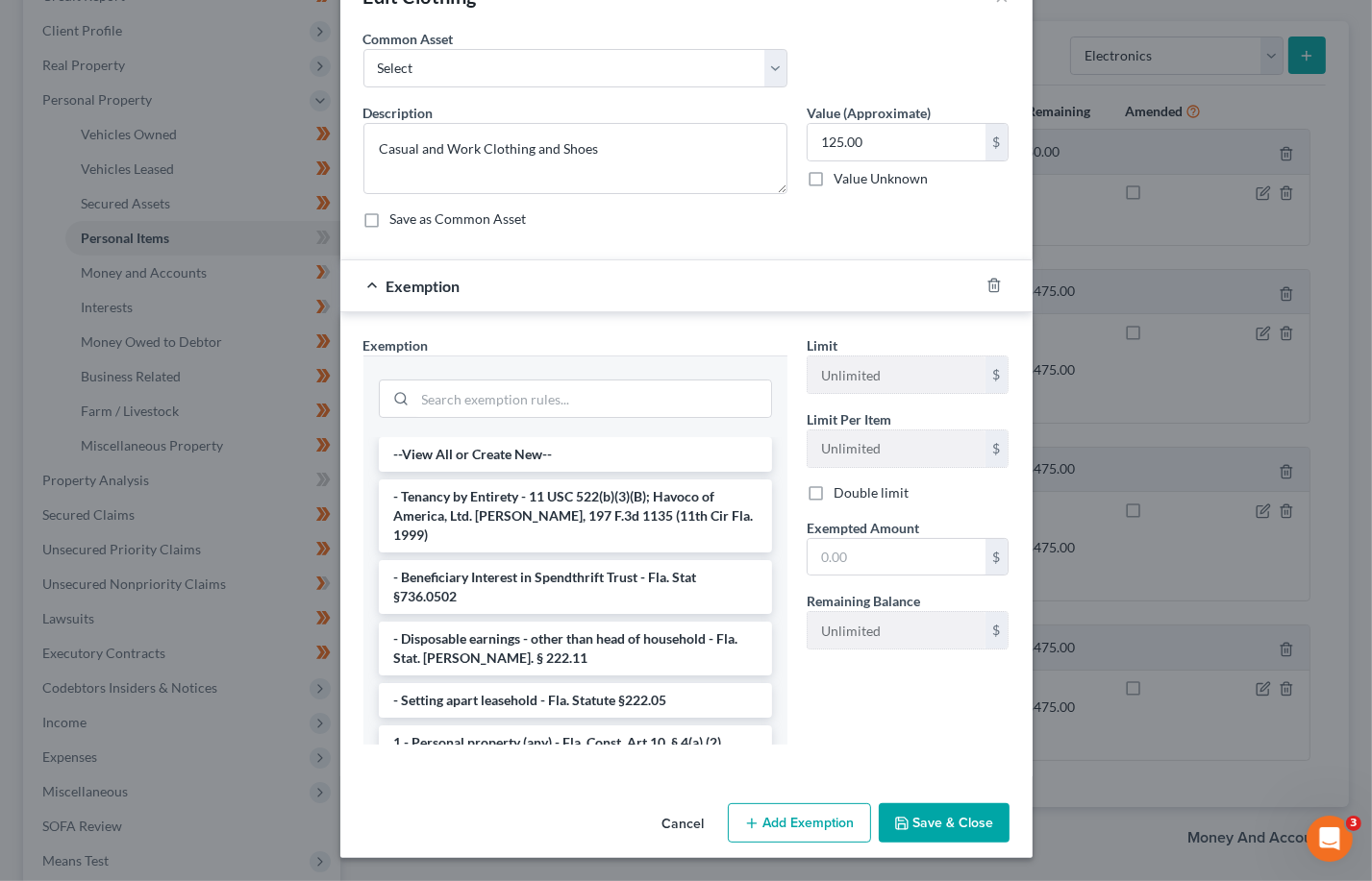
click at [531, 726] on li "1 - Personal property (any) - Fla. Const. Art.10, § 4(a) (2)" at bounding box center [575, 743] width 393 height 35
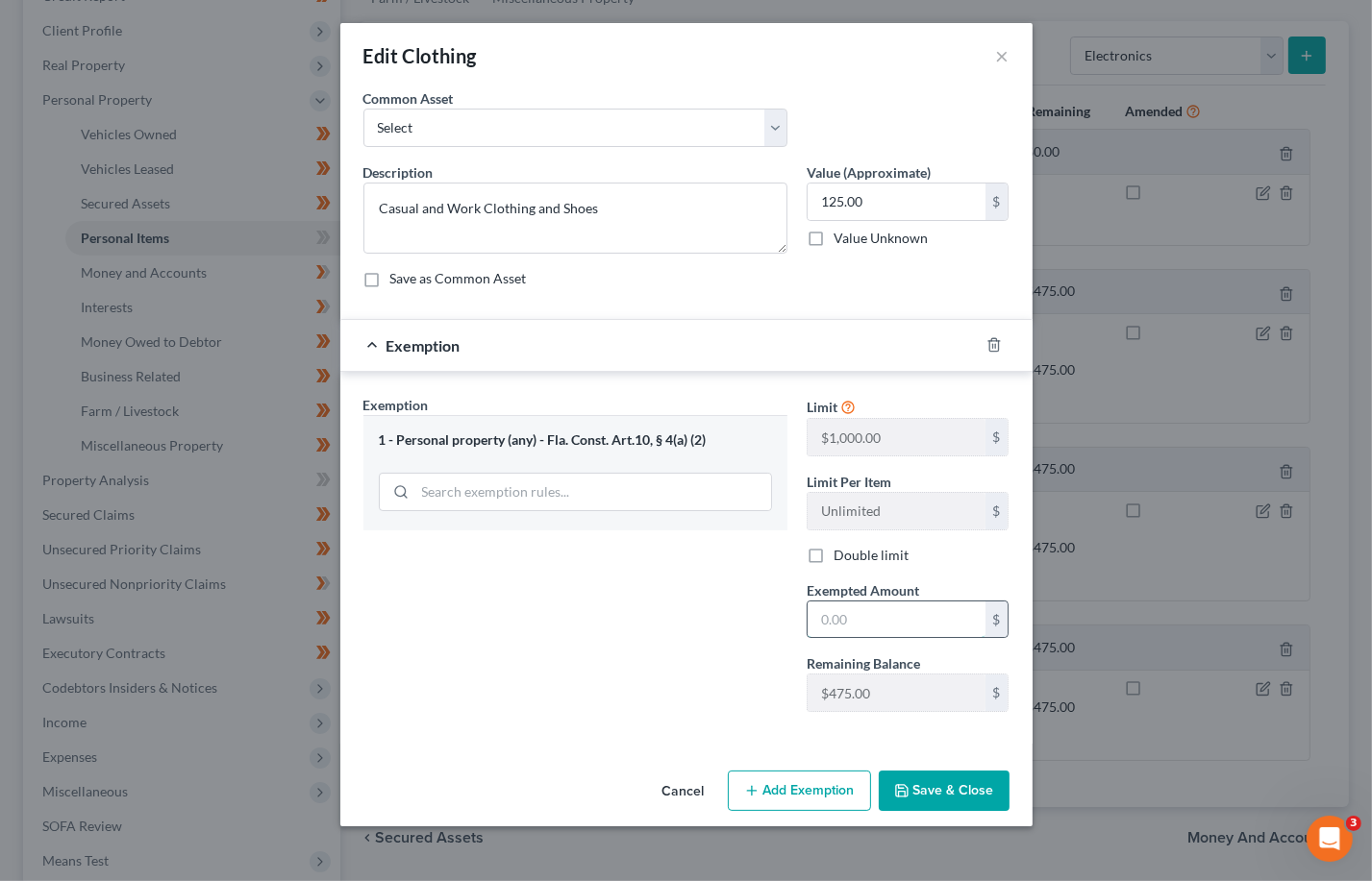
click at [847, 625] on input "text" at bounding box center [896, 619] width 178 height 37
type input "125"
click at [937, 795] on button "Save & Close" at bounding box center [944, 790] width 131 height 41
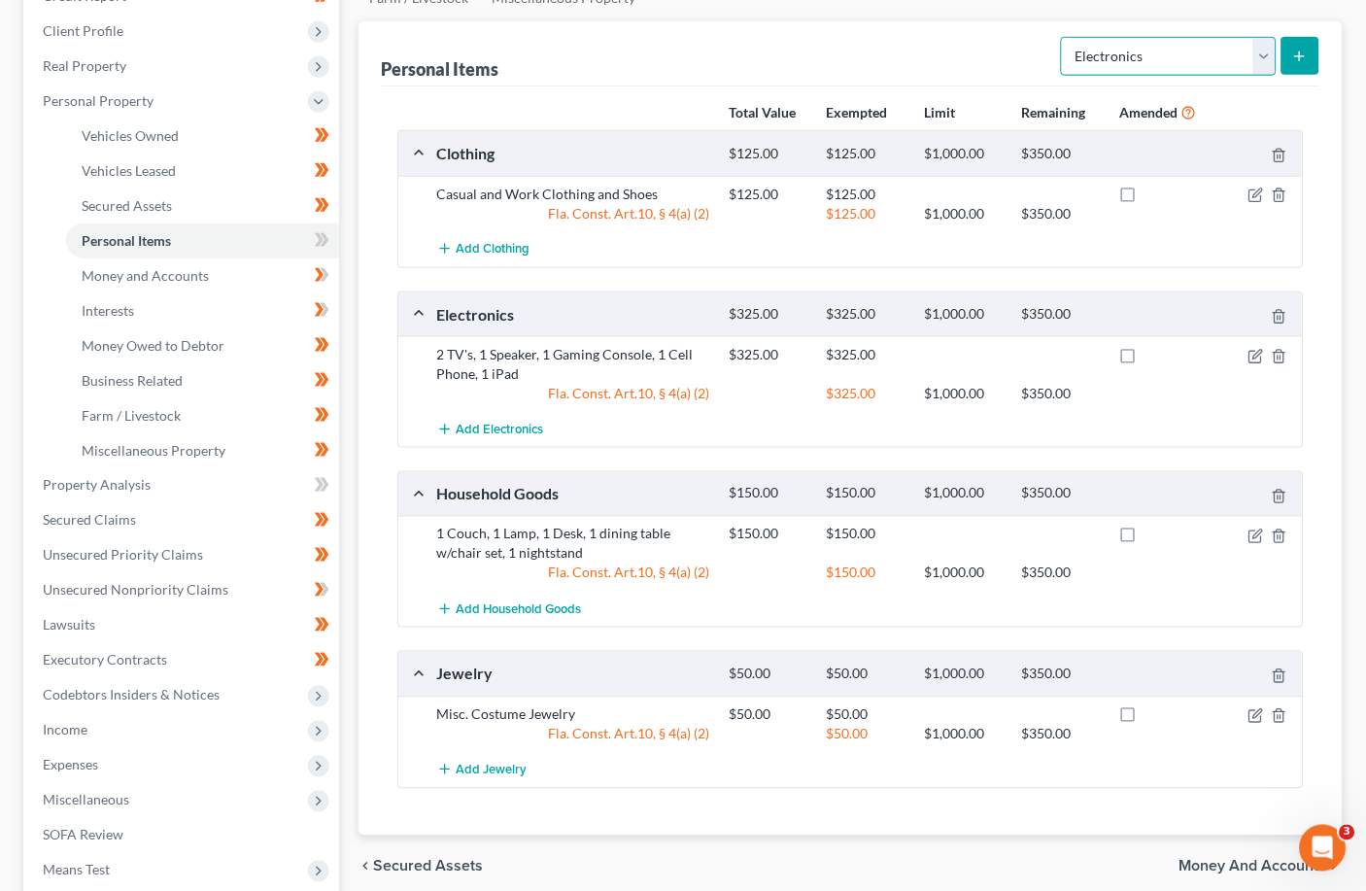
click at [957, 57] on select "Select Item Type Clothing Collectibles Of Value Electronics Firearms Household …" at bounding box center [1169, 56] width 216 height 39
select select "pets"
click at [957, 37] on select "Select Item Type Clothing Collectibles Of Value Electronics Firearms Household …" at bounding box center [1169, 56] width 216 height 39
click at [957, 37] on button "submit" at bounding box center [1301, 56] width 38 height 38
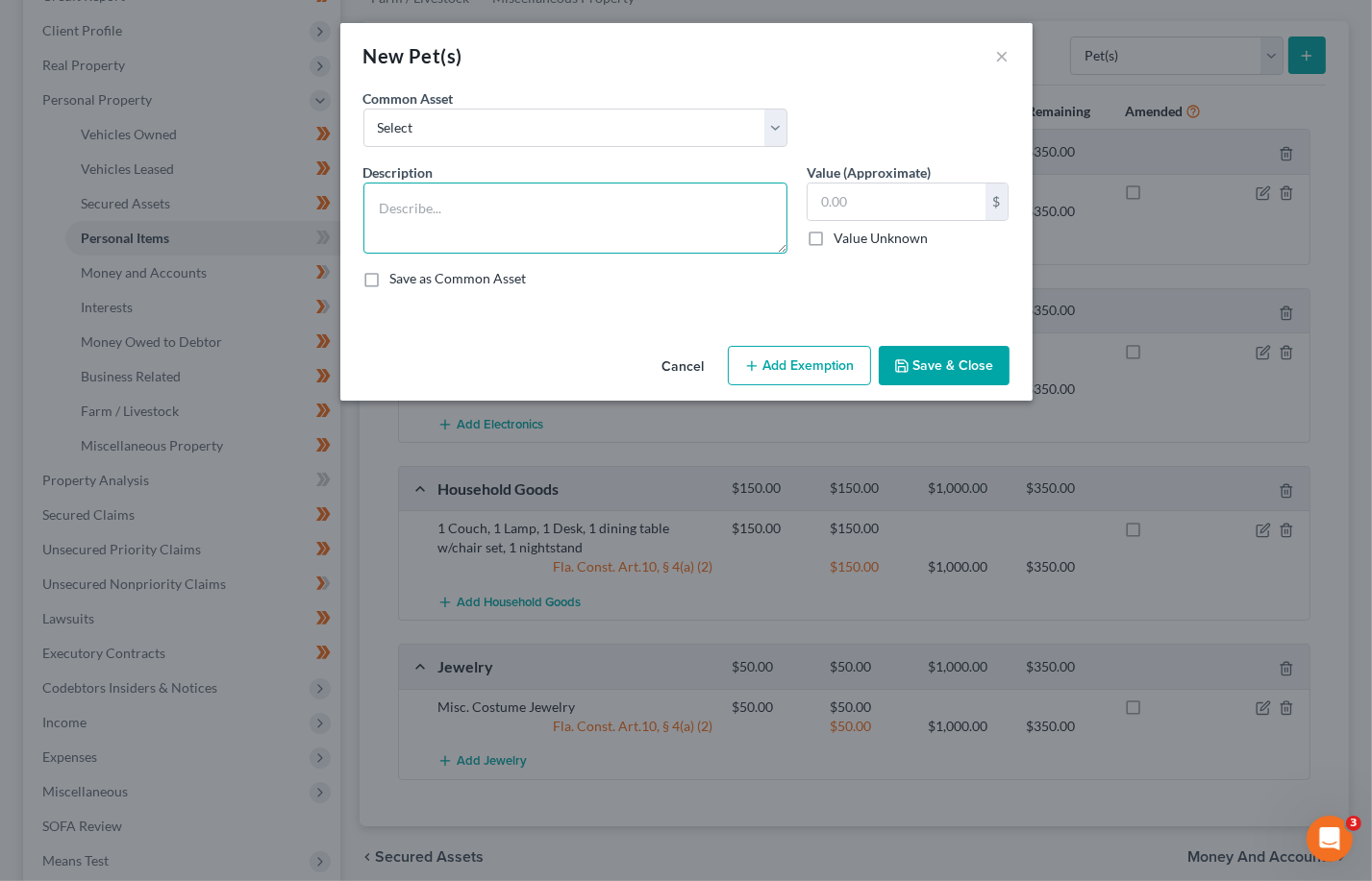
click at [393, 192] on textarea at bounding box center [575, 219] width 424 height 71
type textarea "1 Dog"
click at [860, 202] on input "text" at bounding box center [896, 202] width 178 height 37
type input "1.00"
click at [778, 358] on button "Add Exemption" at bounding box center [799, 366] width 143 height 41
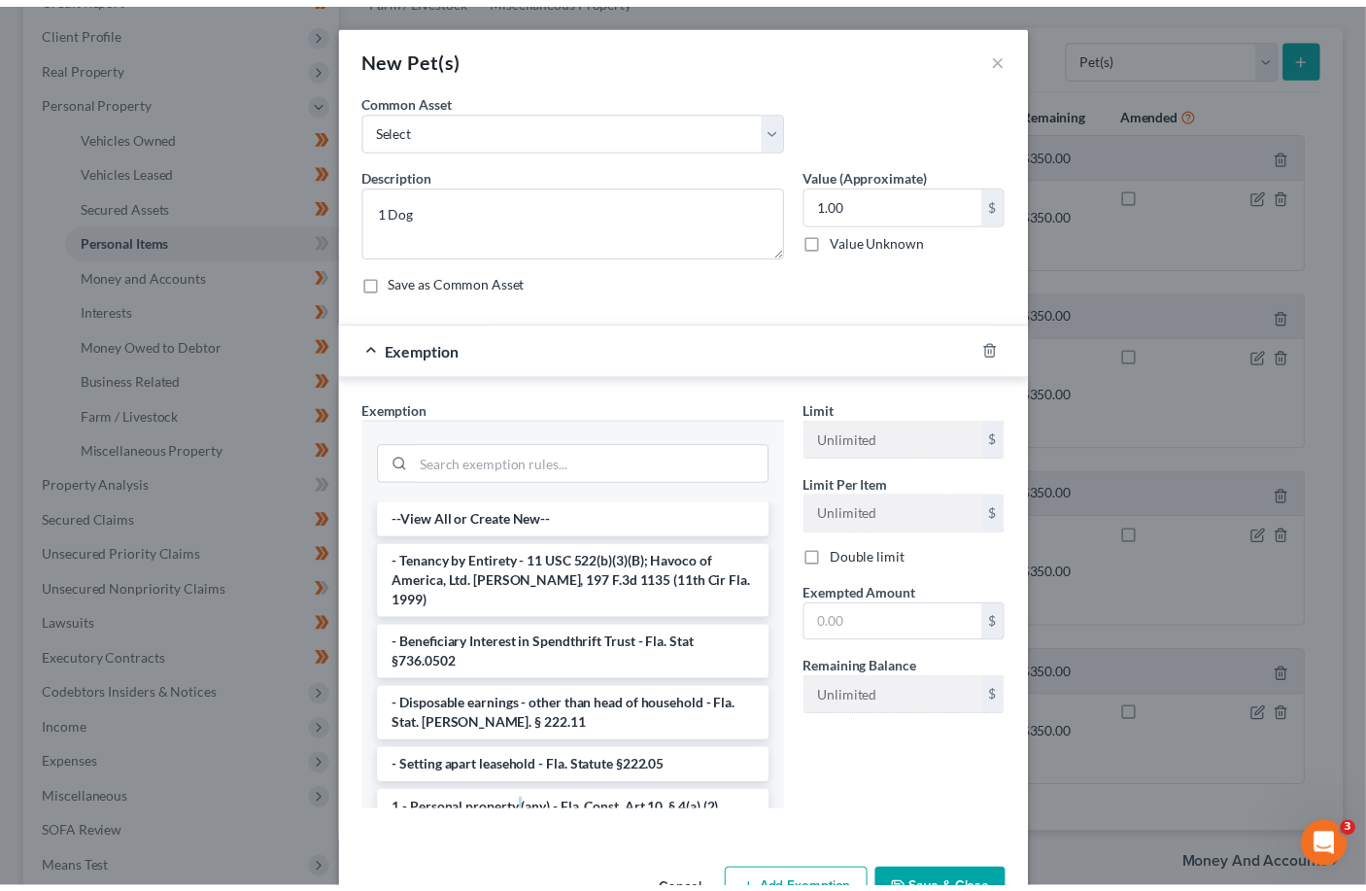
scroll to position [37, 0]
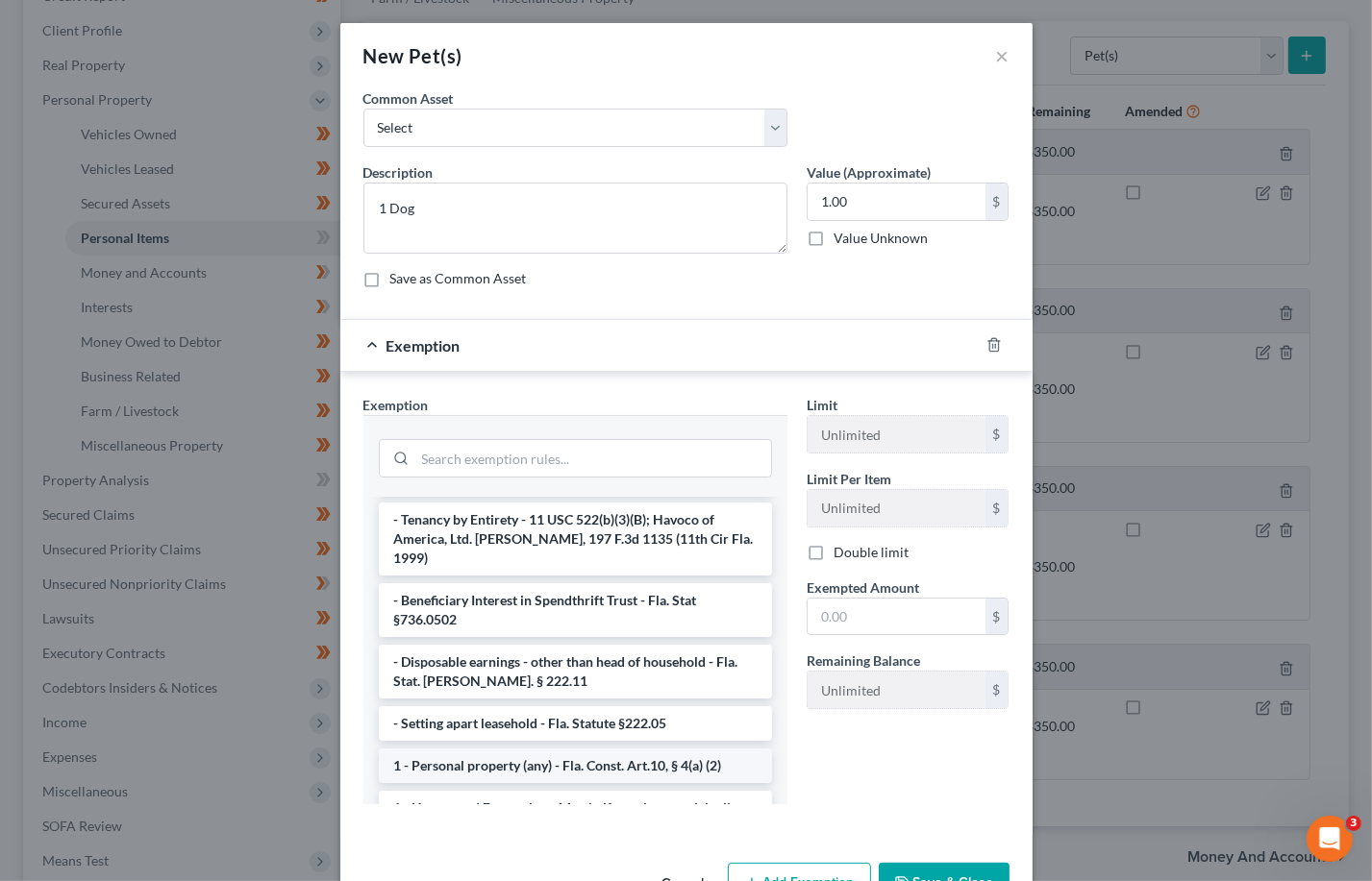
click at [475, 749] on li "1 - Personal property (any) - Fla. Const. Art.10, § 4(a) (2)" at bounding box center [575, 765] width 393 height 35
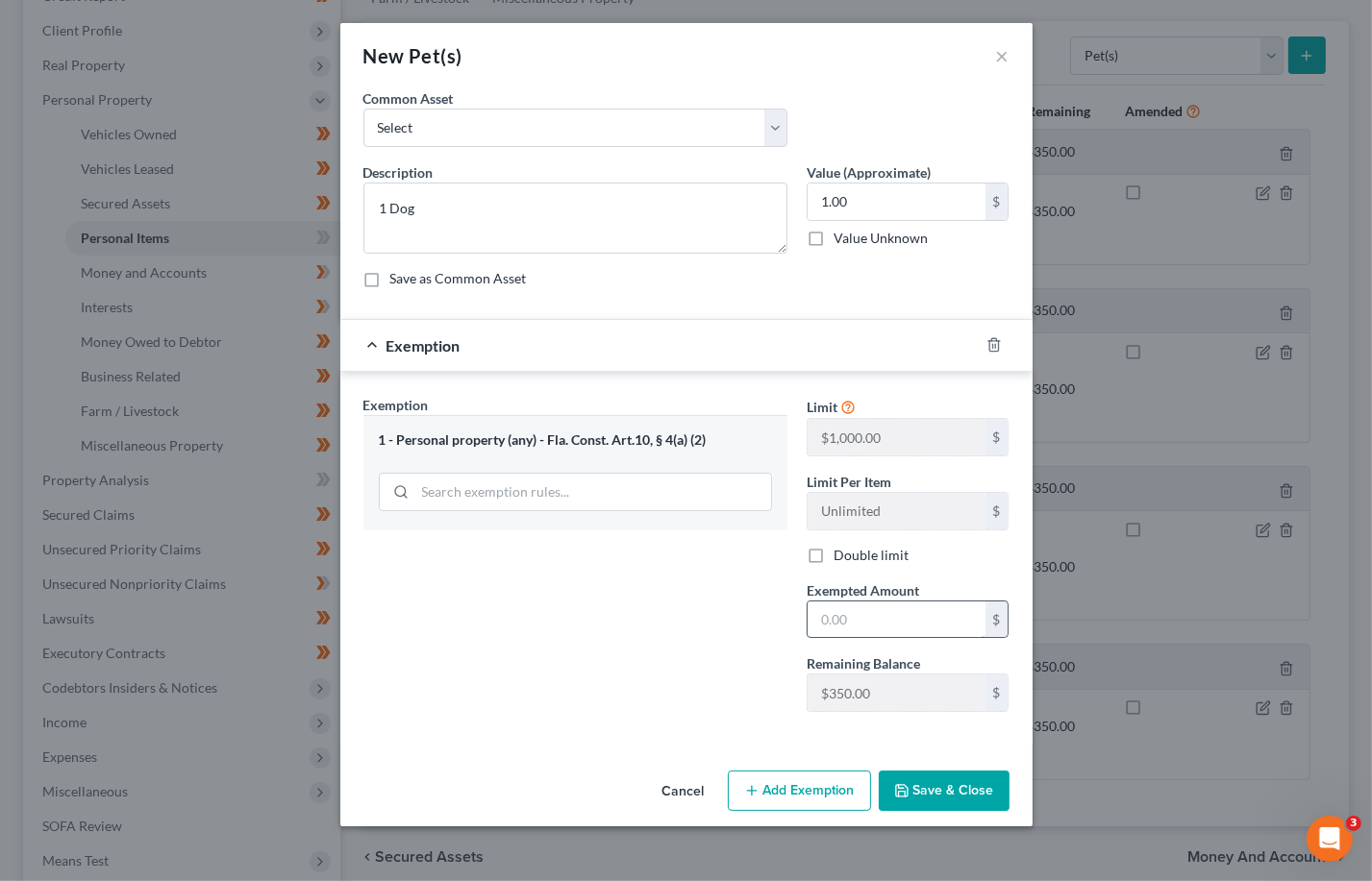
drag, startPoint x: 877, startPoint y: 623, endPoint x: 893, endPoint y: 604, distance: 24.8
click at [881, 620] on input "text" at bounding box center [896, 619] width 178 height 37
type input "1.00"
click at [947, 783] on button "Save & Close" at bounding box center [944, 790] width 131 height 41
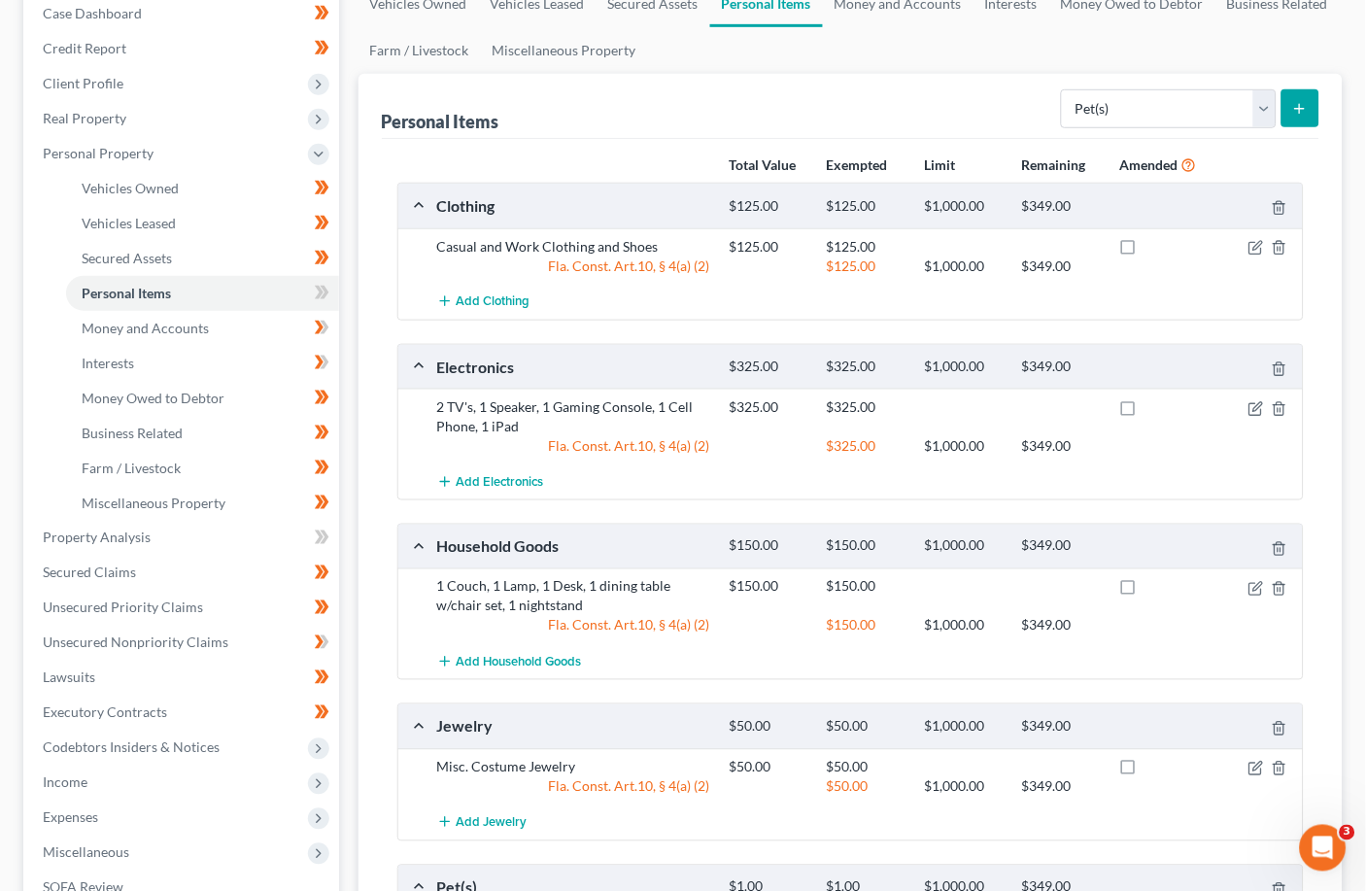
scroll to position [111, 0]
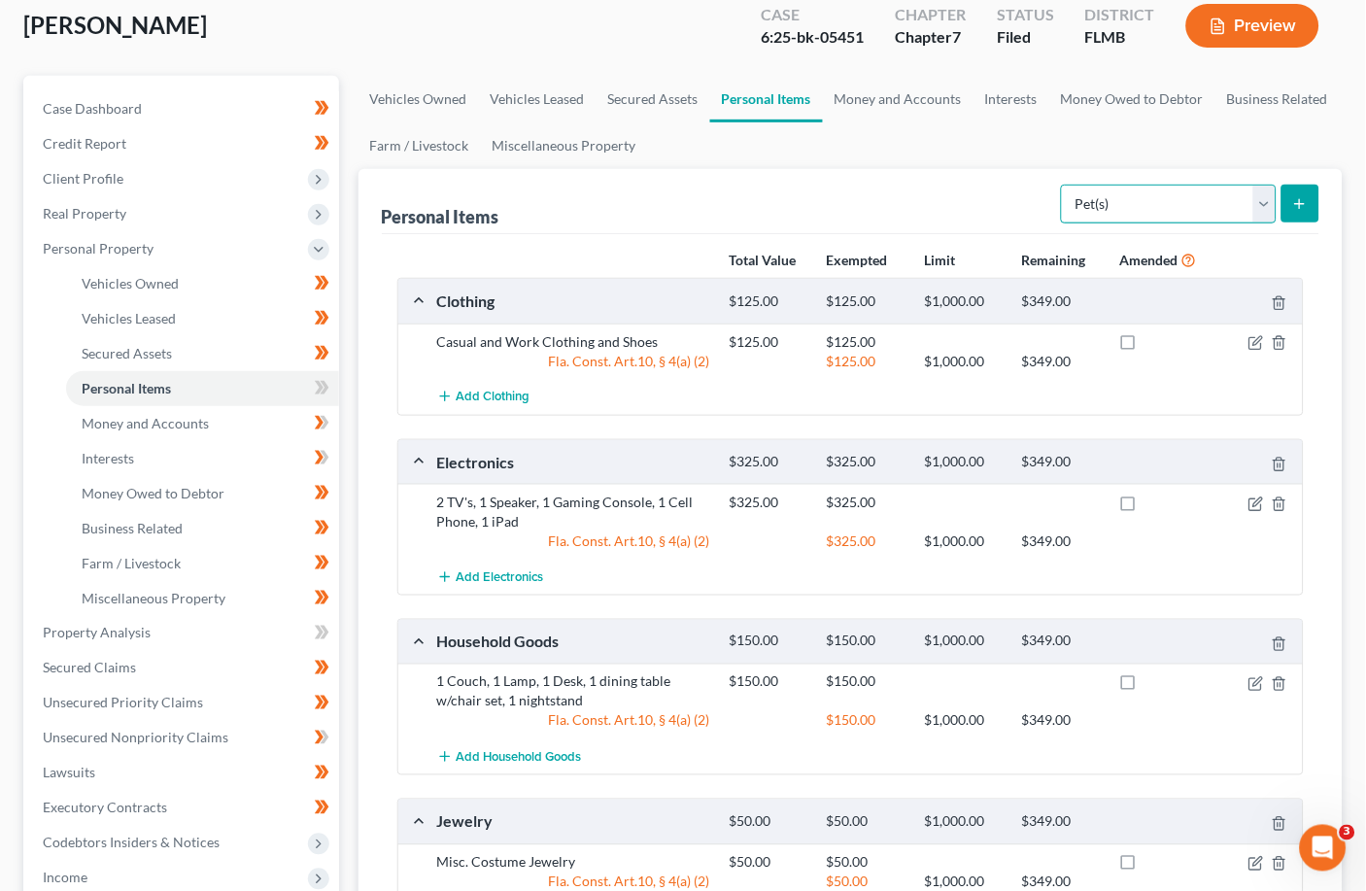
click at [957, 196] on select "Select Item Type Clothing Collectibles Of Value Electronics Firearms Household …" at bounding box center [1169, 204] width 216 height 39
click at [957, 197] on select "Select Item Type Clothing Collectibles Of Value Electronics Firearms Household …" at bounding box center [1169, 204] width 216 height 39
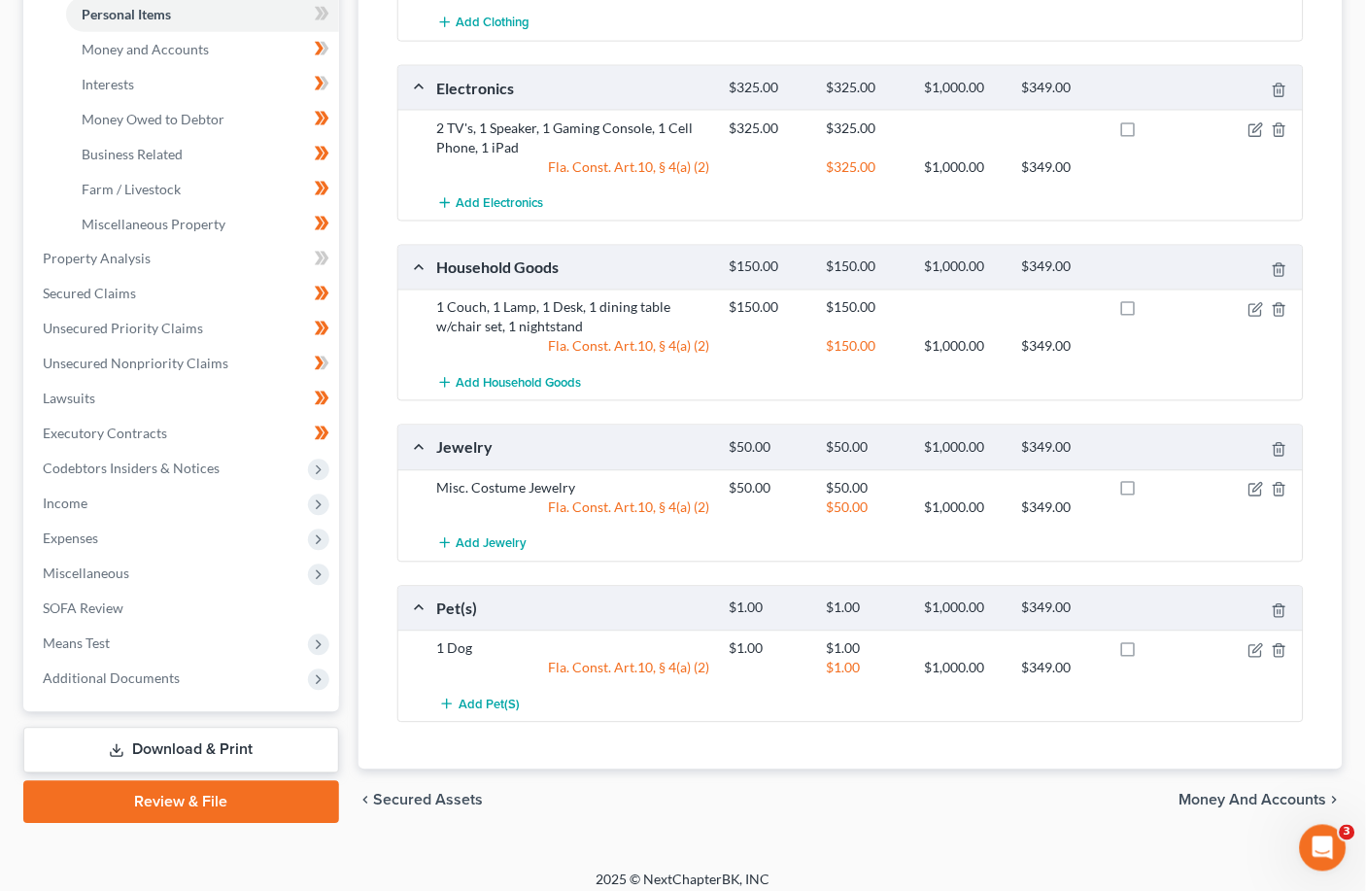
scroll to position [500, 0]
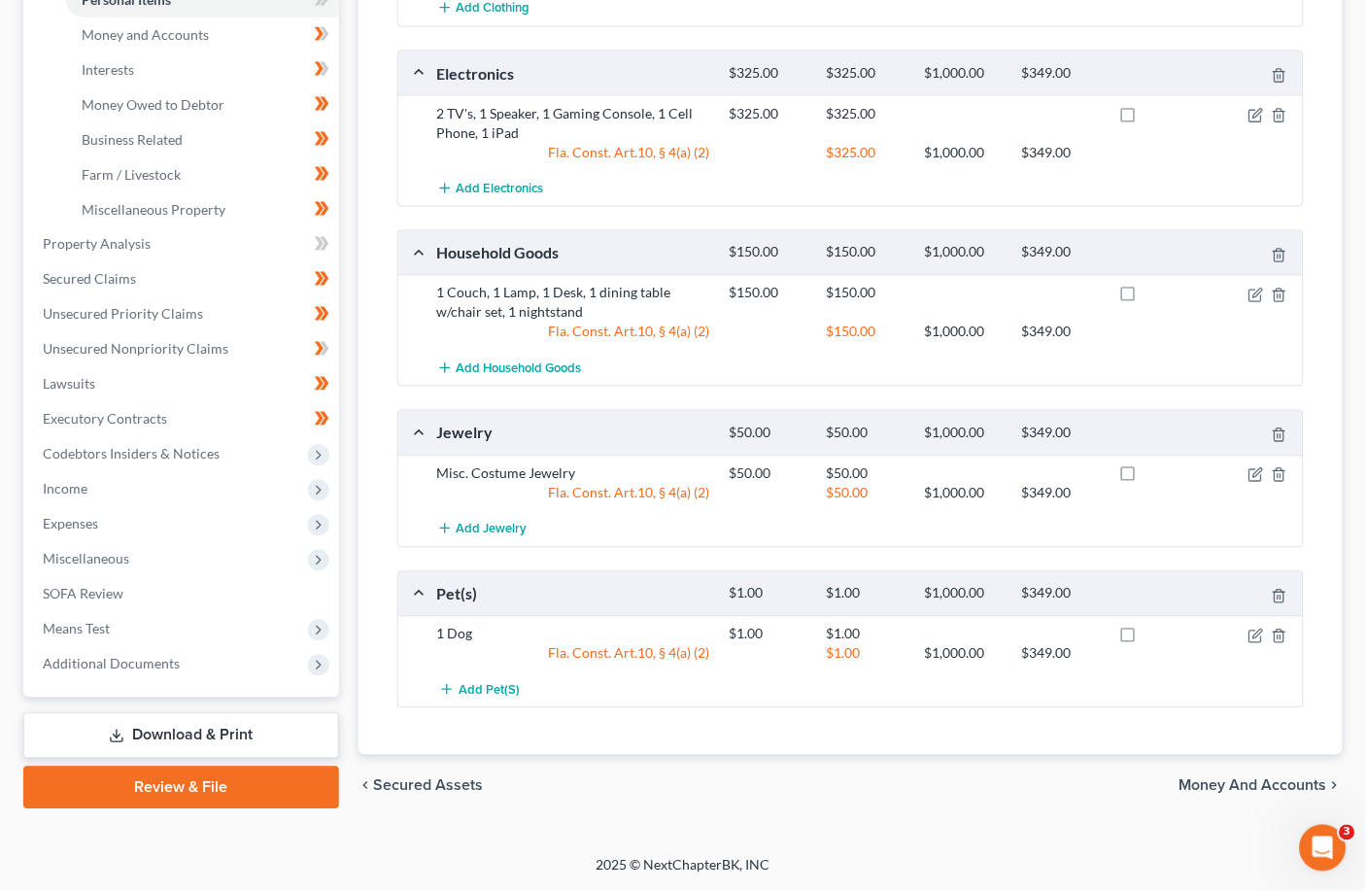
click at [957, 786] on span "Money and Accounts" at bounding box center [1254, 786] width 148 height 16
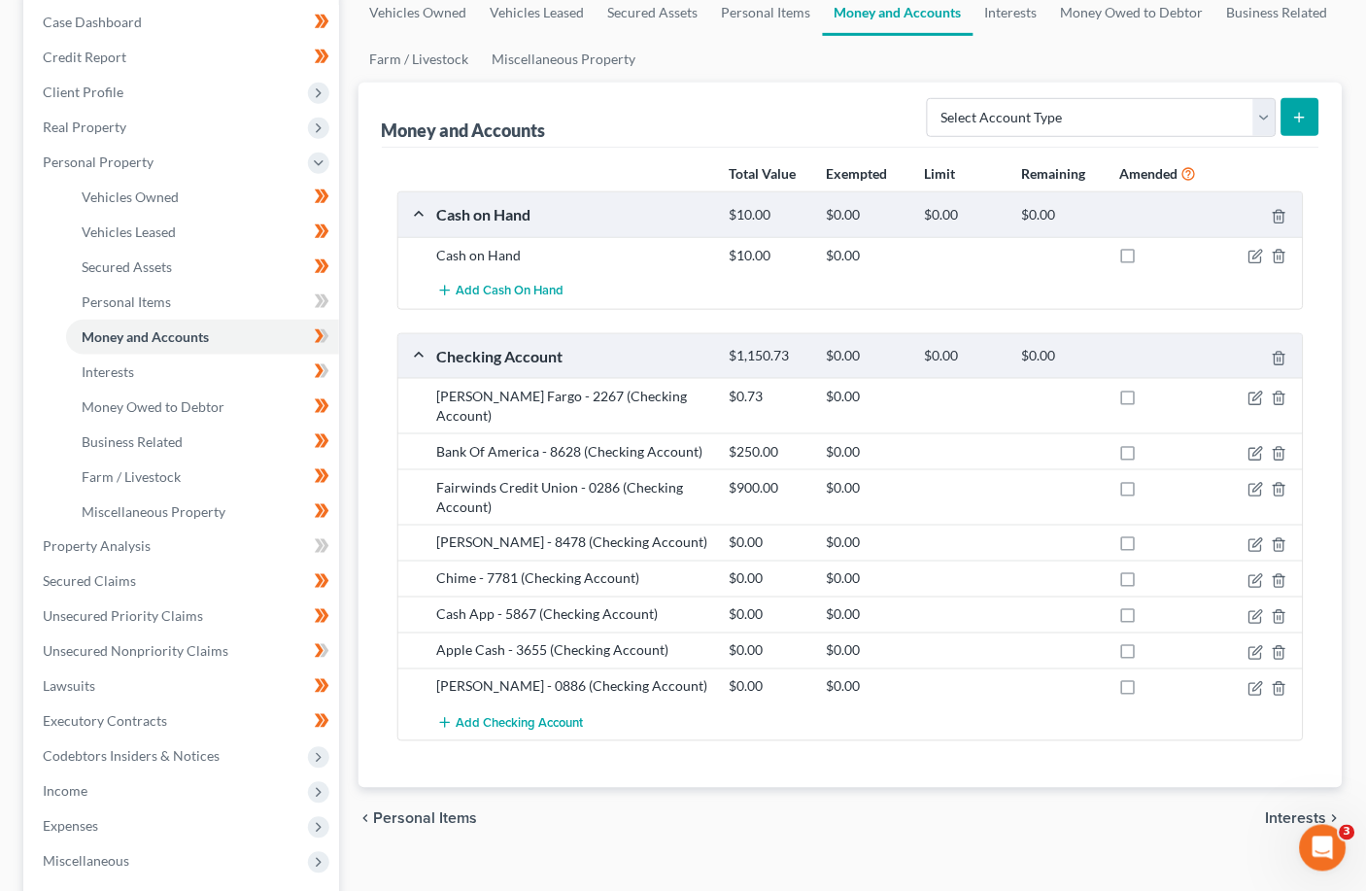
scroll to position [258, 0]
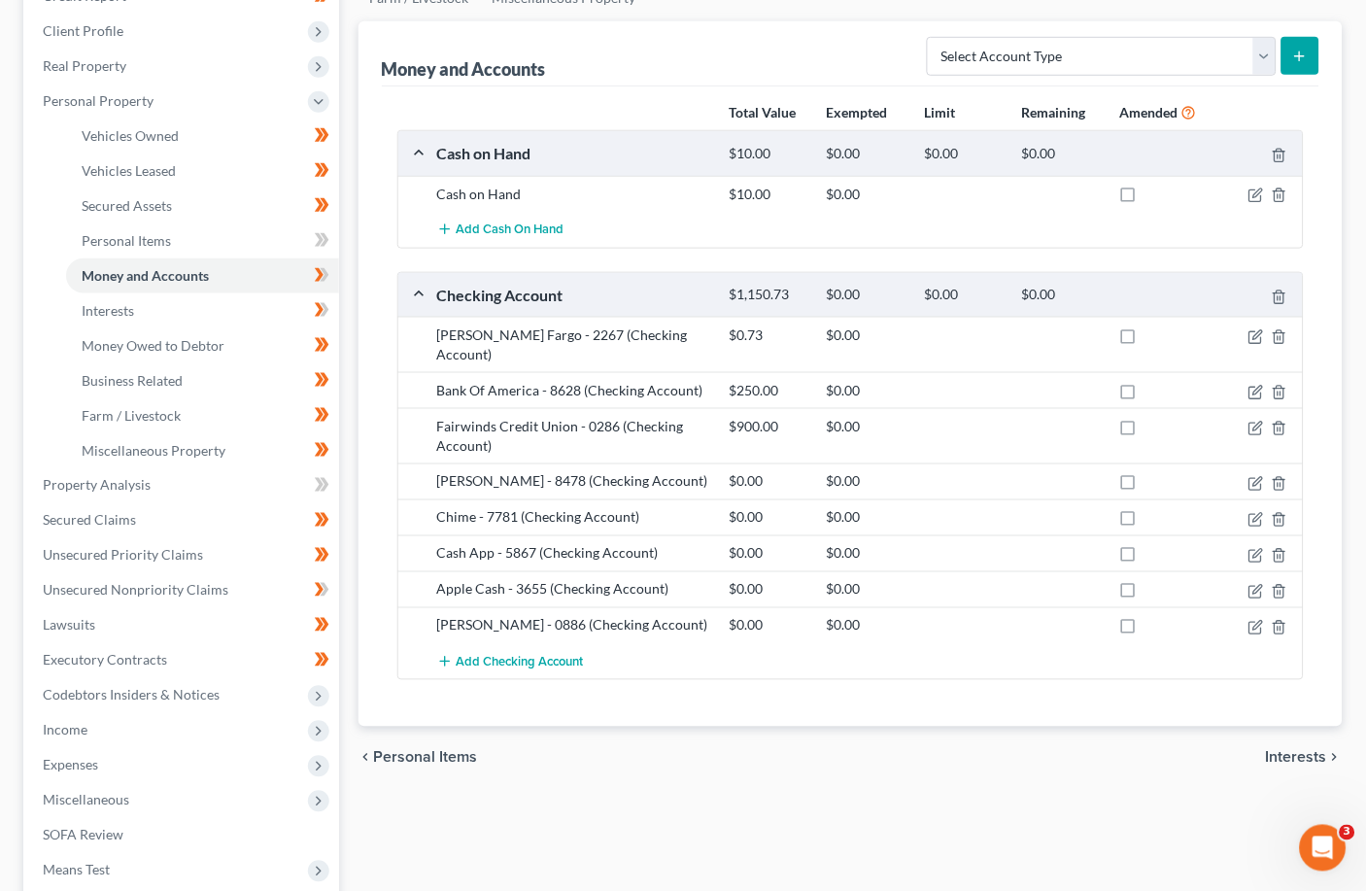
click at [957, 381] on div at bounding box center [1256, 390] width 97 height 19
click at [957, 385] on icon "button" at bounding box center [1257, 393] width 16 height 16
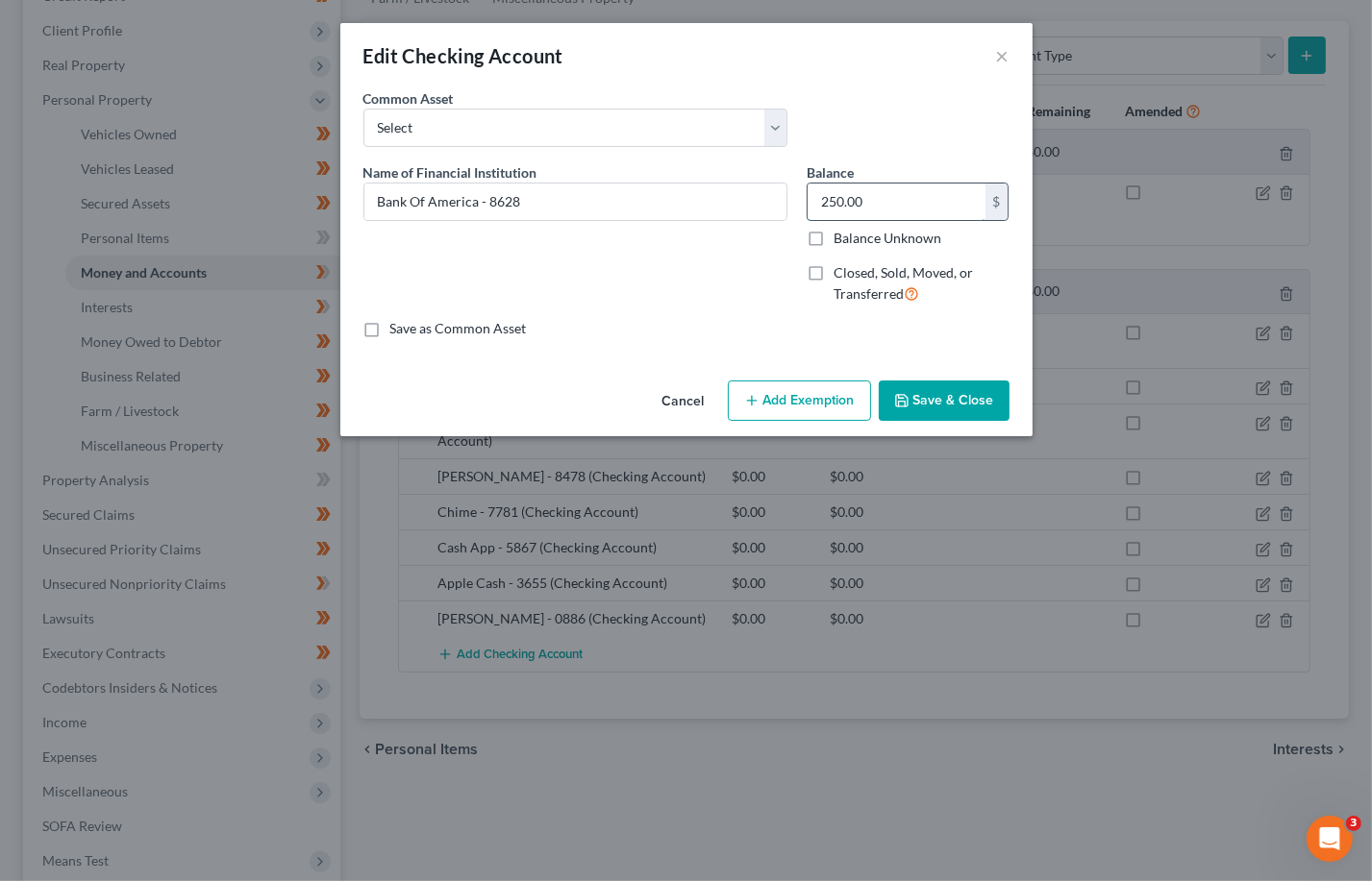
click at [904, 205] on input "250.00" at bounding box center [896, 202] width 178 height 37
type input "241.16"
click at [942, 399] on button "Save & Close" at bounding box center [944, 400] width 131 height 41
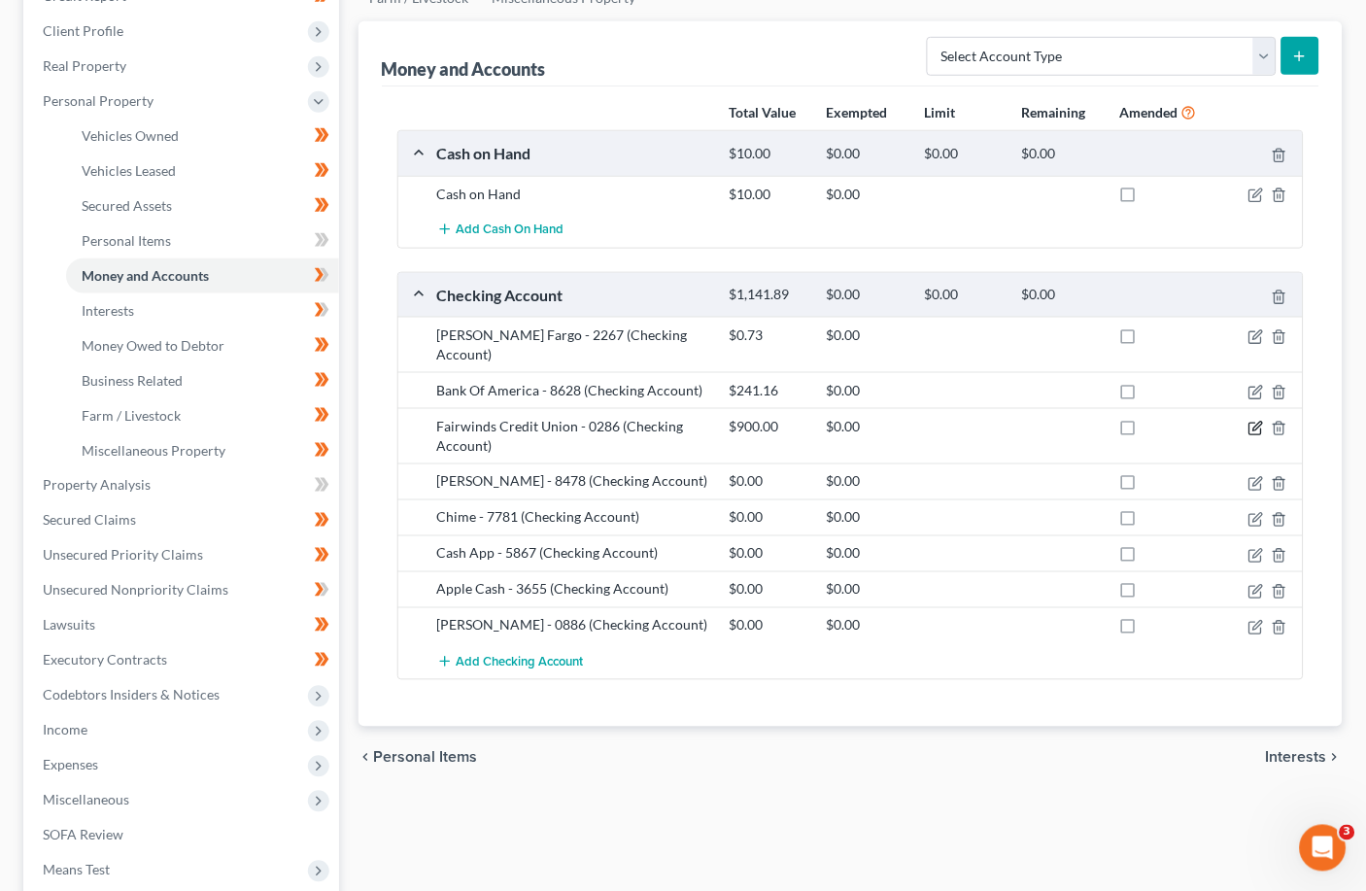
click at [957, 422] on icon "button" at bounding box center [1258, 426] width 9 height 9
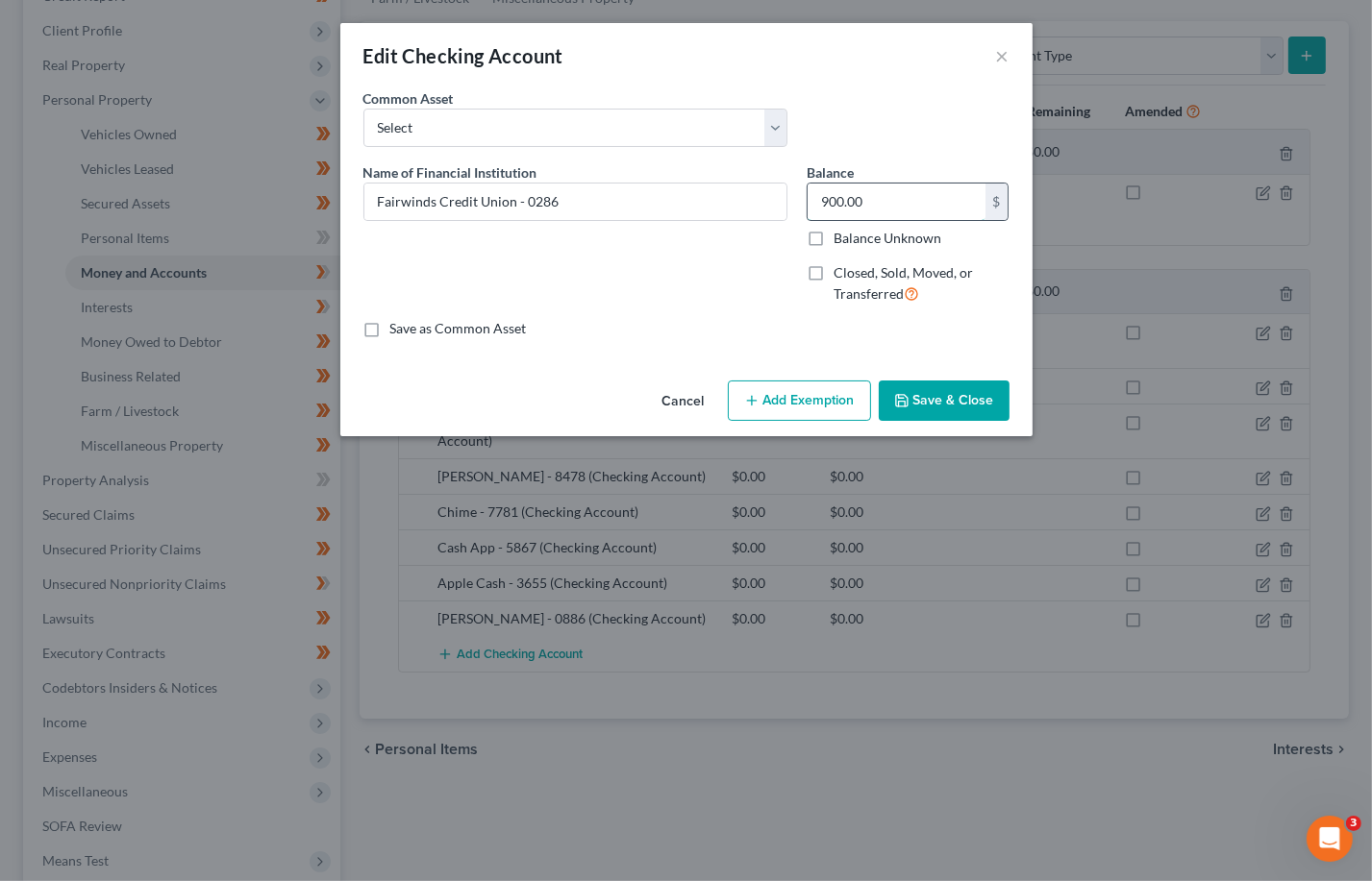
click at [872, 194] on input "900.00" at bounding box center [896, 202] width 178 height 37
type input "278.55"
click at [940, 392] on button "Save & Close" at bounding box center [944, 400] width 131 height 41
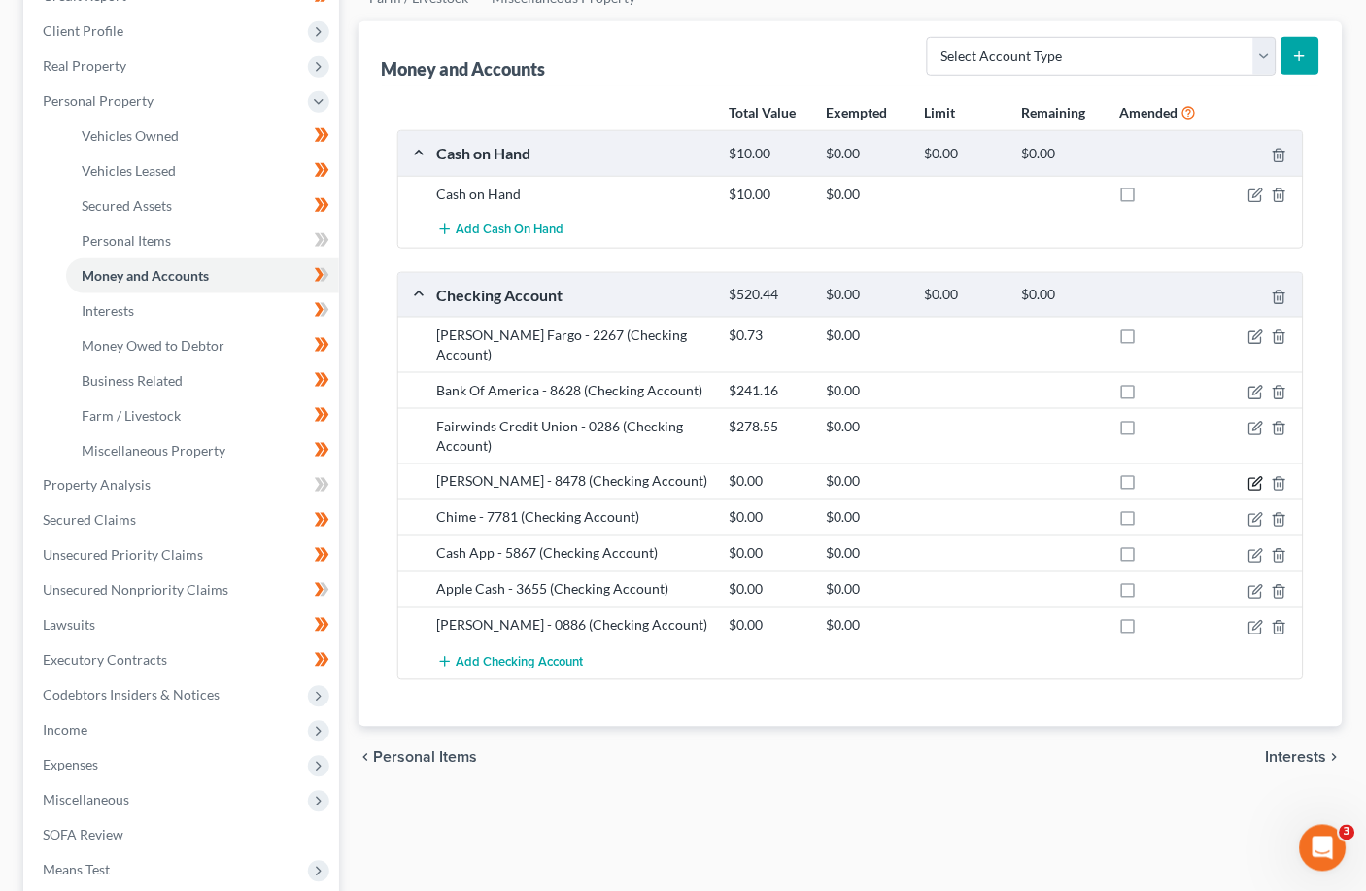
click at [957, 476] on icon "button" at bounding box center [1257, 484] width 16 height 16
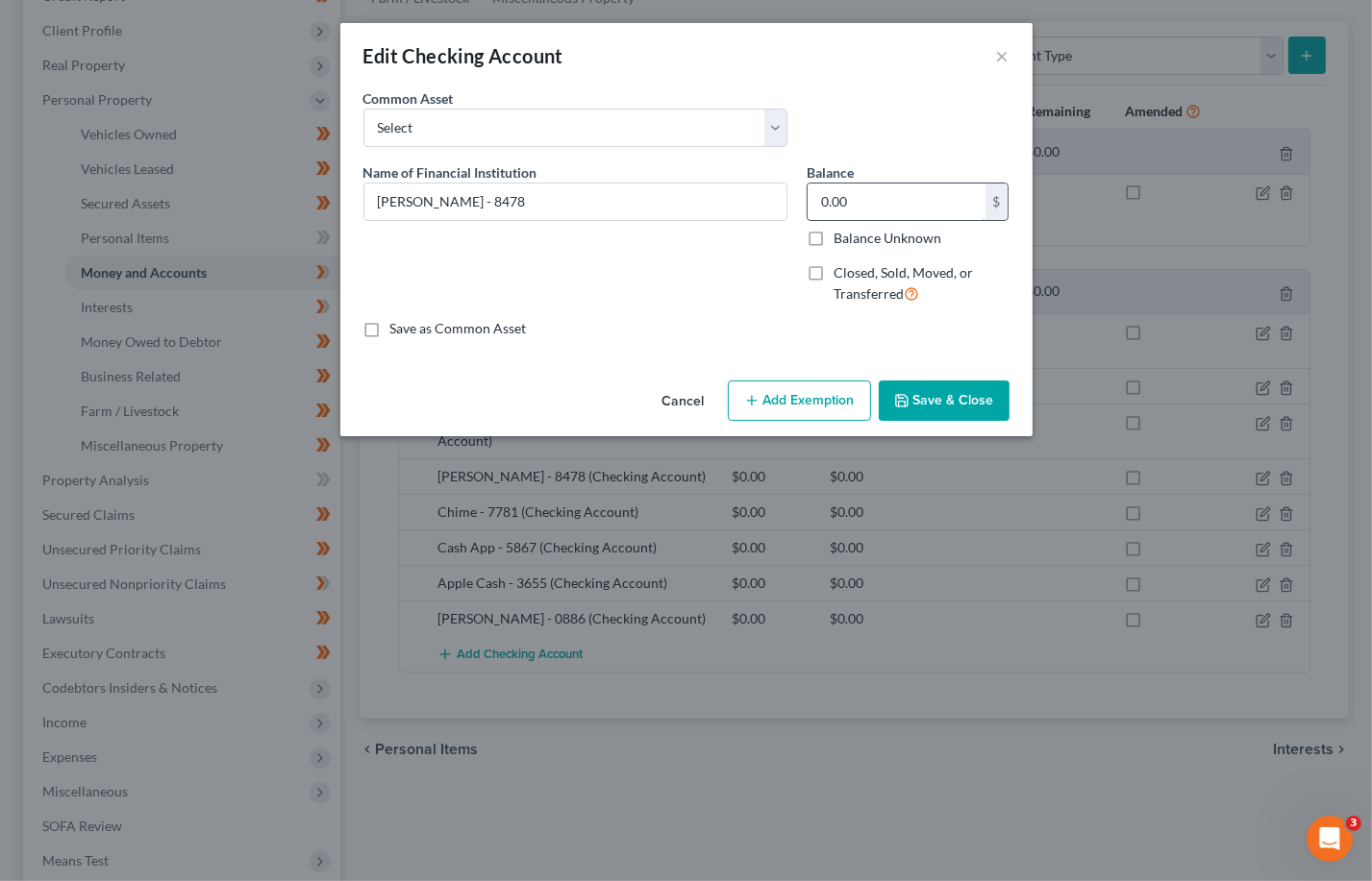
click at [851, 201] on input "0.00" at bounding box center [896, 202] width 178 height 37
type input "1.40"
click at [947, 400] on button "Save & Close" at bounding box center [944, 400] width 131 height 41
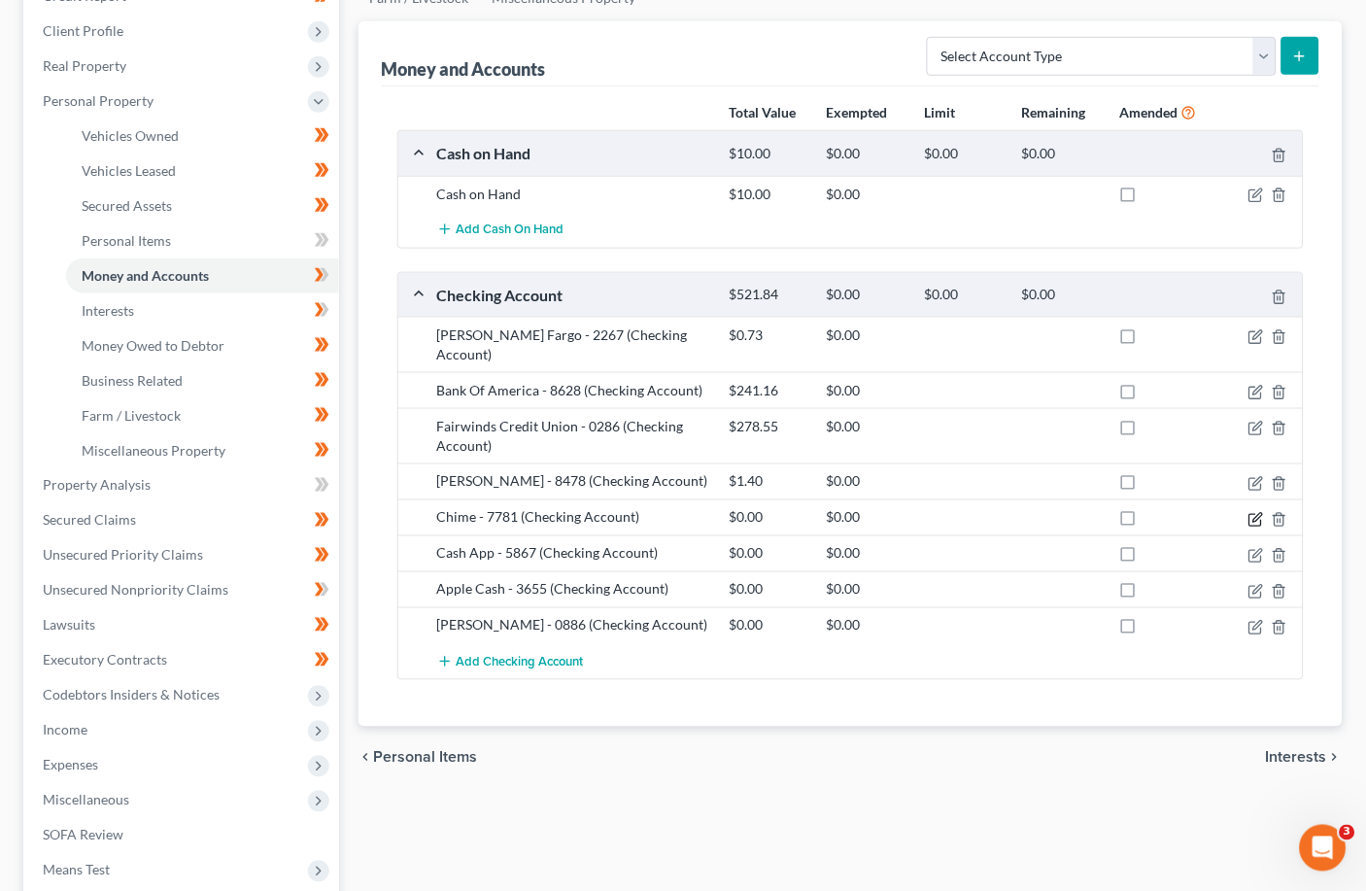
click at [957, 513] on icon "button" at bounding box center [1258, 517] width 9 height 9
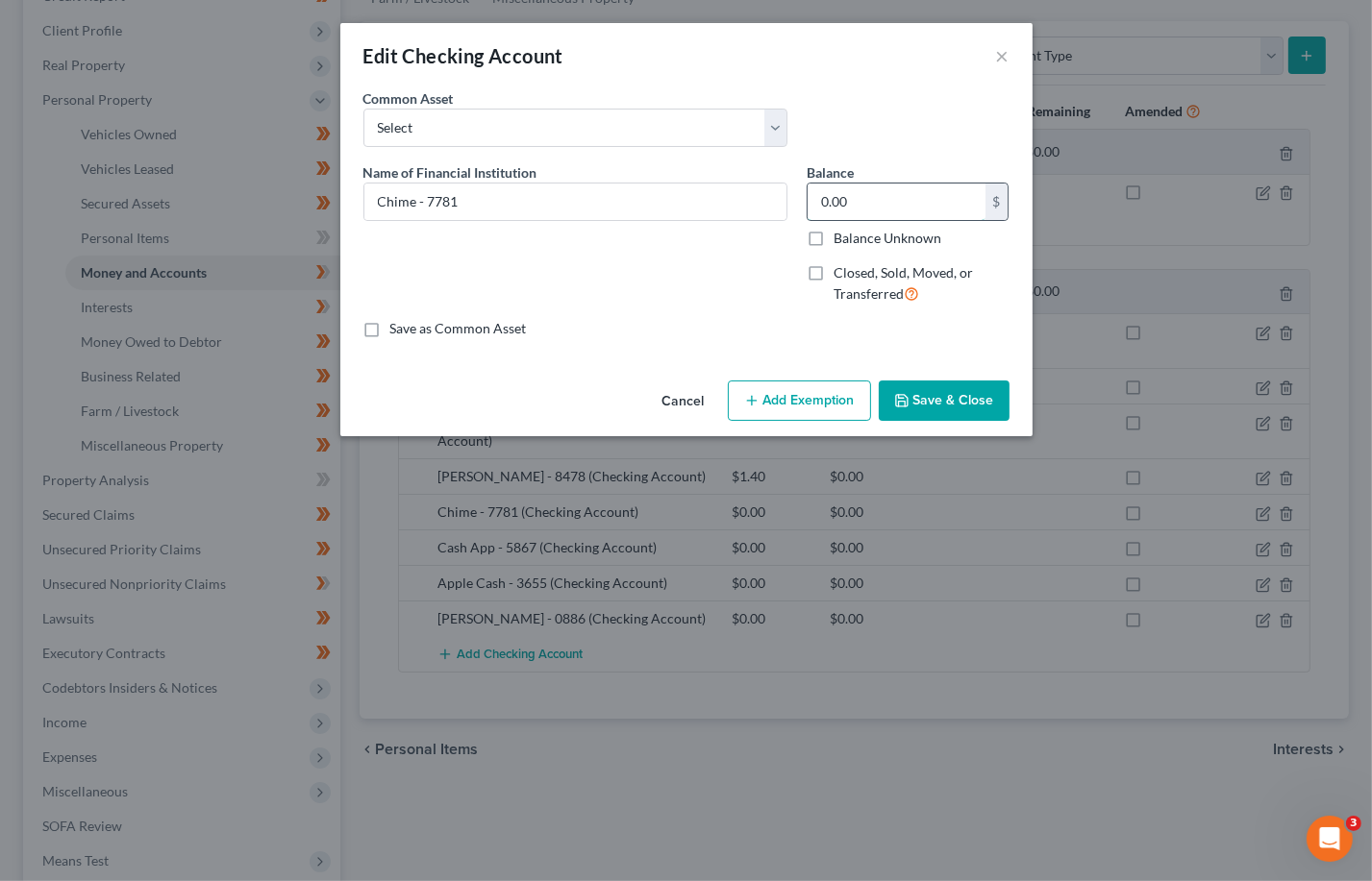
click at [855, 192] on input "0.00" at bounding box center [896, 202] width 178 height 37
type input "0.73"
click at [931, 405] on button "Save & Close" at bounding box center [944, 400] width 131 height 41
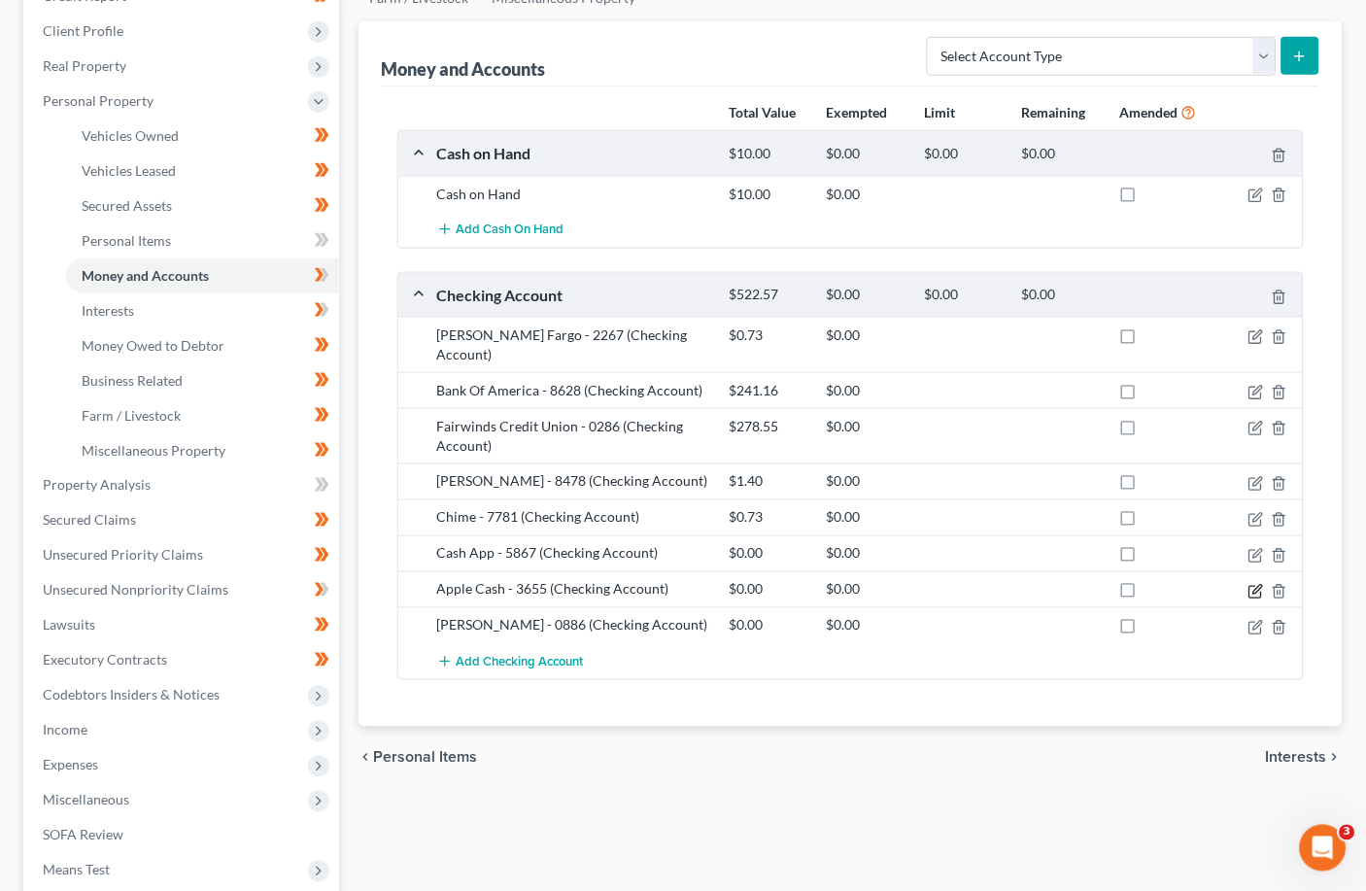
click at [957, 584] on icon "button" at bounding box center [1257, 592] width 16 height 16
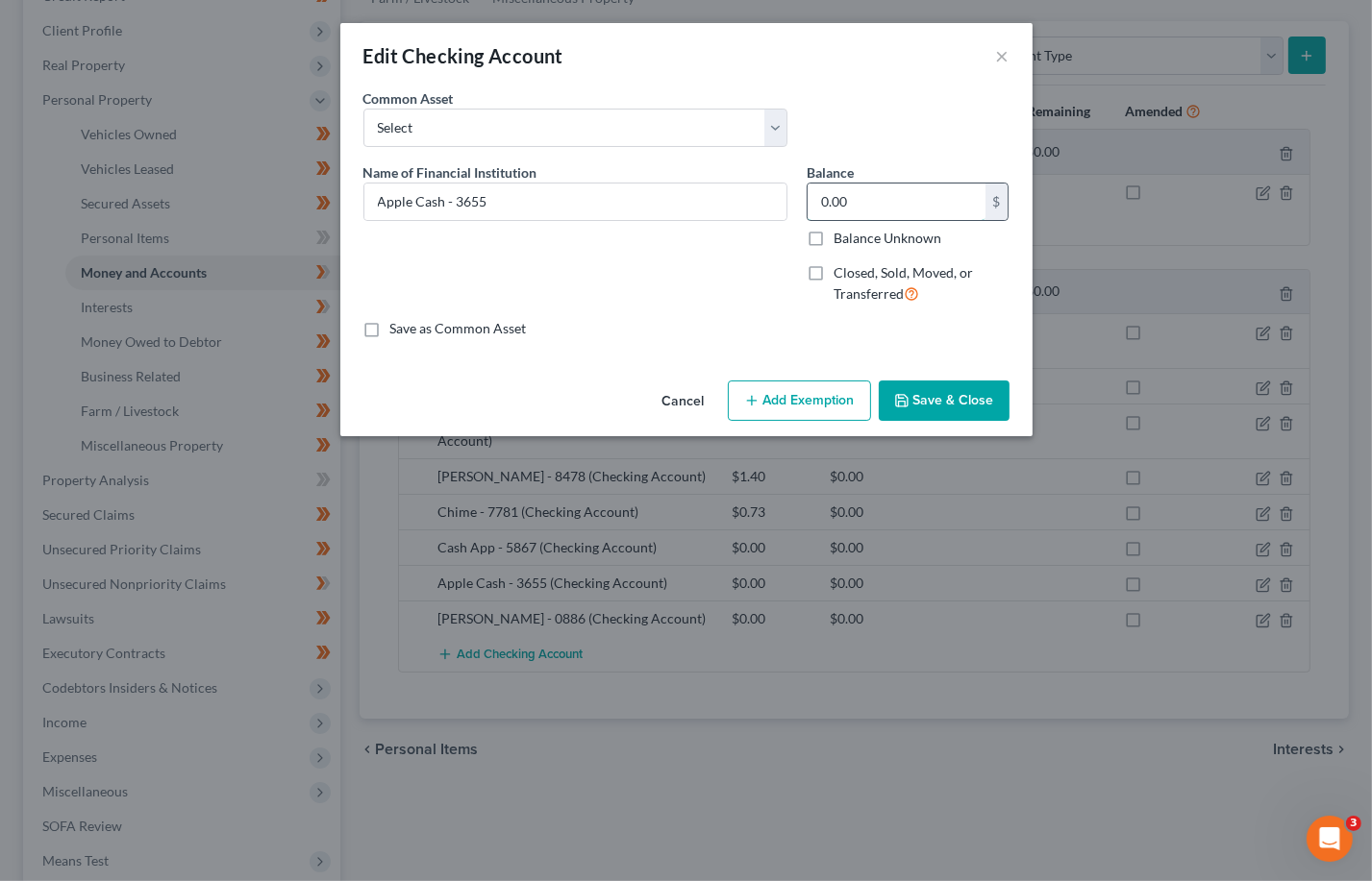
click at [850, 190] on input "0.00" at bounding box center [896, 202] width 178 height 37
type input "12.36"
click at [947, 396] on button "Save & Close" at bounding box center [944, 400] width 131 height 41
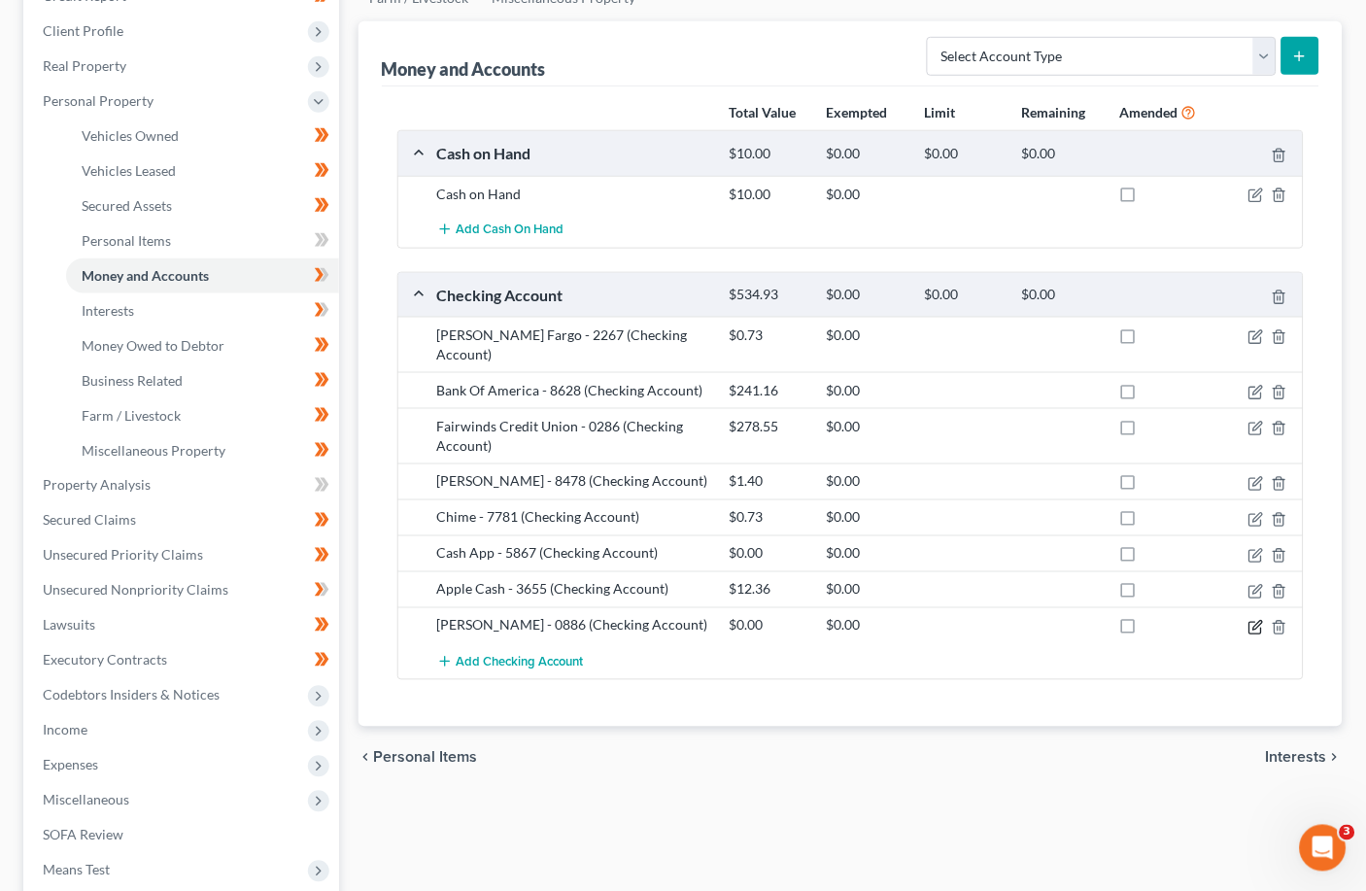
click at [957, 620] on icon "button" at bounding box center [1257, 628] width 16 height 16
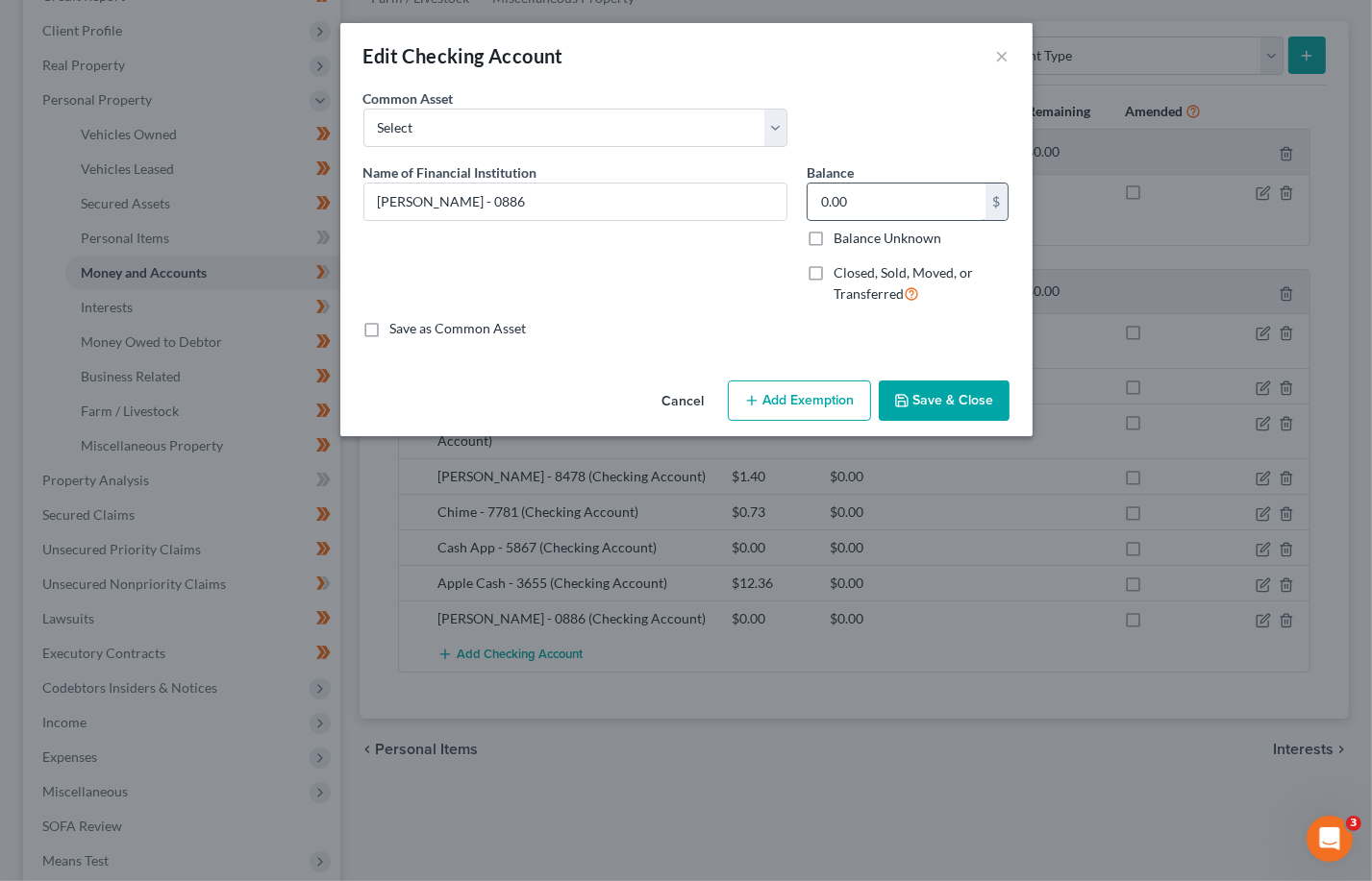
click at [858, 204] on input "0.00" at bounding box center [896, 202] width 178 height 37
type input "0.01"
click at [947, 406] on button "Save & Close" at bounding box center [944, 400] width 131 height 41
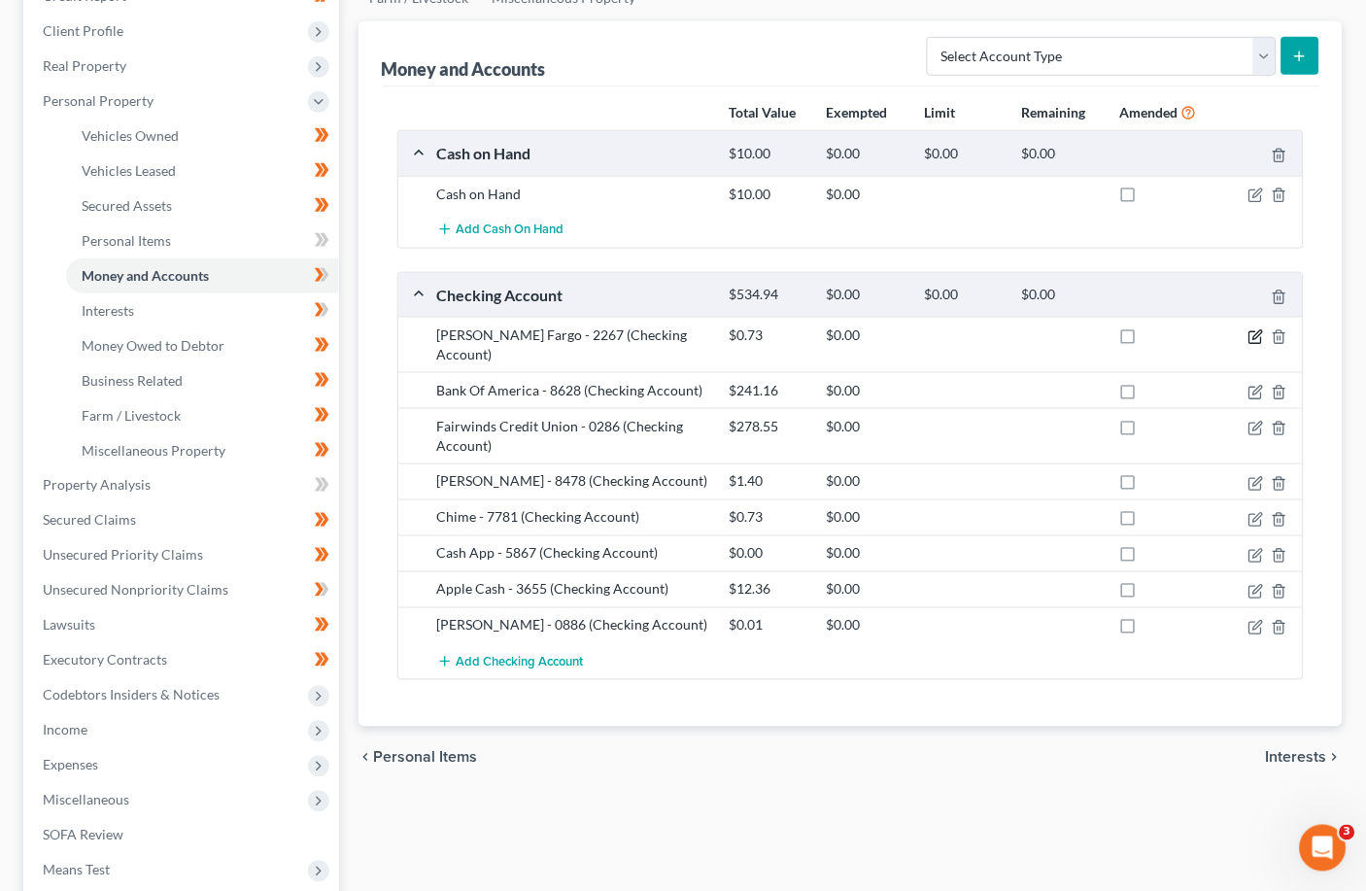
click at [957, 336] on icon "button" at bounding box center [1257, 337] width 16 height 16
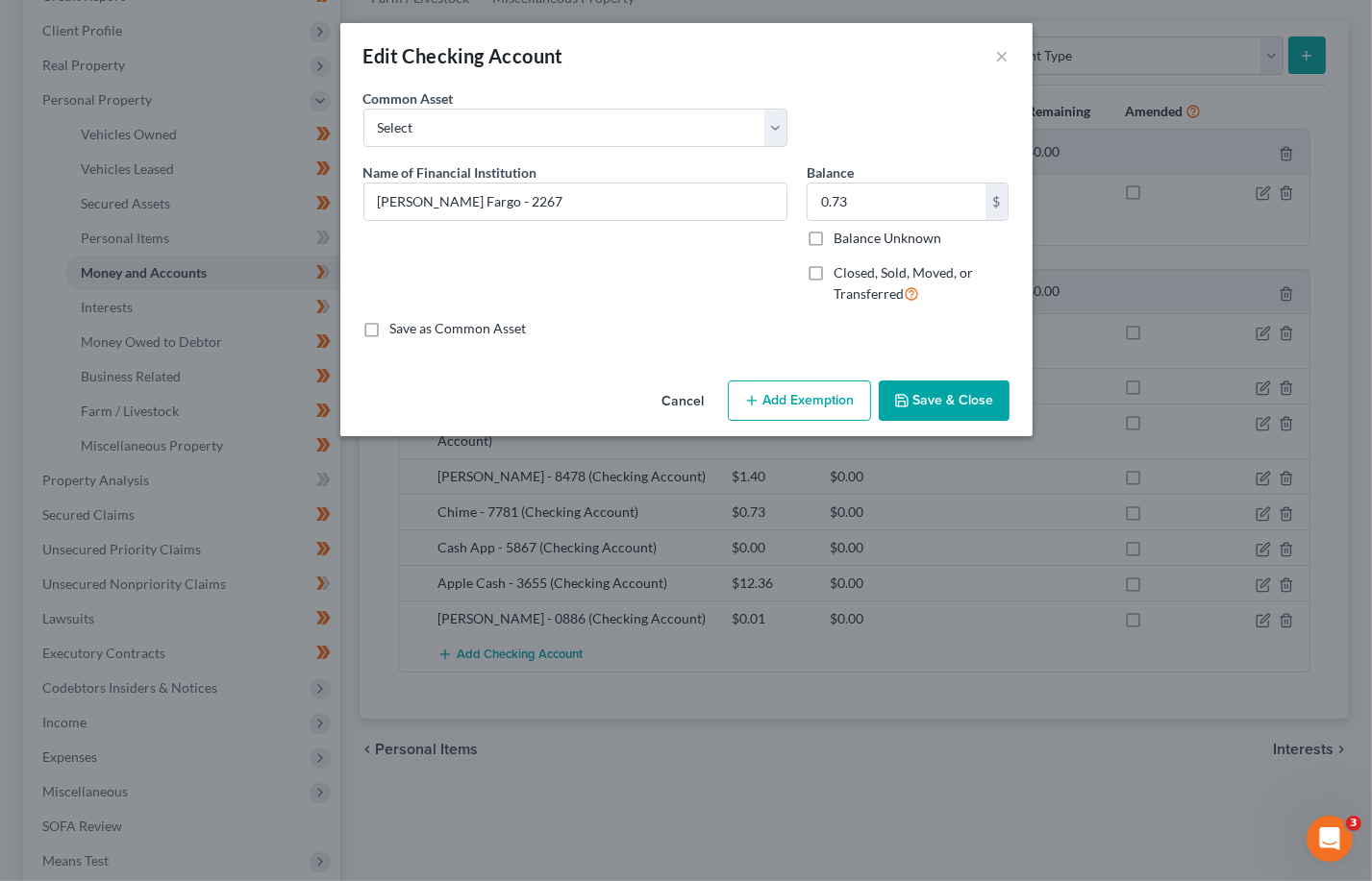
click at [777, 392] on button "Add Exemption" at bounding box center [799, 400] width 143 height 41
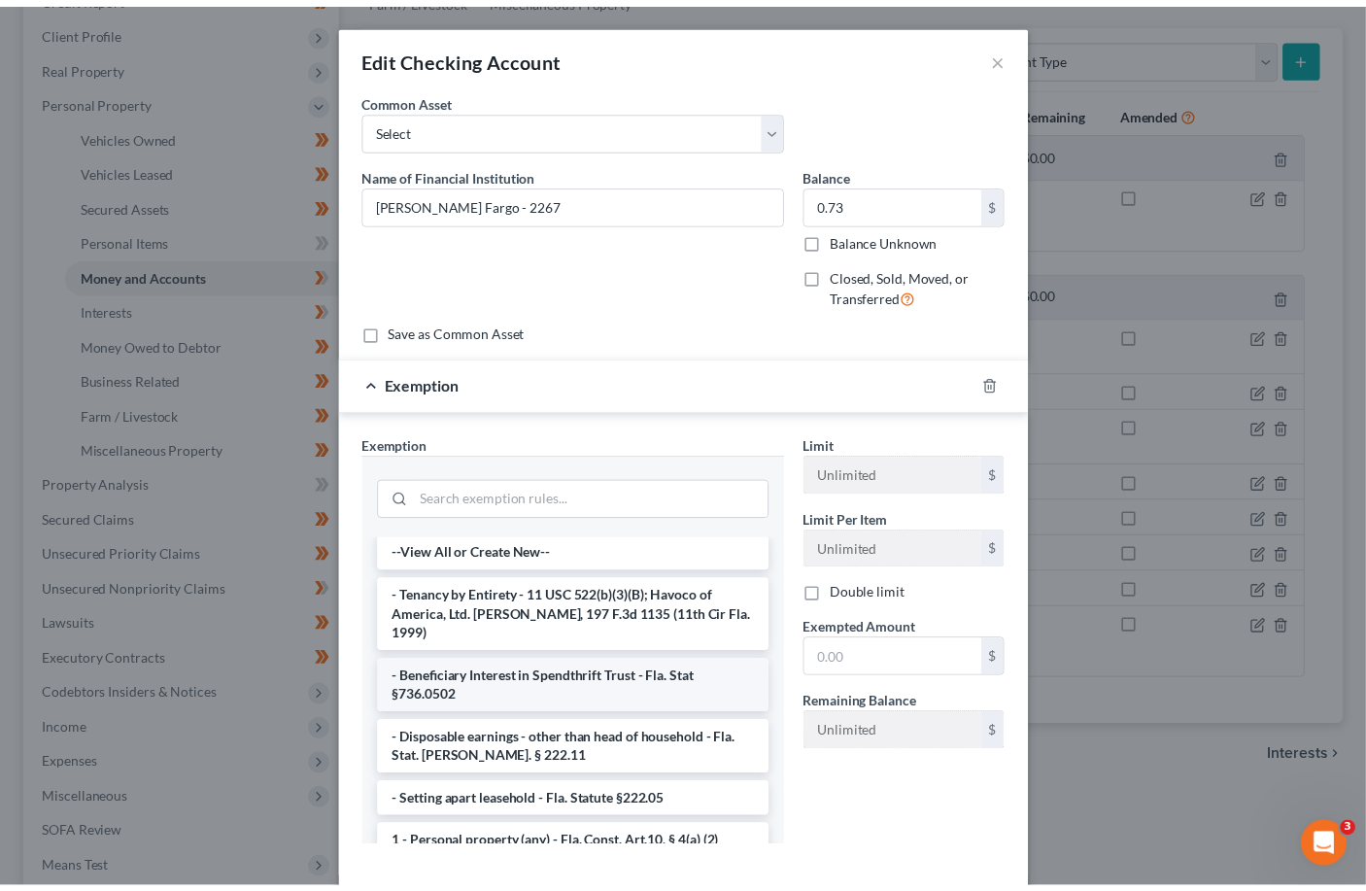
scroll to position [0, 0]
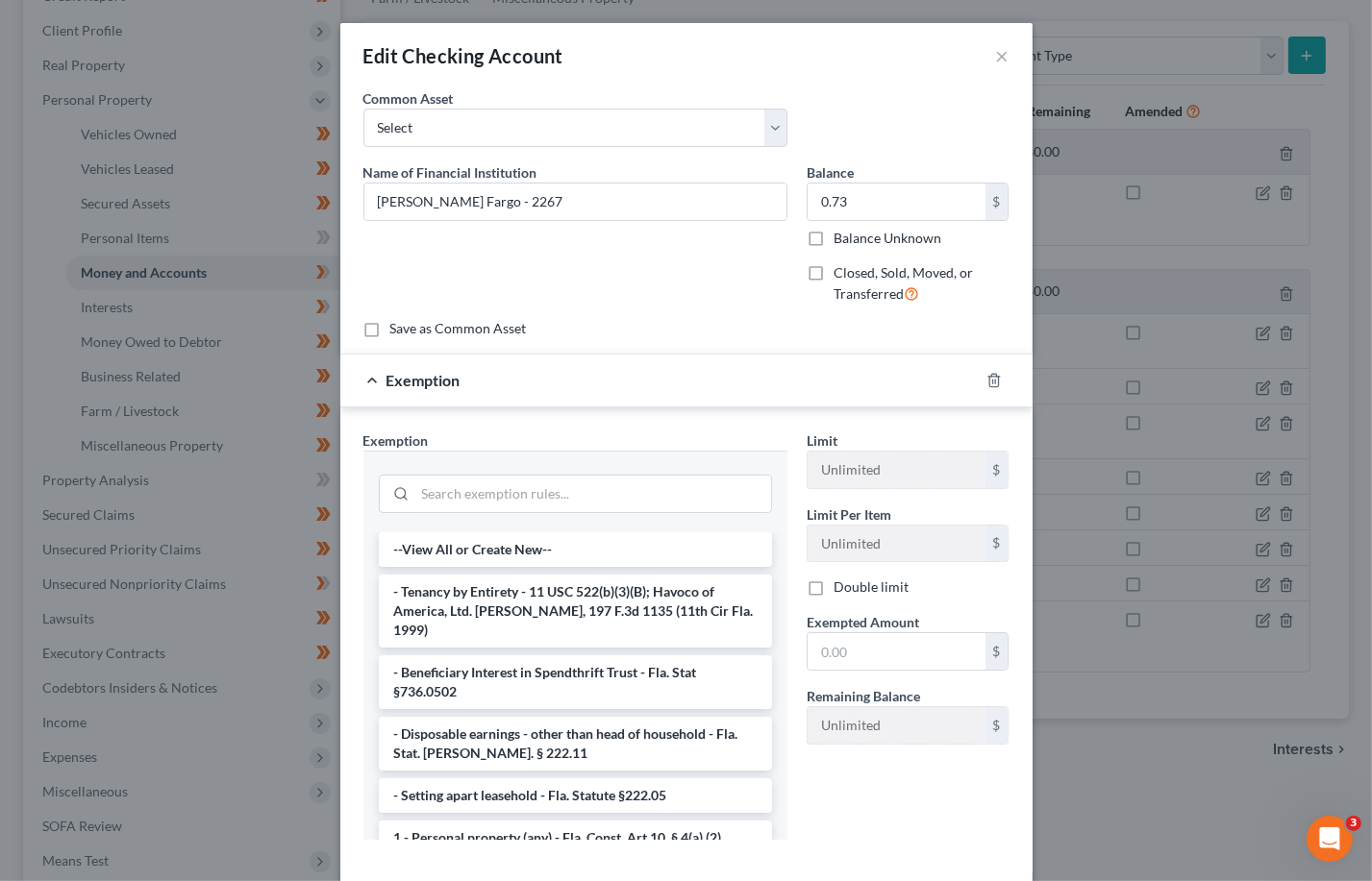
click at [363, 381] on div "Exemption" at bounding box center [659, 381] width 638 height 51
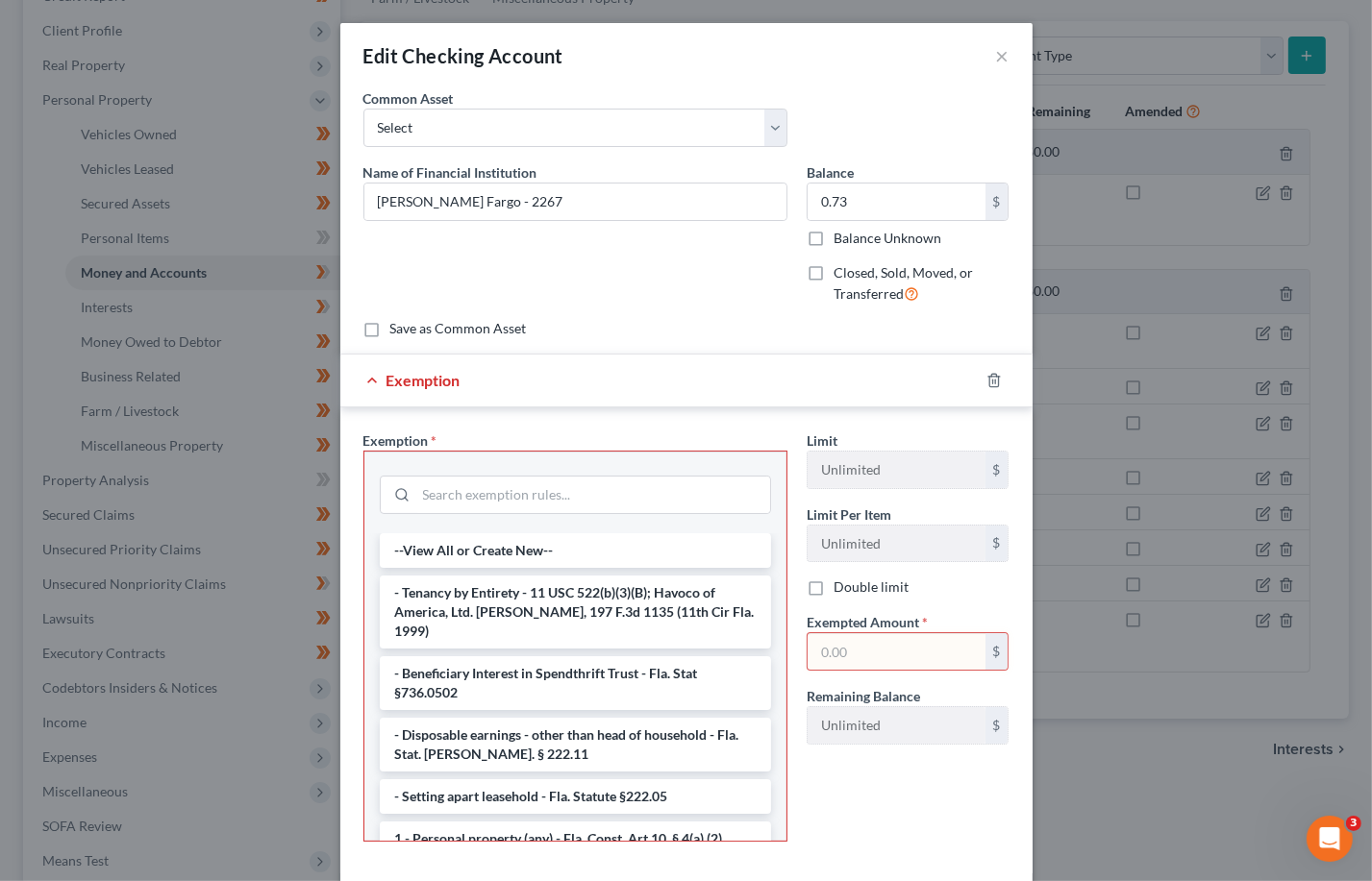
click at [454, 384] on div "Exemption" at bounding box center [659, 381] width 638 height 51
click at [627, 263] on div "Name of Financial Institution * [PERSON_NAME] Fargo - 2267" at bounding box center [576, 240] width 443 height 157
click at [512, 499] on input "search" at bounding box center [594, 494] width 354 height 37
click at [567, 723] on li "- Disposable earnings - other than head of household - Fla. Stat. [PERSON_NAME]…" at bounding box center [576, 745] width 392 height 53
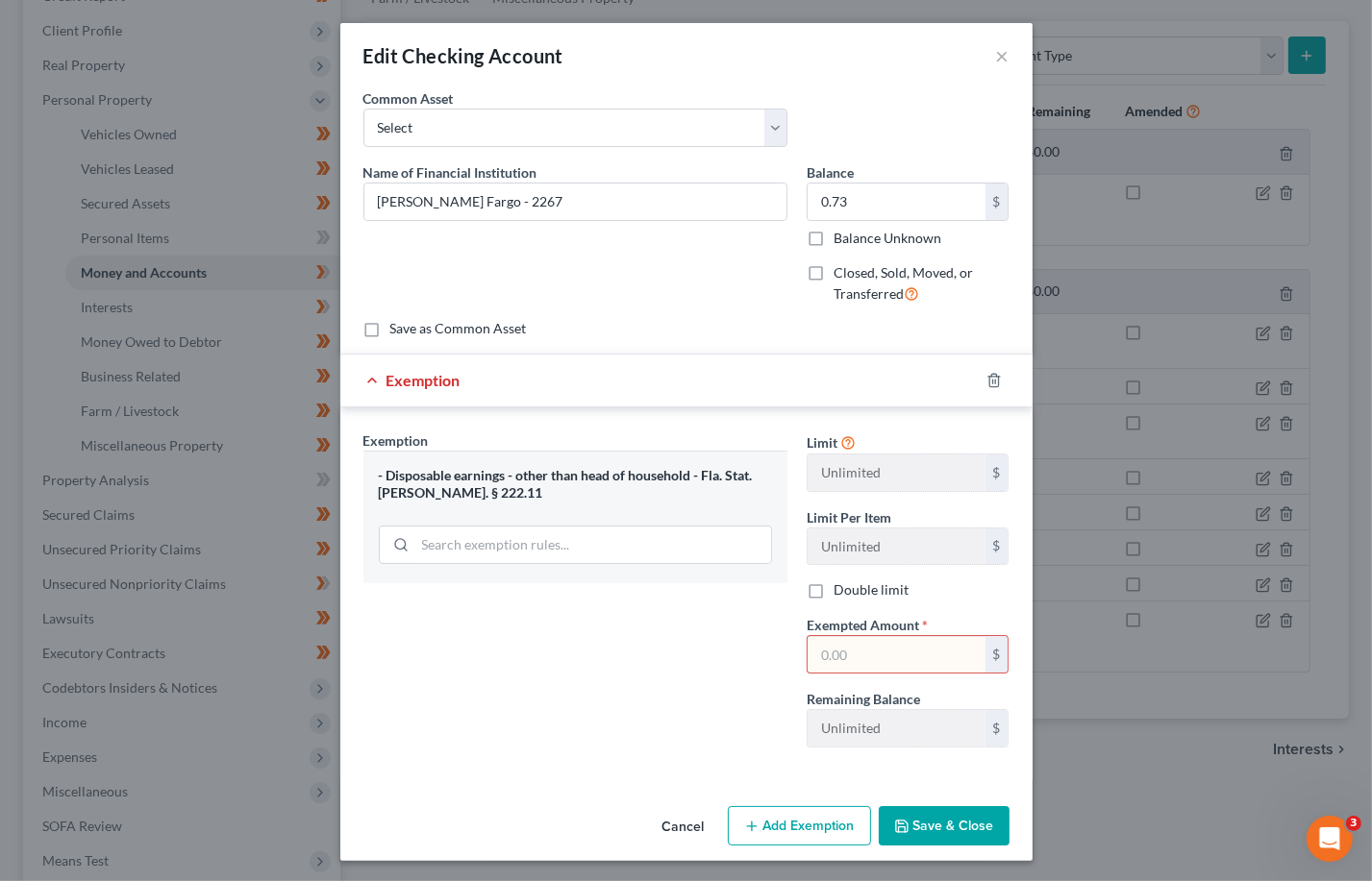
click at [815, 651] on input "text" at bounding box center [896, 654] width 178 height 37
type input "0.73"
click at [912, 828] on button "Save & Close" at bounding box center [944, 826] width 131 height 41
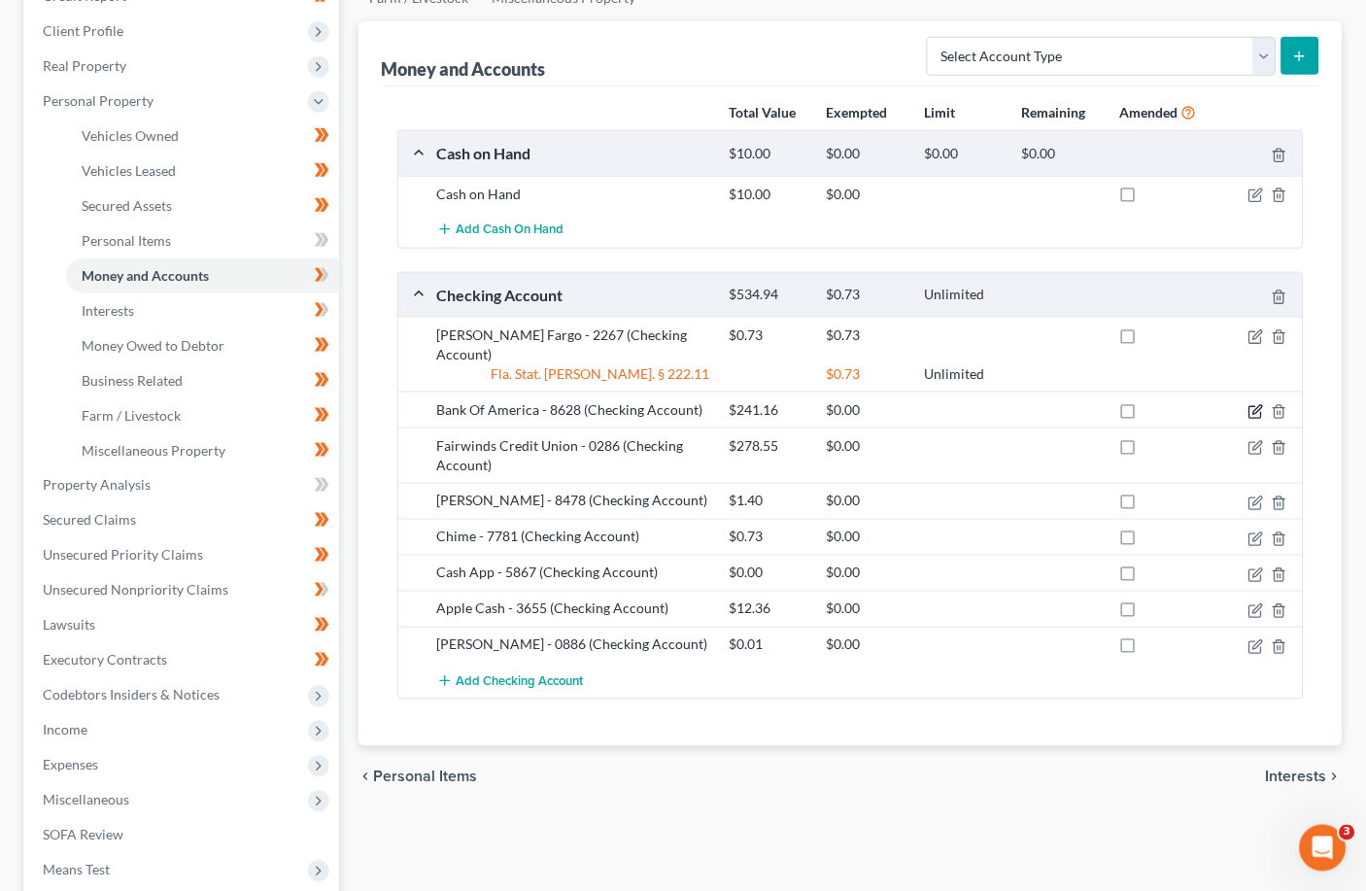
click at [957, 404] on icon "button" at bounding box center [1257, 412] width 16 height 16
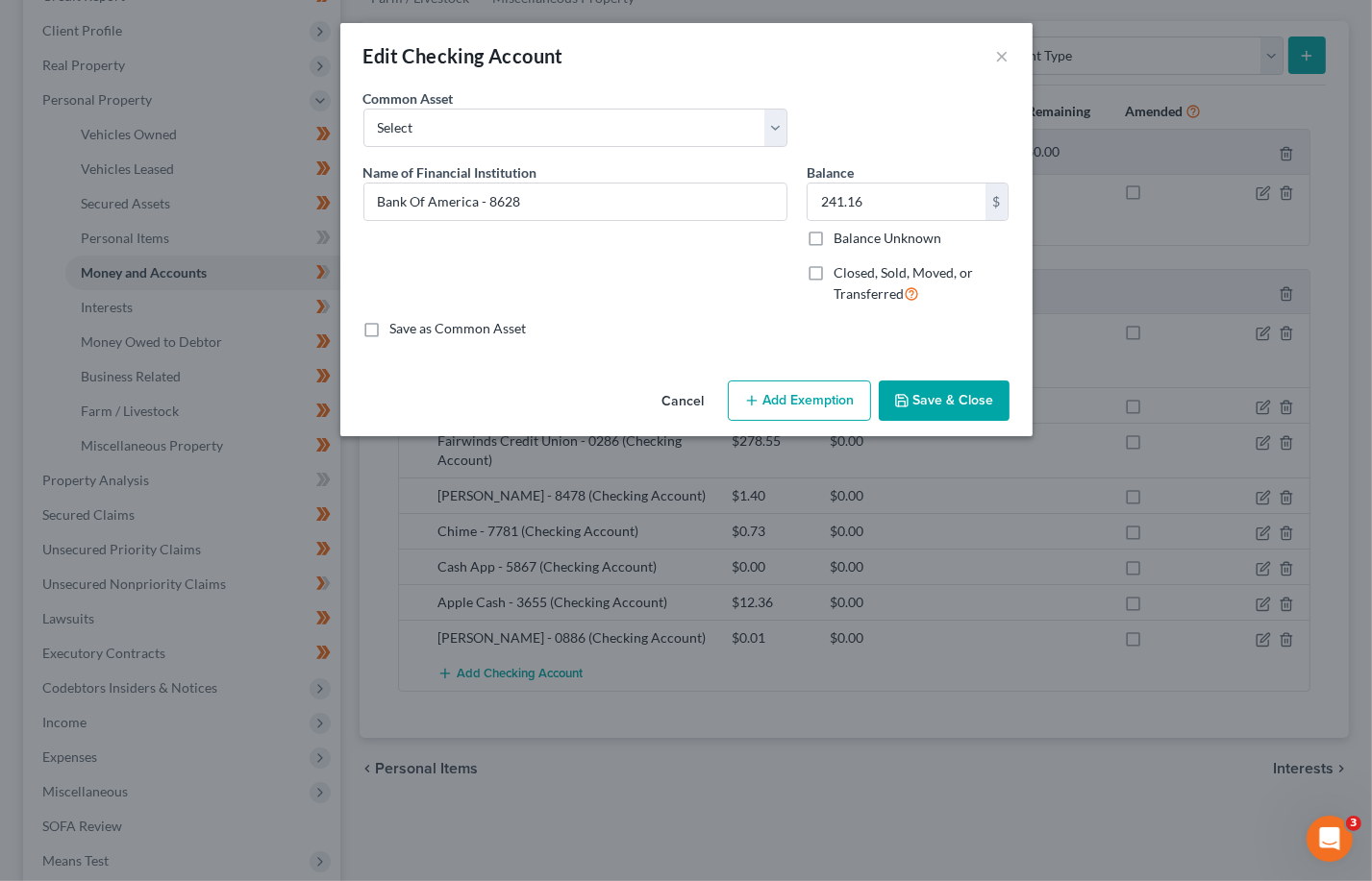
click at [797, 395] on button "Add Exemption" at bounding box center [799, 400] width 143 height 41
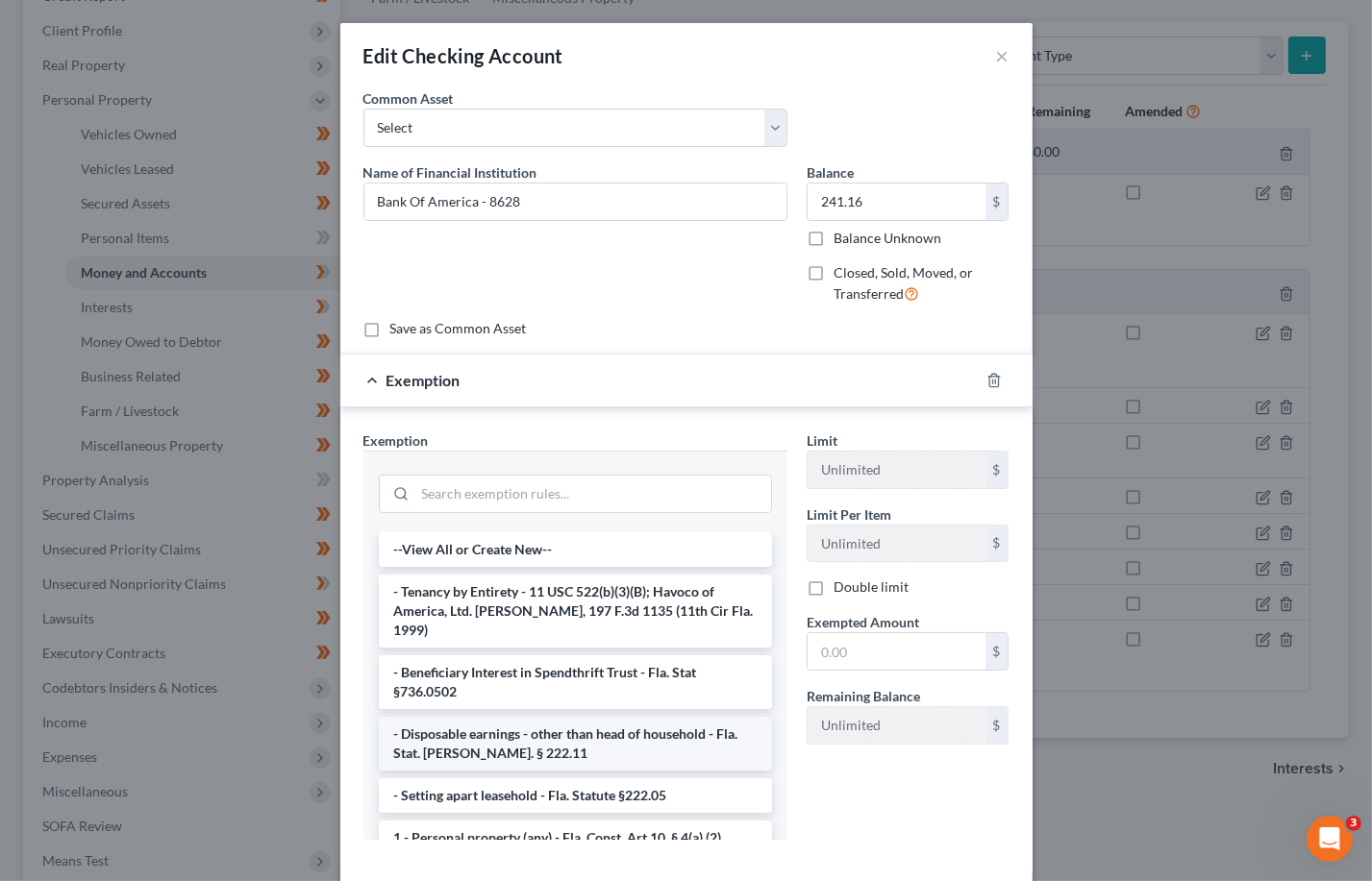
click at [503, 717] on li "- Disposable earnings - other than head of household - Fla. Stat. [PERSON_NAME]…" at bounding box center [575, 744] width 393 height 53
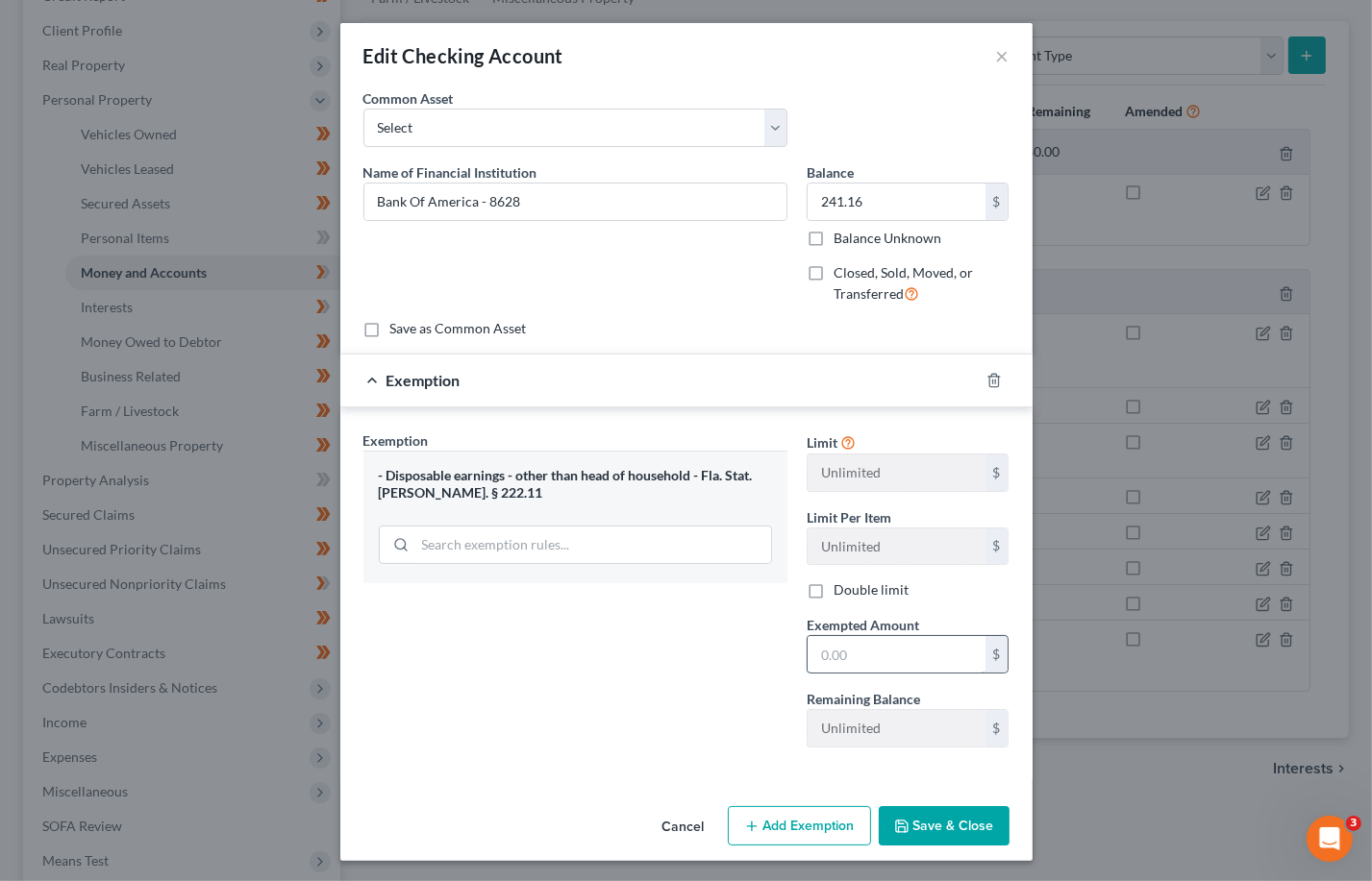
click at [908, 646] on input "text" at bounding box center [896, 654] width 178 height 37
type input "241.16"
click at [925, 819] on button "Save & Close" at bounding box center [944, 826] width 131 height 41
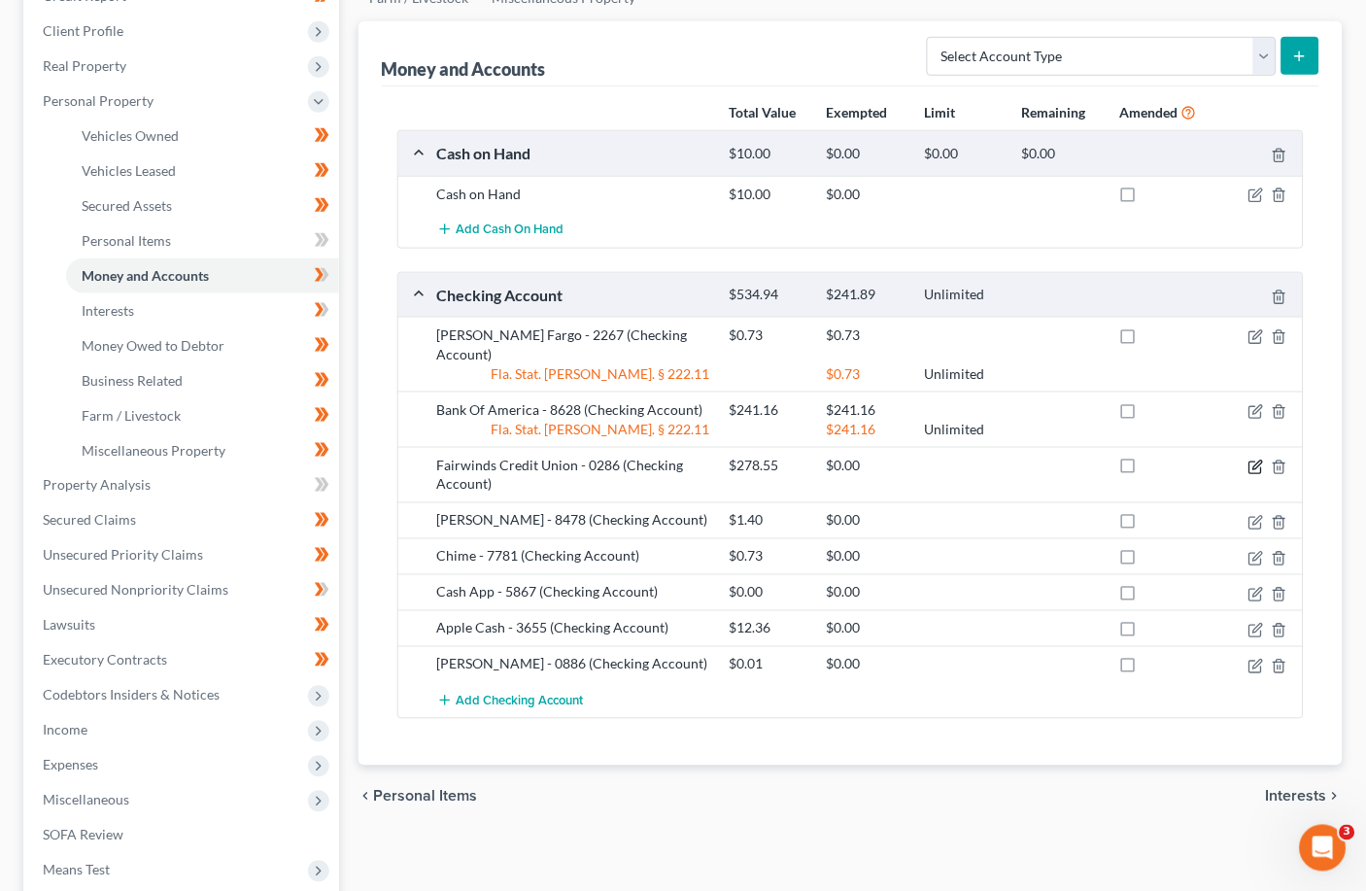
click at [957, 460] on icon "button" at bounding box center [1257, 468] width 16 height 16
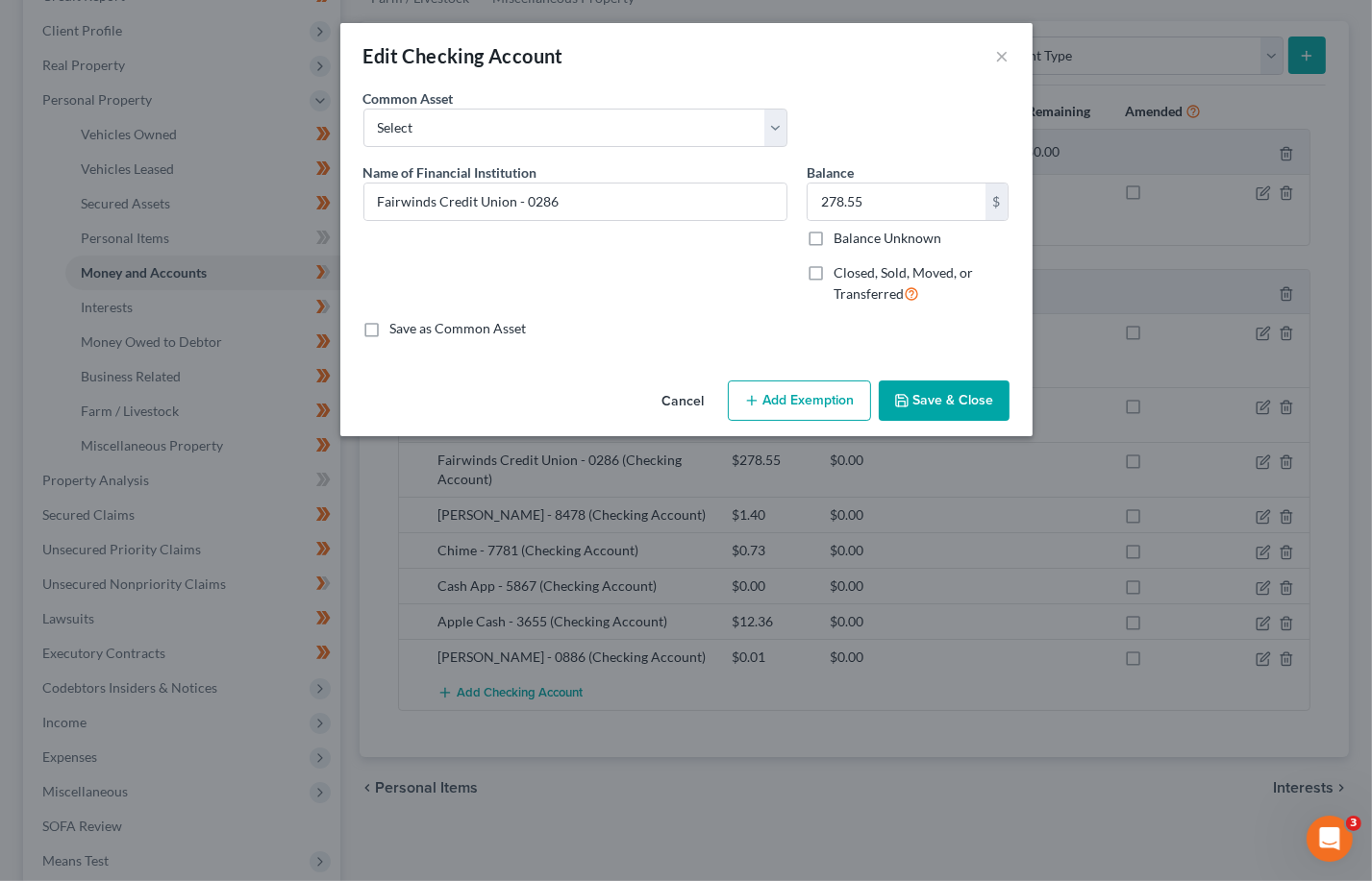
click at [794, 389] on button "Add Exemption" at bounding box center [799, 400] width 143 height 41
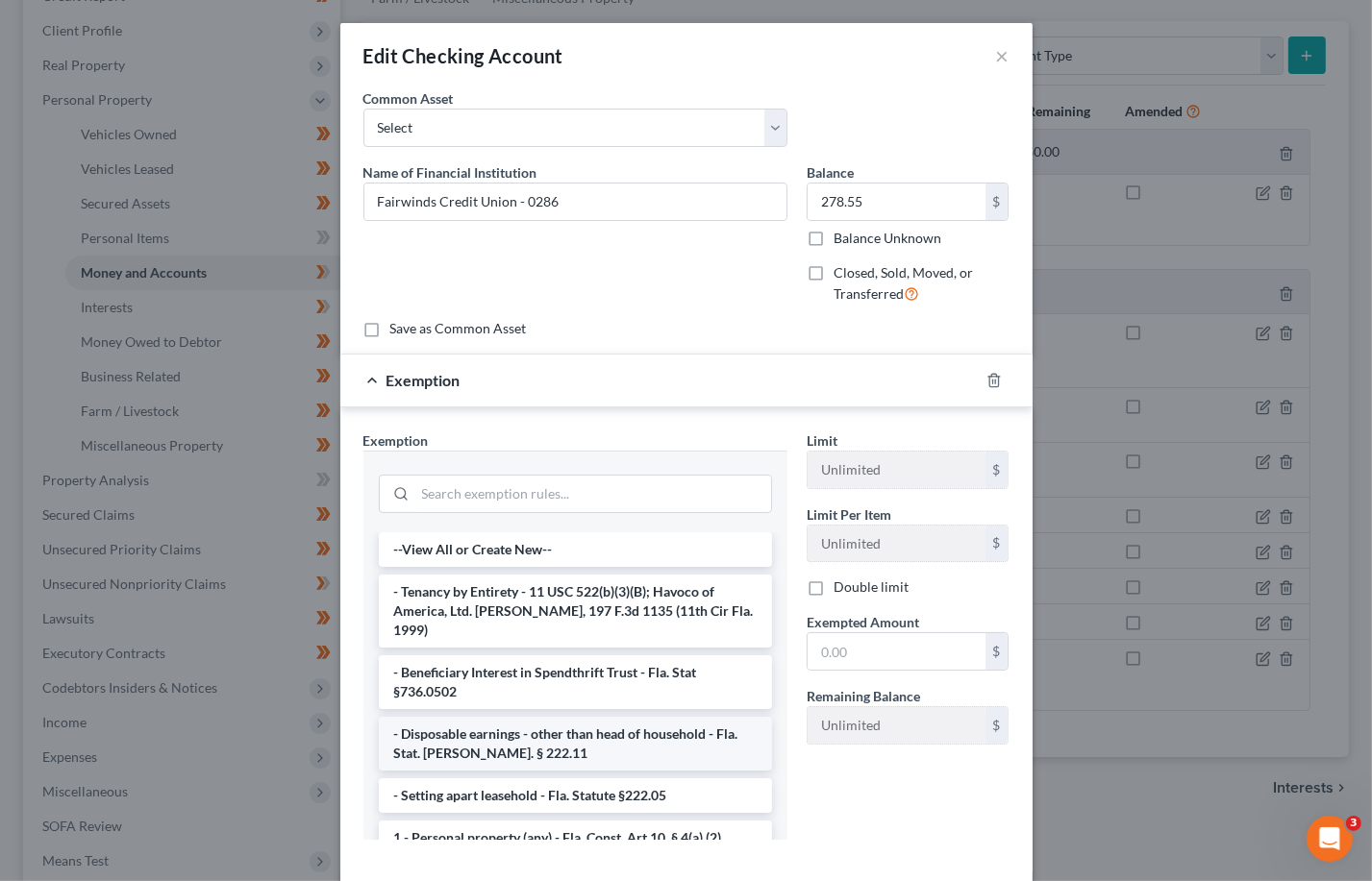
click at [543, 730] on li "- Disposable earnings - other than head of household - Fla. Stat. [PERSON_NAME]…" at bounding box center [575, 744] width 393 height 53
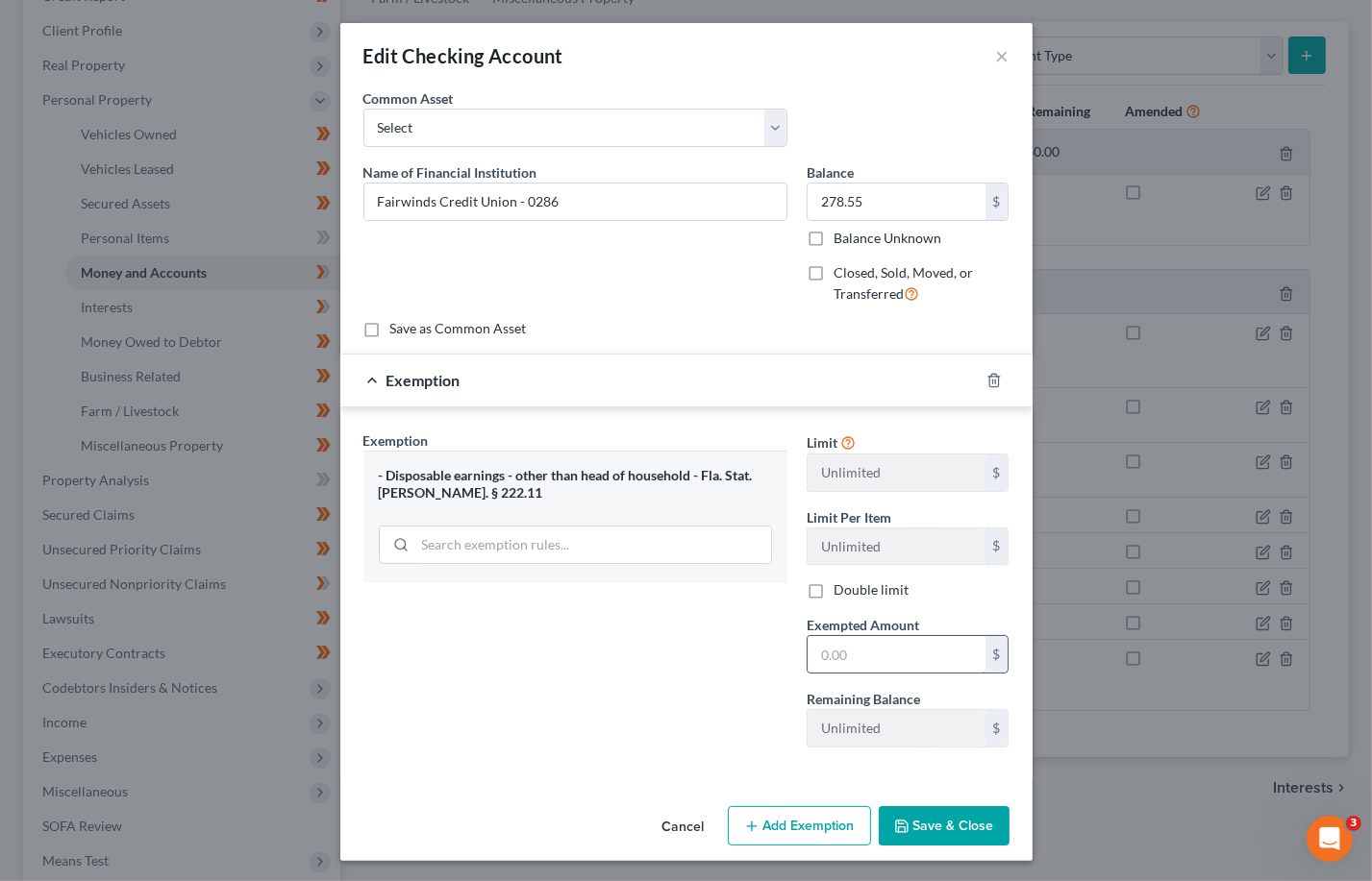
click at [933, 658] on input "text" at bounding box center [896, 654] width 178 height 37
type input "278.55"
click at [613, 669] on div "Exemption Set must be selected for CA. Exemption * - Disposable earnings - othe…" at bounding box center [576, 596] width 443 height 332
click at [926, 827] on button "Save & Close" at bounding box center [944, 826] width 131 height 41
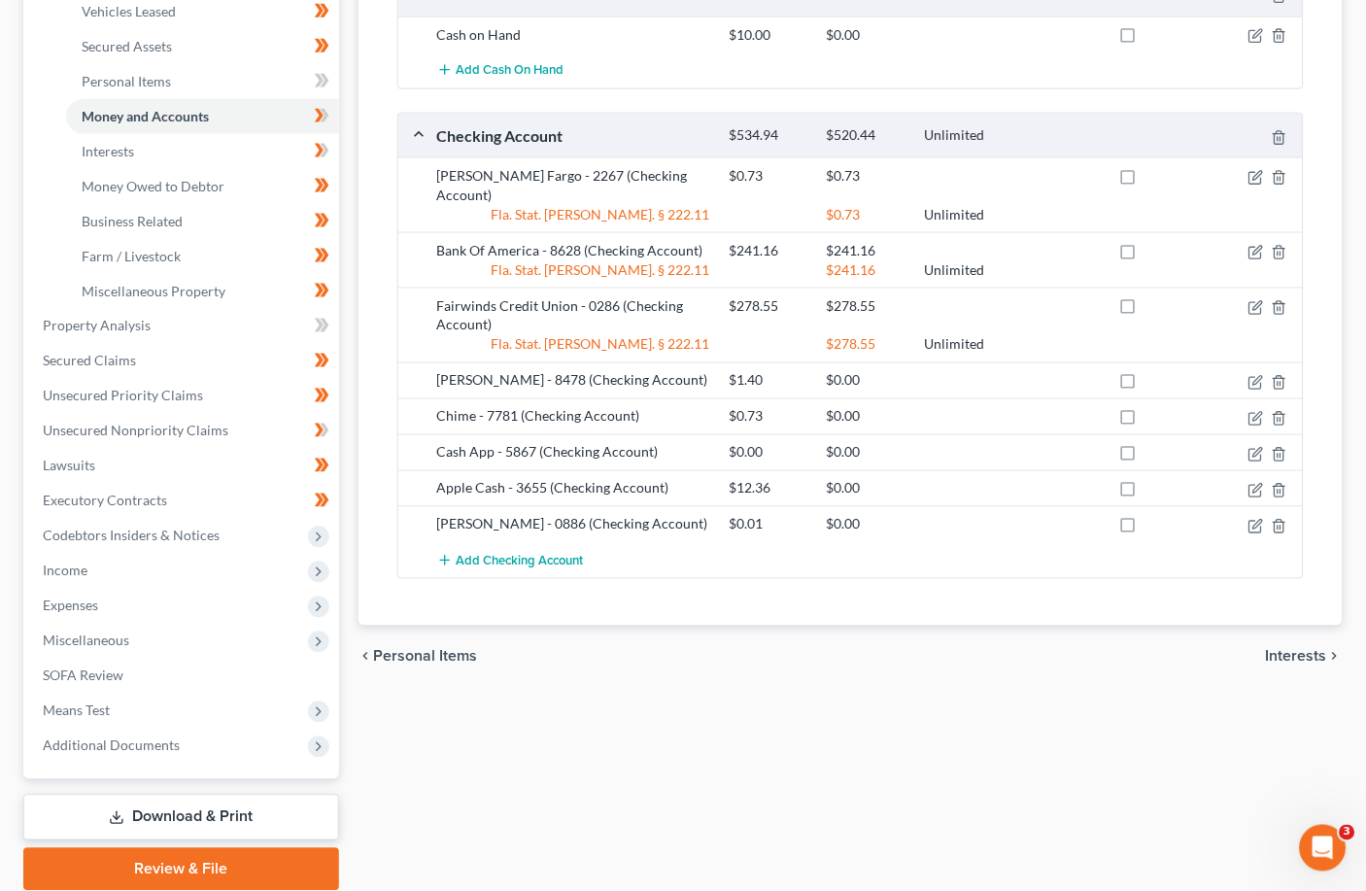
scroll to position [361, 0]
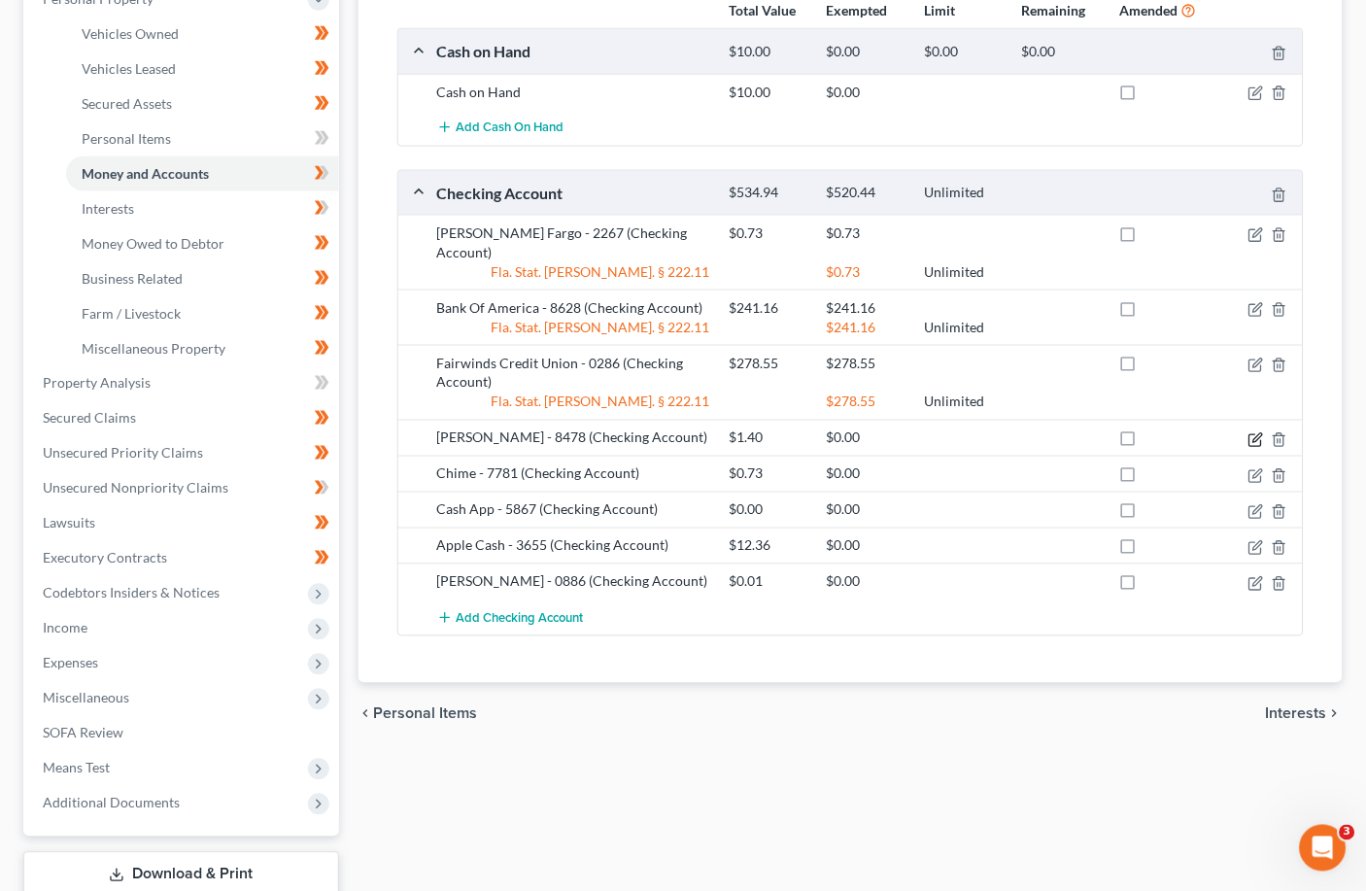
click at [957, 432] on icon "button" at bounding box center [1257, 440] width 16 height 16
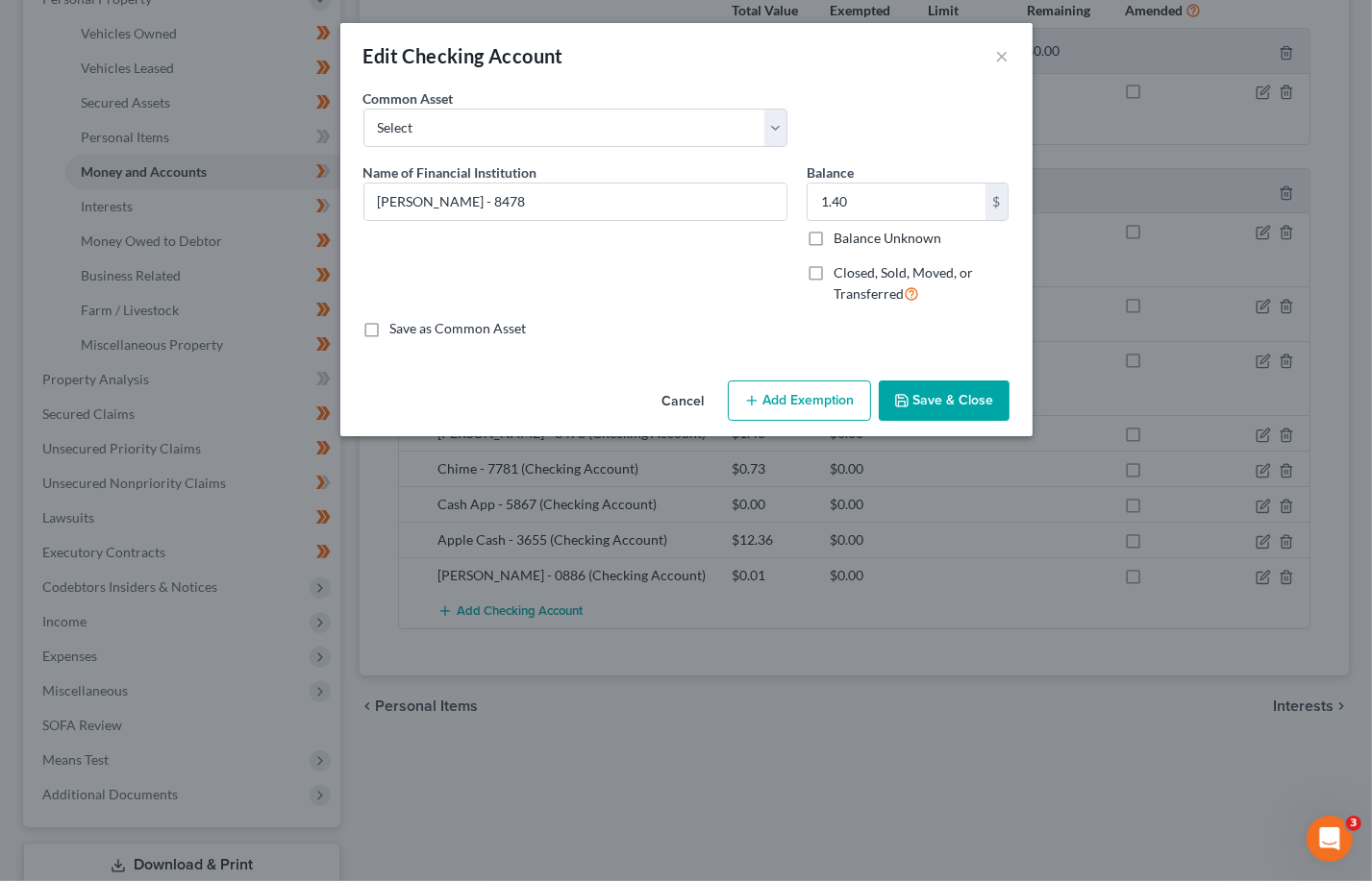
click at [796, 397] on button "Add Exemption" at bounding box center [799, 400] width 143 height 41
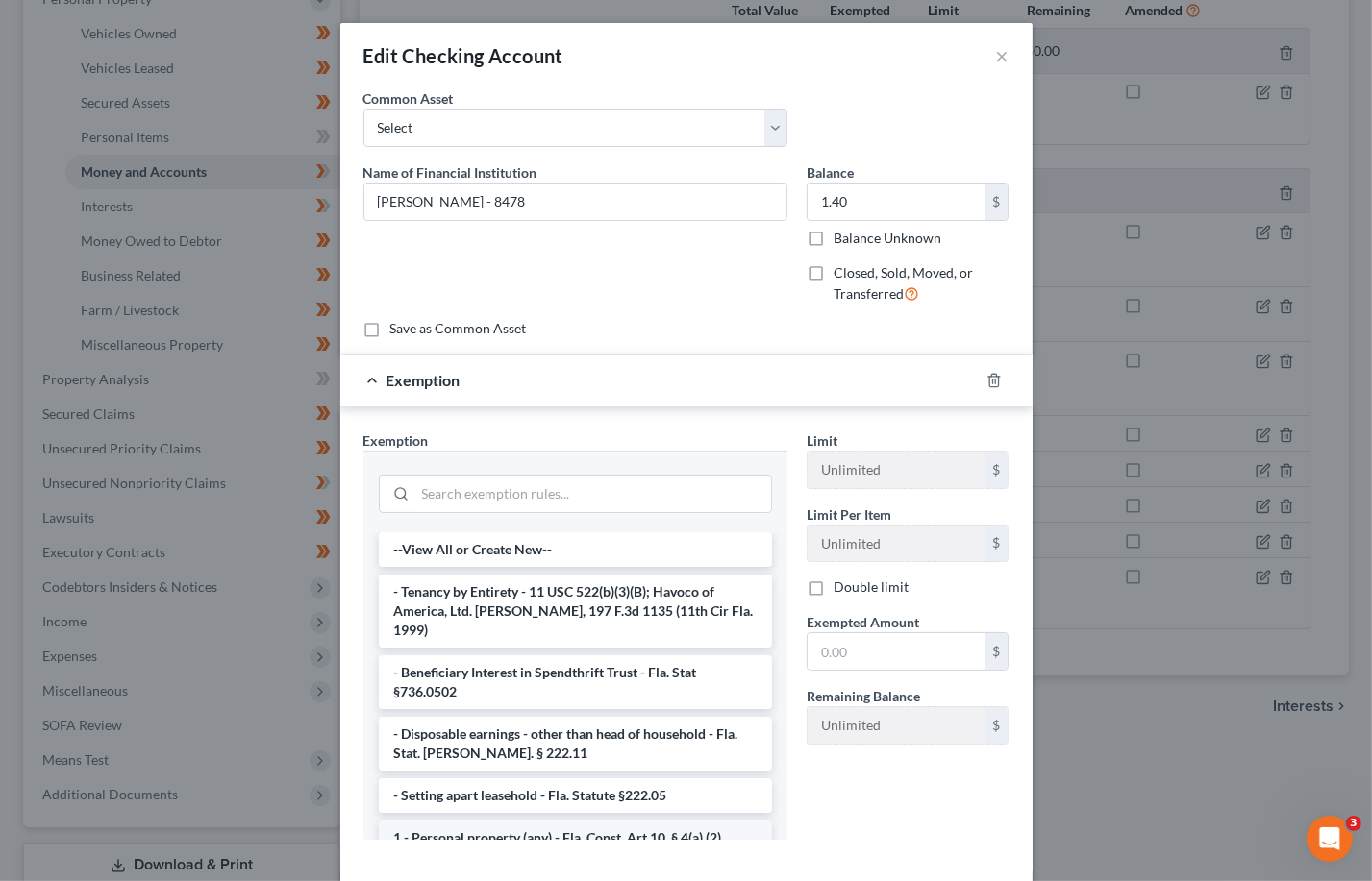
click at [516, 824] on li "1 - Personal property (any) - Fla. Const. Art.10, § 4(a) (2)" at bounding box center [575, 837] width 393 height 35
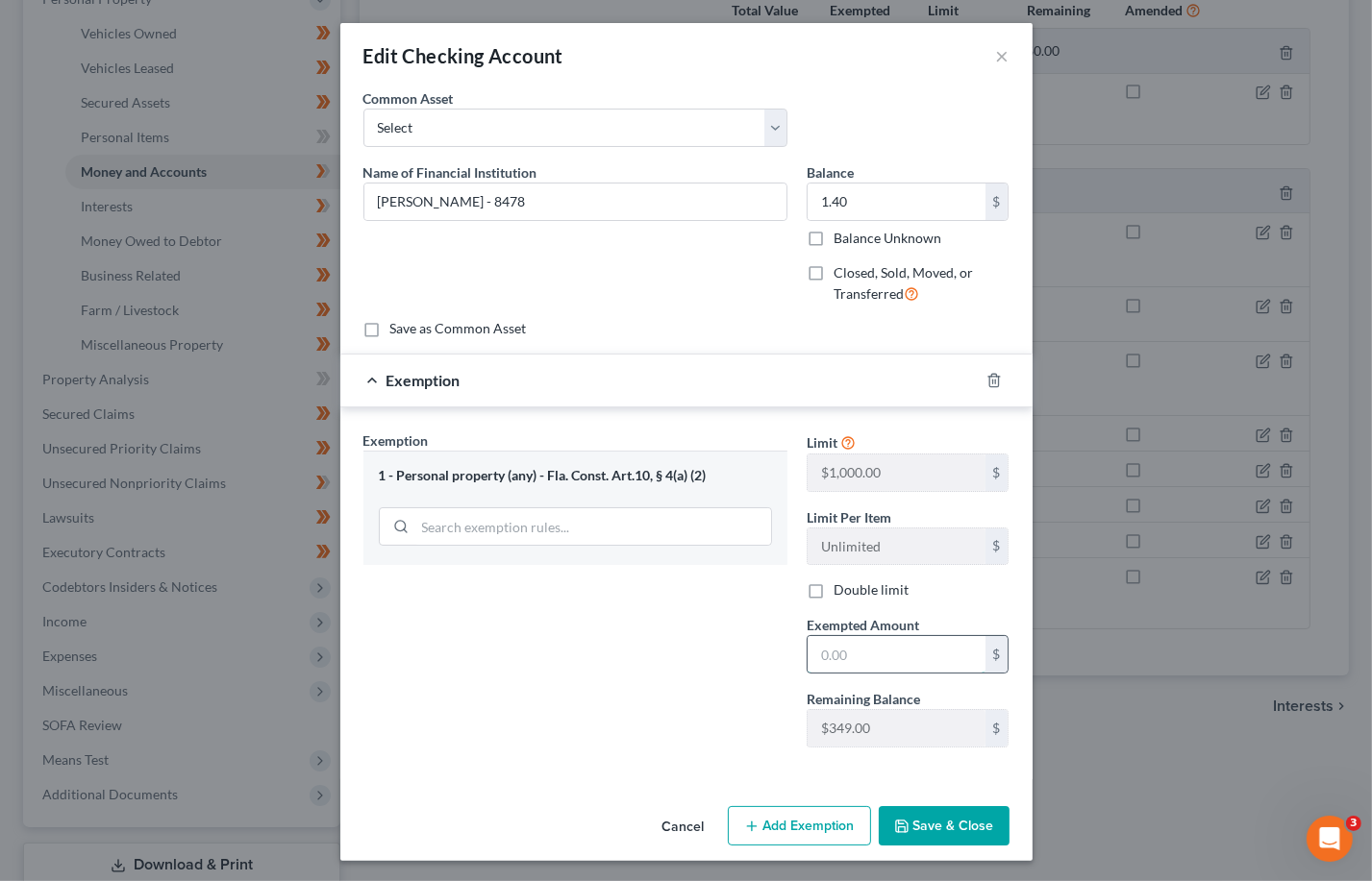
click at [812, 652] on input "text" at bounding box center [896, 654] width 178 height 37
type input "1.40"
click at [933, 817] on button "Save & Close" at bounding box center [944, 826] width 131 height 41
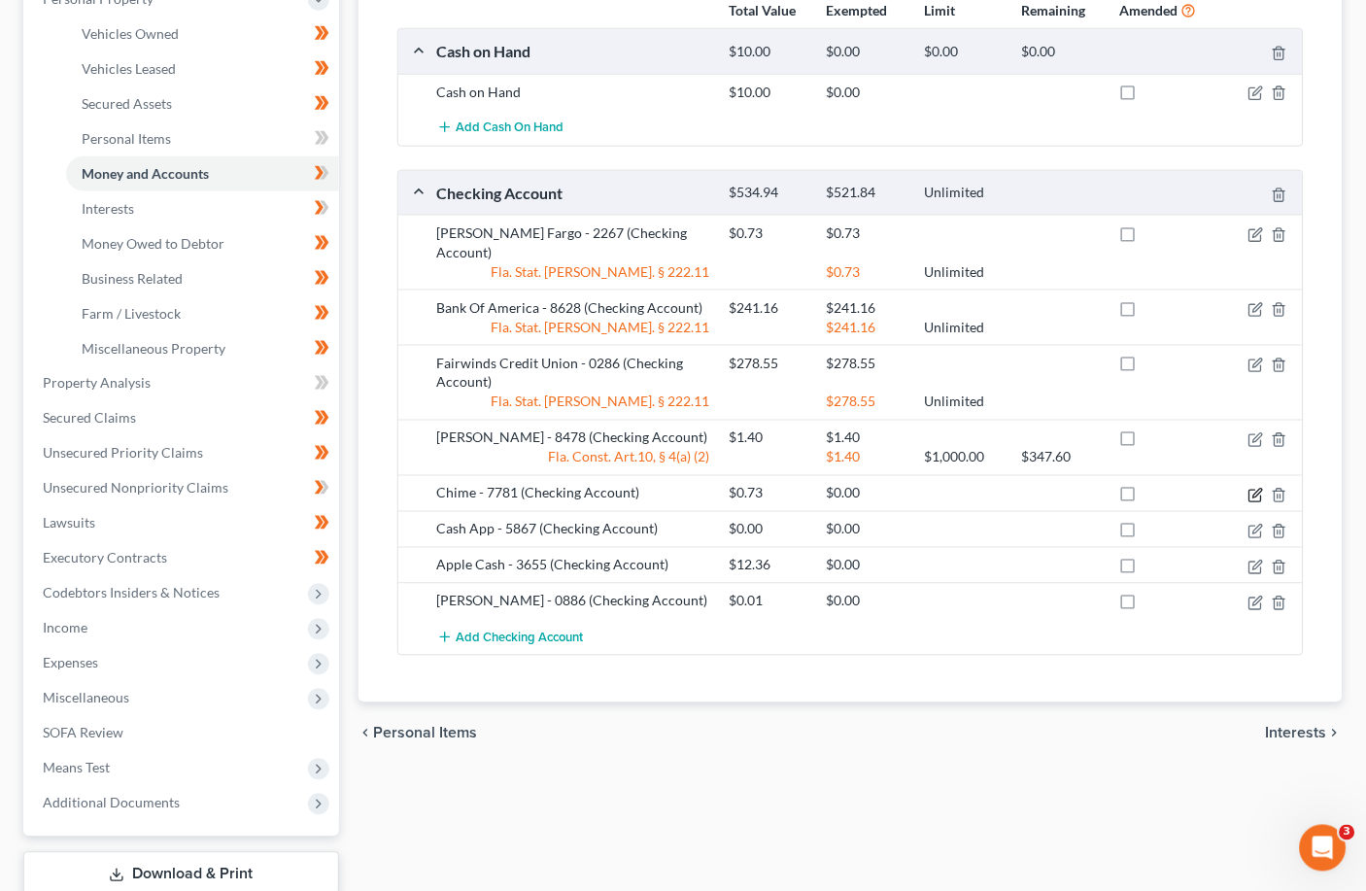
click at [957, 489] on icon "button" at bounding box center [1258, 493] width 9 height 9
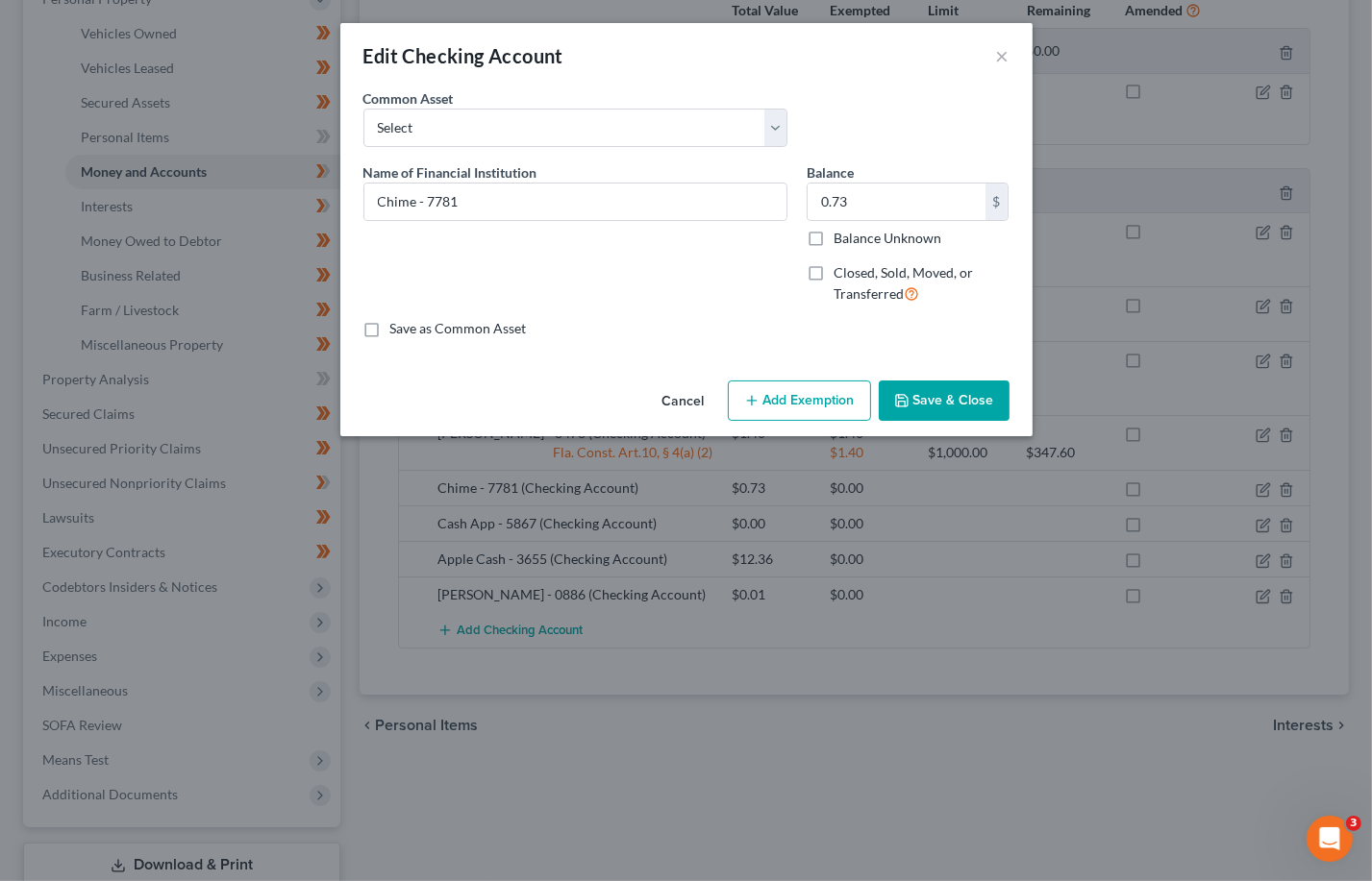
click at [805, 399] on button "Add Exemption" at bounding box center [799, 400] width 143 height 41
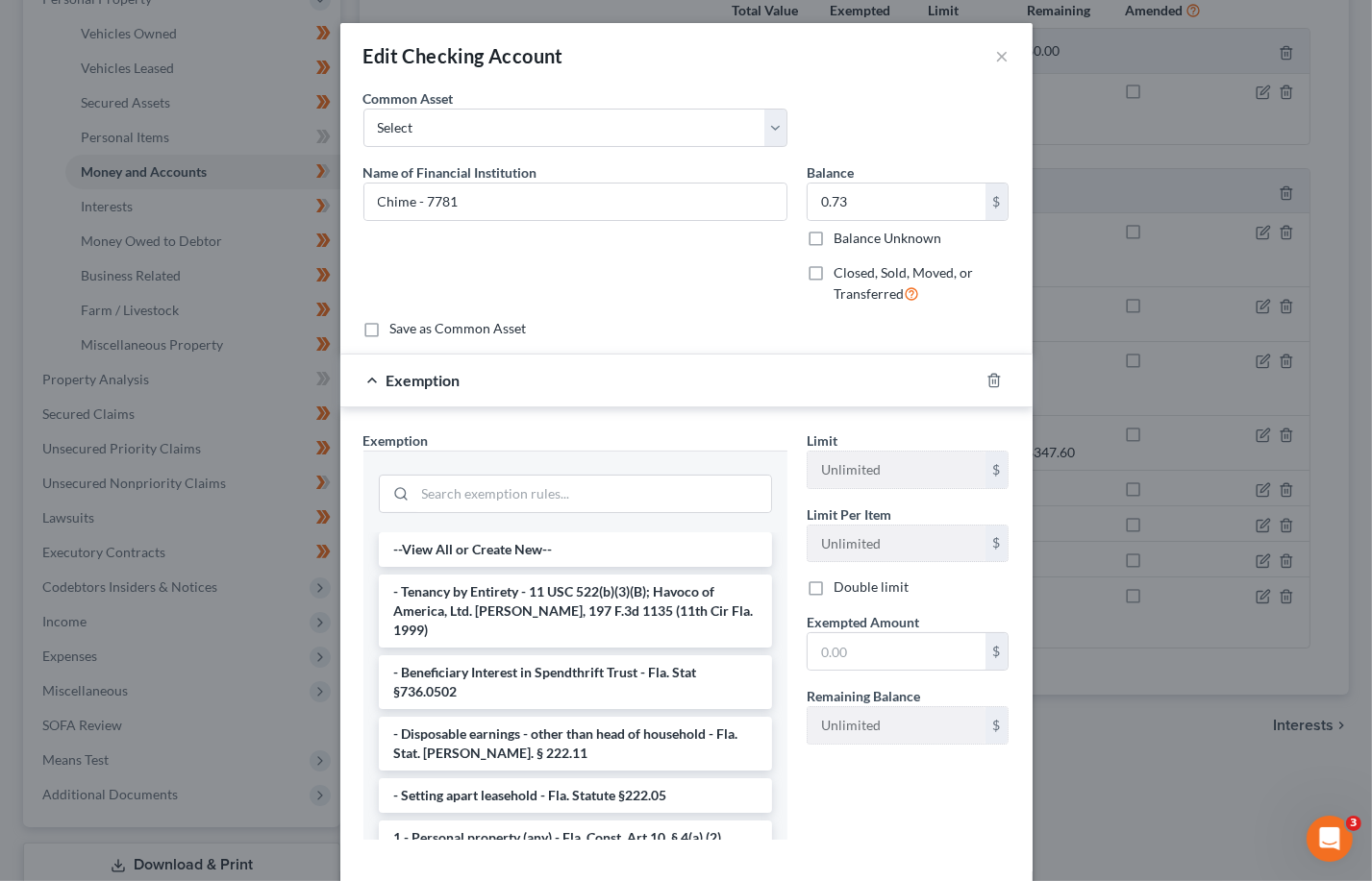
click at [478, 821] on li "1 - Personal property (any) - Fla. Const. Art.10, § 4(a) (2)" at bounding box center [575, 837] width 393 height 35
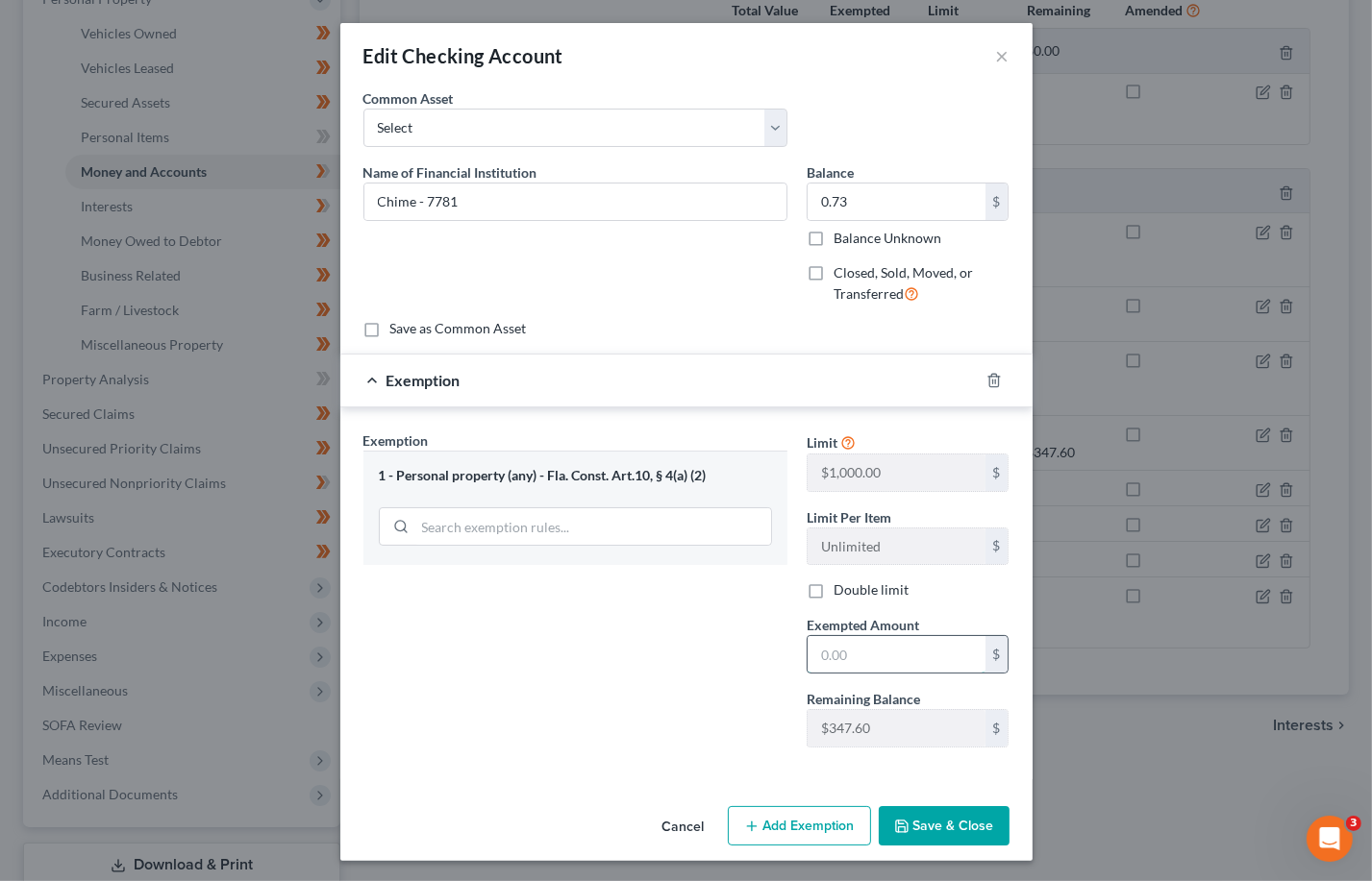
click at [880, 657] on input "text" at bounding box center [896, 654] width 178 height 37
type input "0.73"
click at [932, 827] on button "Save & Close" at bounding box center [944, 826] width 131 height 41
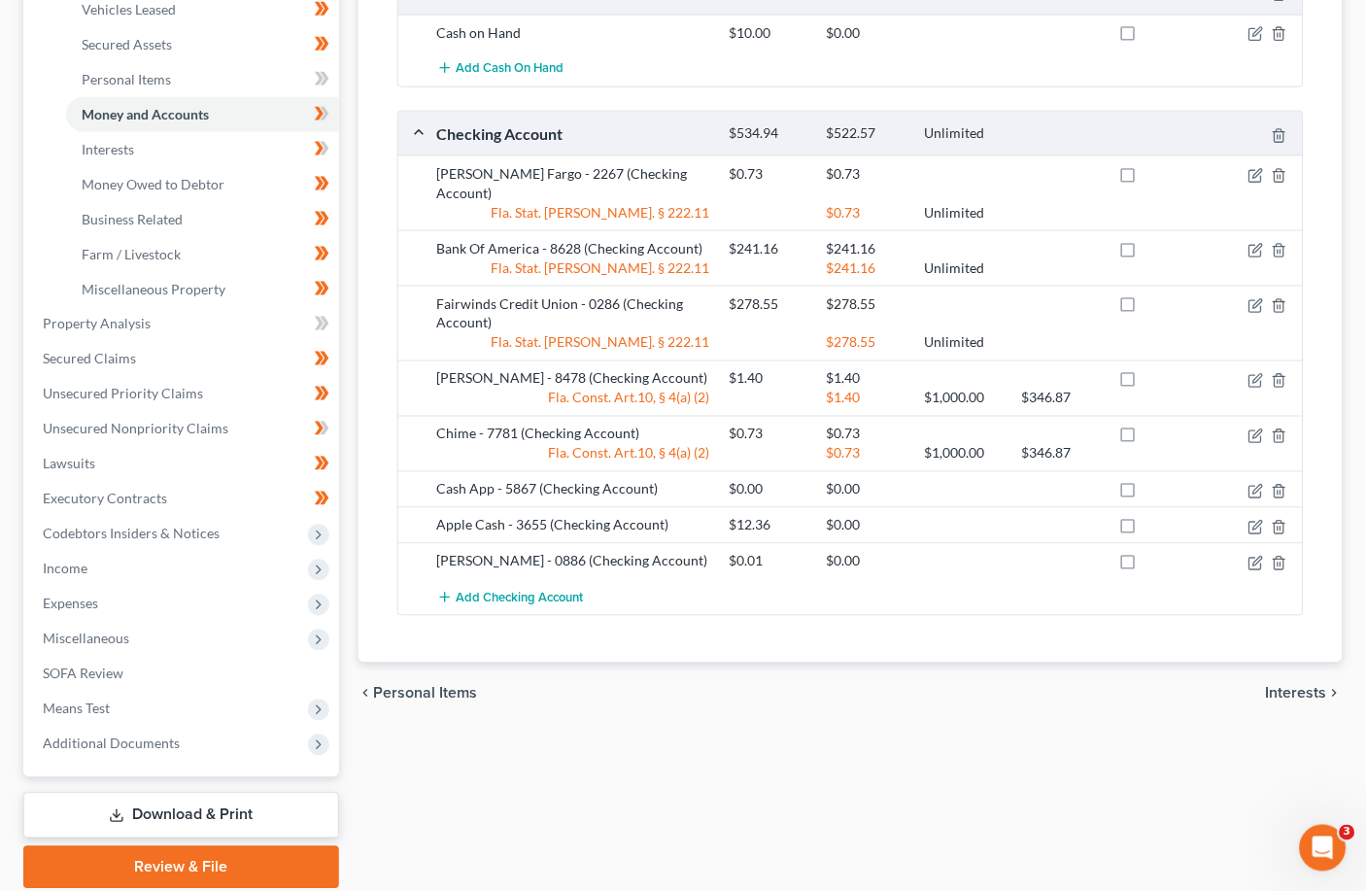
scroll to position [490, 0]
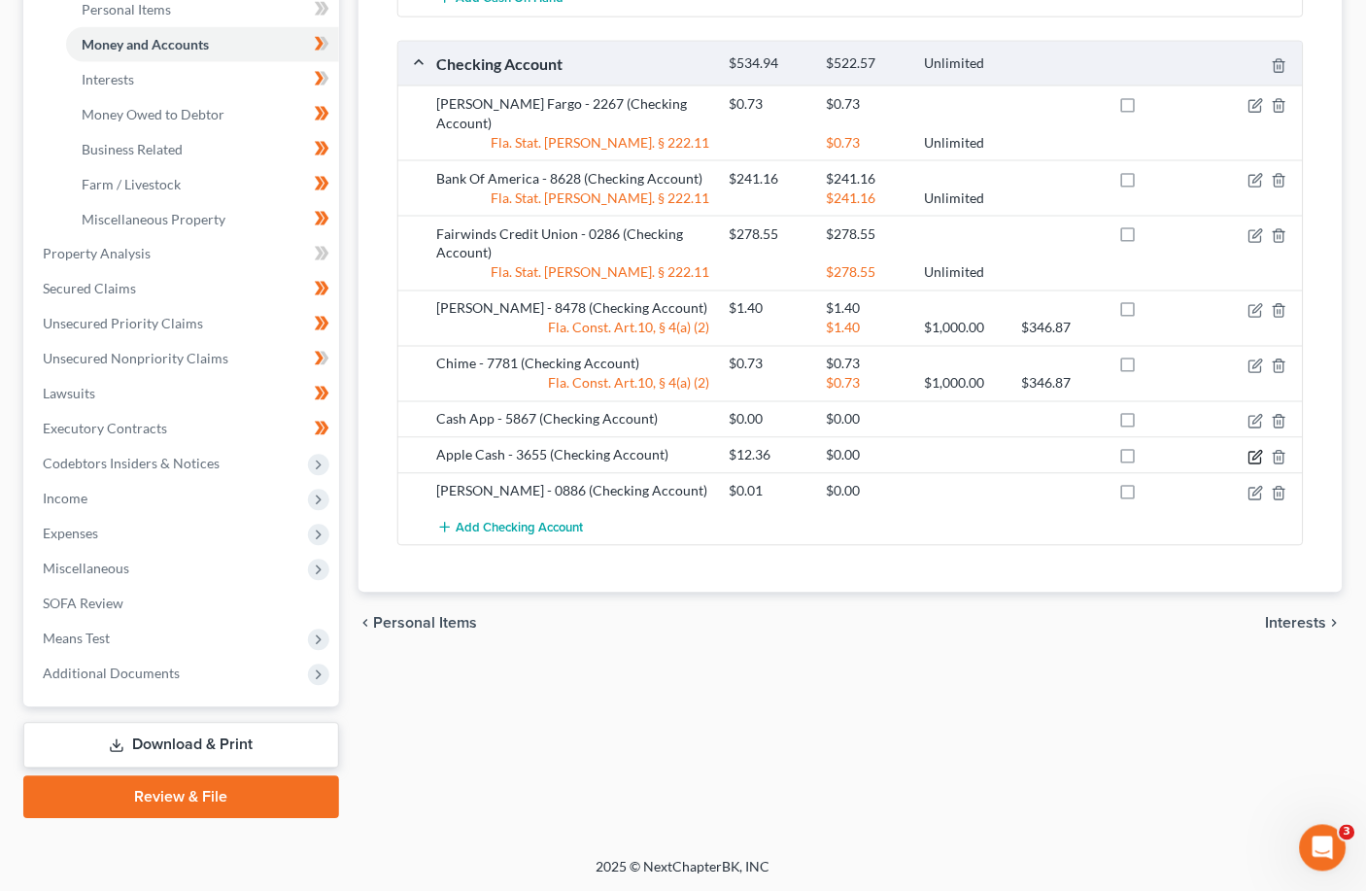
click at [957, 451] on icon "button" at bounding box center [1258, 455] width 9 height 9
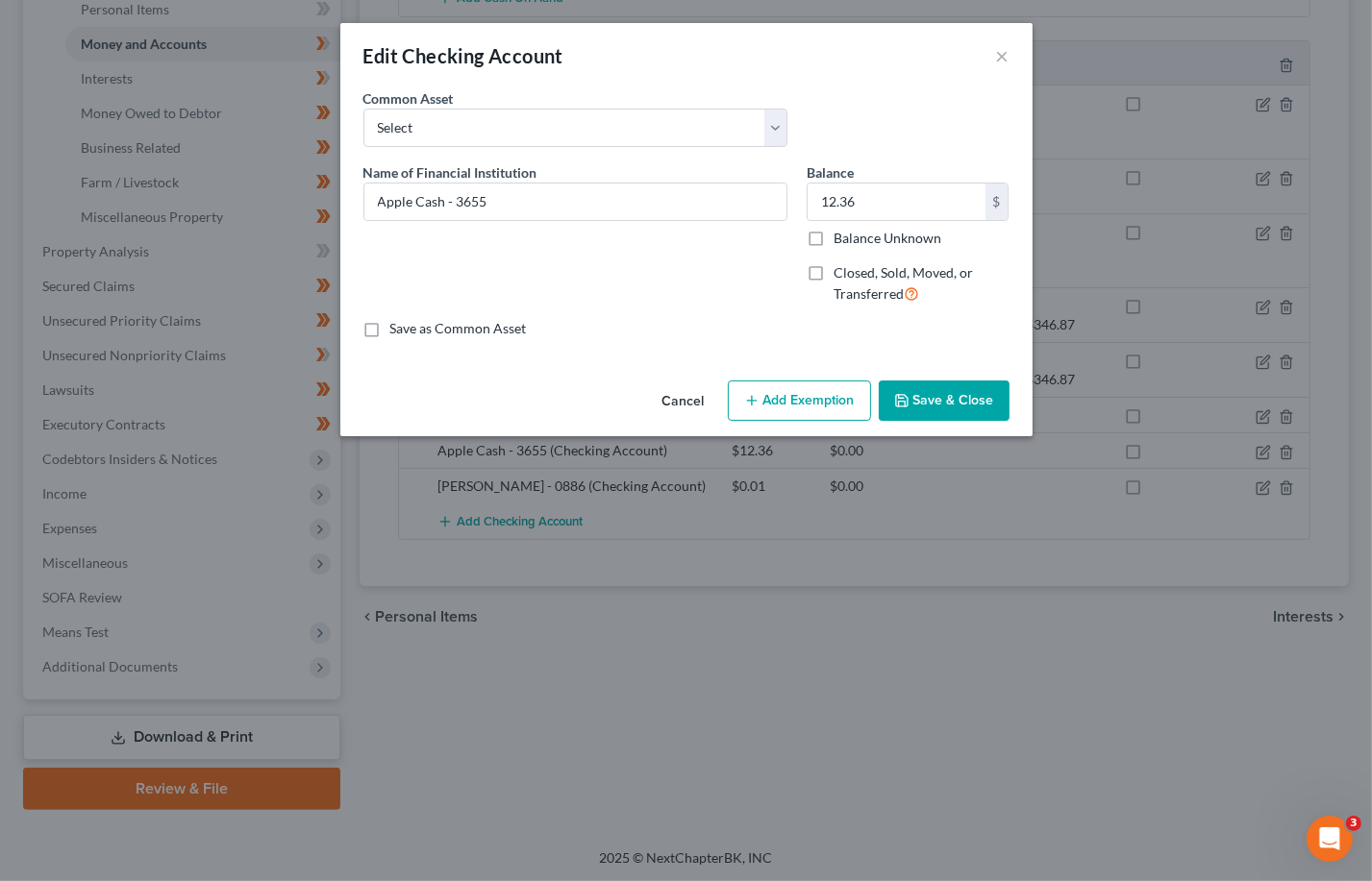
click at [801, 403] on button "Add Exemption" at bounding box center [799, 400] width 143 height 41
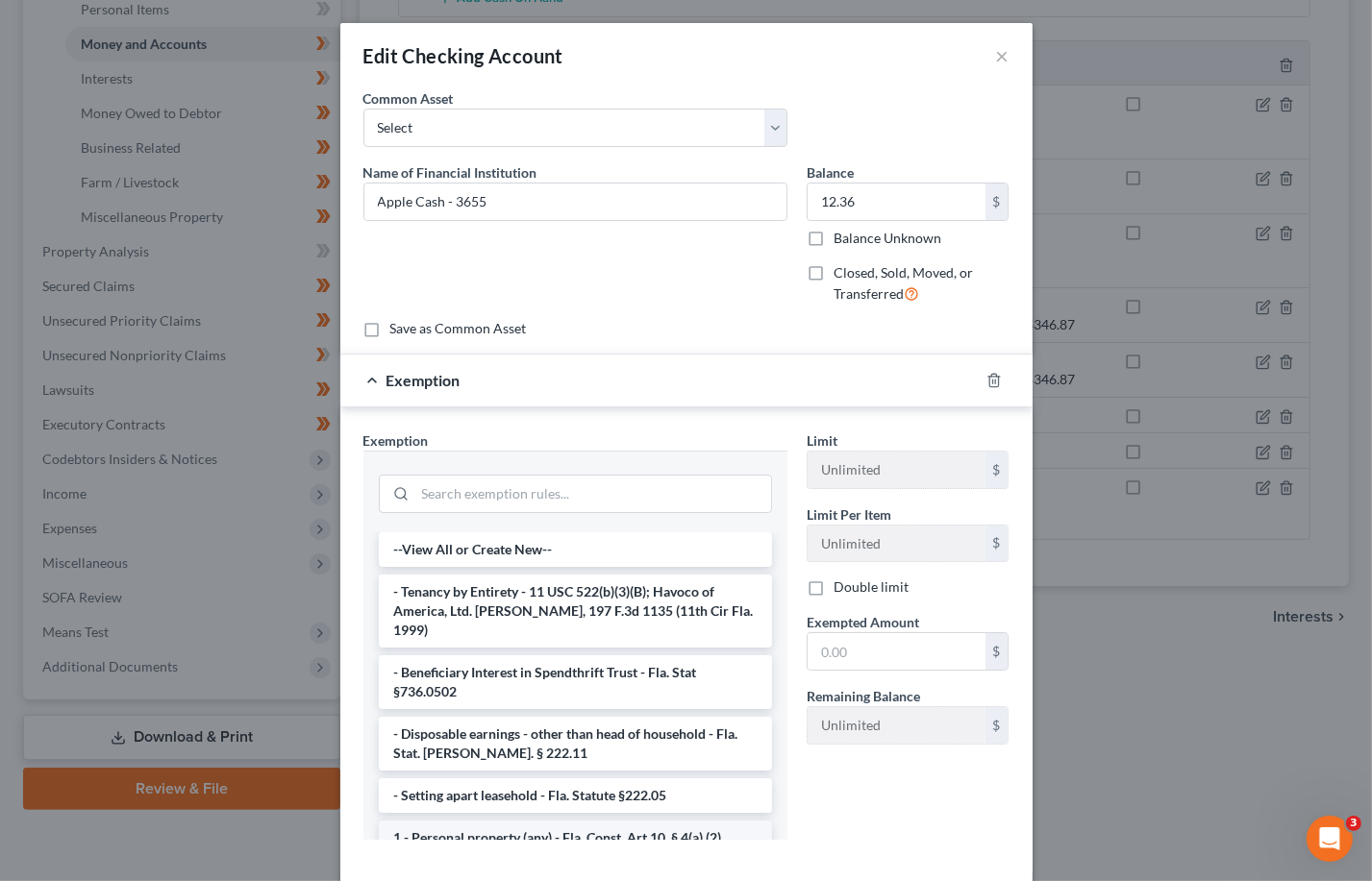
click at [483, 826] on li "1 - Personal property (any) - Fla. Const. Art.10, § 4(a) (2)" at bounding box center [575, 837] width 393 height 35
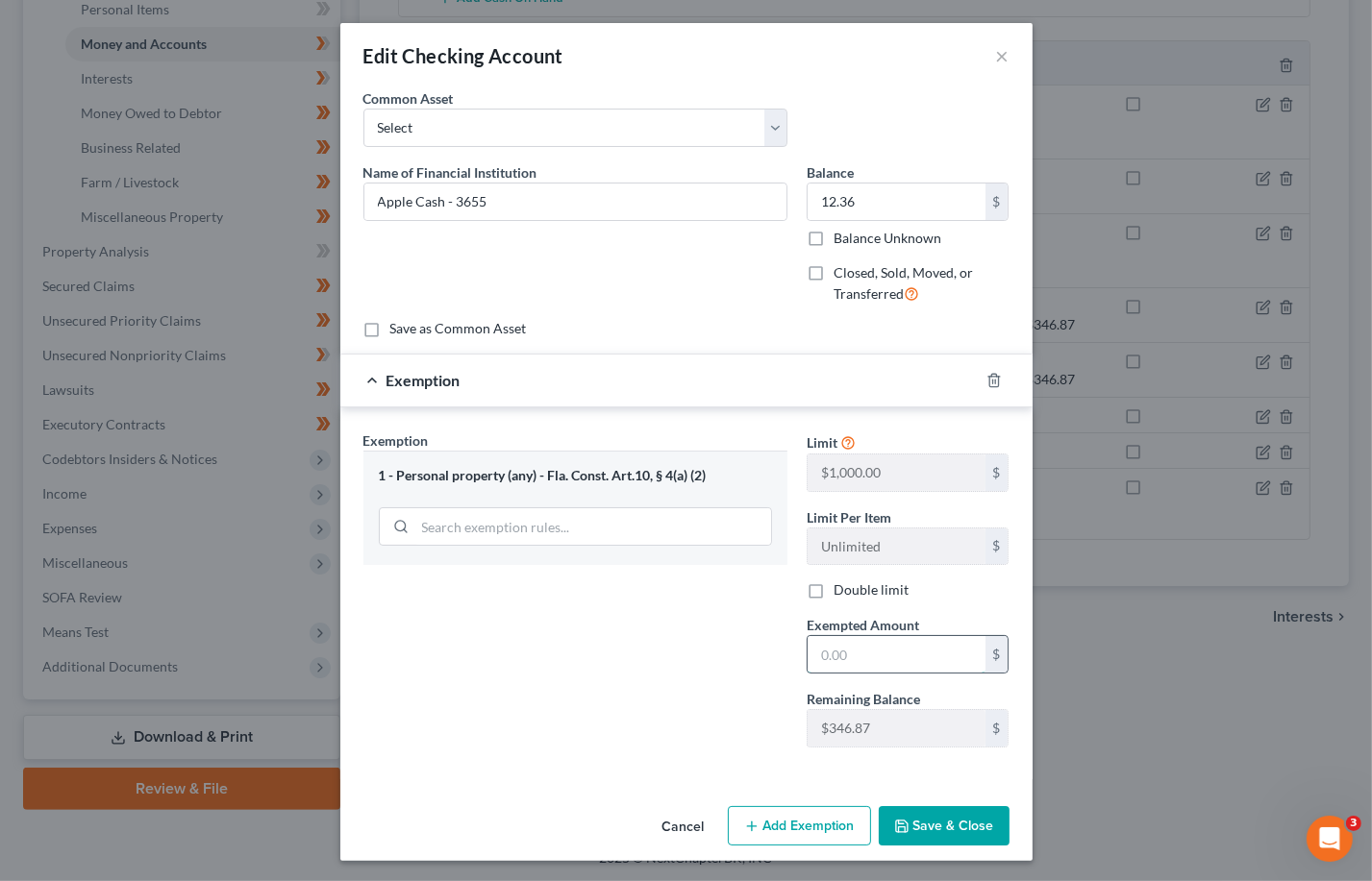
click at [854, 644] on input "text" at bounding box center [896, 654] width 178 height 37
type input "12.36"
click at [935, 832] on button "Save & Close" at bounding box center [944, 826] width 131 height 41
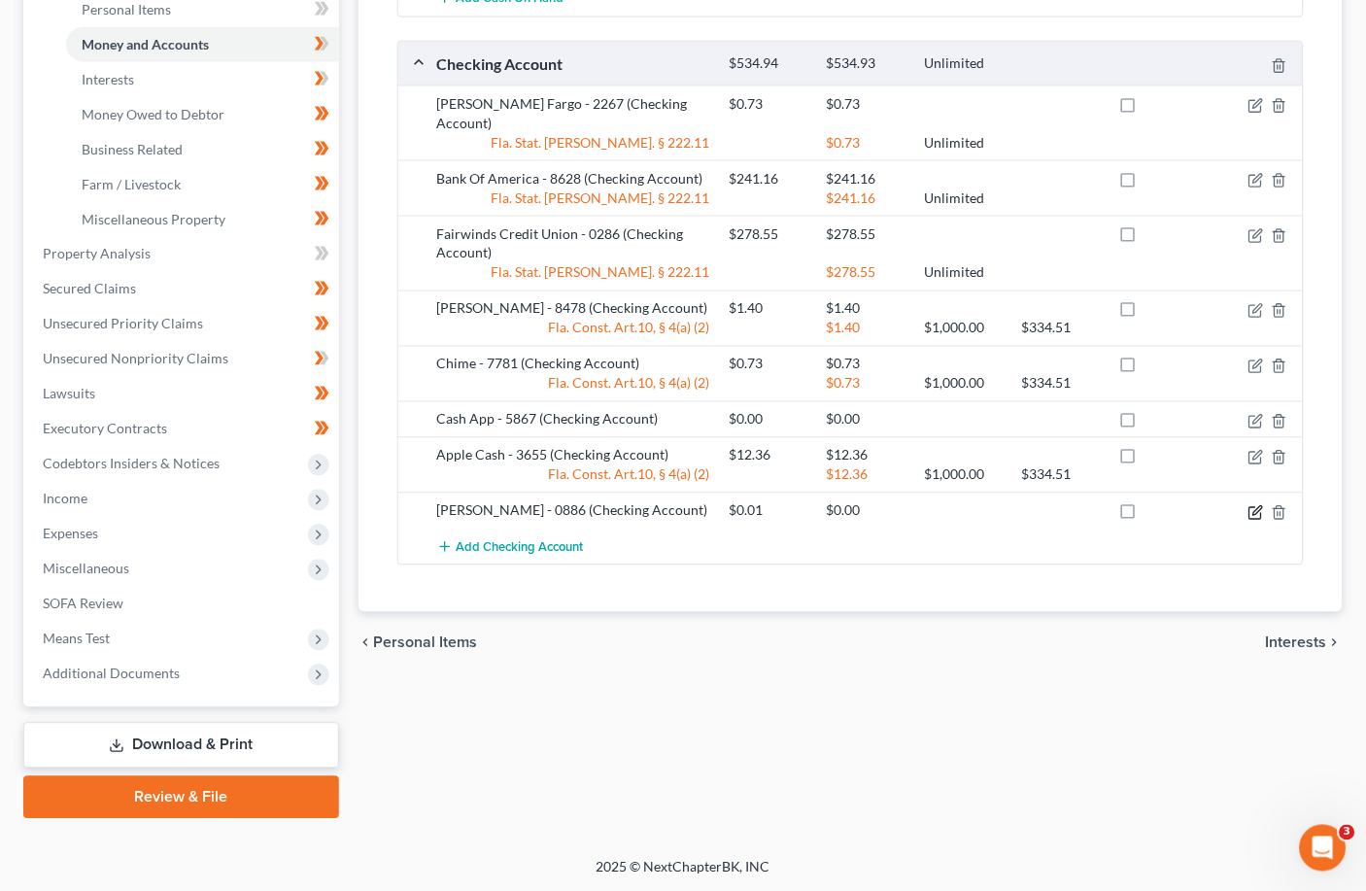
click at [957, 505] on icon "button" at bounding box center [1257, 513] width 16 height 16
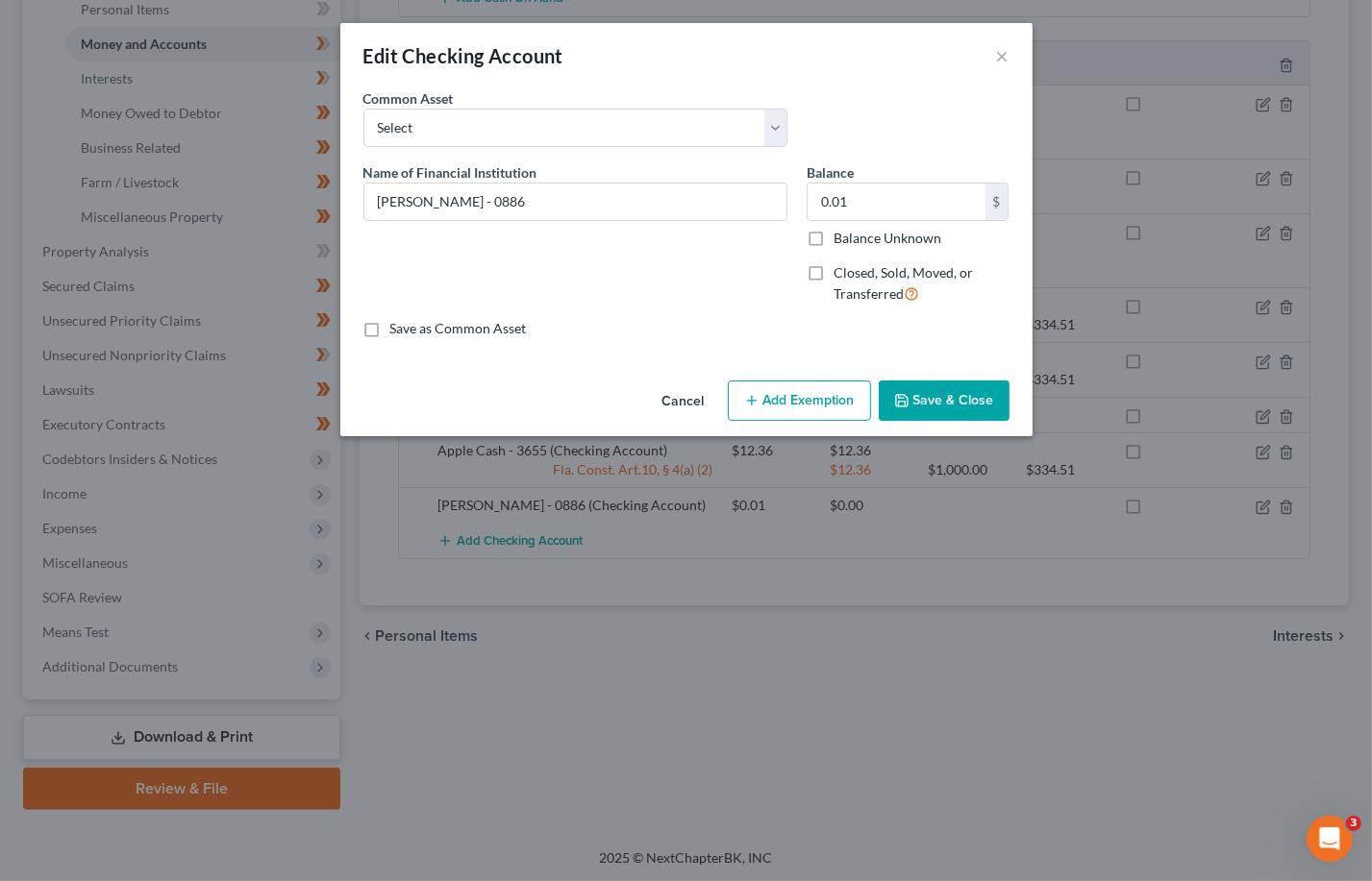
click at [769, 396] on button "Add Exemption" at bounding box center [799, 400] width 143 height 41
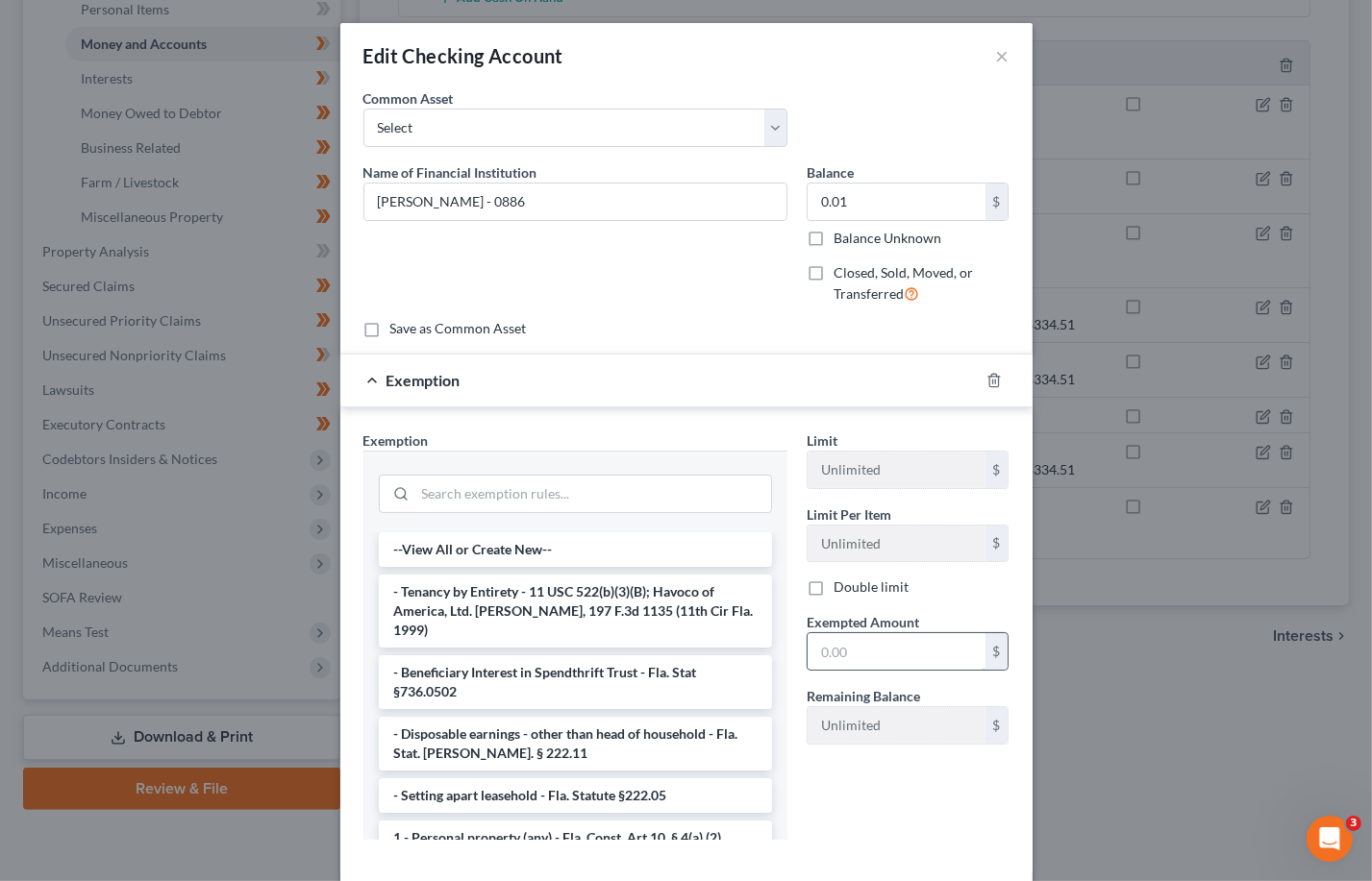
click at [871, 651] on input "text" at bounding box center [896, 651] width 178 height 37
type input "0.01"
click at [494, 821] on li "1 - Personal property (any) - Fla. Const. Art.10, § 4(a) (2)" at bounding box center [575, 837] width 393 height 35
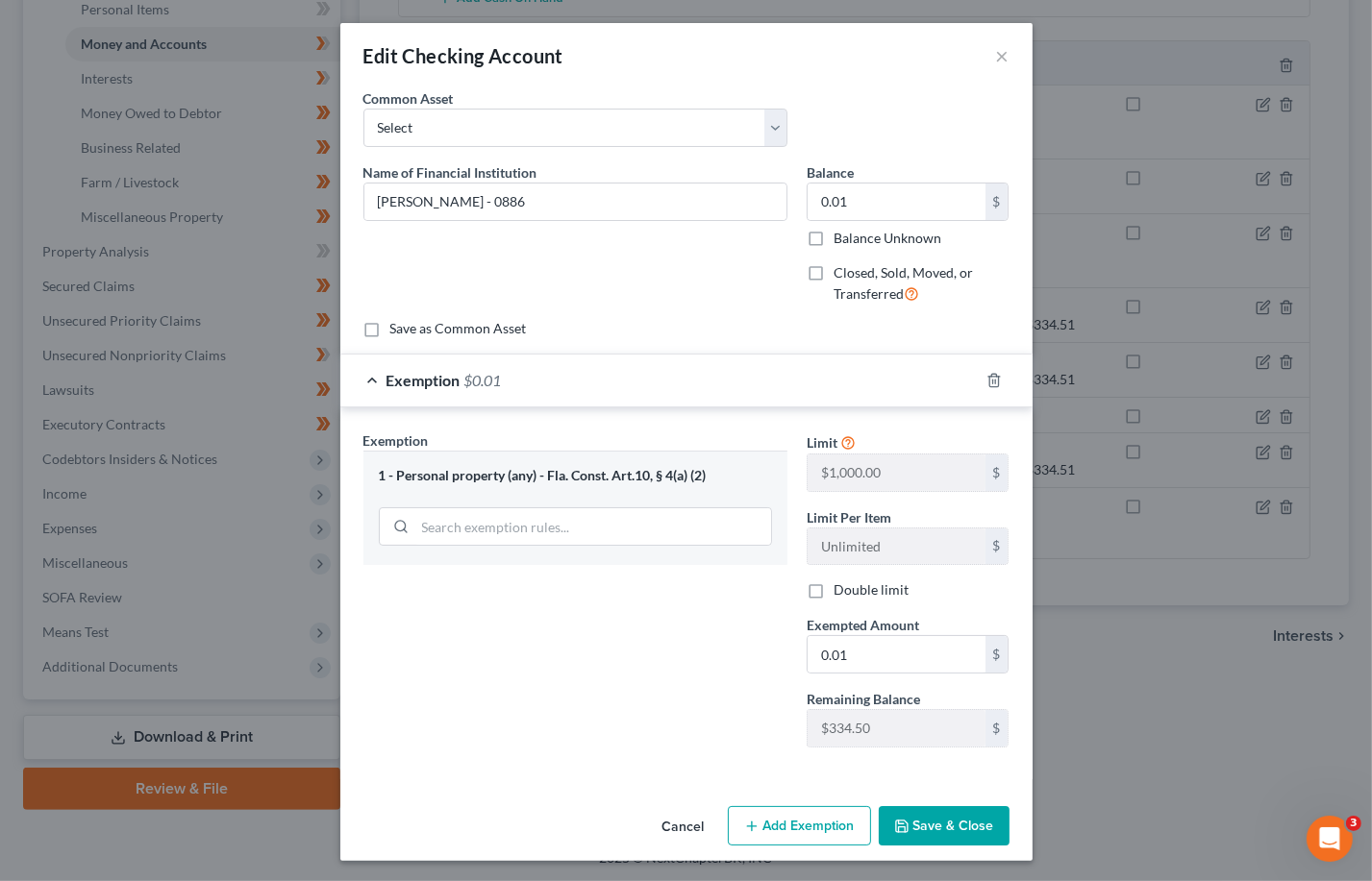
click at [941, 819] on button "Save & Close" at bounding box center [944, 826] width 131 height 41
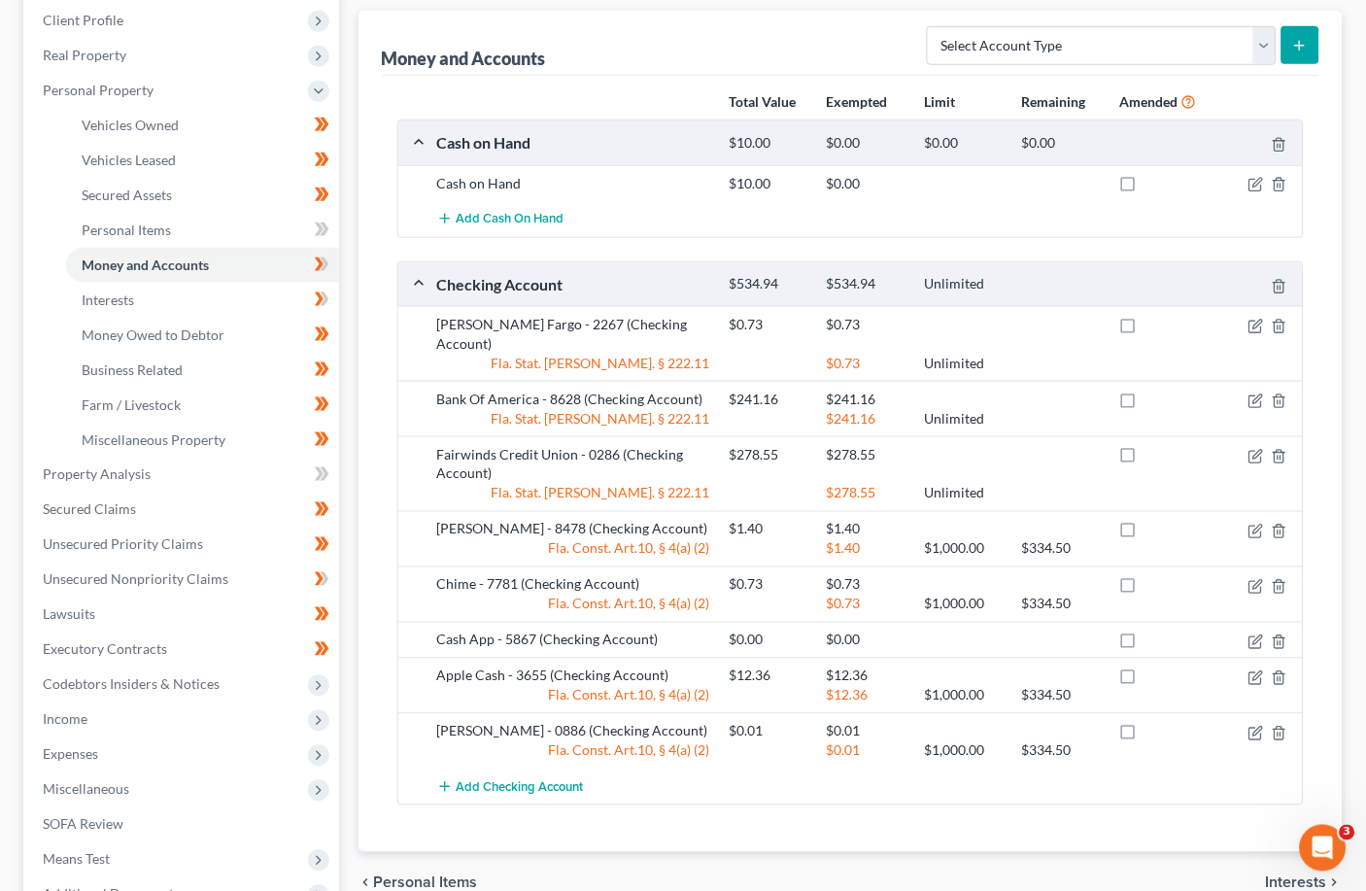
scroll to position [101, 0]
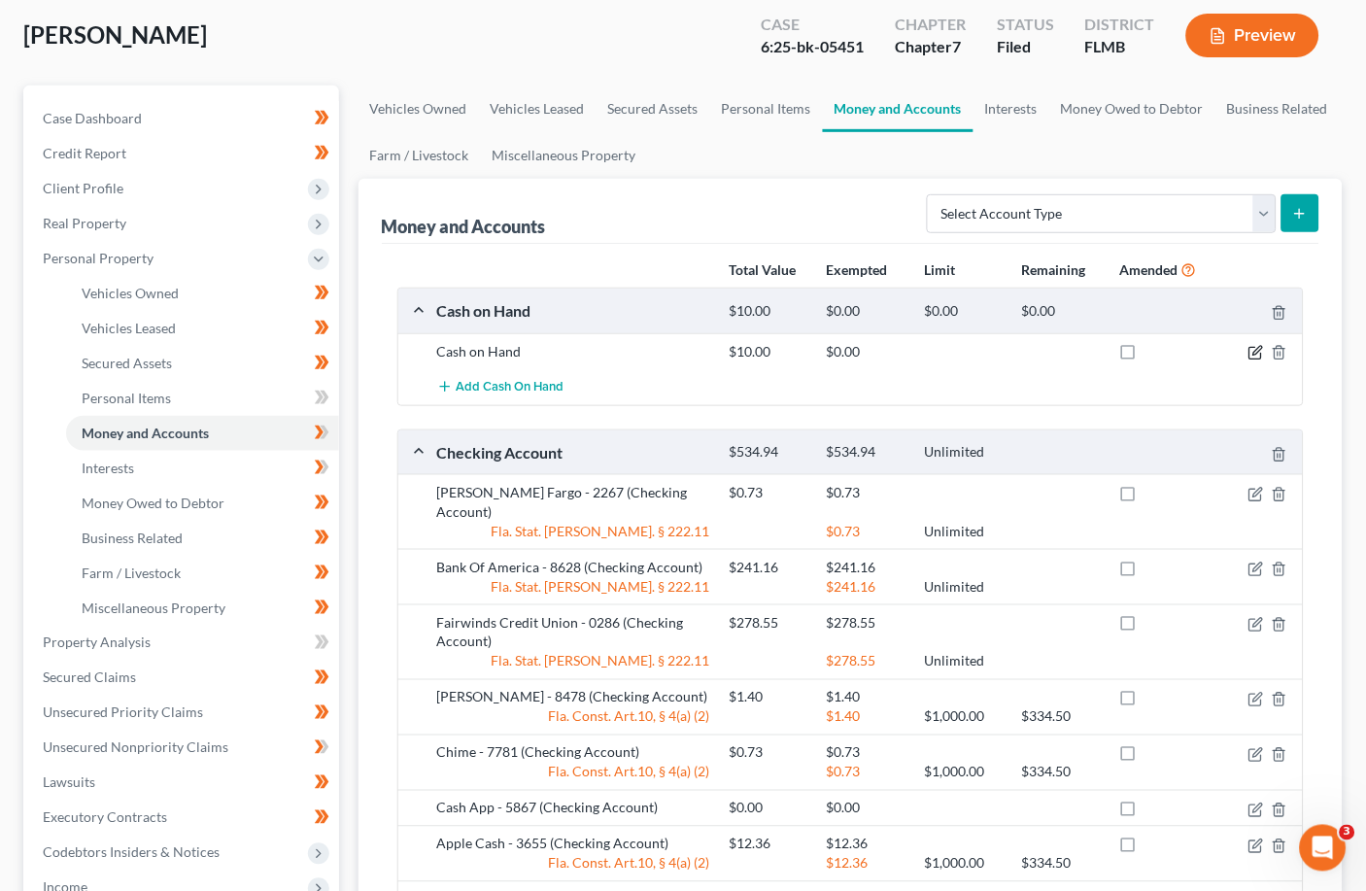
click at [957, 348] on icon "button" at bounding box center [1256, 354] width 12 height 12
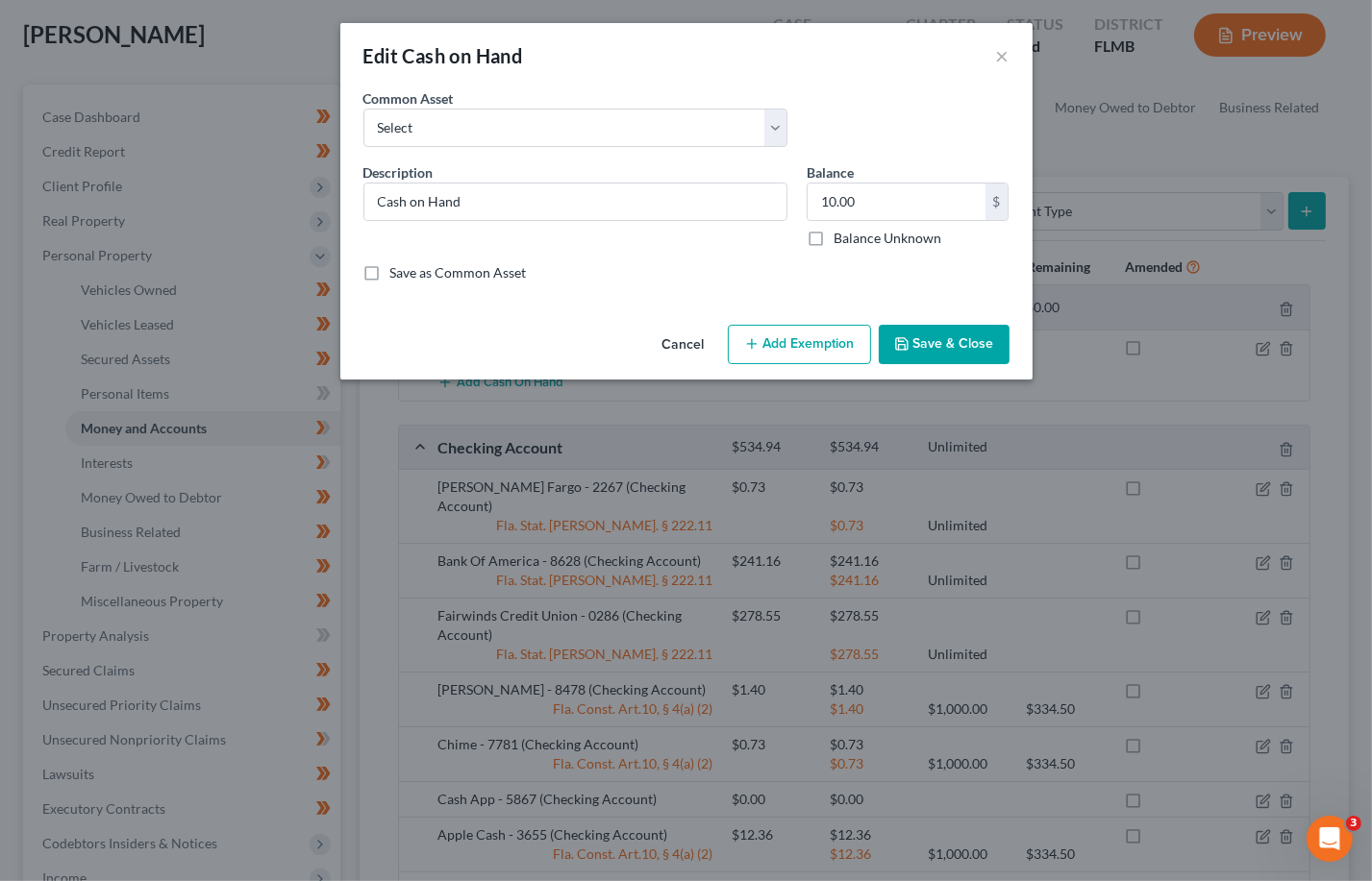
click at [802, 345] on button "Add Exemption" at bounding box center [799, 344] width 143 height 41
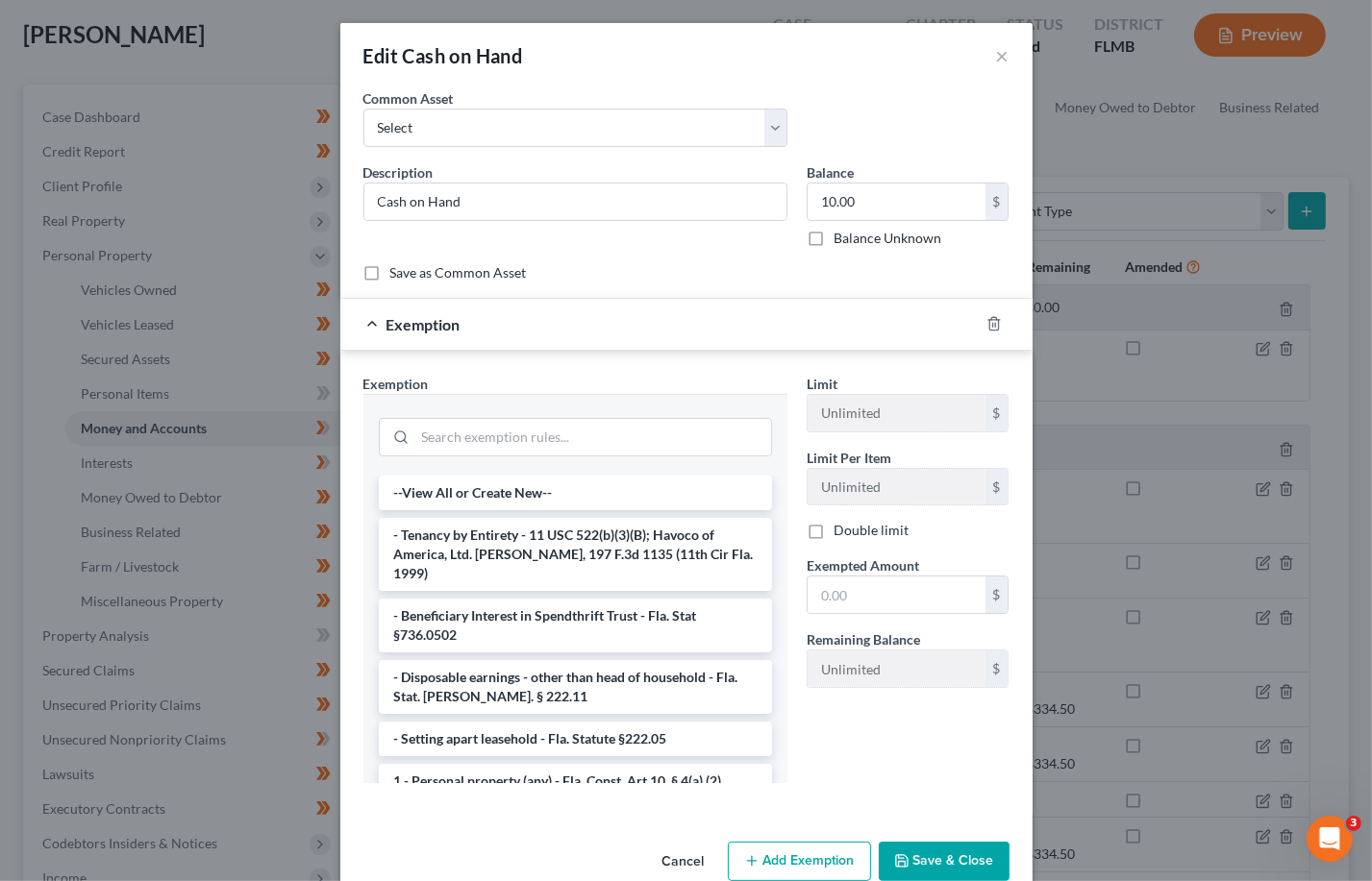
click at [436, 764] on li "1 - Personal property (any) - Fla. Const. Art.10, § 4(a) (2)" at bounding box center [575, 781] width 393 height 35
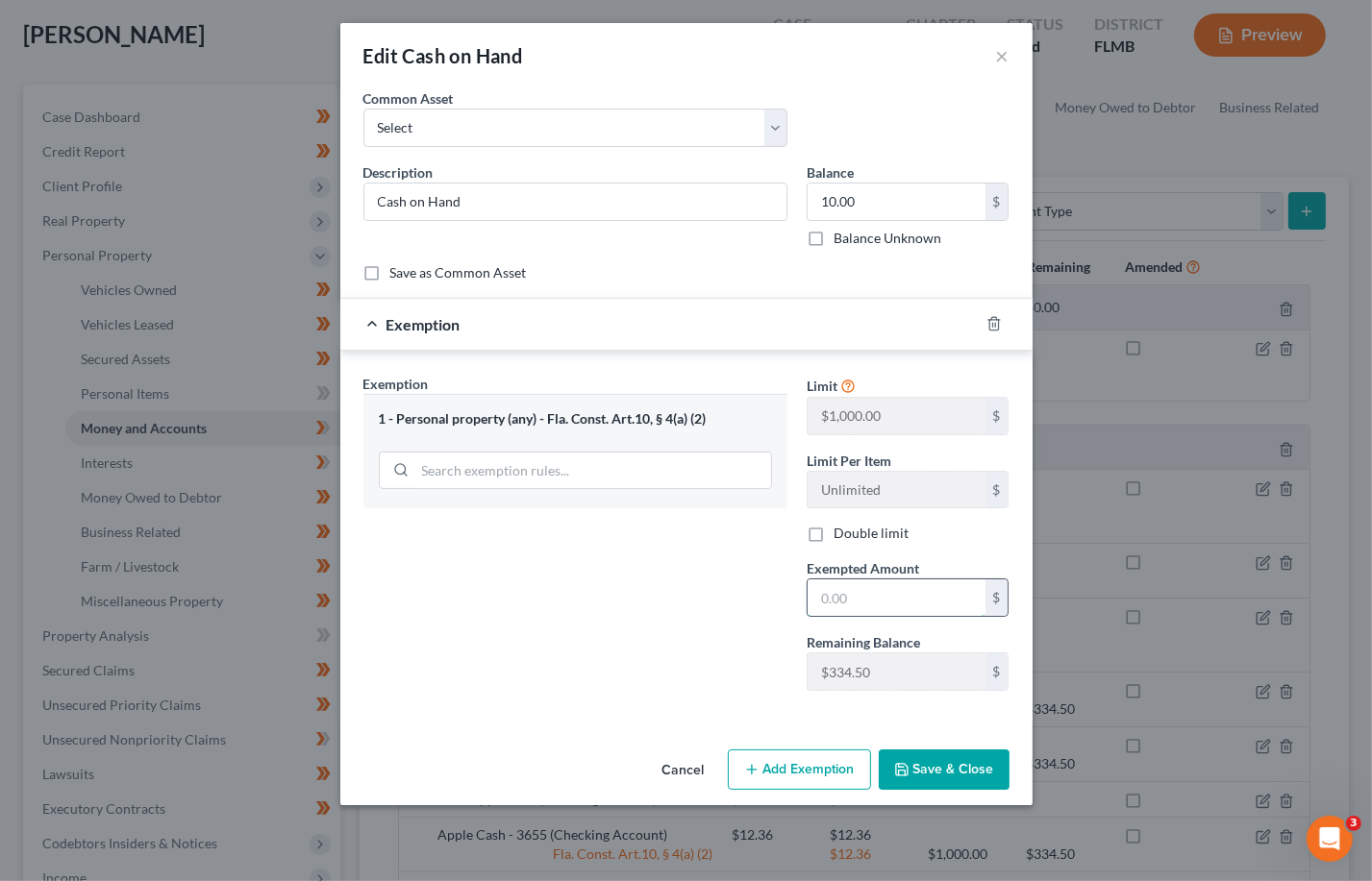
click at [877, 596] on input "text" at bounding box center [896, 597] width 178 height 37
type input "10.00"
drag, startPoint x: 947, startPoint y: 772, endPoint x: 936, endPoint y: 757, distance: 18.6
click at [947, 770] on button "Save & Close" at bounding box center [944, 769] width 131 height 41
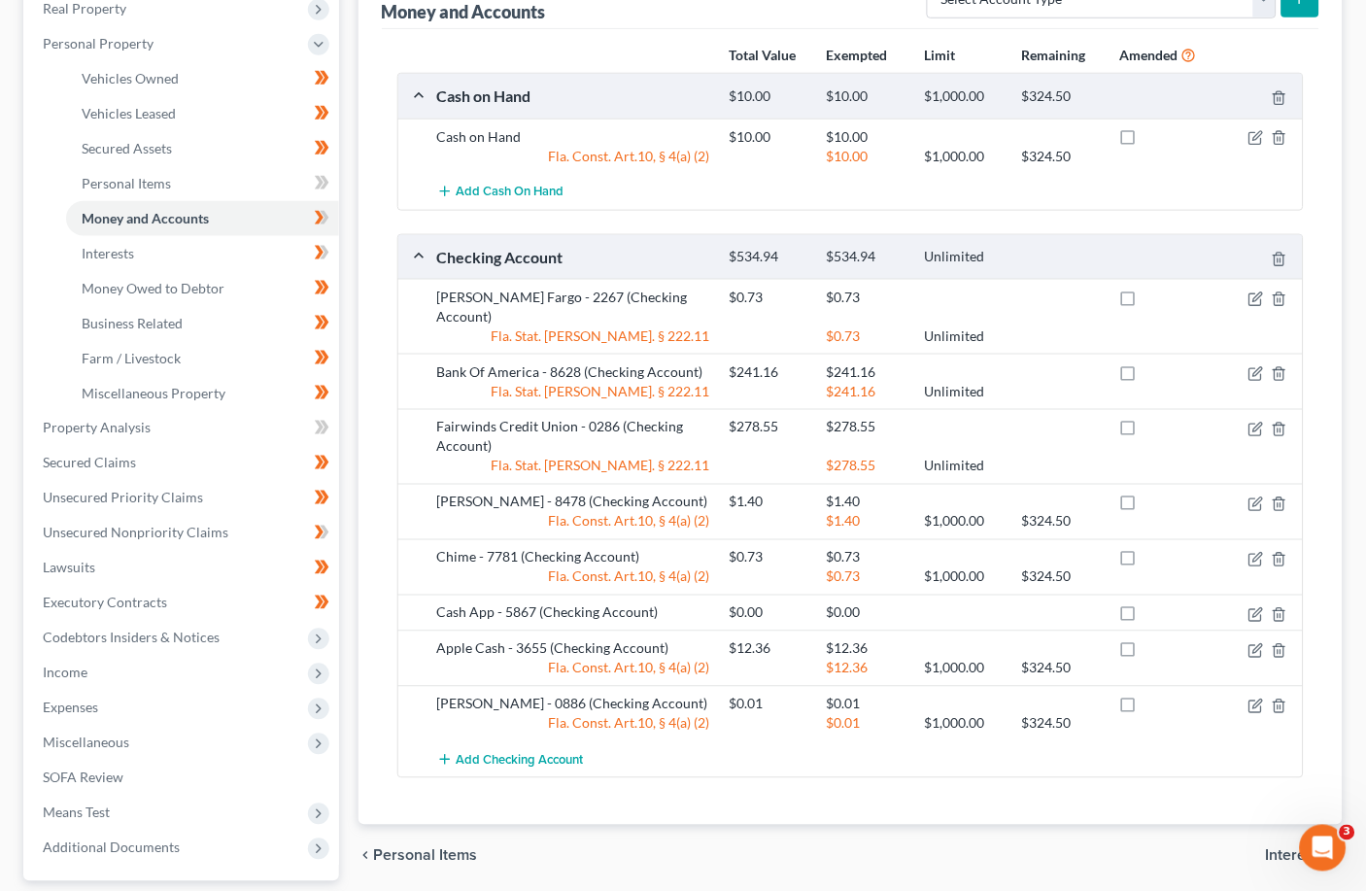
scroll to position [361, 0]
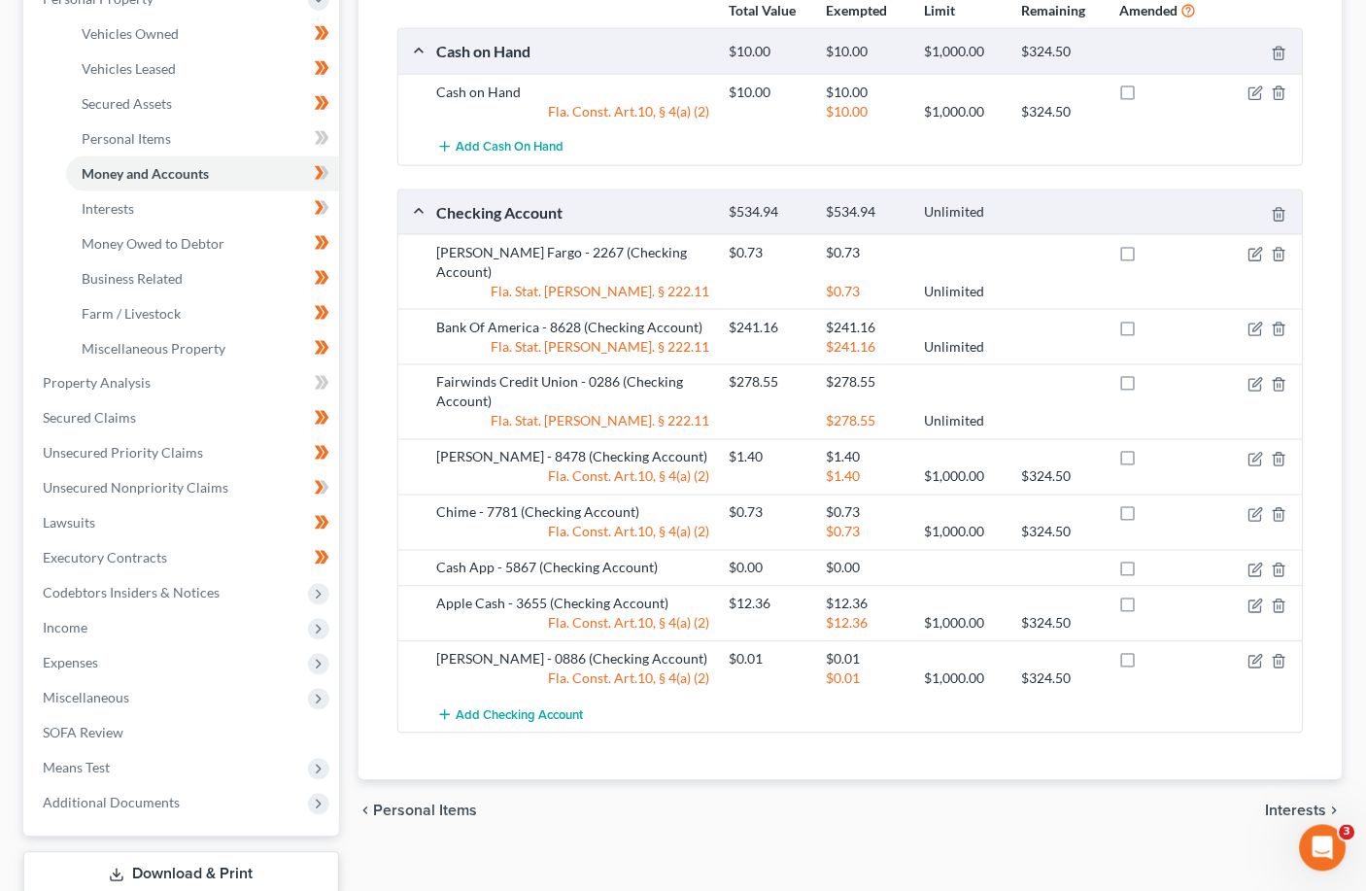
click at [957, 804] on span "Interests" at bounding box center [1296, 812] width 61 height 16
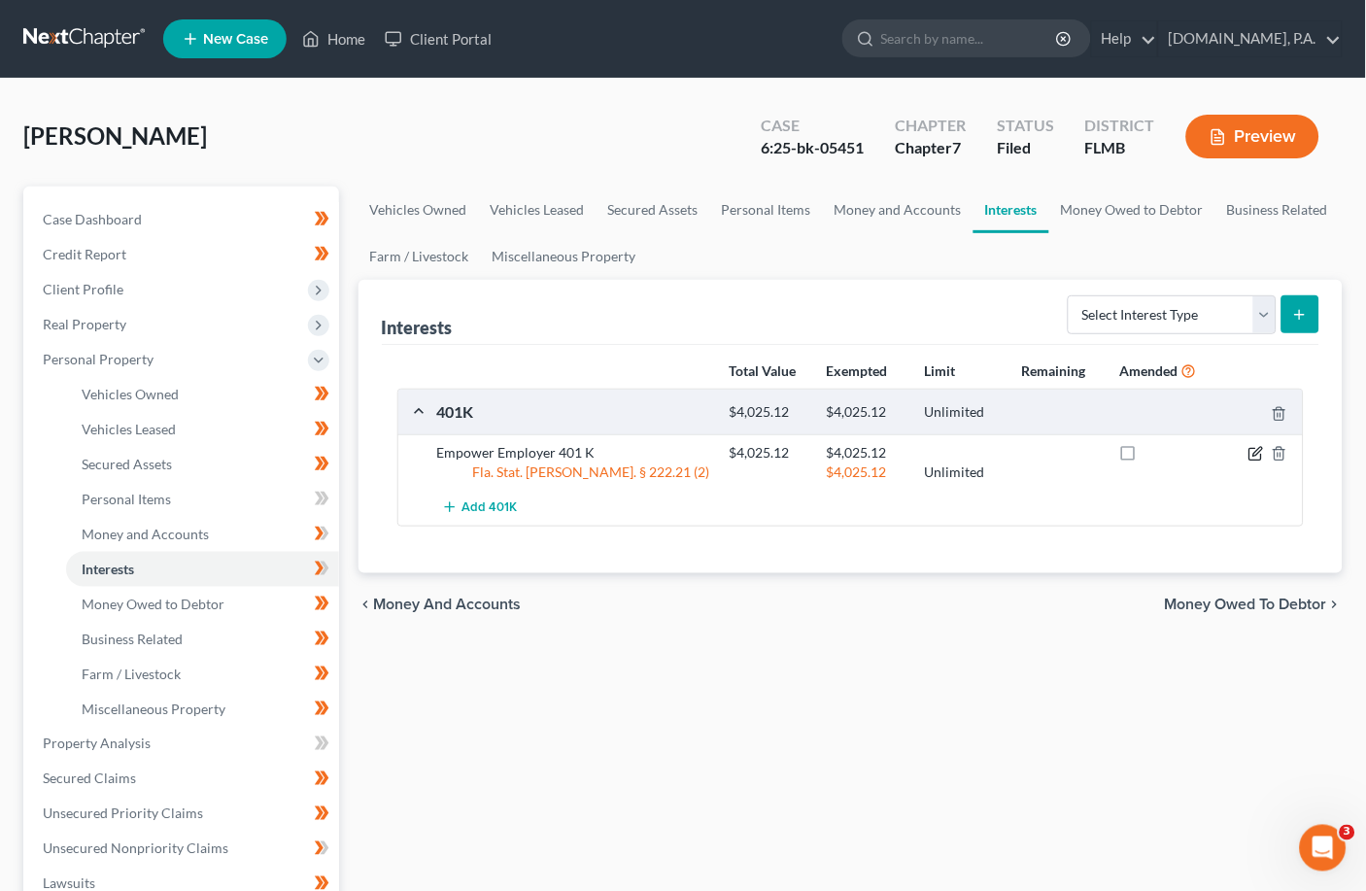
click at [957, 449] on icon "button" at bounding box center [1257, 454] width 16 height 16
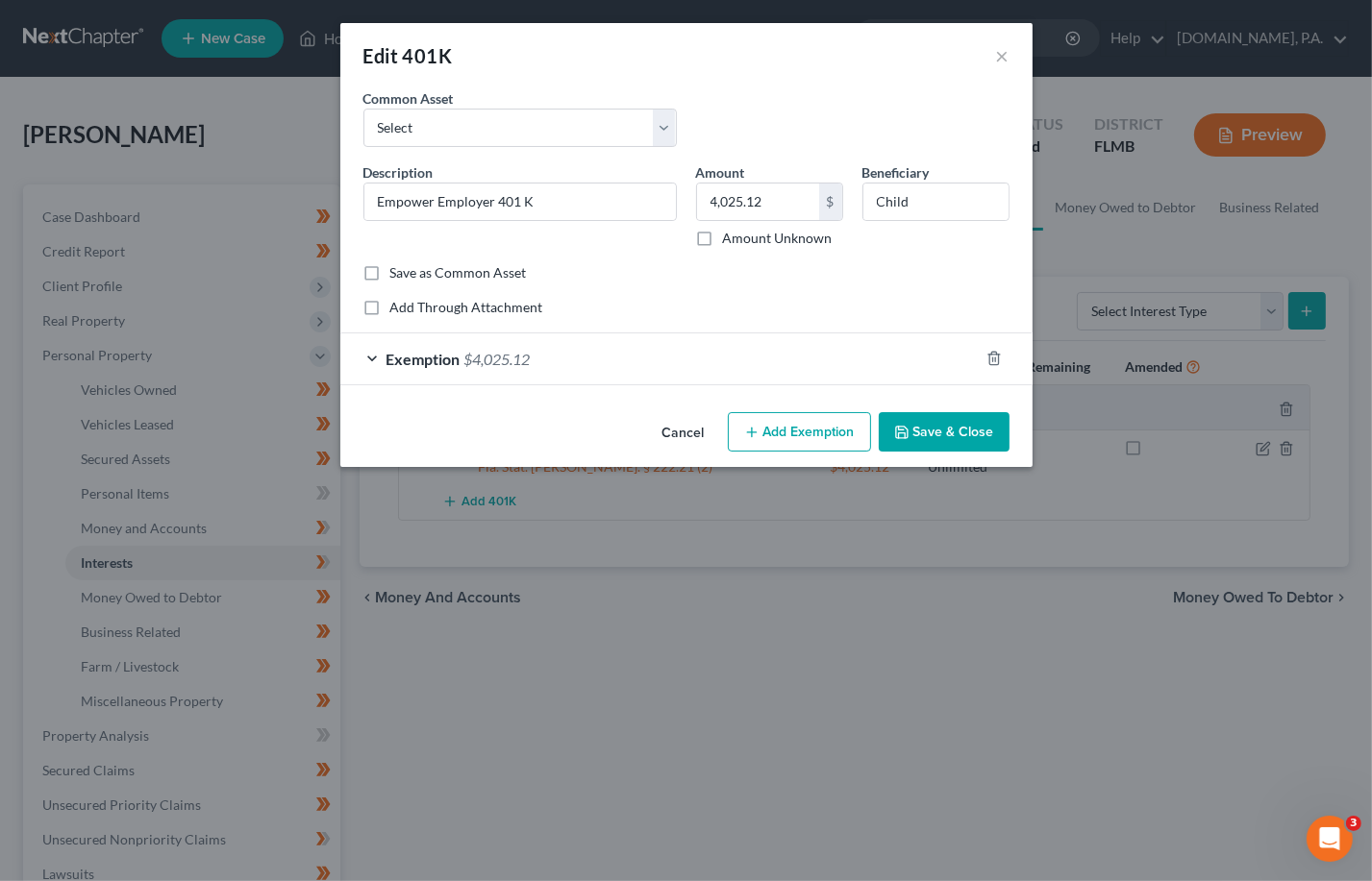
click at [370, 356] on div "Exemption $4,025.12" at bounding box center [659, 359] width 638 height 51
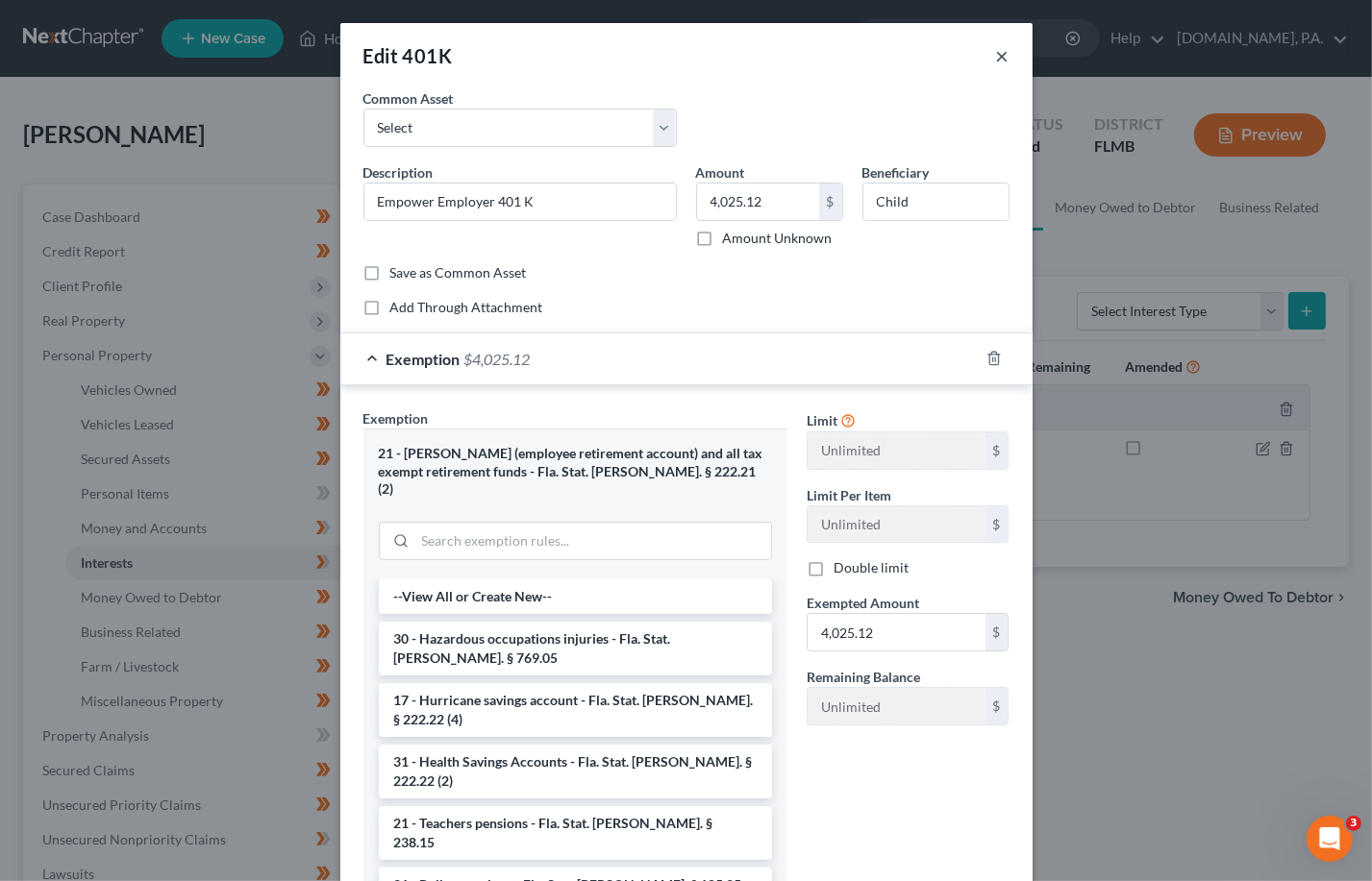
click at [947, 63] on button "×" at bounding box center [1003, 55] width 14 height 23
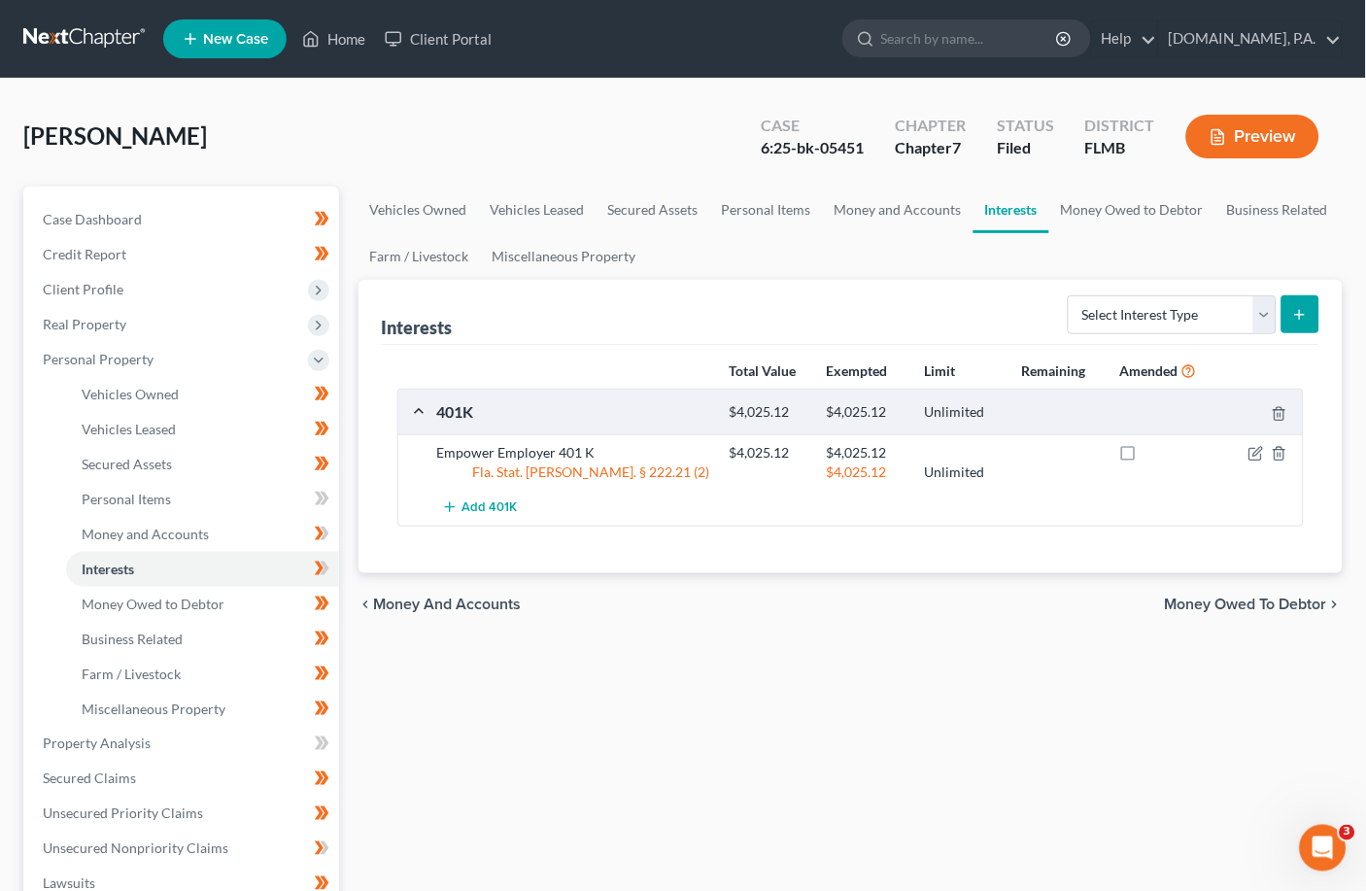
click at [957, 605] on span "Money Owed to Debtor" at bounding box center [1246, 605] width 162 height 16
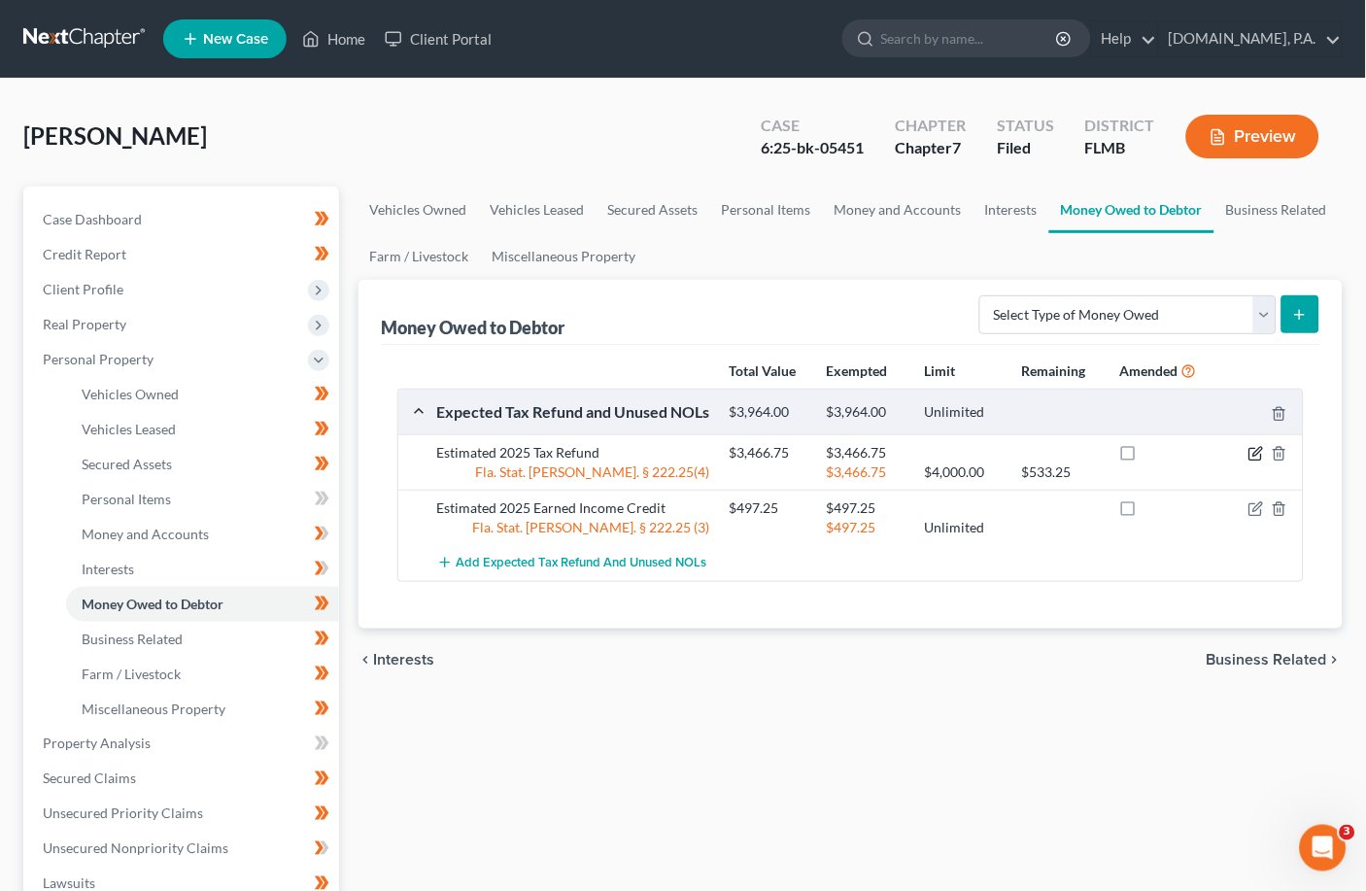
click at [957, 458] on icon "button" at bounding box center [1257, 454] width 16 height 16
select select "0"
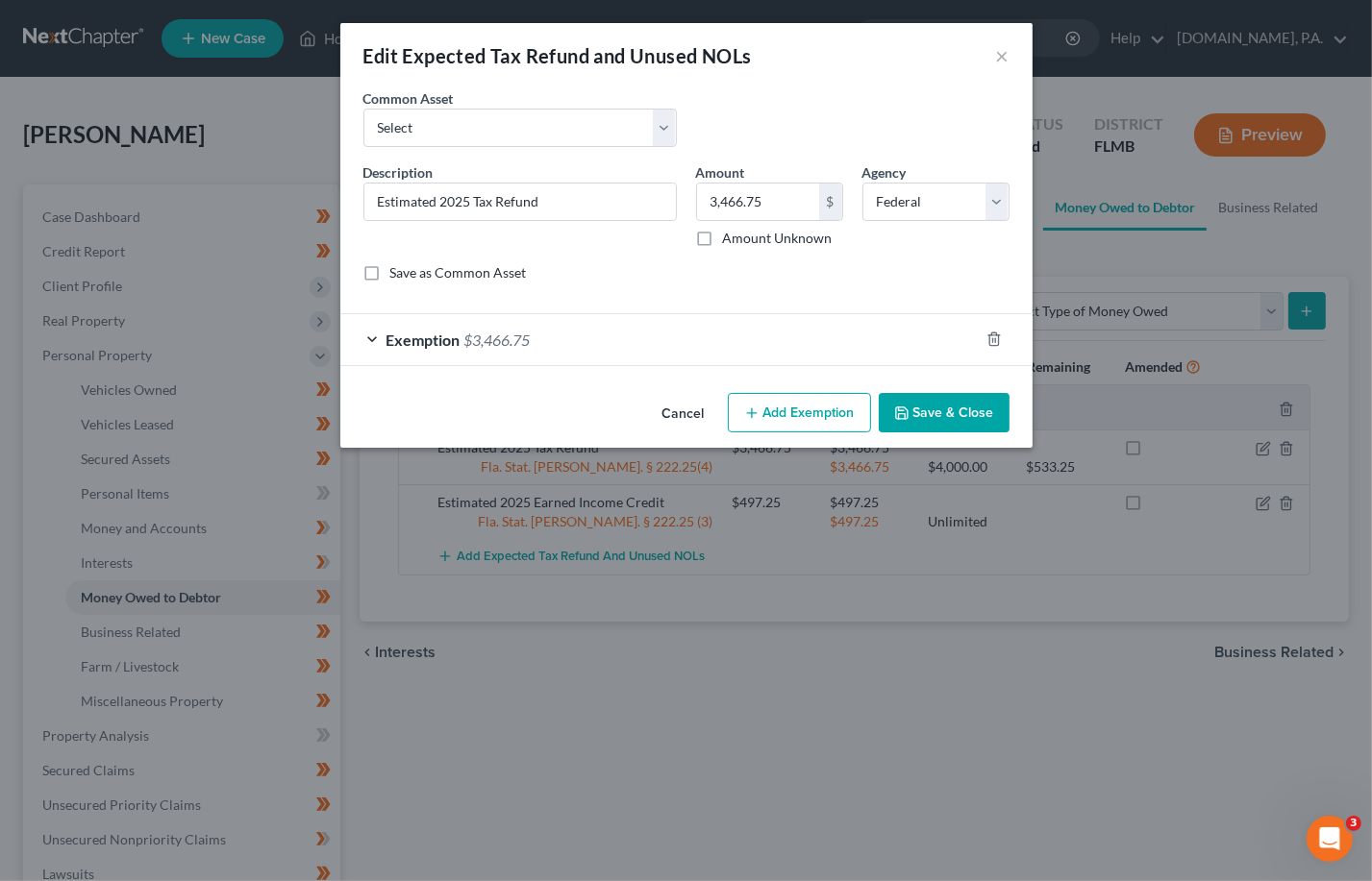
click at [366, 337] on div "Exemption $3,466.75" at bounding box center [659, 340] width 638 height 51
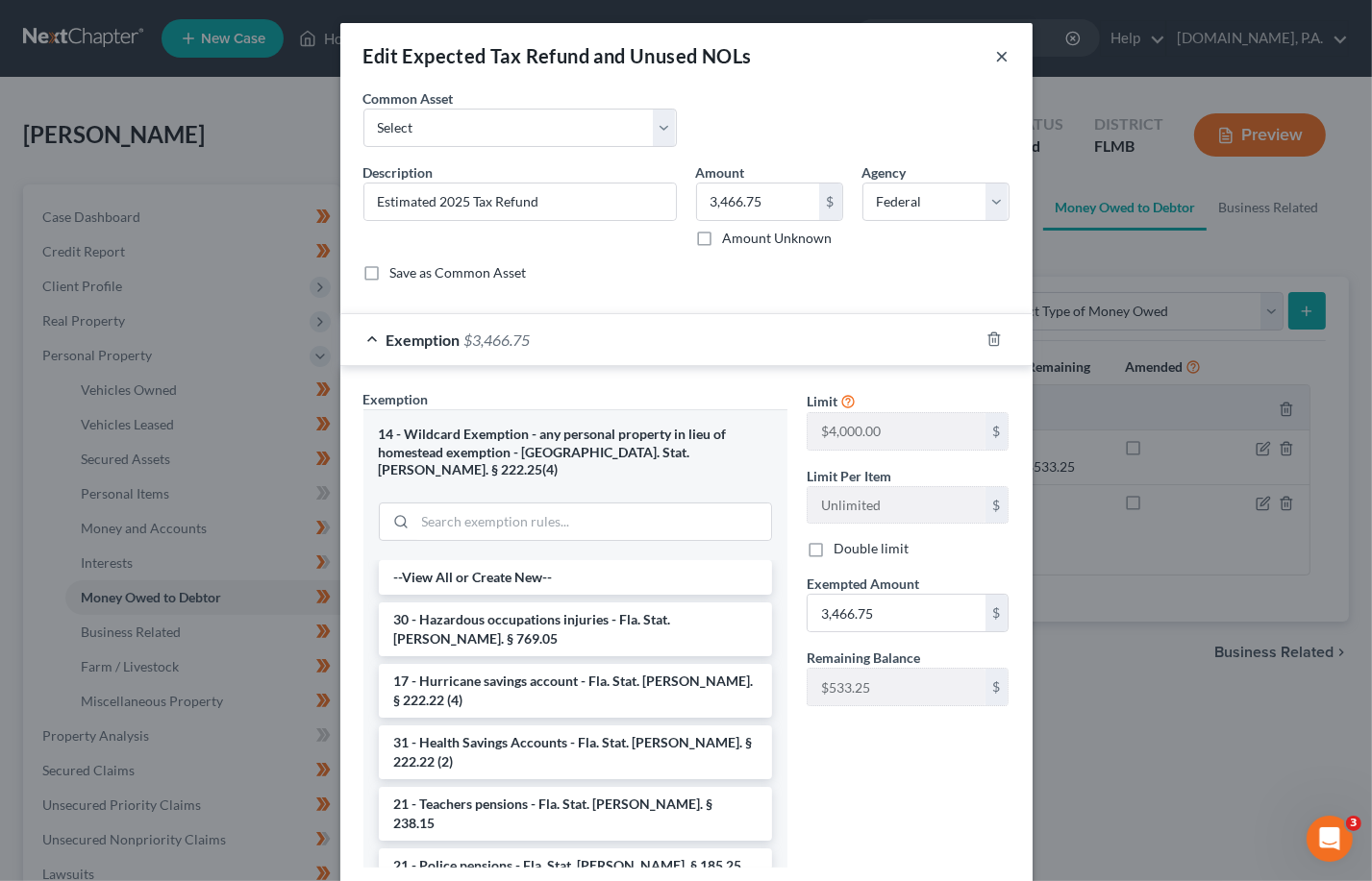
click at [947, 51] on button "×" at bounding box center [1003, 55] width 14 height 23
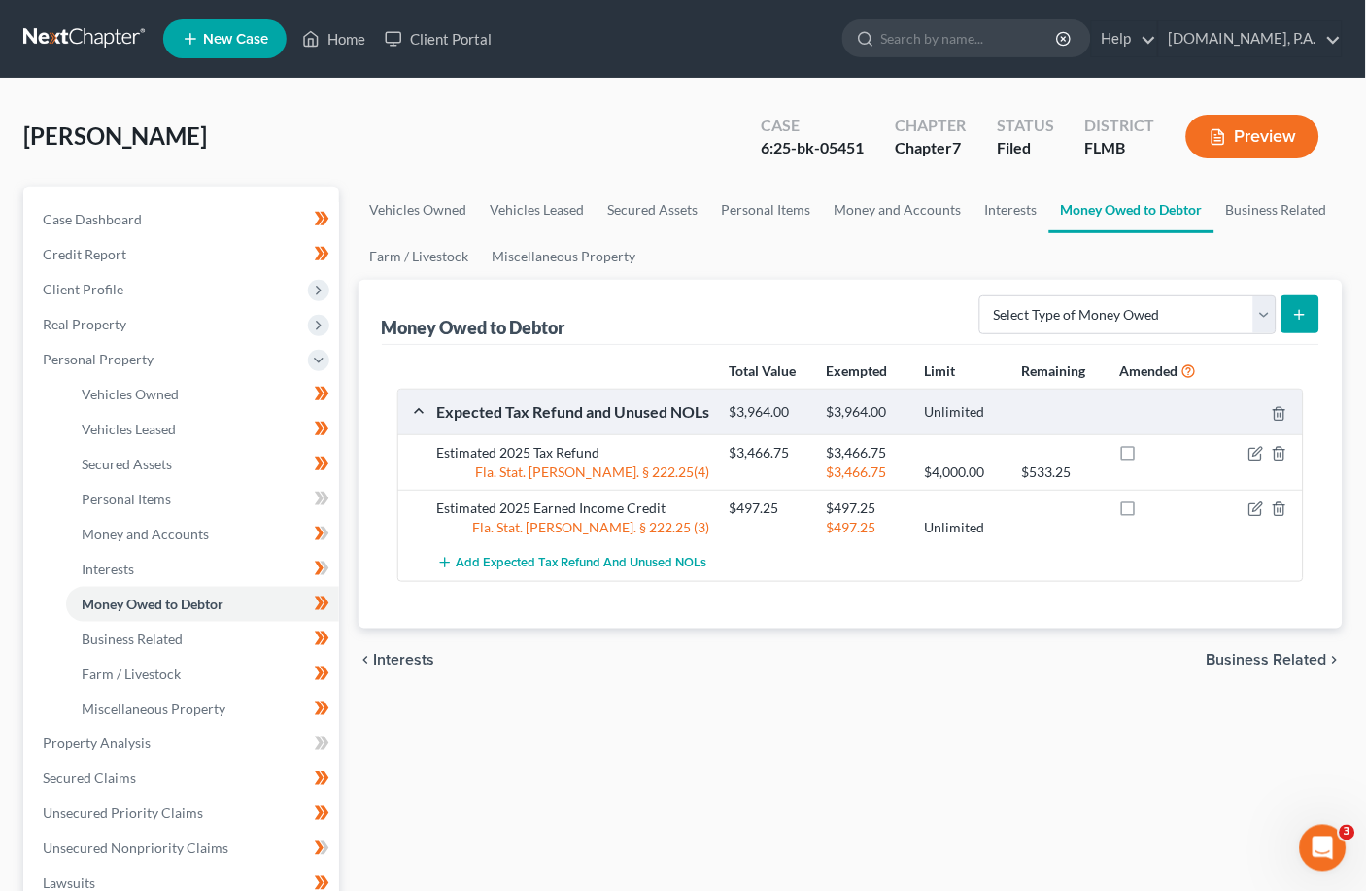
click at [957, 661] on span "Business Related" at bounding box center [1267, 660] width 121 height 16
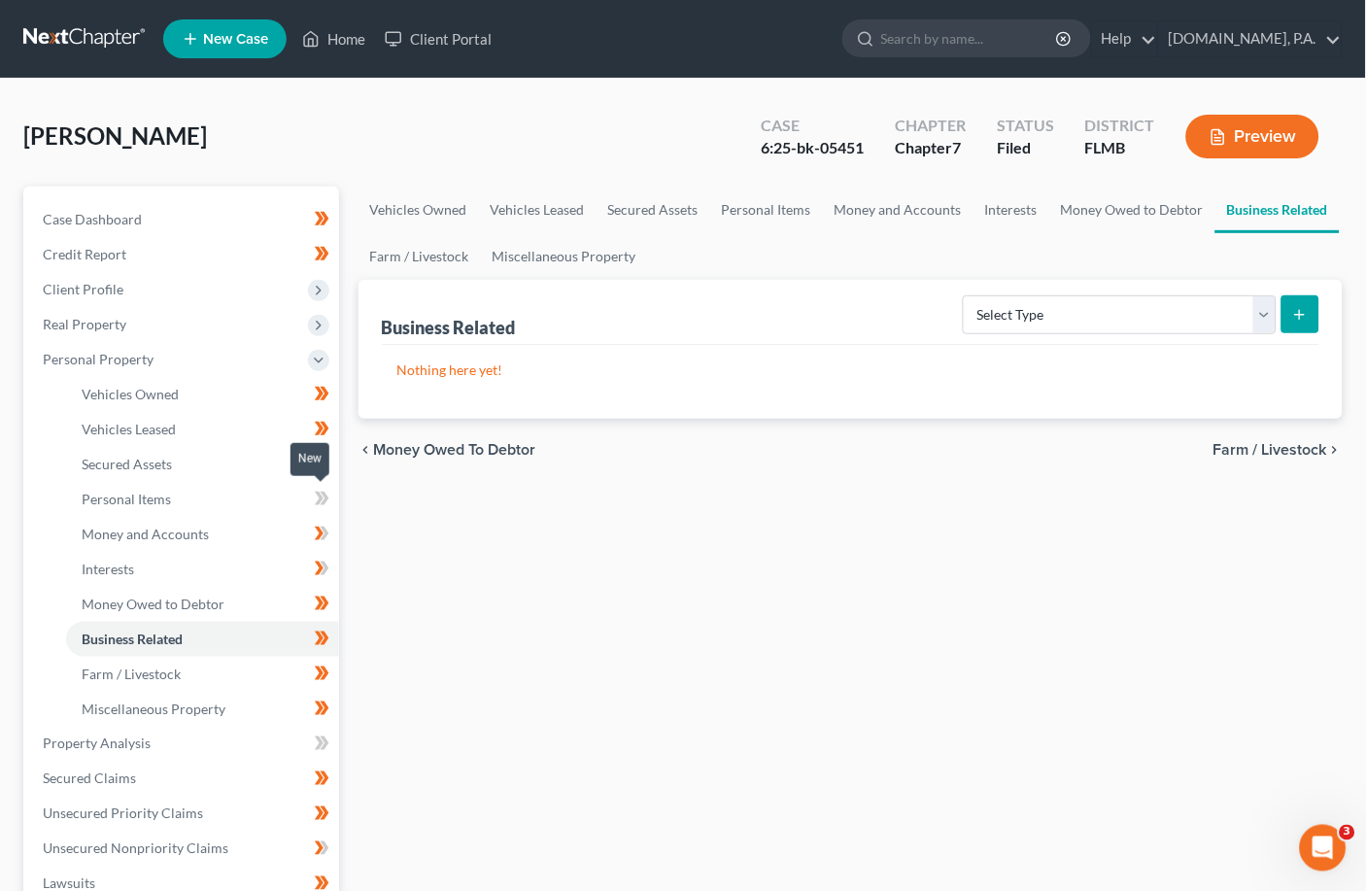
click at [317, 500] on icon at bounding box center [319, 499] width 9 height 14
click at [327, 494] on icon at bounding box center [324, 499] width 9 height 14
click at [328, 531] on icon at bounding box center [322, 534] width 15 height 24
click at [327, 572] on icon at bounding box center [322, 569] width 15 height 24
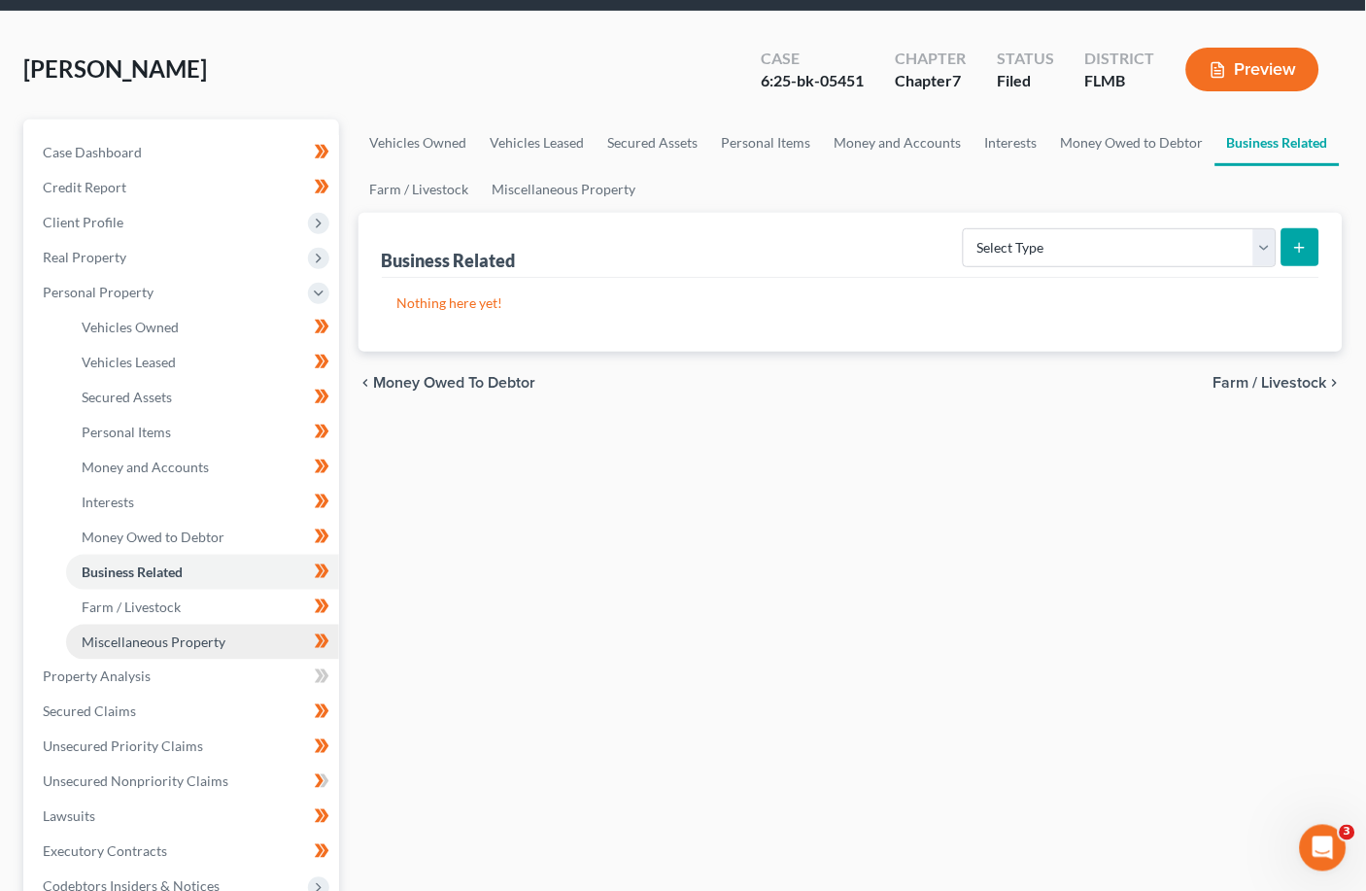
scroll to position [129, 0]
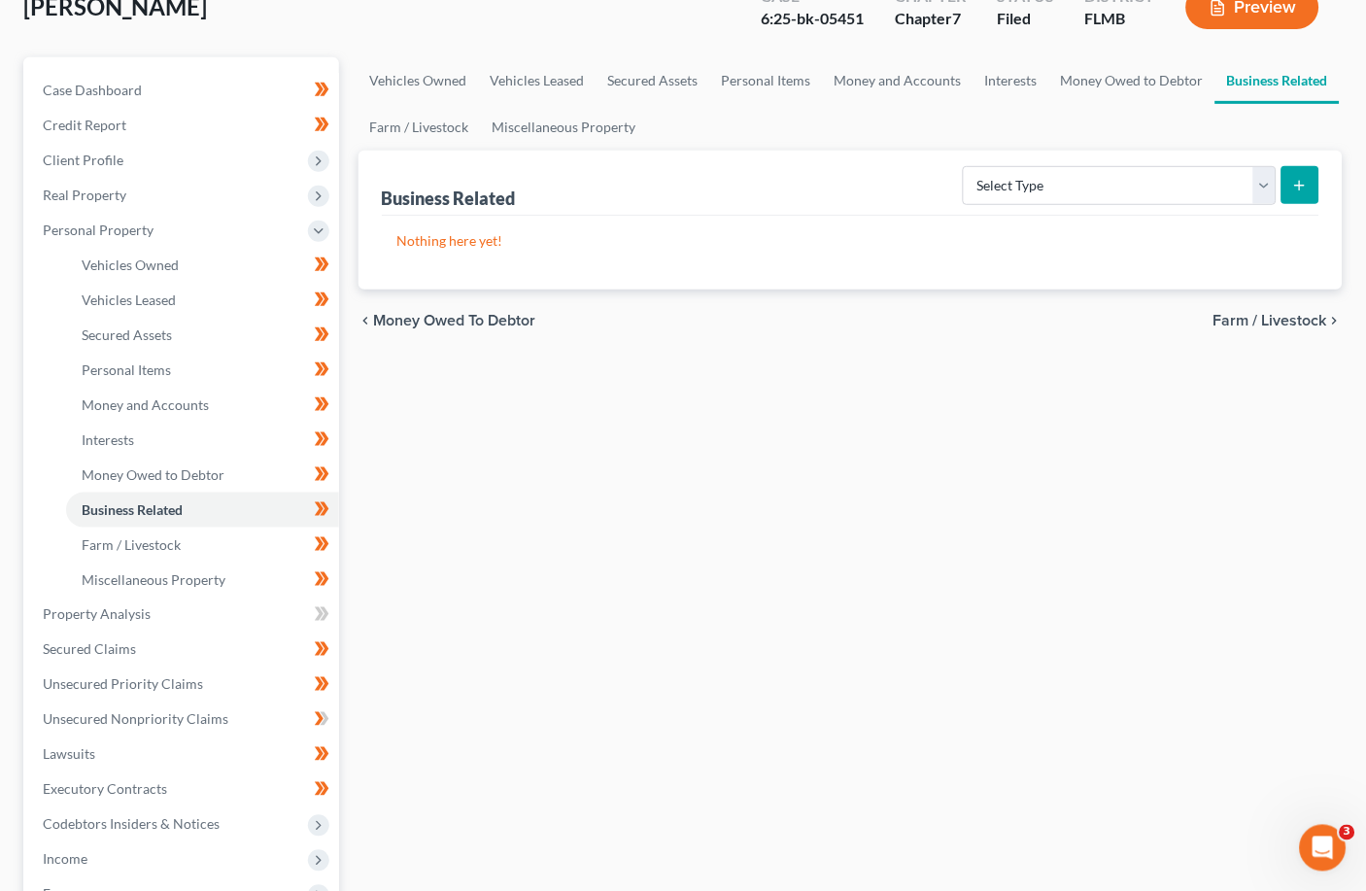
click at [957, 320] on span "Farm / Livestock" at bounding box center [1271, 321] width 114 height 16
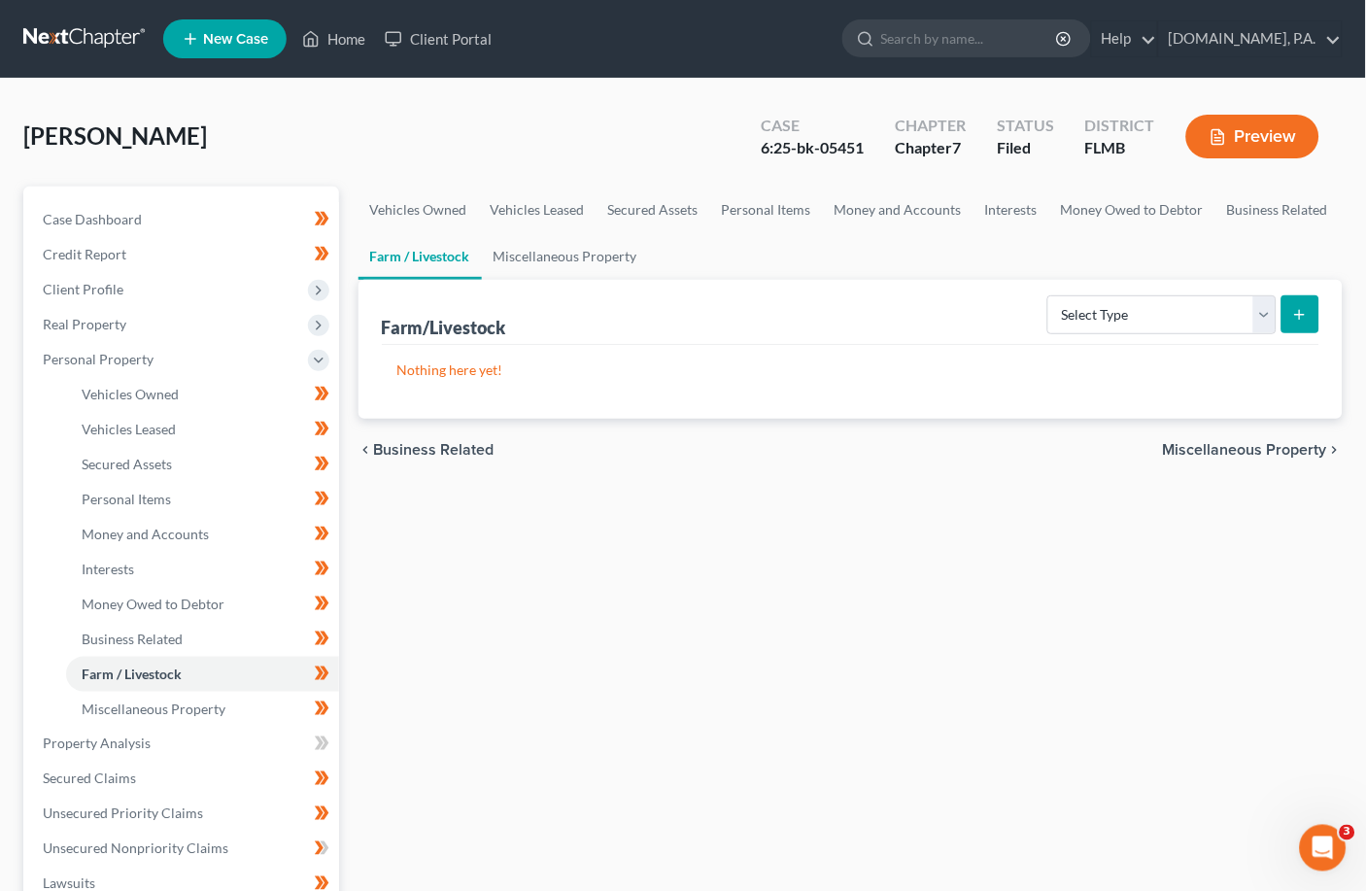
click at [957, 453] on span "Miscellaneous Property" at bounding box center [1245, 450] width 164 height 16
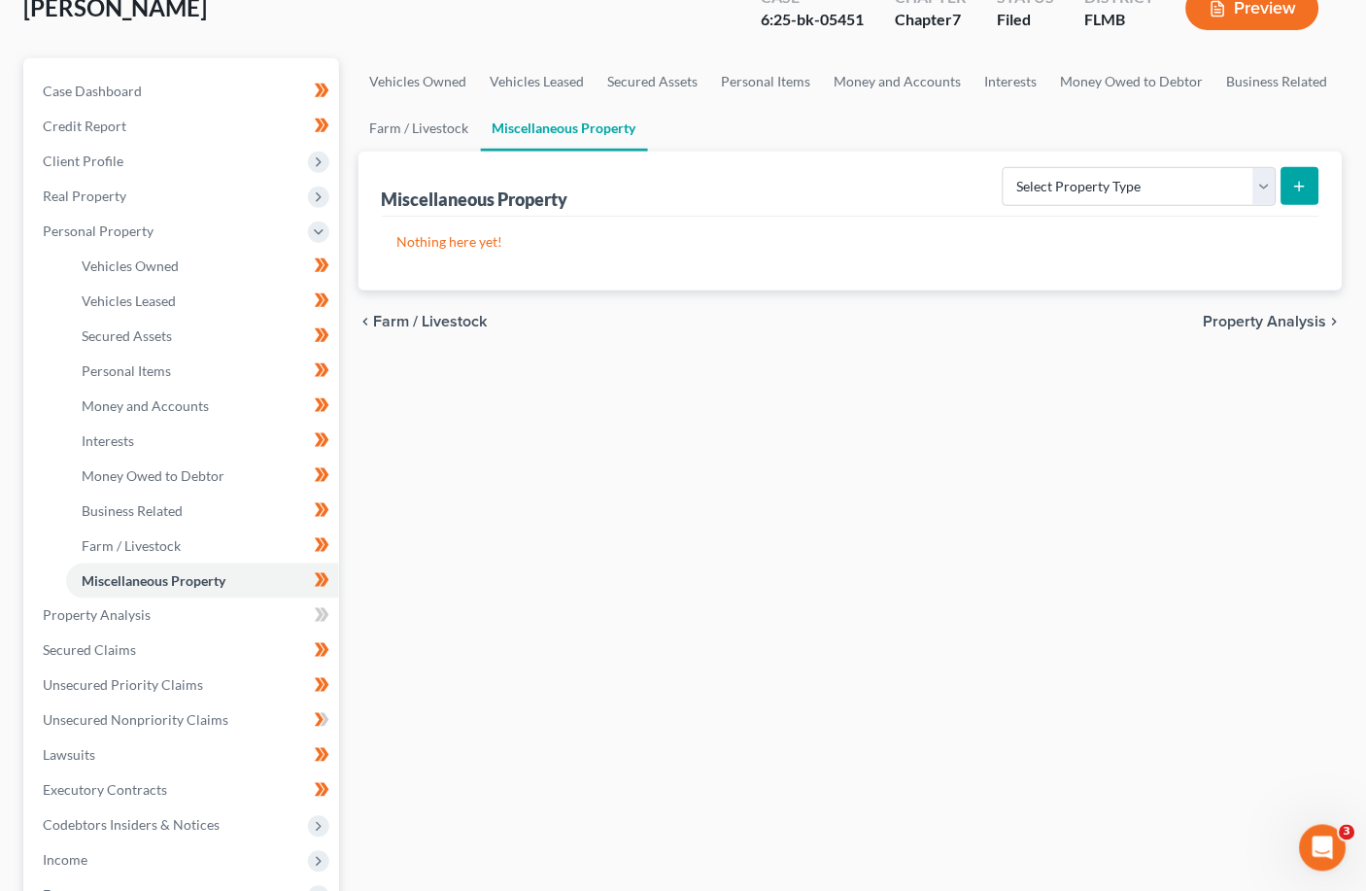
scroll to position [129, 0]
click at [316, 399] on icon at bounding box center [322, 405] width 15 height 24
click at [320, 365] on icon at bounding box center [319, 369] width 9 height 14
click at [327, 366] on icon at bounding box center [322, 370] width 15 height 24
click at [327, 398] on icon at bounding box center [322, 405] width 15 height 24
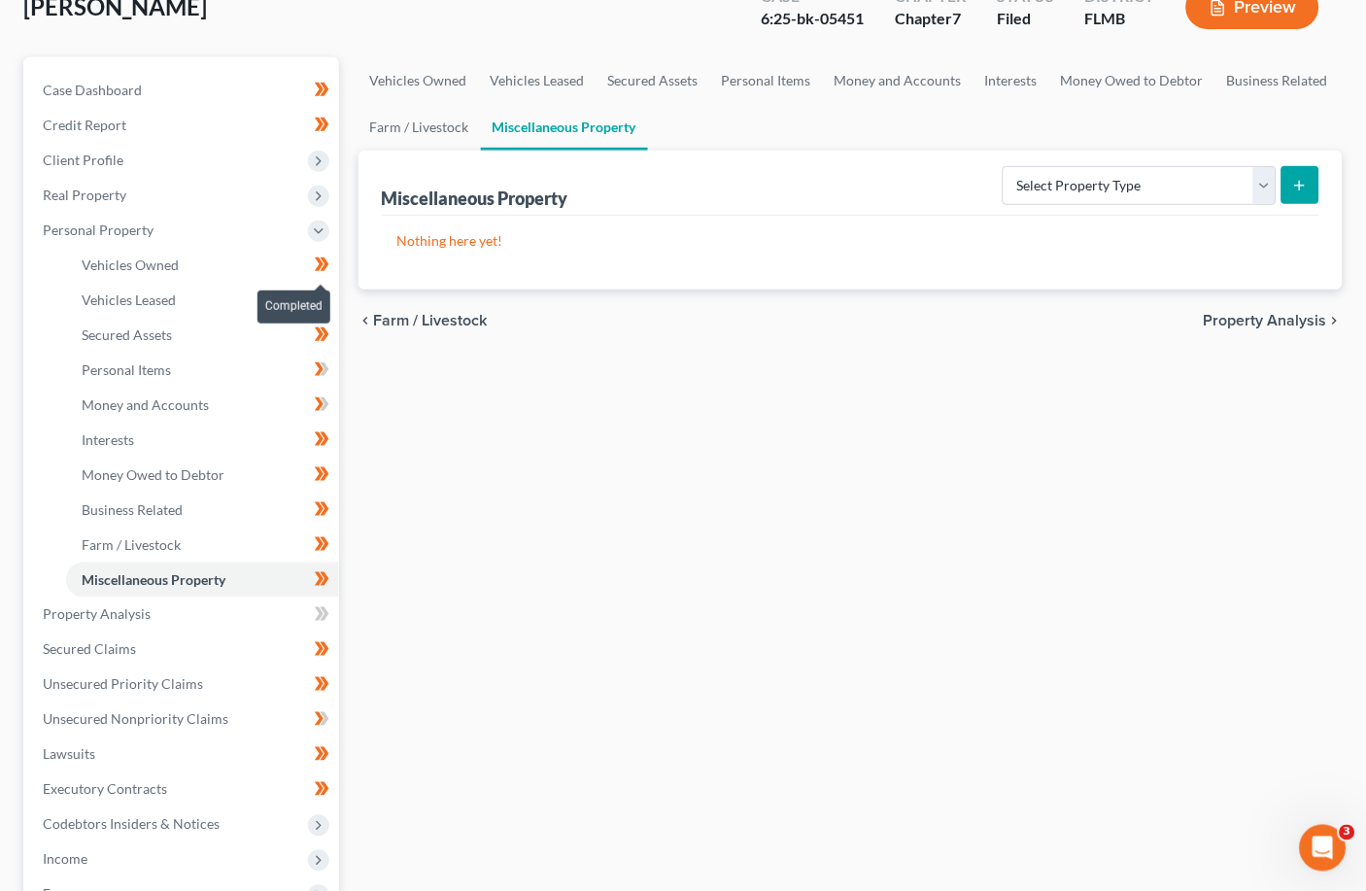
click at [327, 260] on icon at bounding box center [322, 265] width 15 height 24
click at [327, 258] on icon at bounding box center [322, 265] width 15 height 24
click at [327, 439] on icon at bounding box center [324, 439] width 9 height 14
click at [0, 0] on icon at bounding box center [0, 0] width 0 height 0
click at [319, 476] on icon at bounding box center [319, 474] width 9 height 14
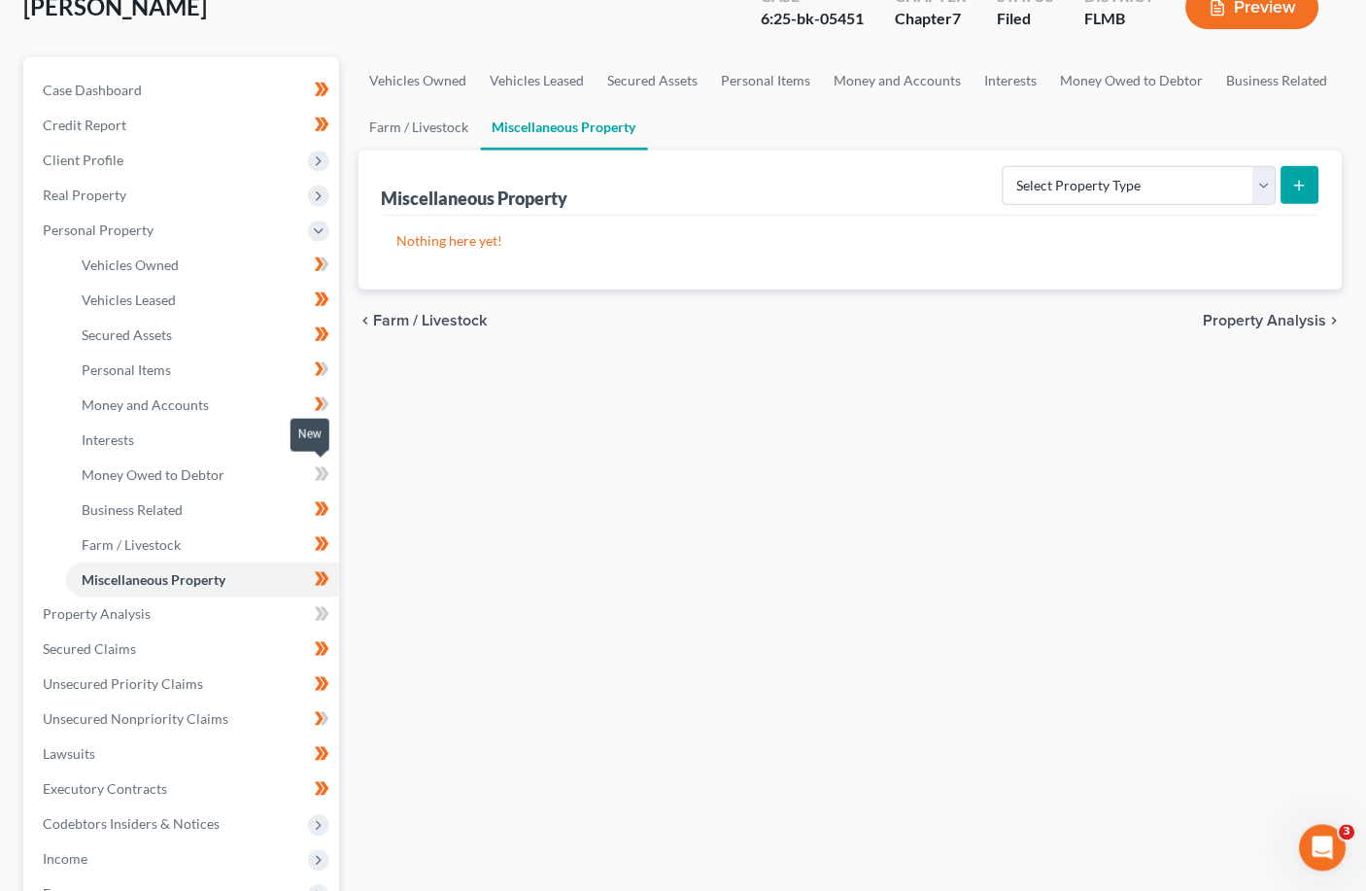
click at [324, 475] on icon at bounding box center [324, 474] width 9 height 14
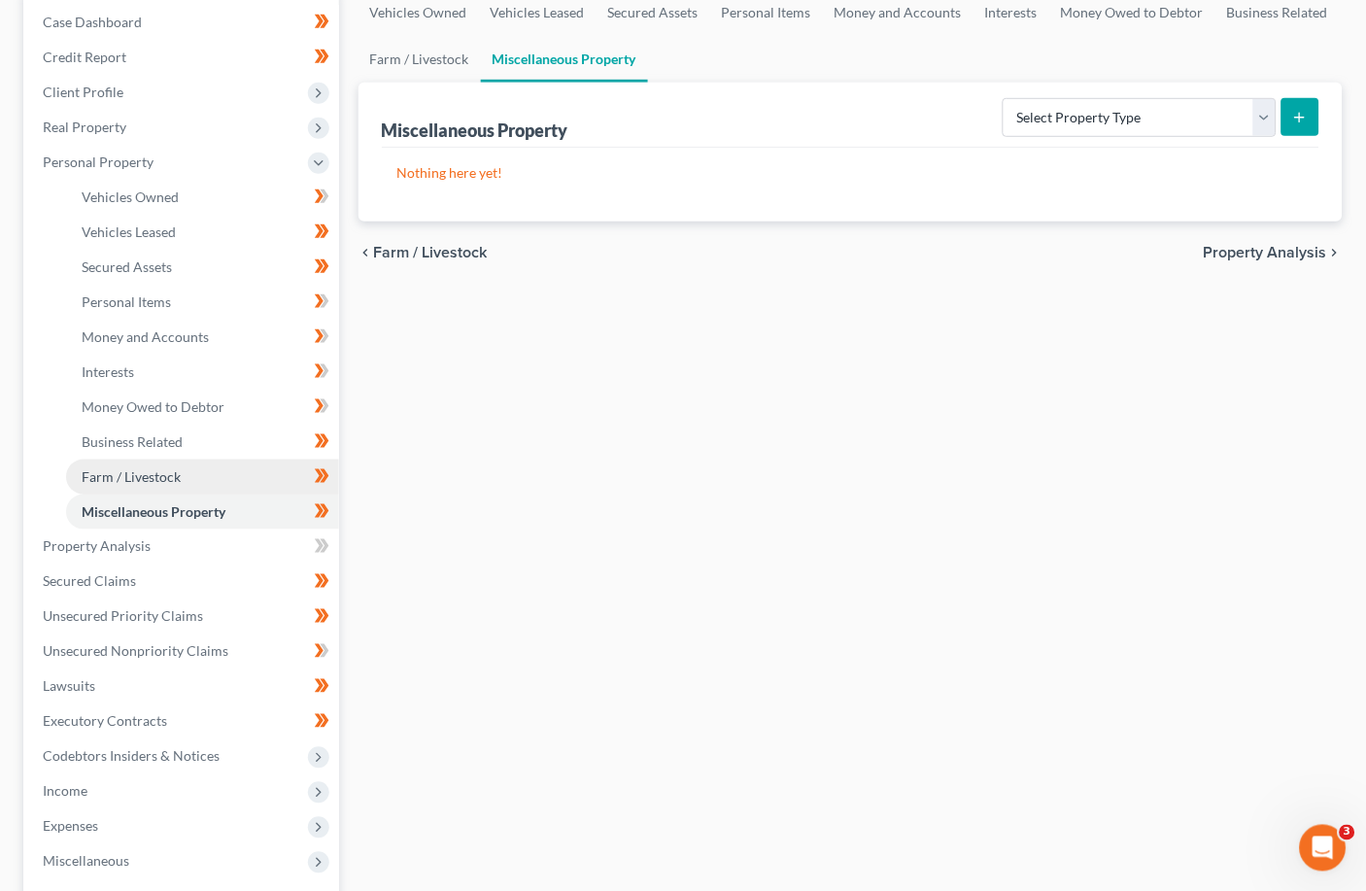
scroll to position [258, 0]
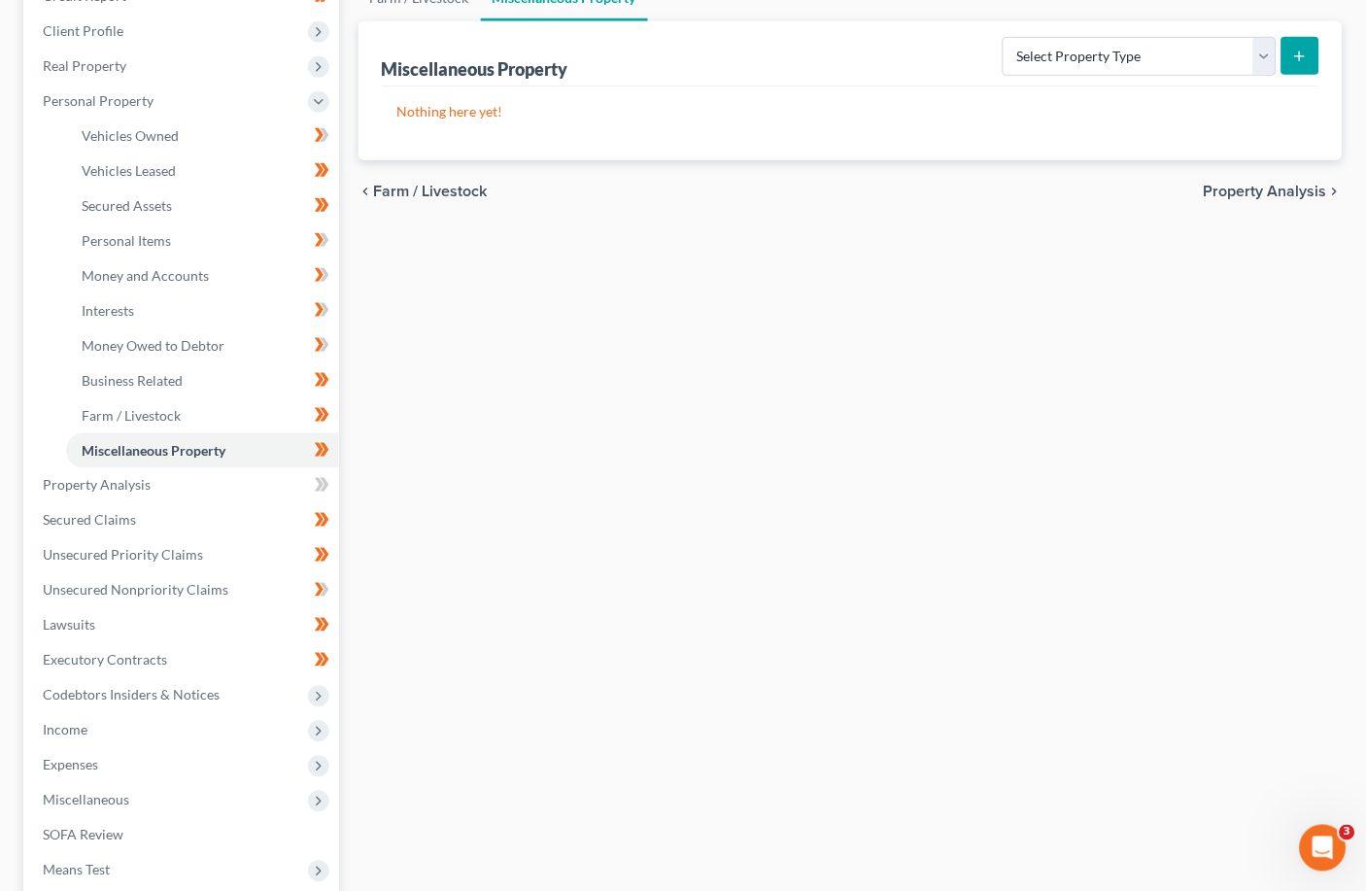
click at [957, 186] on span "Property Analysis" at bounding box center [1265, 192] width 123 height 16
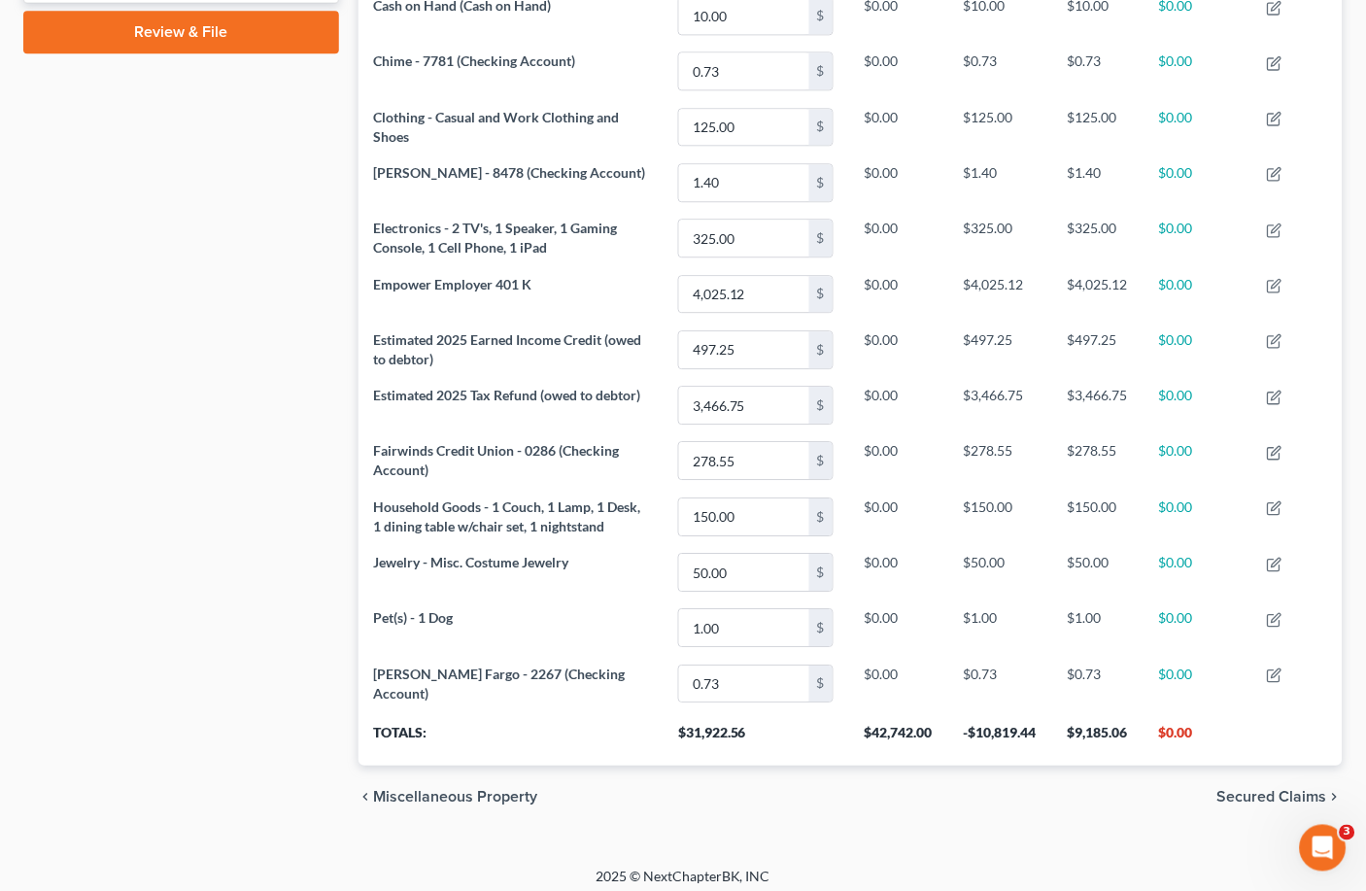
scroll to position [917, 0]
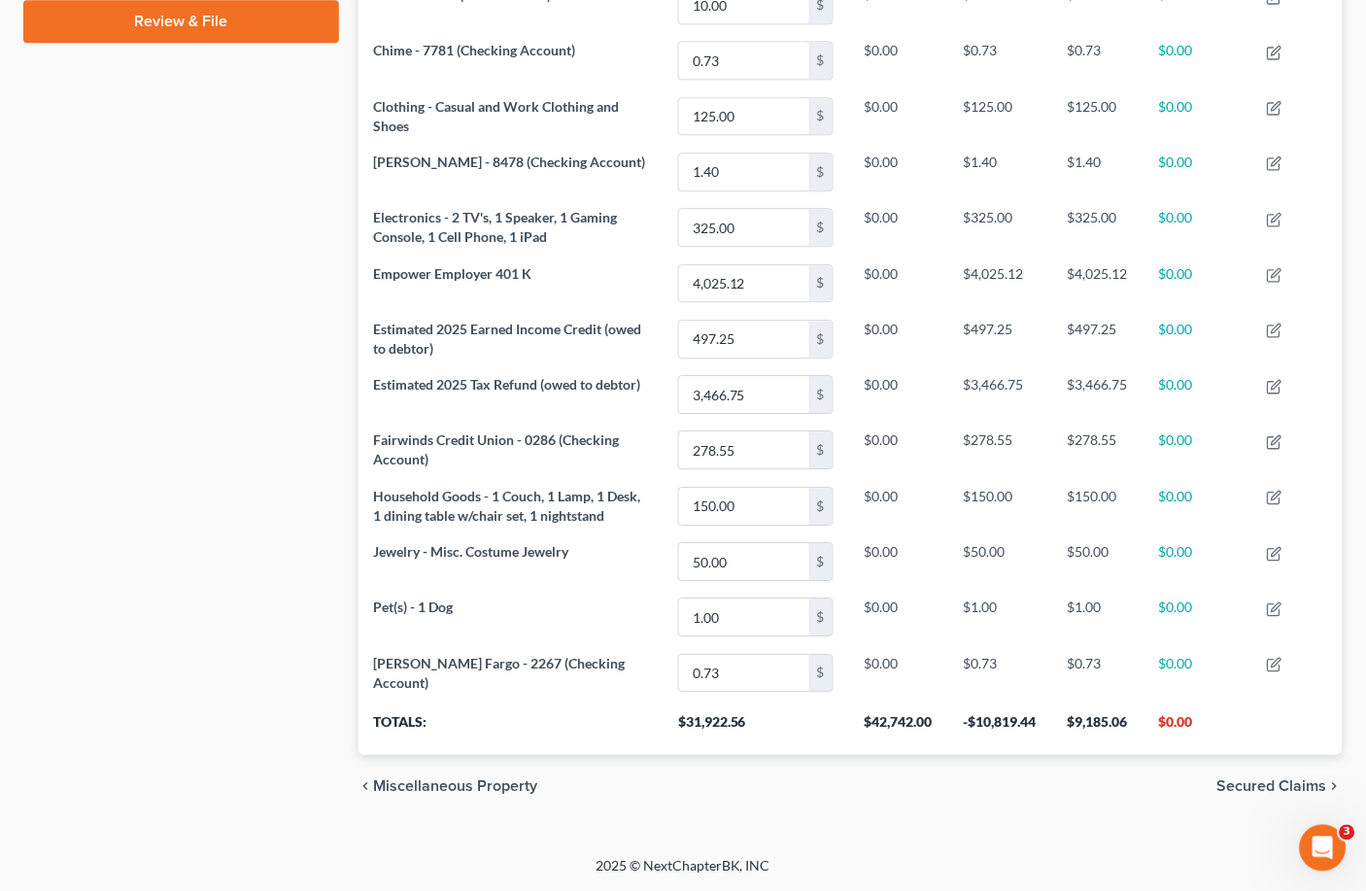
click at [957, 788] on span "Secured Claims" at bounding box center [1273, 786] width 110 height 16
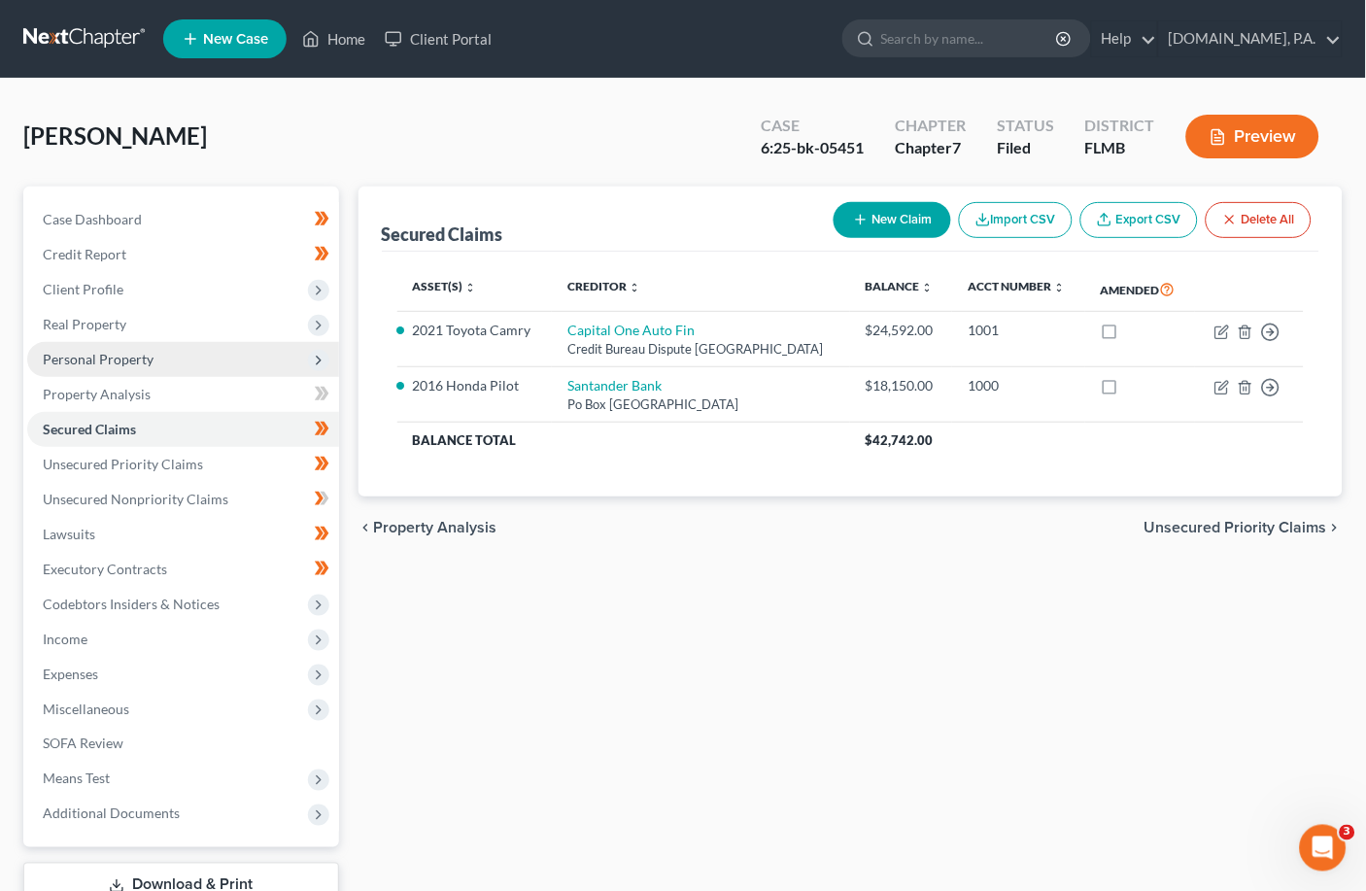
click at [322, 359] on icon at bounding box center [319, 361] width 16 height 16
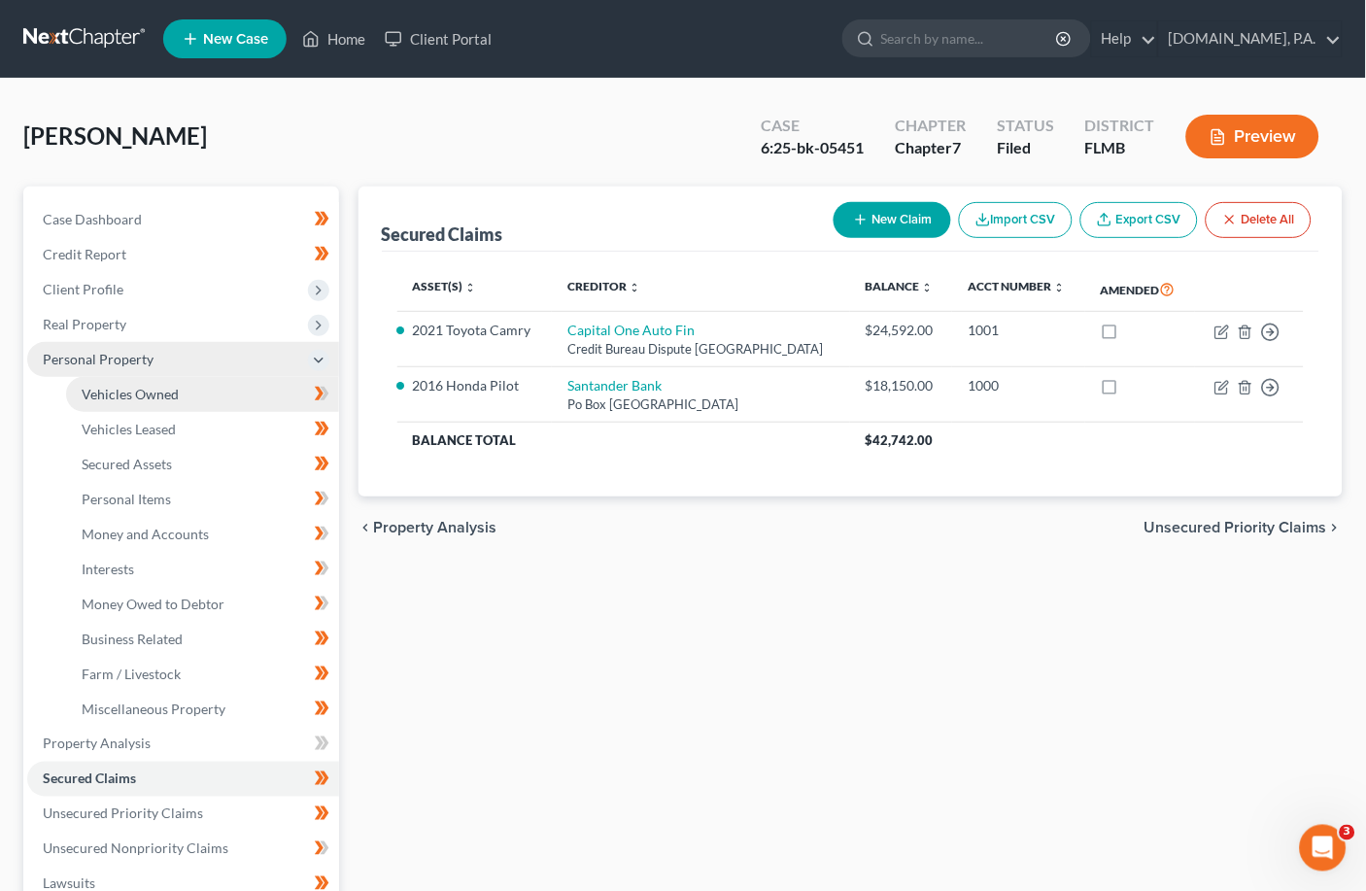
click at [150, 393] on span "Vehicles Owned" at bounding box center [130, 394] width 97 height 17
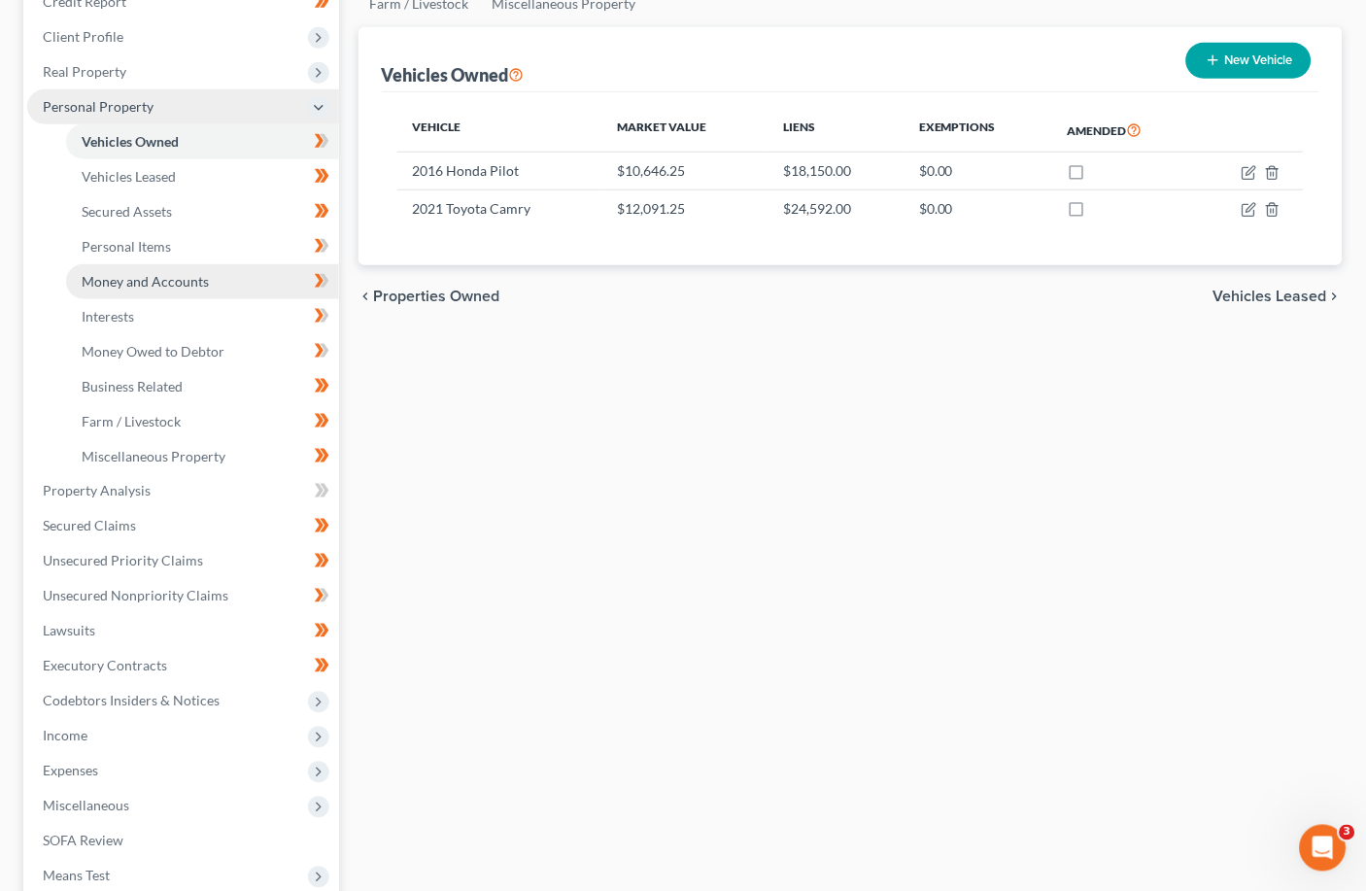
scroll to position [258, 0]
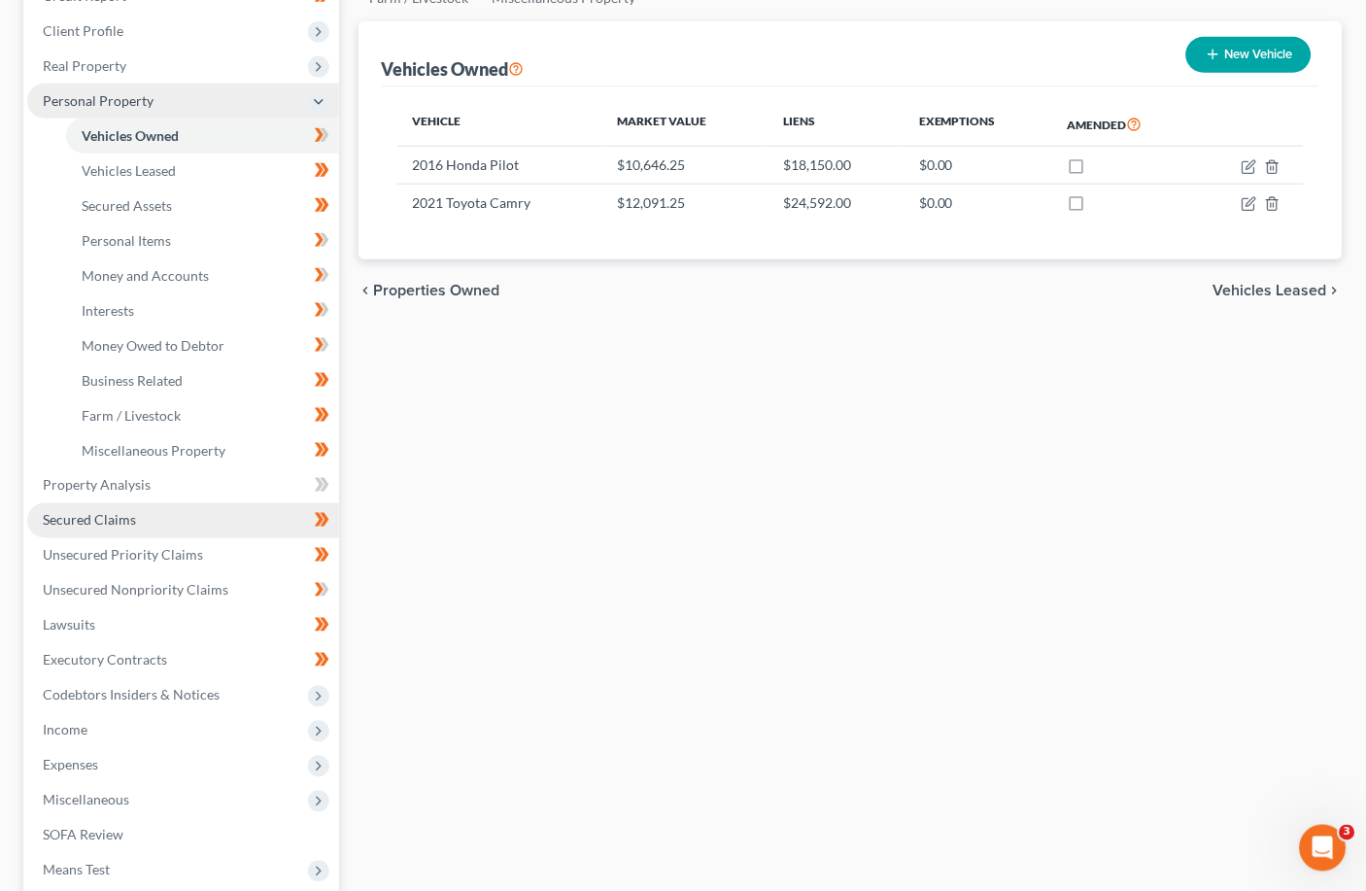
click at [128, 508] on link "Secured Claims" at bounding box center [183, 520] width 312 height 35
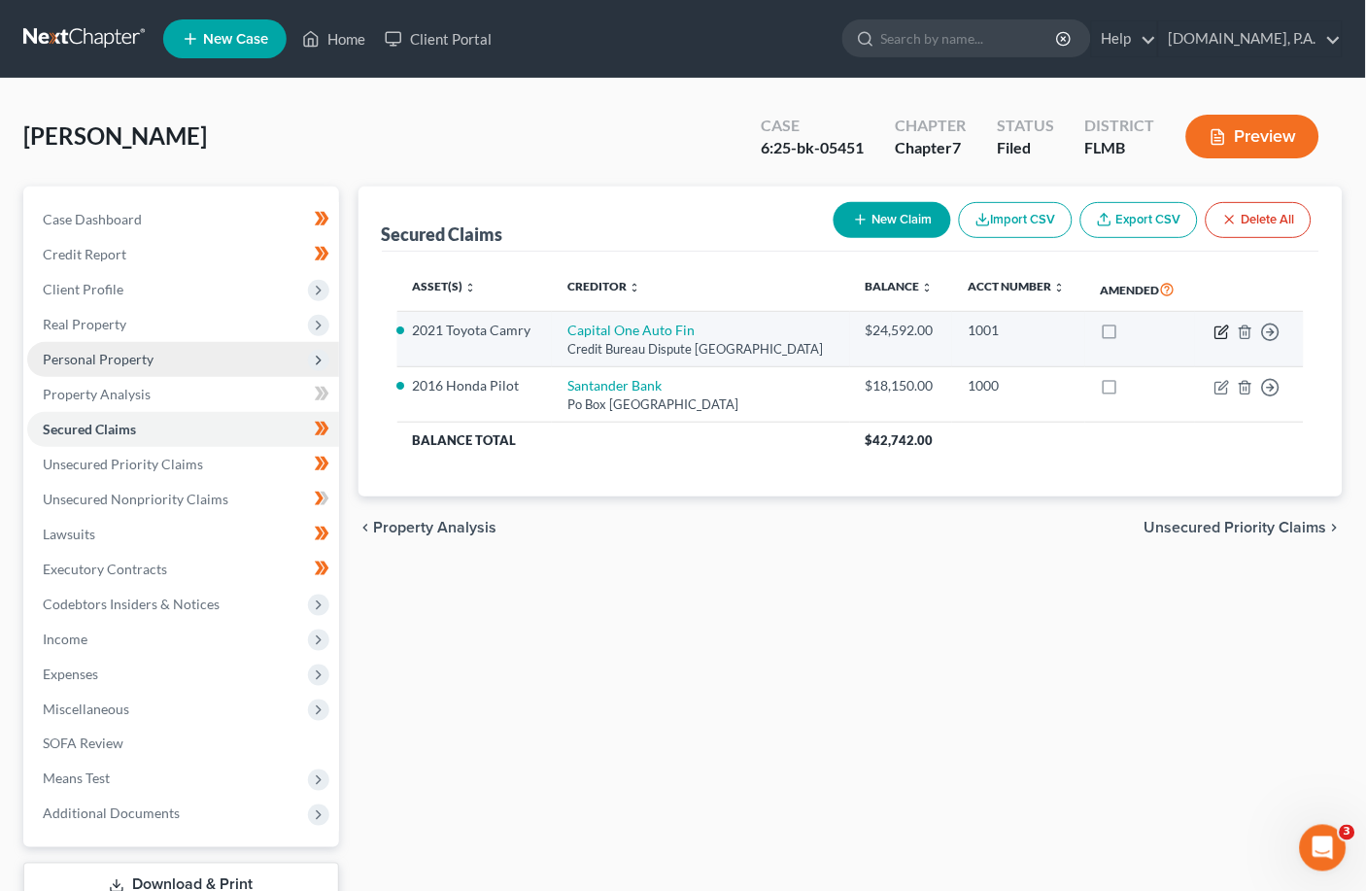
click at [957, 331] on icon "button" at bounding box center [1223, 333] width 16 height 16
select select "45"
select select "0"
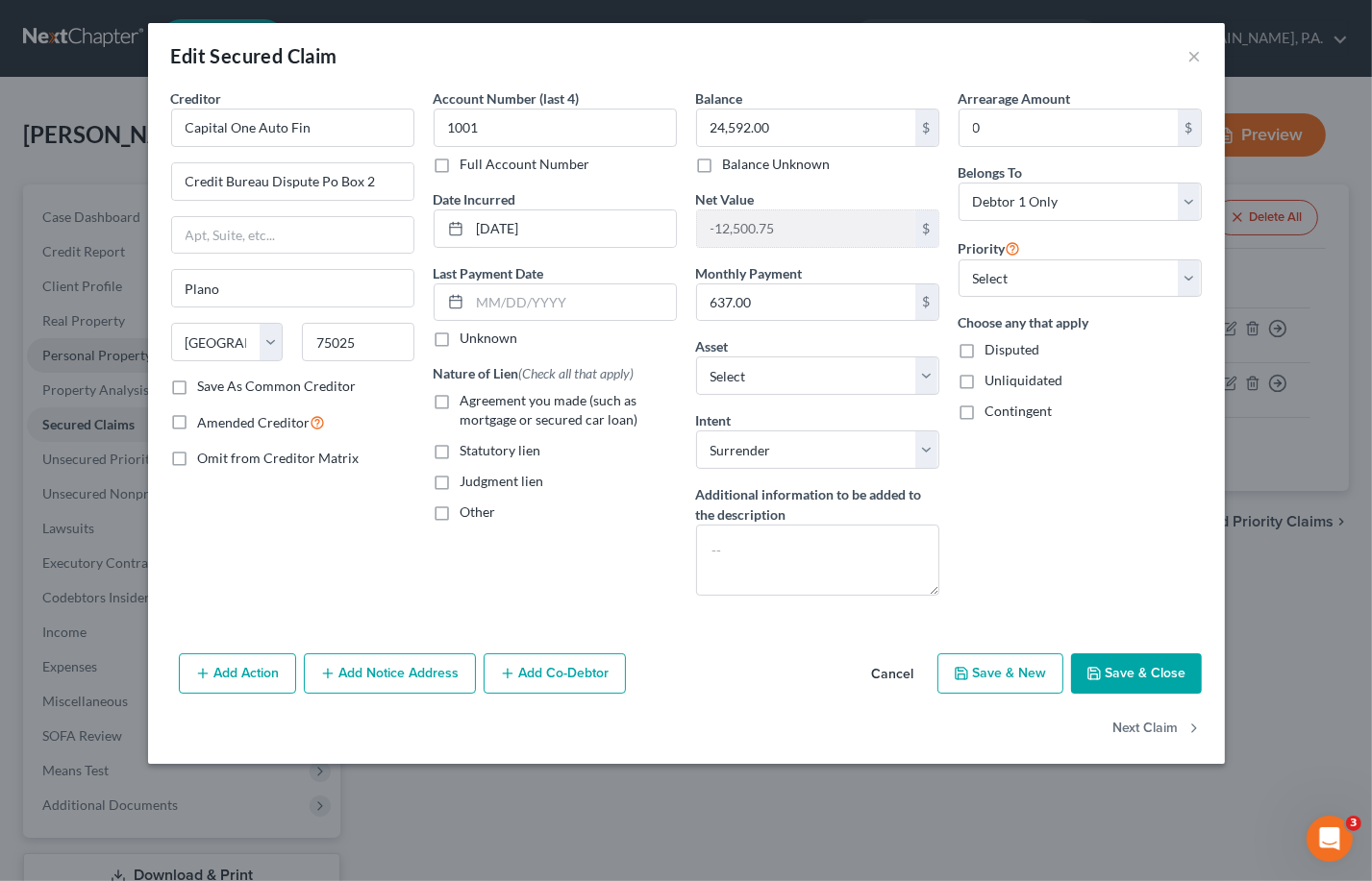
click at [947, 670] on button "Save & Close" at bounding box center [1137, 673] width 131 height 41
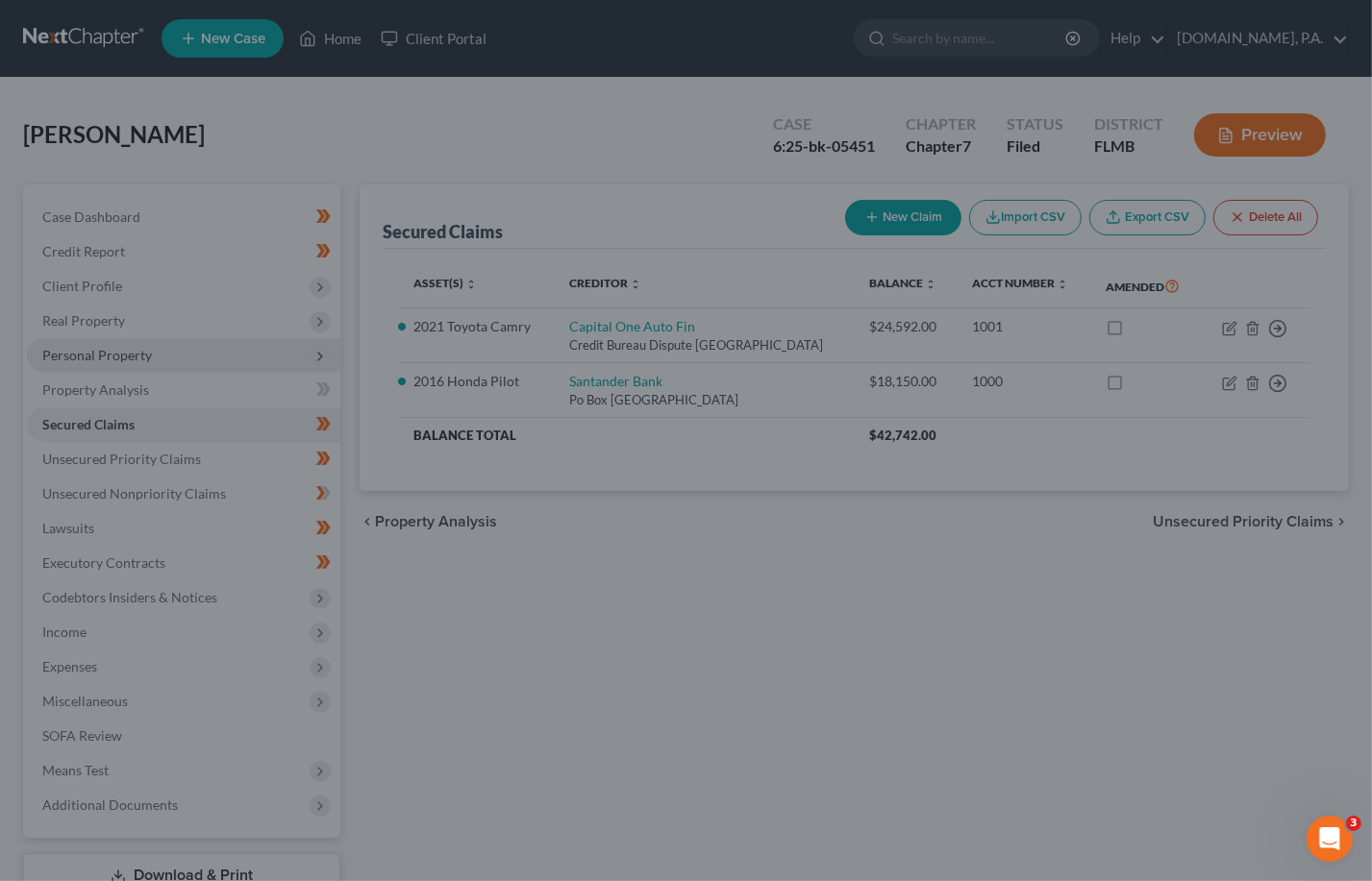
select select "3"
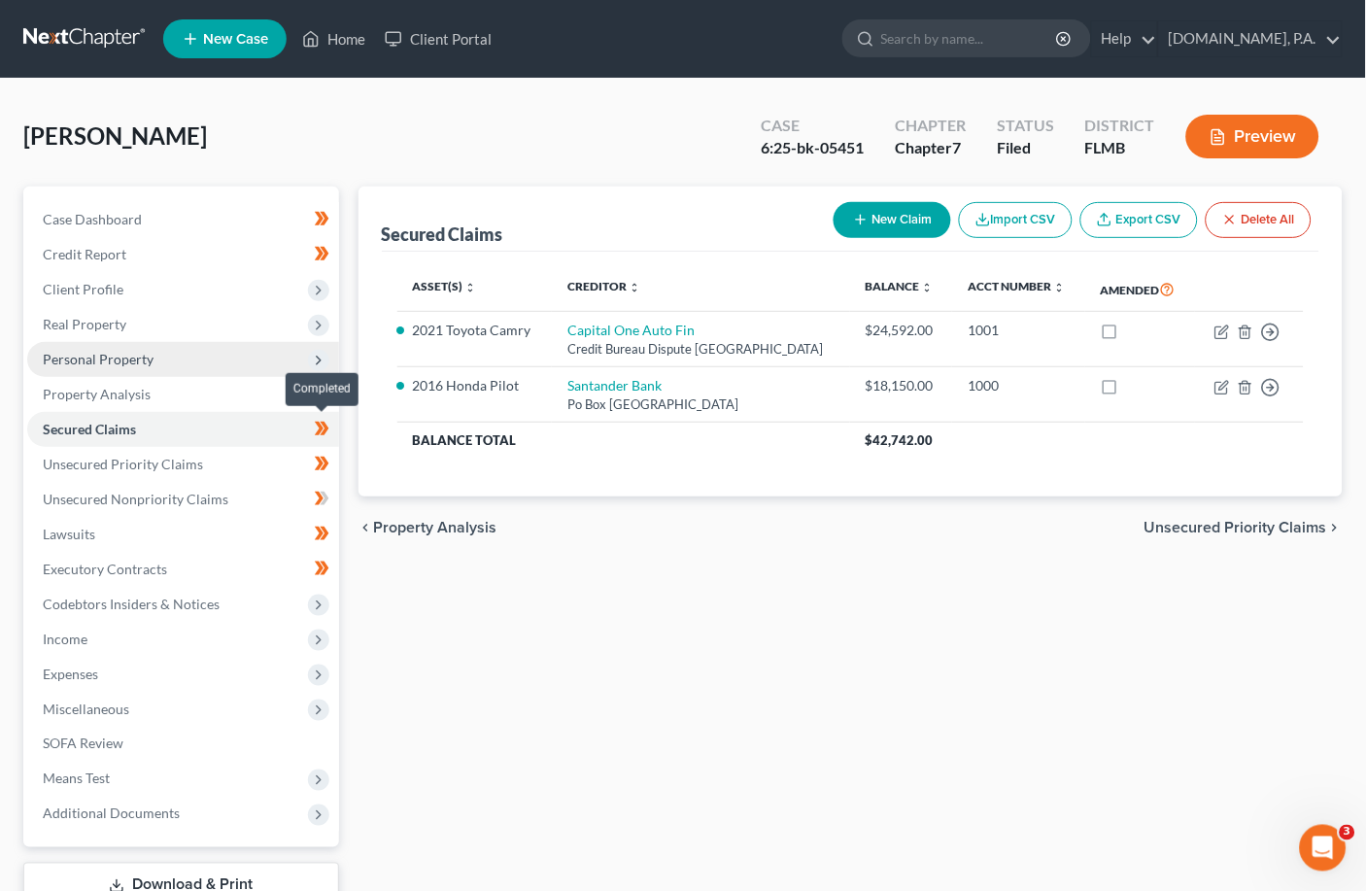
click at [327, 429] on icon at bounding box center [324, 429] width 9 height 14
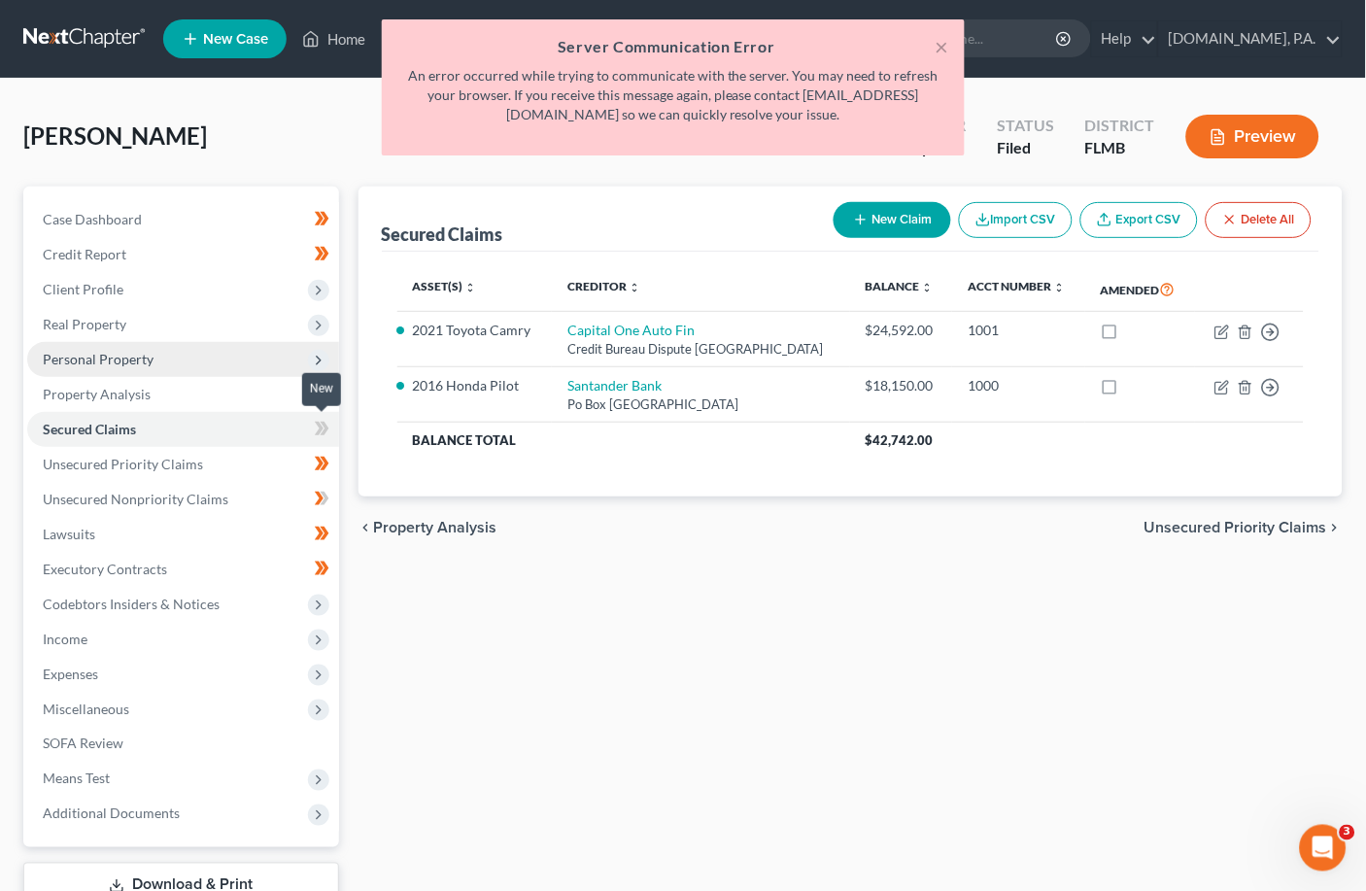
click at [321, 425] on icon at bounding box center [319, 429] width 9 height 14
click at [945, 49] on button "×" at bounding box center [943, 46] width 14 height 23
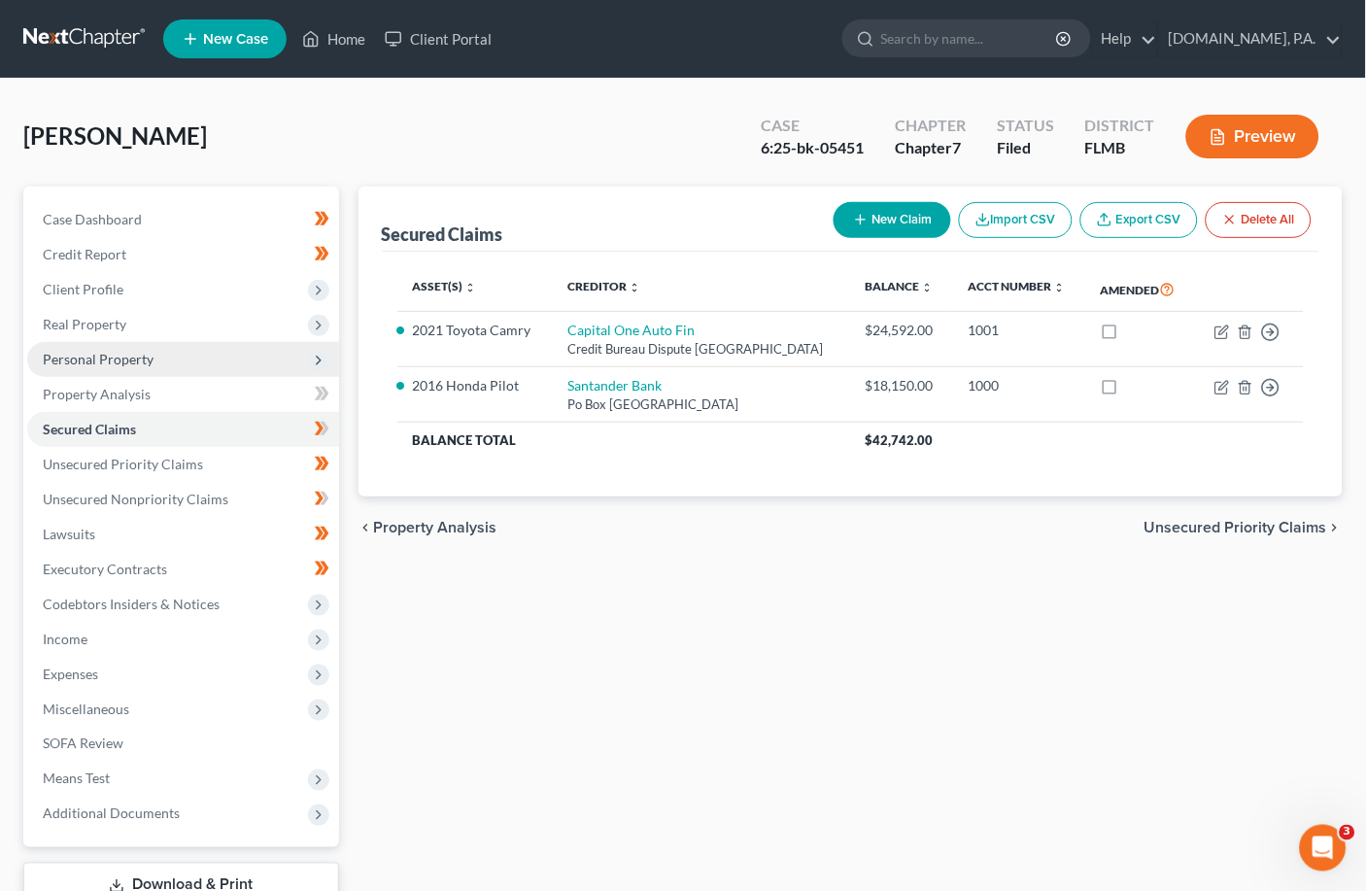
click at [957, 523] on span "Unsecured Priority Claims" at bounding box center [1236, 528] width 183 height 16
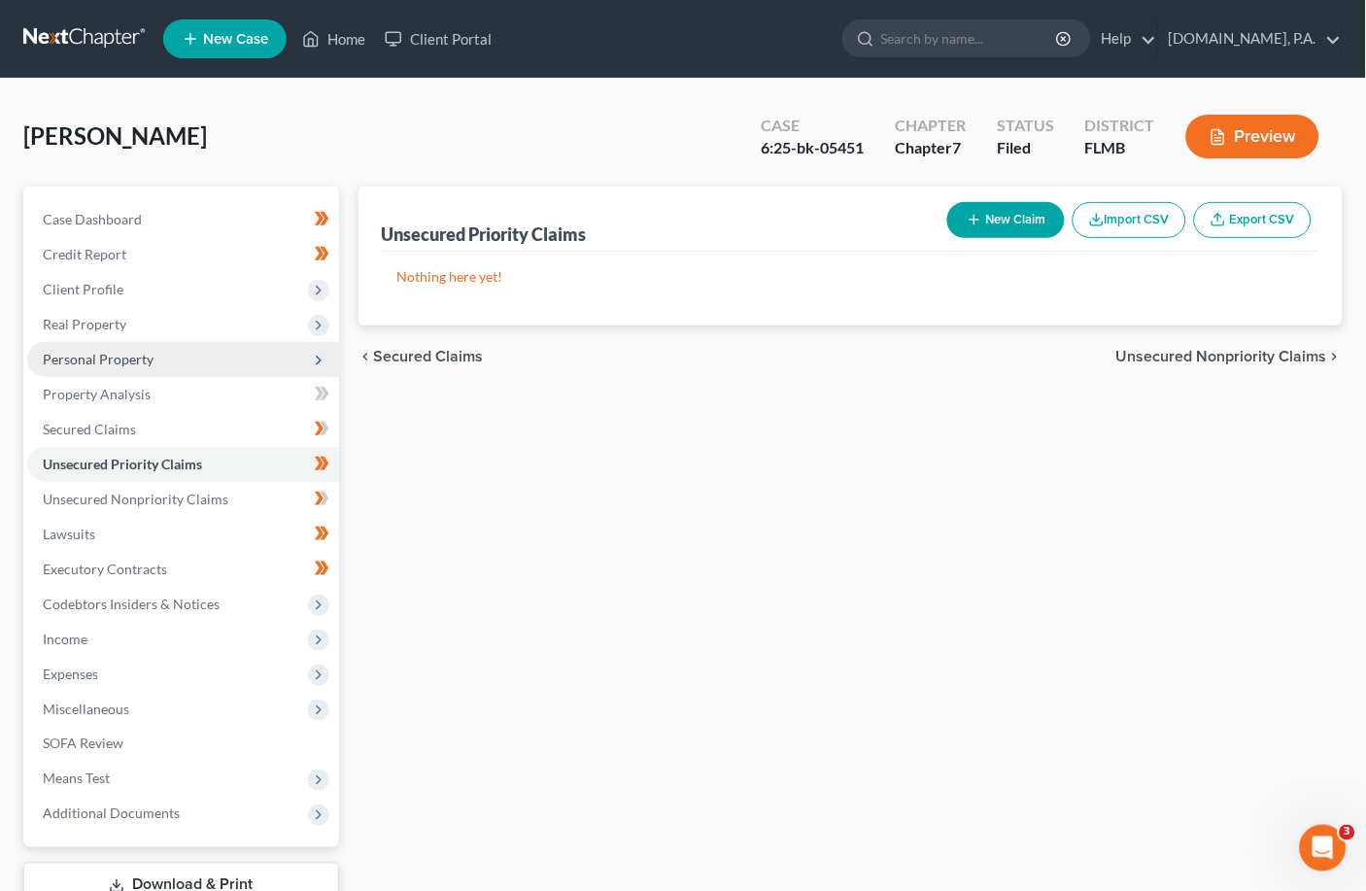
click at [957, 352] on span "Unsecured Nonpriority Claims" at bounding box center [1222, 357] width 211 height 16
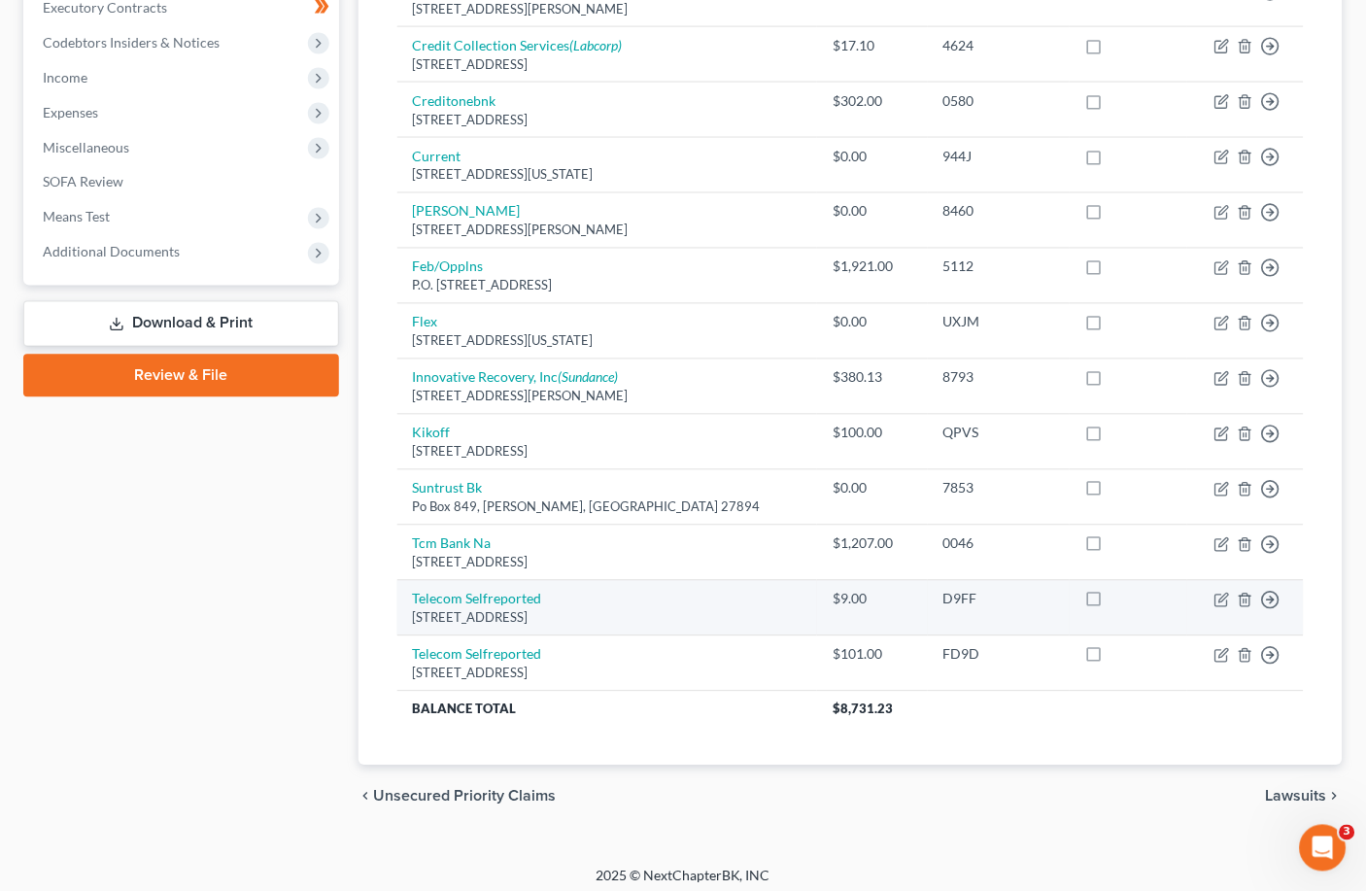
scroll to position [571, 0]
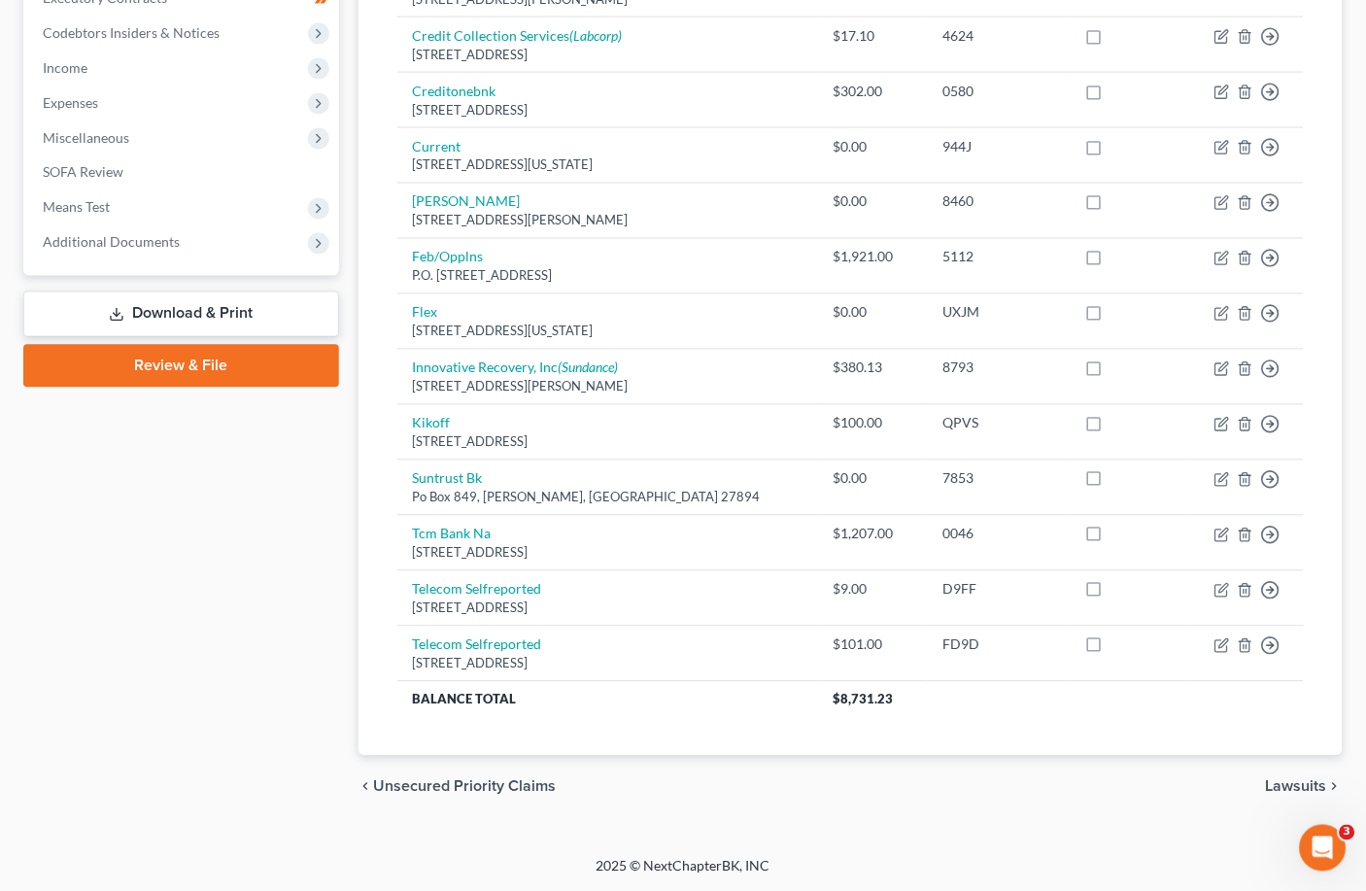
click at [957, 779] on span "Lawsuits" at bounding box center [1296, 787] width 61 height 16
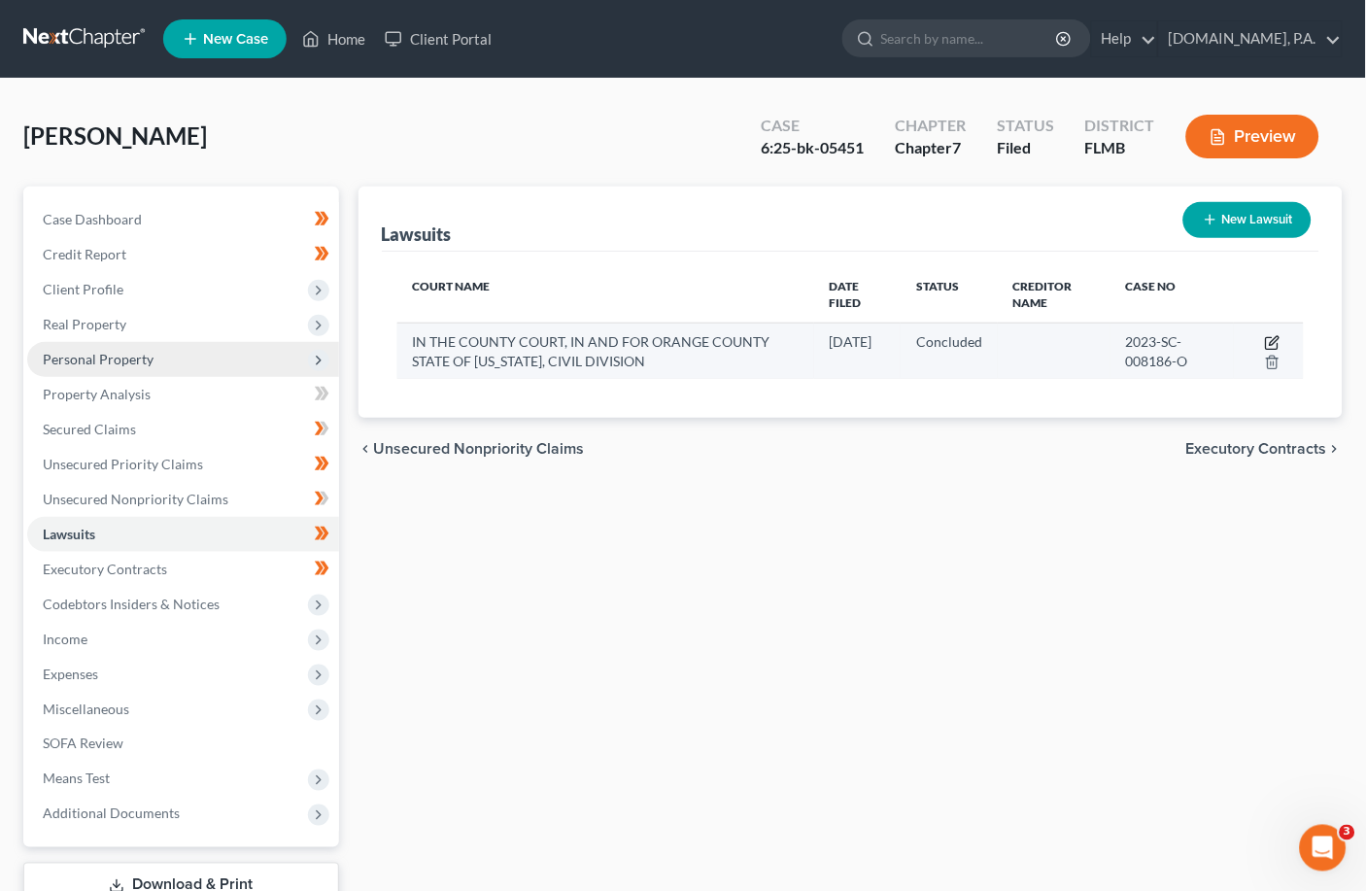
click at [957, 339] on icon "button" at bounding box center [1274, 340] width 9 height 9
select select "9"
select select "2"
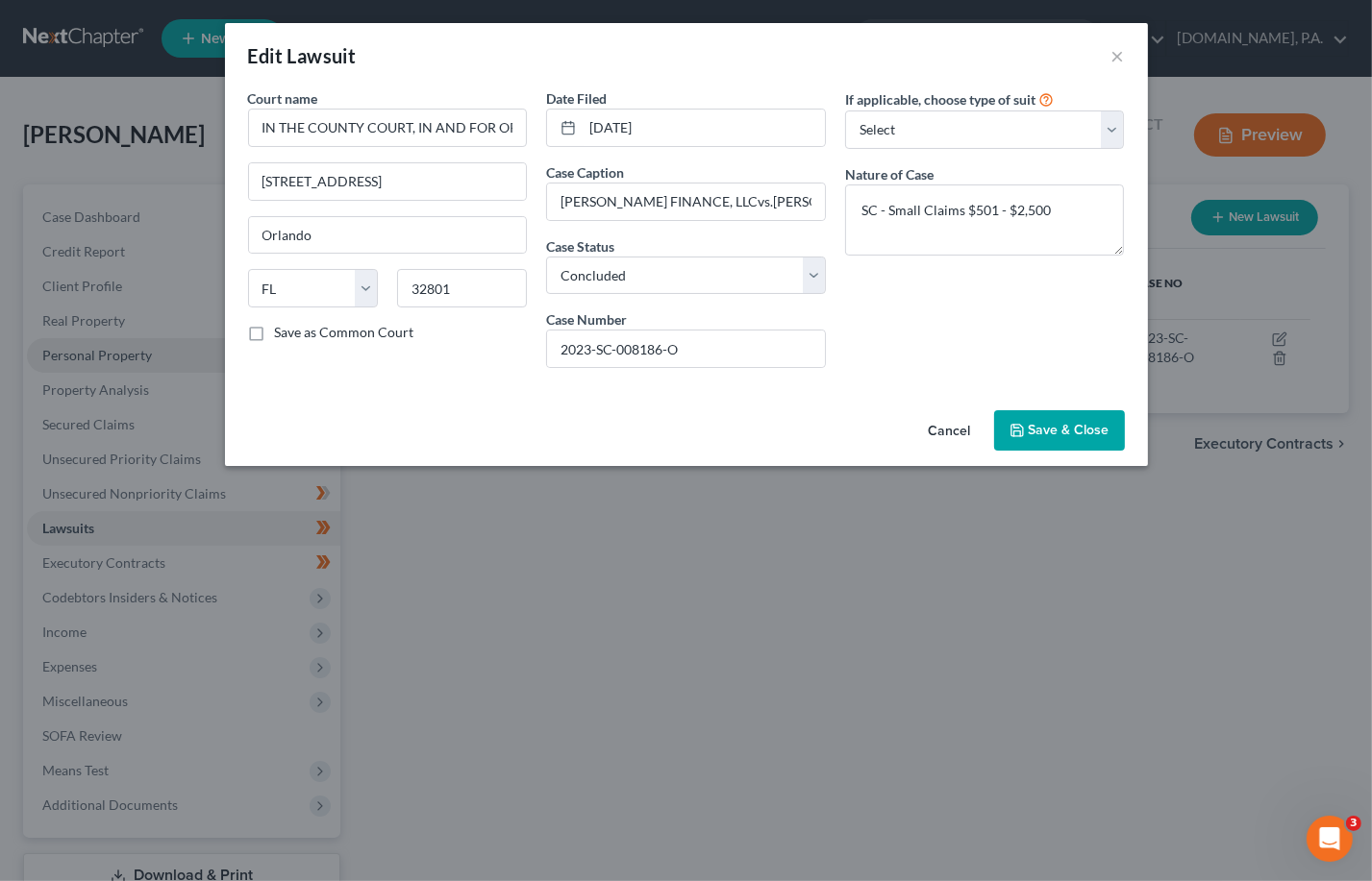
click at [947, 424] on span "Save & Close" at bounding box center [1069, 430] width 81 height 17
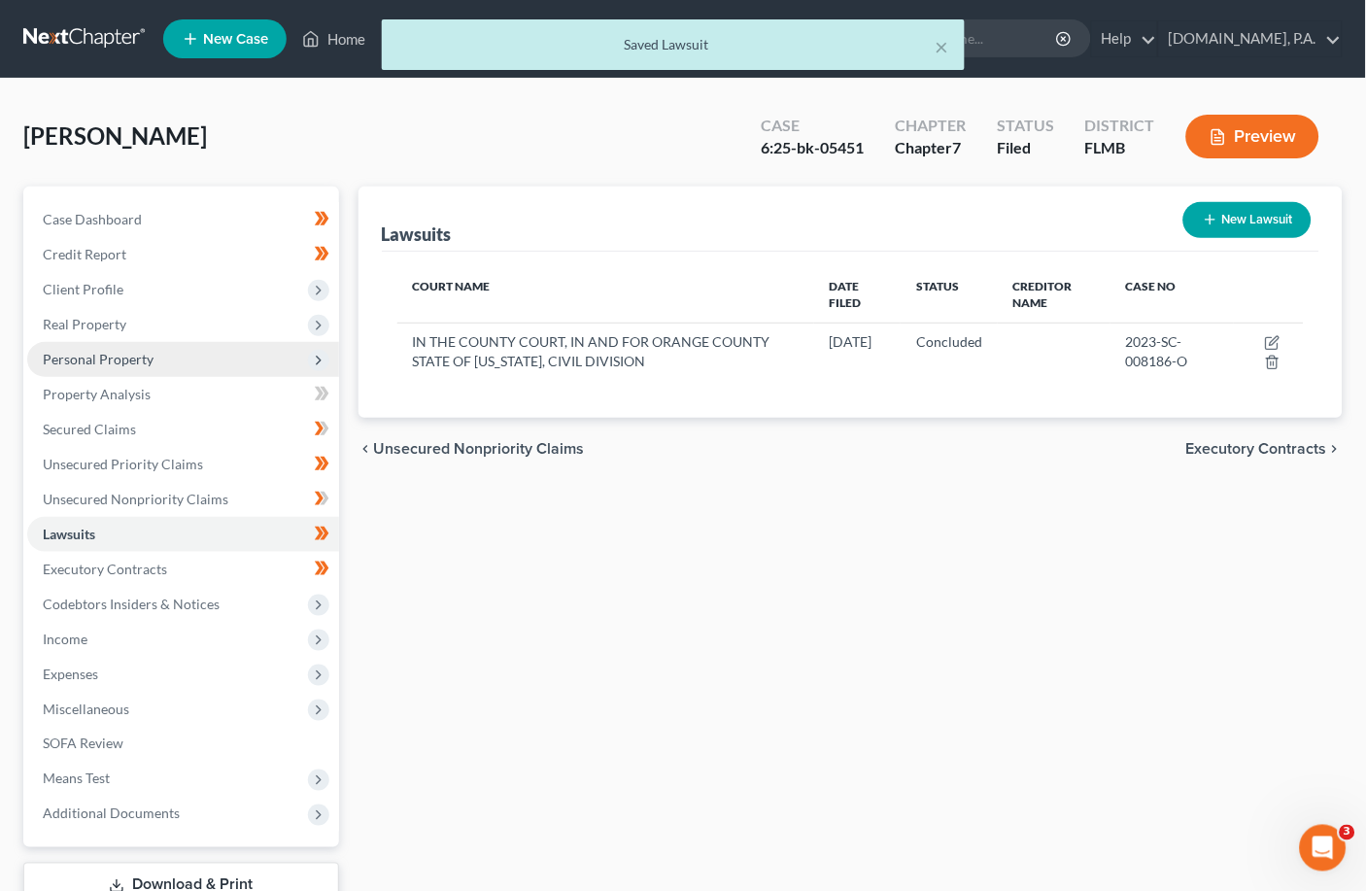
click at [957, 449] on span "Executory Contracts" at bounding box center [1257, 449] width 141 height 16
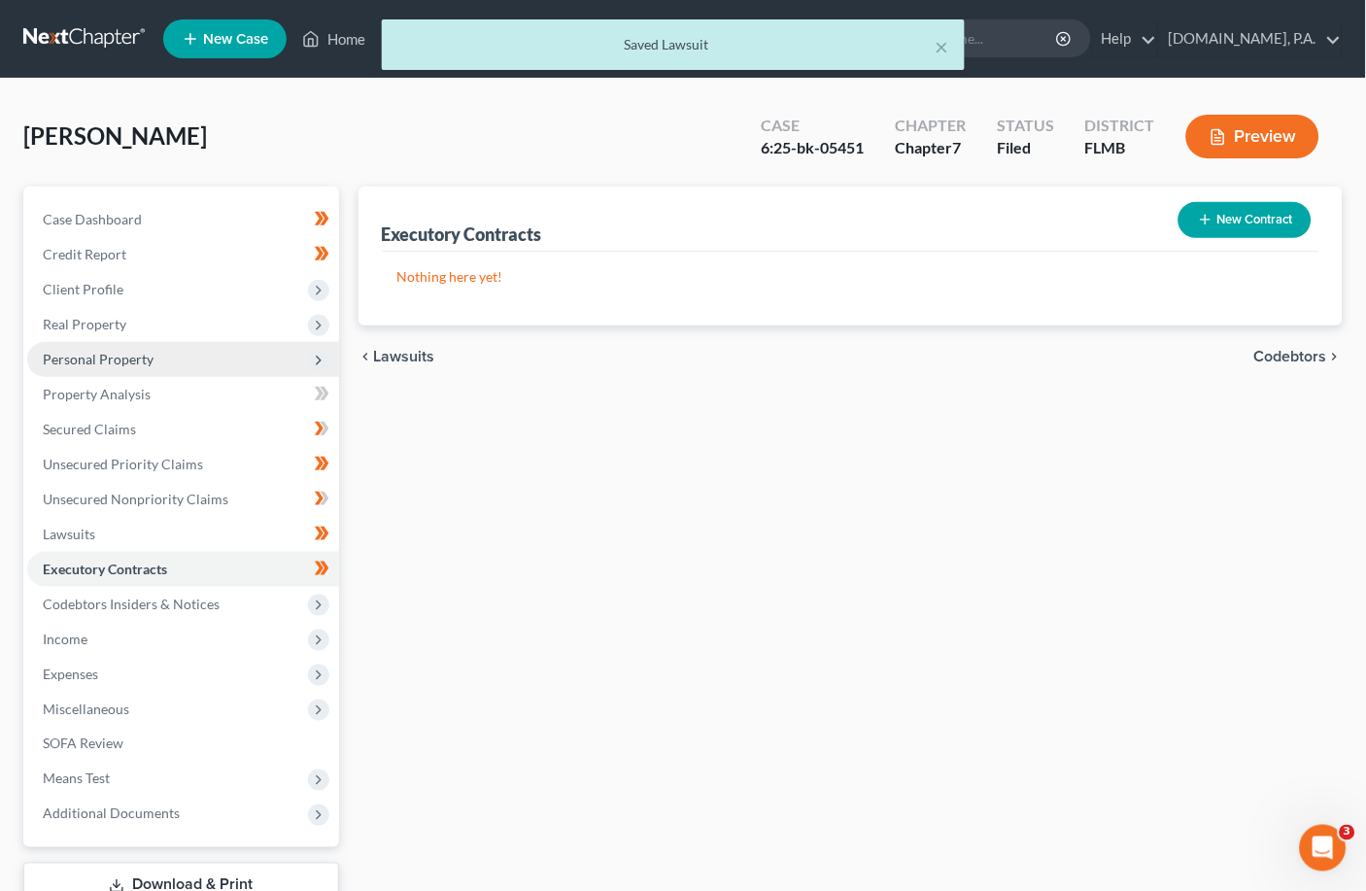
click at [957, 351] on span "Codebtors" at bounding box center [1291, 357] width 73 height 16
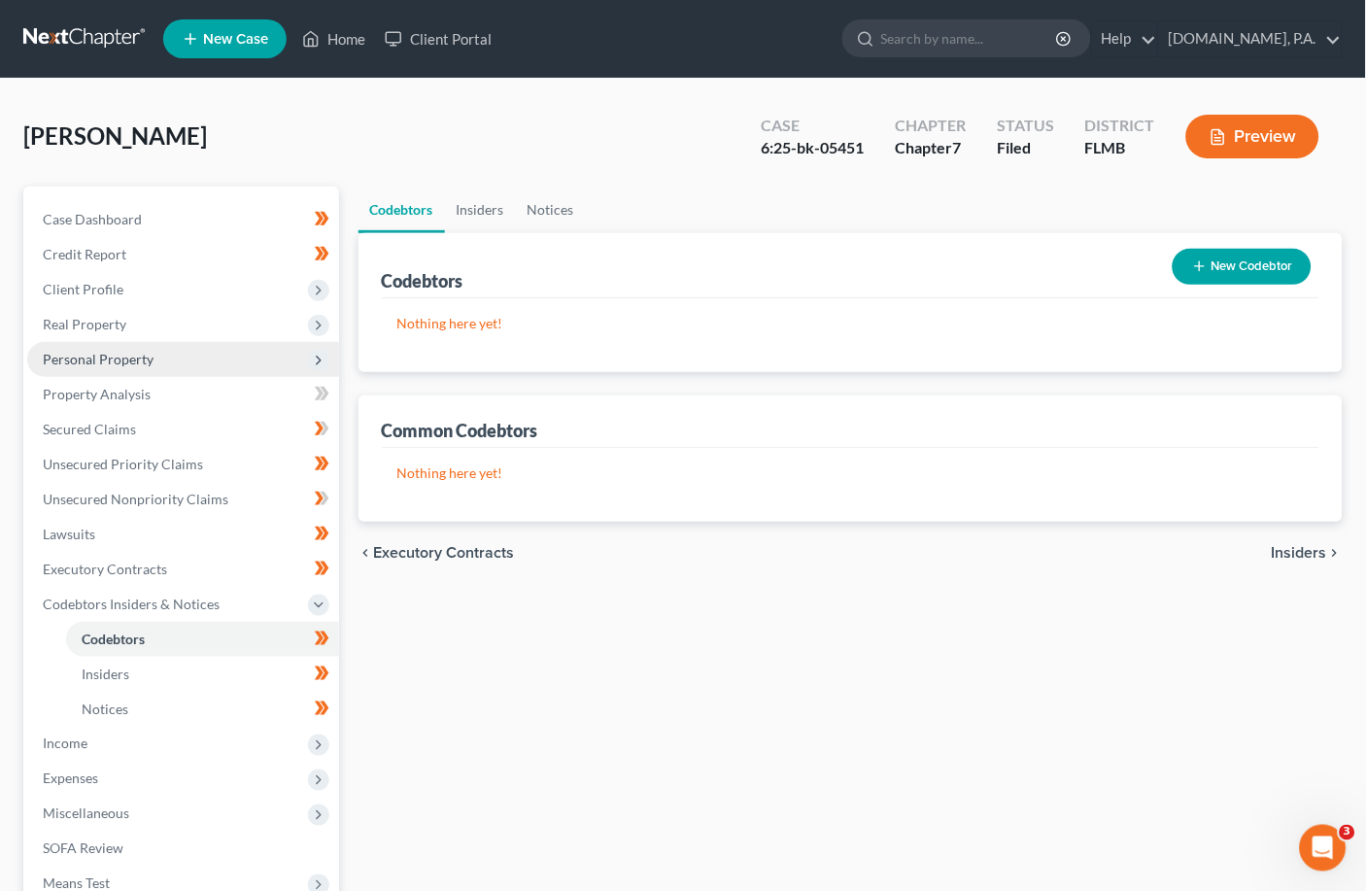
click at [957, 551] on span "Insiders" at bounding box center [1299, 553] width 55 height 16
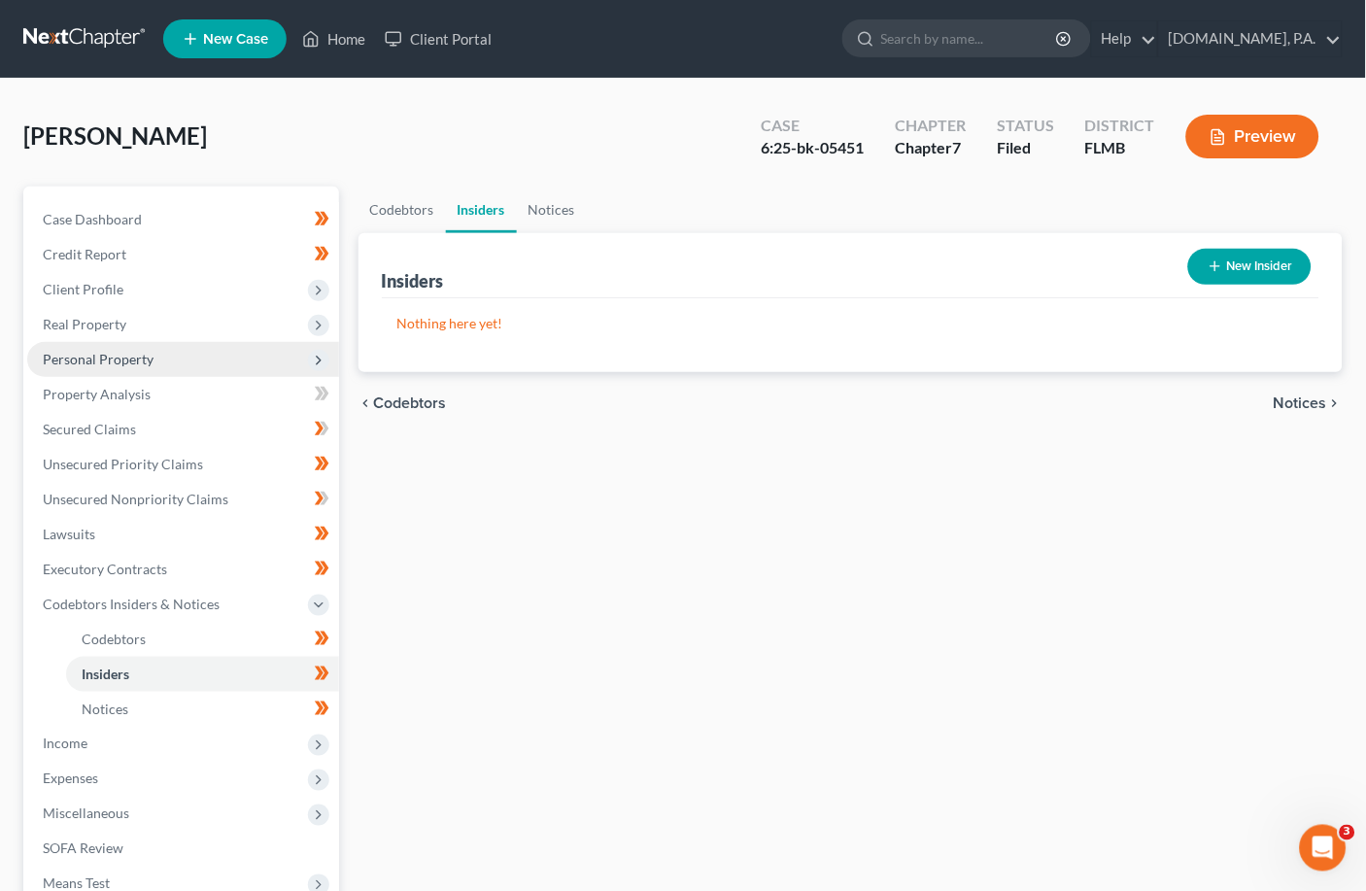
click at [957, 397] on span "Notices" at bounding box center [1300, 404] width 53 height 16
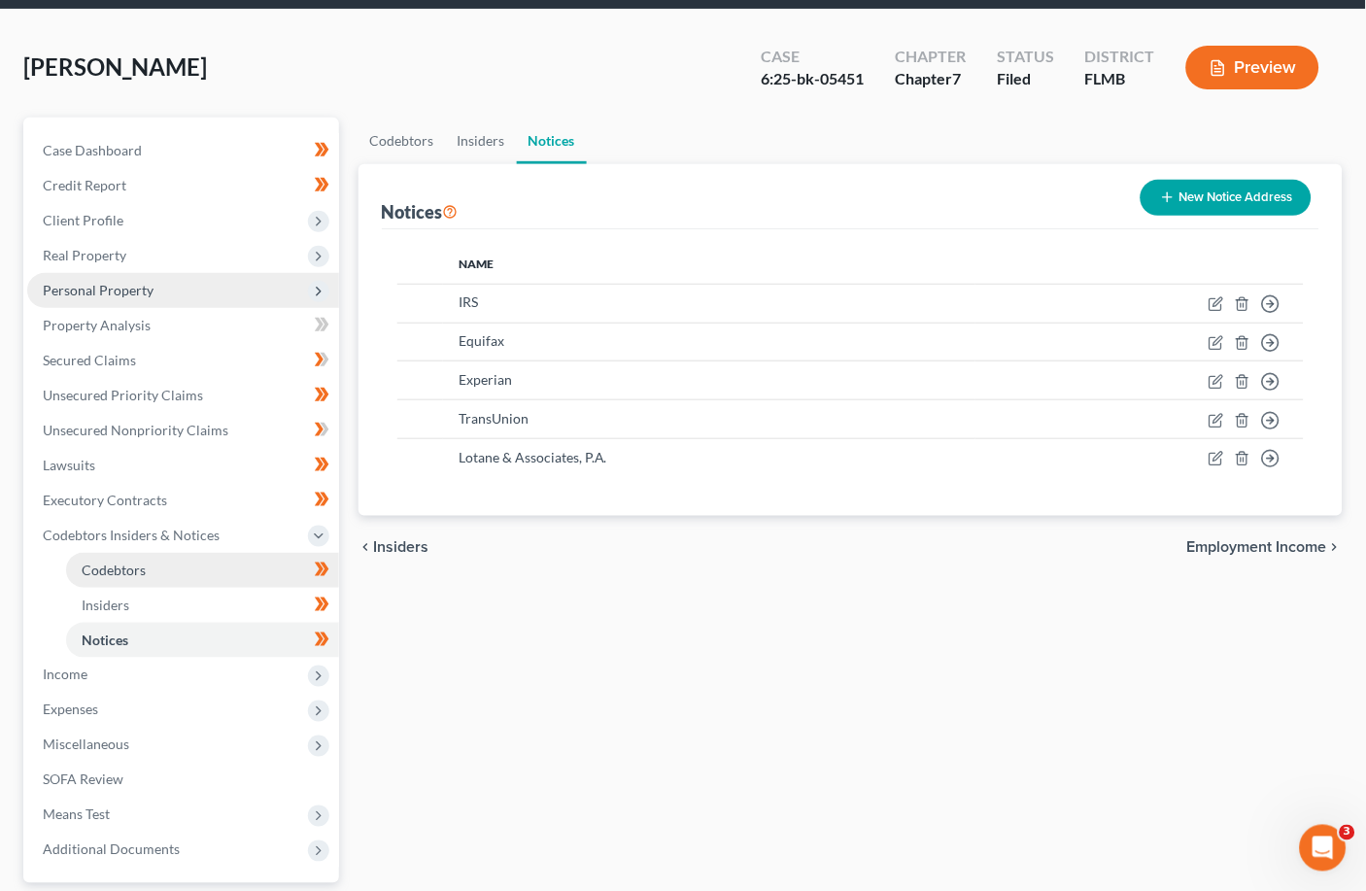
scroll to position [129, 0]
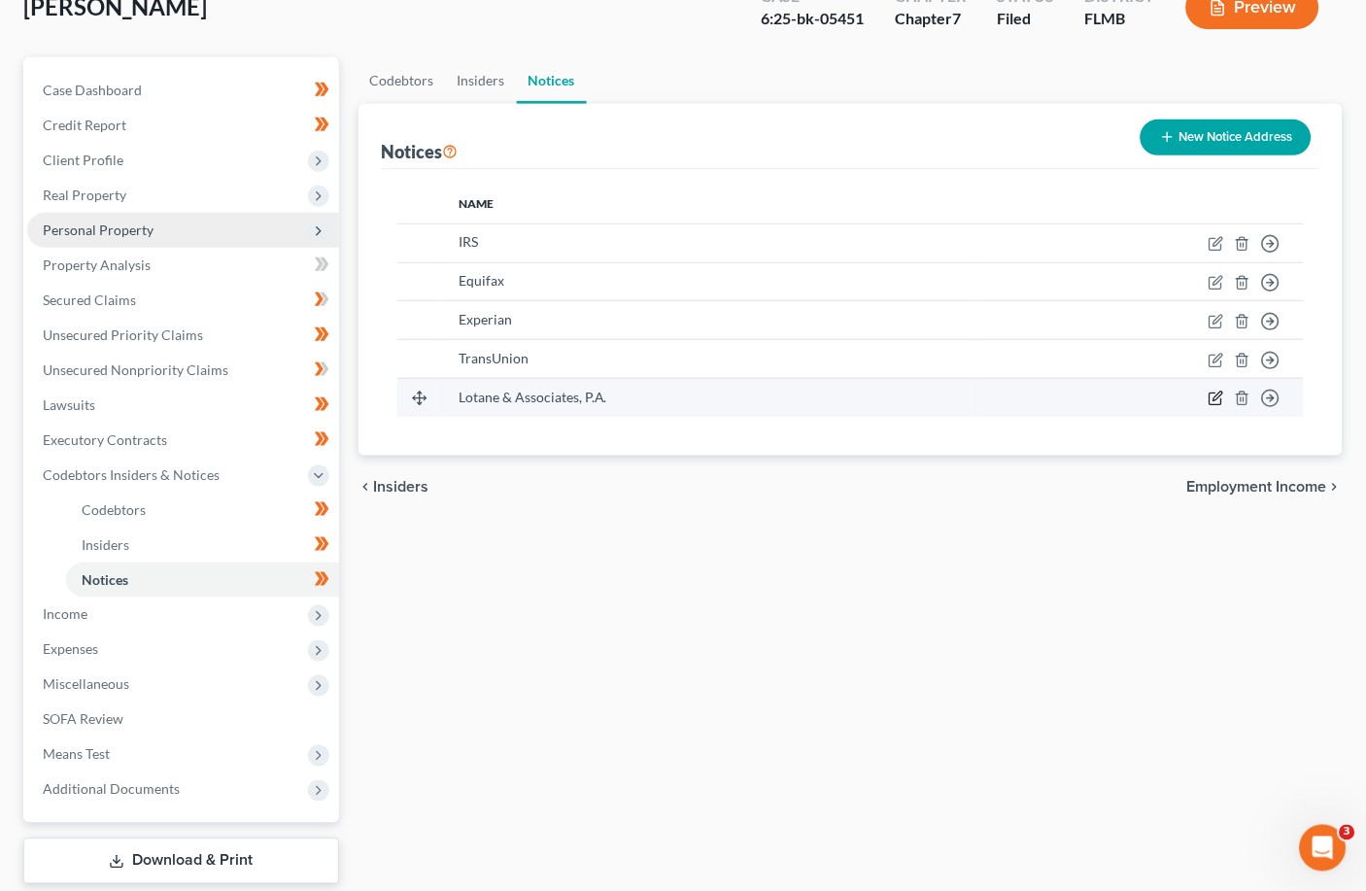
click at [957, 396] on icon "button" at bounding box center [1217, 399] width 16 height 16
select select "9"
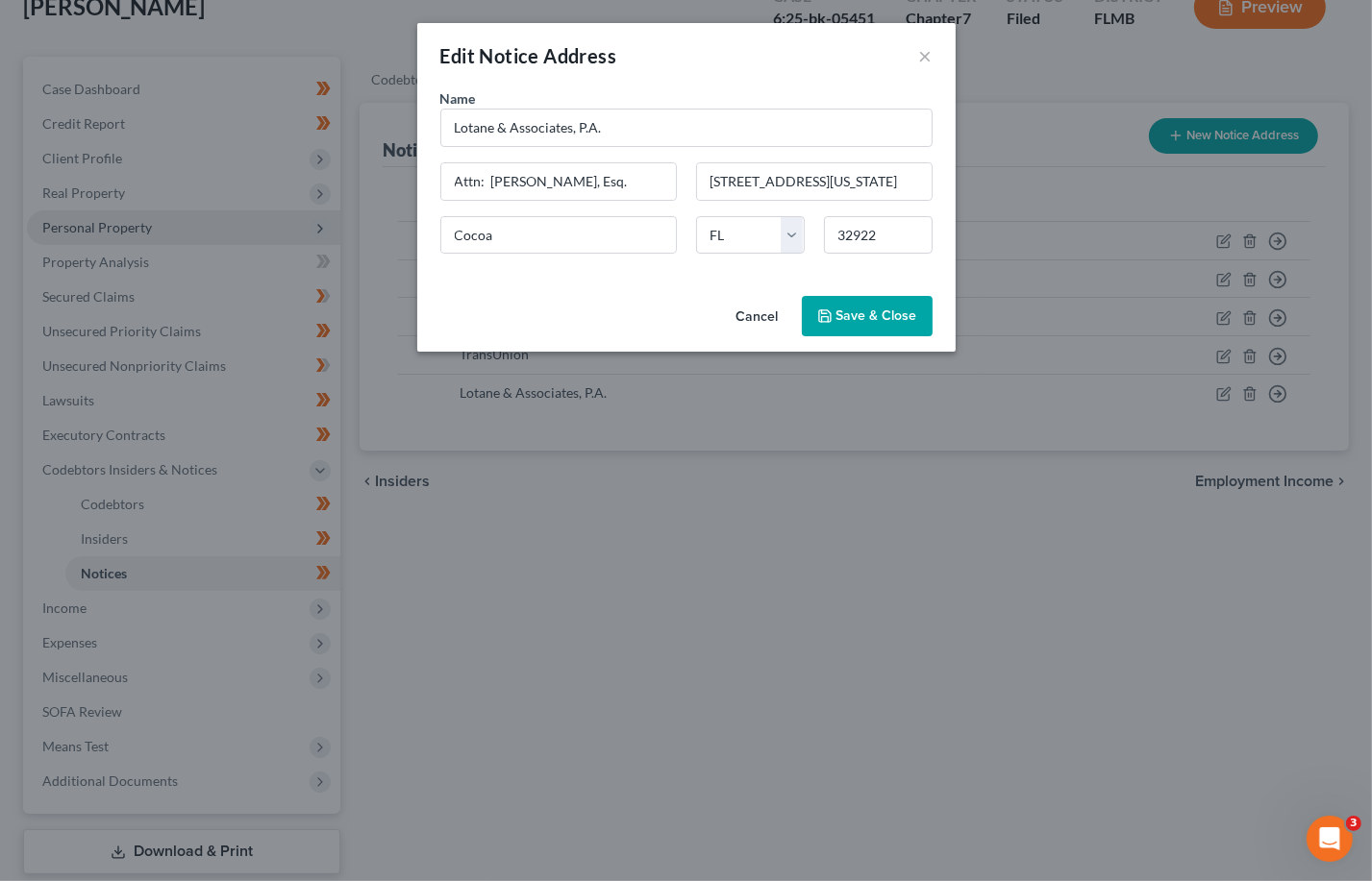
click at [862, 304] on button "Save & Close" at bounding box center [867, 315] width 131 height 41
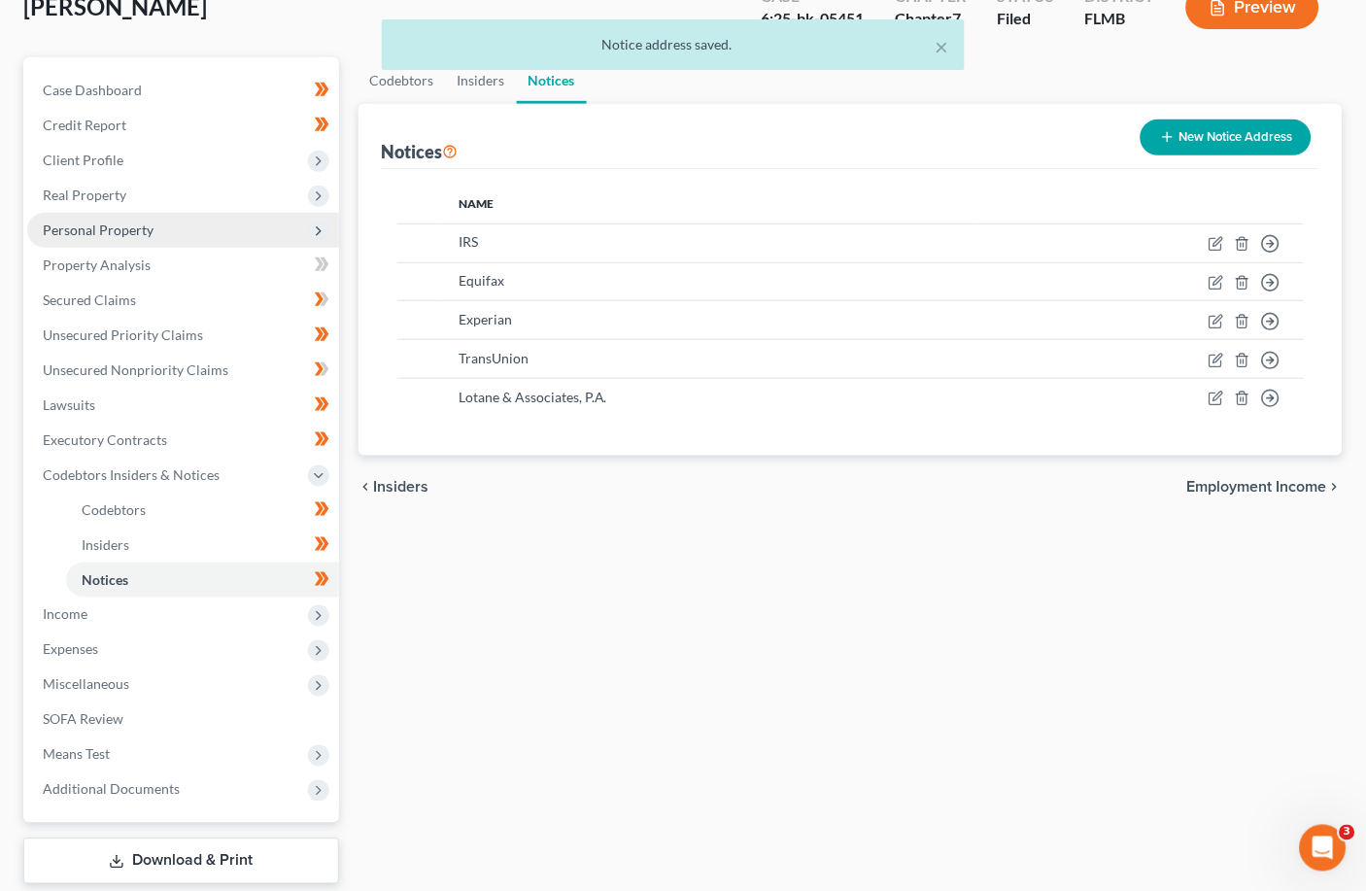
click at [957, 488] on span "Employment Income" at bounding box center [1258, 487] width 140 height 16
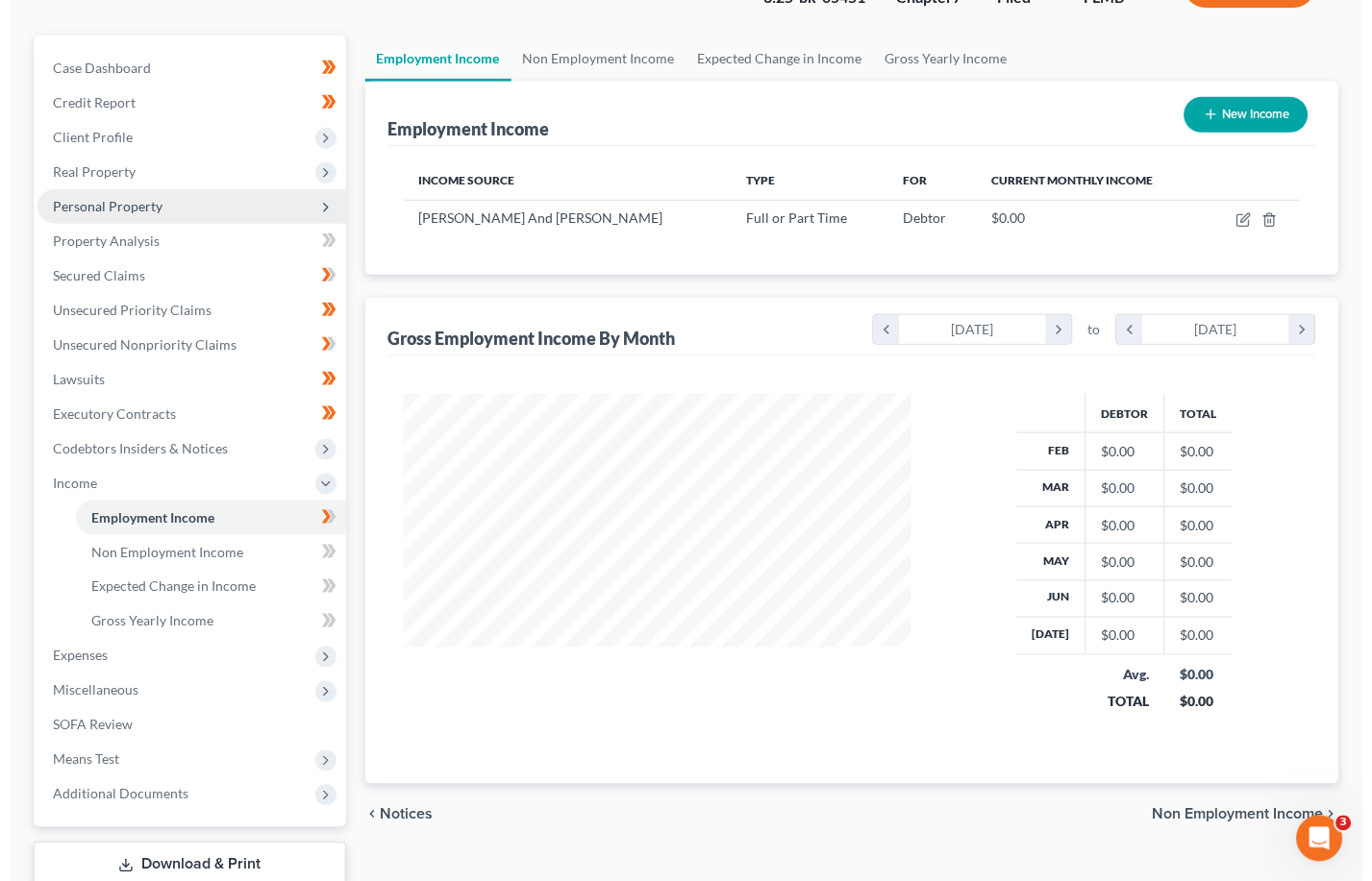
scroll to position [21, 0]
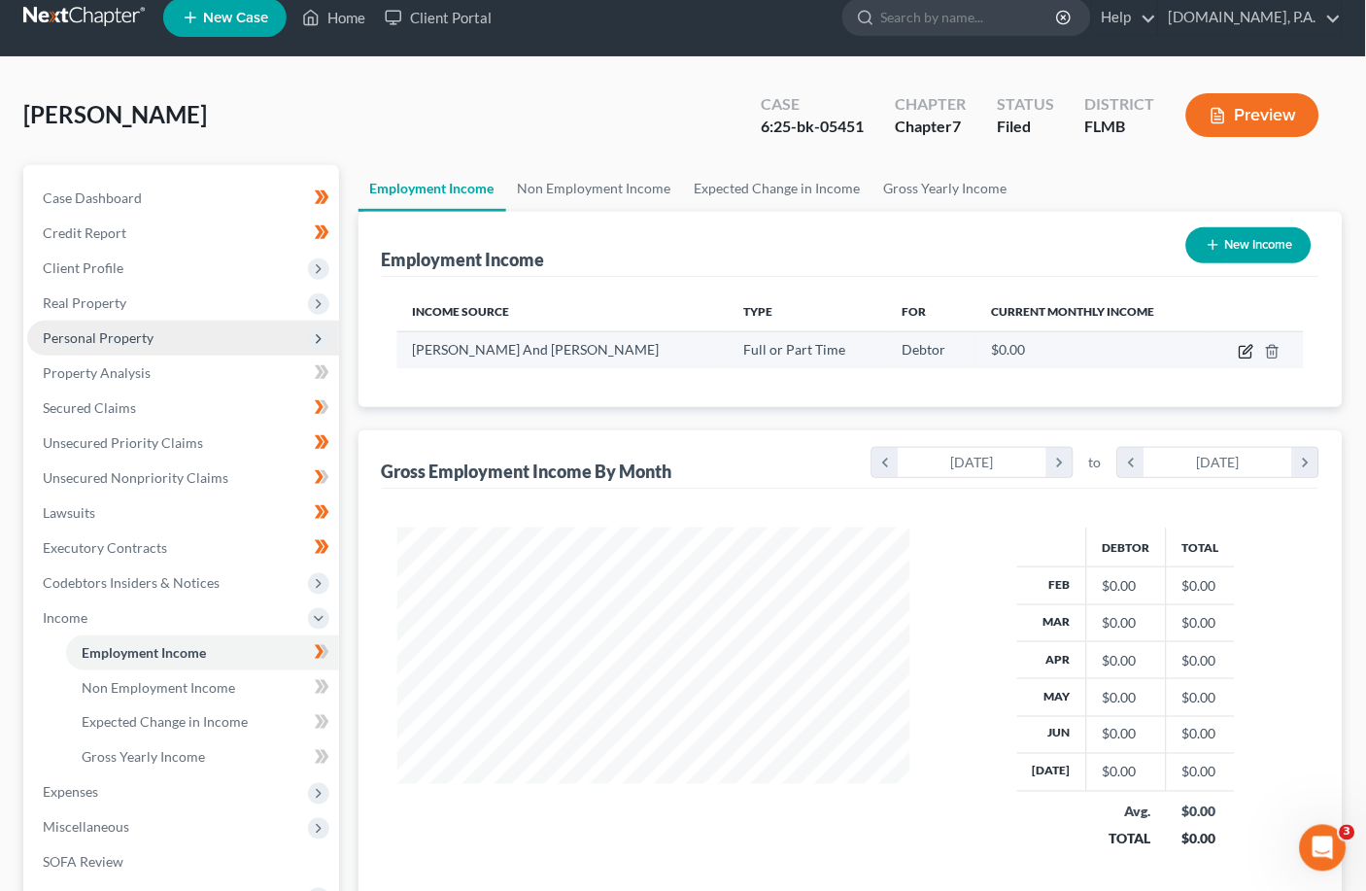
click at [957, 346] on icon "button" at bounding box center [1247, 352] width 16 height 16
select select "0"
select select "9"
select select "0"
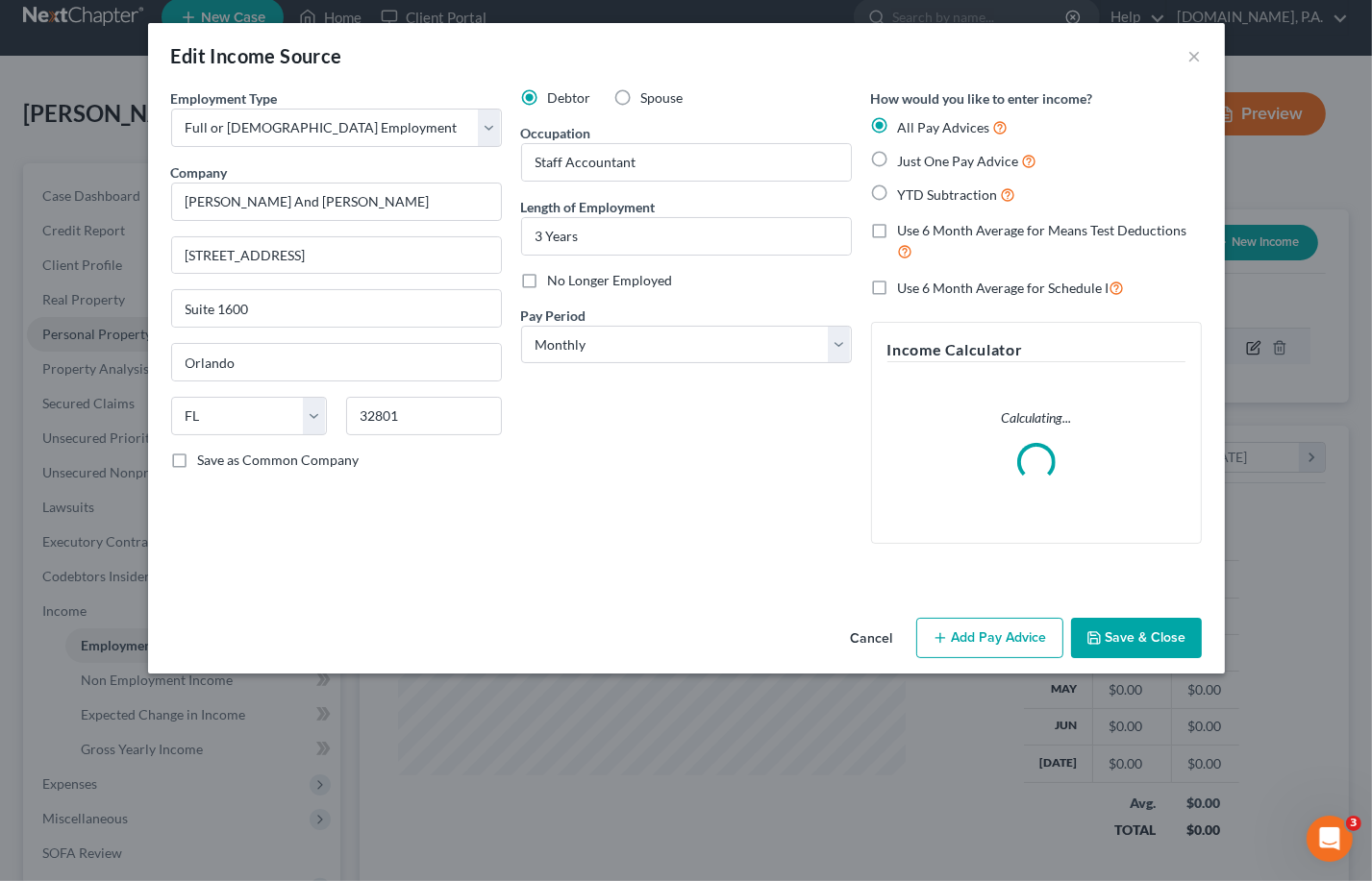
scroll to position [345, 555]
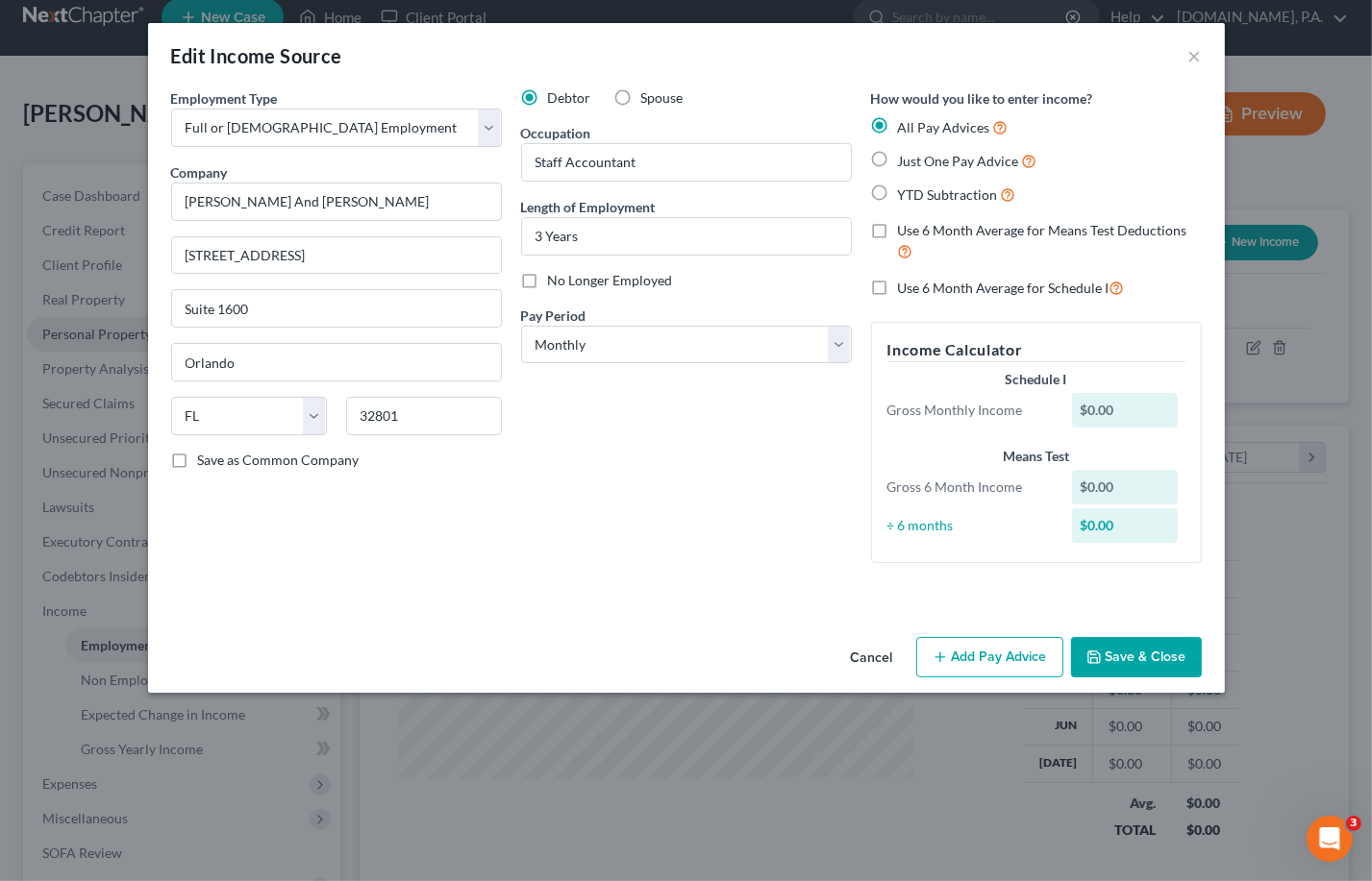
click at [898, 157] on label "Just One Pay Advice" at bounding box center [967, 161] width 139 height 22
click at [905, 157] on input "Just One Pay Advice" at bounding box center [911, 156] width 13 height 13
radio input "true"
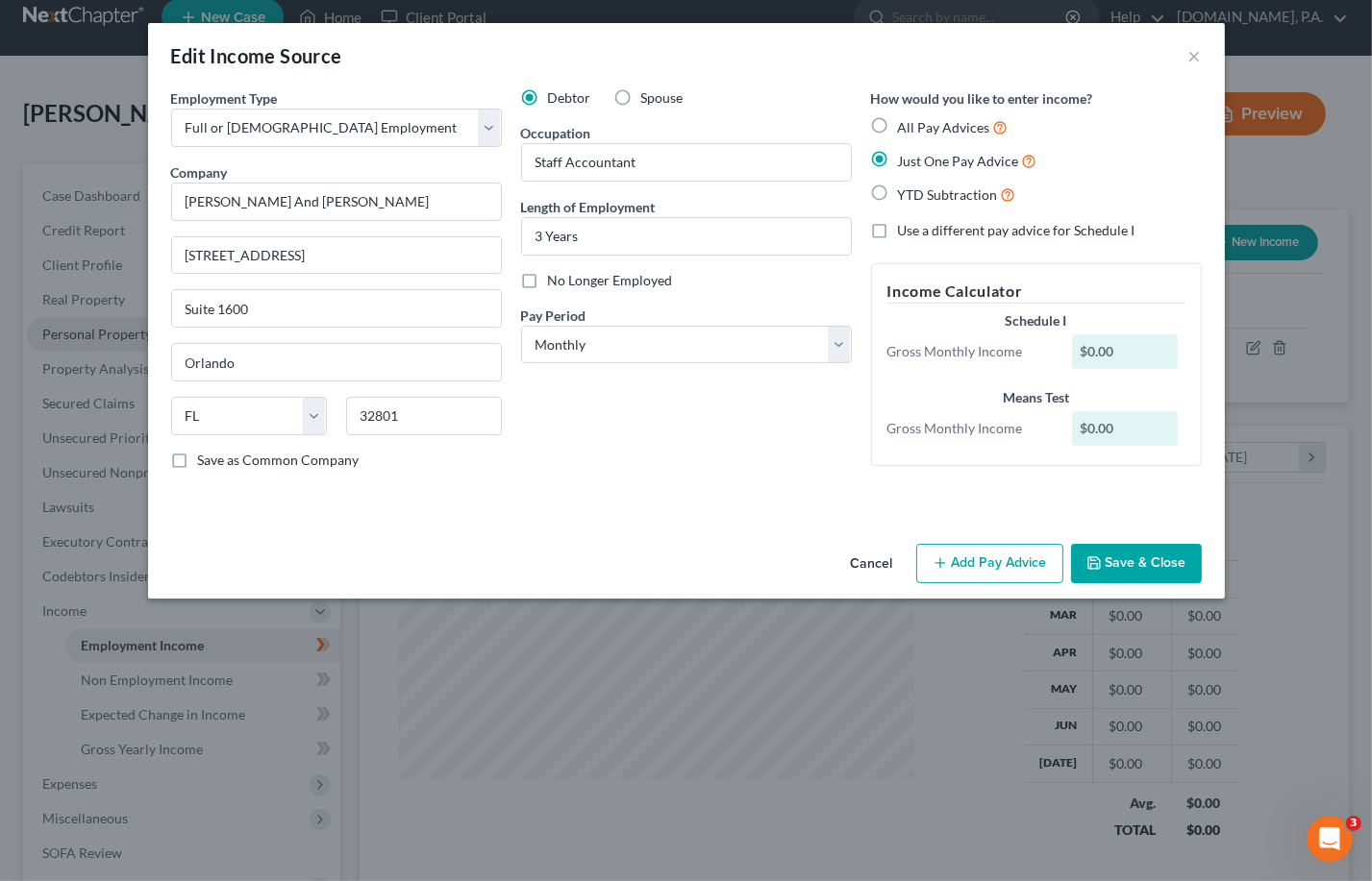
click at [947, 349] on div "$0.00" at bounding box center [1125, 351] width 106 height 35
click at [947, 348] on div "$0.00" at bounding box center [1125, 351] width 106 height 35
drag, startPoint x: 1112, startPoint y: 346, endPoint x: 1082, endPoint y: 351, distance: 30.4
click at [947, 351] on div "$0.00" at bounding box center [1125, 351] width 106 height 35
click at [947, 359] on div "$0.00" at bounding box center [1125, 351] width 106 height 35
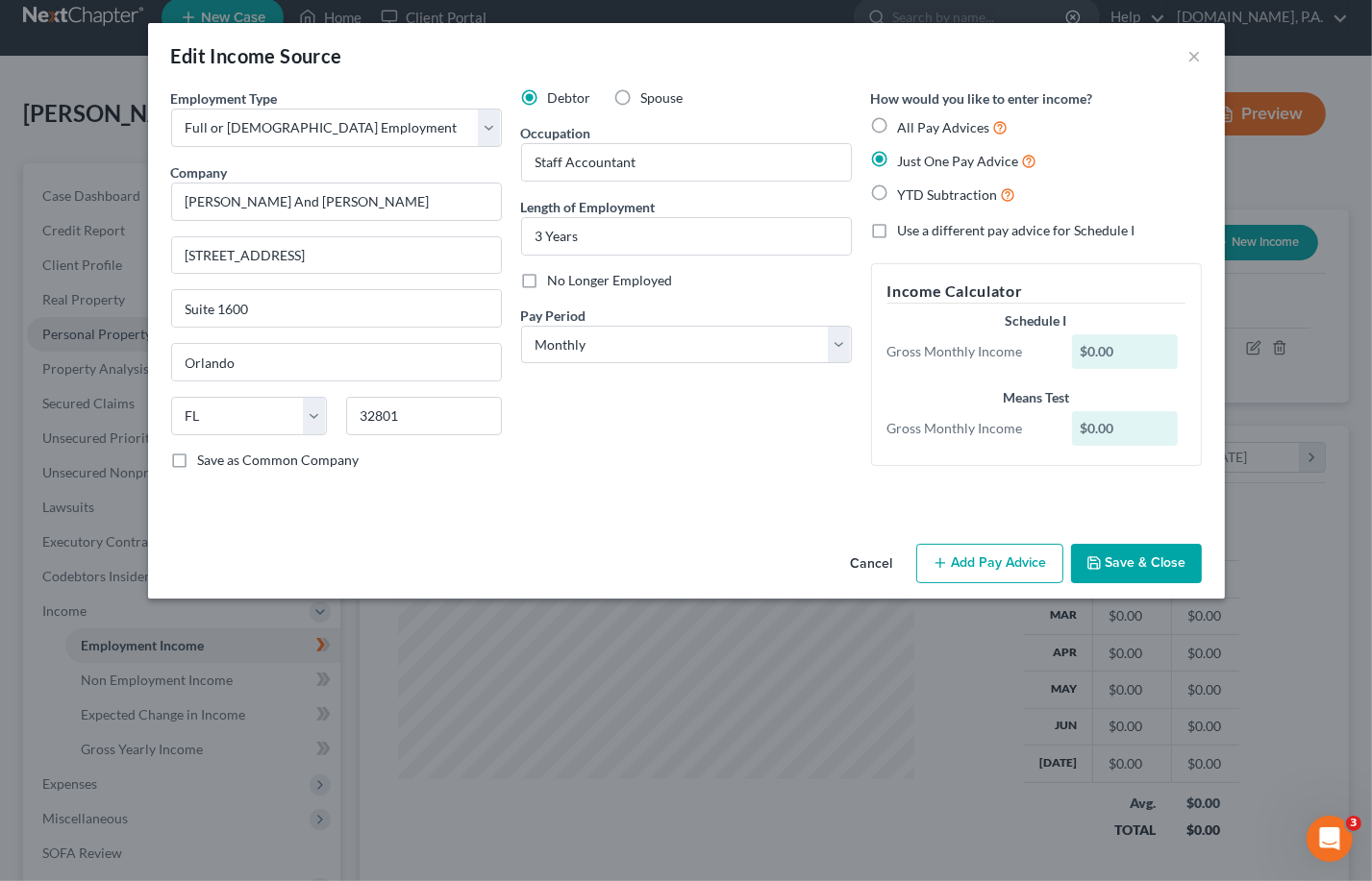
click at [947, 567] on button "Add Pay Advice" at bounding box center [989, 564] width 147 height 41
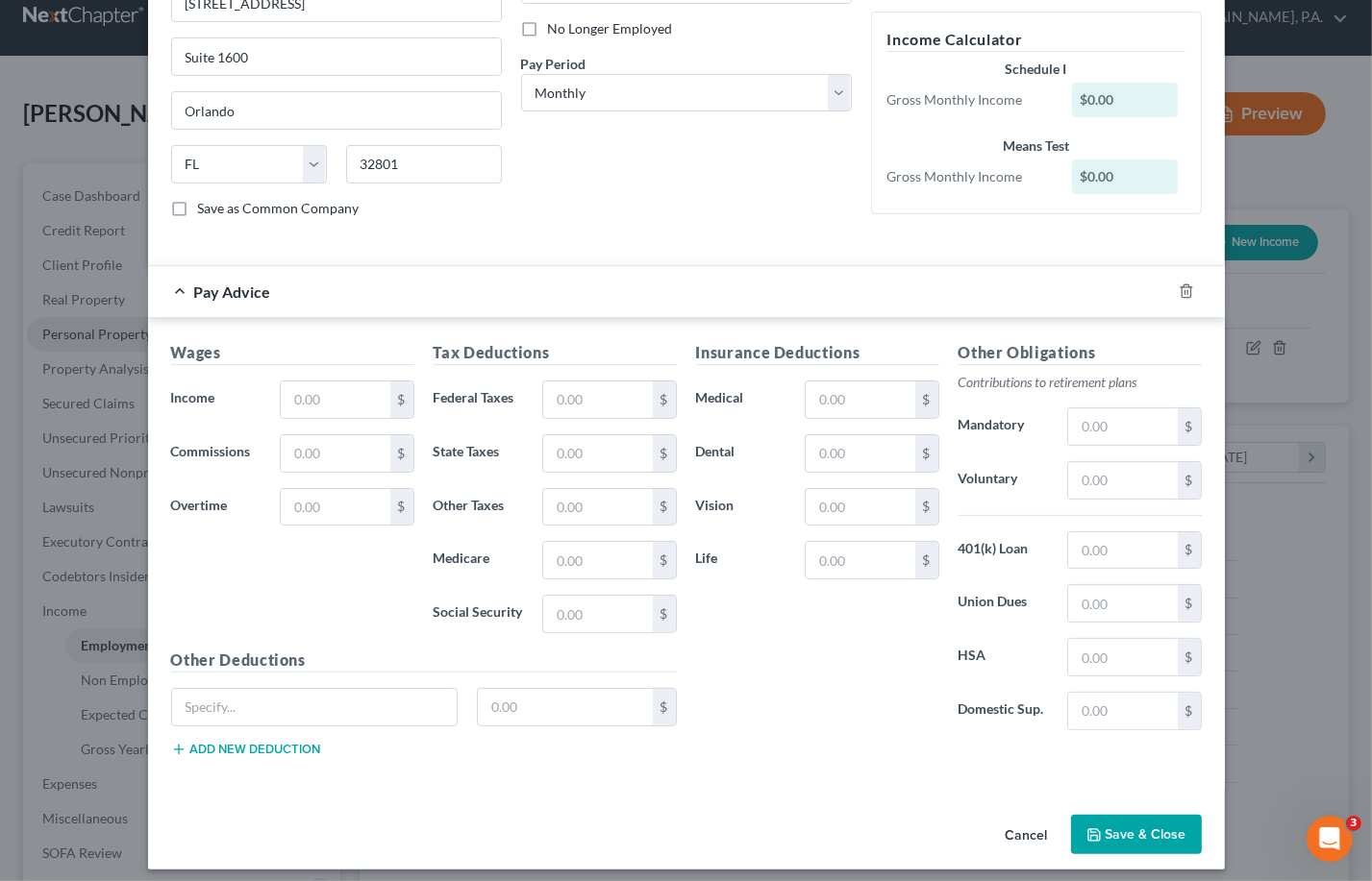
scroll to position [255, 0]
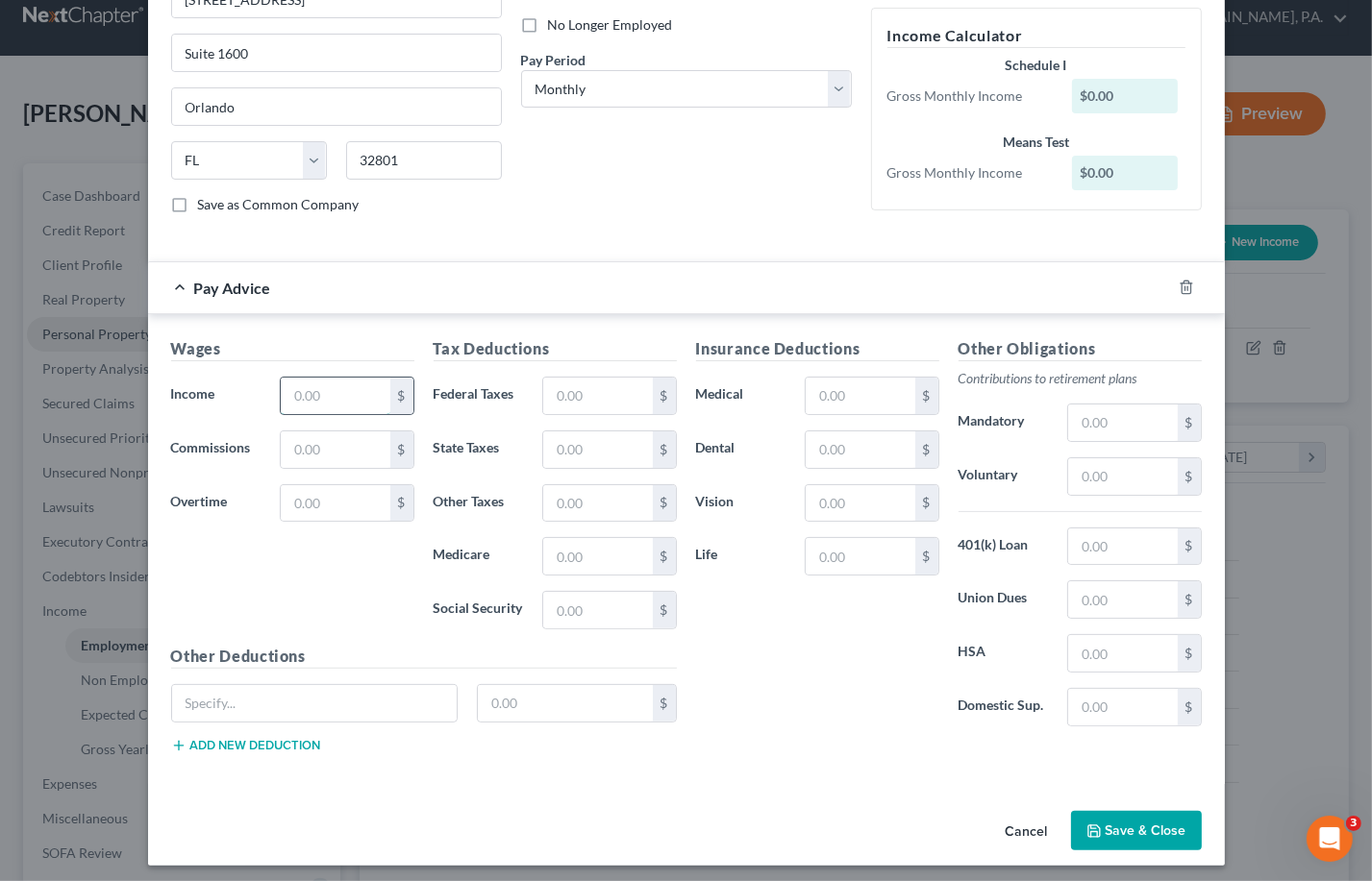
click at [290, 399] on input "text" at bounding box center [335, 396] width 109 height 37
type input "4,410.01"
click at [341, 563] on div "Wages Income * 4,410.01 $ Commissions $ Overtime $" at bounding box center [292, 490] width 262 height 308
click at [594, 392] on input "text" at bounding box center [597, 396] width 109 height 37
type input "281.35"
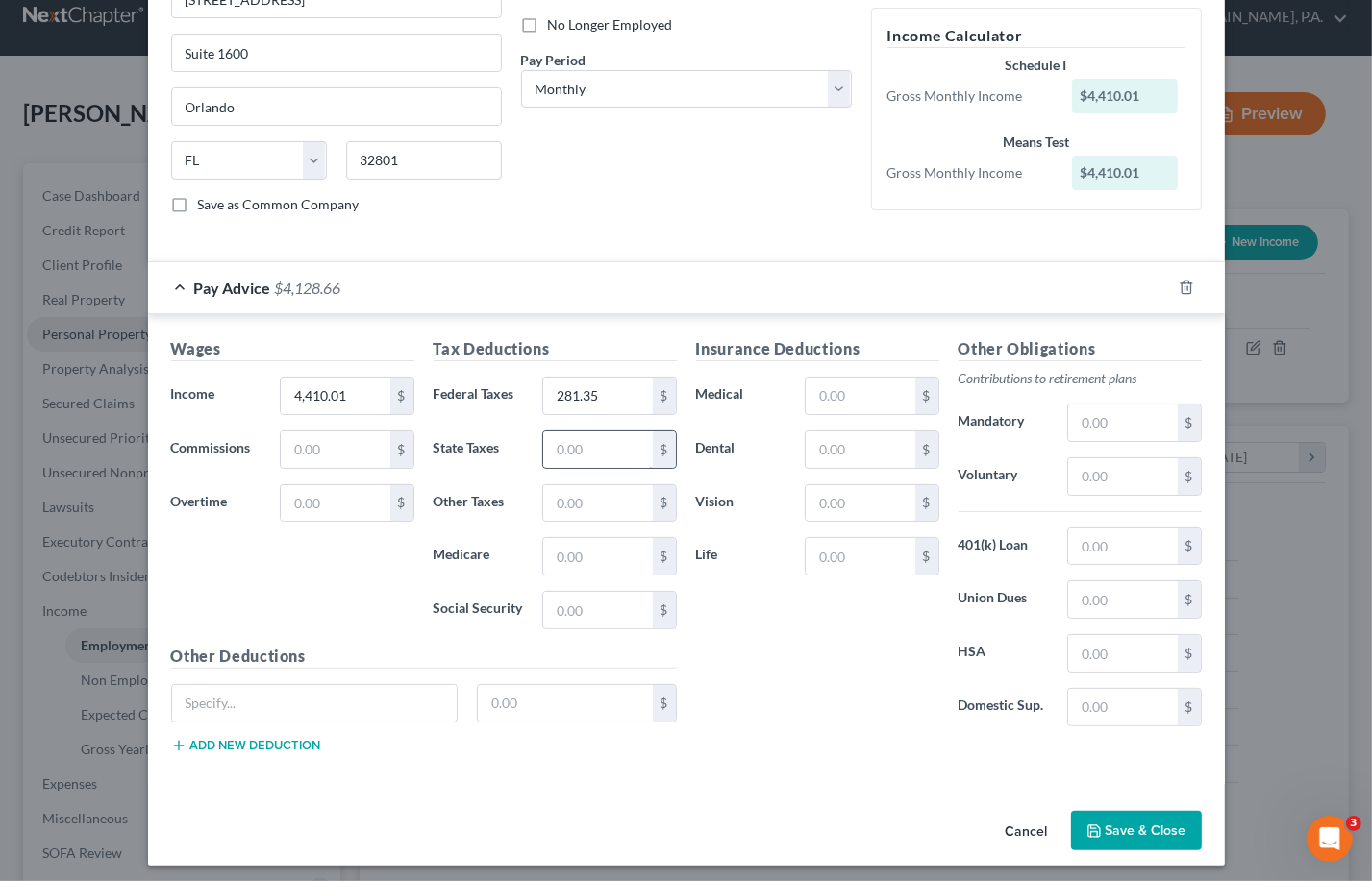
click at [574, 444] on input "text" at bounding box center [597, 449] width 109 height 37
click at [572, 559] on input "text" at bounding box center [597, 556] width 109 height 37
type input "56.85"
click at [608, 611] on input "text" at bounding box center [597, 610] width 109 height 37
type input "243.08"
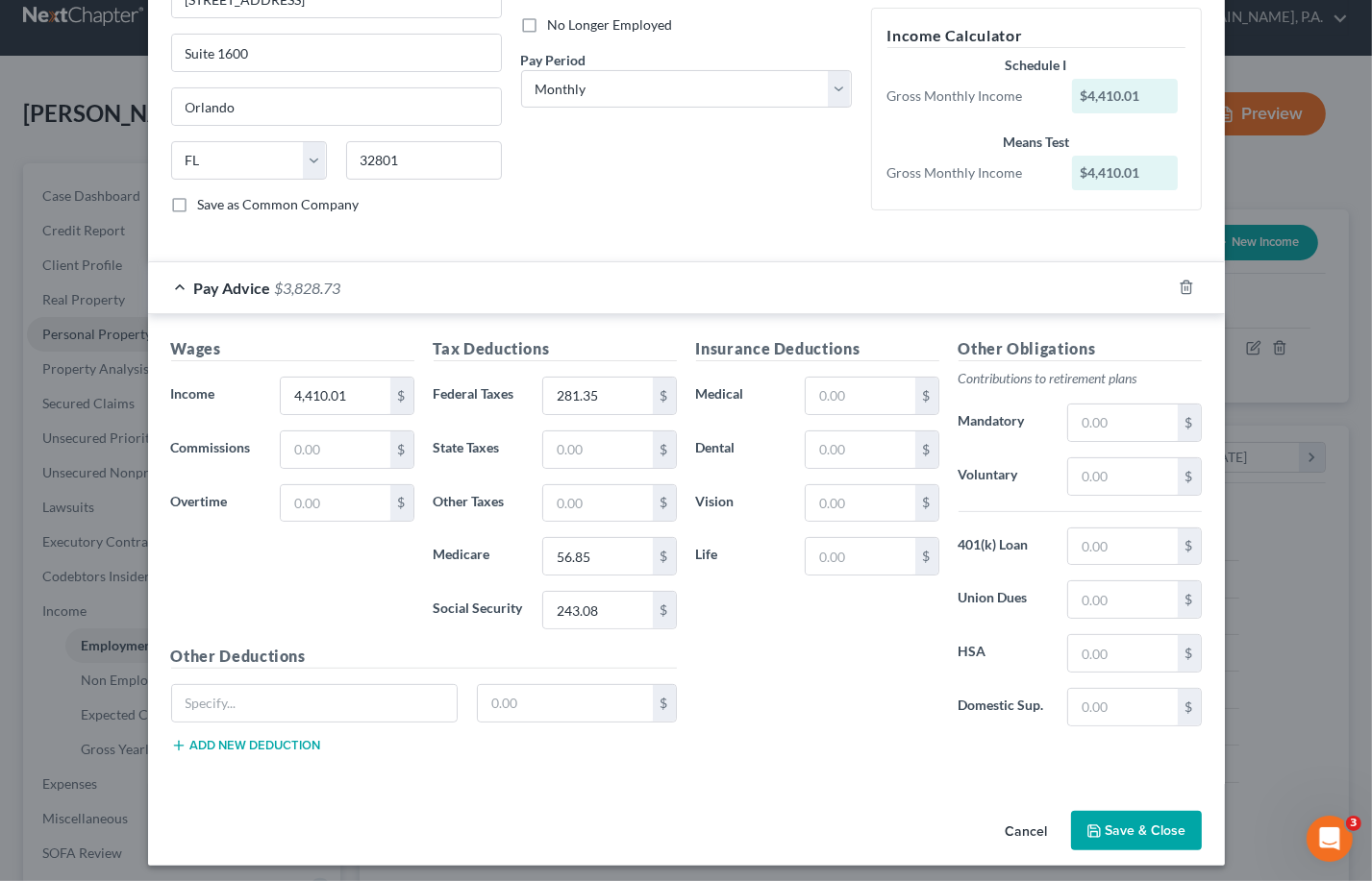
click at [785, 654] on div "Insurance Deductions Medical $ Dental $ Vision $ Life $" at bounding box center [817, 539] width 262 height 404
click at [857, 389] on input "text" at bounding box center [860, 396] width 109 height 37
type input "440.37"
click at [837, 737] on div "Insurance Deductions Medical 440.37 $ Dental $ Vision $ Life $" at bounding box center [817, 539] width 262 height 404
click at [839, 441] on input "text" at bounding box center [860, 449] width 109 height 37
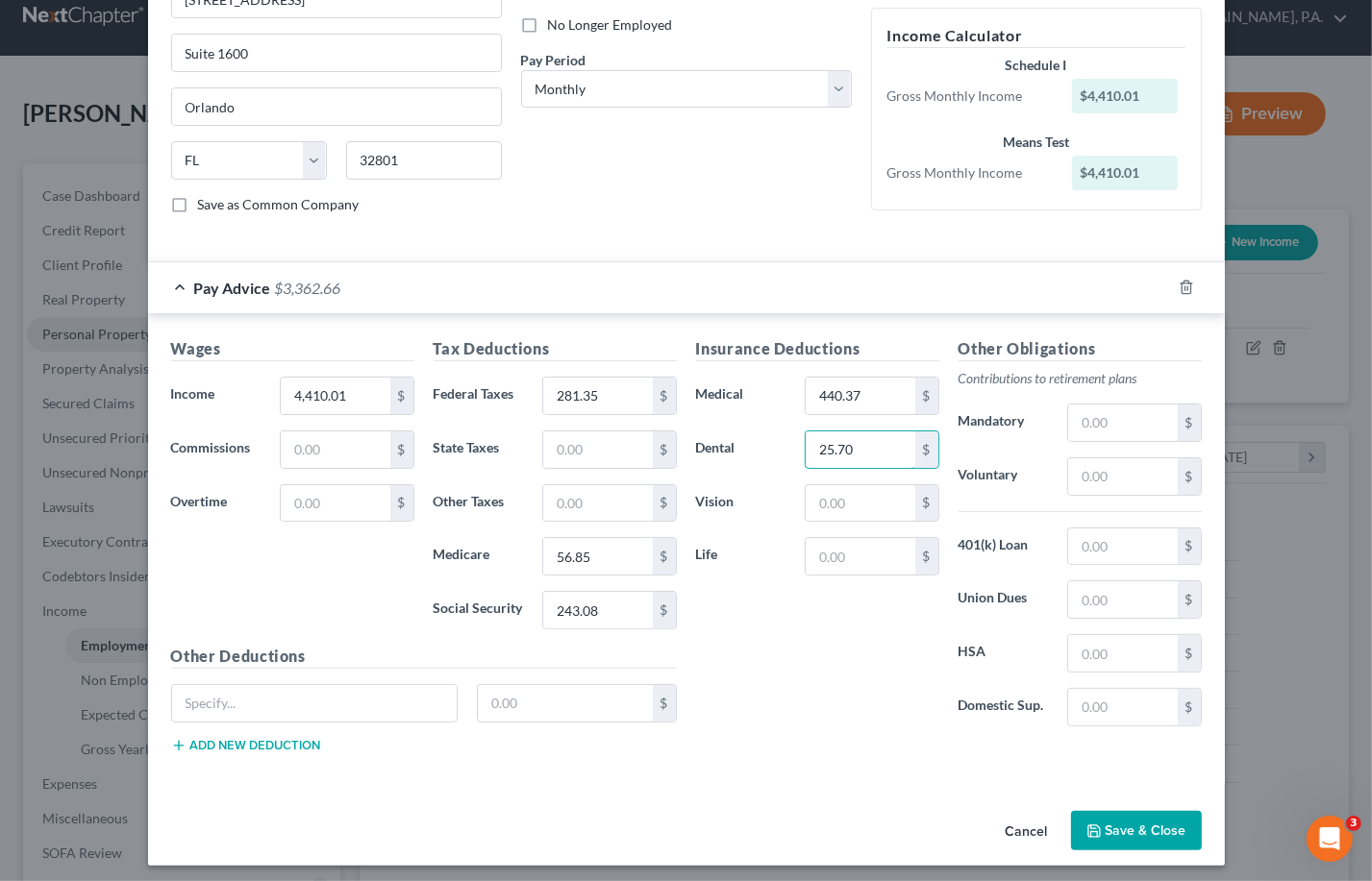
type input "25.70"
click at [808, 623] on div "Insurance Deductions Medical 440.37 $ Dental 25.70 $ Vision $ Life $" at bounding box center [817, 539] width 262 height 404
click at [863, 498] on input "text" at bounding box center [860, 503] width 109 height 37
type input "5.77"
drag, startPoint x: 770, startPoint y: 627, endPoint x: 770, endPoint y: 605, distance: 22.0
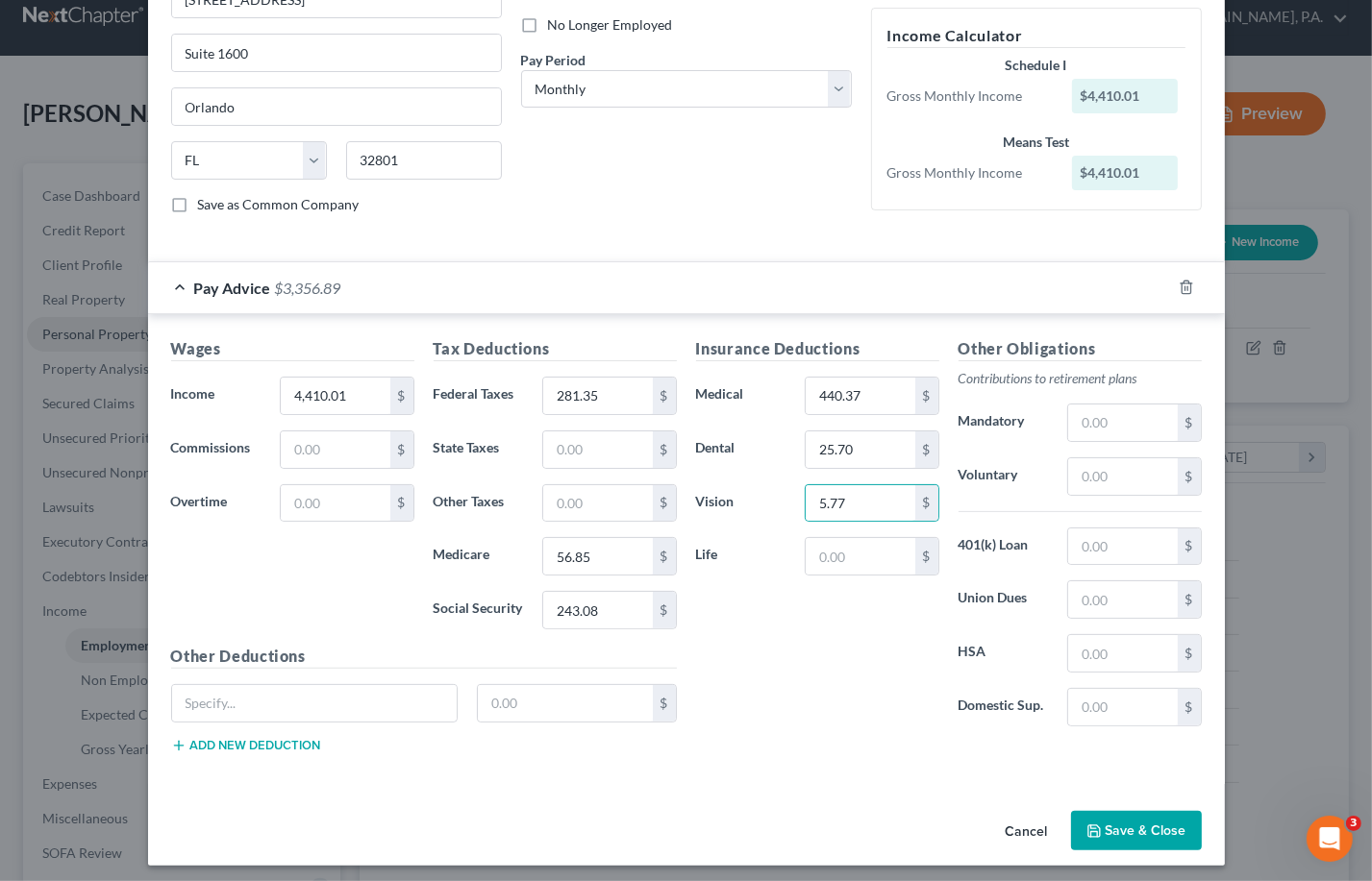
click at [770, 626] on div "Insurance Deductions Medical 440.37 $ Dental 25.70 $ Vision 5.77 $ Life $" at bounding box center [817, 539] width 262 height 404
click at [867, 560] on input "text" at bounding box center [860, 556] width 109 height 37
type input "2.79"
click at [801, 700] on div "Insurance Deductions Medical 440.37 $ Dental 25.70 $ Vision 5.77 $ Life 2.79 $" at bounding box center [817, 539] width 262 height 404
click at [947, 545] on input "text" at bounding box center [1123, 546] width 109 height 37
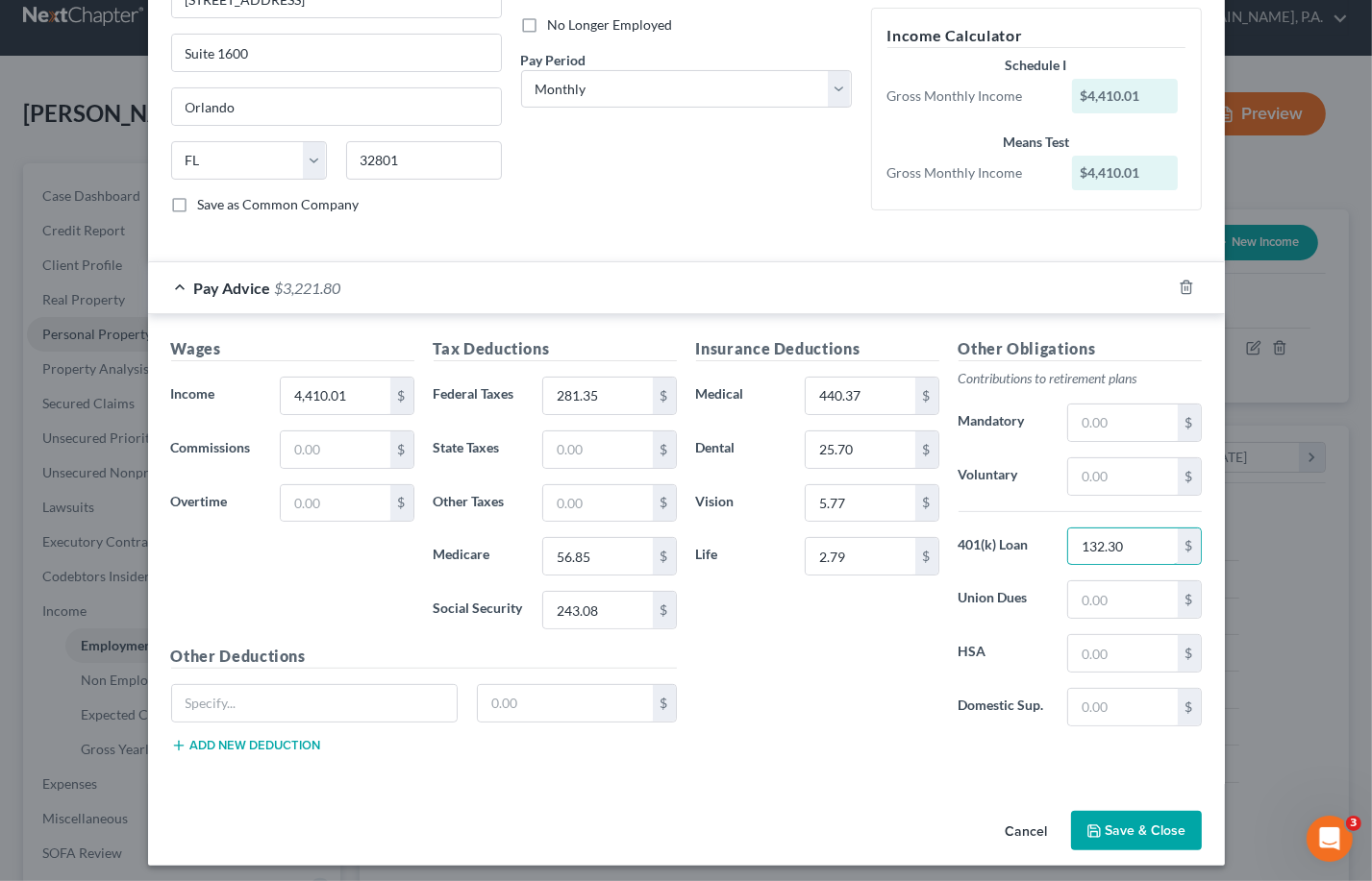
type input "132.30"
click at [870, 714] on div "Insurance Deductions Medical 440.37 $ Dental 25.70 $ Vision 5.77 $ Life 2.79 $" at bounding box center [817, 539] width 262 height 404
click at [947, 657] on input "text" at bounding box center [1123, 653] width 109 height 37
type input "17.55"
click at [925, 775] on div "Wages Income * 4,410.01 $ Commissions $ Overtime $ Tax Deductions Federal Taxes…" at bounding box center [686, 549] width 1076 height 470
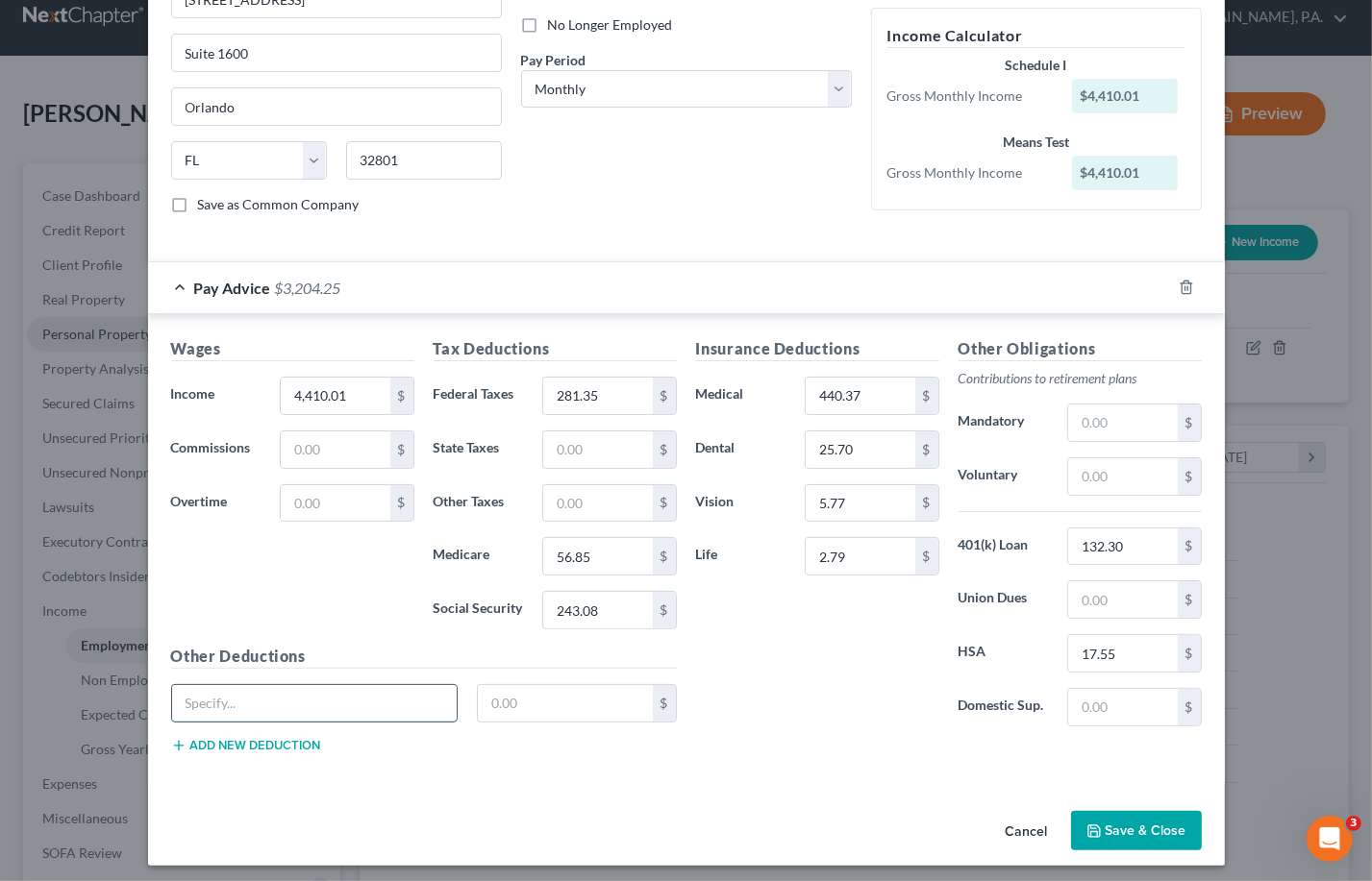
click at [201, 705] on input "text" at bounding box center [315, 703] width 286 height 37
type input "Disability"
type input "25.89"
click at [252, 746] on button "Add new deduction" at bounding box center [246, 746] width 150 height 16
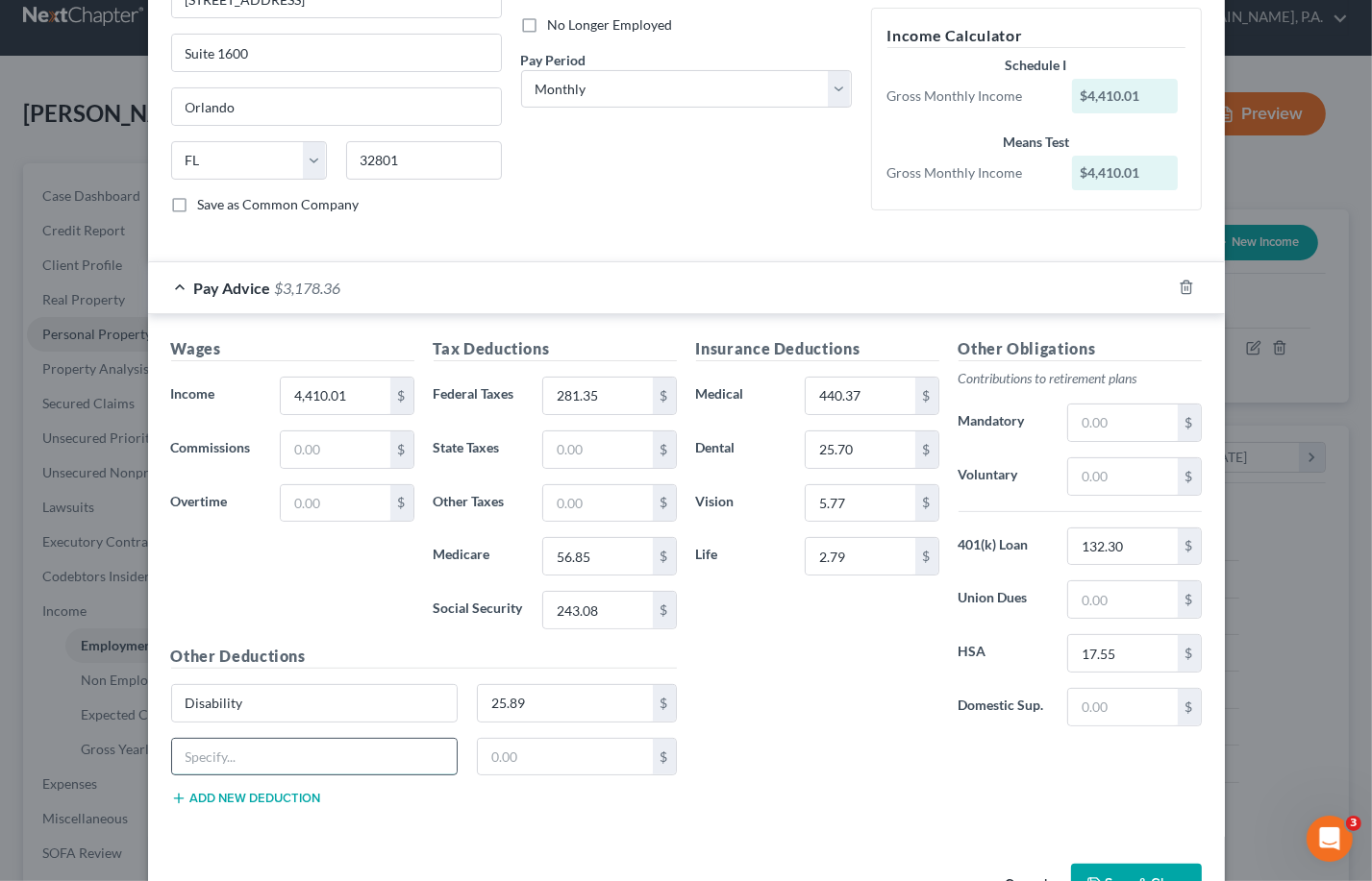
click at [241, 754] on input "text" at bounding box center [315, 756] width 286 height 37
type input "AD&D"
click at [226, 801] on button "Add new deduction" at bounding box center [246, 799] width 150 height 16
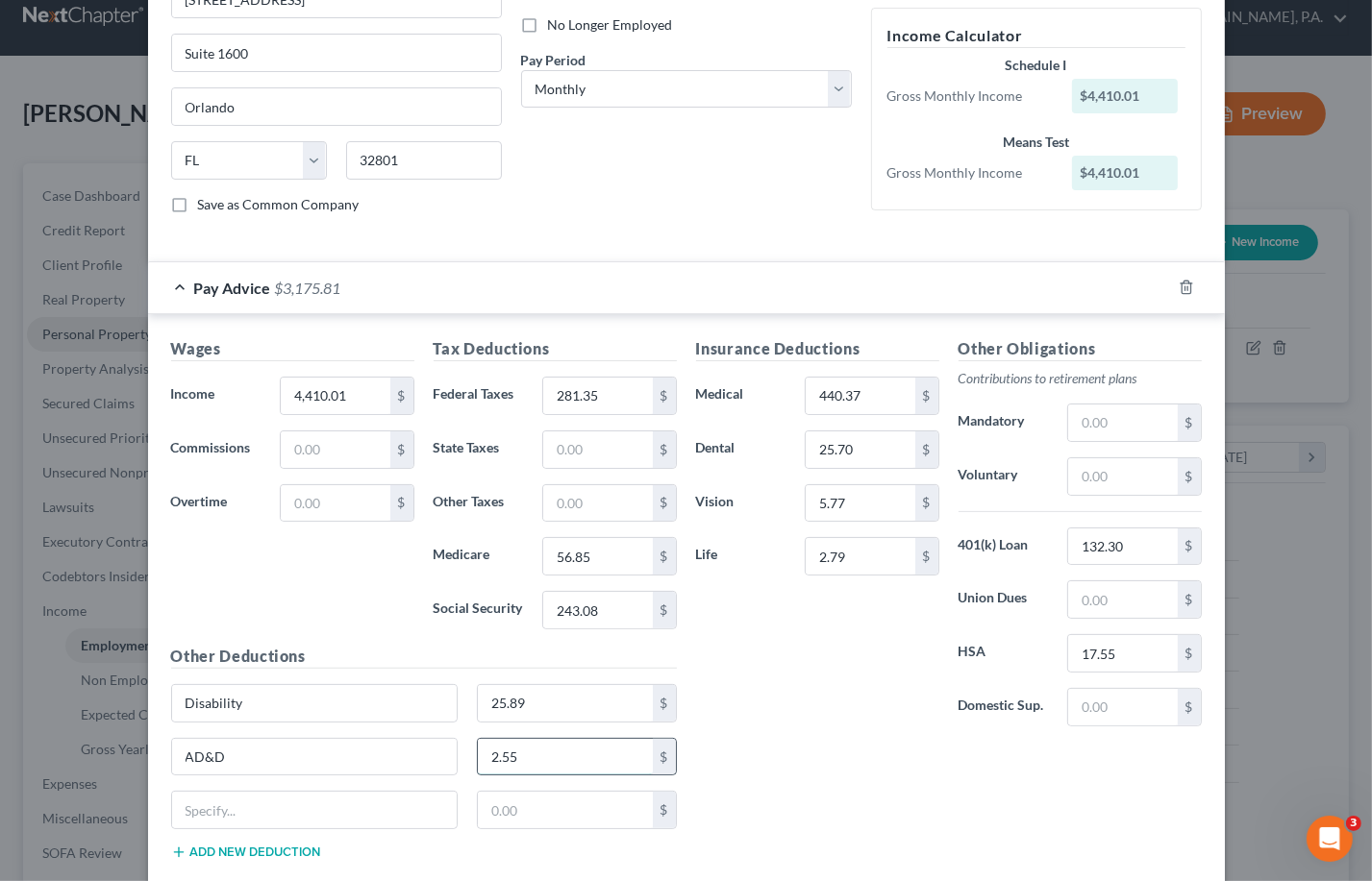
click at [524, 757] on input "2.55" at bounding box center [565, 756] width 175 height 37
type input "0.33"
click at [860, 730] on div "Insurance Deductions Medical 440.37 $ Dental 25.70 $ Vision 5.77 $ Life 2.79 $" at bounding box center [817, 539] width 262 height 404
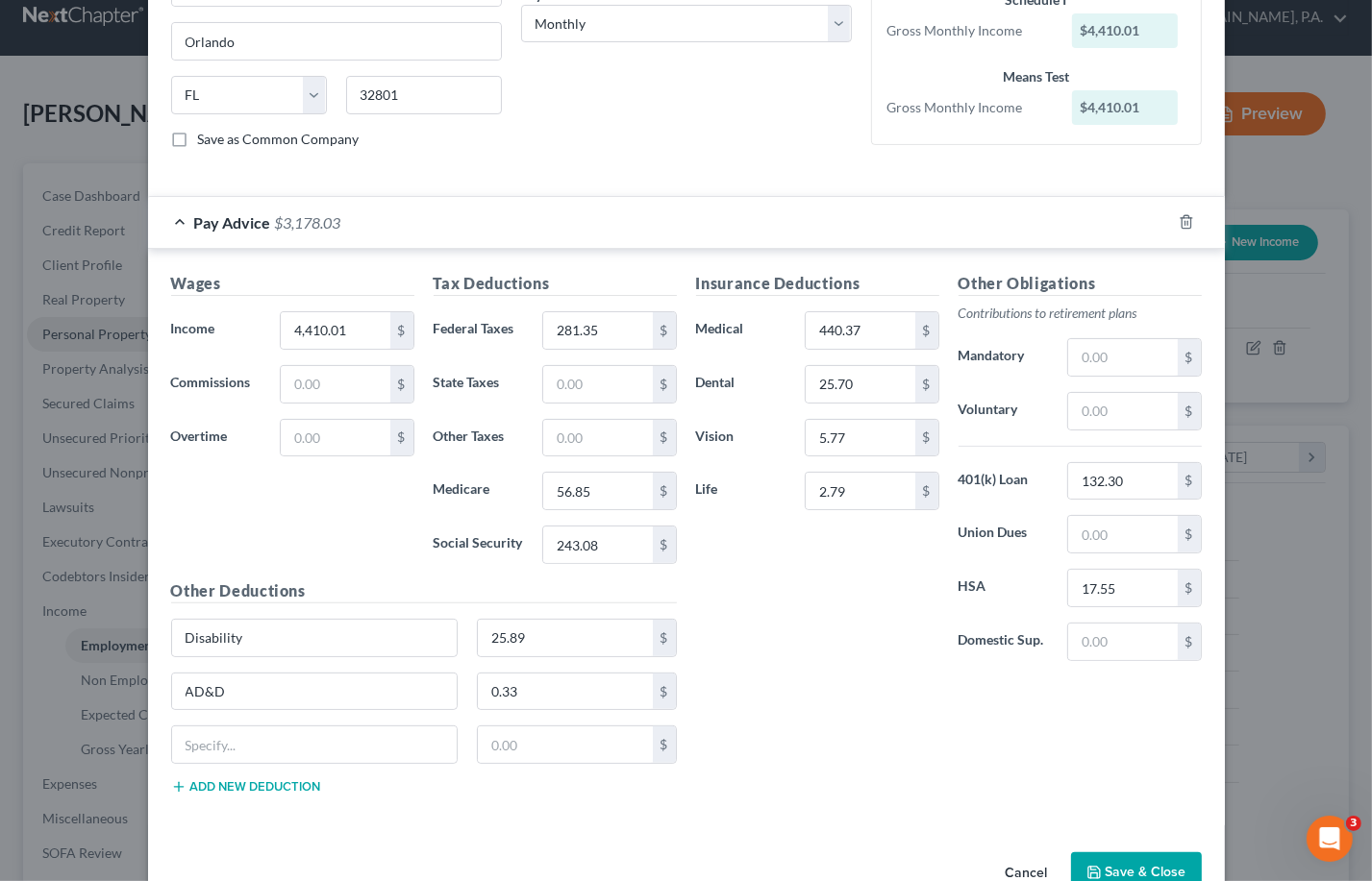
scroll to position [373, 0]
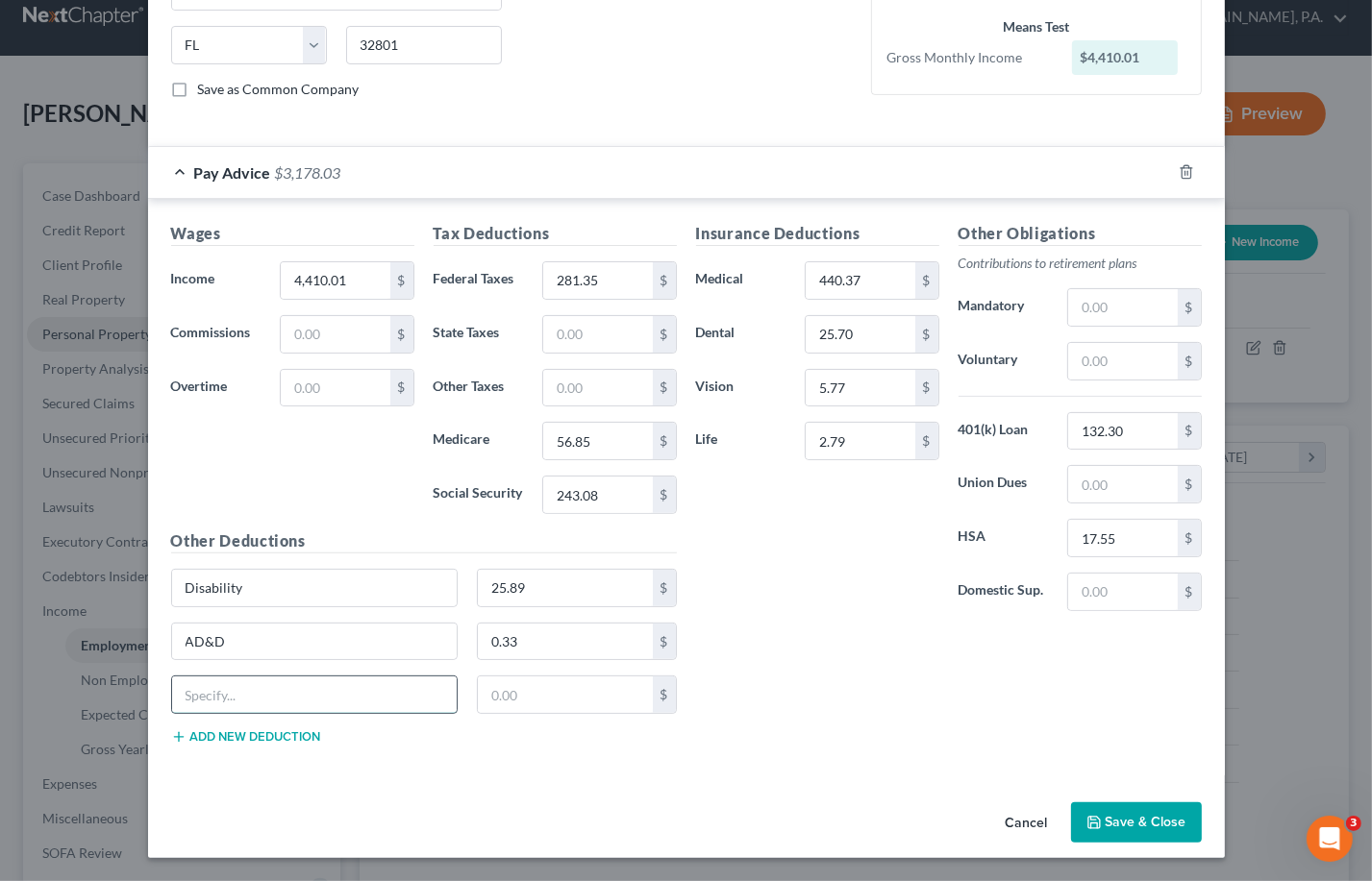
click at [204, 697] on input "text" at bounding box center [315, 694] width 286 height 37
type input "Accident Insurance"
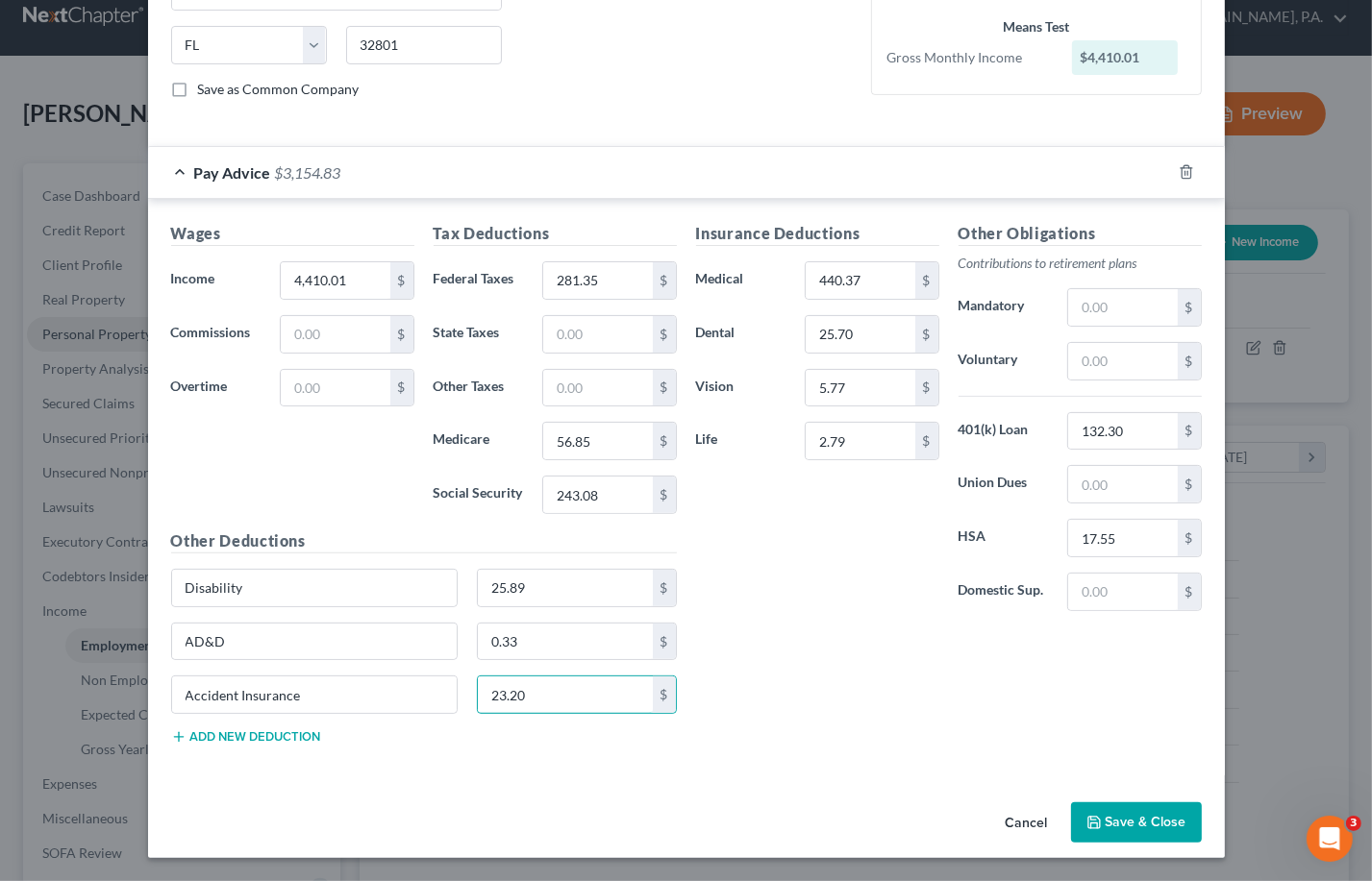
type input "23.20"
click at [789, 767] on div "Wages Income * 4,410.01 $ Commissions $ Overtime $ Tax Deductions Federal Taxes…" at bounding box center [686, 486] width 1076 height 576
click at [857, 272] on input "440.37" at bounding box center [860, 280] width 109 height 37
type input "440.38"
click at [721, 655] on div "Insurance Deductions Medical 440.38 $ Dental 25.70 $ Vision 5.77 $ Life 2.79 $ …" at bounding box center [949, 490] width 525 height 538
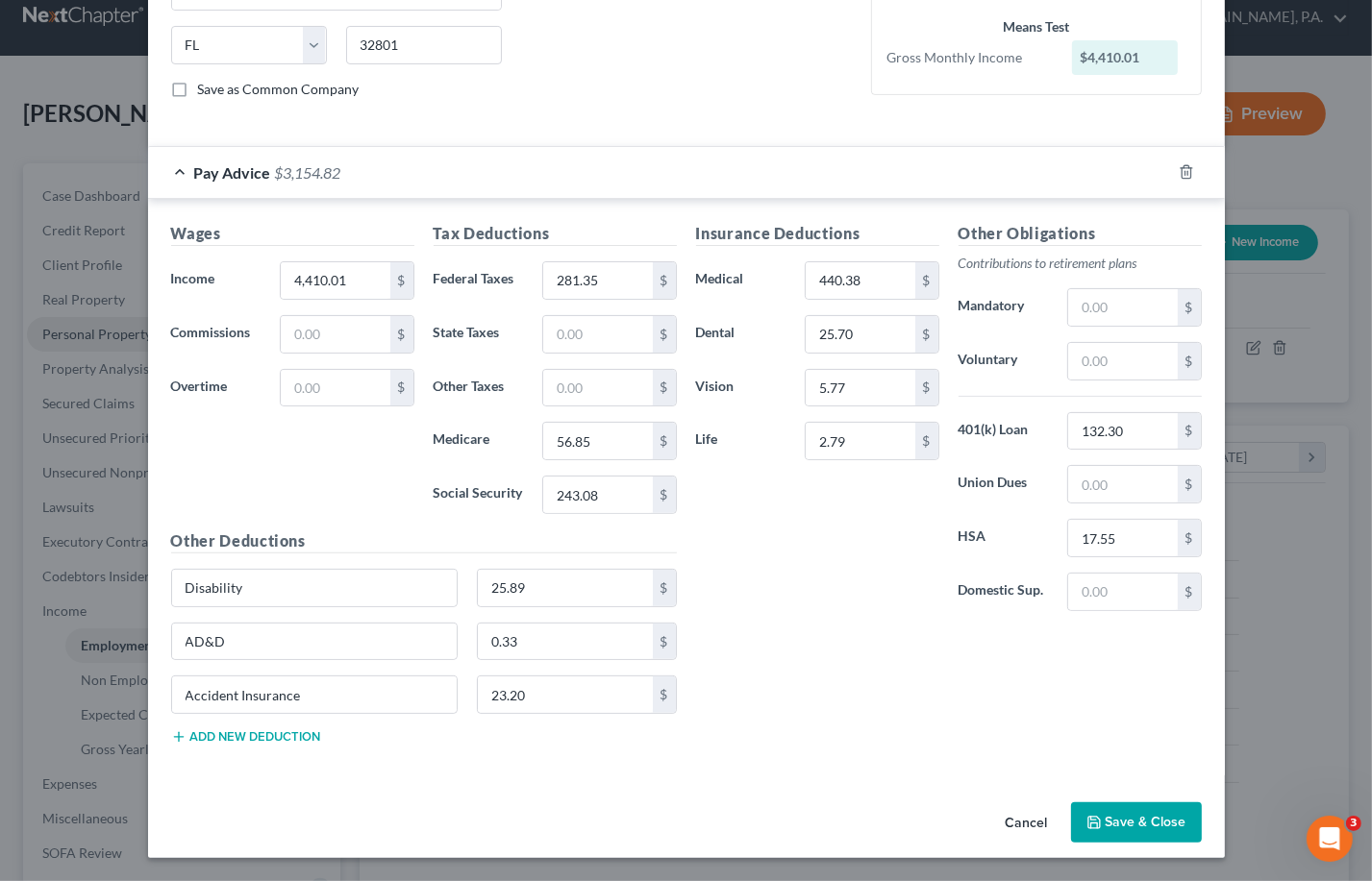
click at [947, 811] on button "Save & Close" at bounding box center [1137, 822] width 131 height 41
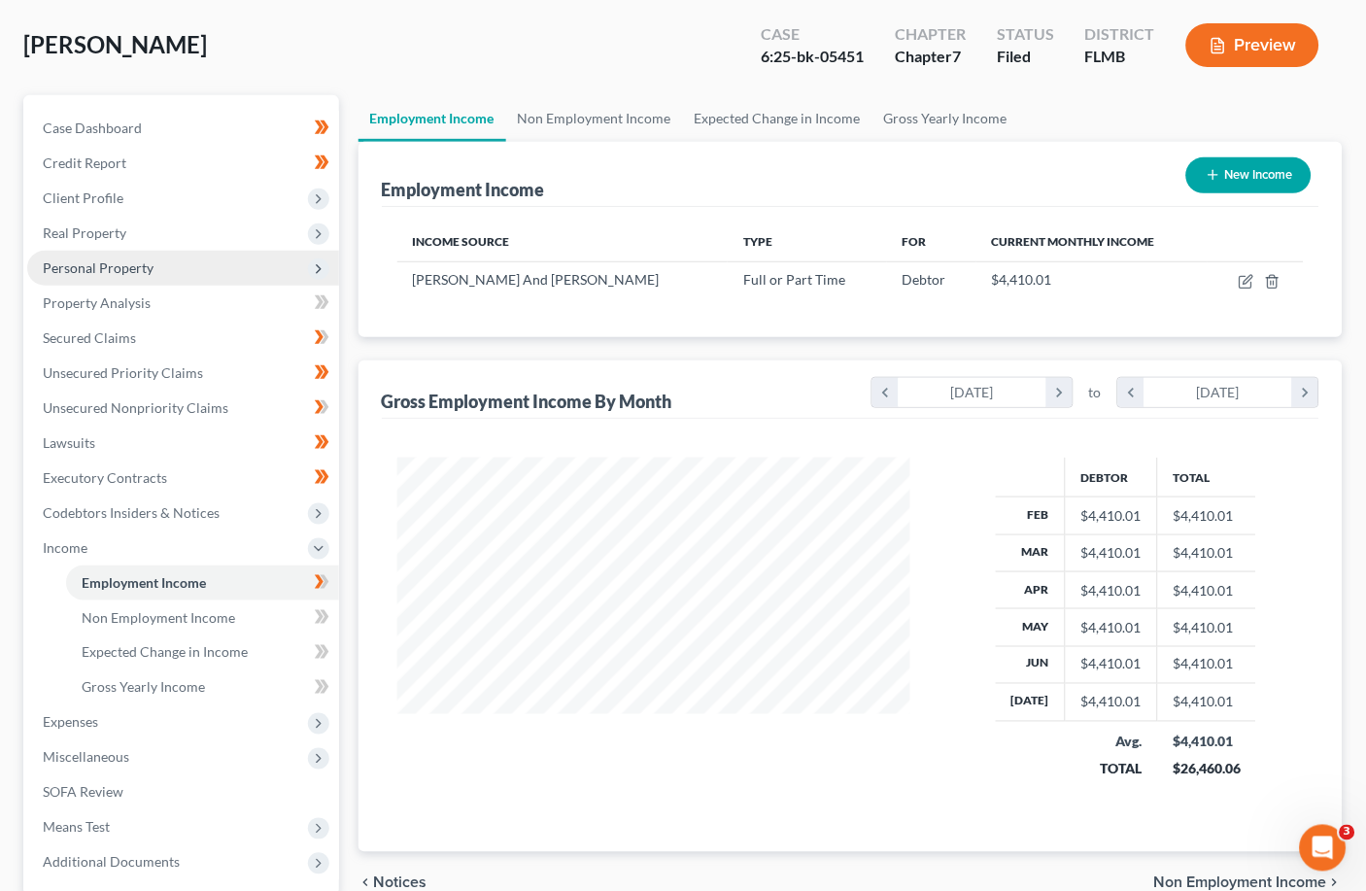
scroll to position [281, 0]
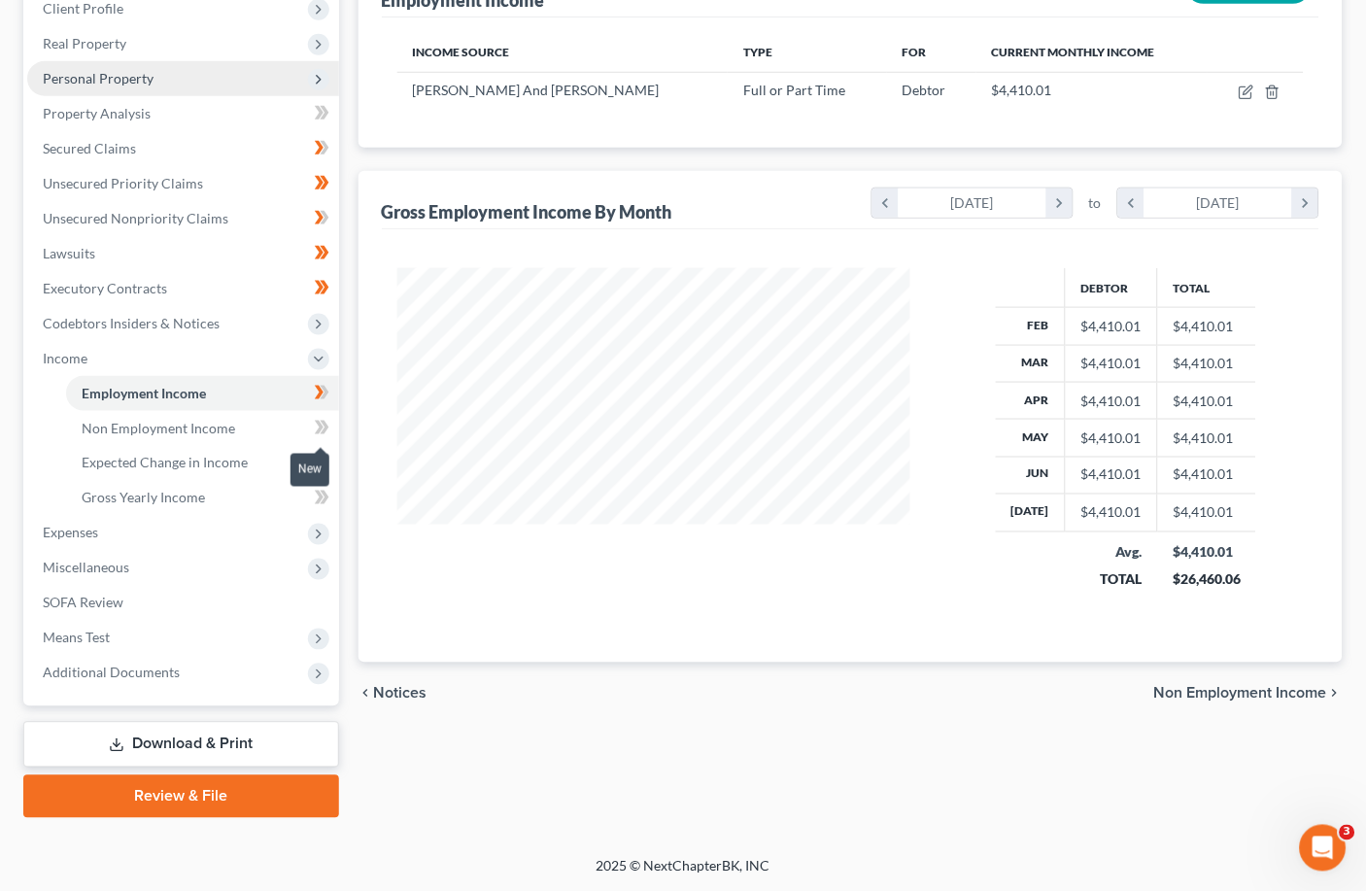
click at [325, 426] on icon at bounding box center [324, 428] width 9 height 14
click at [325, 429] on icon at bounding box center [324, 428] width 9 height 14
click at [138, 427] on span "Non Employment Income" at bounding box center [159, 428] width 154 height 17
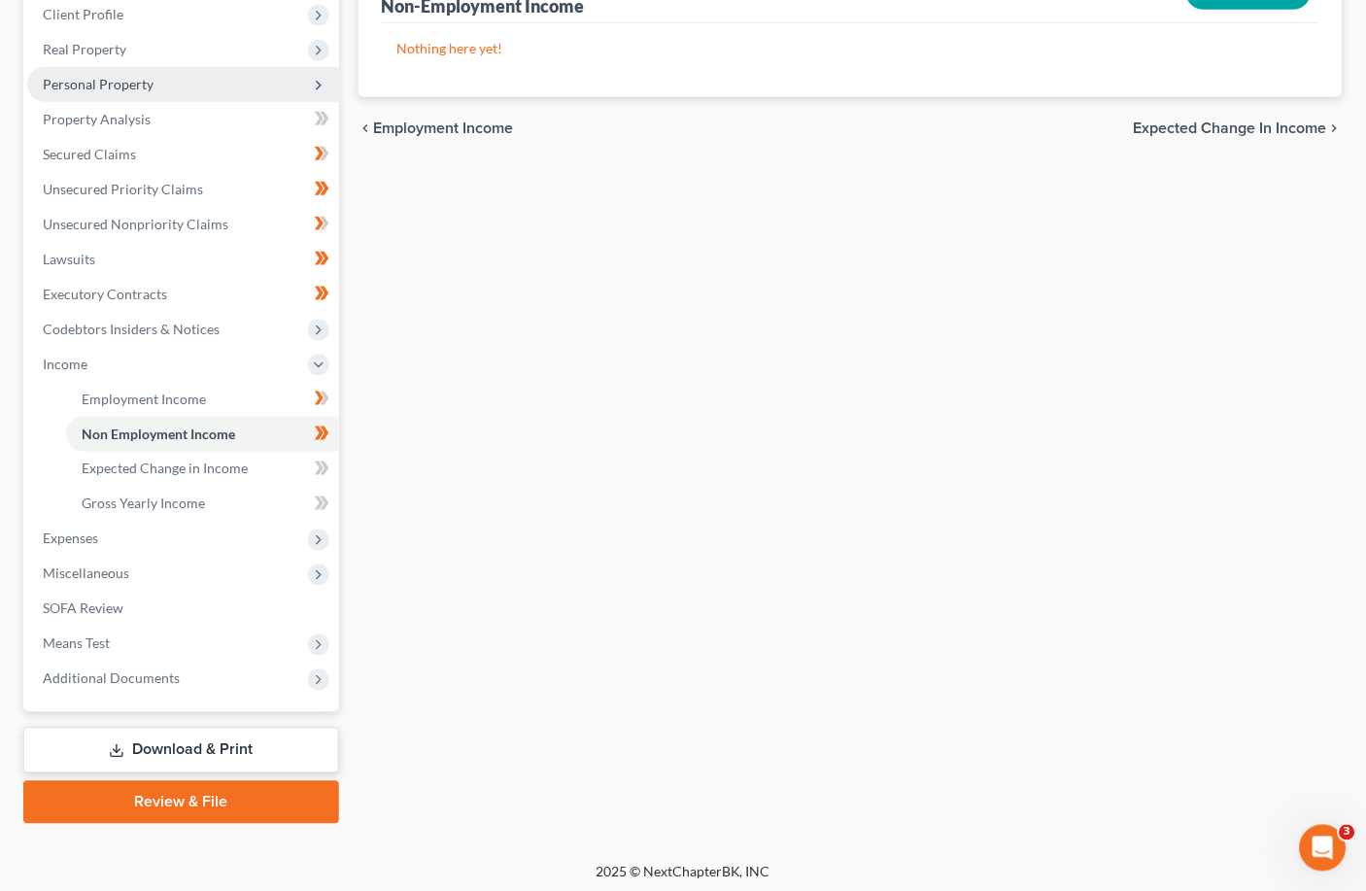
scroll to position [281, 0]
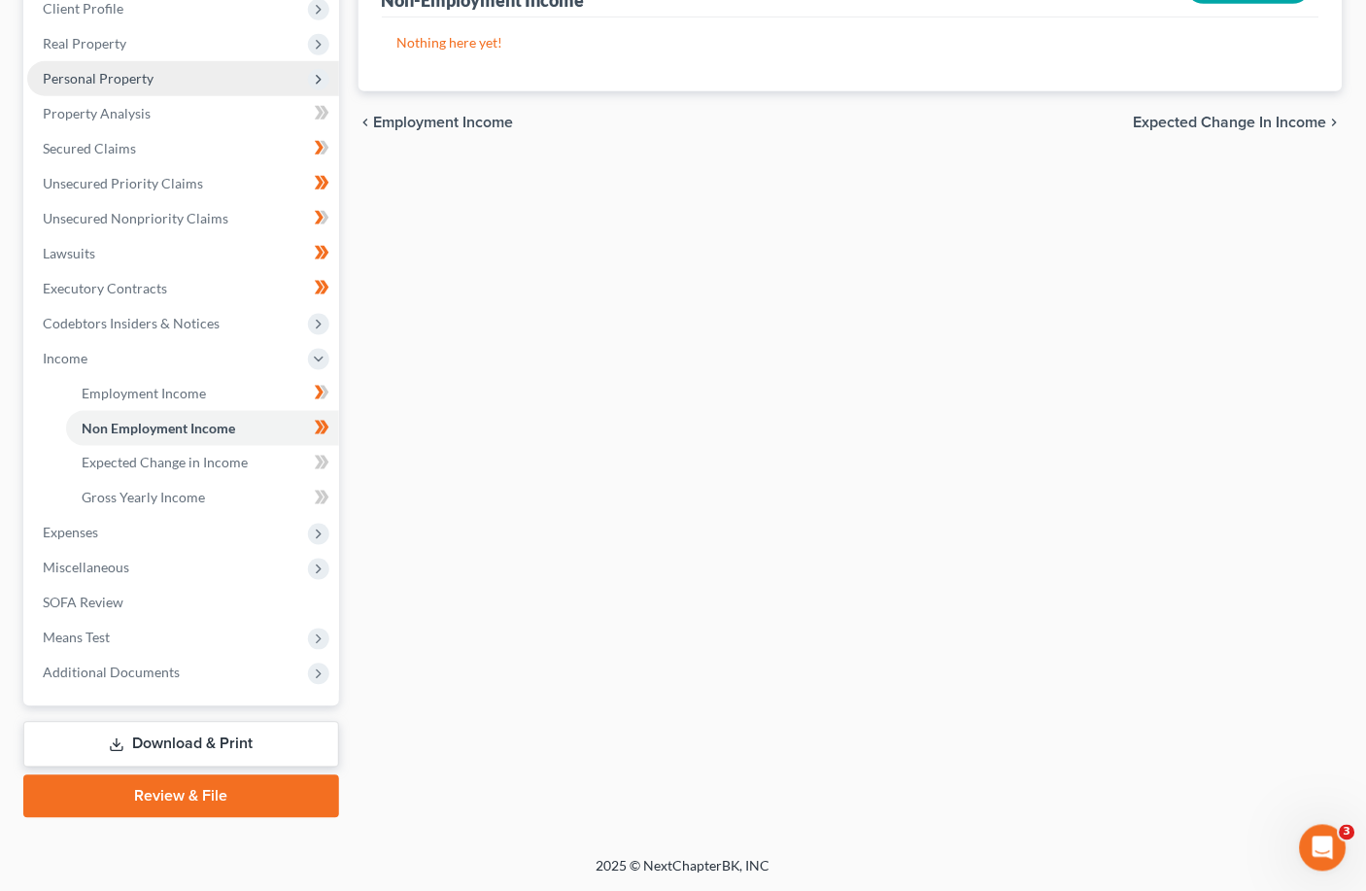
click at [957, 122] on span "Expected Change in Income" at bounding box center [1230, 123] width 193 height 16
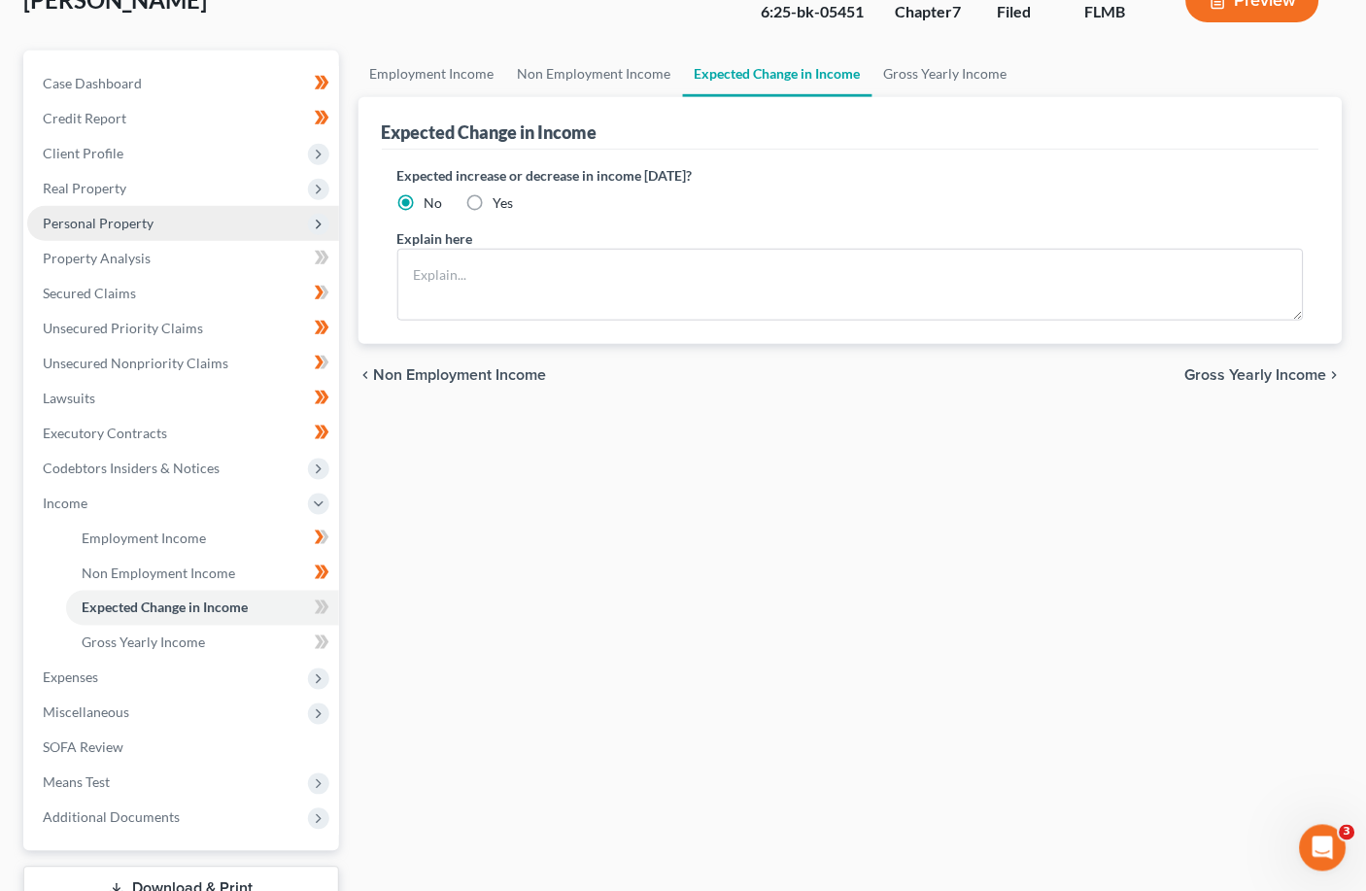
scroll to position [258, 0]
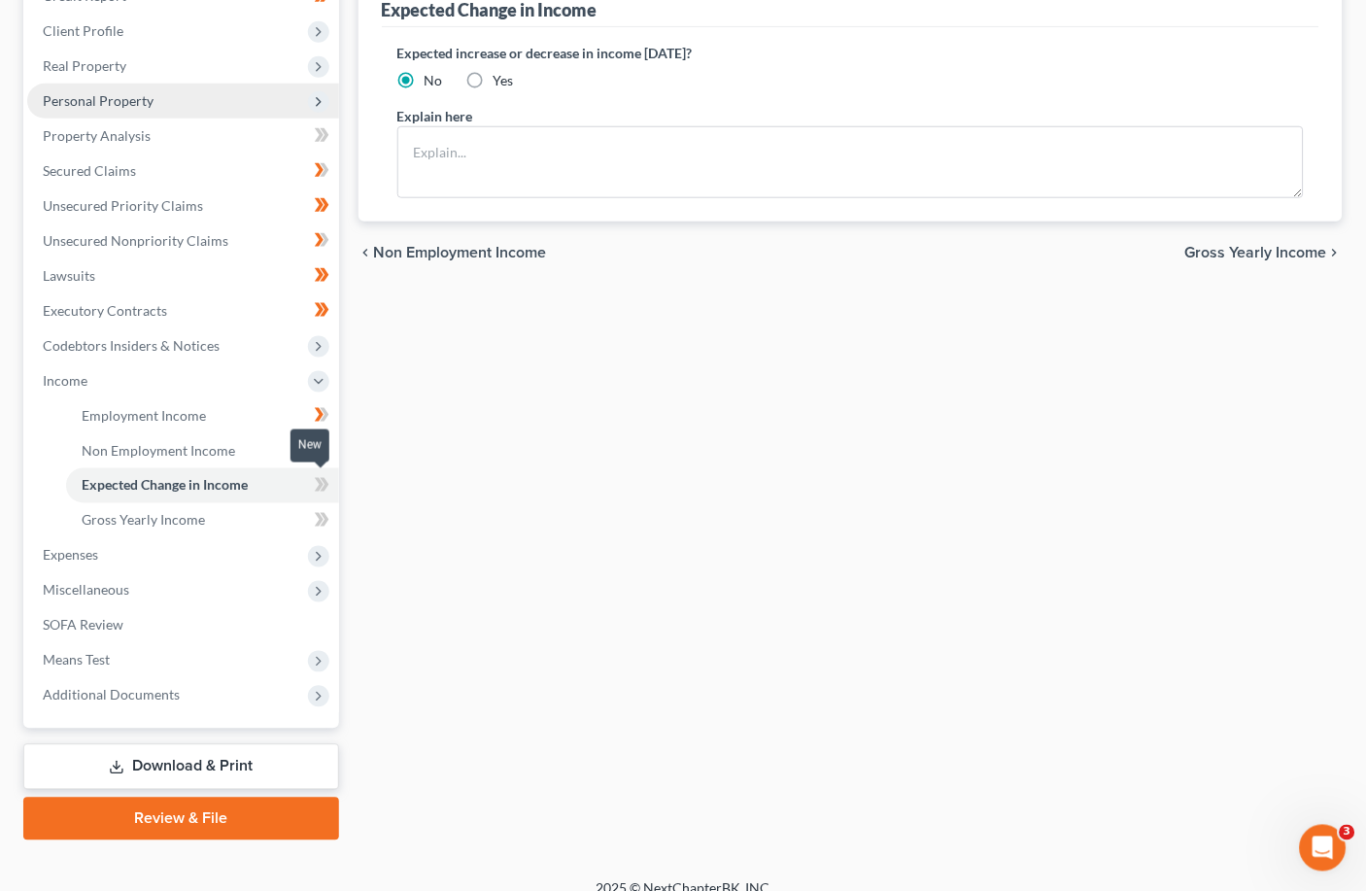
click at [317, 479] on icon at bounding box center [322, 485] width 15 height 24
click at [325, 489] on icon at bounding box center [322, 485] width 15 height 24
click at [957, 251] on span "Gross Yearly Income" at bounding box center [1257, 253] width 142 height 16
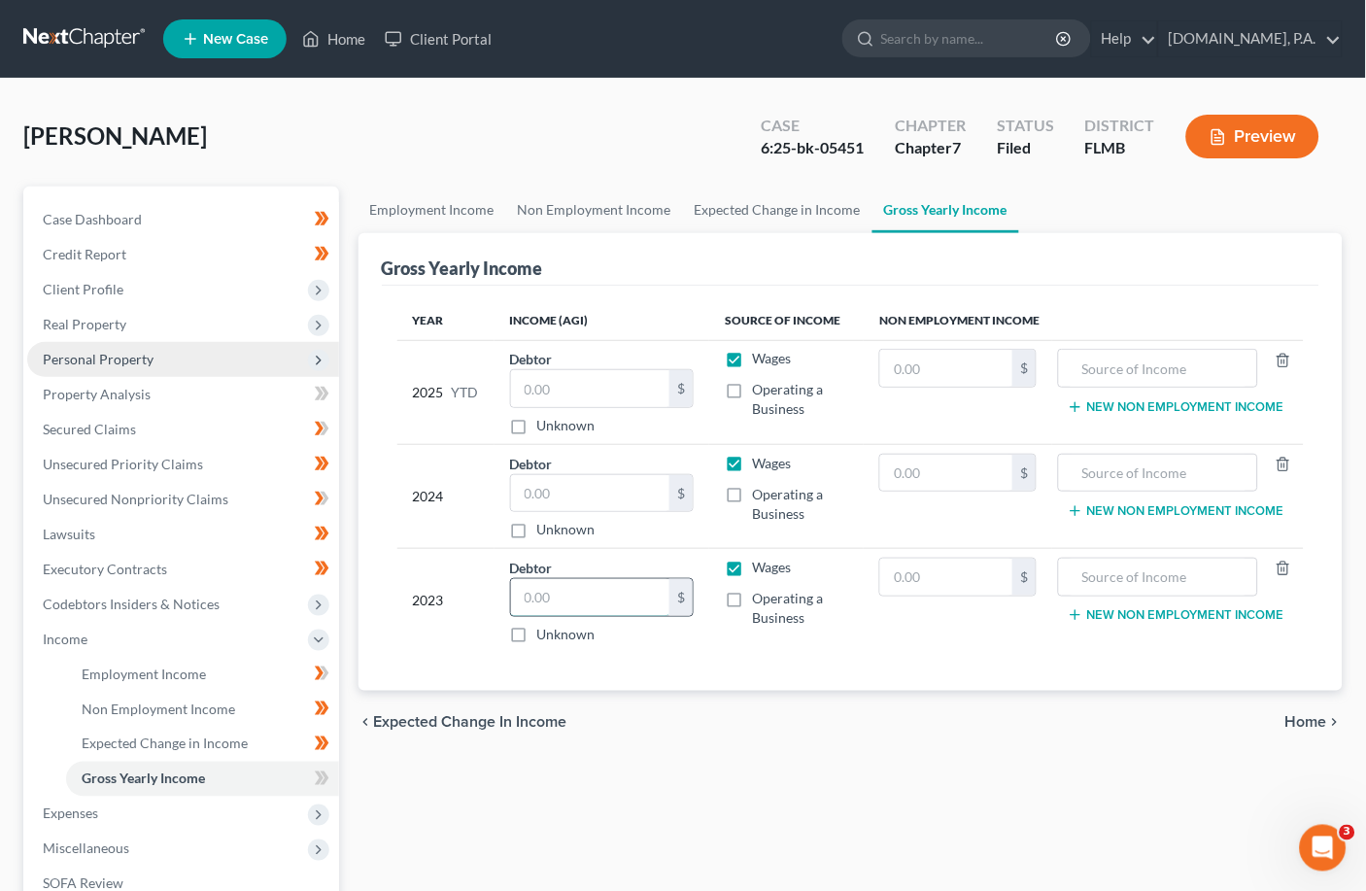
click at [627, 602] on input "text" at bounding box center [590, 597] width 159 height 37
type input "45,800.00"
click at [934, 635] on td "$" at bounding box center [958, 601] width 189 height 104
click at [583, 486] on input "text" at bounding box center [590, 493] width 159 height 37
type input "45,440.00"
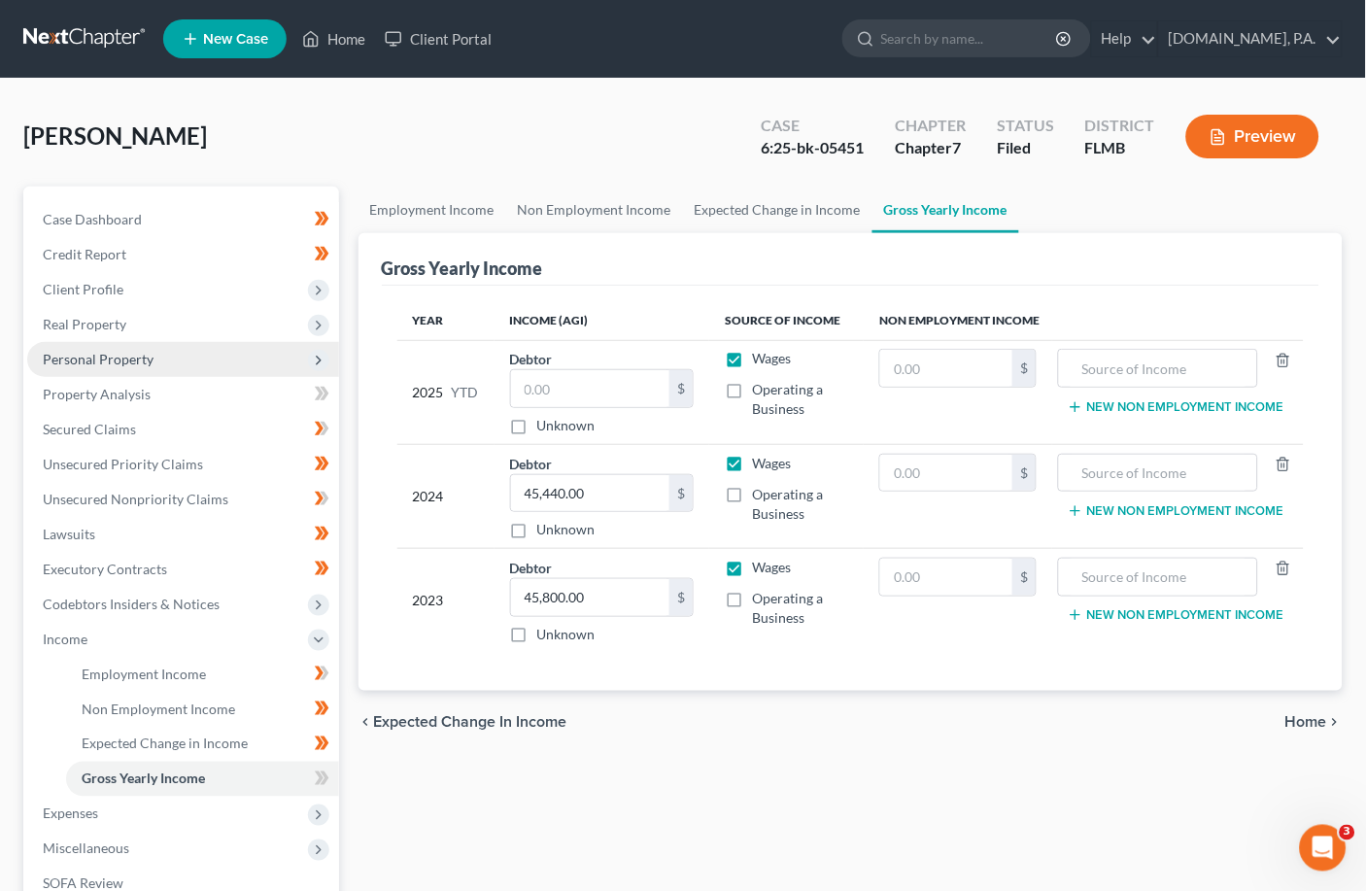
click at [397, 564] on td "2023" at bounding box center [445, 601] width 97 height 104
click at [594, 384] on input "text" at bounding box center [590, 388] width 159 height 37
type input "33,926.85"
click at [672, 256] on div "Gross Yearly Income" at bounding box center [851, 259] width 939 height 52
click at [957, 719] on span "Home" at bounding box center [1307, 722] width 42 height 16
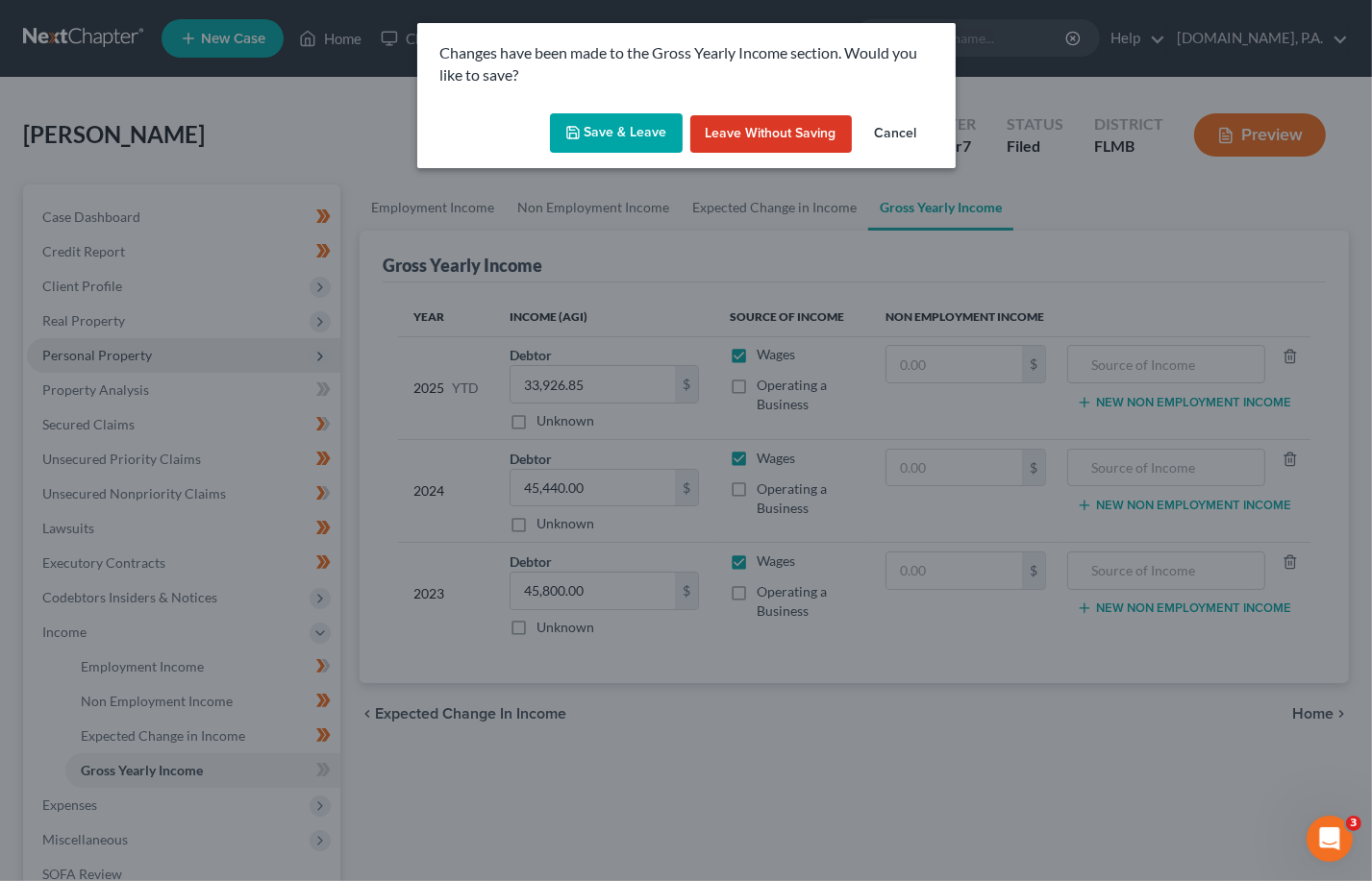
click at [640, 132] on button "Save & Leave" at bounding box center [616, 133] width 133 height 41
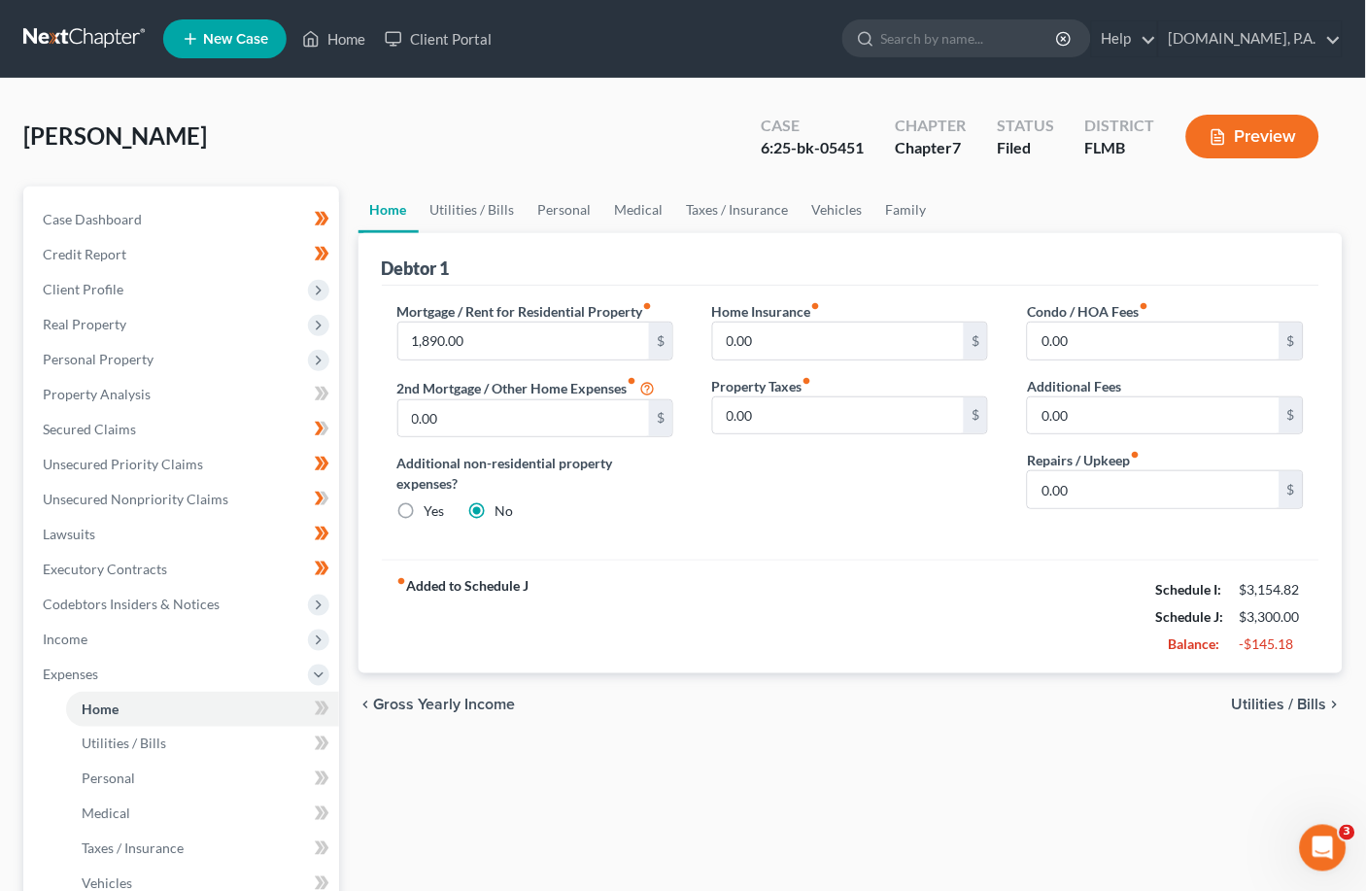
click at [957, 704] on span "Utilities / Bills" at bounding box center [1279, 705] width 95 height 16
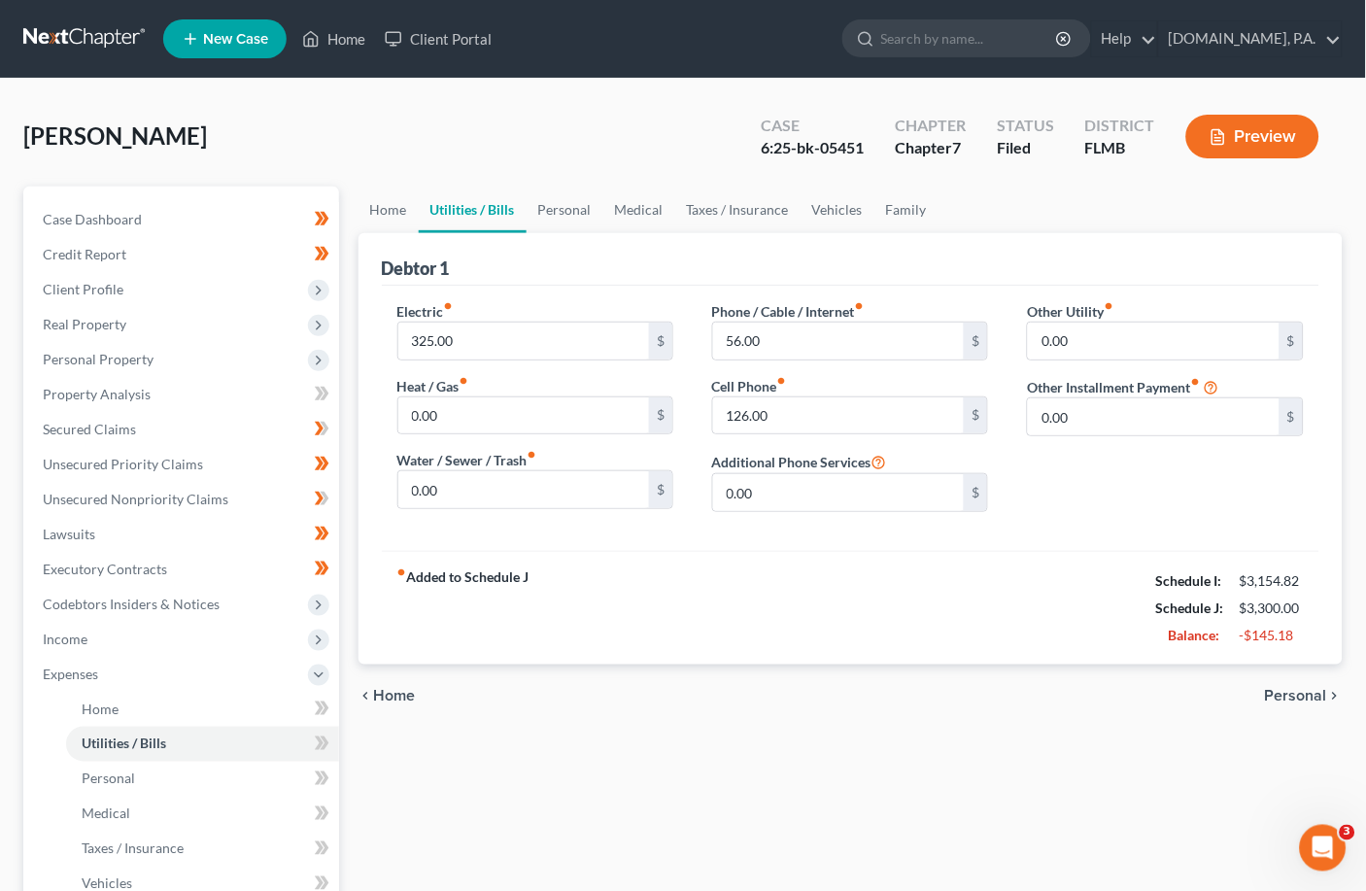
click at [957, 693] on span "Personal" at bounding box center [1296, 696] width 62 height 16
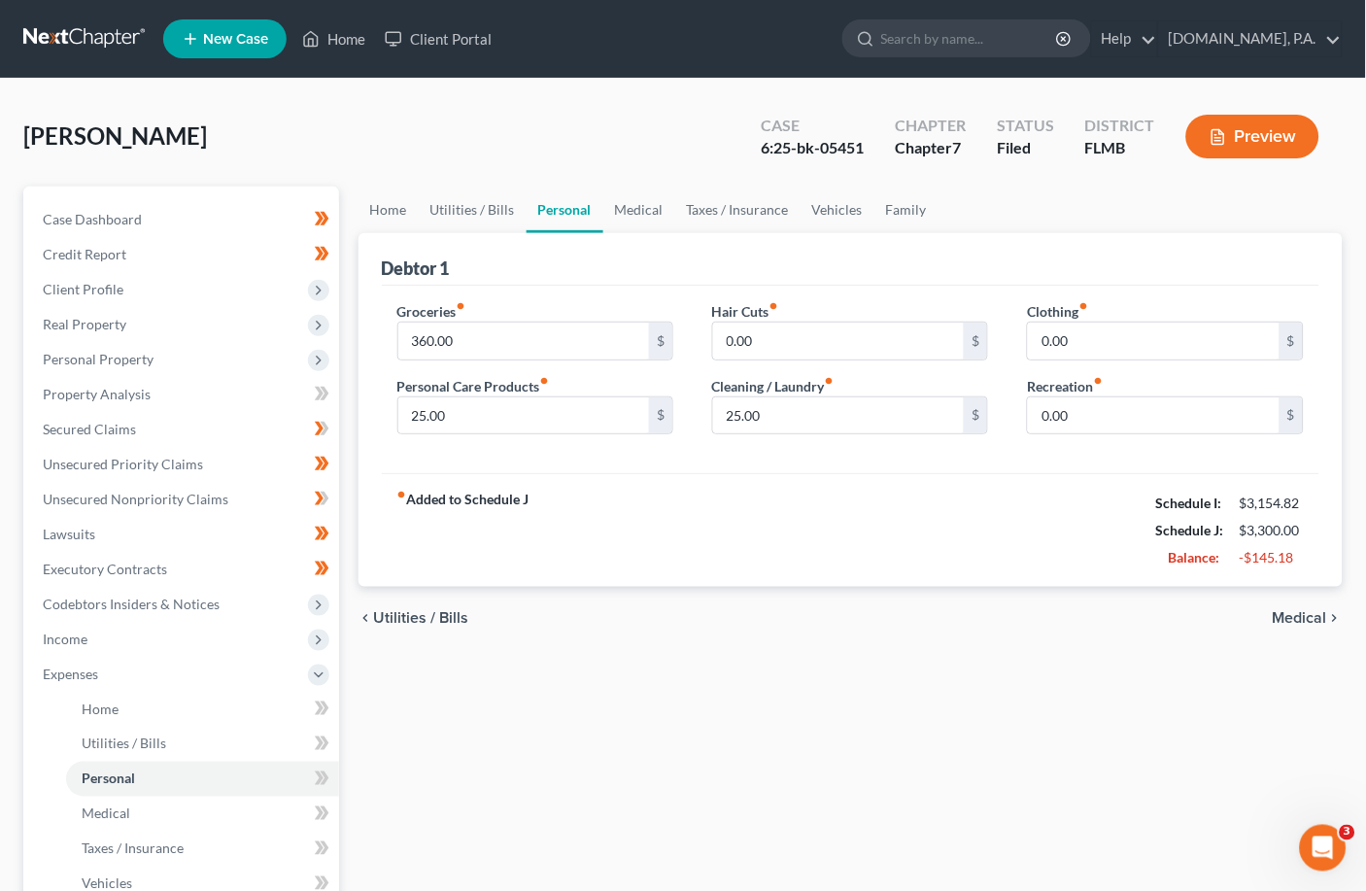
click at [957, 617] on span "Medical" at bounding box center [1300, 618] width 54 height 16
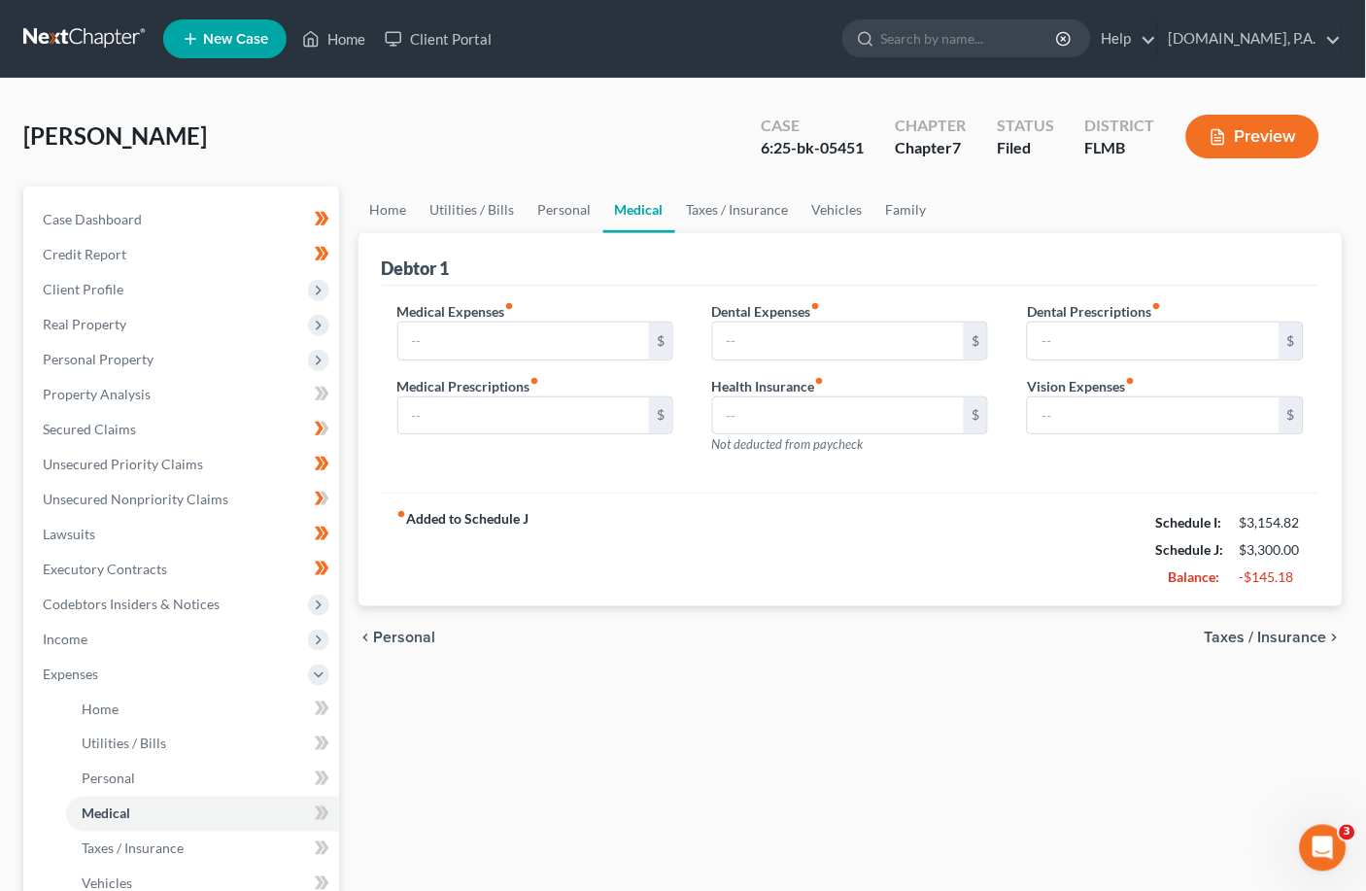
click at [957, 637] on span "Taxes / Insurance" at bounding box center [1266, 638] width 122 height 16
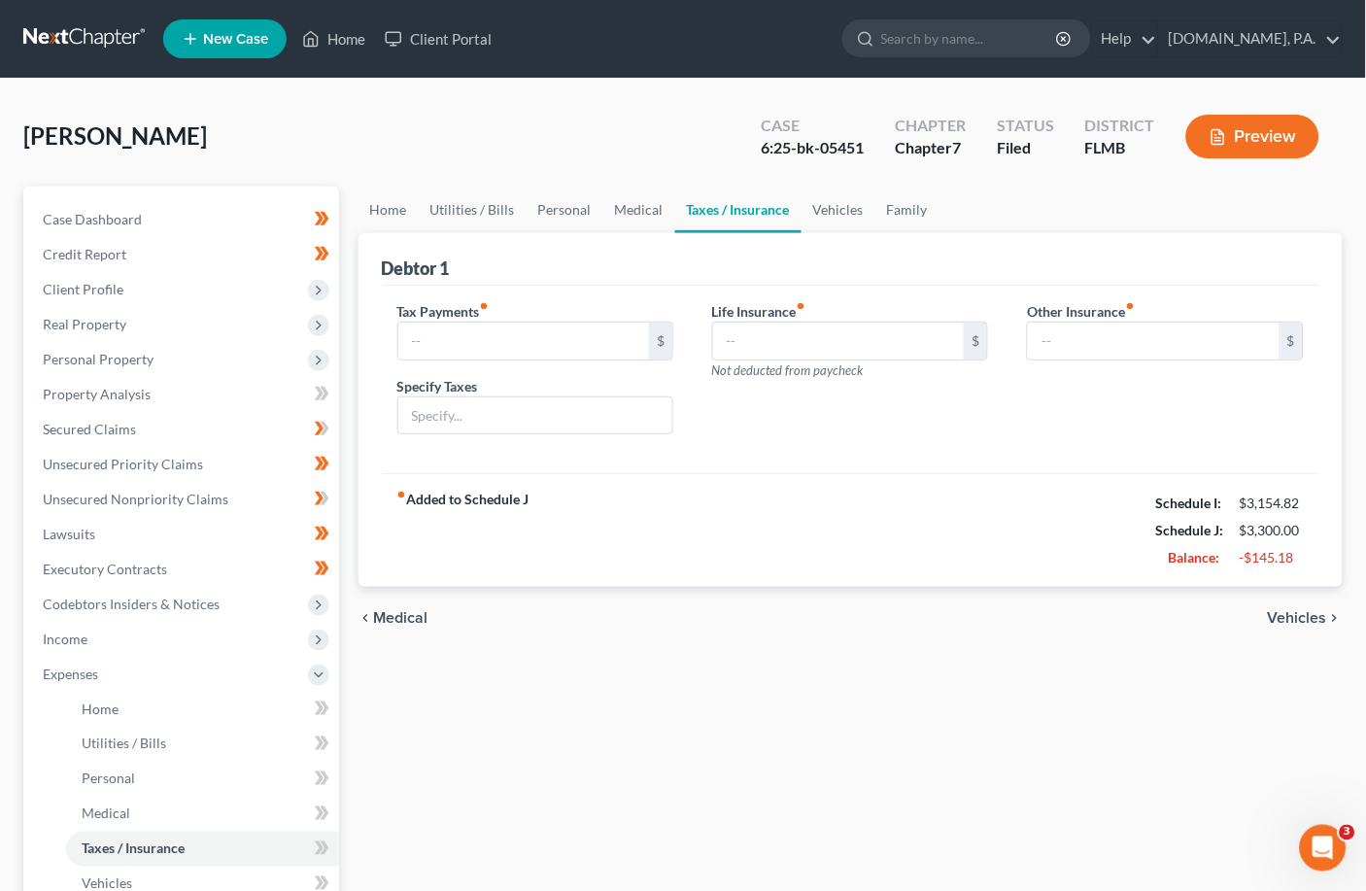
click at [957, 617] on span "Vehicles" at bounding box center [1297, 618] width 59 height 16
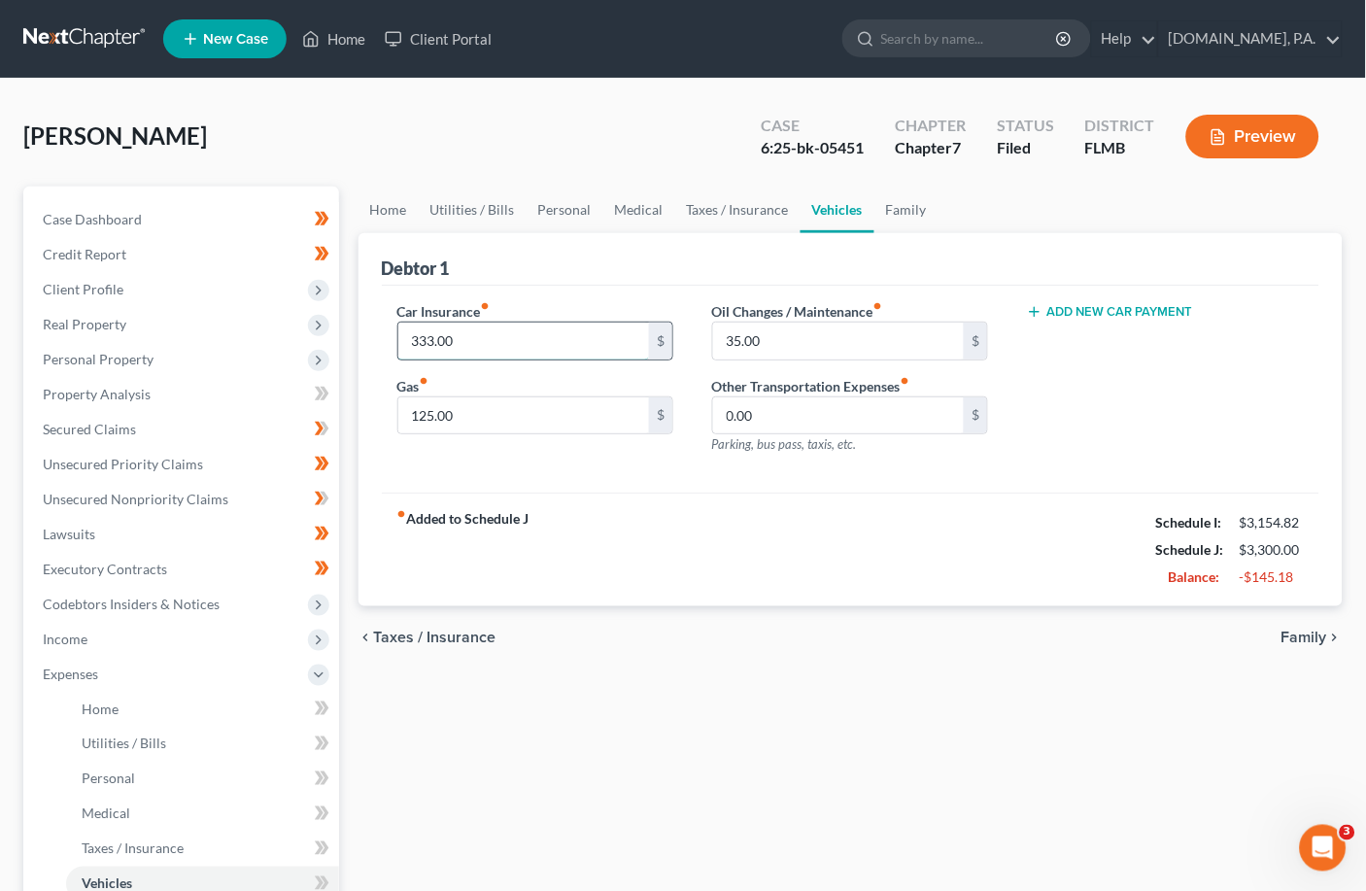
click at [435, 335] on input "333.00" at bounding box center [524, 341] width 252 height 37
type input "335.00"
click at [623, 526] on div "fiber_manual_record Added to Schedule J Schedule I: $3,154.82 Schedule J: $3,30…" at bounding box center [851, 550] width 939 height 114
click at [428, 634] on span "Taxes / Insurance" at bounding box center [435, 638] width 122 height 16
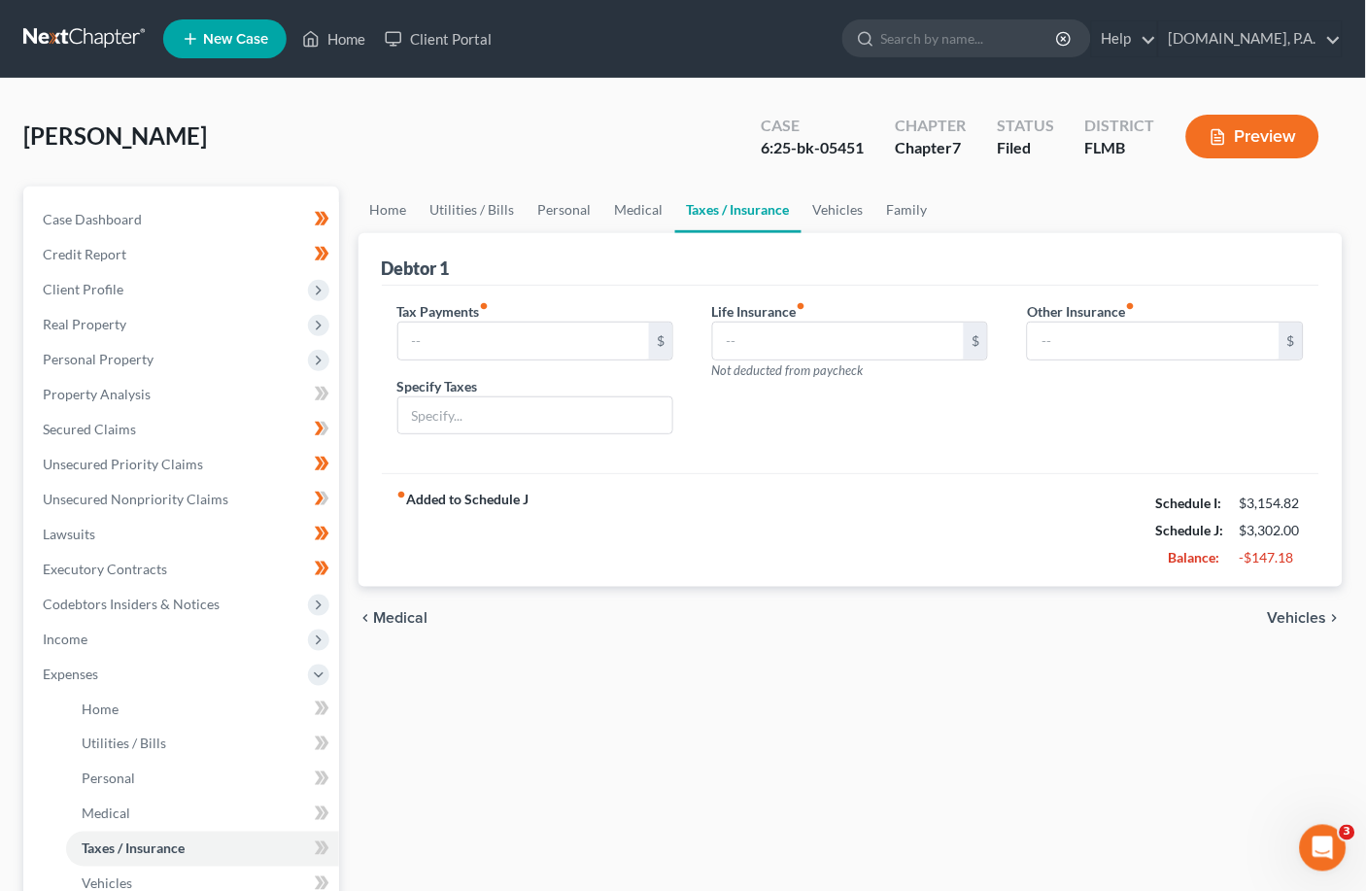
click at [406, 619] on span "Medical" at bounding box center [401, 618] width 54 height 16
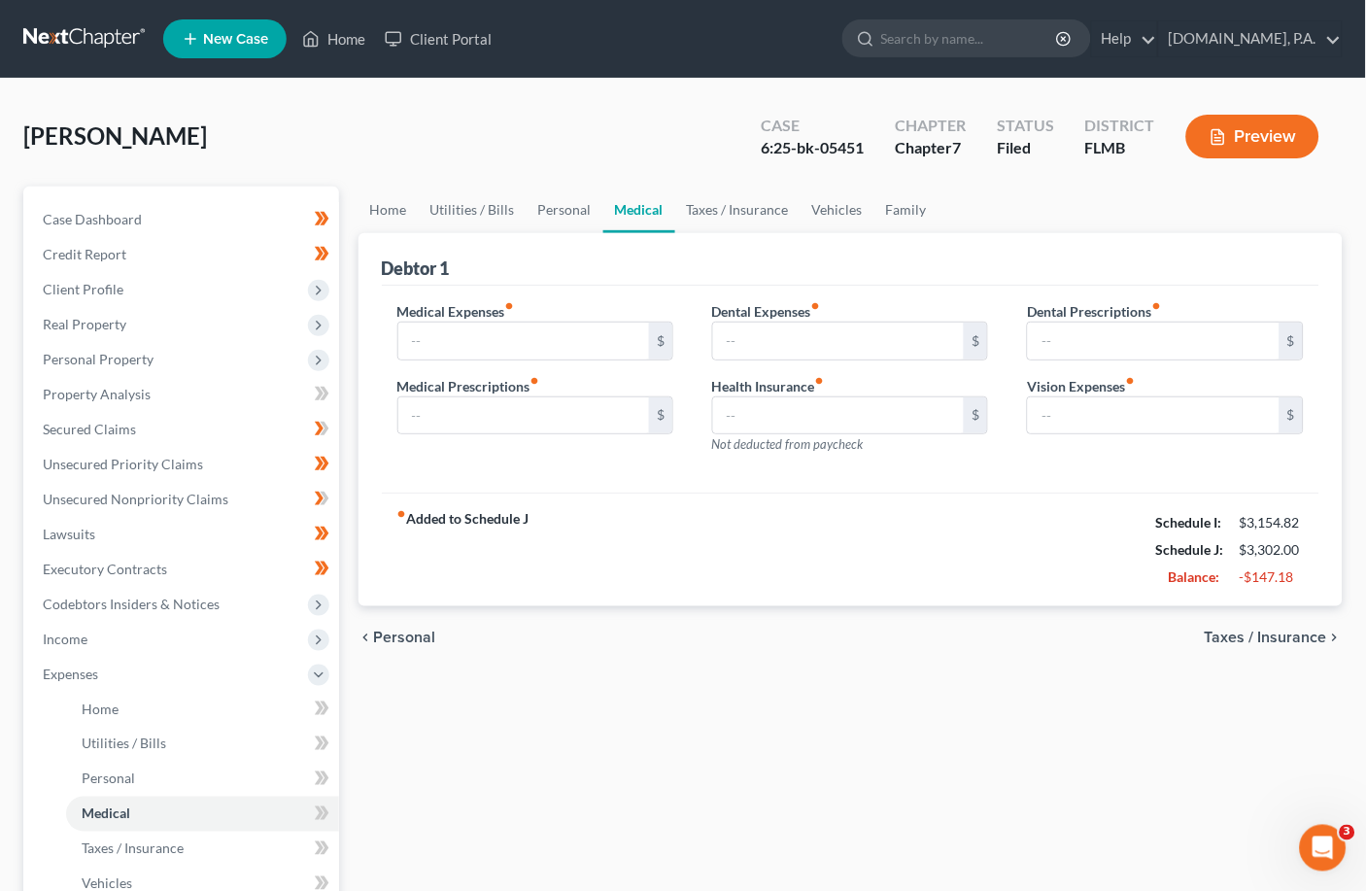
click at [410, 637] on span "Personal" at bounding box center [405, 638] width 62 height 16
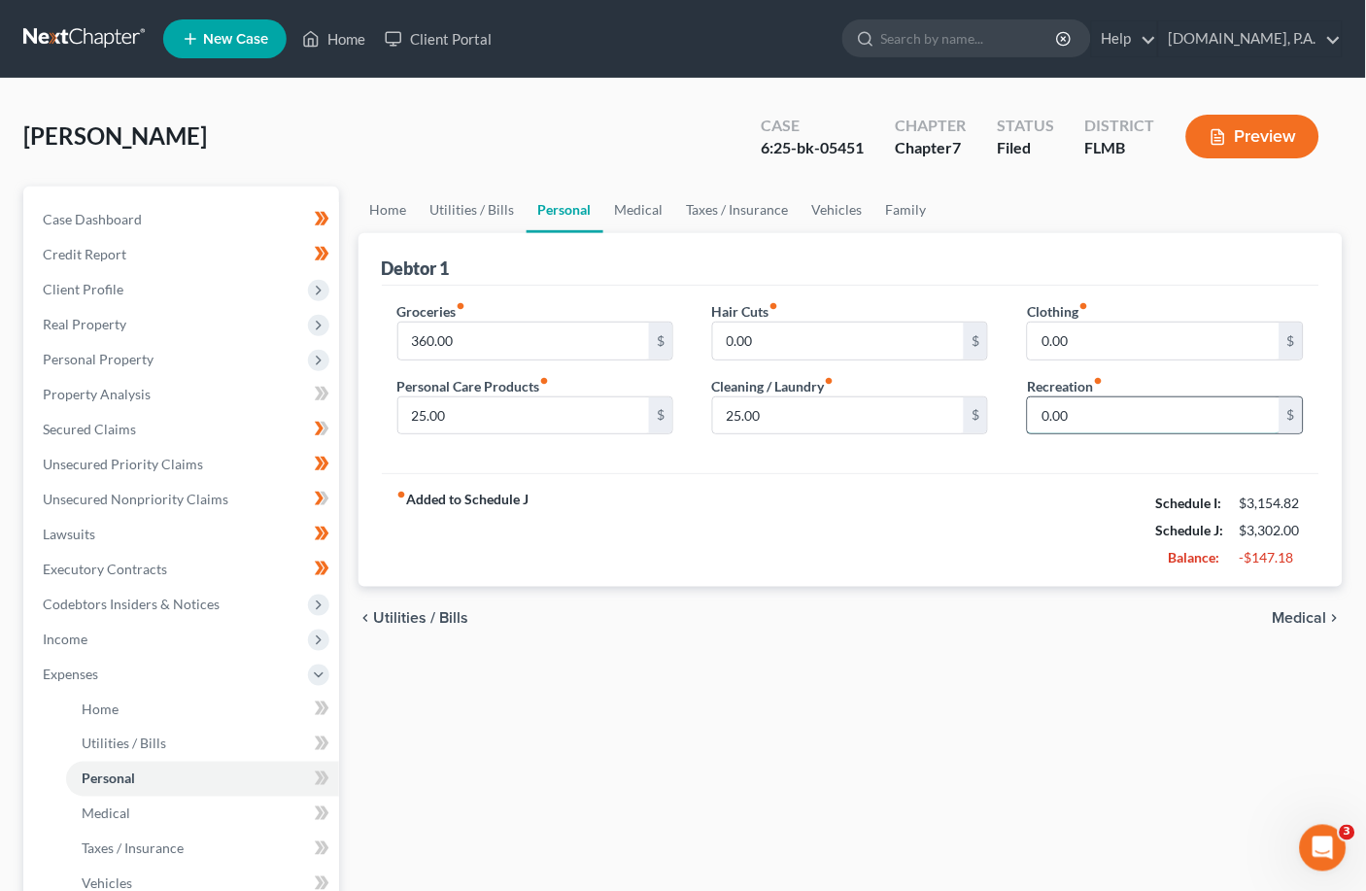
click at [957, 414] on input "0.00" at bounding box center [1154, 415] width 252 height 37
type input "80.00"
click at [957, 507] on div "fiber_manual_record Added to Schedule J Schedule I: $3,154.82 Schedule J: $3,38…" at bounding box center [851, 530] width 939 height 114
click at [957, 336] on input "0.00" at bounding box center [1154, 341] width 252 height 37
type input "20.00"
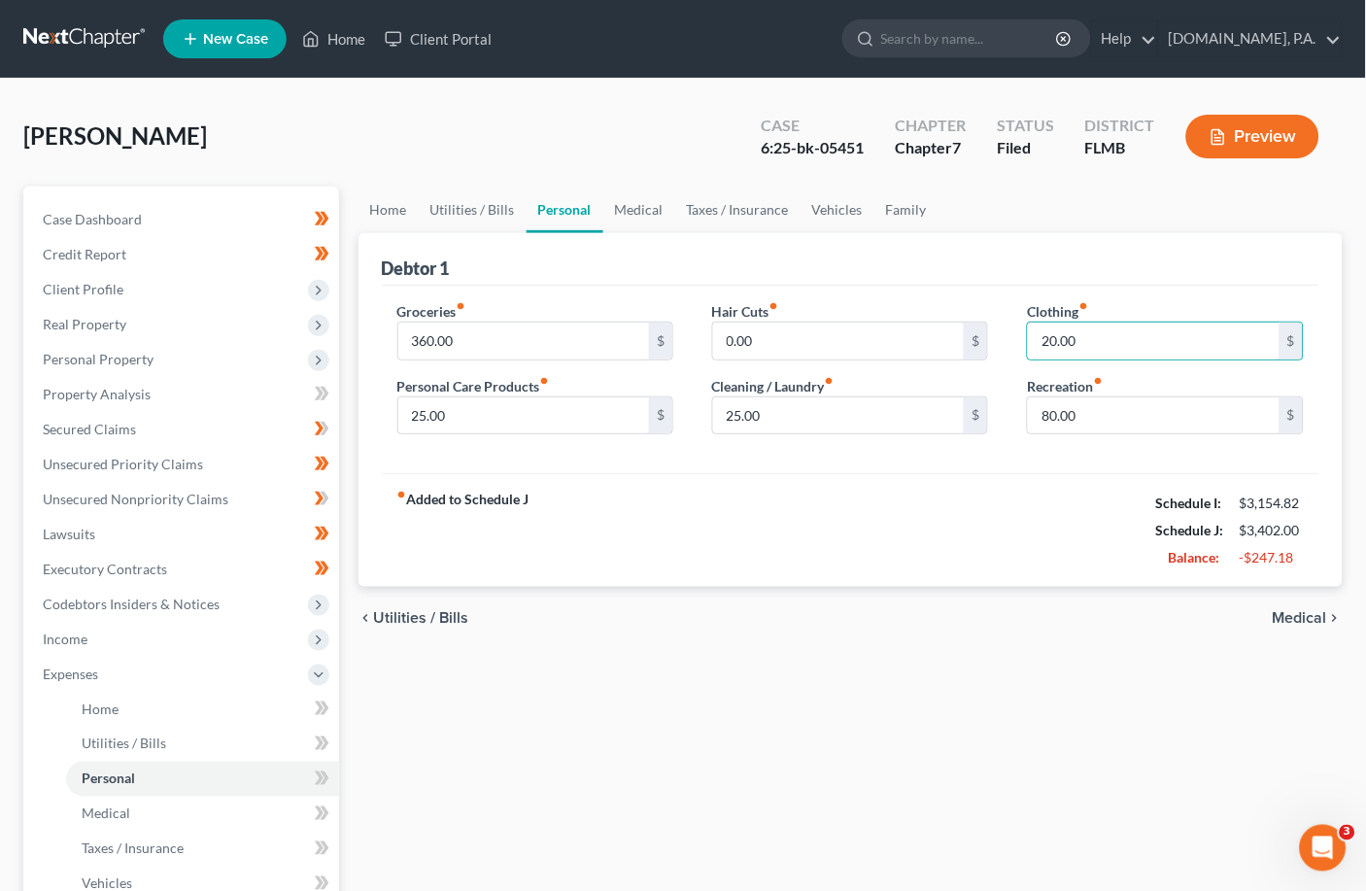
click at [957, 520] on div "fiber_manual_record Added to Schedule J Schedule I: $3,154.82 Schedule J: $3,40…" at bounding box center [851, 530] width 939 height 114
click at [801, 342] on input "0.00" at bounding box center [839, 341] width 252 height 37
type input "15.00"
click at [802, 512] on div "fiber_manual_record Added to Schedule J Schedule I: $3,154.82 Schedule J: $3,41…" at bounding box center [851, 530] width 939 height 114
click at [957, 412] on input "80.00" at bounding box center [1154, 415] width 252 height 37
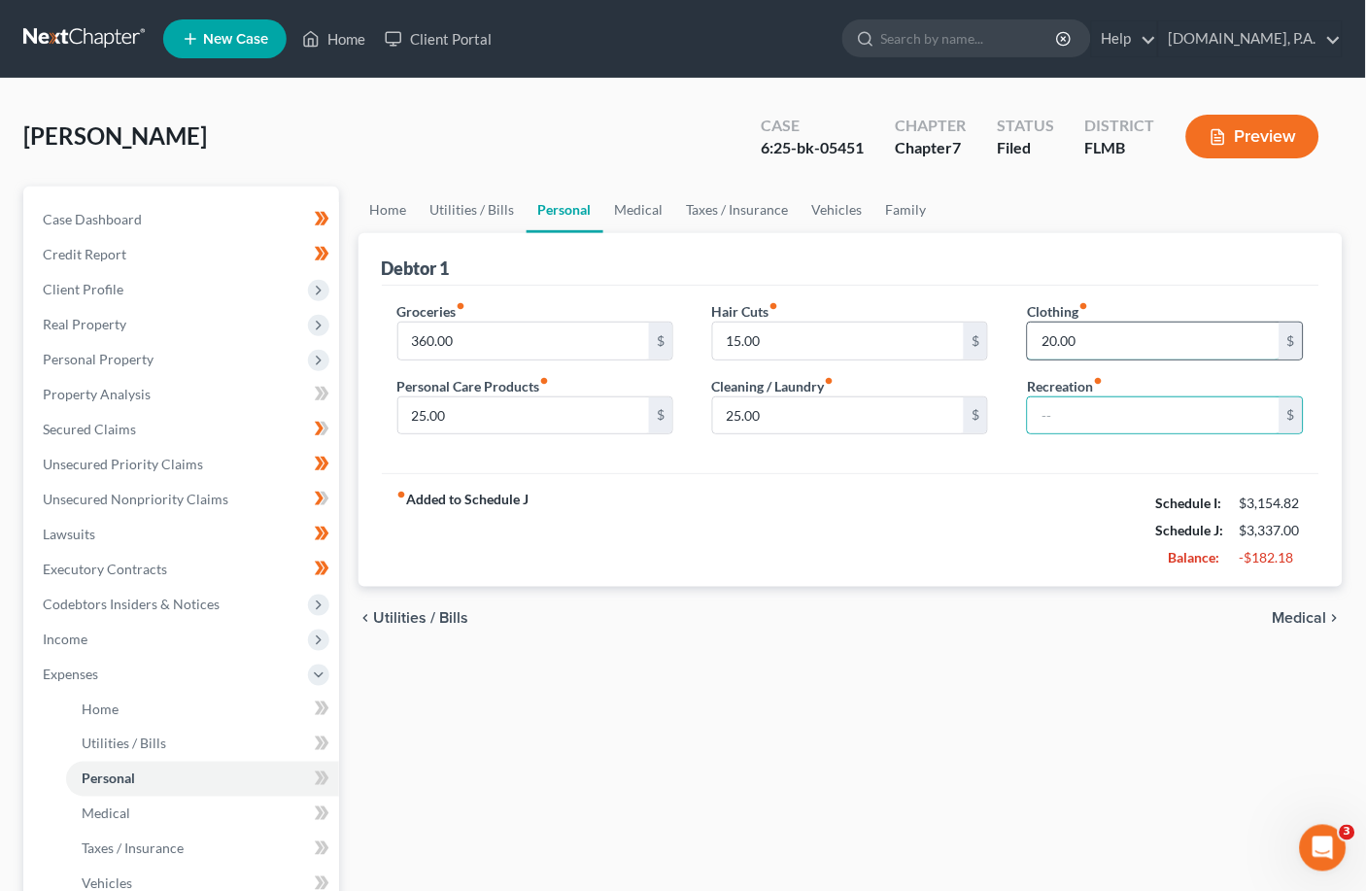
click at [957, 333] on input "20.00" at bounding box center [1154, 341] width 252 height 37
click at [784, 341] on input "15.00" at bounding box center [839, 341] width 252 height 37
click at [430, 616] on span "Utilities / Bills" at bounding box center [421, 618] width 95 height 16
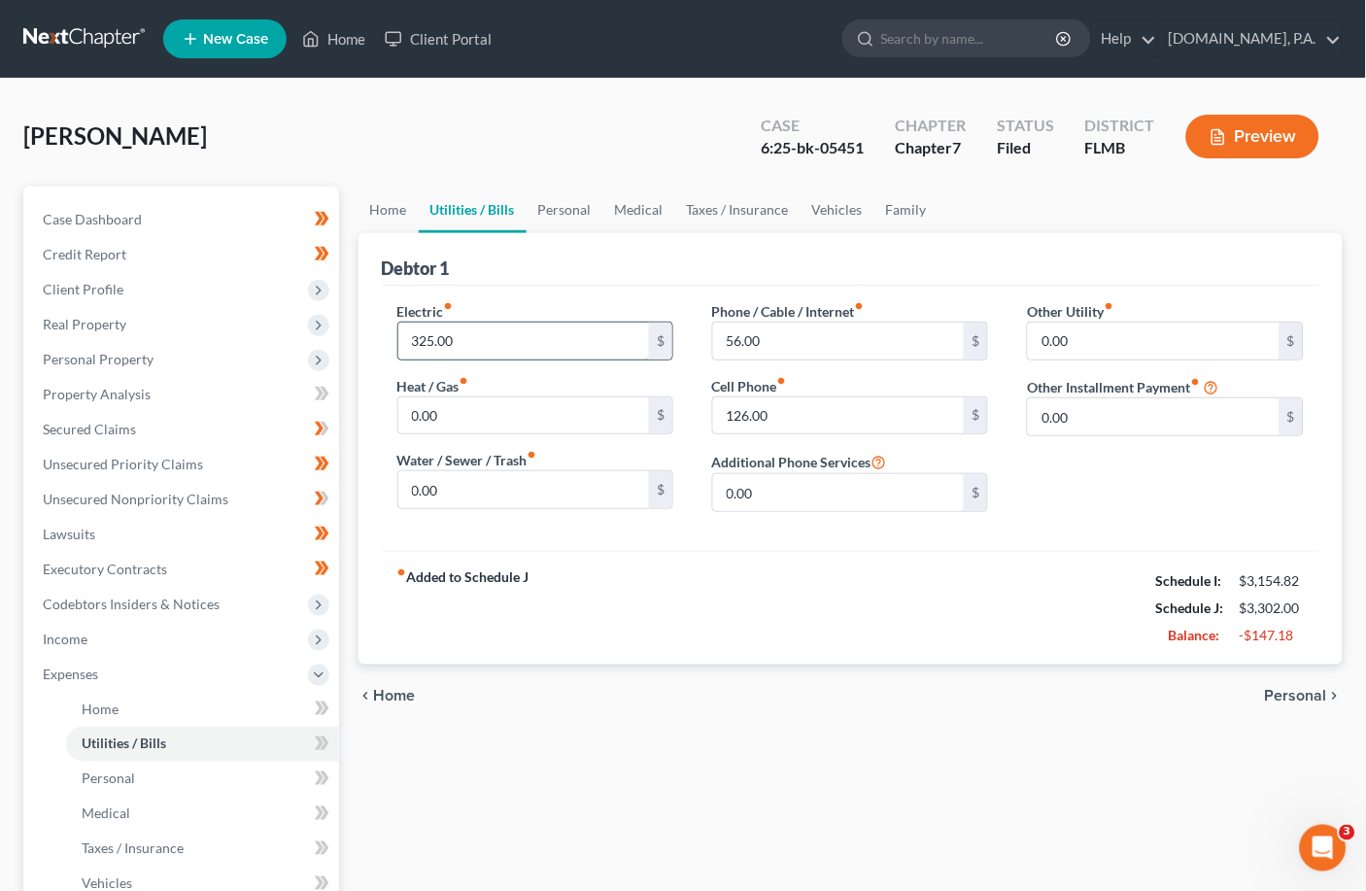
click at [460, 339] on input "325.00" at bounding box center [524, 341] width 252 height 37
click at [667, 617] on div "fiber_manual_record Added to Schedule J Schedule I: $3,154.82 Schedule J: $3,15…" at bounding box center [851, 608] width 939 height 114
click at [469, 338] on input "180.00" at bounding box center [524, 341] width 252 height 37
type input "360.00"
drag, startPoint x: 670, startPoint y: 601, endPoint x: 687, endPoint y: 596, distance: 18.2
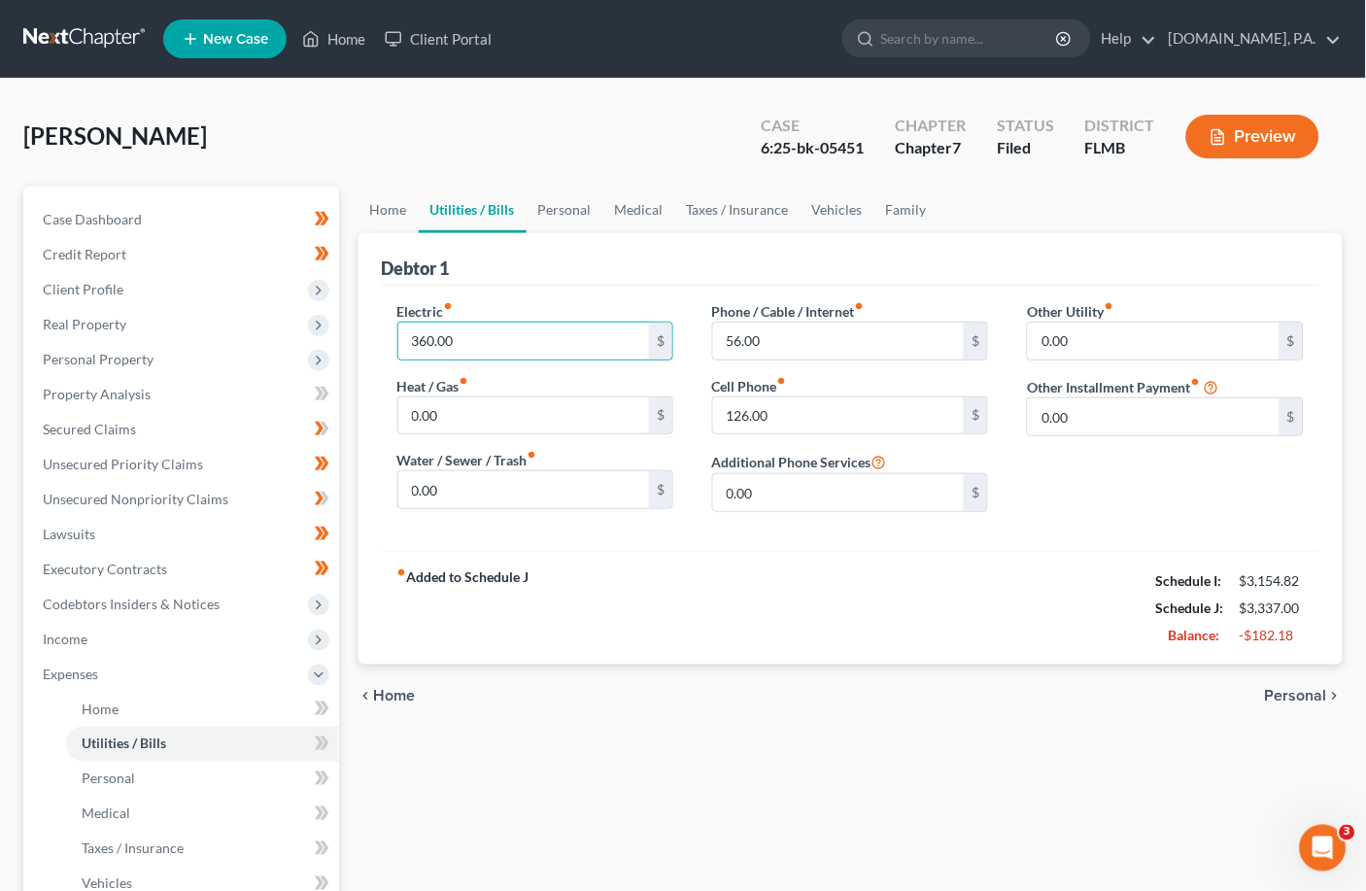
click at [671, 601] on div "fiber_manual_record Added to Schedule J Schedule I: $3,154.82 Schedule J: $3,33…" at bounding box center [851, 608] width 939 height 114
click at [386, 693] on span "Home" at bounding box center [395, 696] width 42 height 16
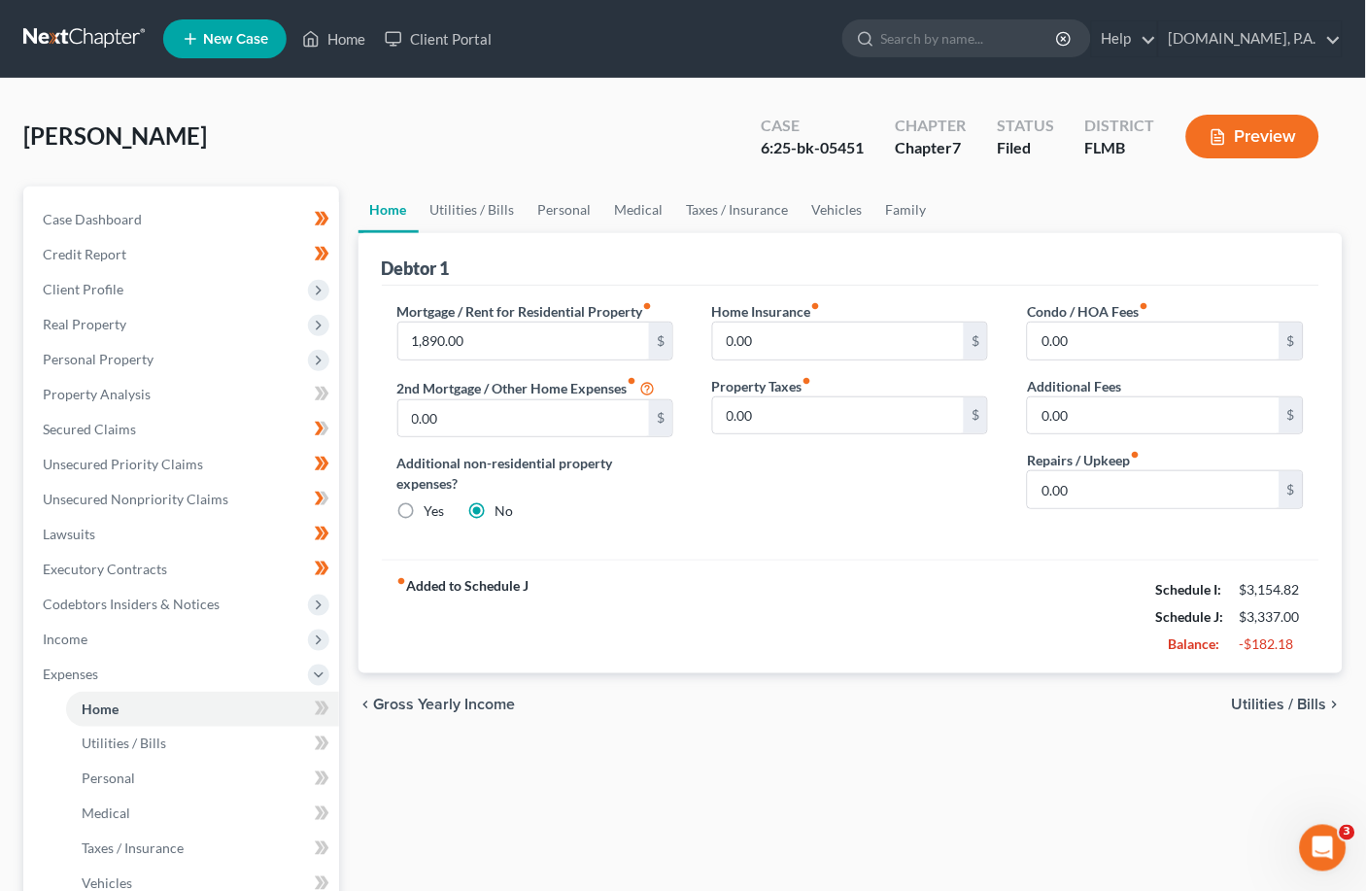
click at [957, 698] on span "Utilities / Bills" at bounding box center [1279, 705] width 95 height 16
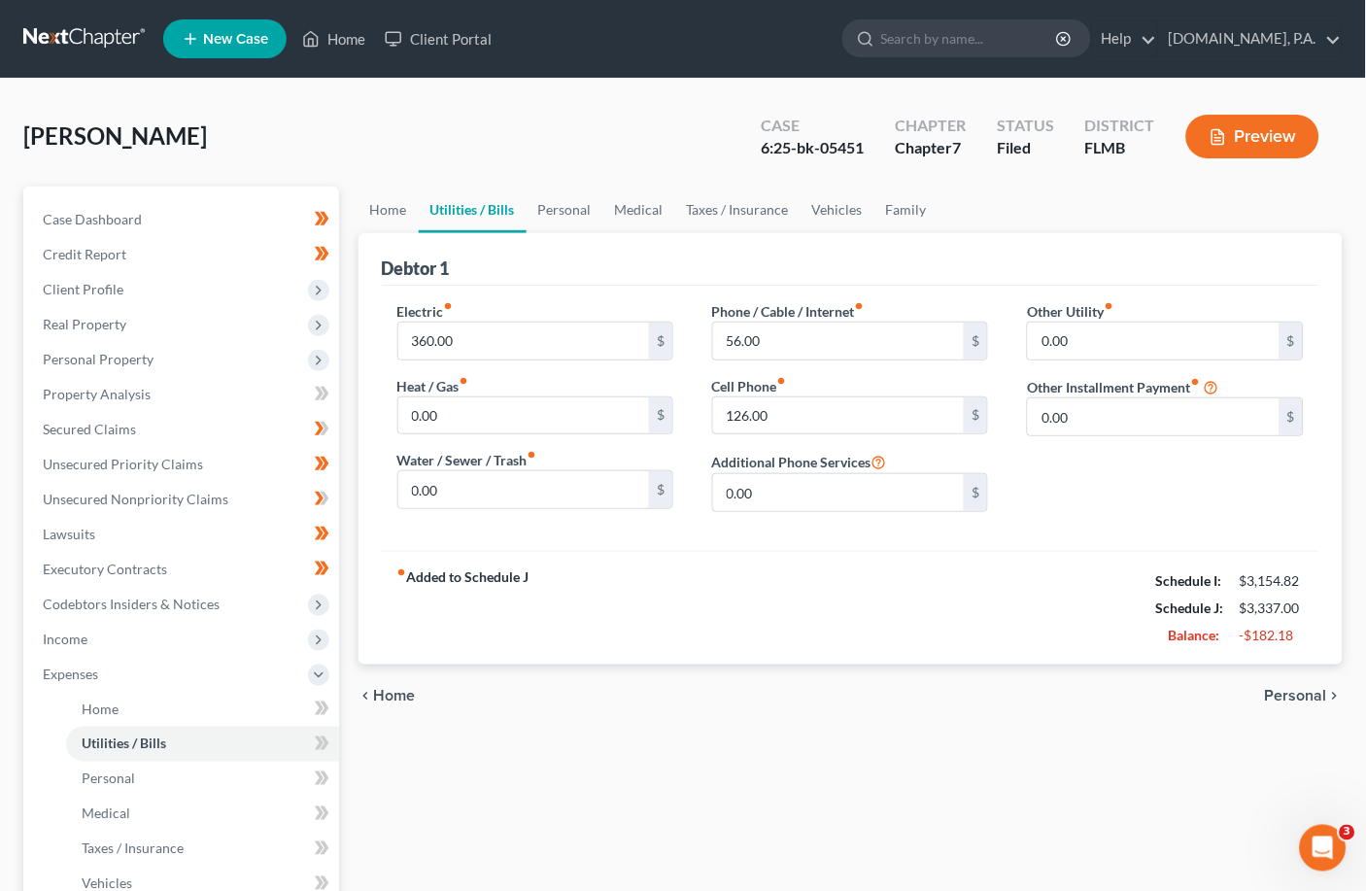
click at [957, 691] on span "Personal" at bounding box center [1296, 696] width 62 height 16
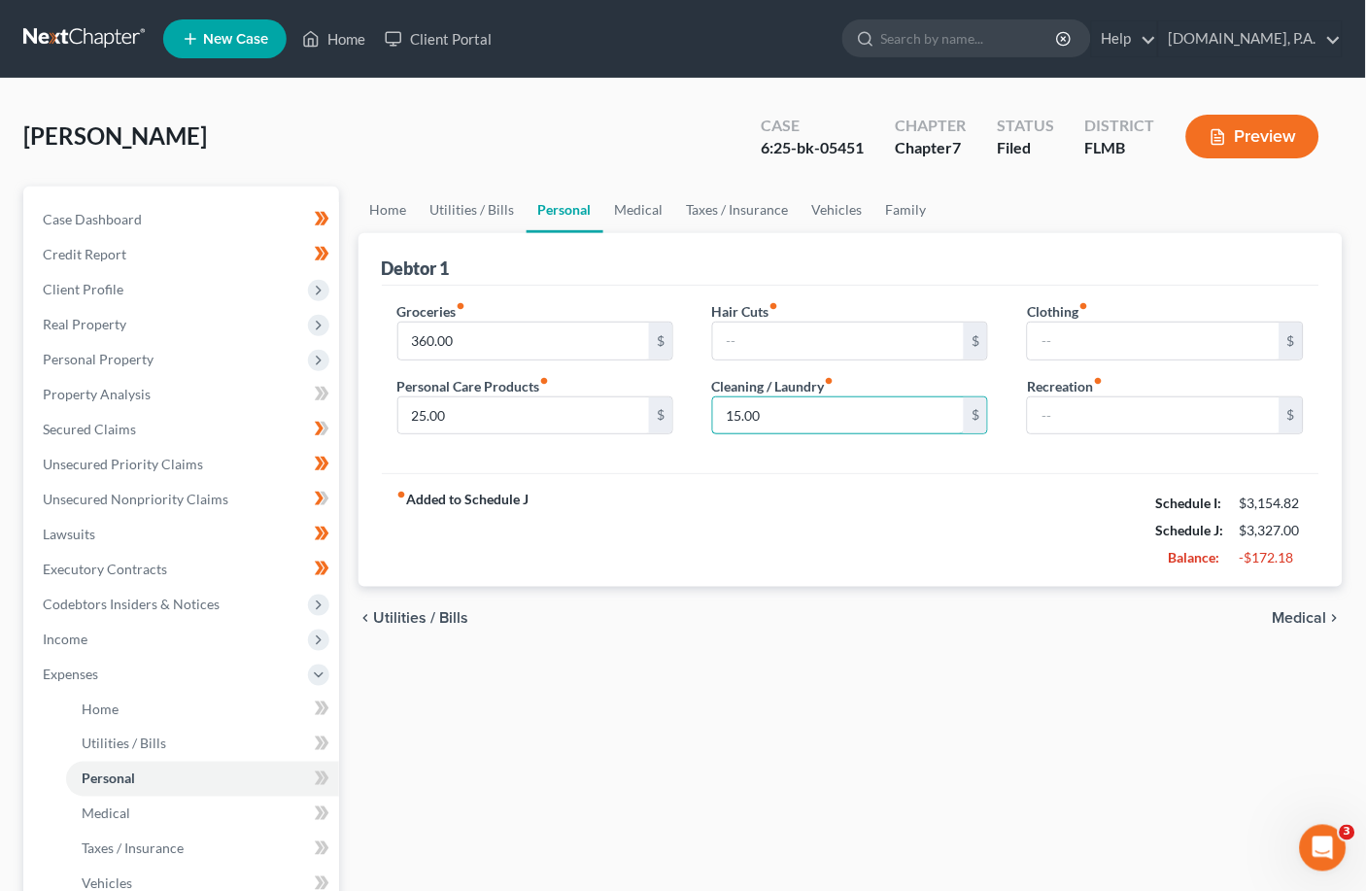
type input "15.00"
click at [805, 495] on div "fiber_manual_record Added to Schedule J Schedule I: $3,154.82 Schedule J: $3,32…" at bounding box center [851, 530] width 939 height 114
click at [957, 614] on span "Medical" at bounding box center [1300, 618] width 54 height 16
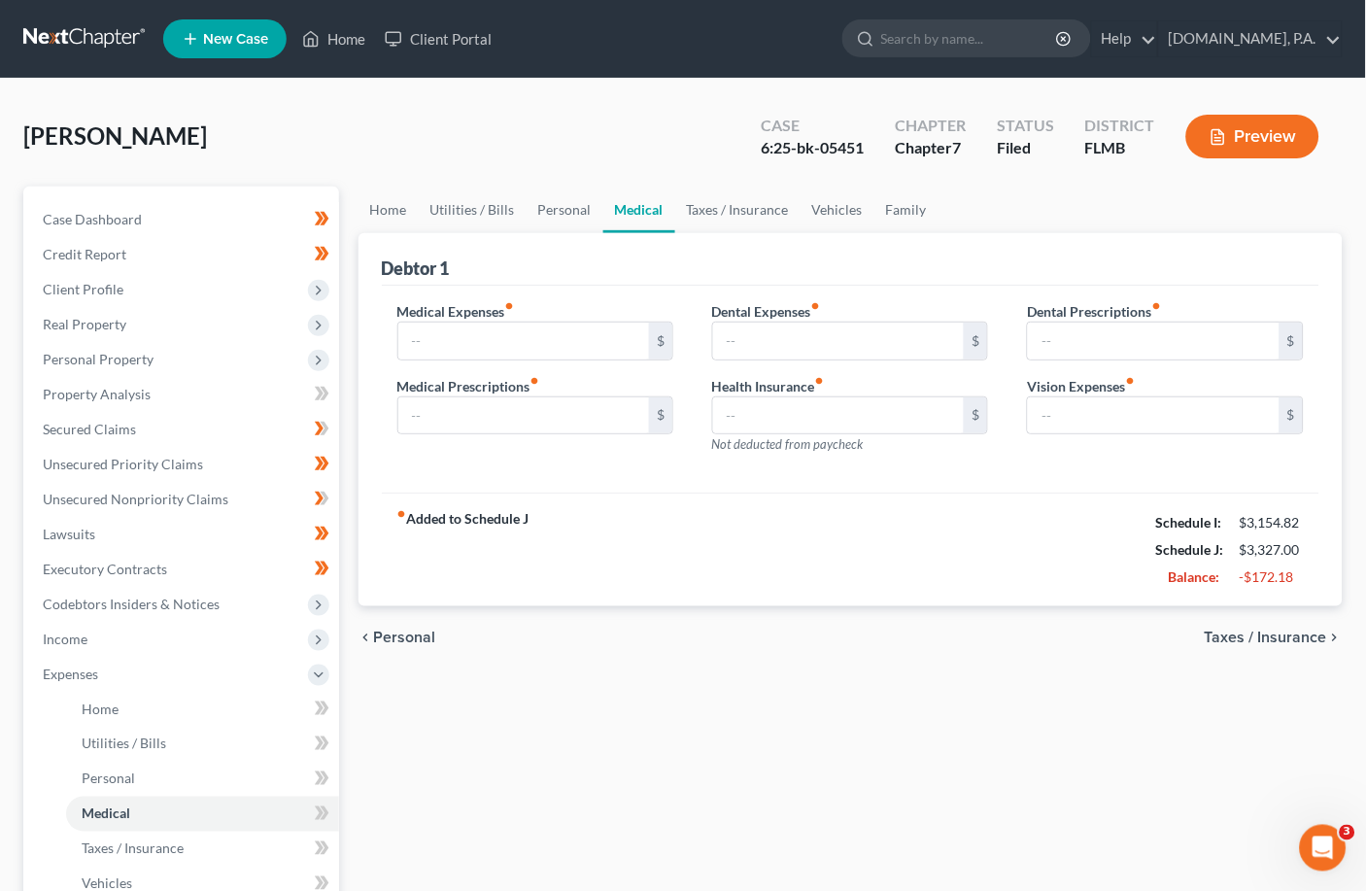
click at [957, 635] on span "Taxes / Insurance" at bounding box center [1266, 638] width 122 height 16
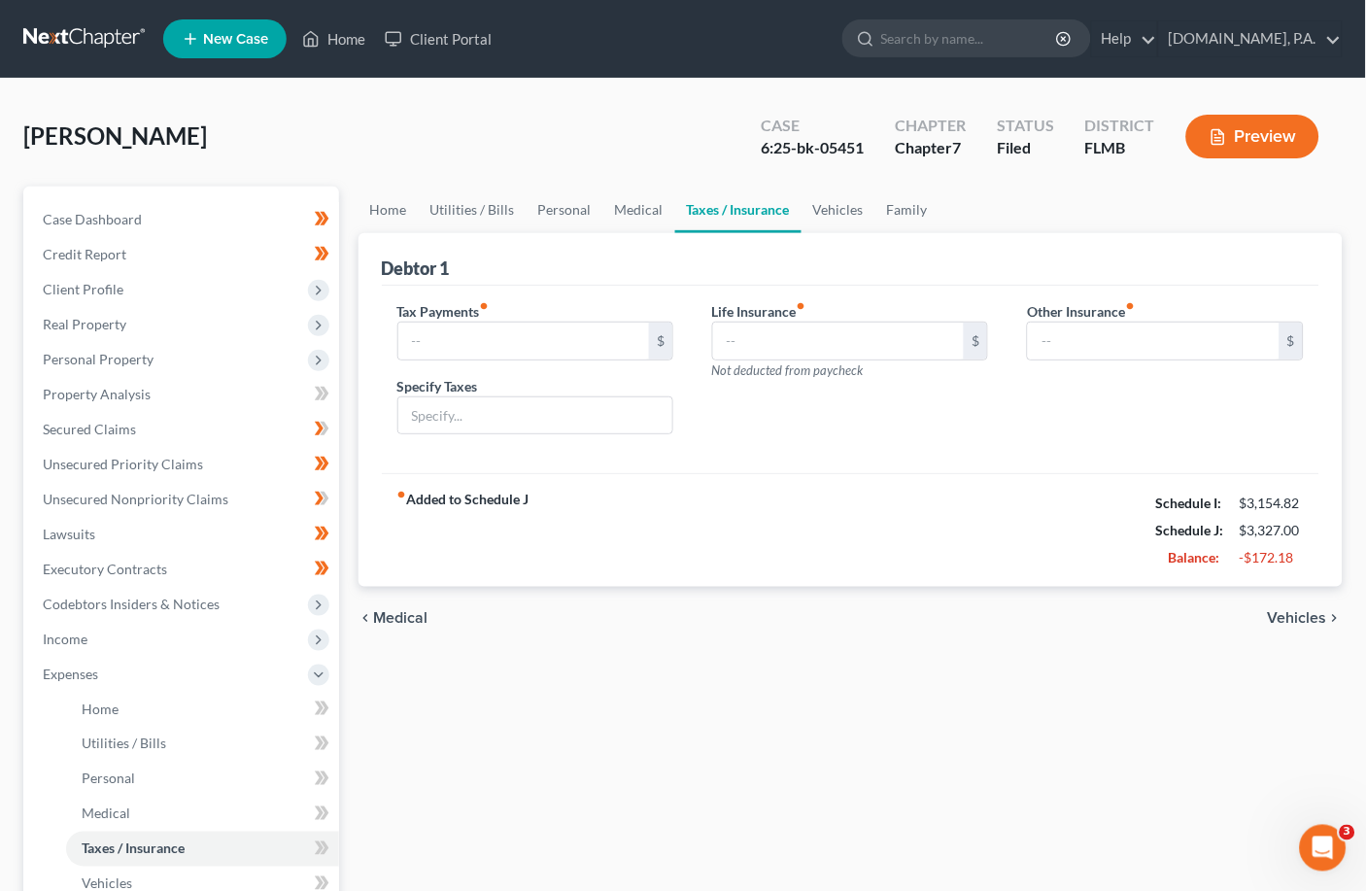
click at [957, 617] on span "Vehicles" at bounding box center [1297, 618] width 59 height 16
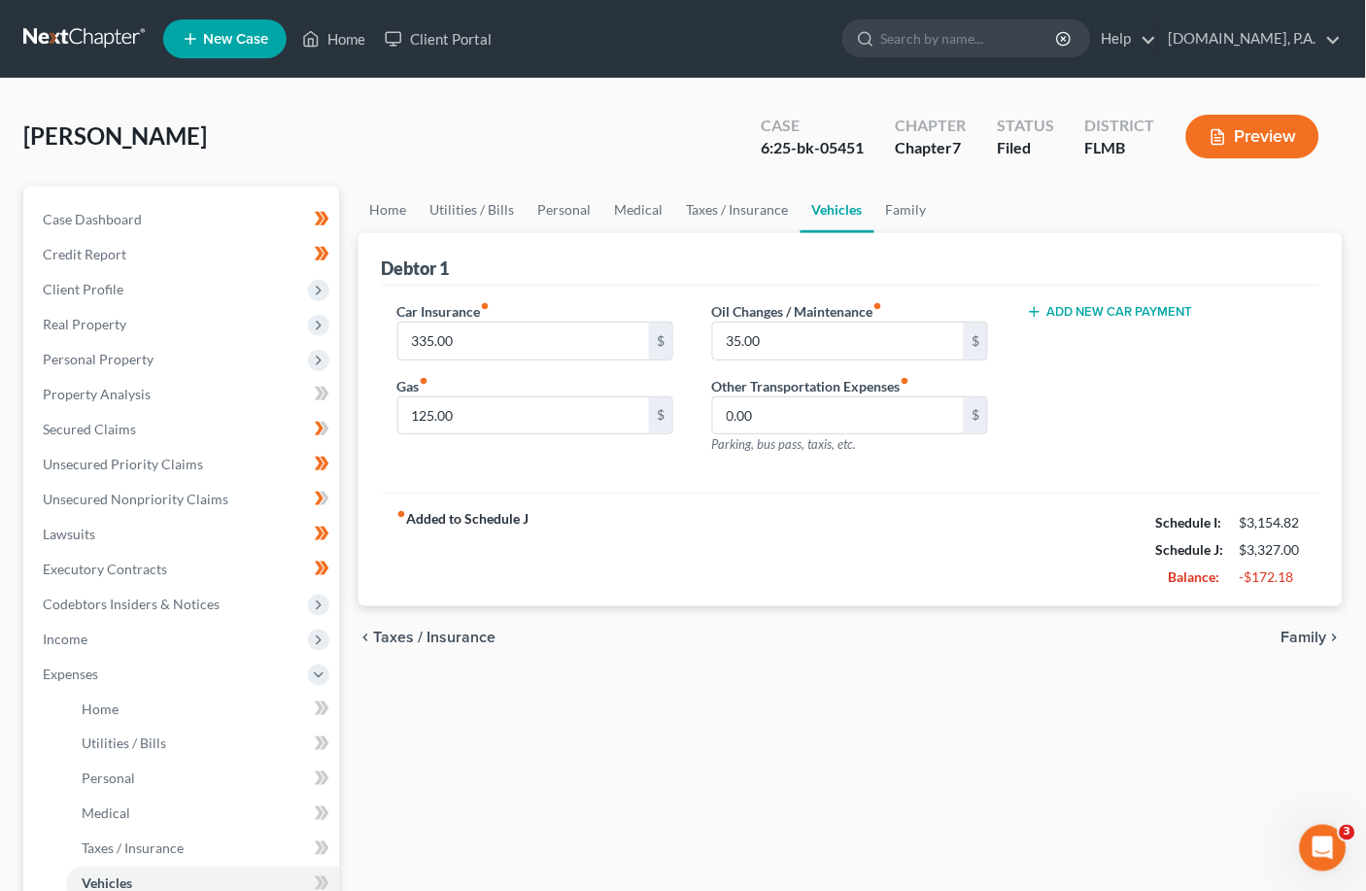
click at [957, 635] on span "Family" at bounding box center [1305, 638] width 46 height 16
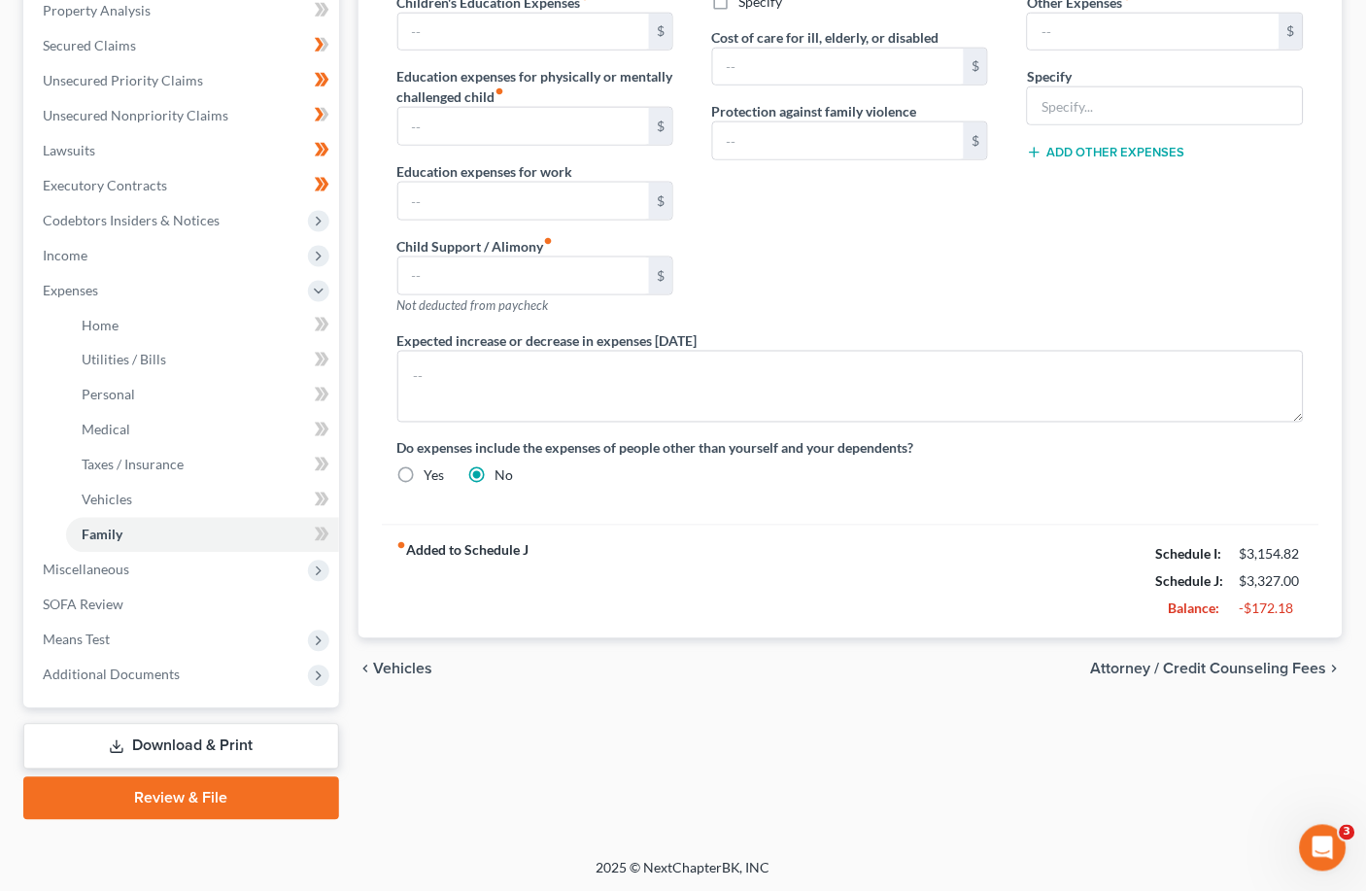
scroll to position [385, 0]
click at [412, 664] on span "Vehicles" at bounding box center [403, 669] width 59 height 16
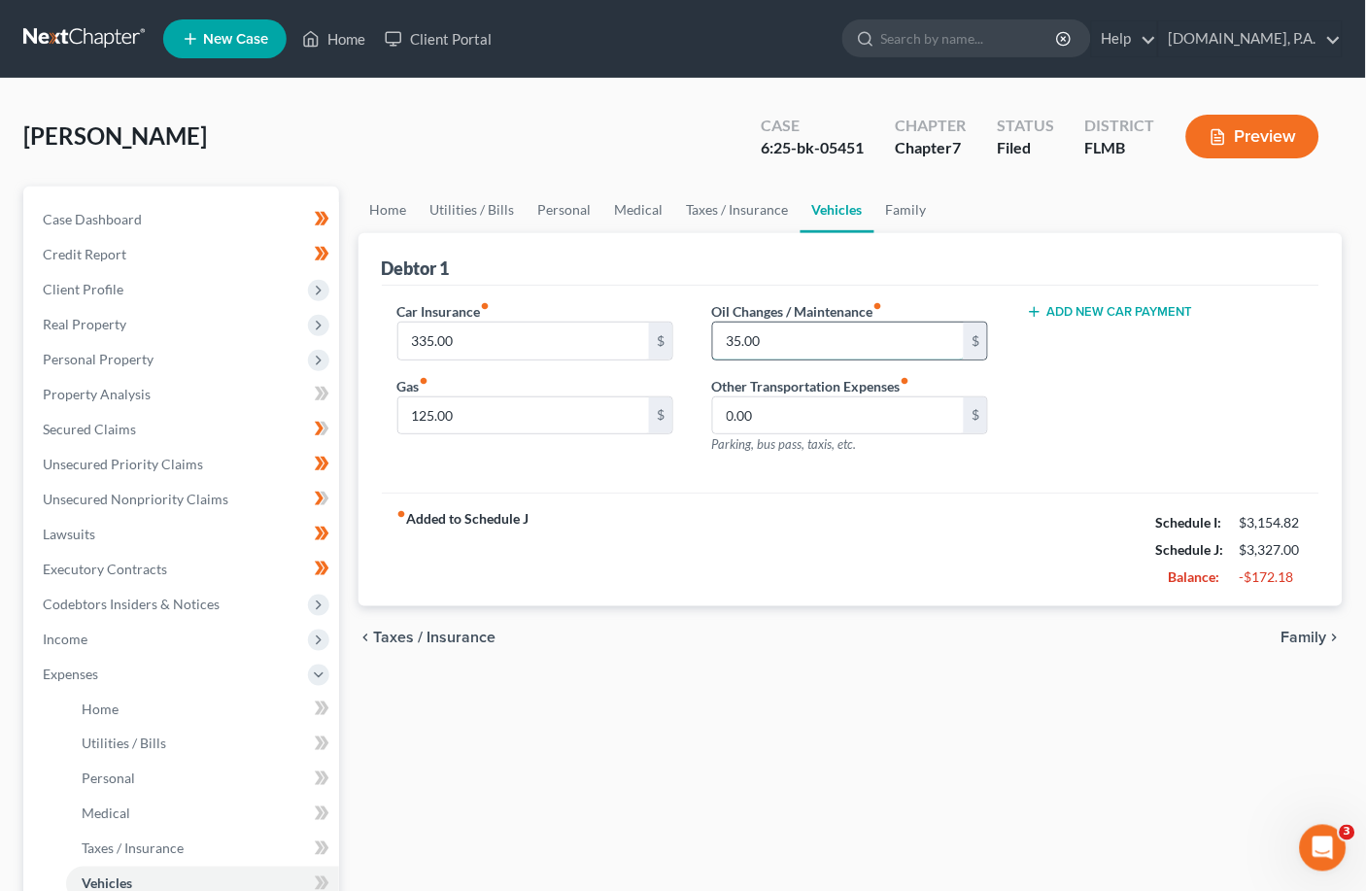
click at [786, 336] on input "35.00" at bounding box center [839, 341] width 252 height 37
click at [766, 549] on div "fiber_manual_record Added to Schedule J Schedule I: $3,154.82 Schedule J: $3,29…" at bounding box center [851, 550] width 939 height 114
click at [478, 637] on span "Taxes / Insurance" at bounding box center [435, 638] width 122 height 16
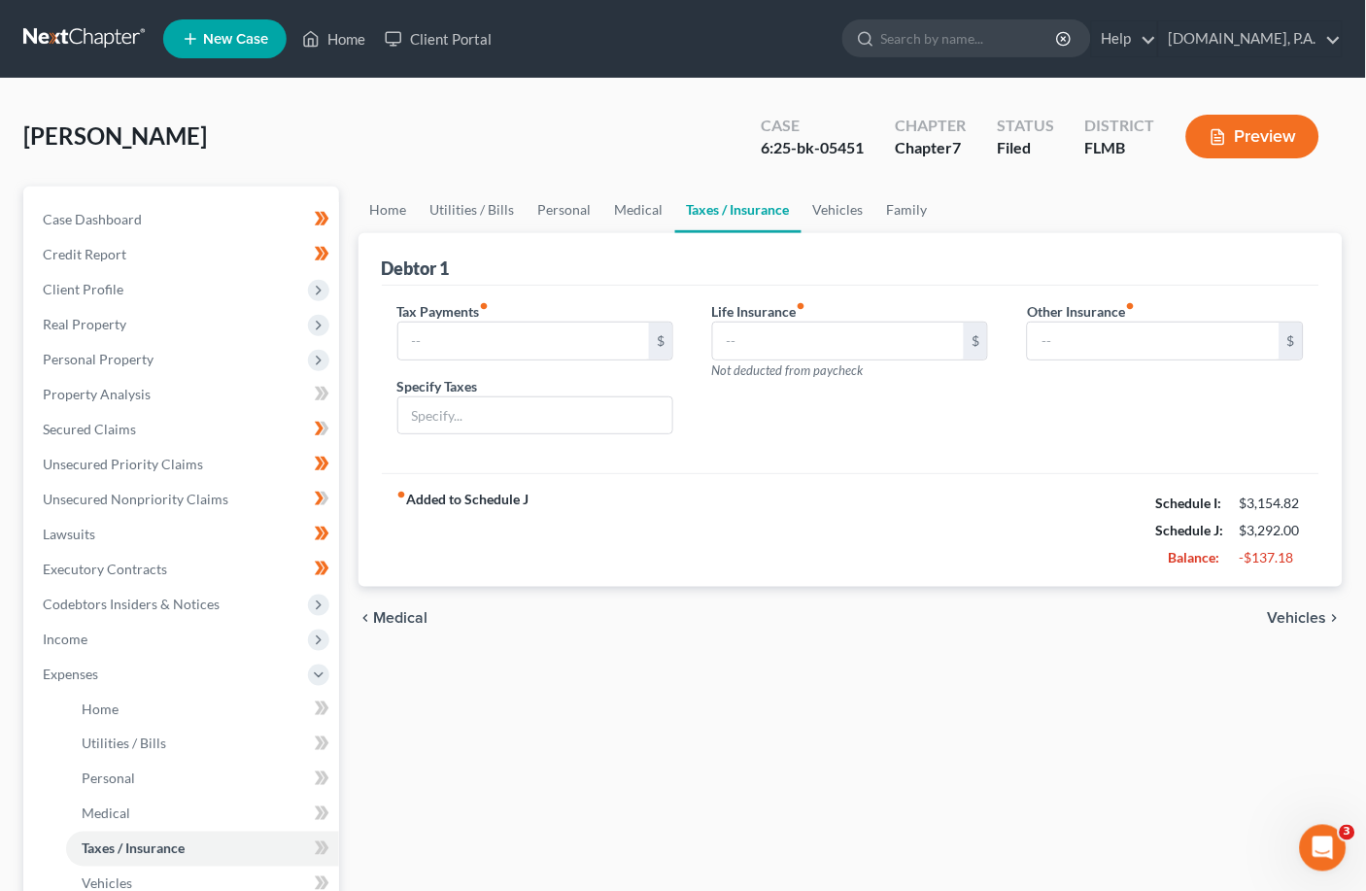
click at [404, 618] on span "Medical" at bounding box center [401, 618] width 54 height 16
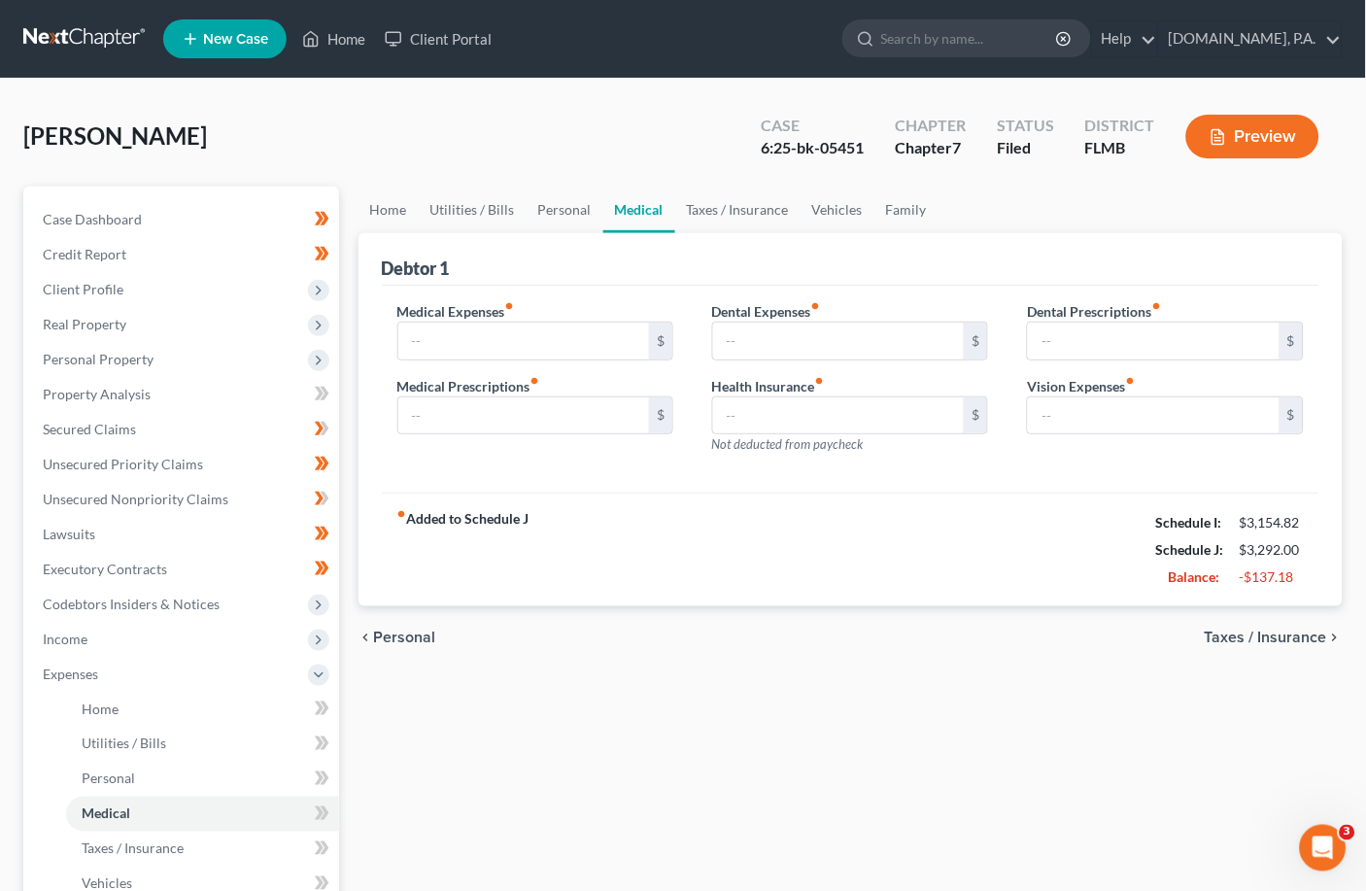
click at [406, 638] on span "Personal" at bounding box center [405, 638] width 62 height 16
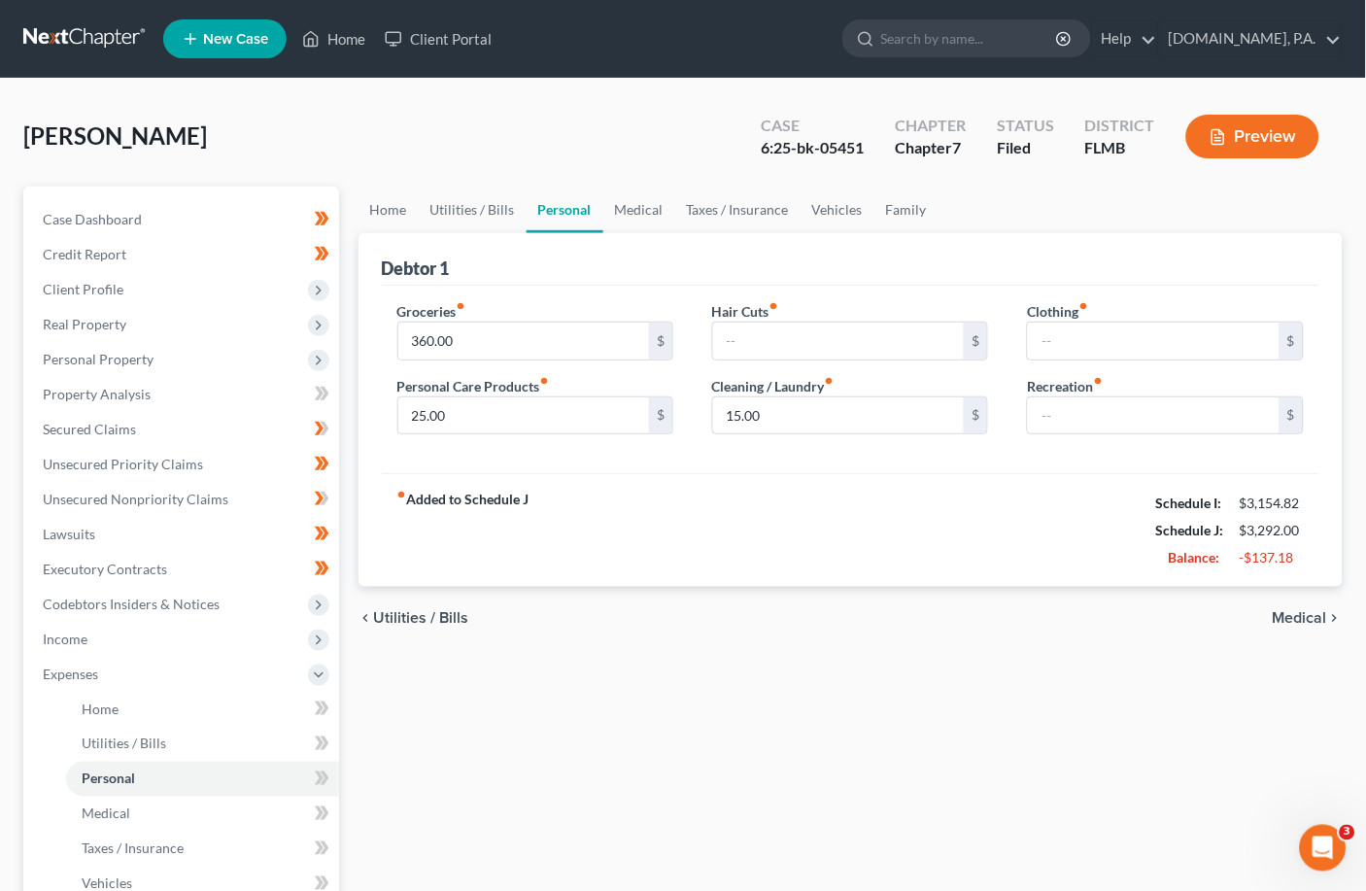
click at [420, 610] on span "Utilities / Bills" at bounding box center [421, 618] width 95 height 16
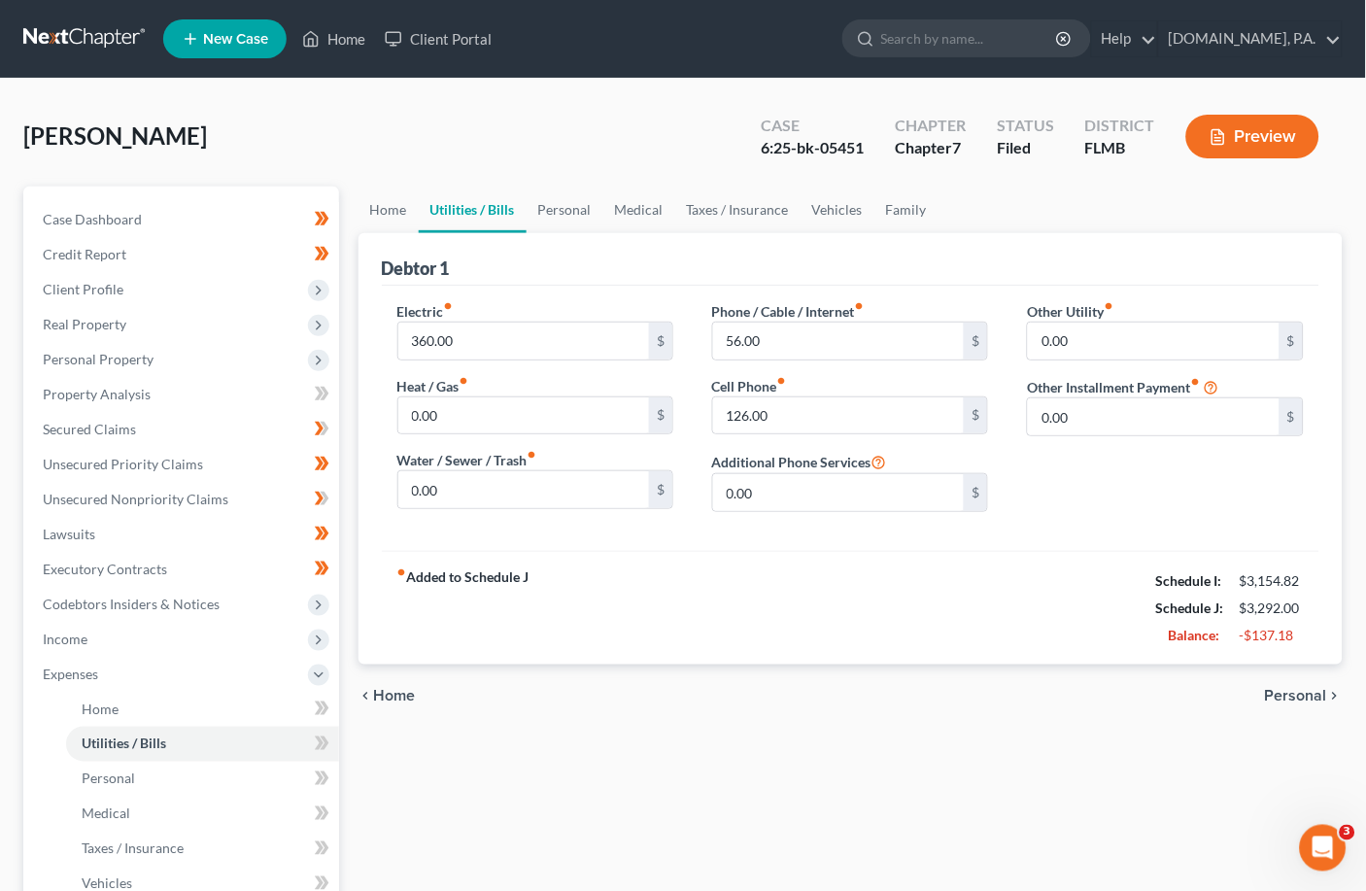
click at [406, 696] on span "Home" at bounding box center [395, 696] width 42 height 16
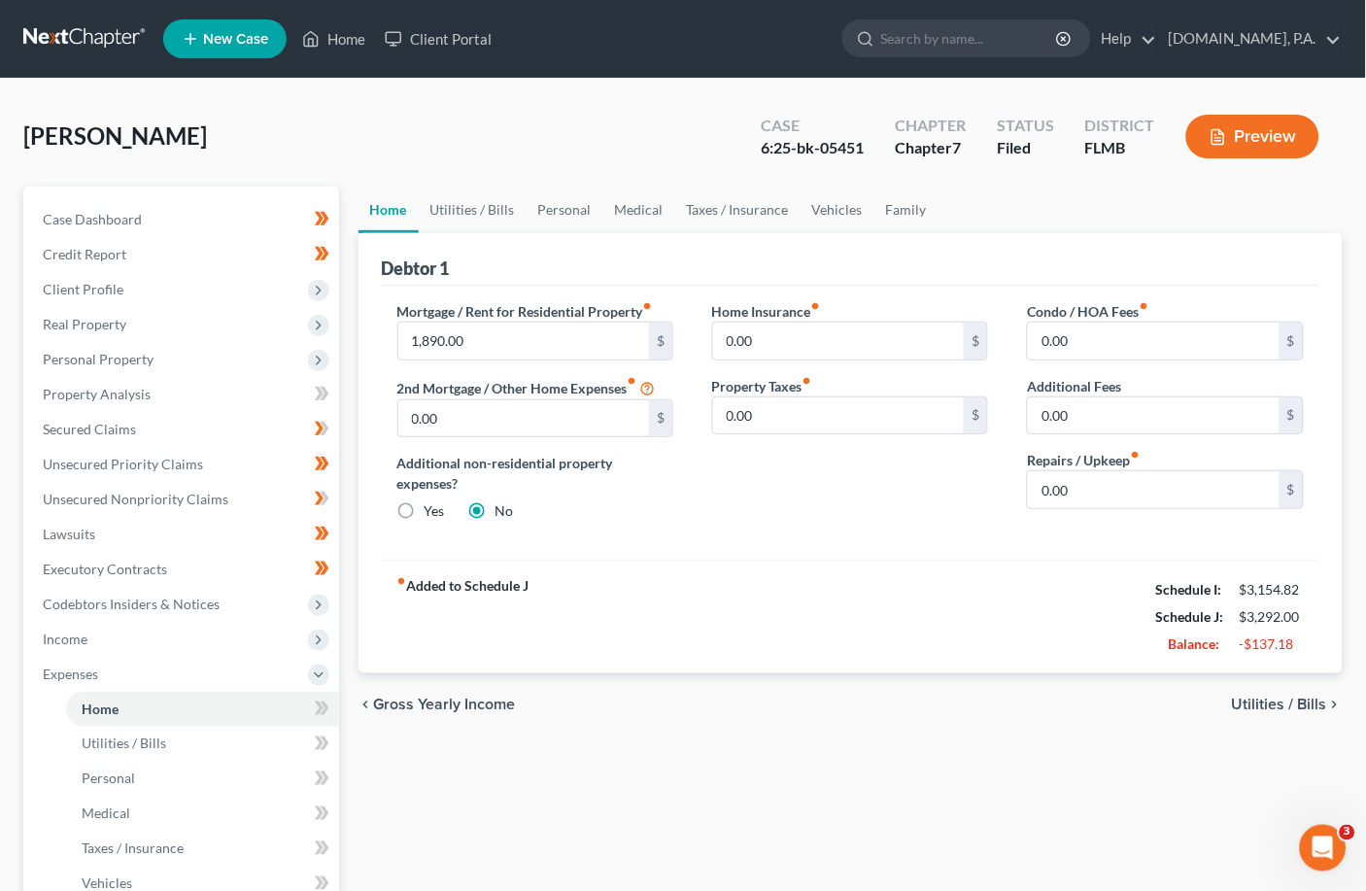
click at [957, 705] on span "Utilities / Bills" at bounding box center [1279, 705] width 95 height 16
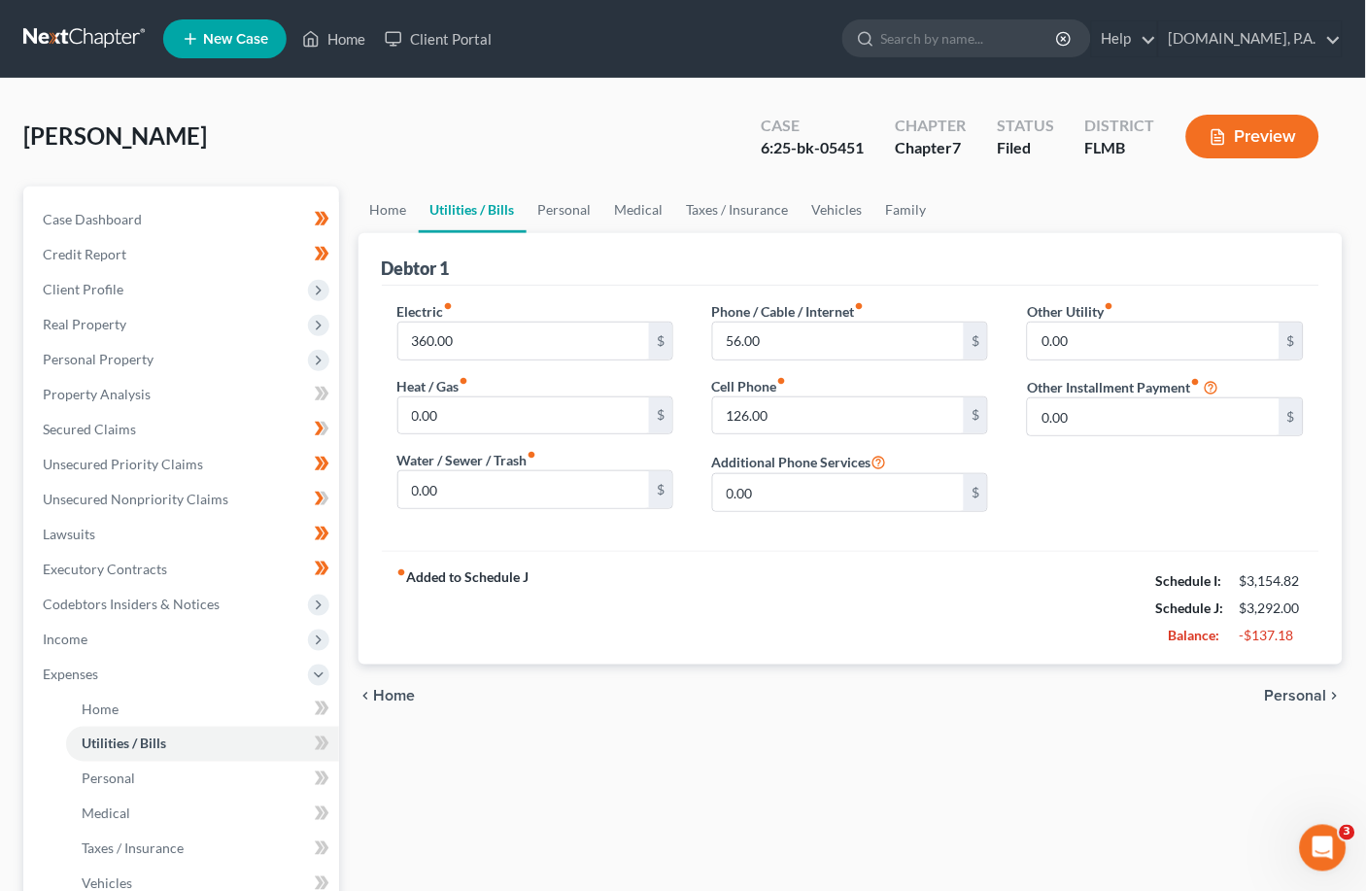
click at [957, 692] on span "Personal" at bounding box center [1296, 696] width 62 height 16
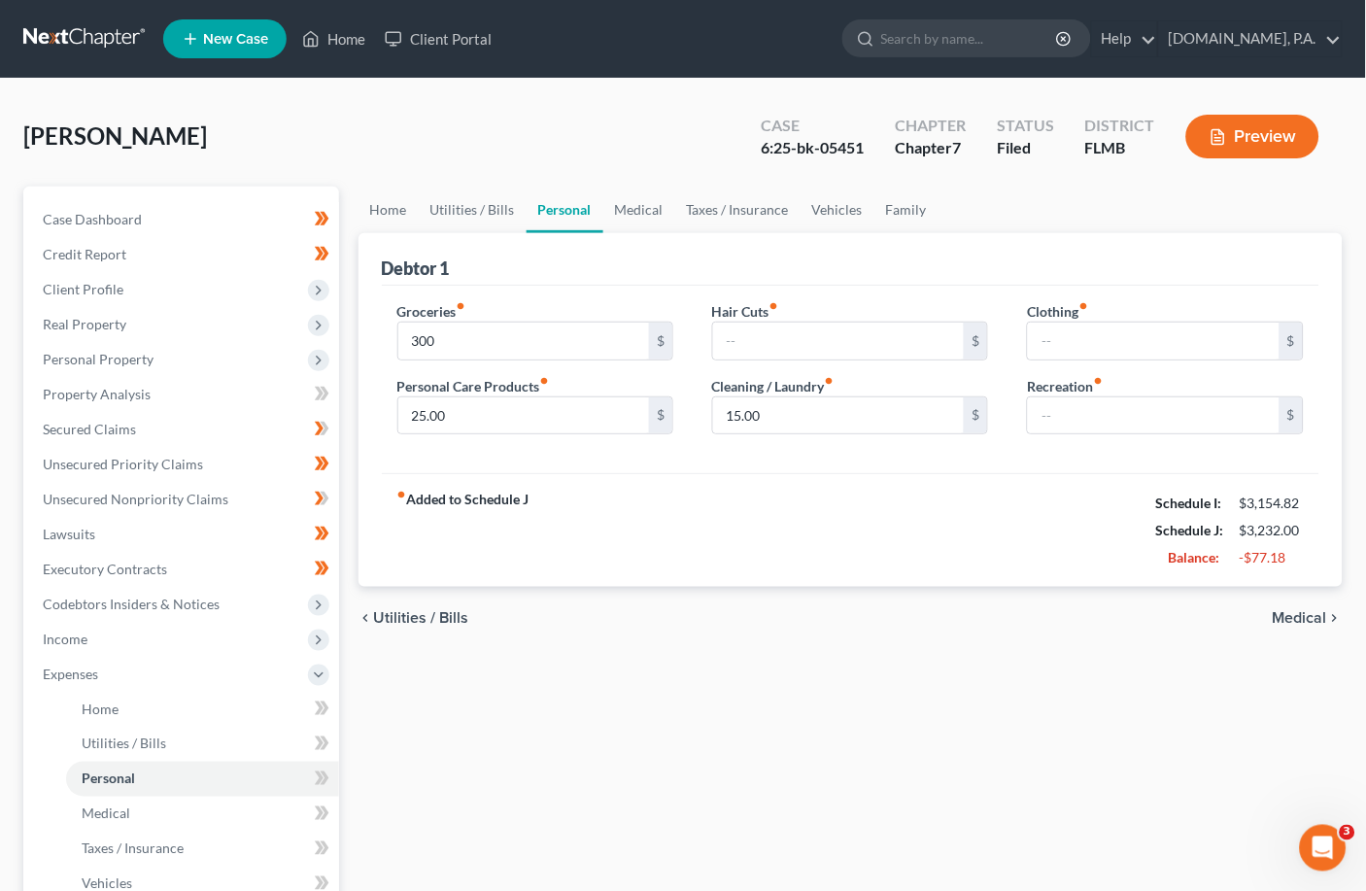
click at [767, 626] on div "chevron_left Utilities / Bills Medical chevron_right" at bounding box center [851, 618] width 985 height 62
click at [480, 342] on input "300" at bounding box center [524, 341] width 252 height 37
type input "300.00"
click at [698, 674] on div "Home Utilities / Bills Personal Medical Taxes / Insurance Vehicles Family Debto…" at bounding box center [851, 695] width 1005 height 1017
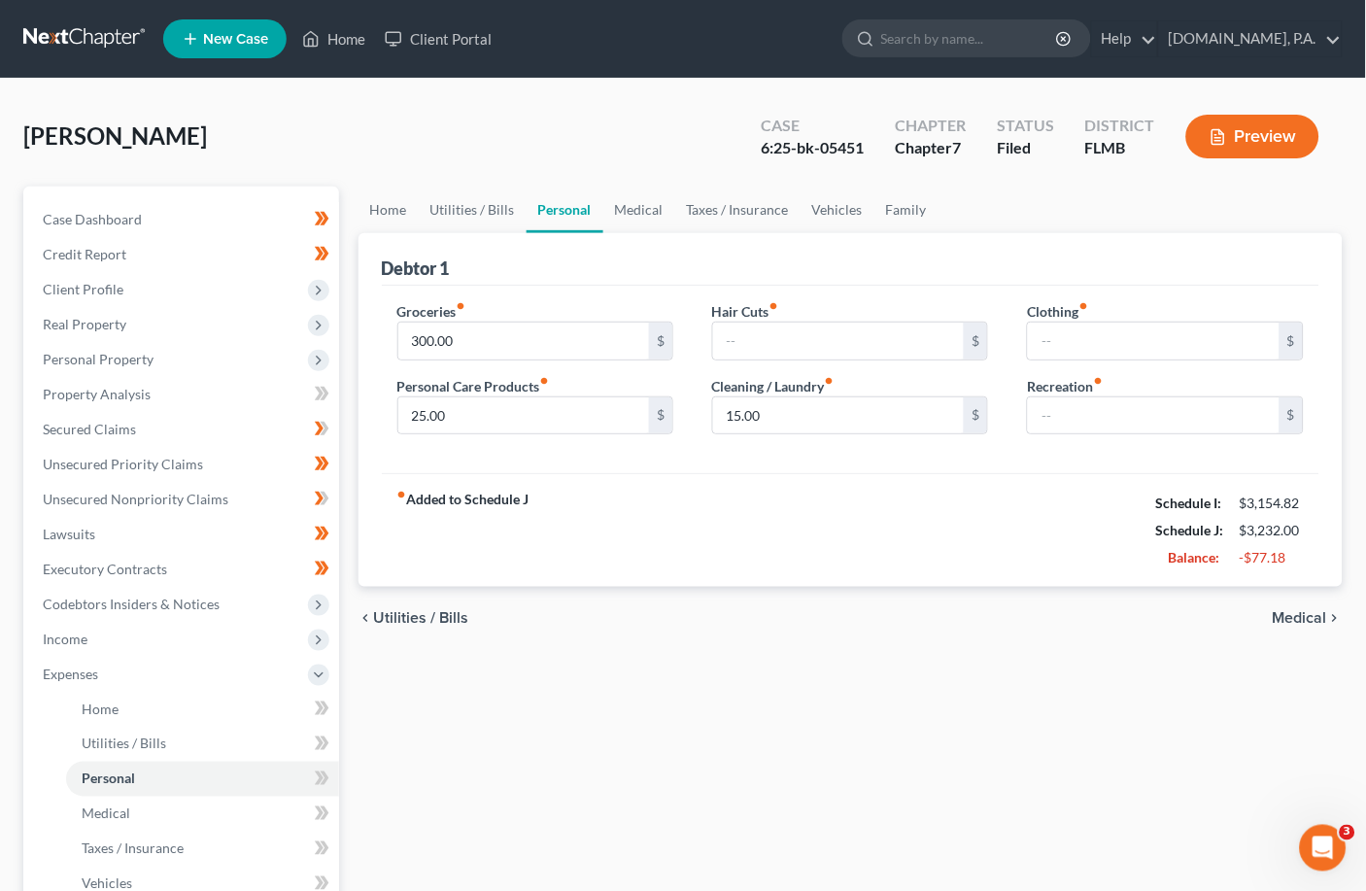
click at [407, 620] on span "Utilities / Bills" at bounding box center [421, 618] width 95 height 16
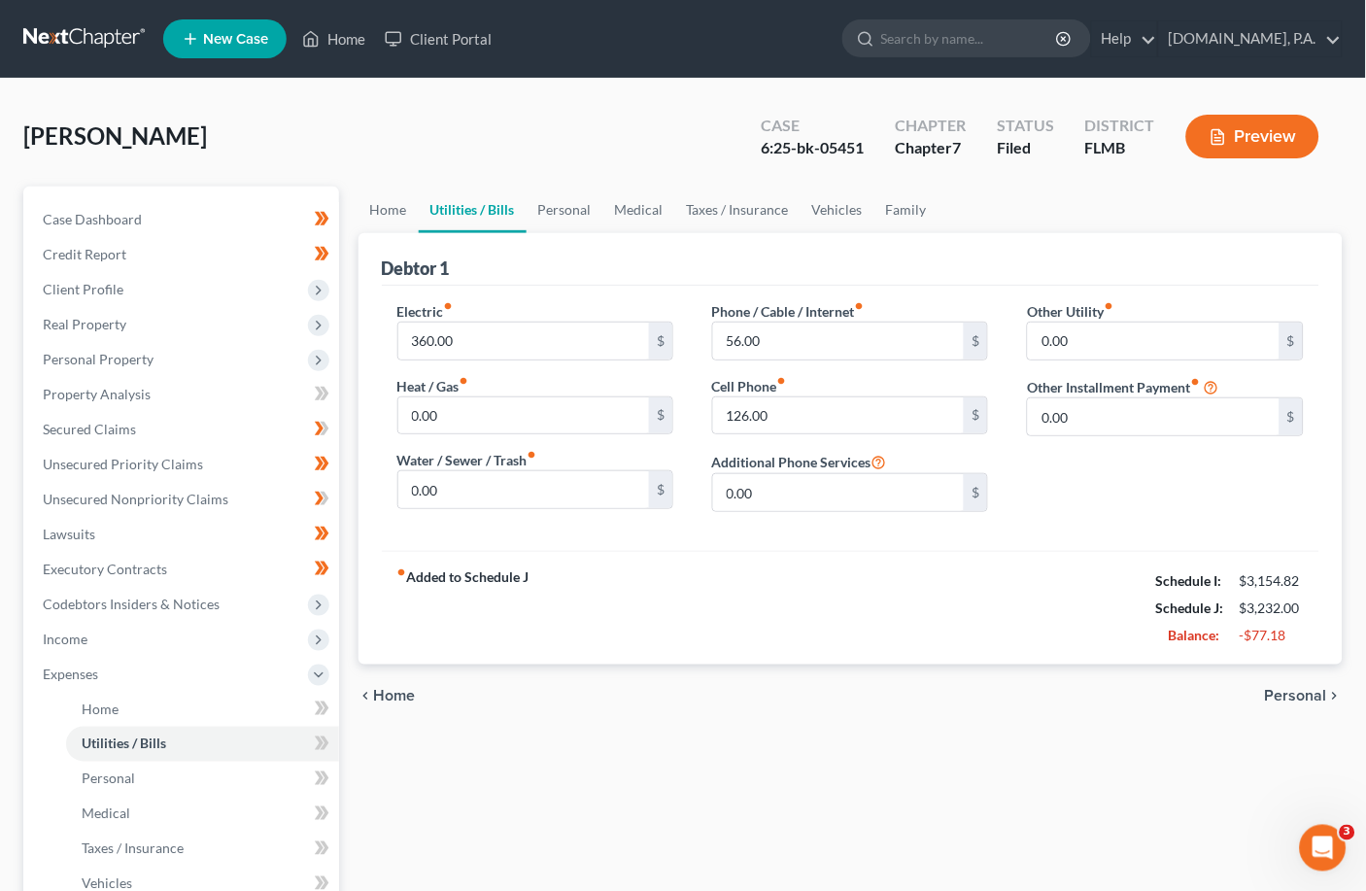
click at [410, 696] on span "Home" at bounding box center [395, 696] width 42 height 16
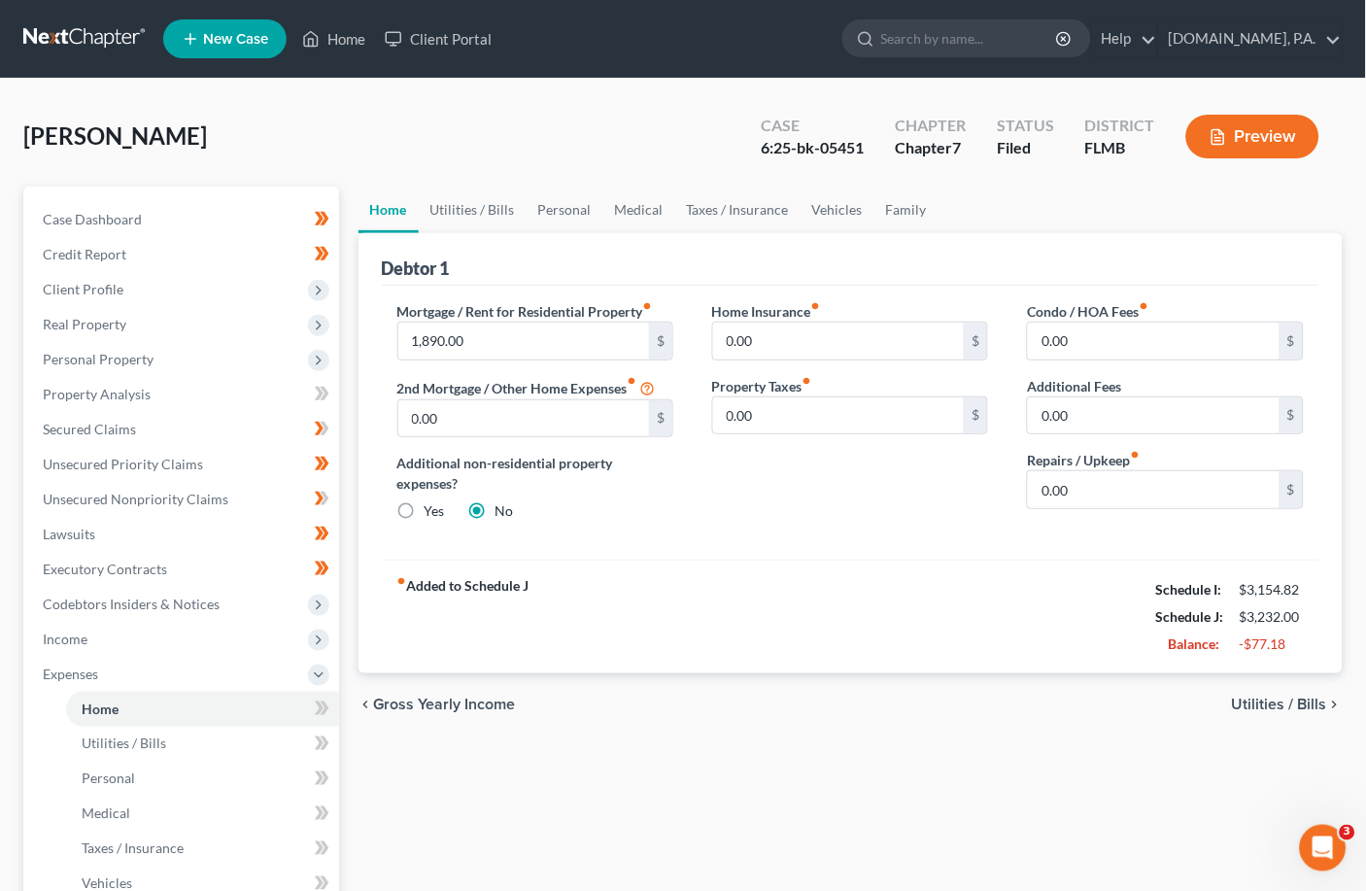
click at [957, 700] on span "Utilities / Bills" at bounding box center [1279, 705] width 95 height 16
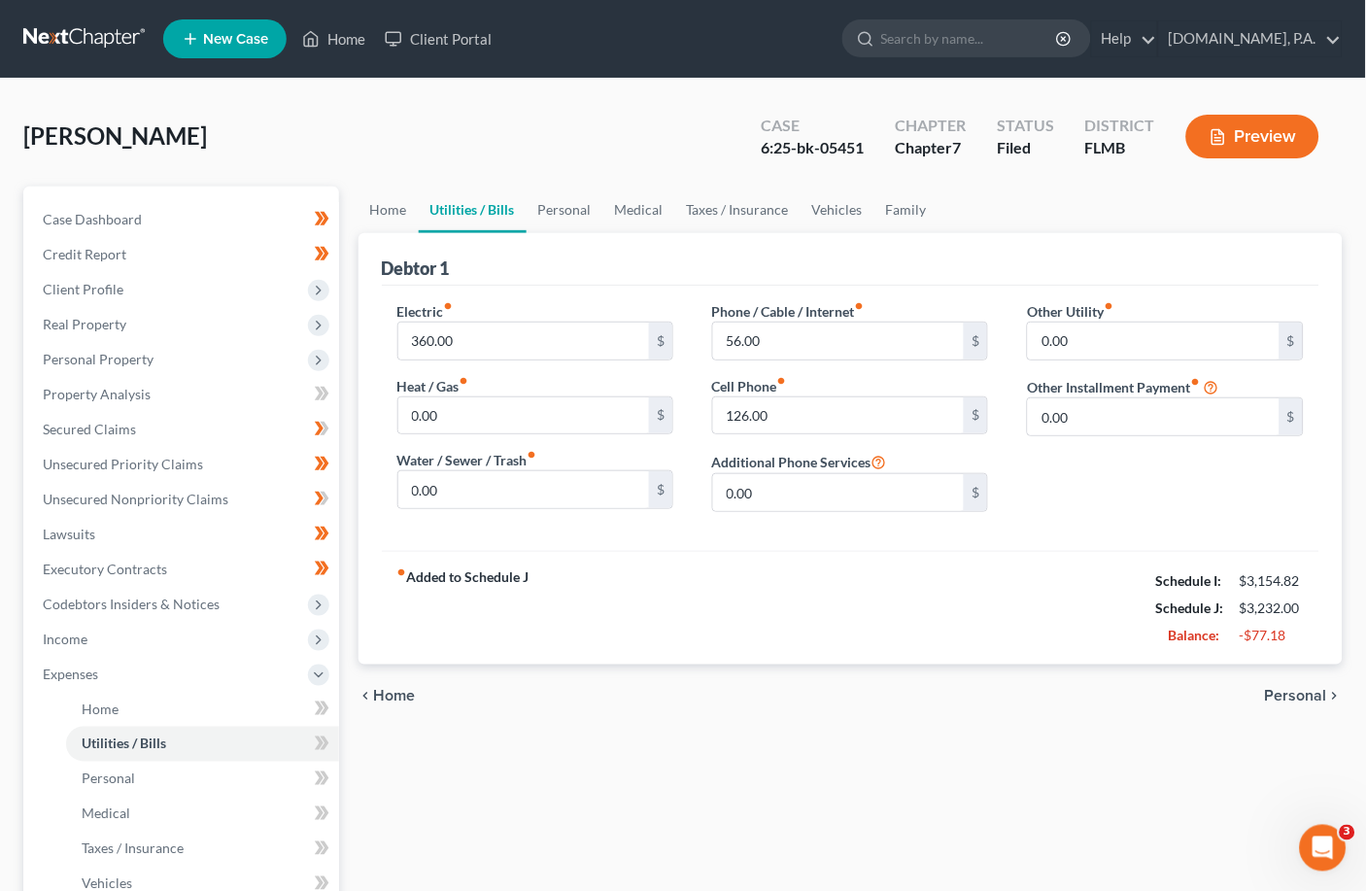
click at [957, 700] on span "Personal" at bounding box center [1296, 696] width 62 height 16
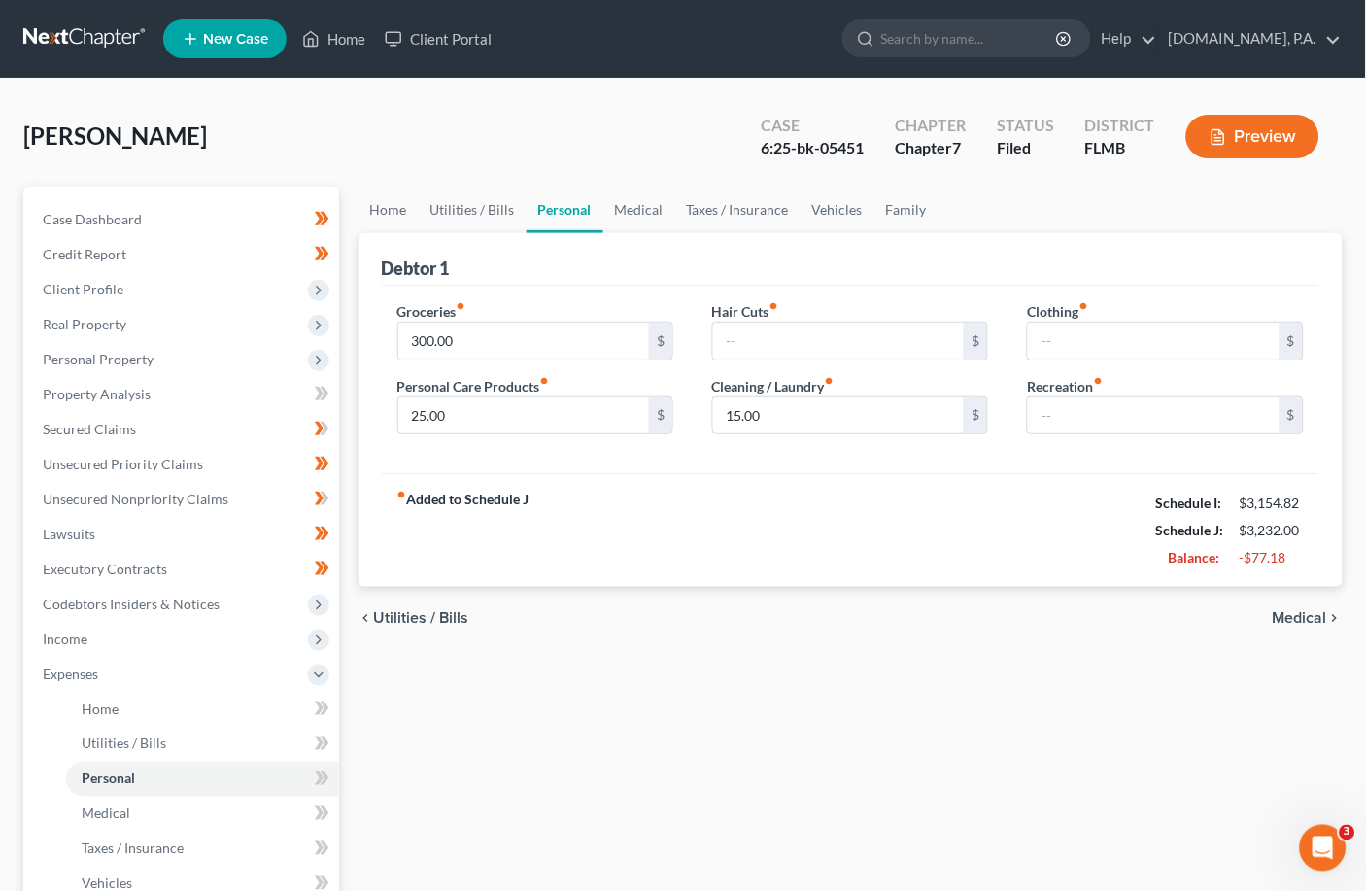
click at [957, 619] on span "Medical" at bounding box center [1300, 618] width 54 height 16
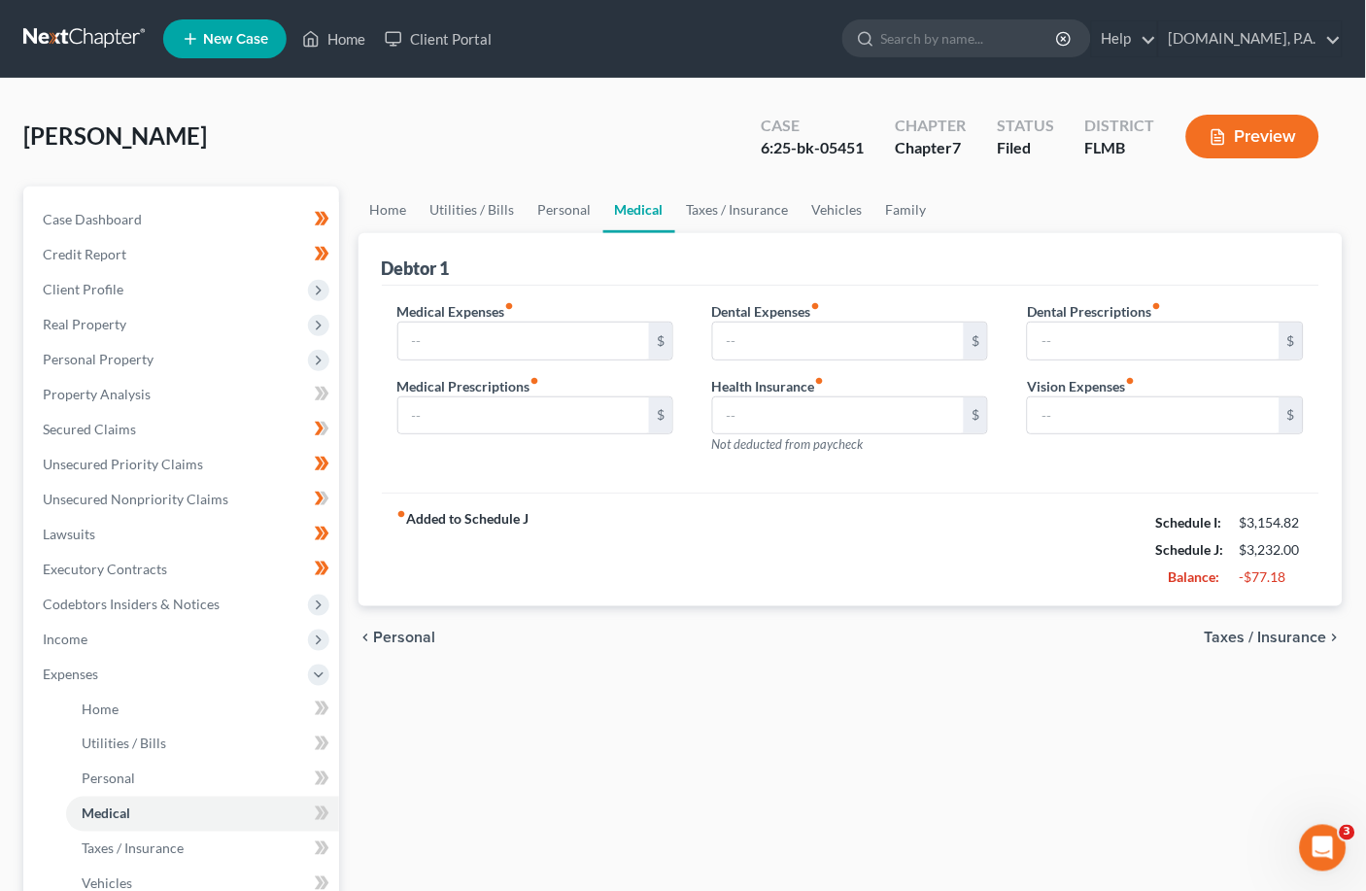
click at [957, 630] on span "Taxes / Insurance" at bounding box center [1266, 638] width 122 height 16
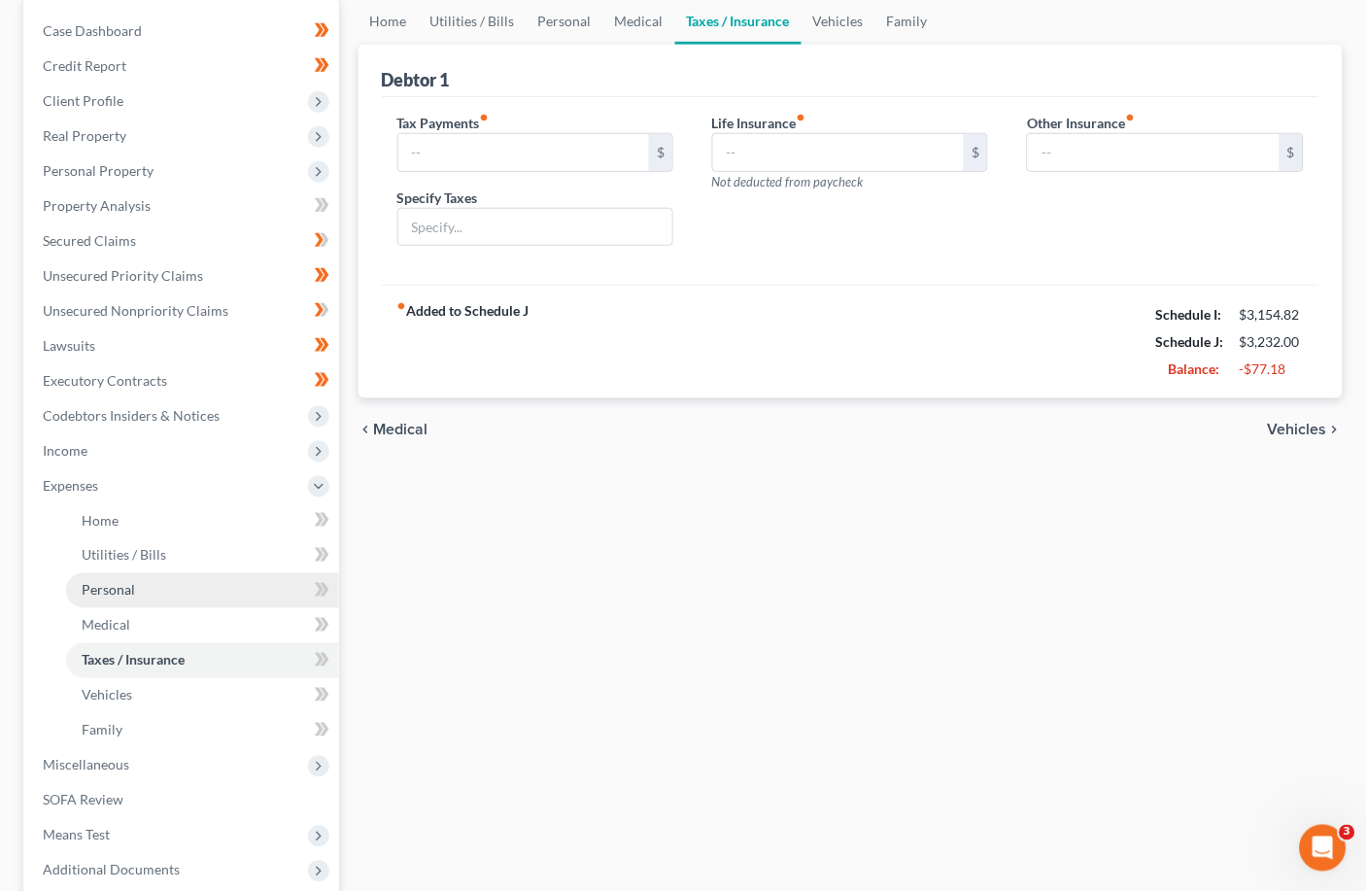
scroll to position [258, 0]
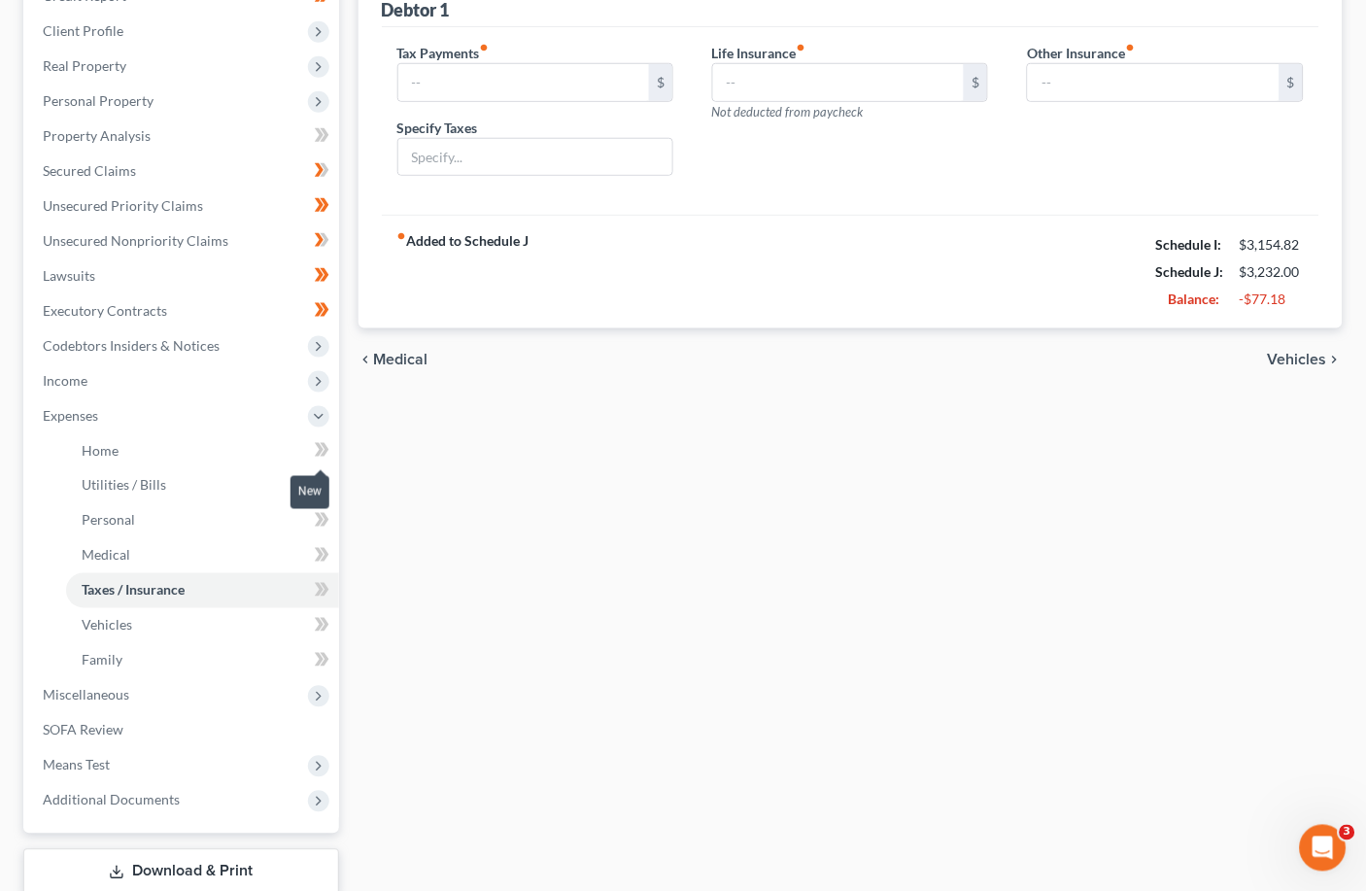
click at [318, 445] on icon at bounding box center [319, 450] width 9 height 14
click at [323, 489] on icon at bounding box center [324, 485] width 9 height 14
drag, startPoint x: 317, startPoint y: 523, endPoint x: 314, endPoint y: 533, distance: 10.1
click at [316, 522] on icon at bounding box center [322, 520] width 15 height 24
click at [318, 551] on icon at bounding box center [319, 555] width 9 height 14
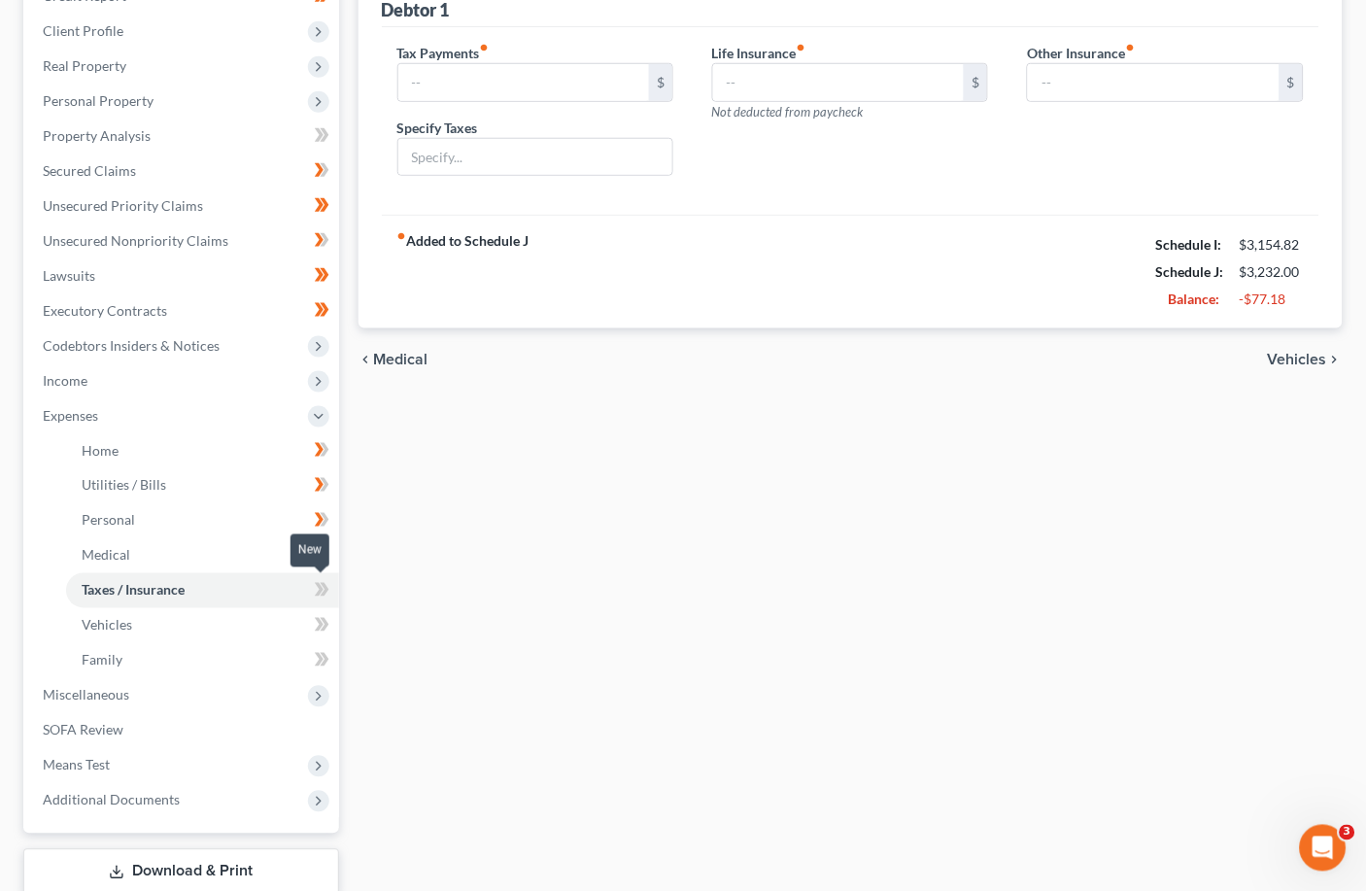
click at [316, 587] on icon at bounding box center [322, 590] width 15 height 24
click at [157, 629] on link "Vehicles" at bounding box center [202, 625] width 273 height 35
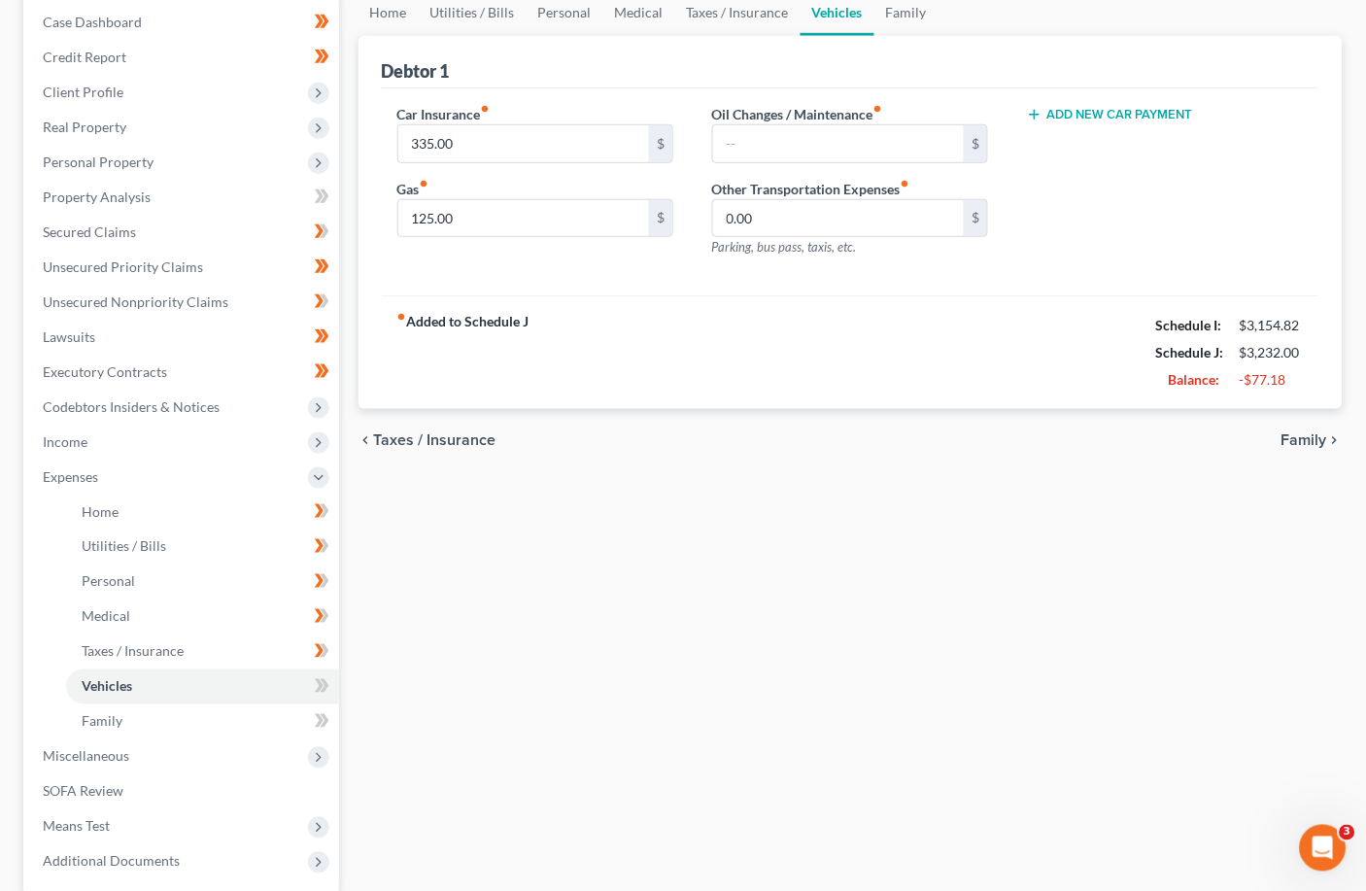
scroll to position [258, 0]
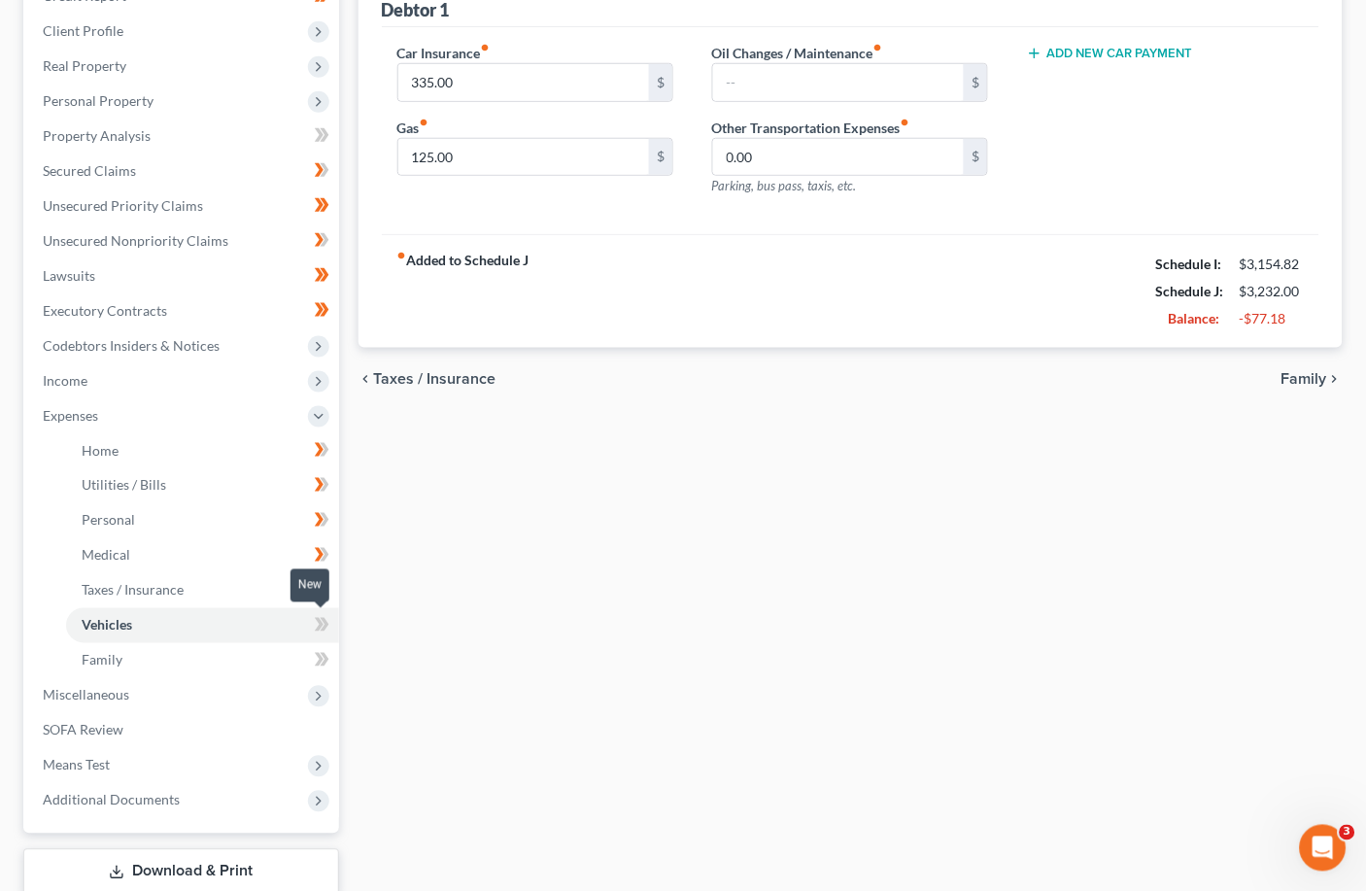
click at [318, 623] on icon at bounding box center [322, 625] width 15 height 24
click at [244, 667] on link "Family" at bounding box center [202, 660] width 273 height 35
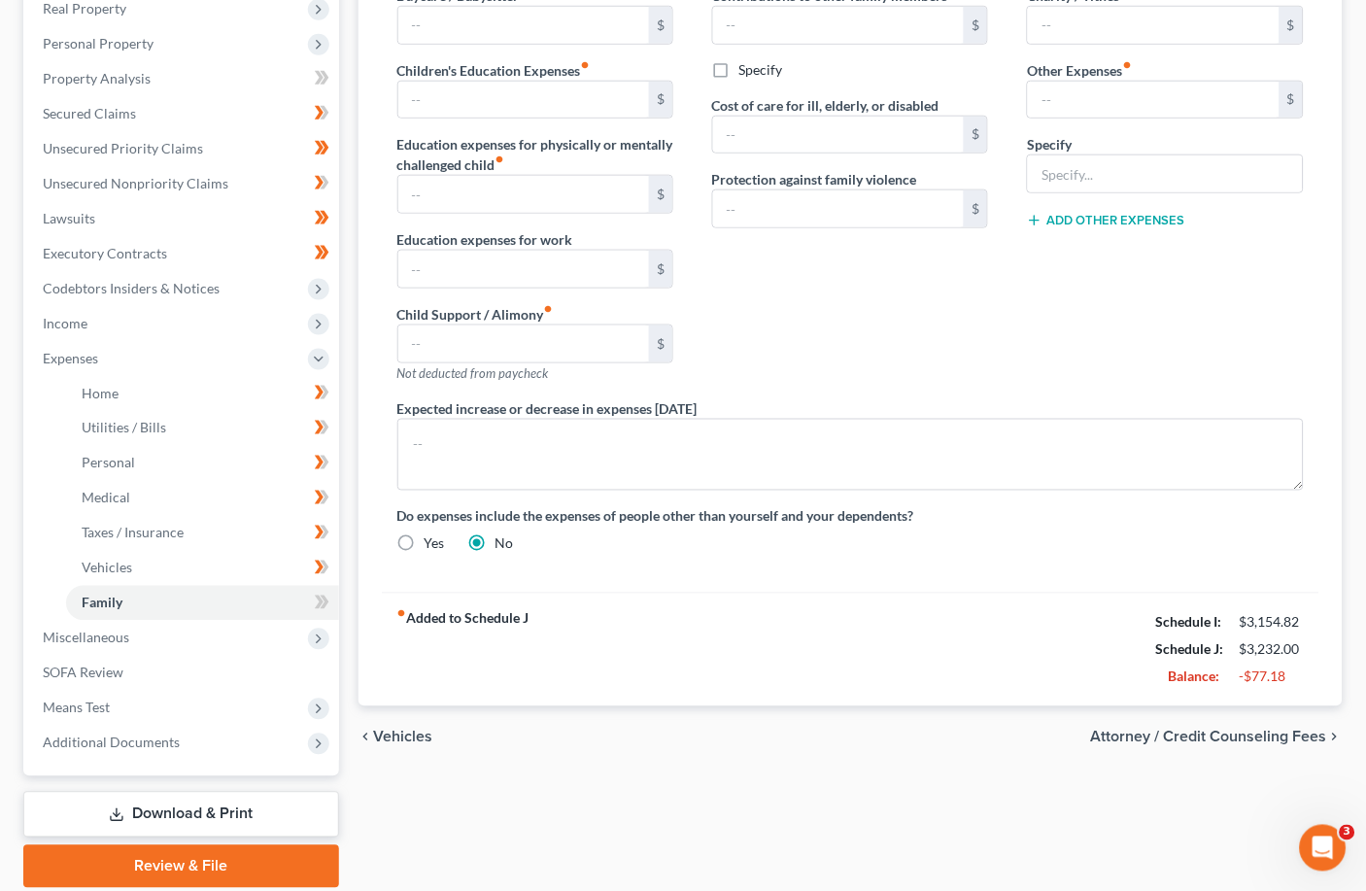
scroll to position [385, 0]
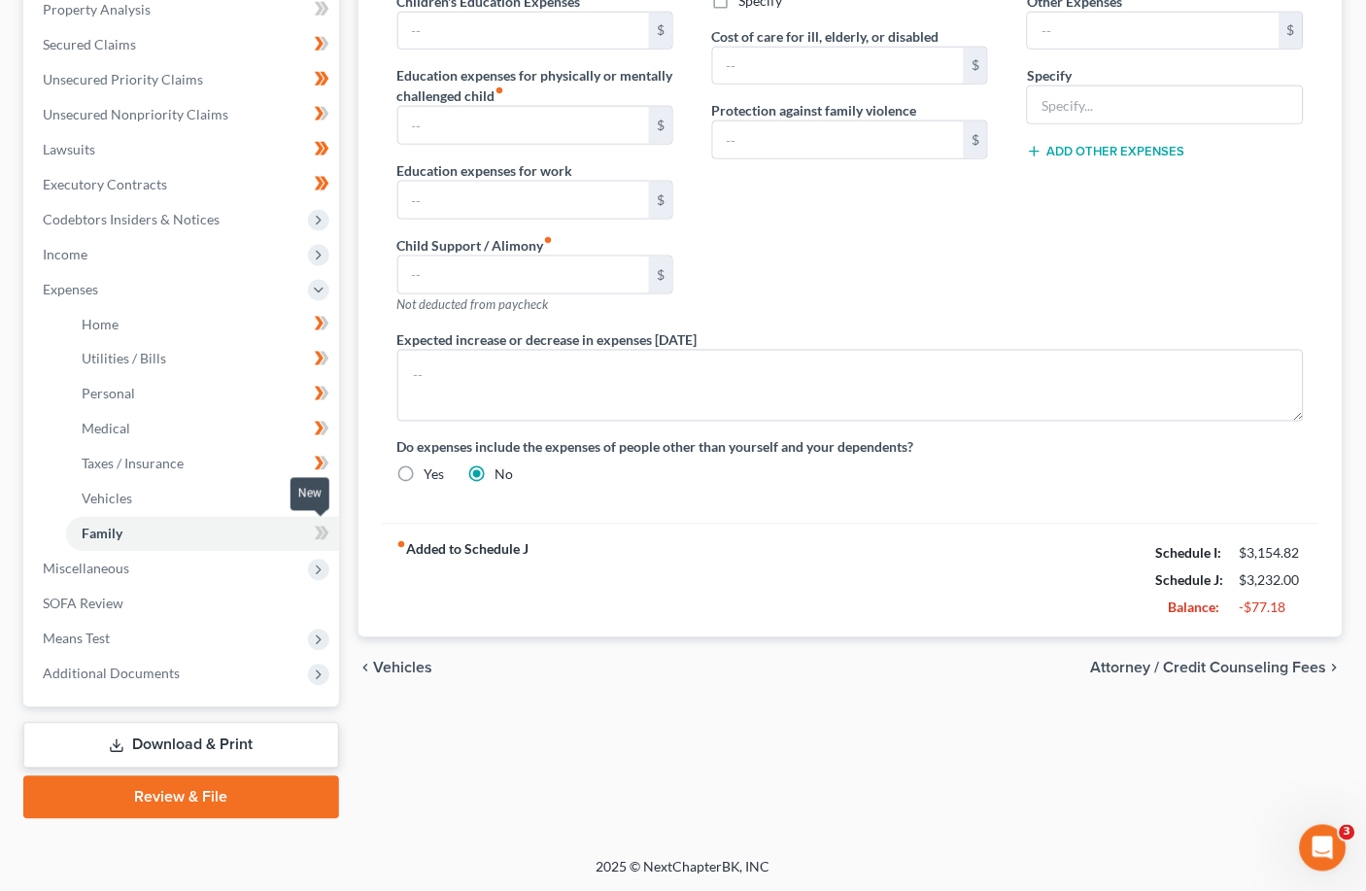
click at [313, 531] on span at bounding box center [322, 536] width 34 height 29
click at [308, 570] on icon at bounding box center [318, 570] width 21 height 21
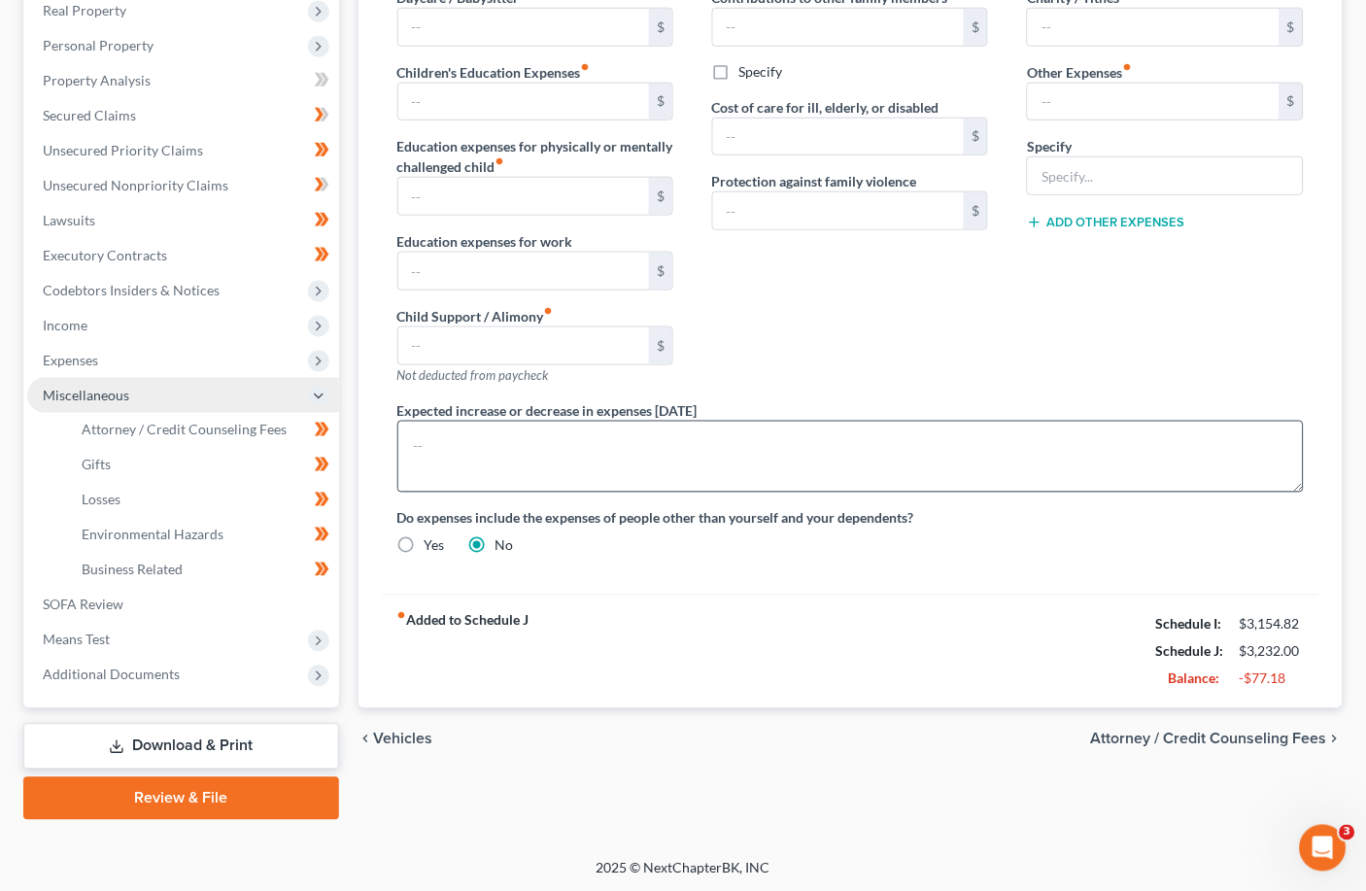
scroll to position [315, 0]
click at [957, 731] on span "Attorney / Credit Counseling Fees" at bounding box center [1209, 739] width 236 height 16
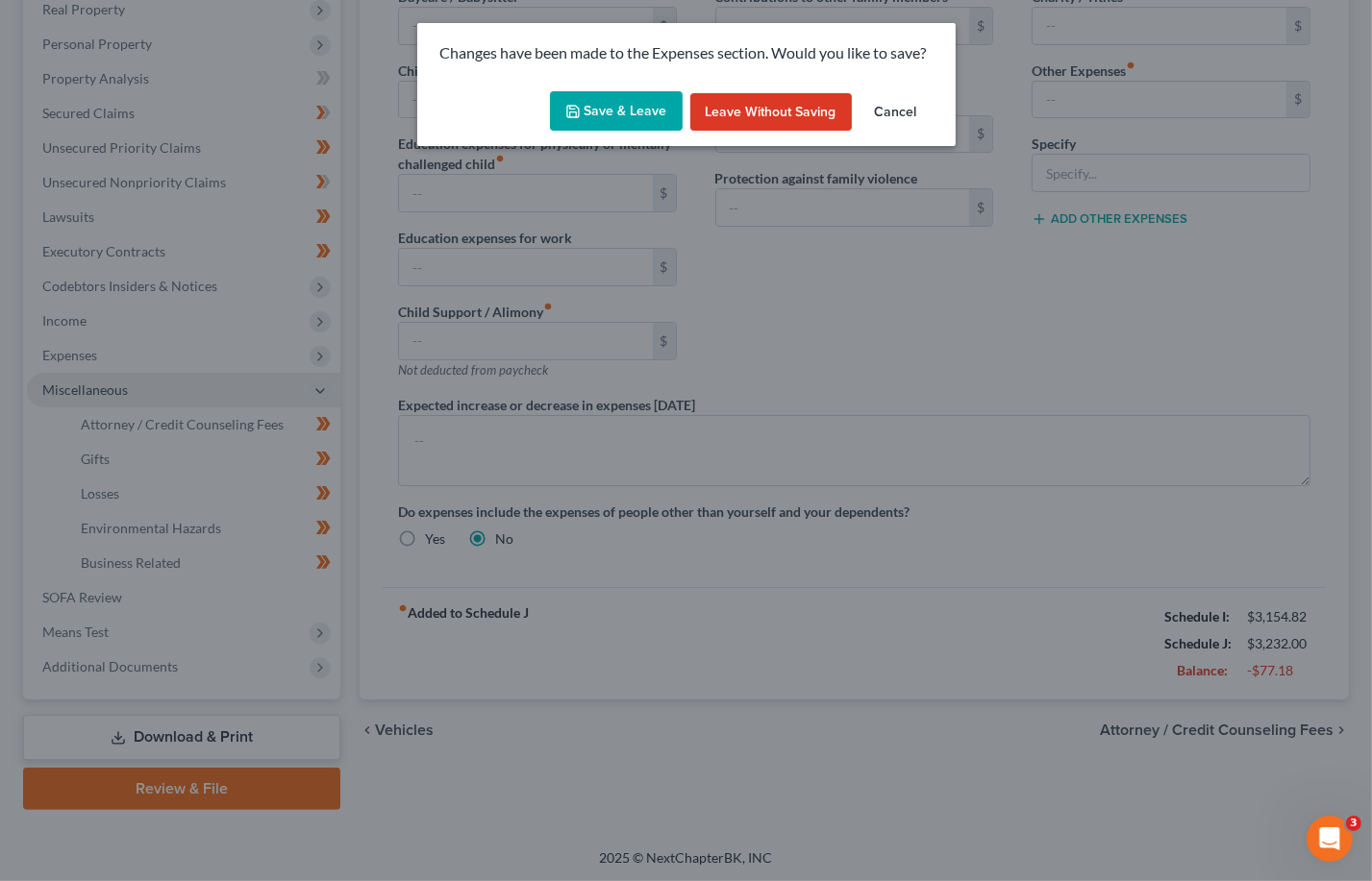
click at [640, 120] on button "Save & Leave" at bounding box center [616, 111] width 133 height 41
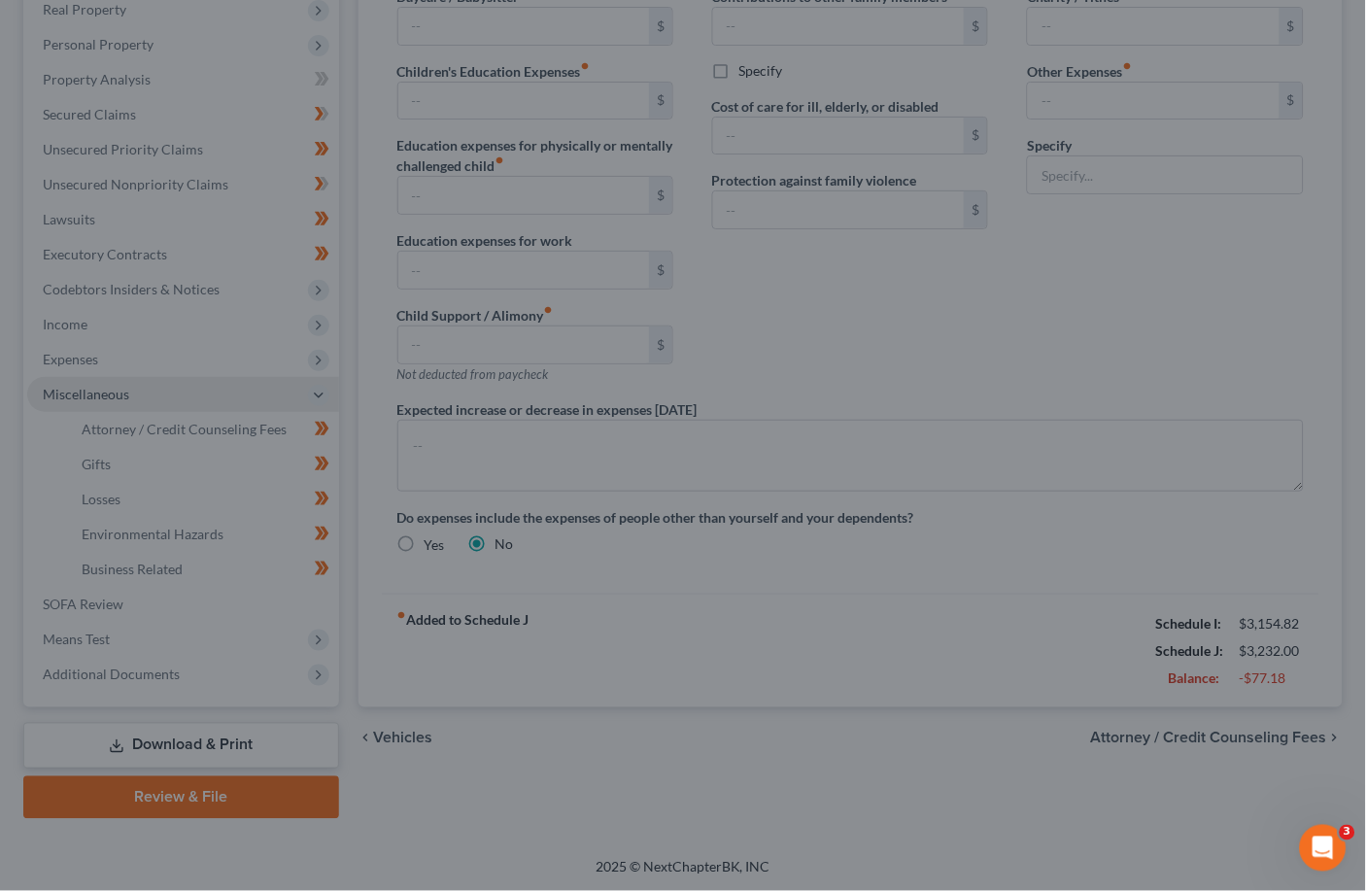
select select "3"
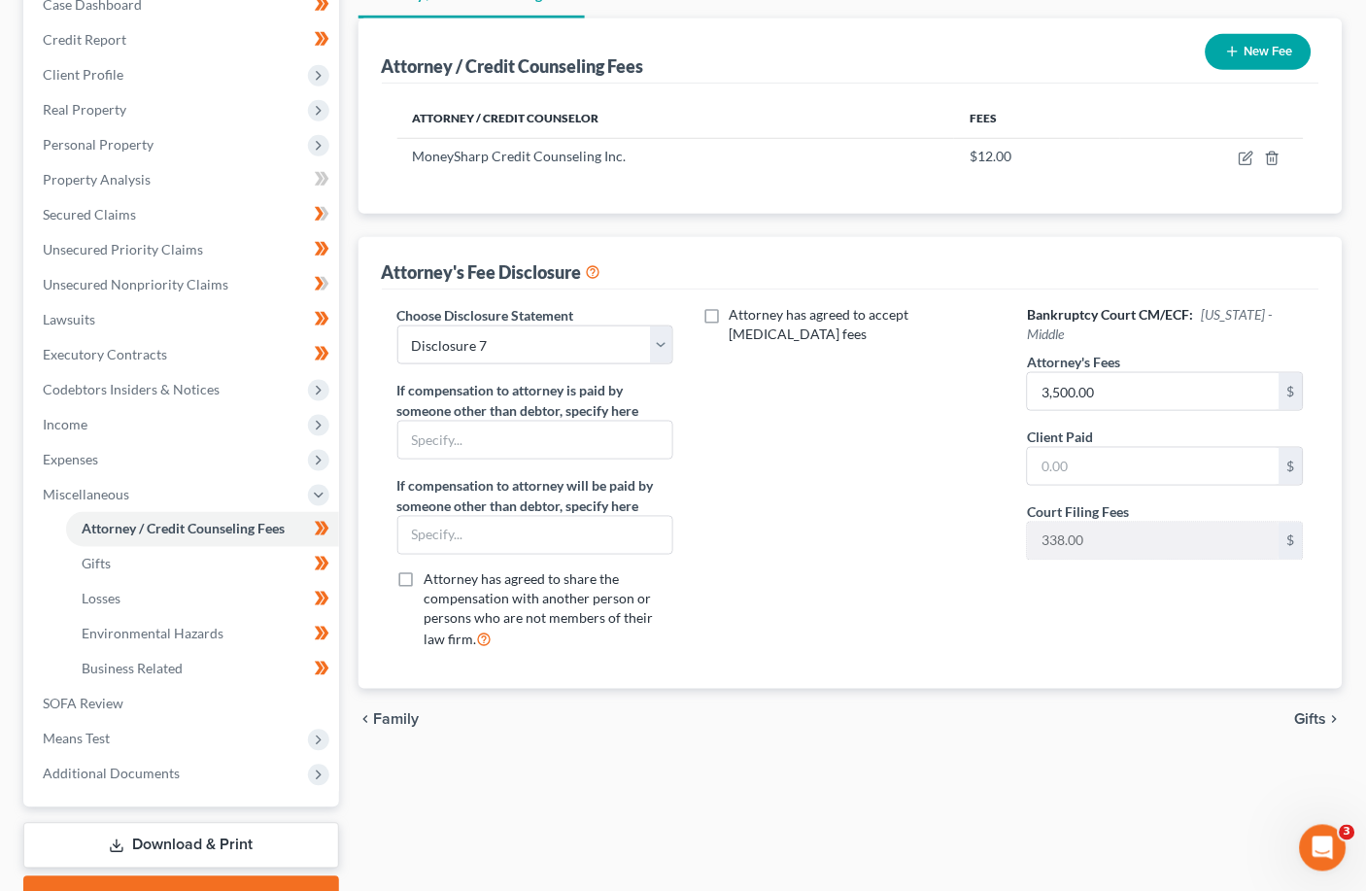
scroll to position [258, 0]
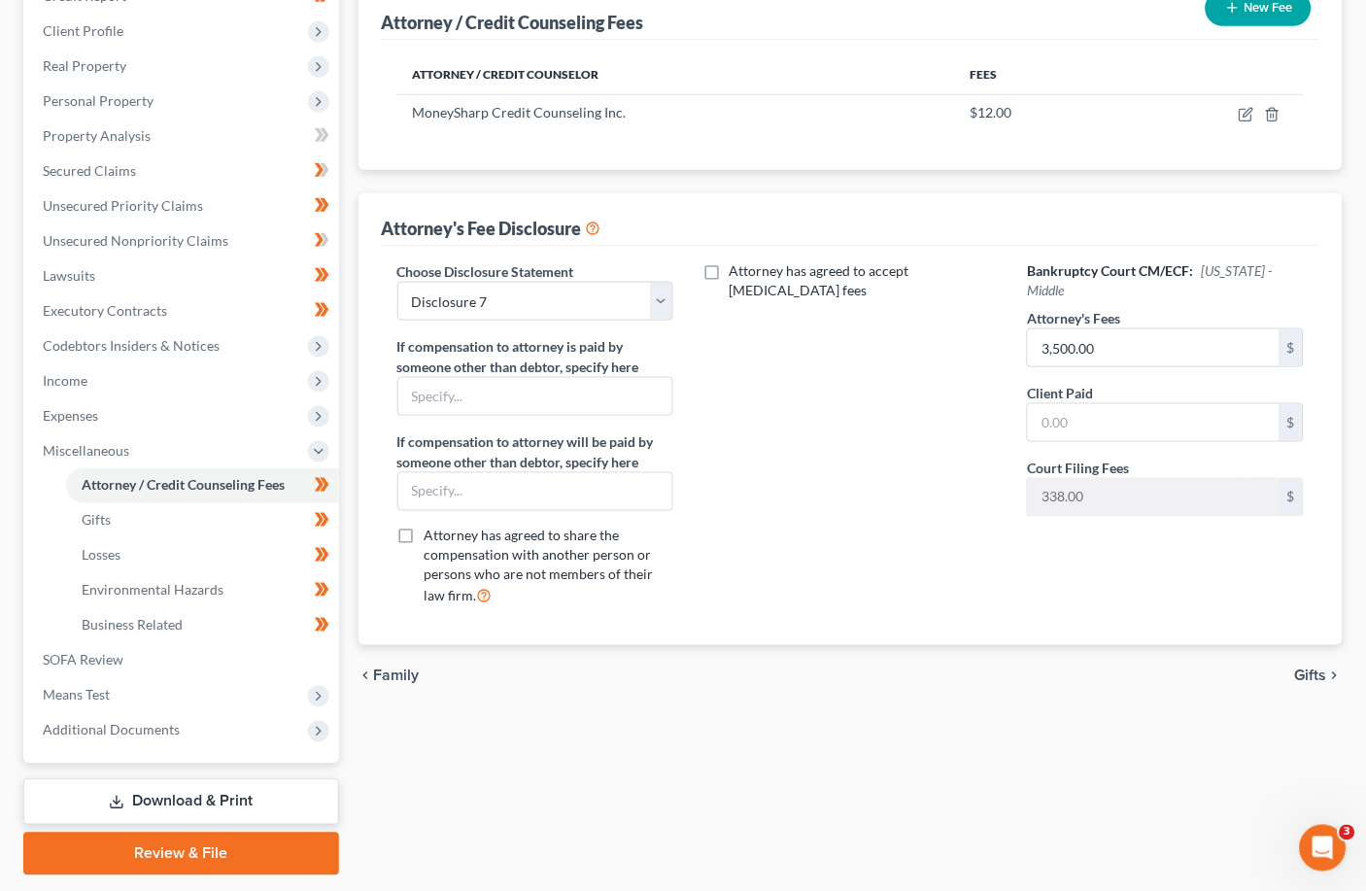
click at [957, 673] on span "Gifts" at bounding box center [1311, 677] width 32 height 16
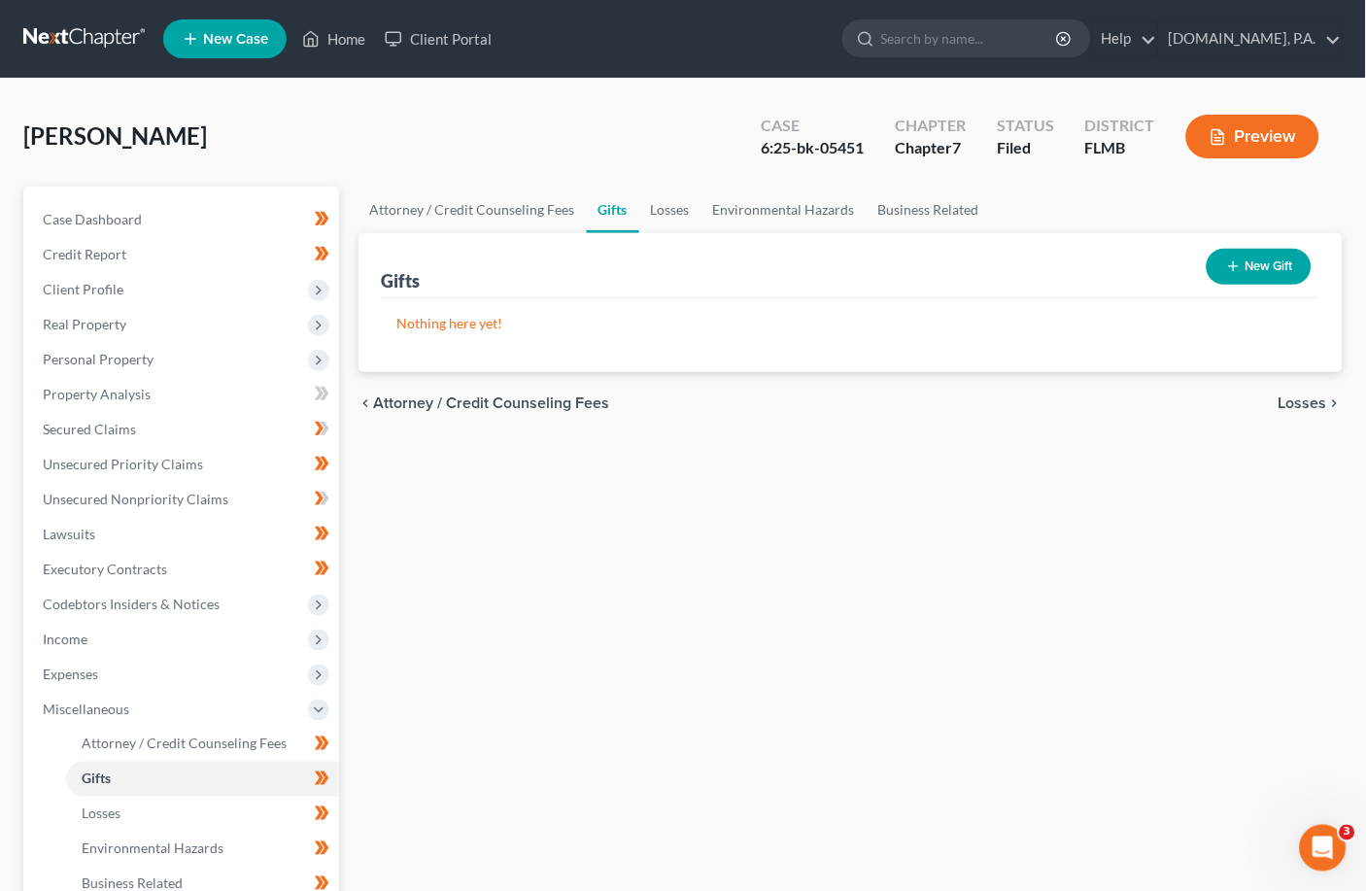
scroll to position [129, 0]
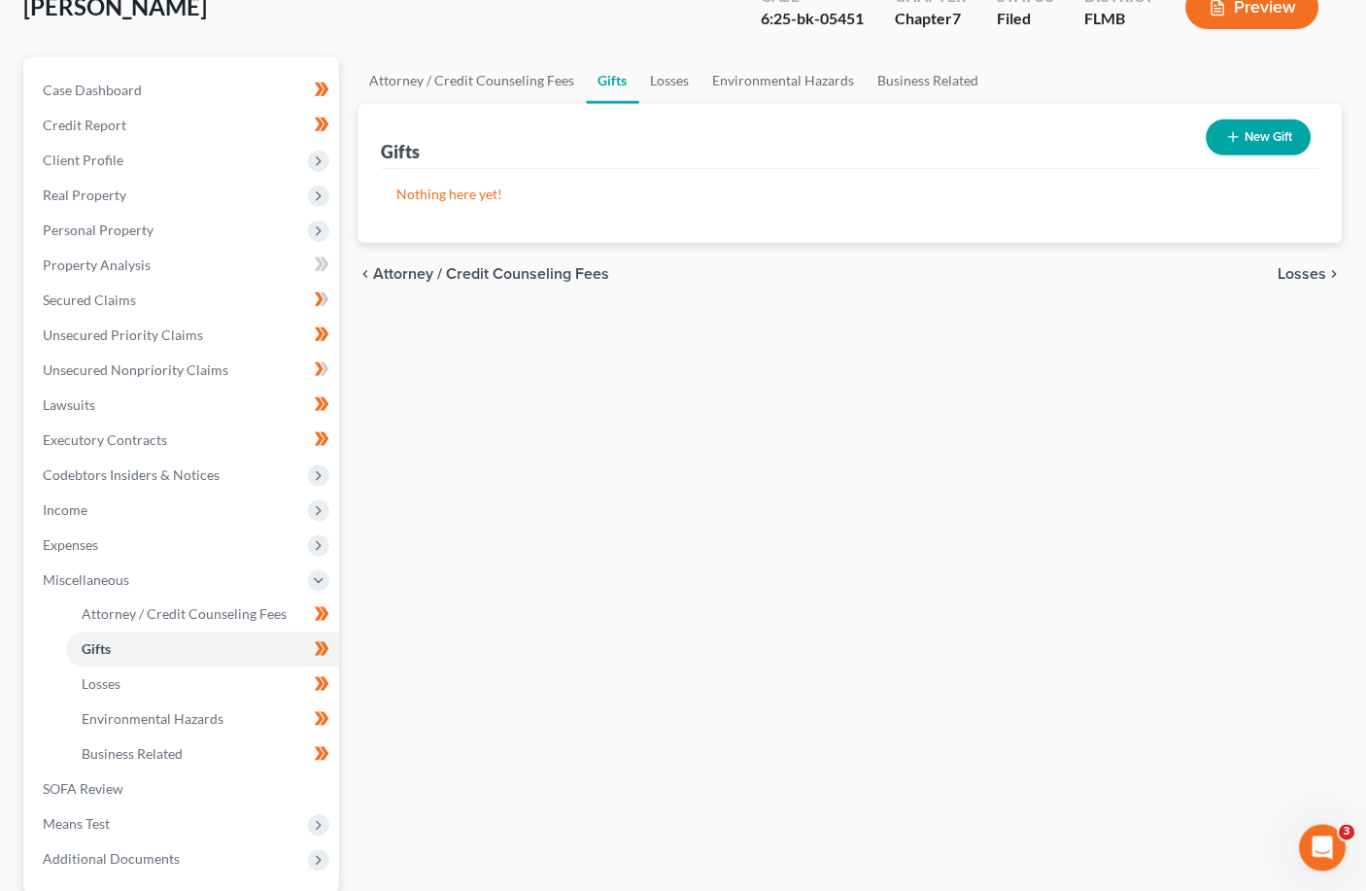
click at [957, 276] on span "Losses" at bounding box center [1303, 274] width 49 height 16
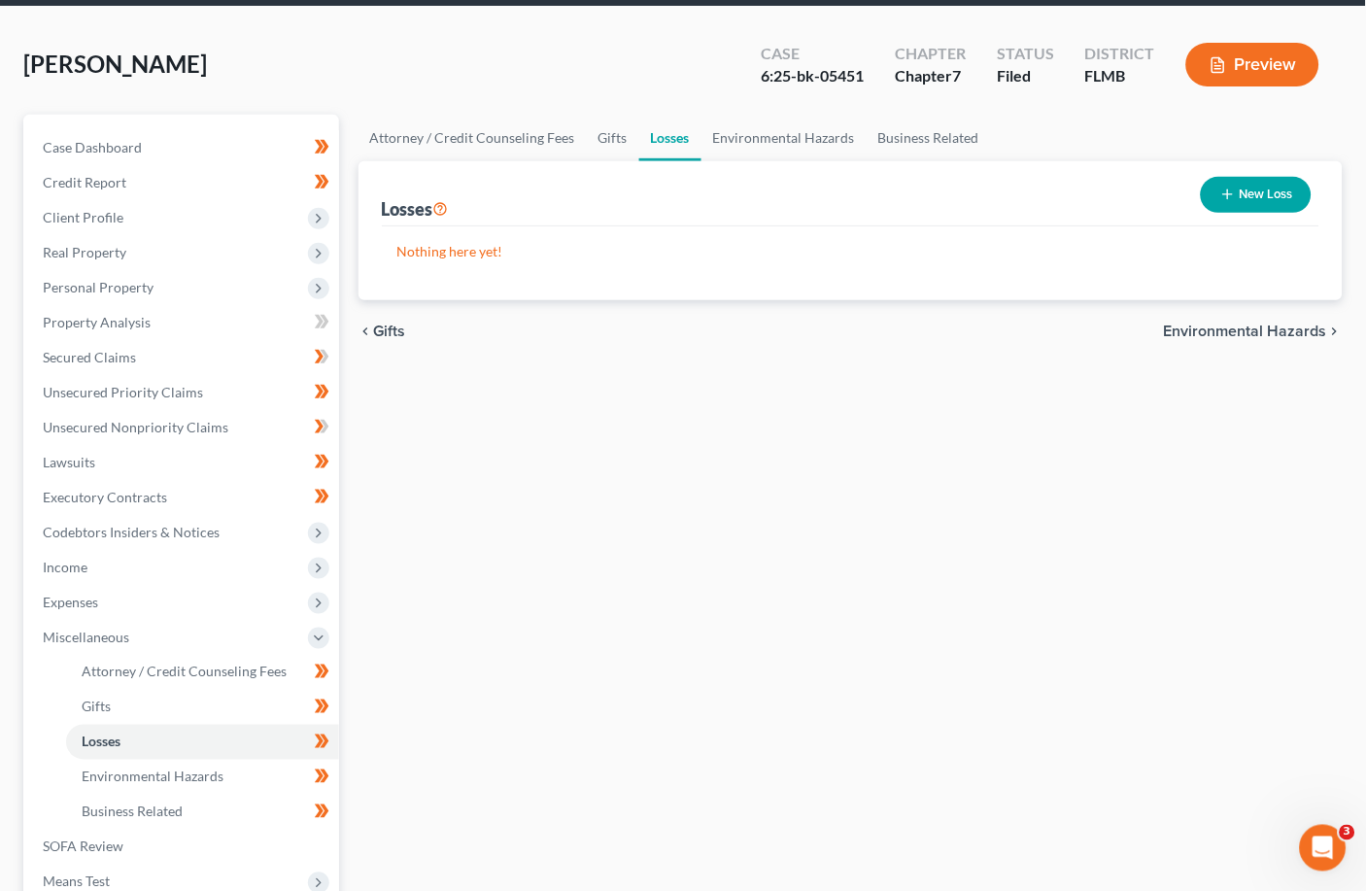
scroll to position [55, 0]
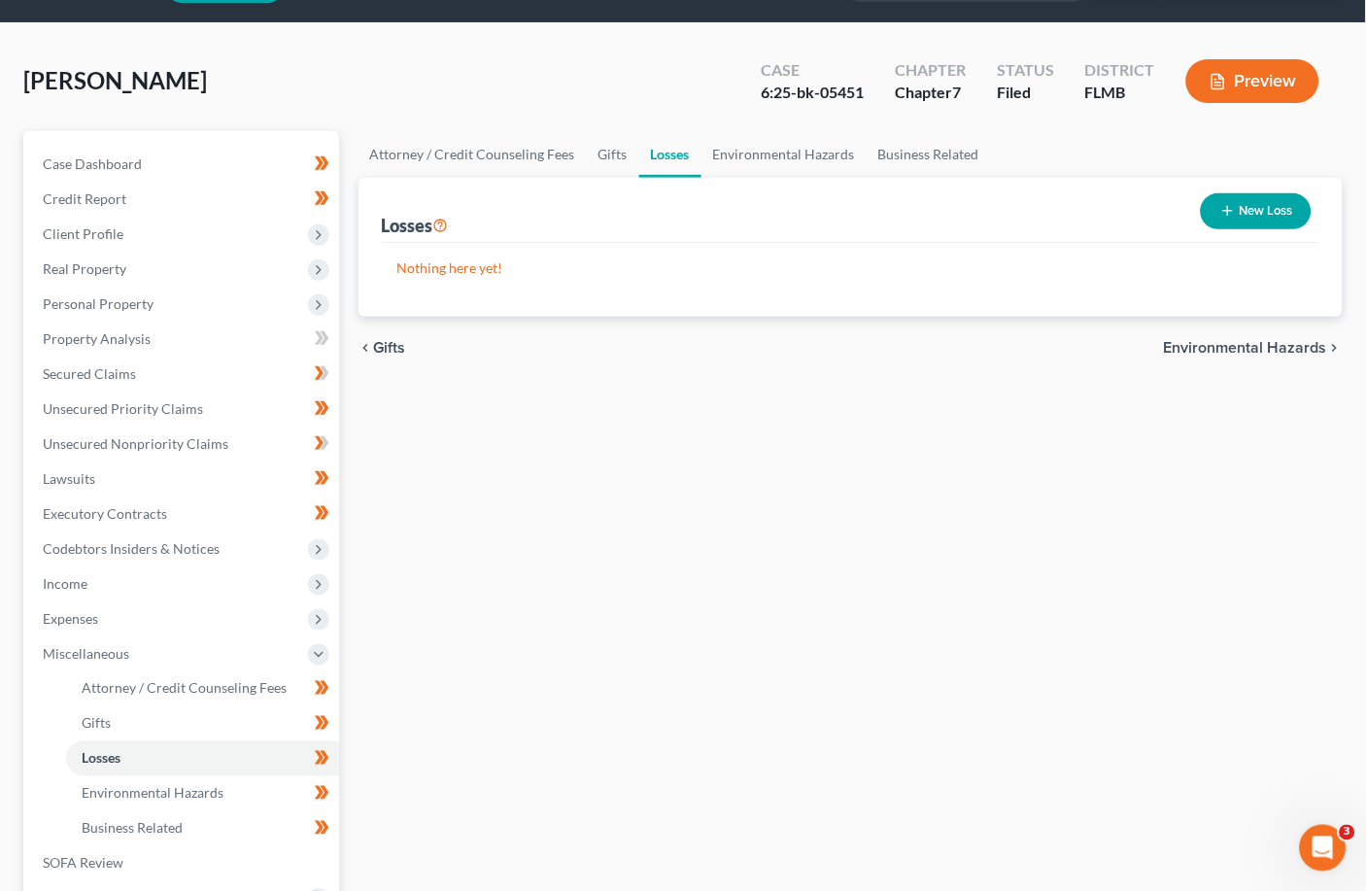
click at [957, 344] on span "Environmental Hazards" at bounding box center [1245, 348] width 163 height 16
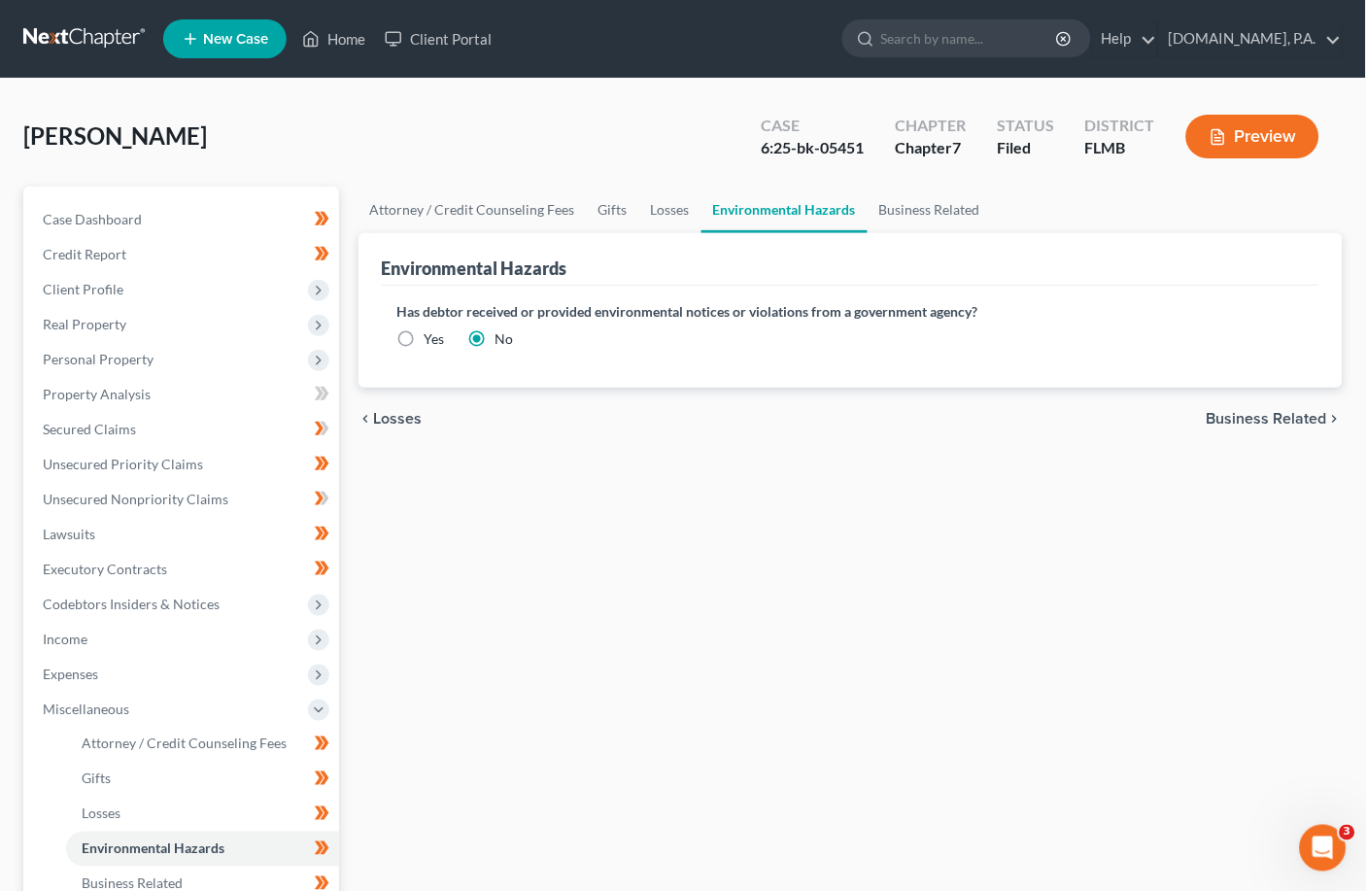
click at [957, 416] on span "Business Related" at bounding box center [1267, 419] width 121 height 16
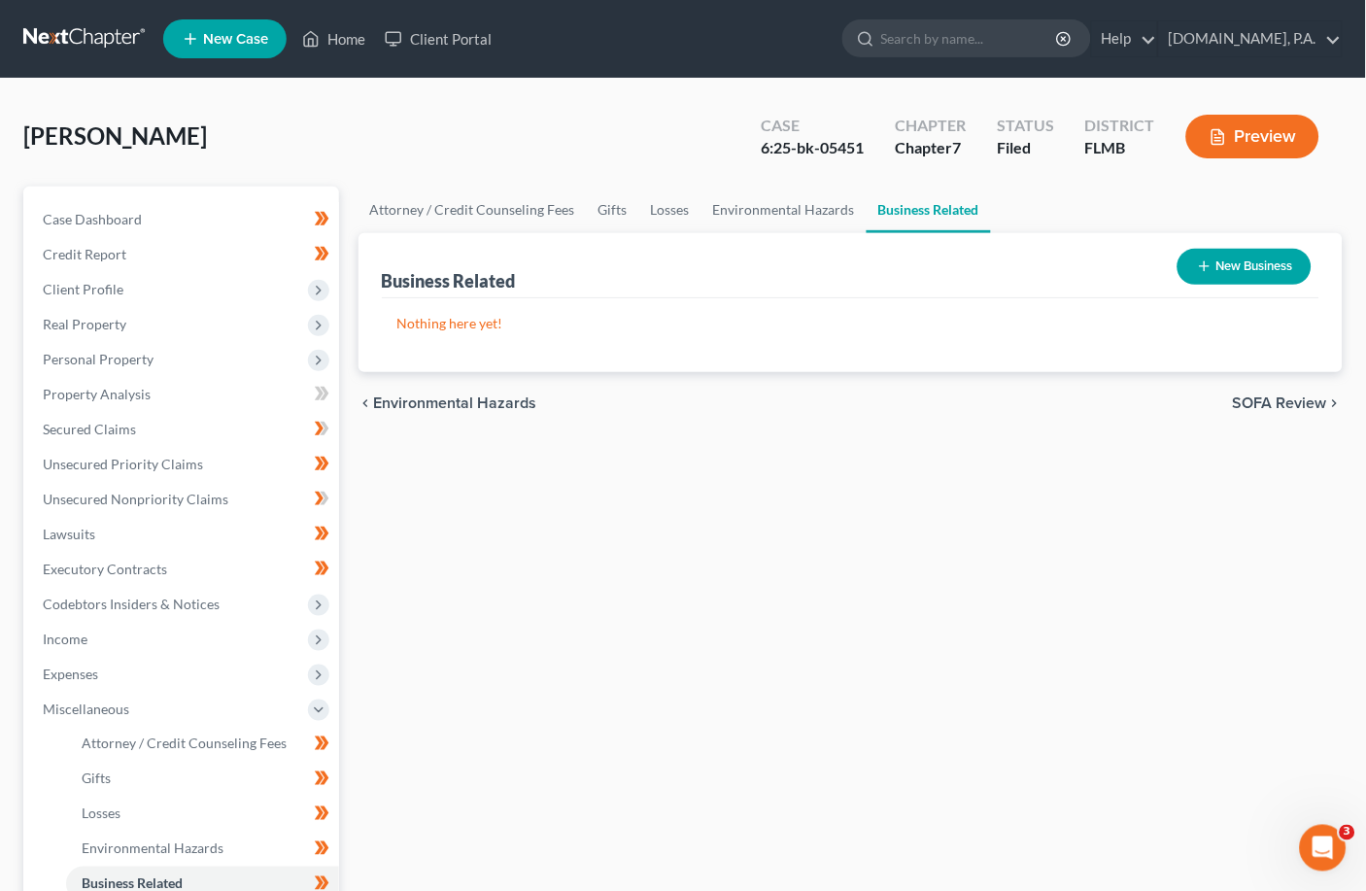
scroll to position [129, 0]
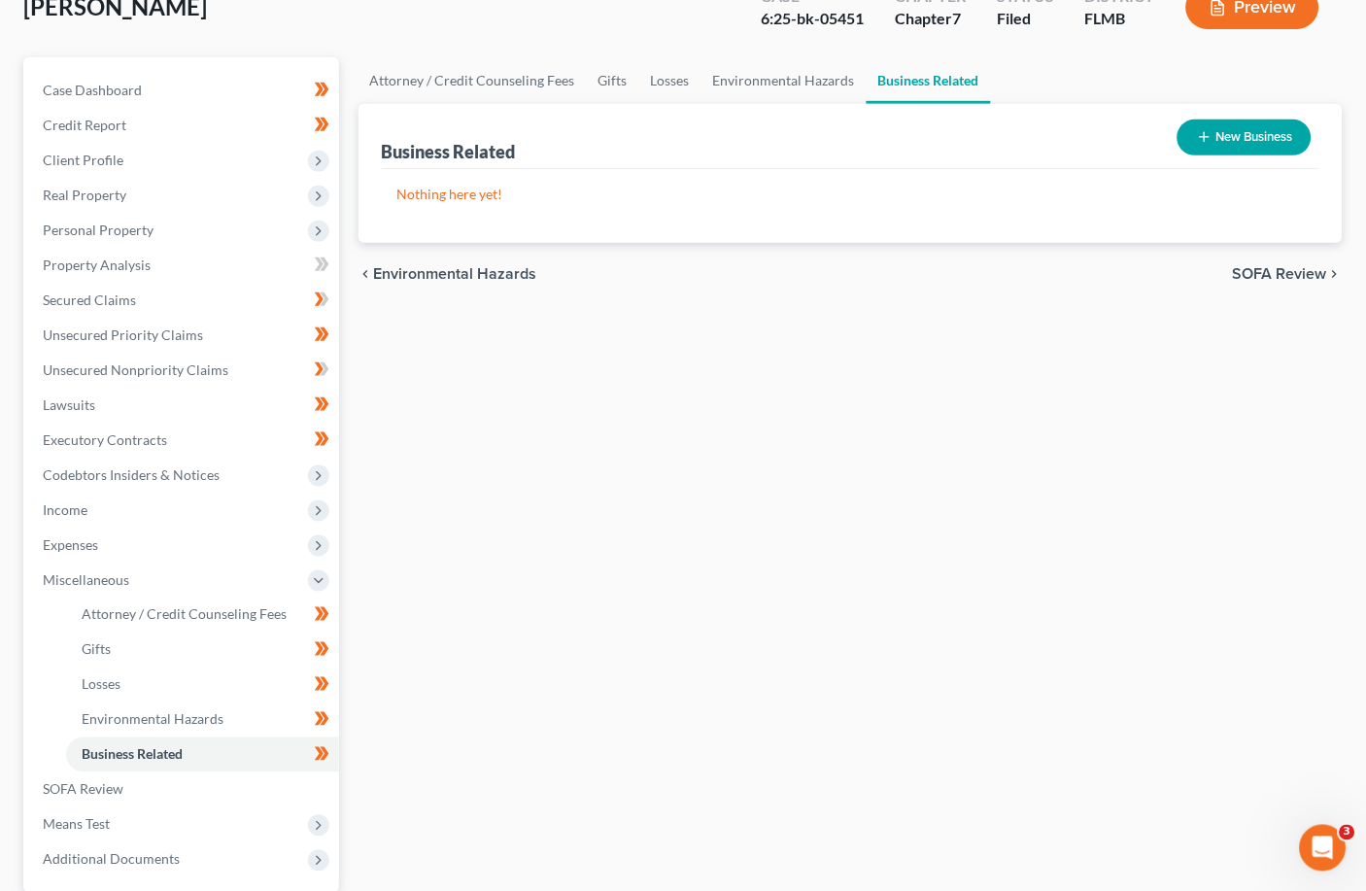
click at [957, 276] on span "SOFA Review" at bounding box center [1280, 274] width 94 height 16
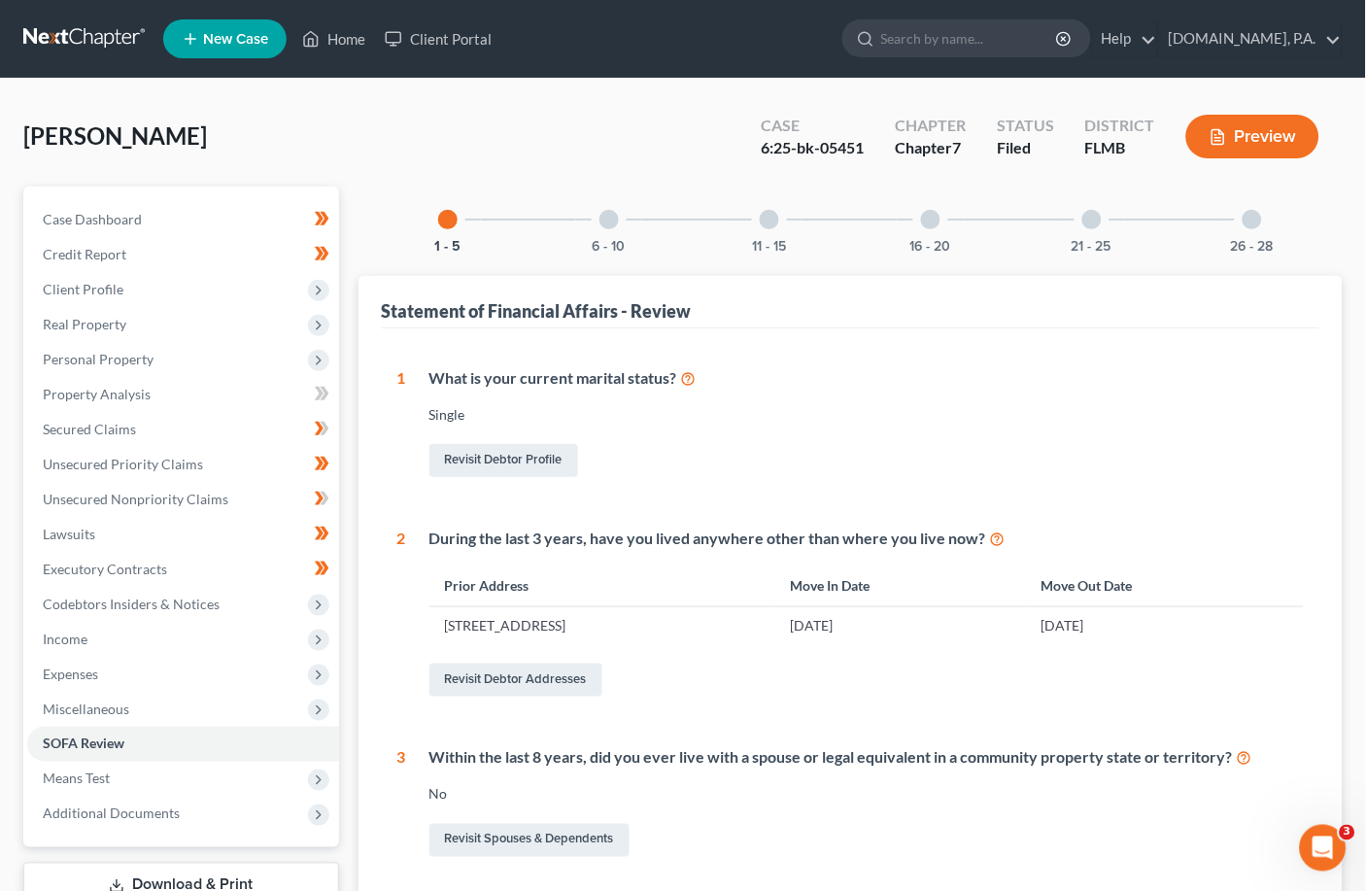
drag, startPoint x: 617, startPoint y: 213, endPoint x: 687, endPoint y: 224, distance: 70.8
click at [618, 214] on div at bounding box center [609, 219] width 19 height 19
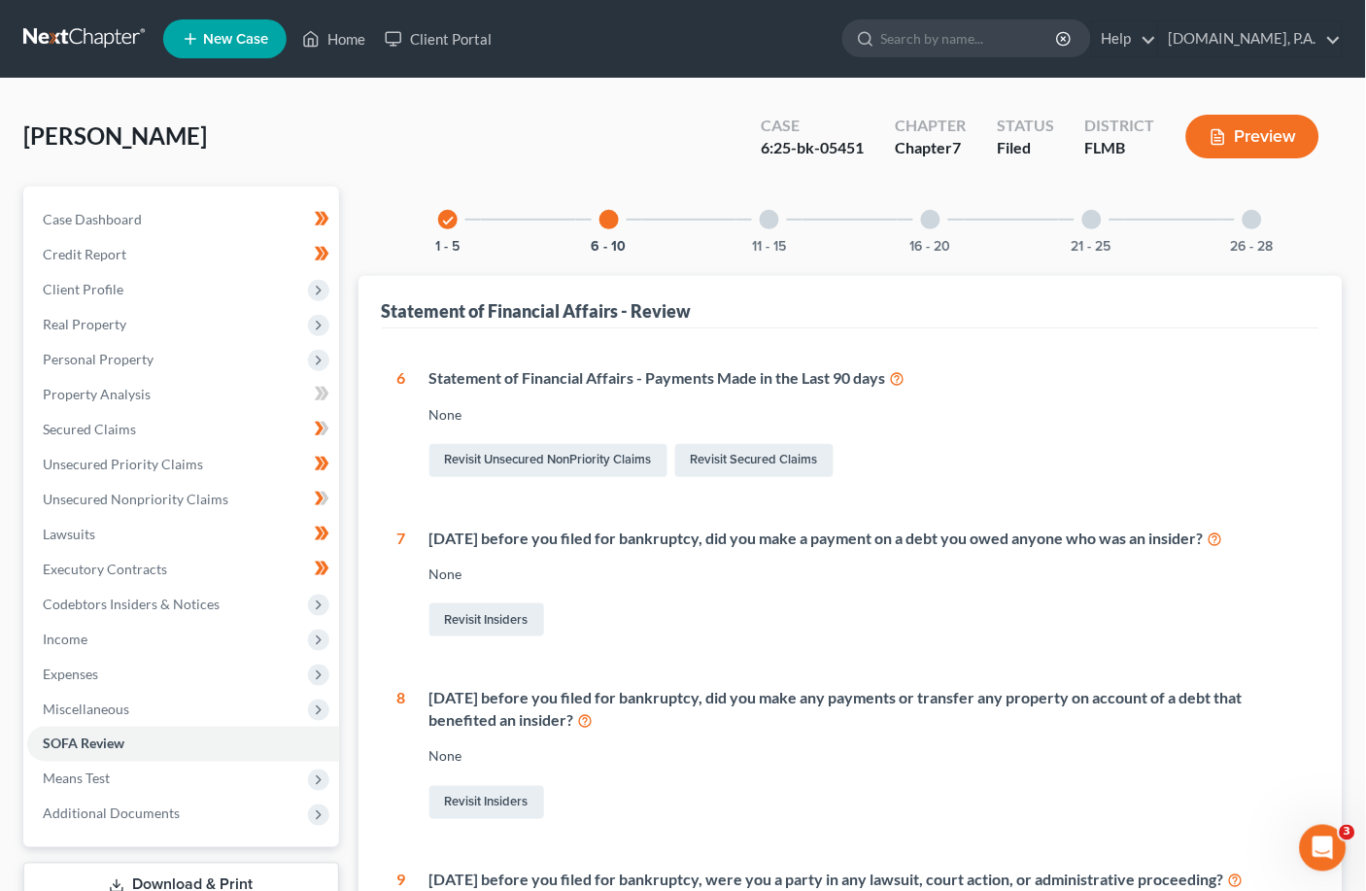
drag, startPoint x: 768, startPoint y: 225, endPoint x: 846, endPoint y: 273, distance: 92.0
click at [768, 227] on div at bounding box center [769, 219] width 19 height 19
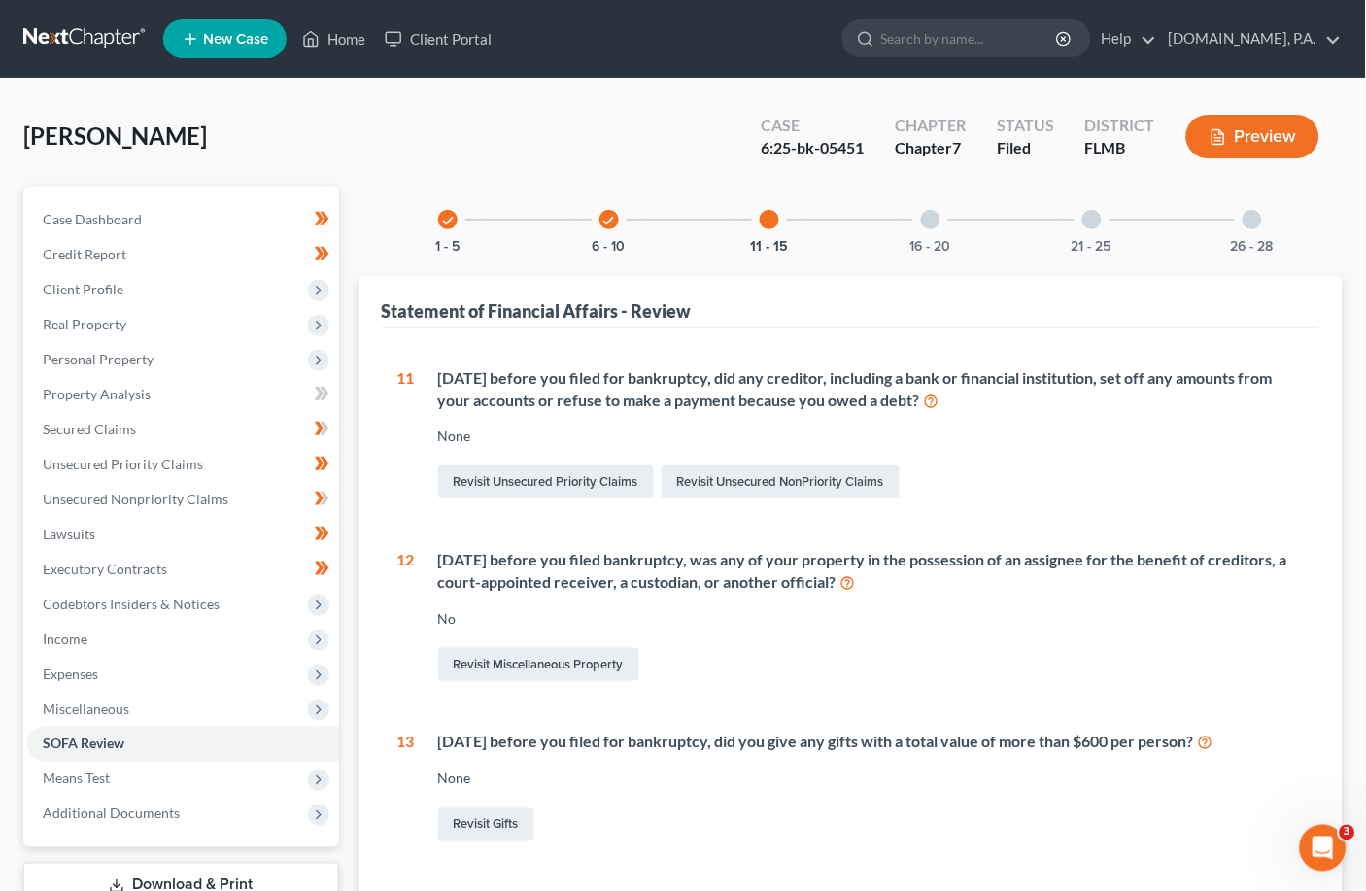
drag, startPoint x: 933, startPoint y: 219, endPoint x: 935, endPoint y: 228, distance: 9.9
click at [933, 226] on div at bounding box center [930, 219] width 19 height 19
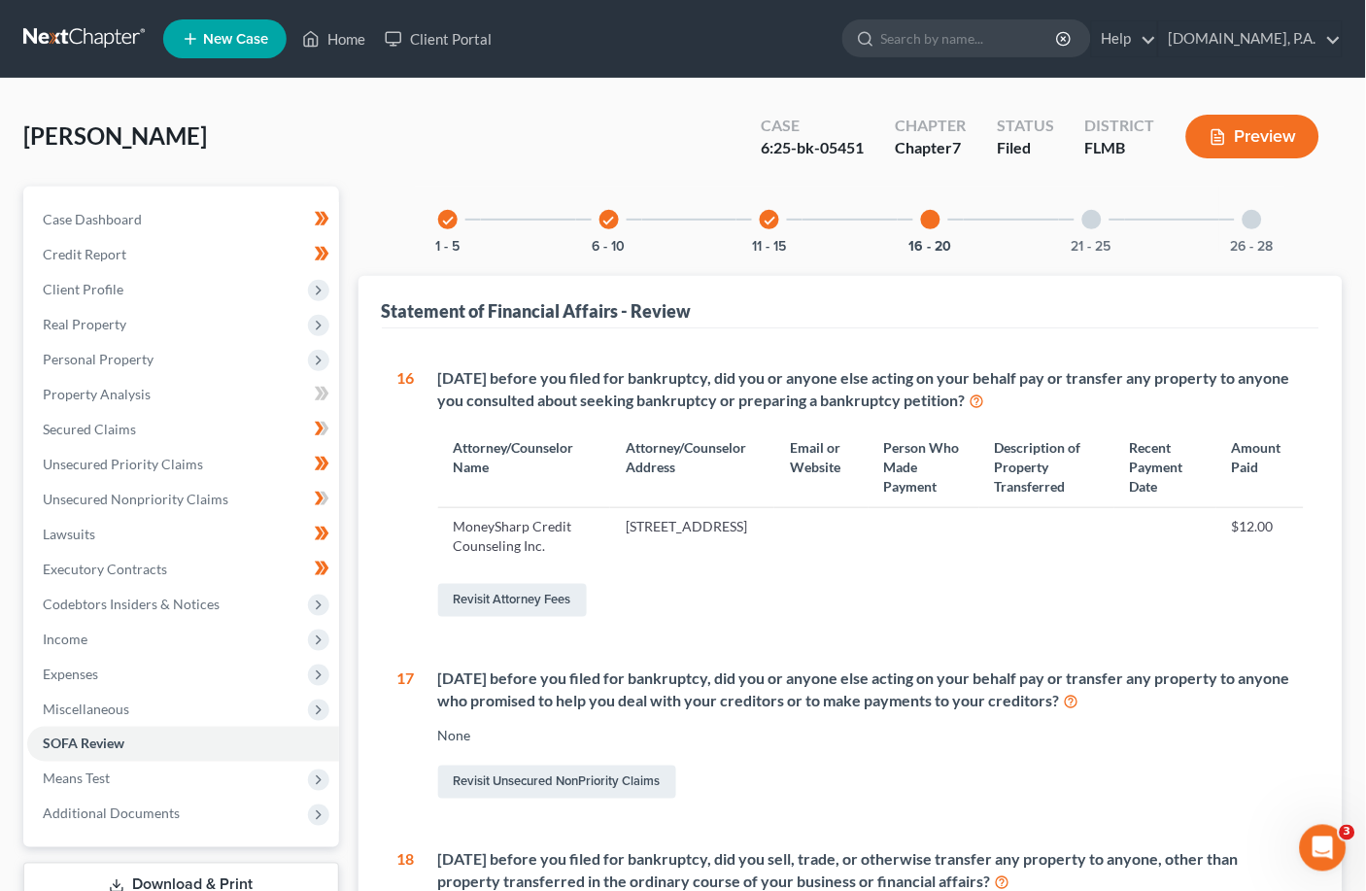
click at [957, 220] on div at bounding box center [1092, 219] width 19 height 19
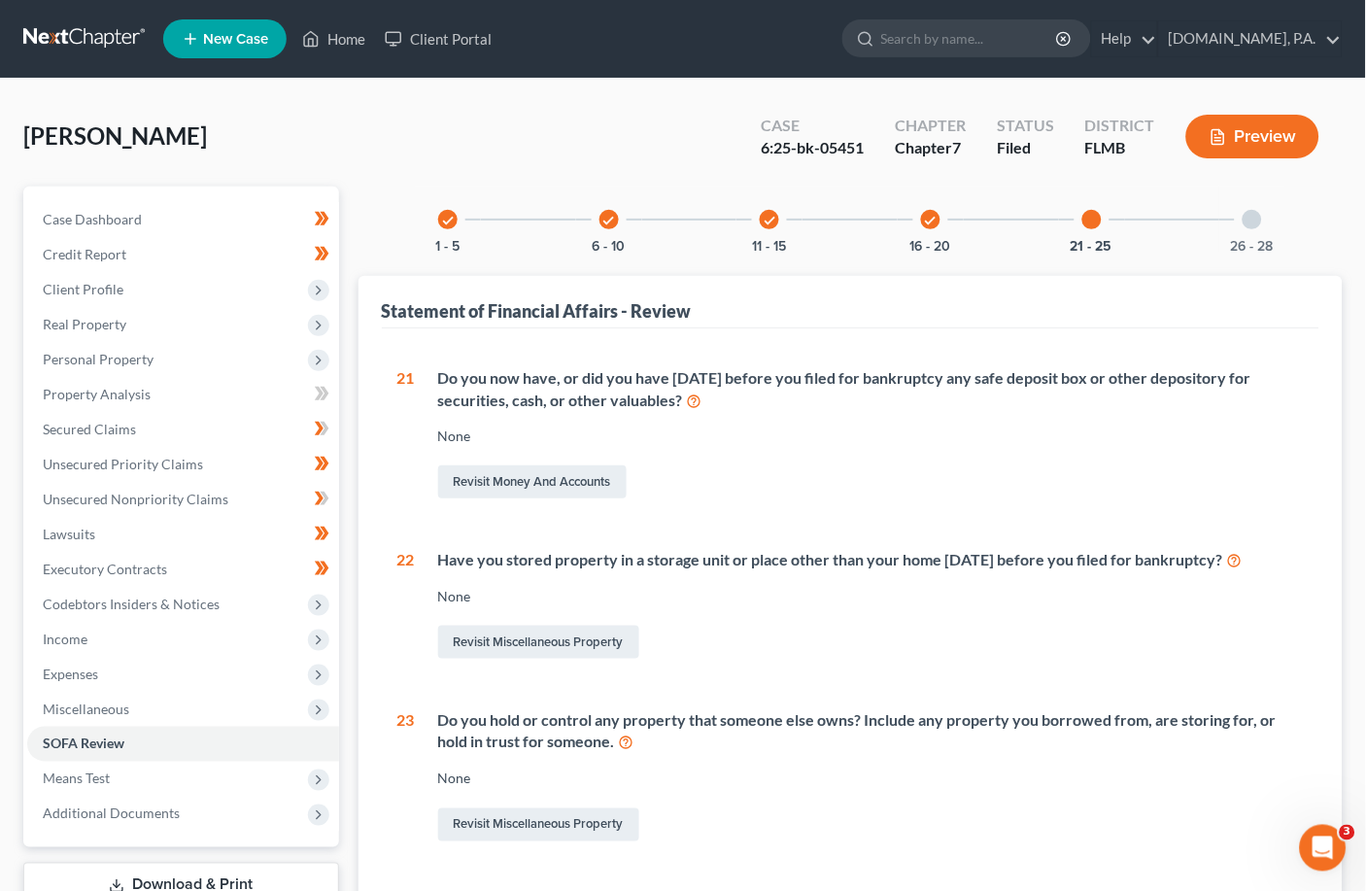
click at [957, 218] on div at bounding box center [1252, 219] width 19 height 19
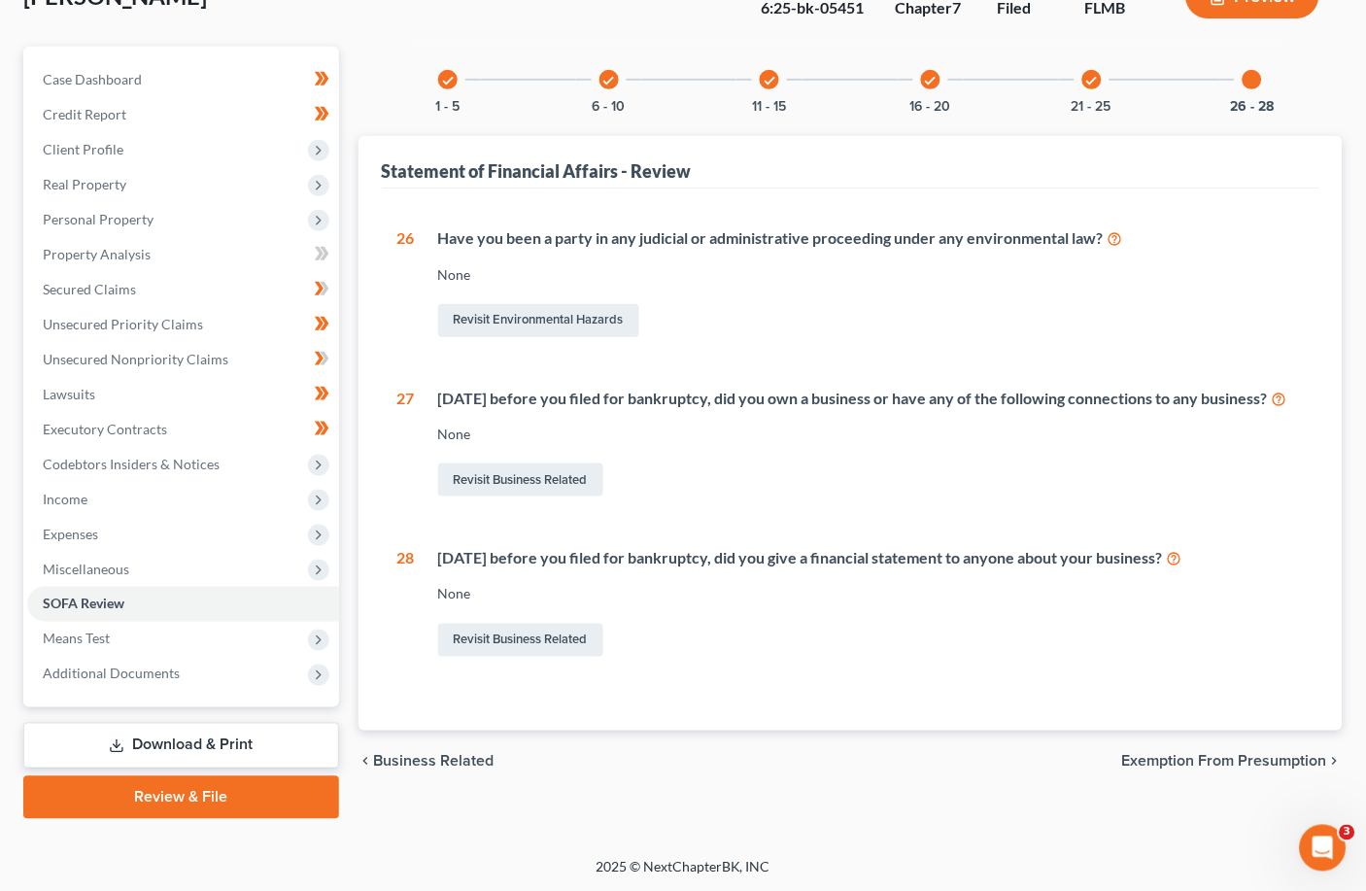
scroll to position [141, 0]
click at [957, 769] on span "Exemption from Presumption" at bounding box center [1224, 761] width 205 height 16
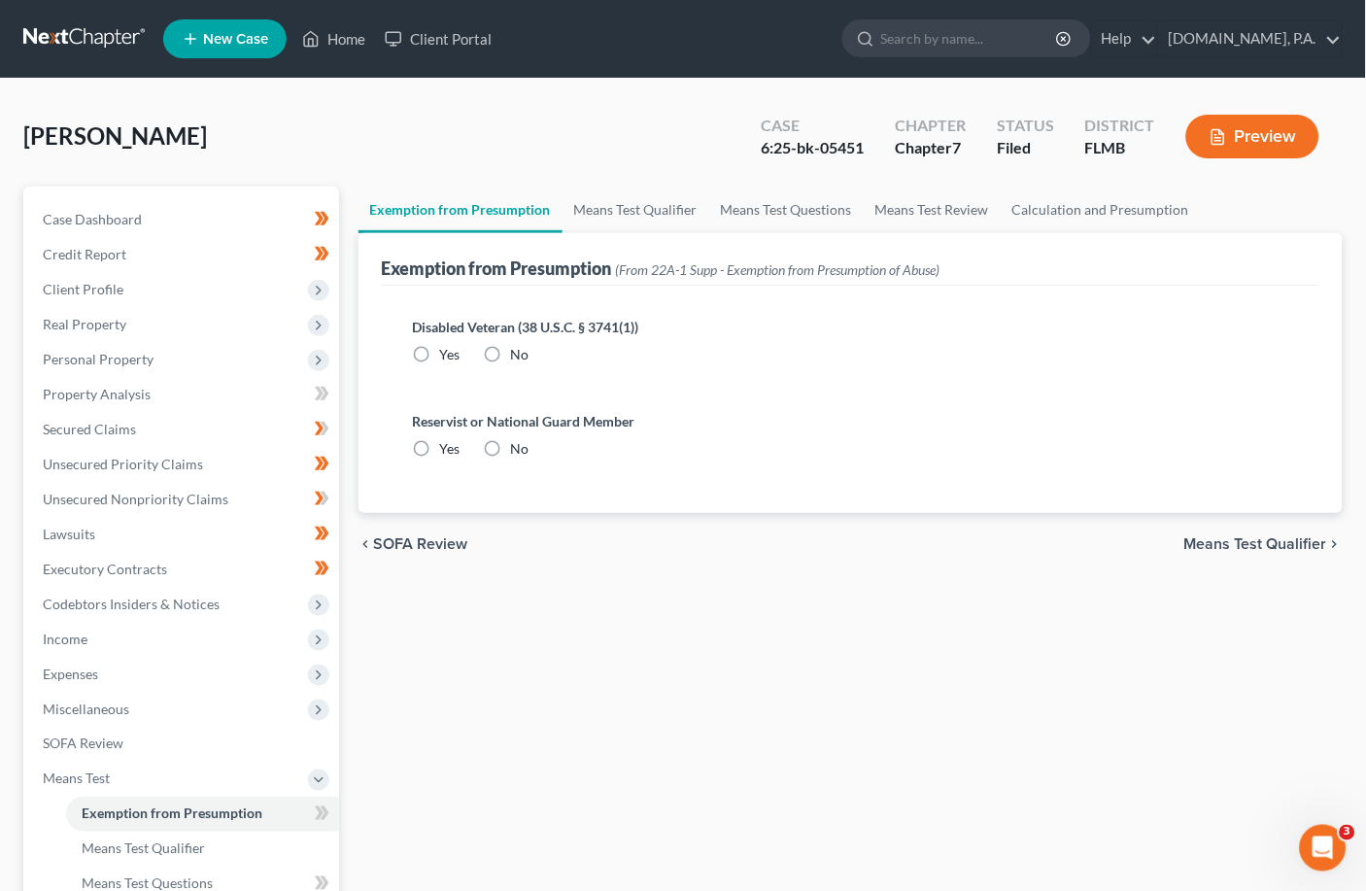
click at [511, 352] on label "No" at bounding box center [520, 354] width 18 height 19
click at [519, 352] on input "No" at bounding box center [525, 351] width 13 height 13
radio input "true"
click at [511, 450] on label "No" at bounding box center [520, 448] width 18 height 19
click at [519, 450] on input "No" at bounding box center [525, 445] width 13 height 13
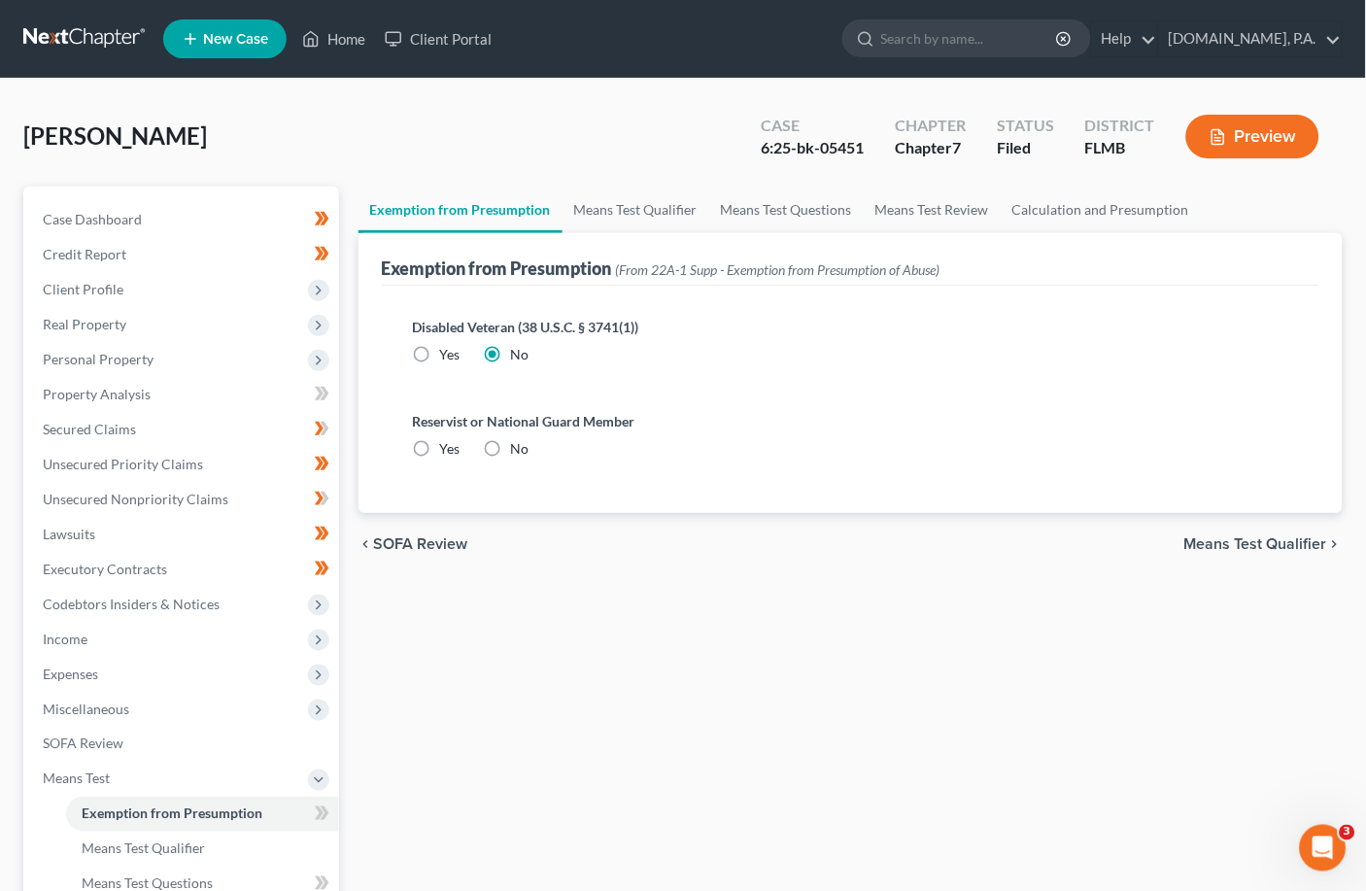
radio input "true"
drag, startPoint x: 1231, startPoint y: 537, endPoint x: 1166, endPoint y: 517, distance: 68.2
click at [957, 538] on span "Means Test Qualifier" at bounding box center [1256, 544] width 143 height 16
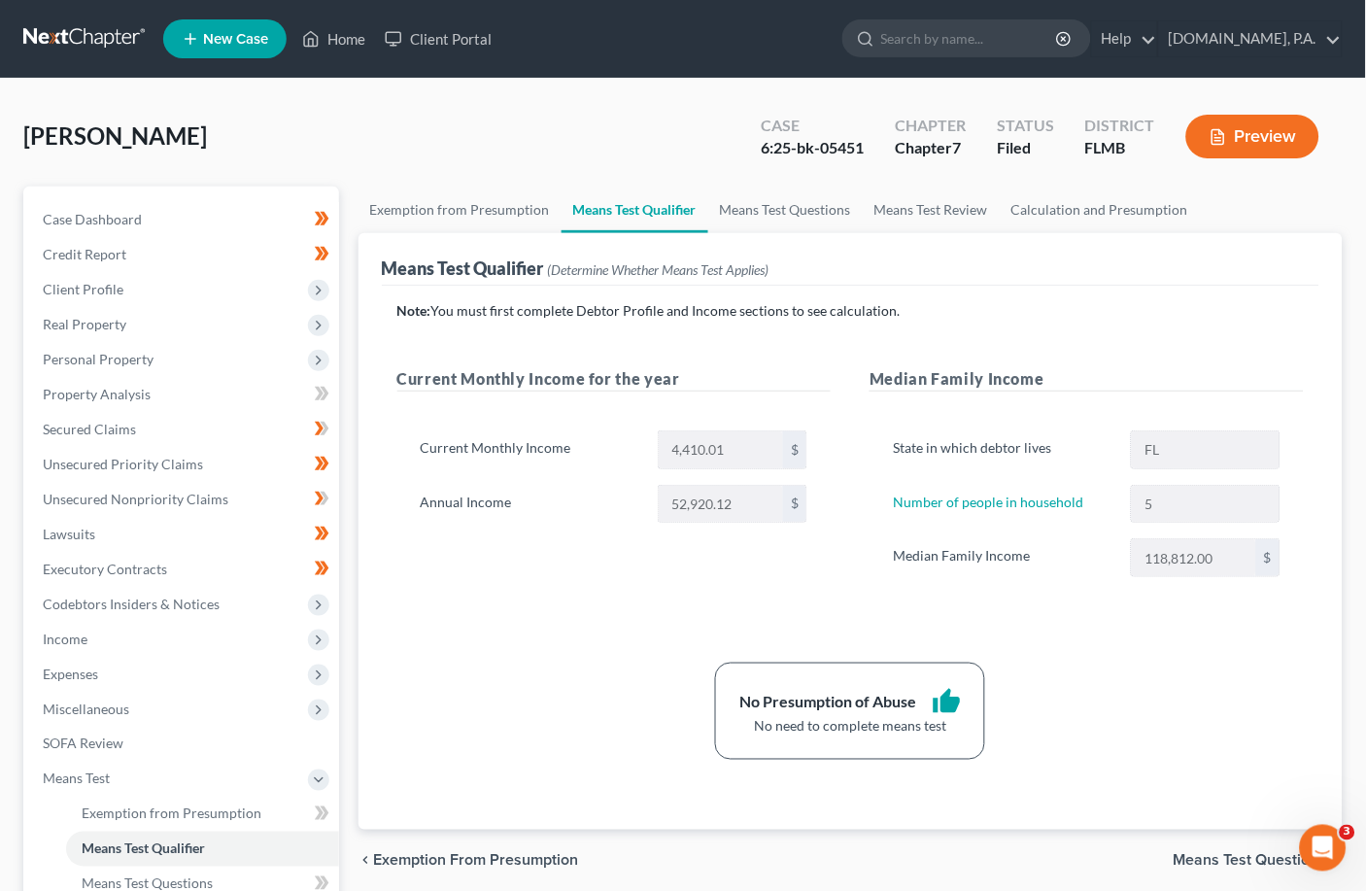
scroll to position [129, 0]
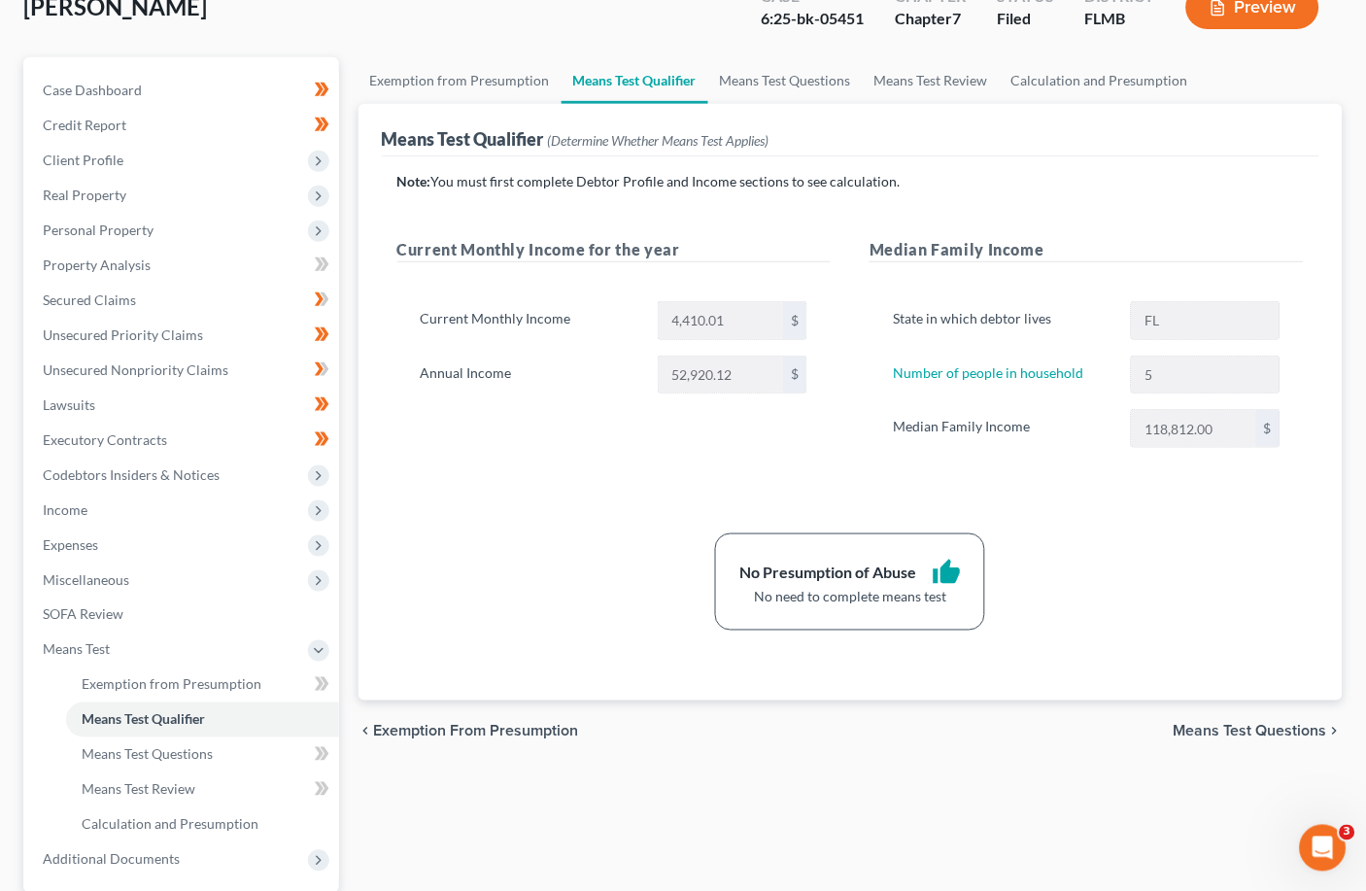
click at [957, 732] on span "Means Test Questions" at bounding box center [1251, 732] width 154 height 16
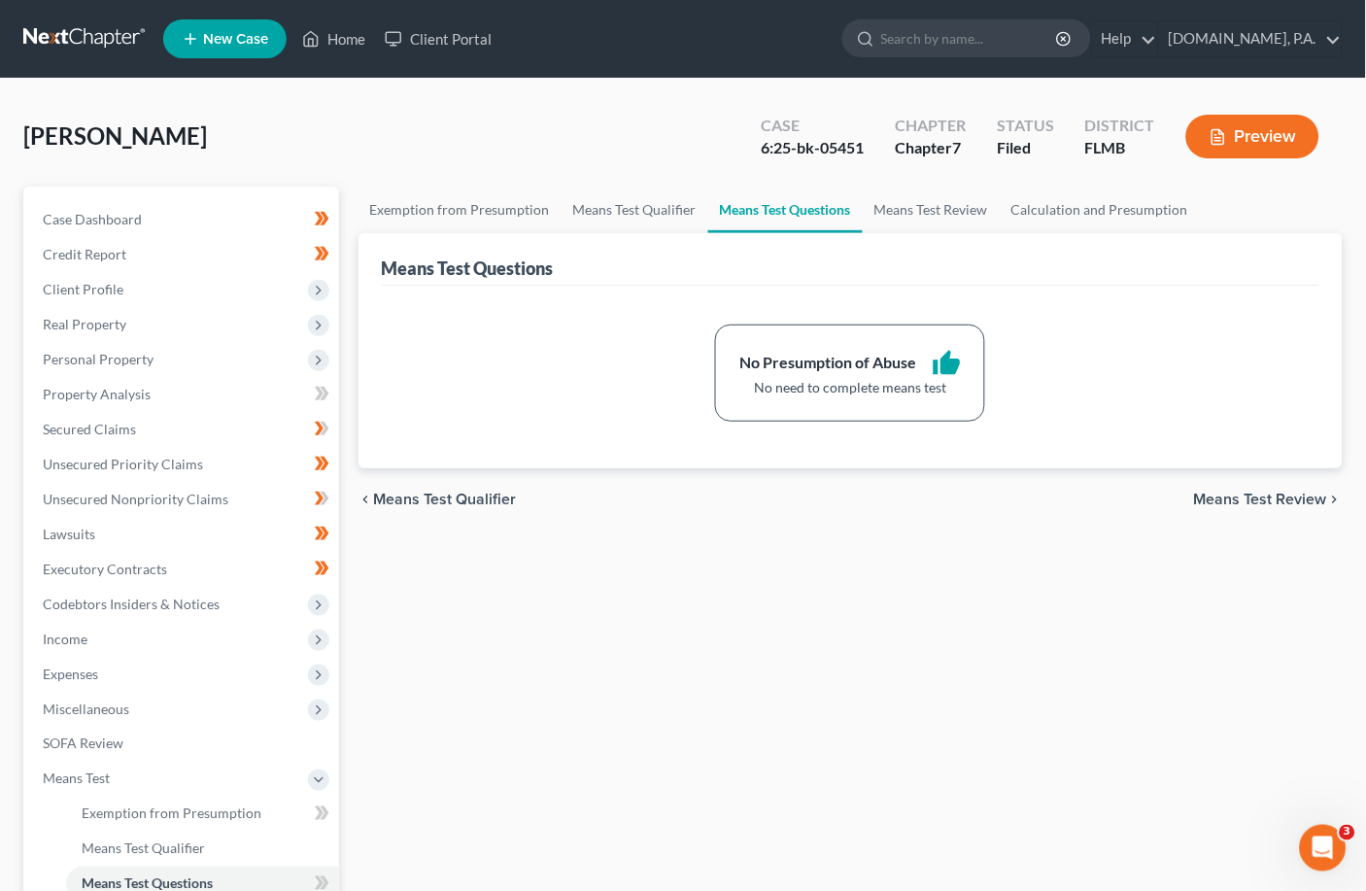
click at [957, 498] on span "Means Test Review" at bounding box center [1260, 500] width 133 height 16
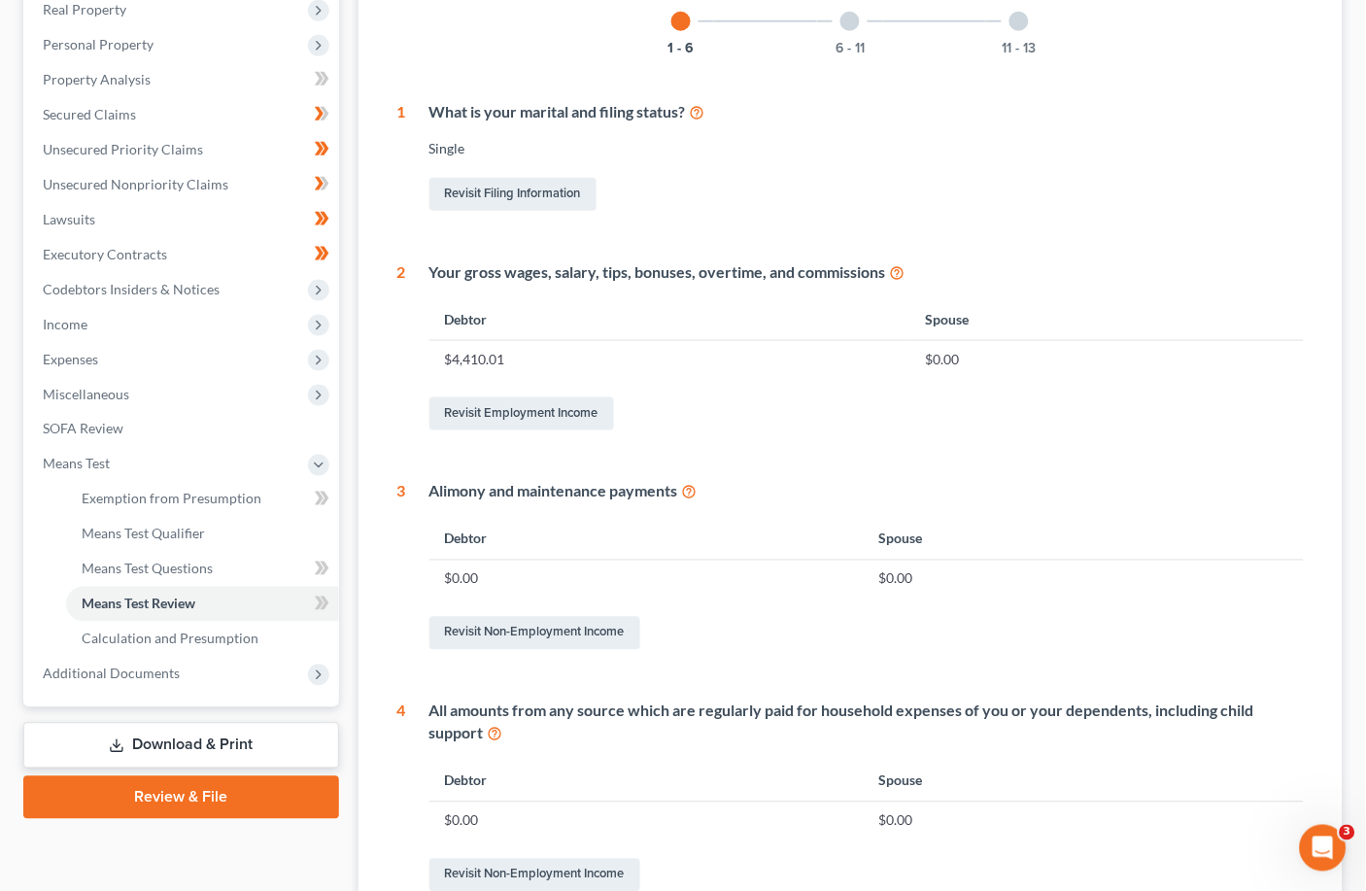
scroll to position [23, 0]
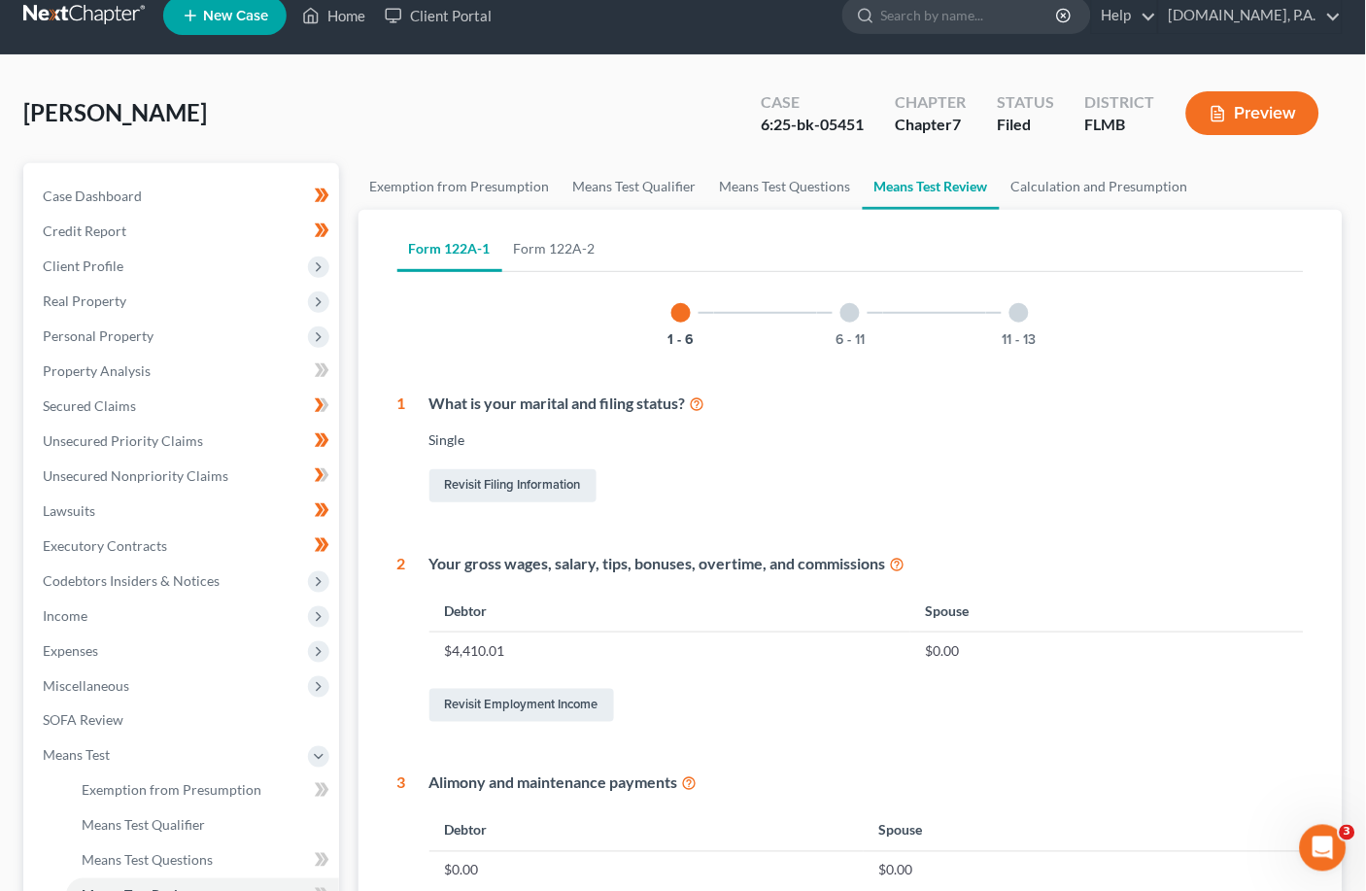
click at [848, 316] on div at bounding box center [850, 312] width 19 height 19
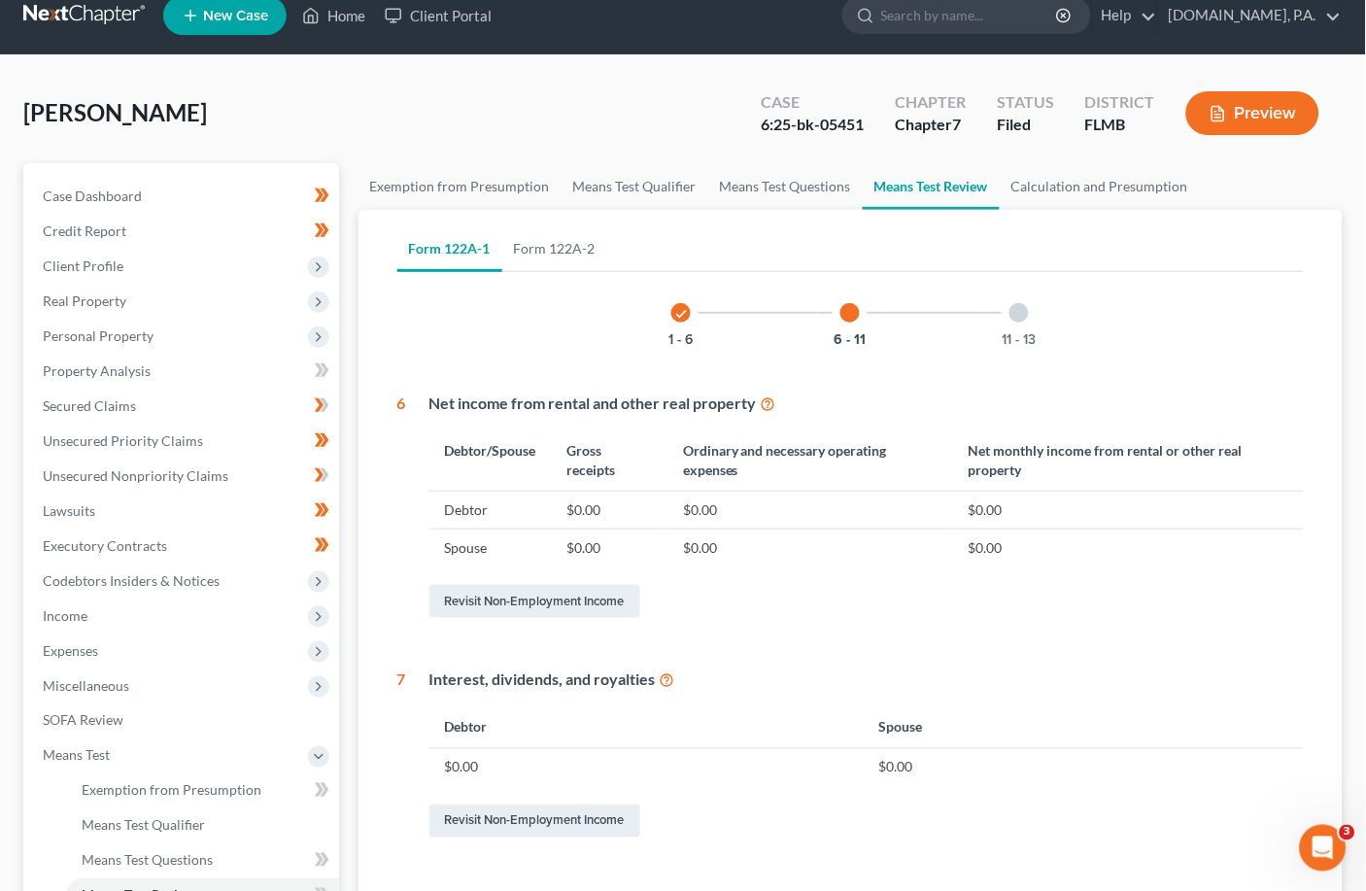
drag, startPoint x: 1021, startPoint y: 312, endPoint x: 1089, endPoint y: 339, distance: 73.3
click at [957, 317] on div at bounding box center [1019, 312] width 19 height 19
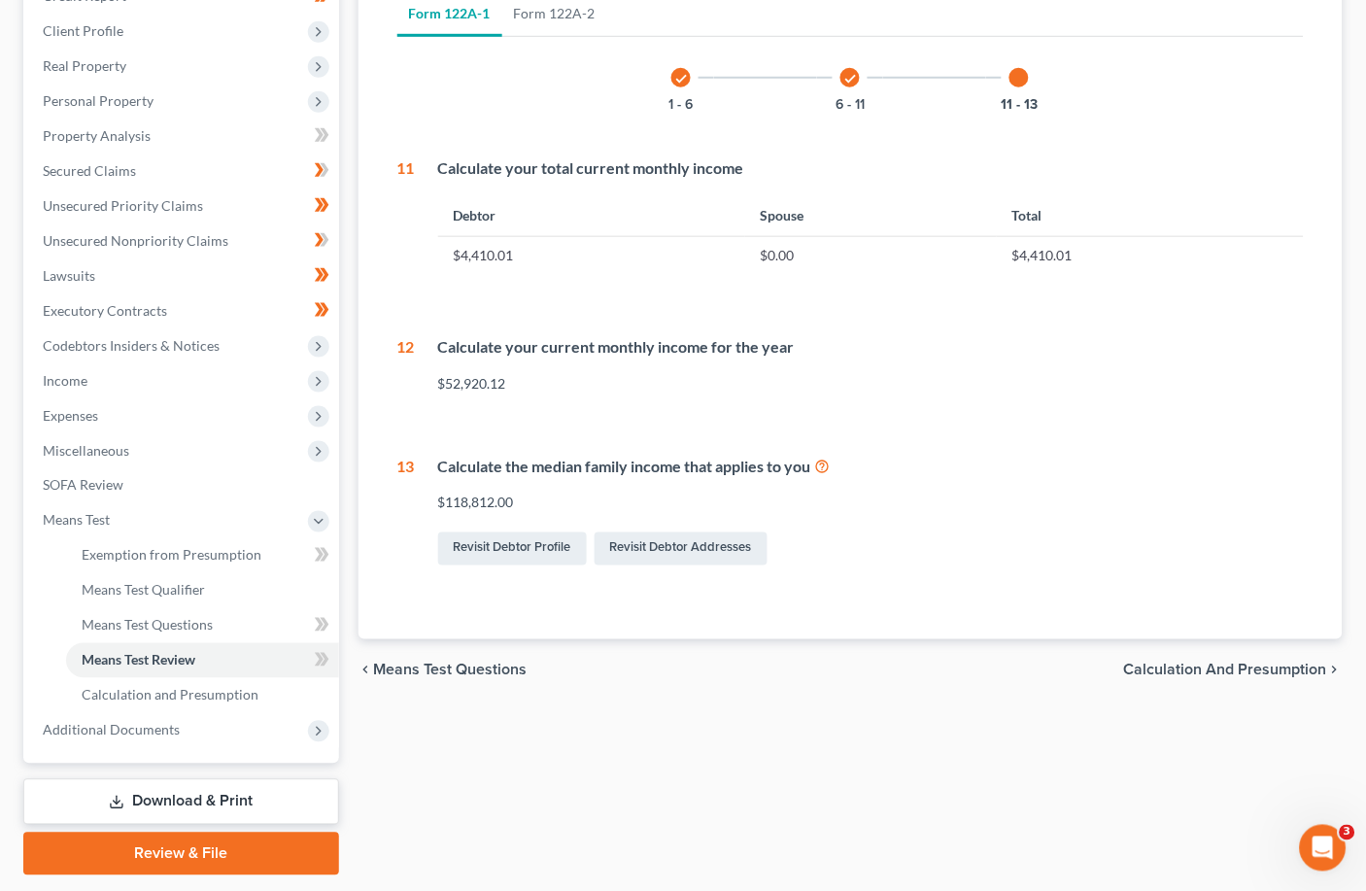
scroll to position [283, 0]
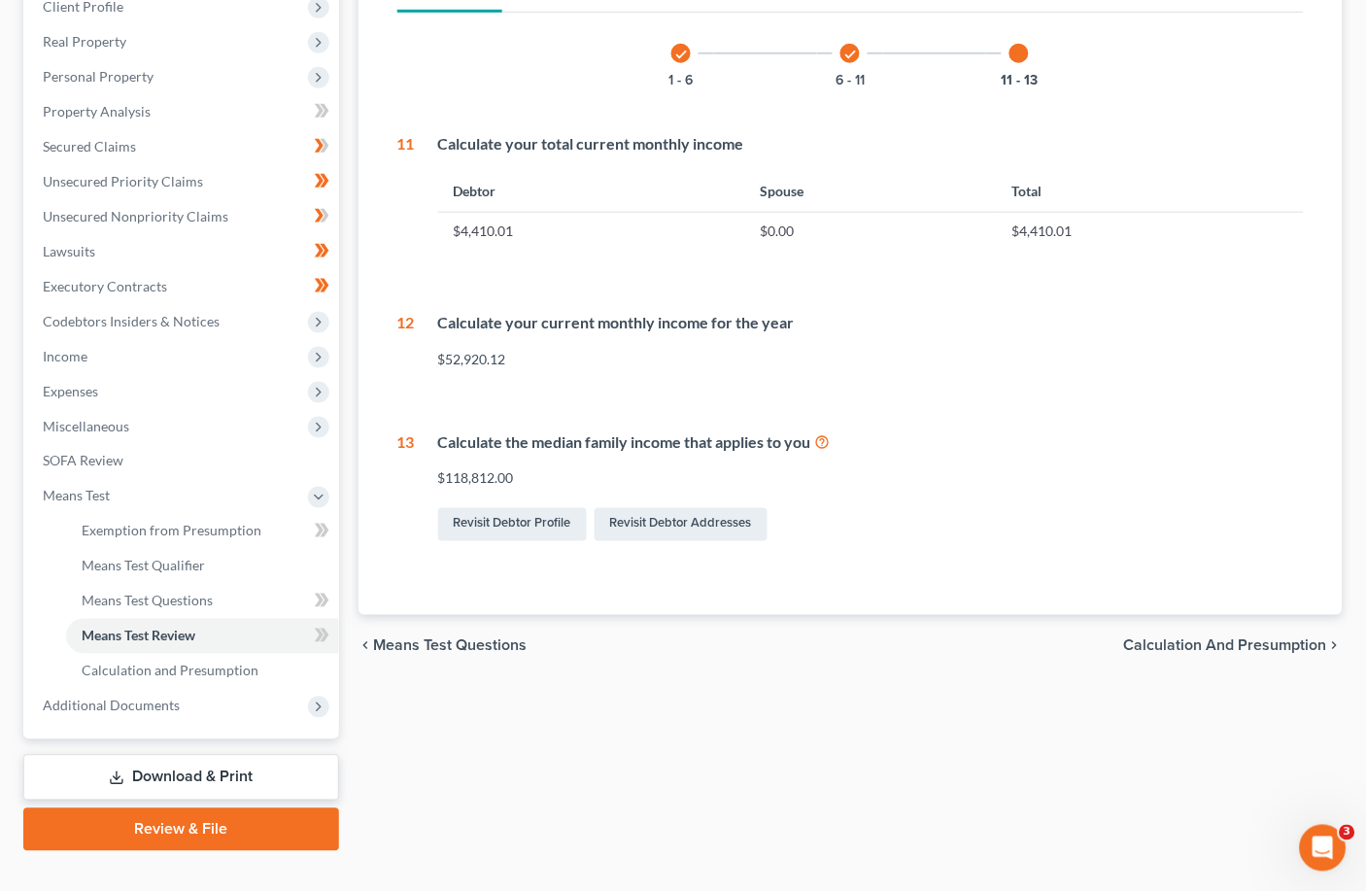
click at [957, 638] on span "Calculation and Presumption" at bounding box center [1225, 646] width 203 height 16
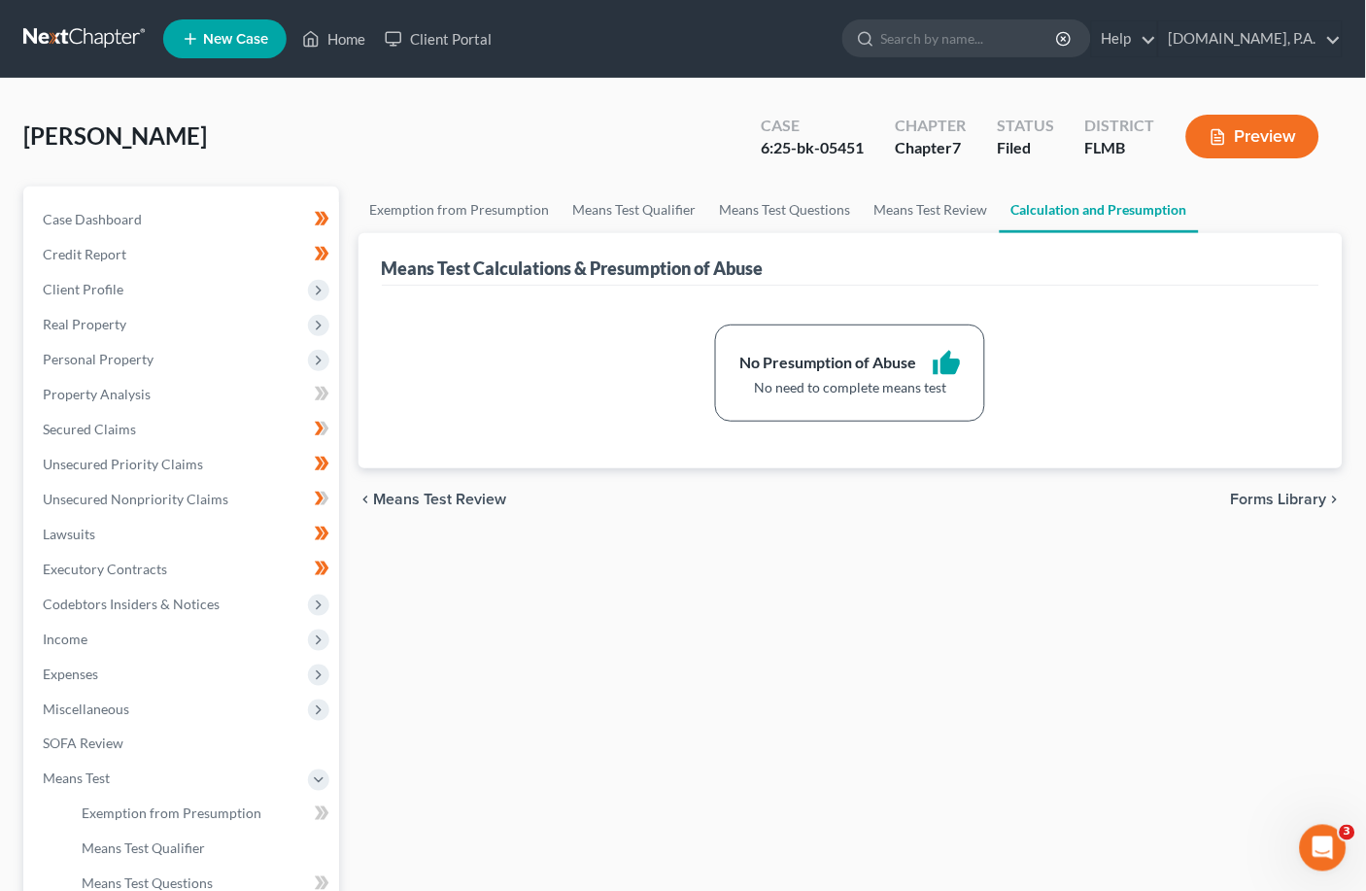
click at [957, 495] on span "Forms Library" at bounding box center [1279, 500] width 96 height 16
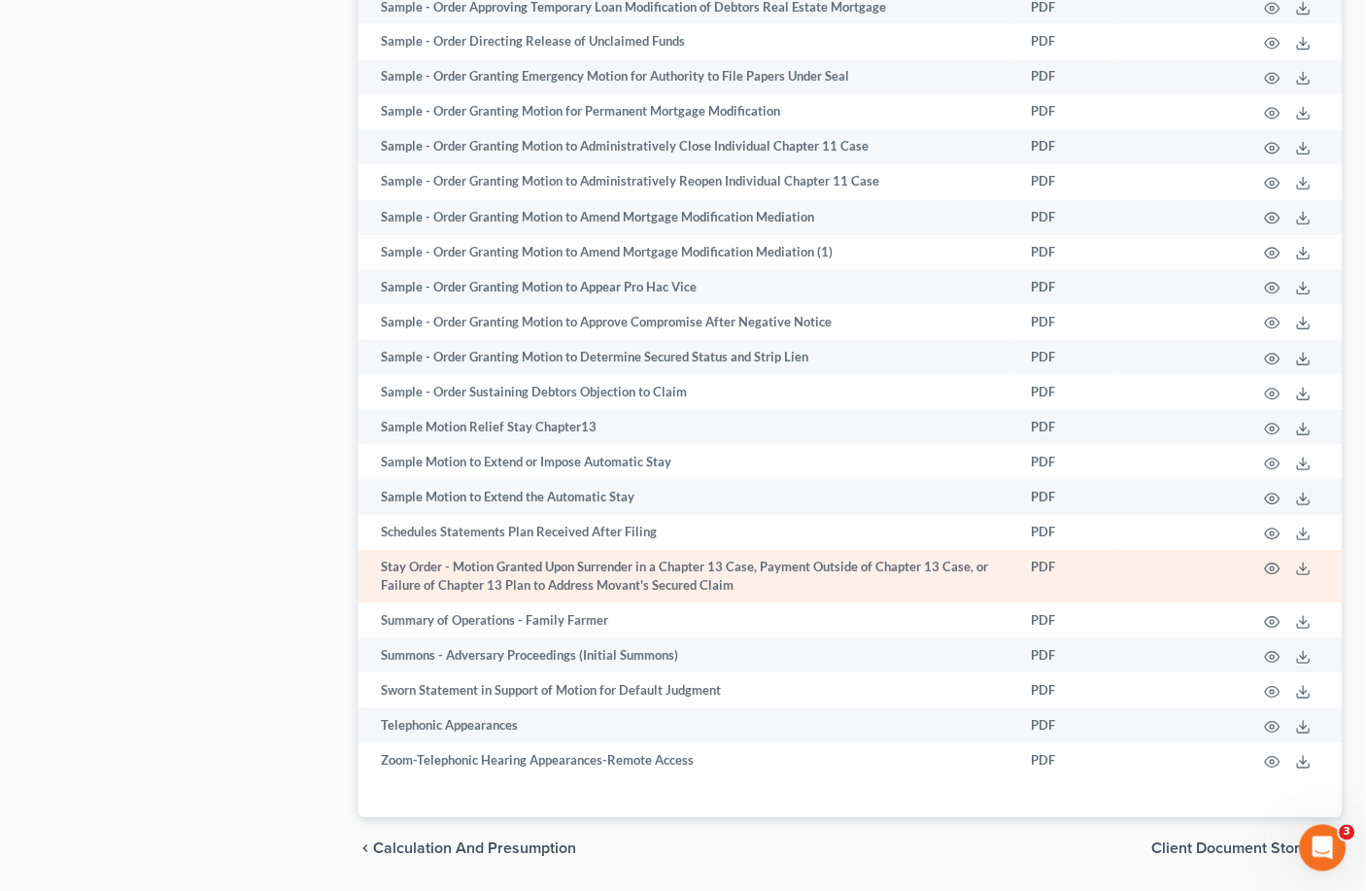
scroll to position [6628, 0]
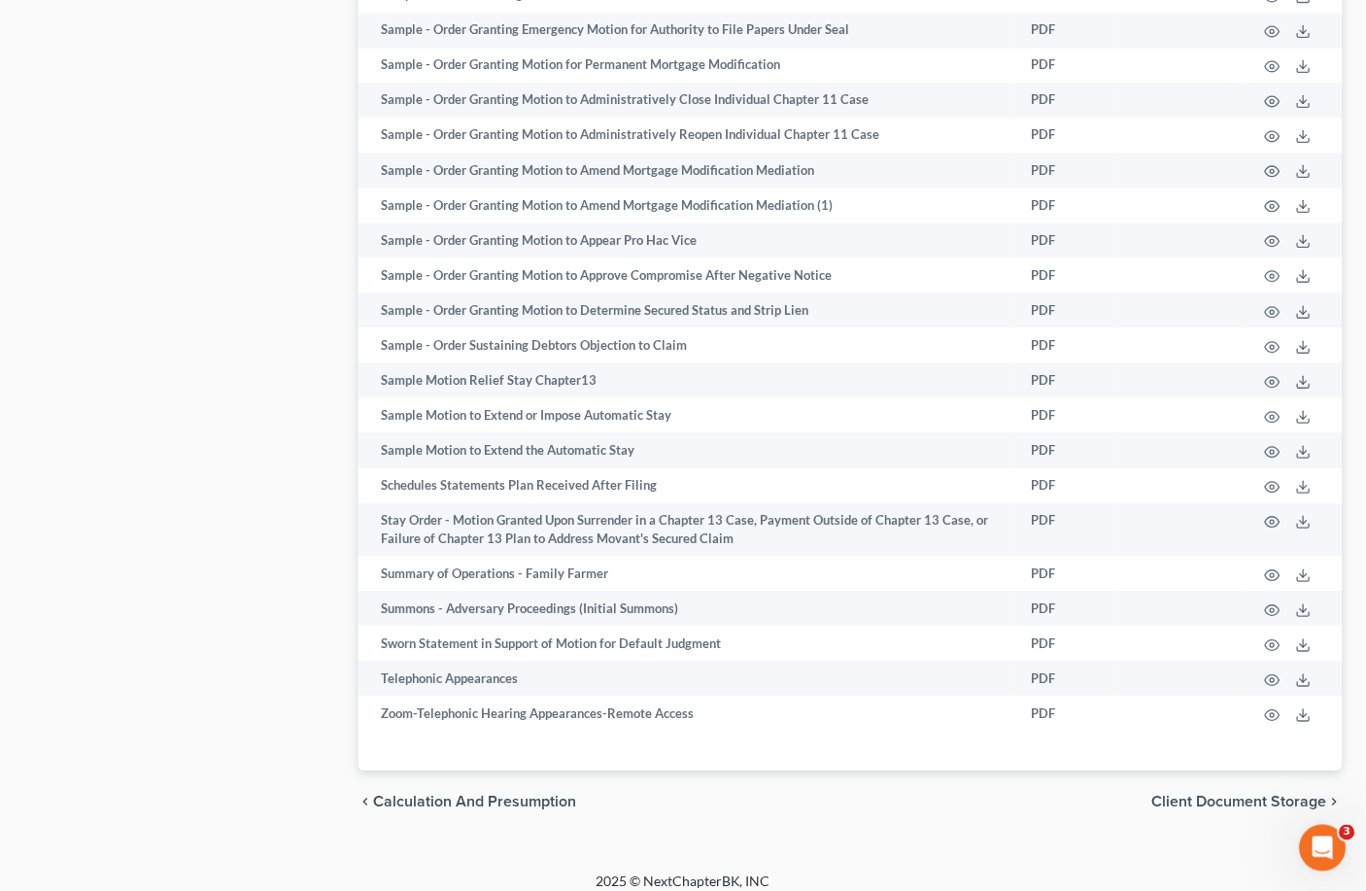
click at [957, 794] on span "Client Document Storage" at bounding box center [1240, 802] width 175 height 16
select select "9"
select select "4"
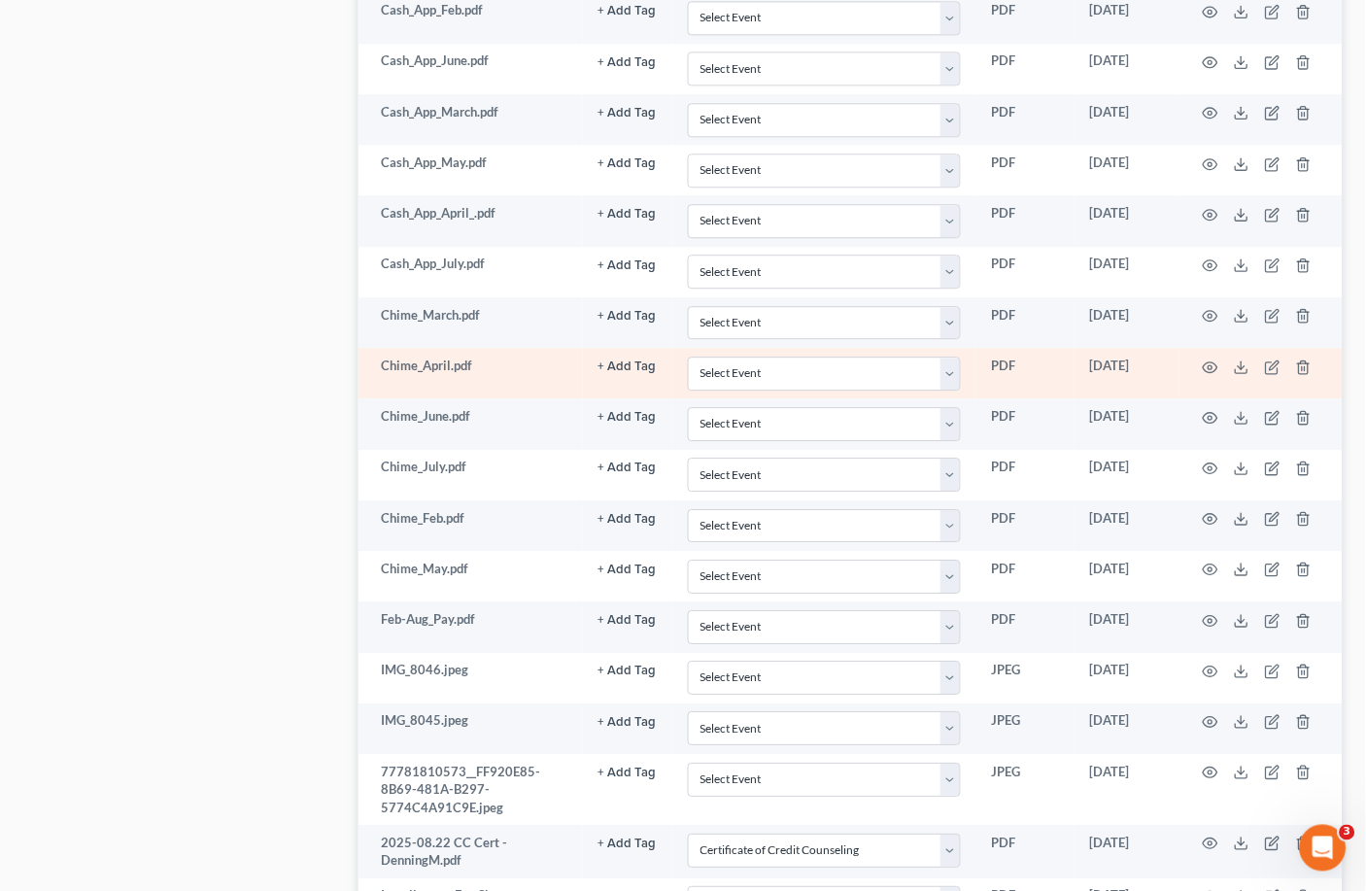
scroll to position [2548, 0]
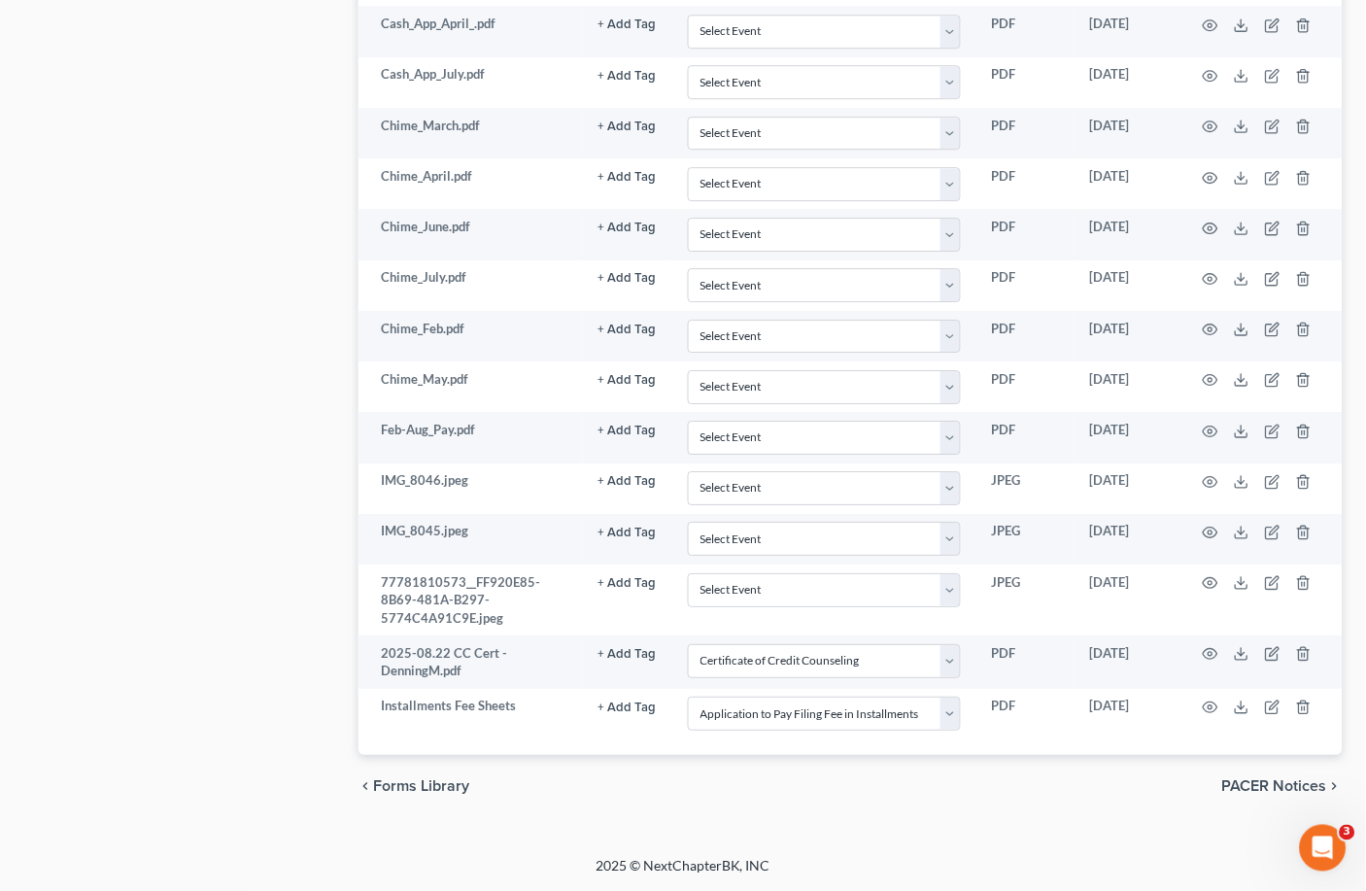
click at [957, 783] on span "PACER Notices" at bounding box center [1275, 786] width 105 height 16
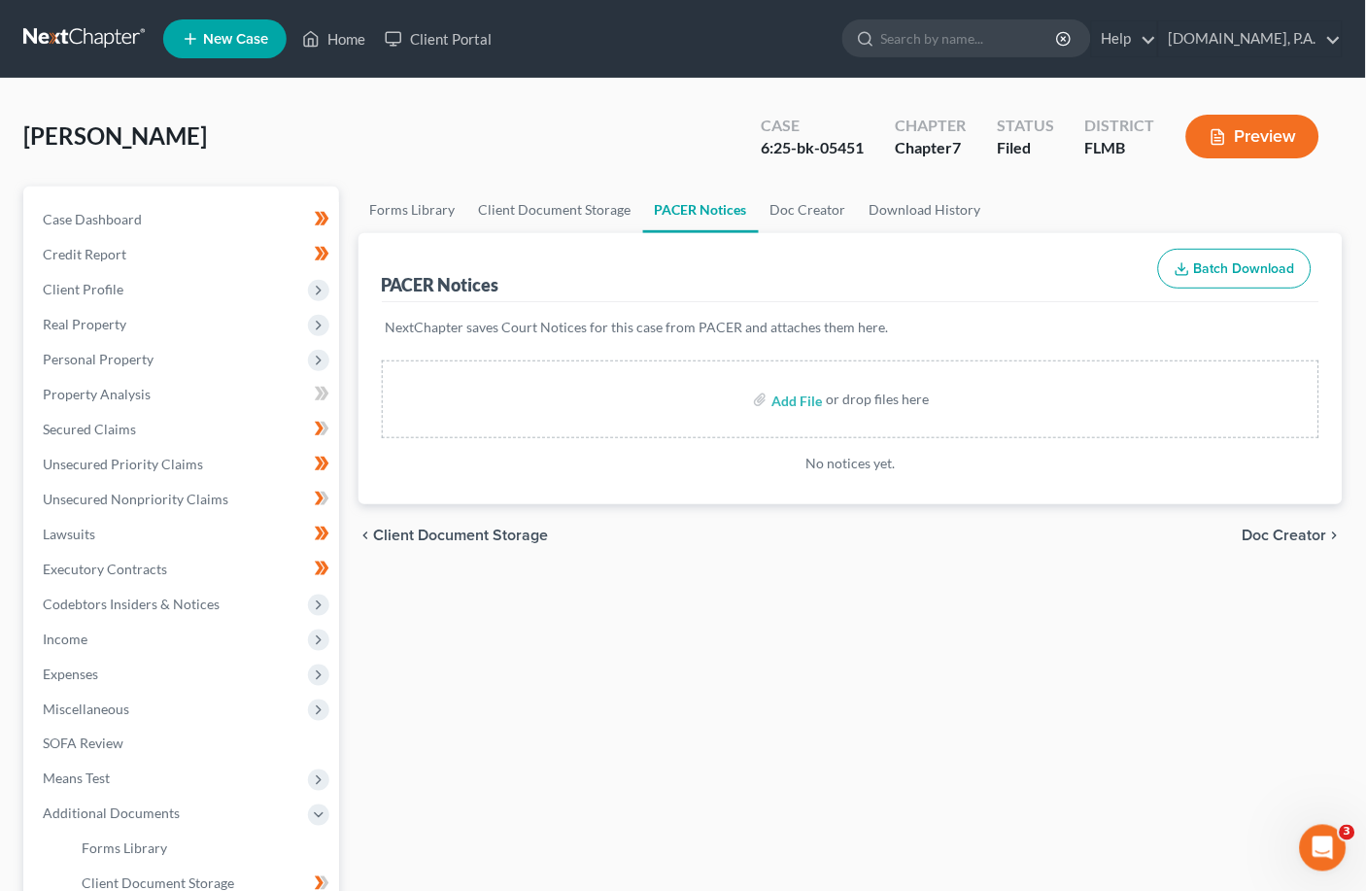
click at [957, 533] on span "Doc Creator" at bounding box center [1285, 536] width 85 height 16
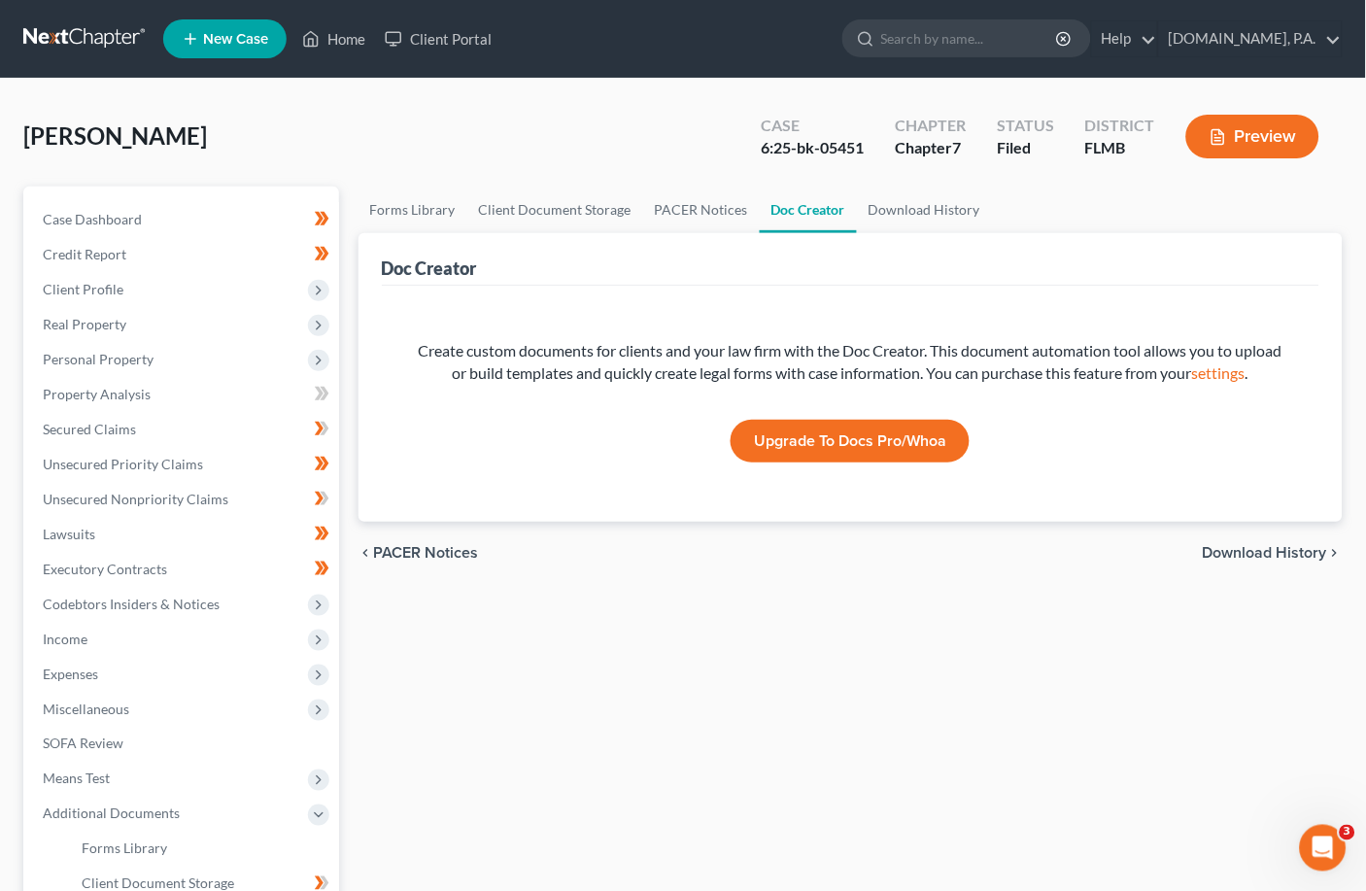
click at [957, 552] on span "Download History" at bounding box center [1265, 553] width 124 height 16
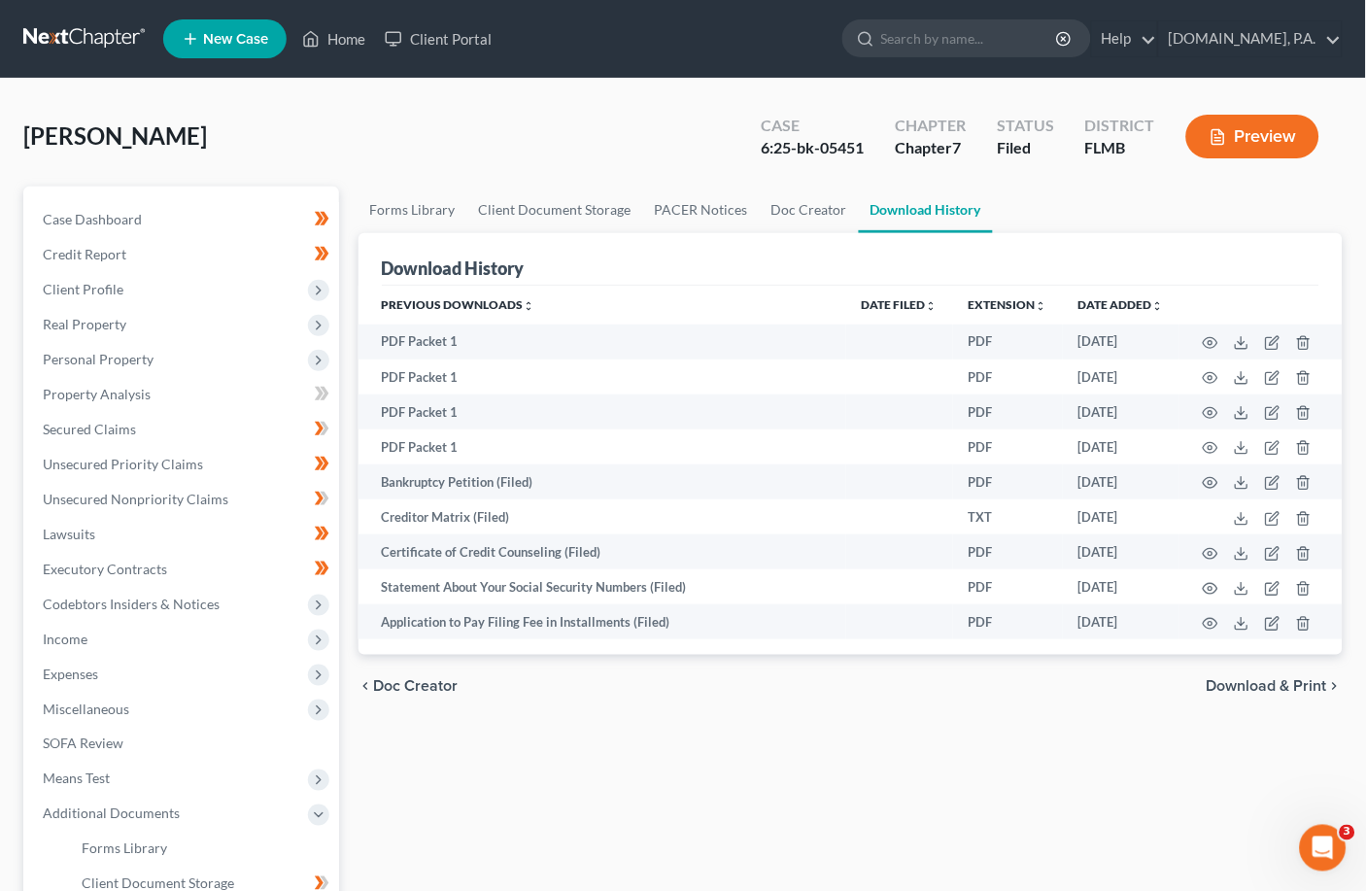
click at [957, 686] on span "Download & Print" at bounding box center [1267, 686] width 121 height 16
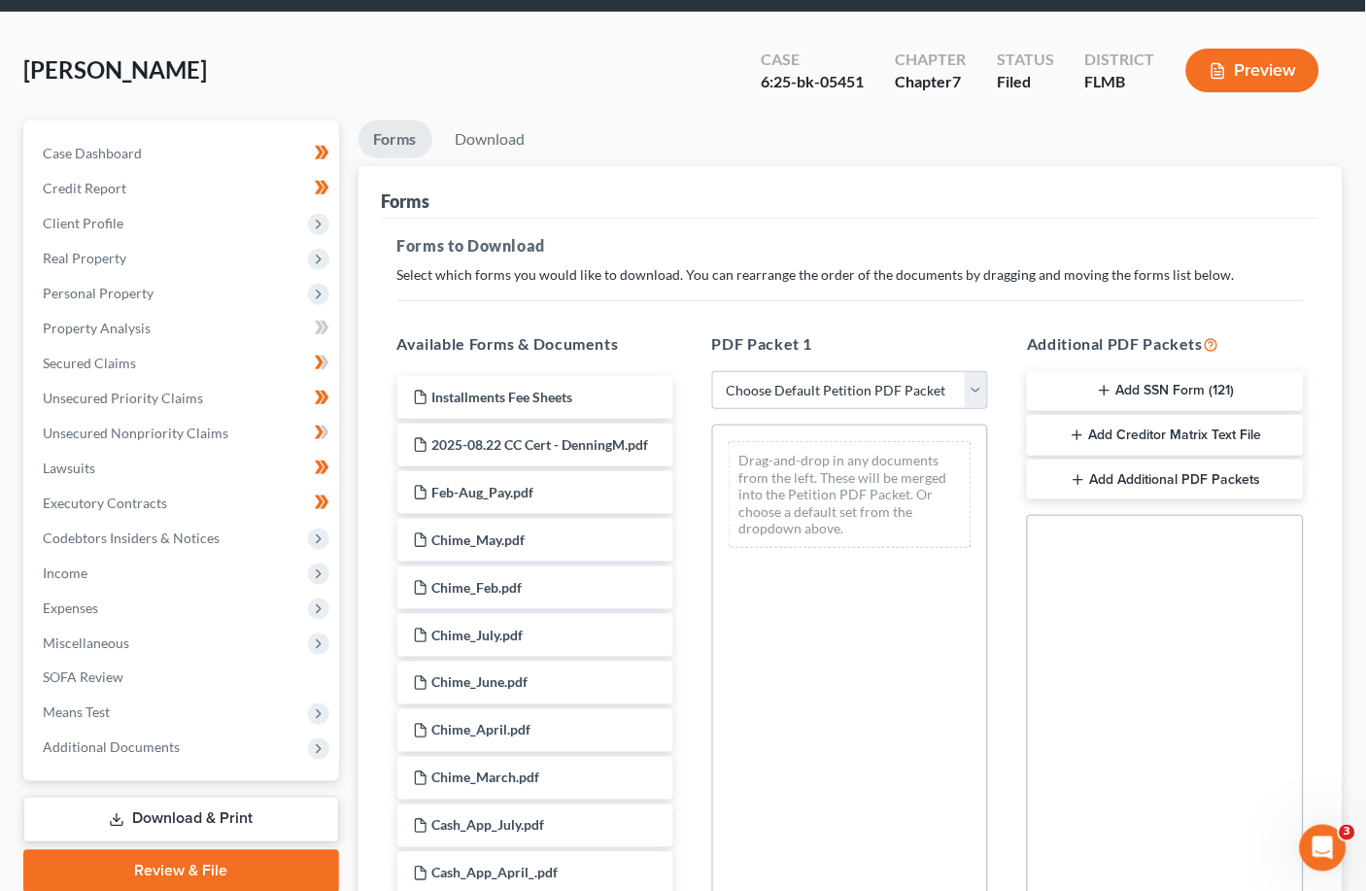
scroll to position [129, 0]
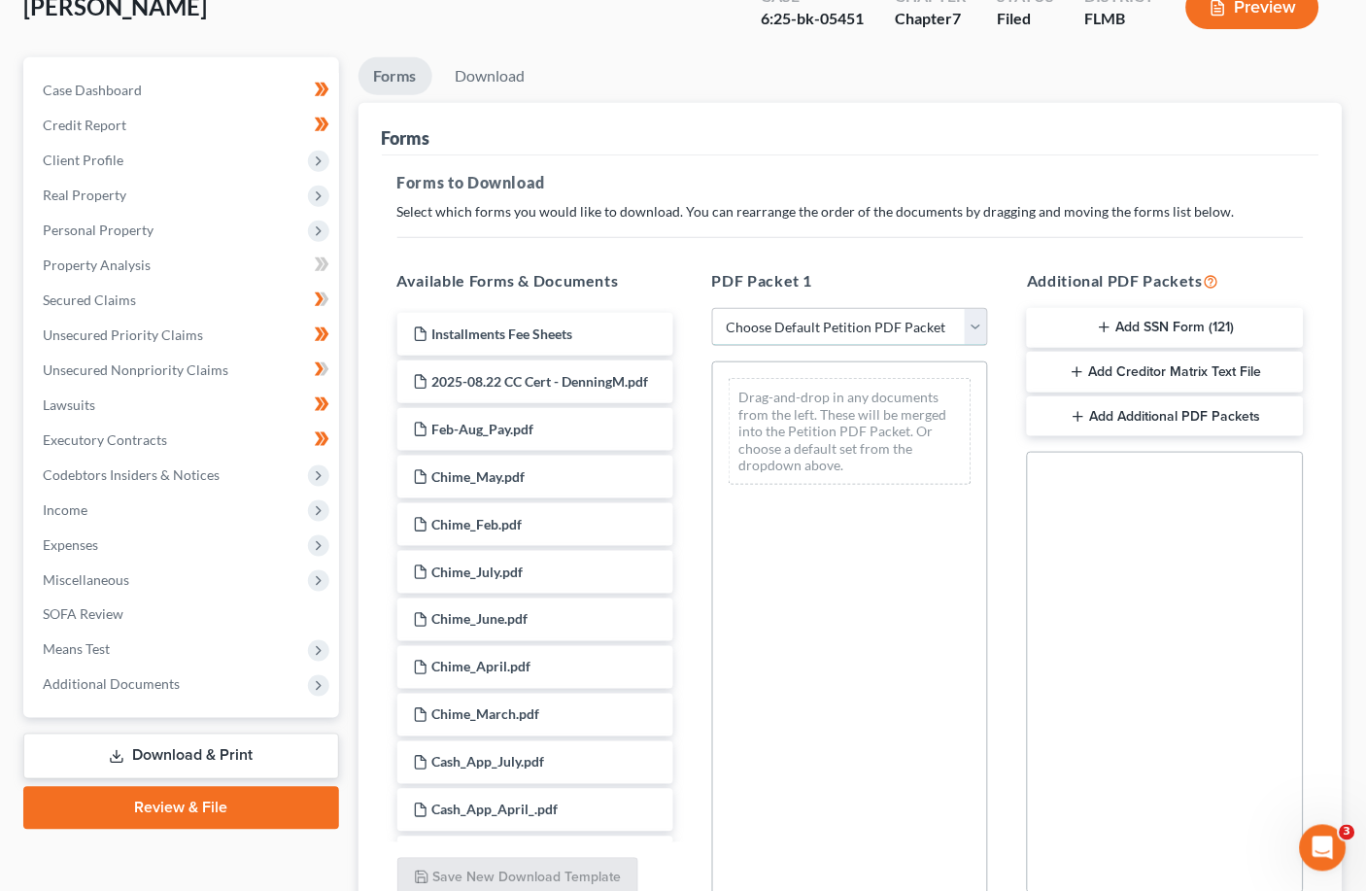
click at [957, 331] on select "Choose Default Petition PDF Packet Complete Bankruptcy Petition (all forms and …" at bounding box center [850, 327] width 276 height 39
select select "4"
click at [712, 308] on select "Choose Default Petition PDF Packet Complete Bankruptcy Petition (all forms and …" at bounding box center [850, 327] width 276 height 39
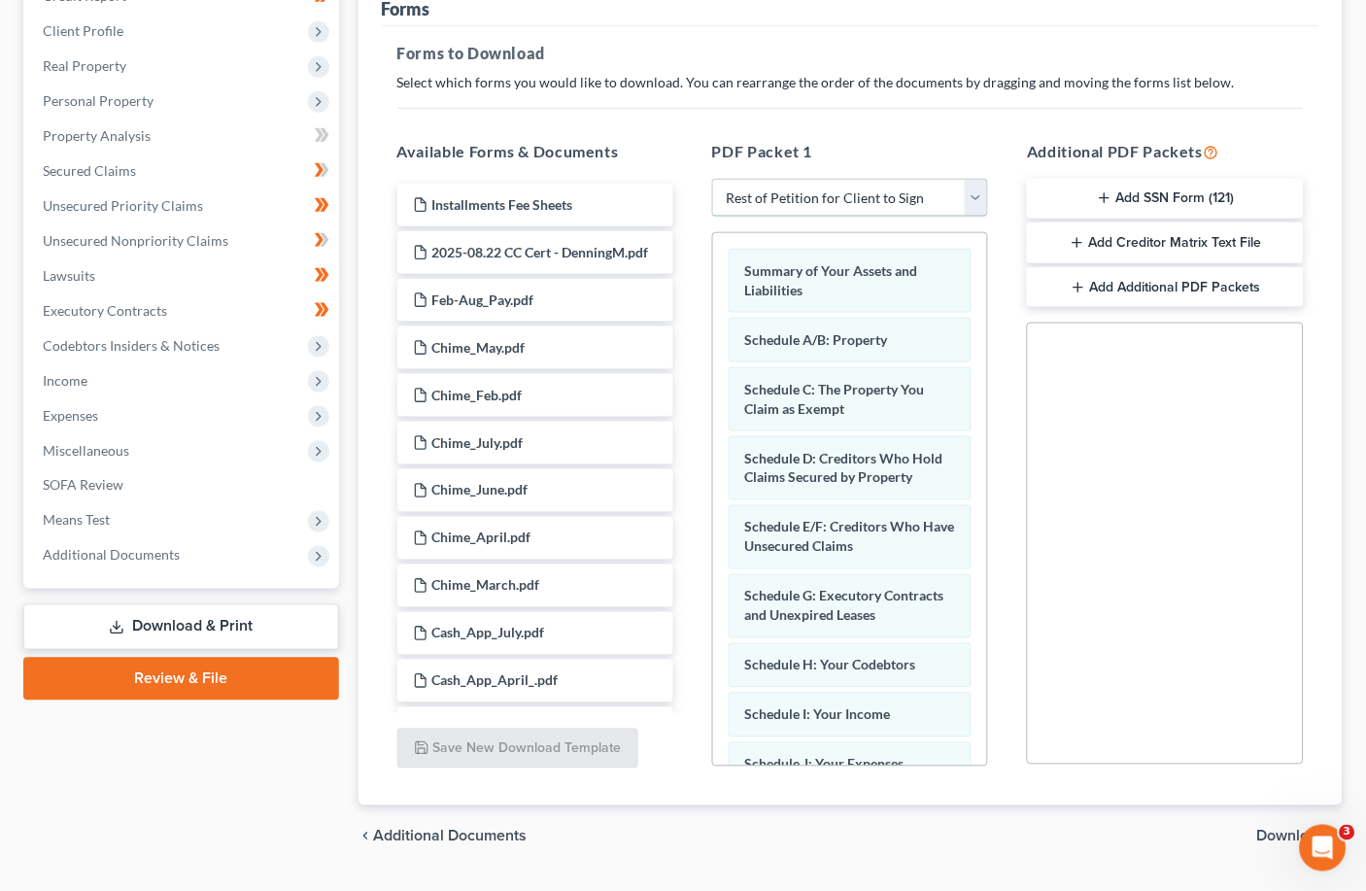
scroll to position [307, 0]
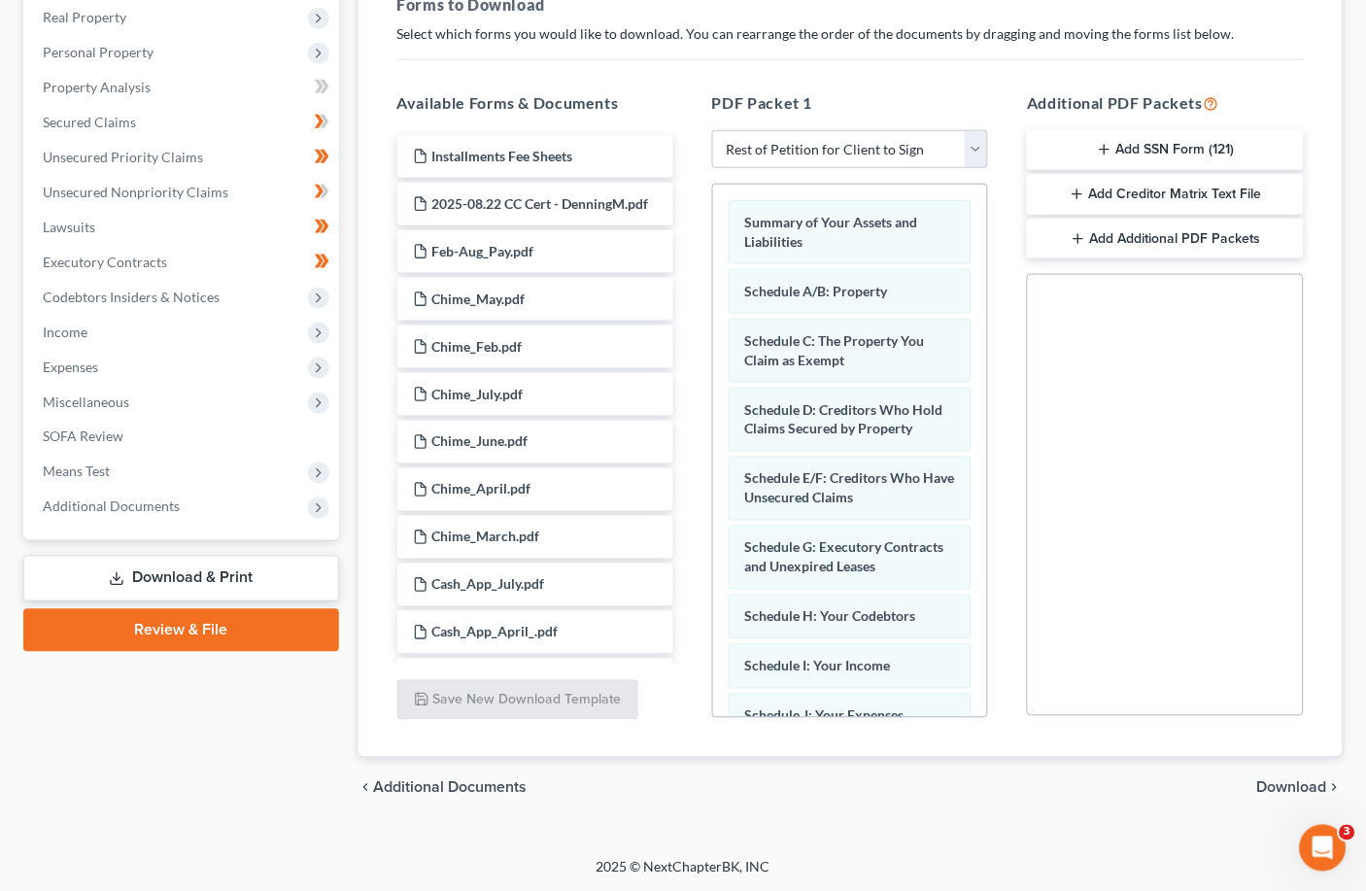
click at [957, 785] on span "Download" at bounding box center [1293, 788] width 70 height 16
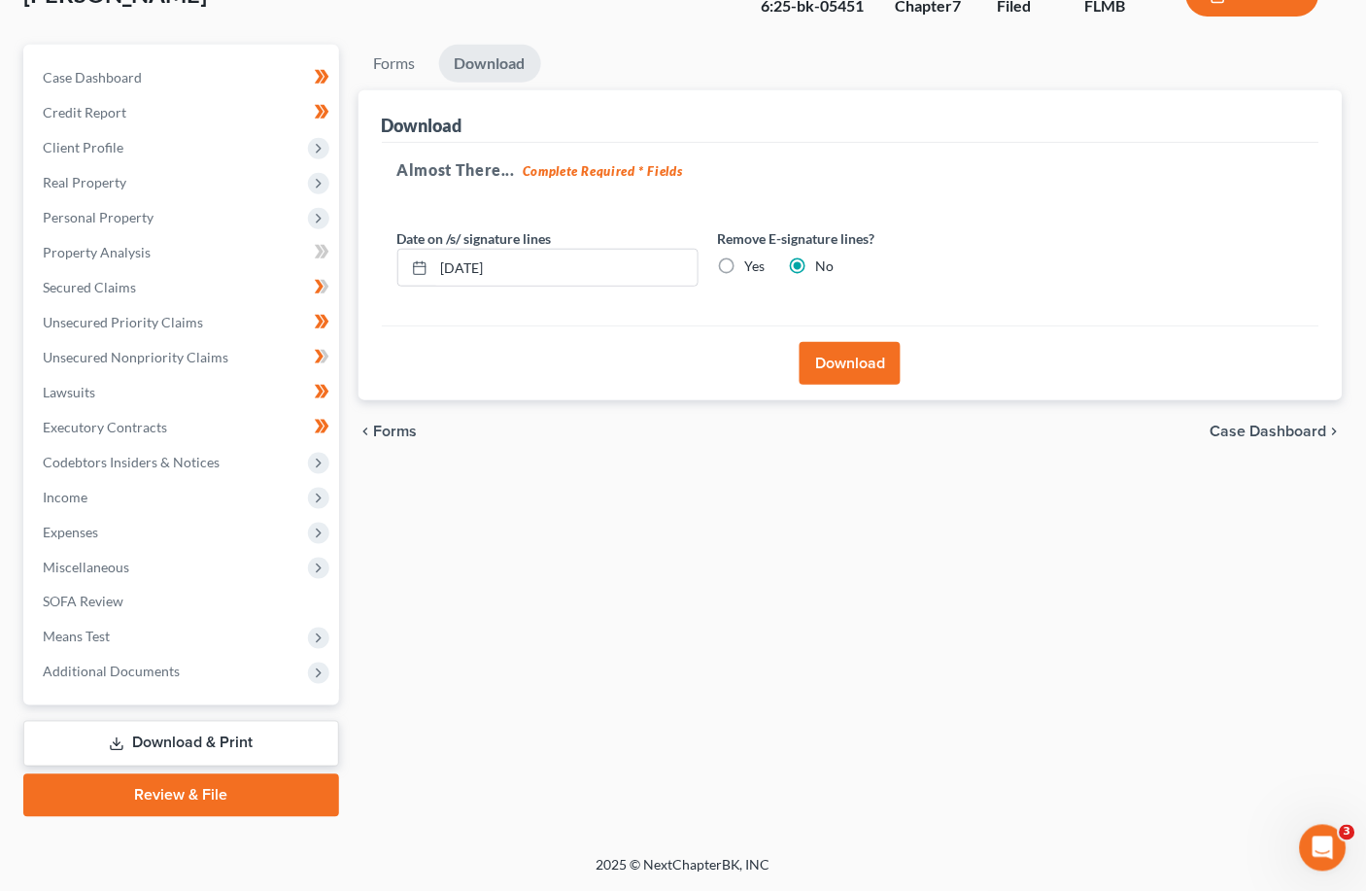
scroll to position [141, 0]
click at [957, 210] on div "Almost There... Complete Required * Fields Date on /s/ signature lines [DATE] R…" at bounding box center [851, 236] width 939 height 184
click at [532, 266] on input "[DATE]" at bounding box center [565, 269] width 263 height 37
type input "[DATE]"
click at [841, 368] on button "Download" at bounding box center [850, 364] width 101 height 43
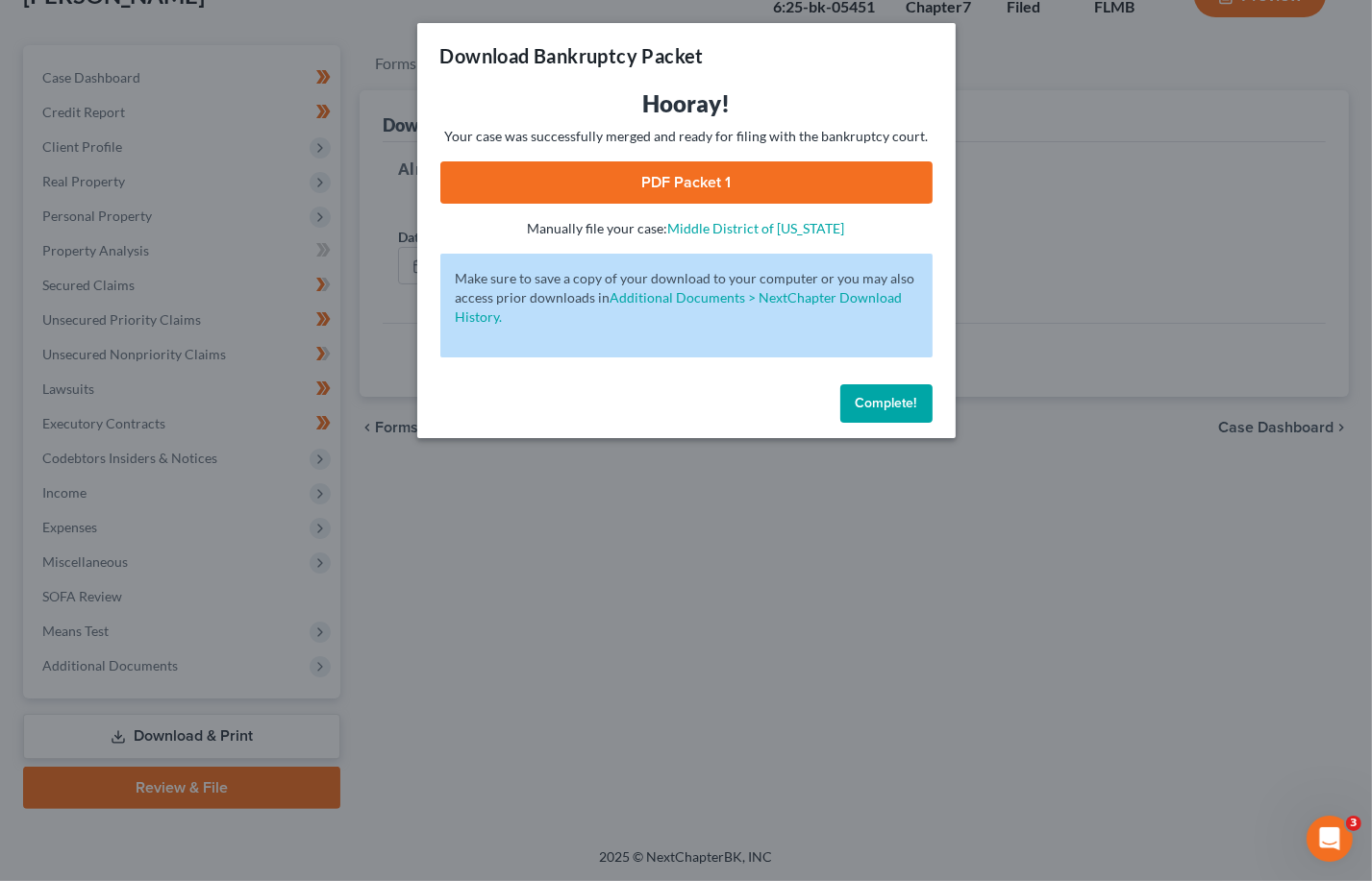
click at [707, 179] on link "PDF Packet 1" at bounding box center [686, 182] width 493 height 43
click at [887, 407] on span "Complete!" at bounding box center [886, 402] width 61 height 17
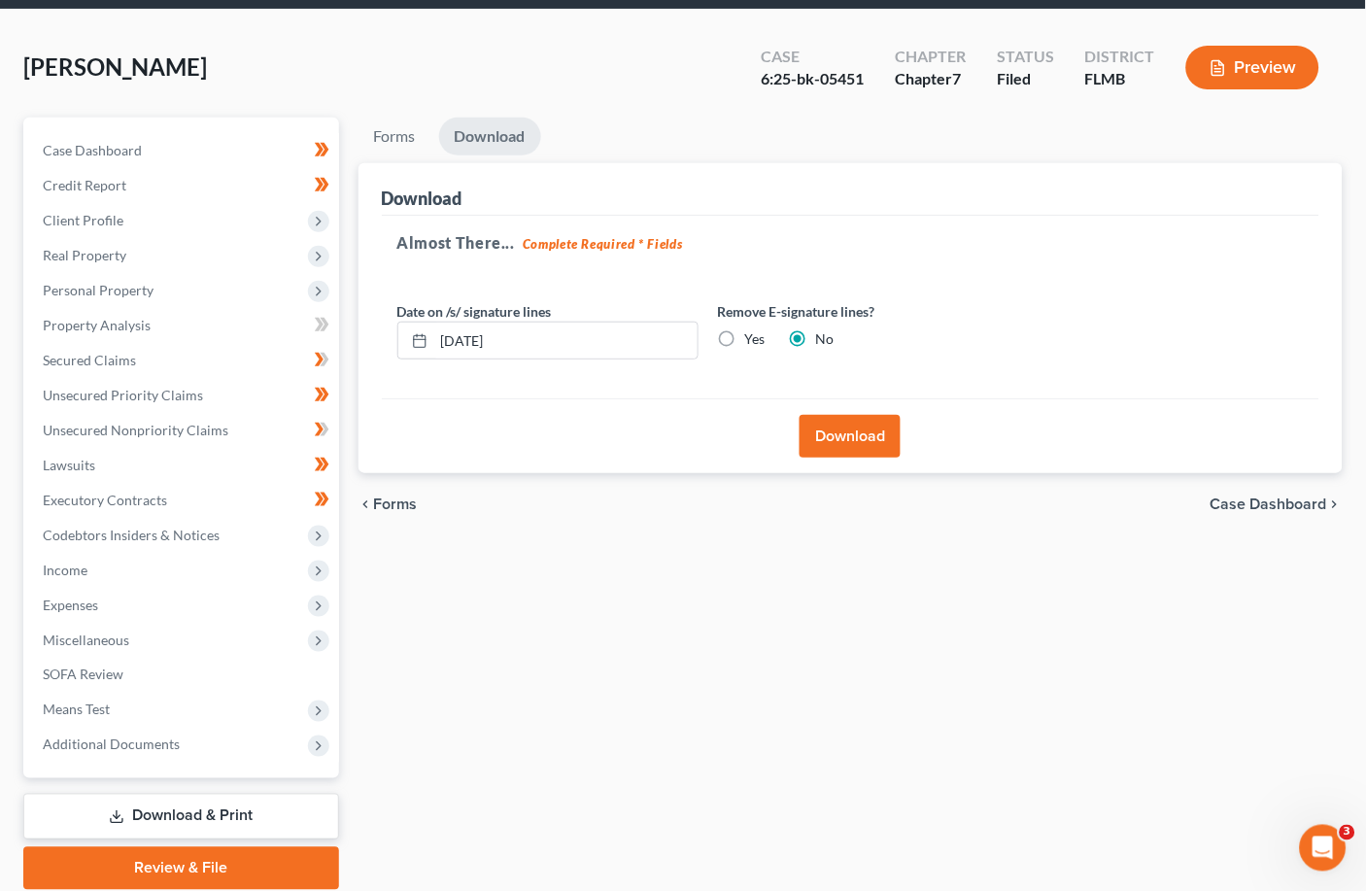
scroll to position [0, 0]
